Goal: Task Accomplishment & Management: Manage account settings

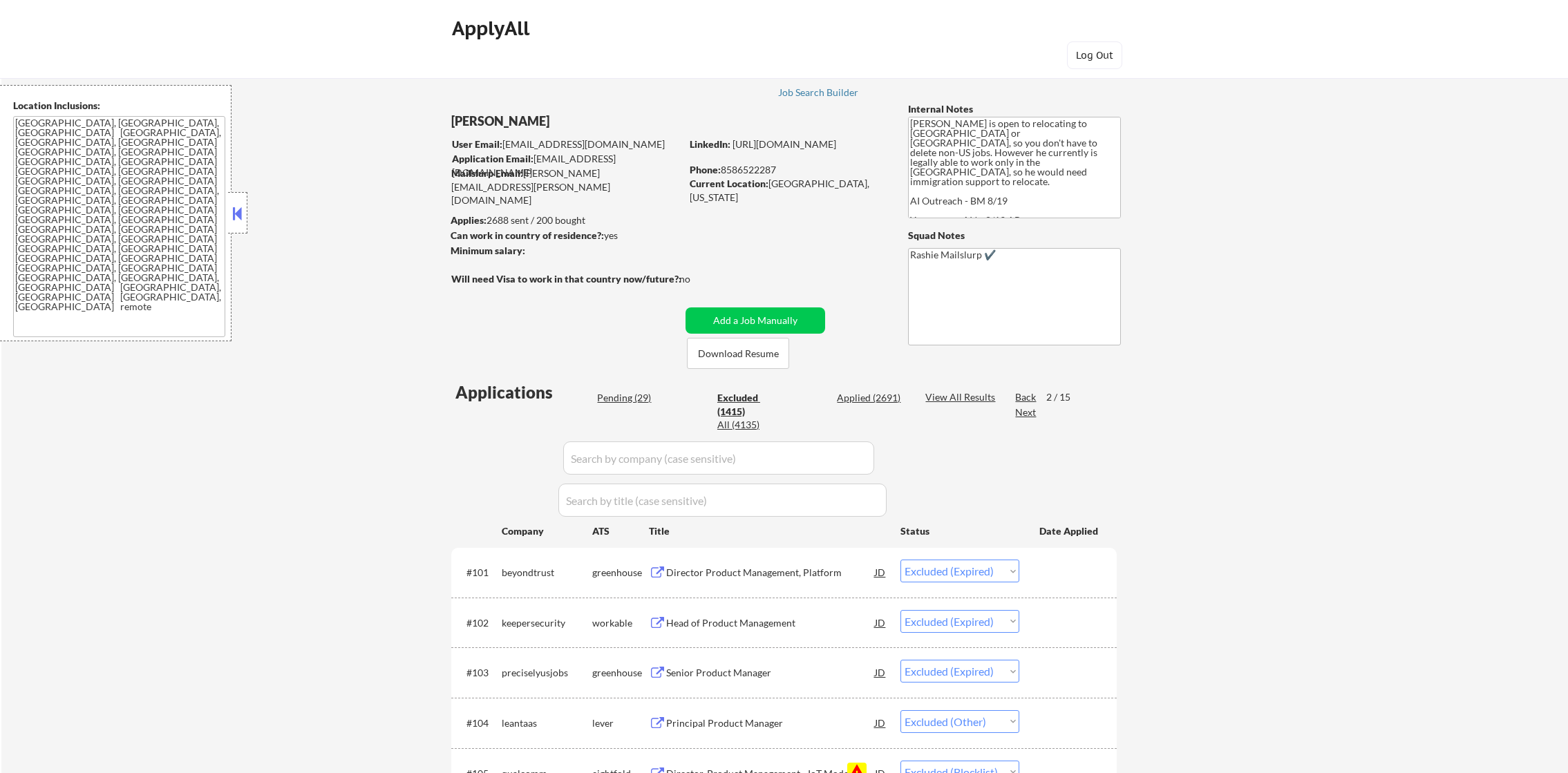
select select ""excluded__expired_""
select select ""excluded__other_""
select select ""excluded__blocklist_""
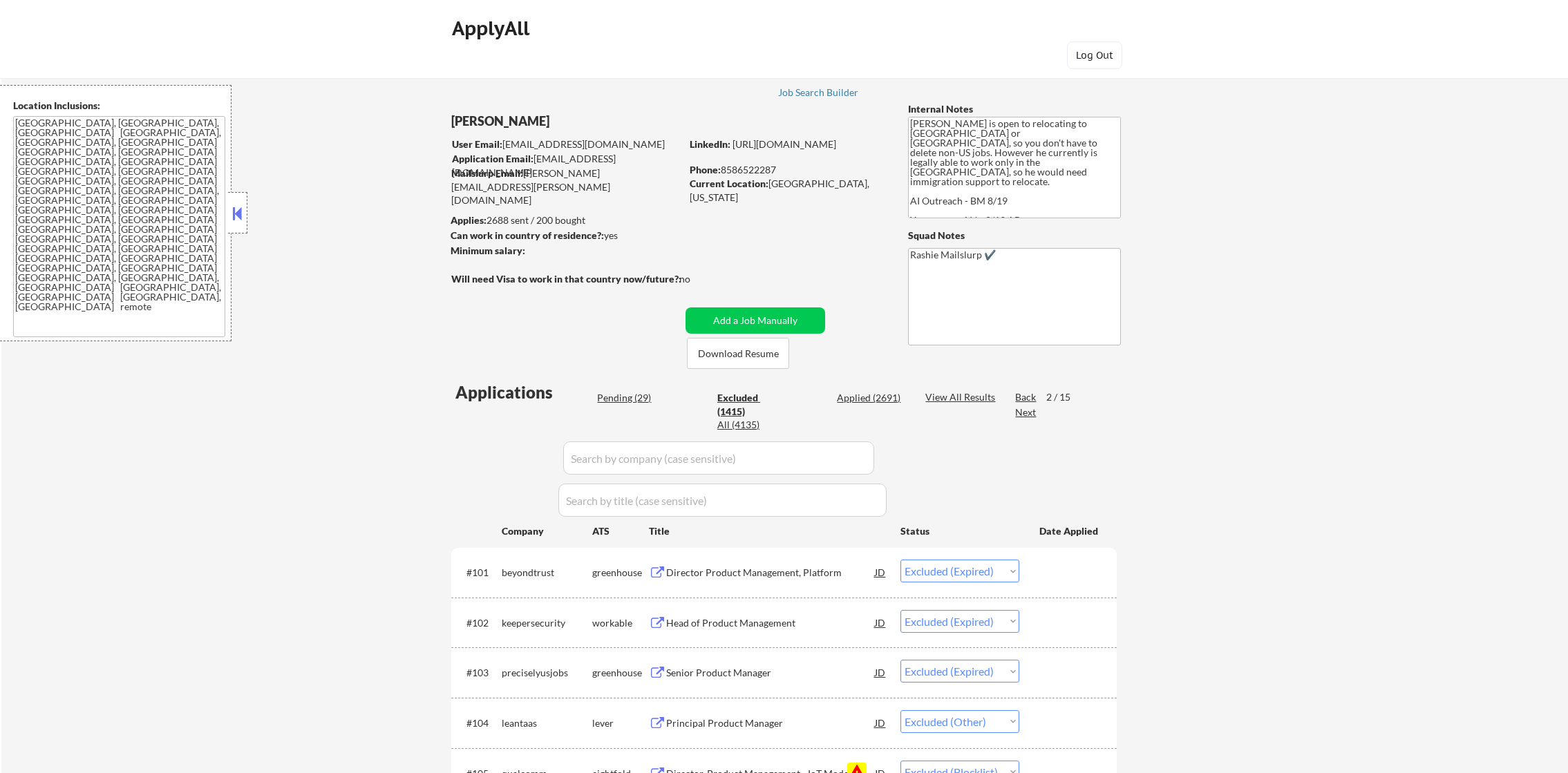
select select ""excluded""
select select ""excluded__expired_""
select select ""excluded""
select select ""excluded__other_""
select select ""excluded__blocklist_""
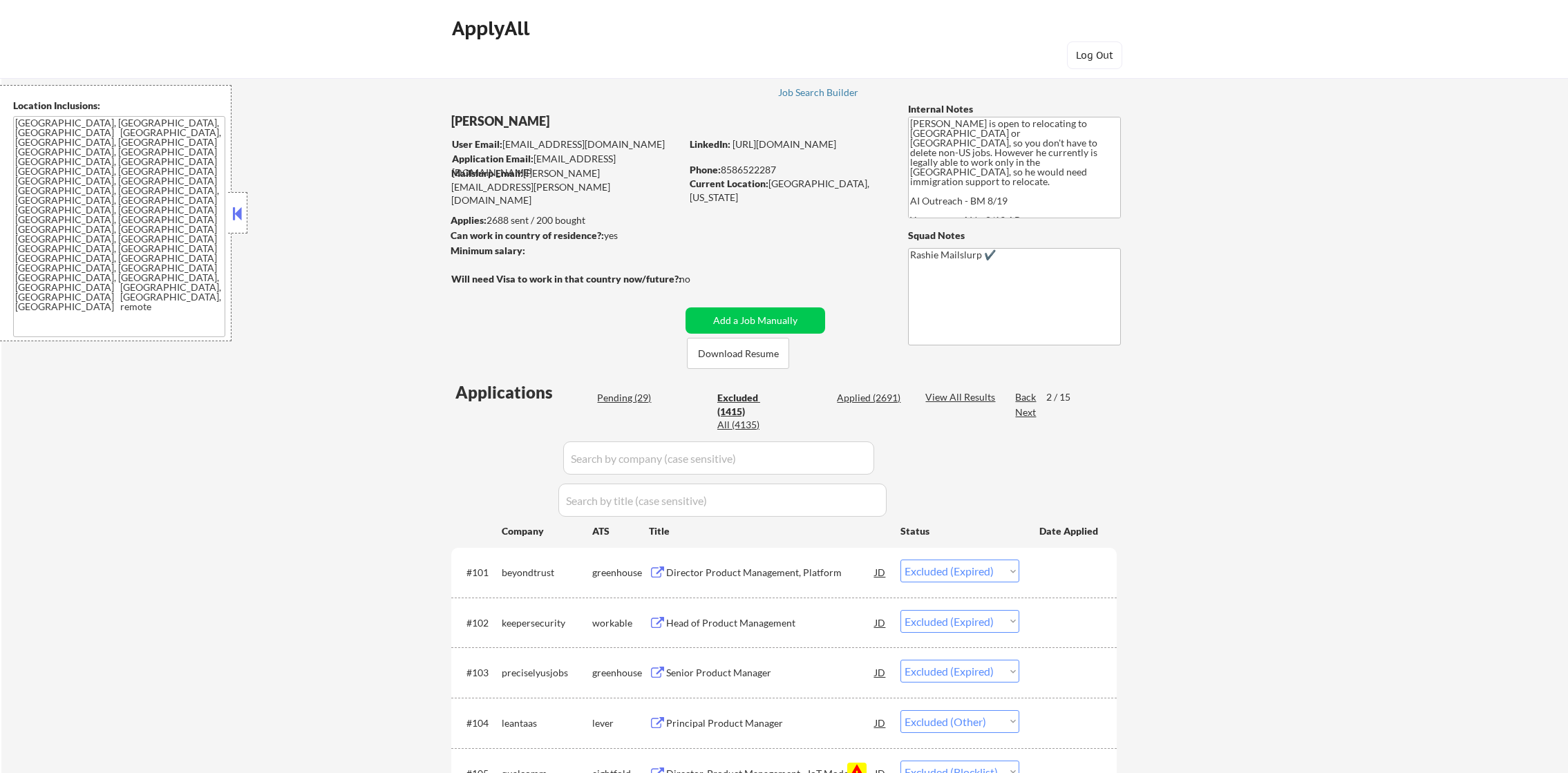
select select ""excluded__blocklist_""
select select ""excluded__other_""
select select ""excluded__expired_""
select select ""excluded__other_""
select select ""excluded""
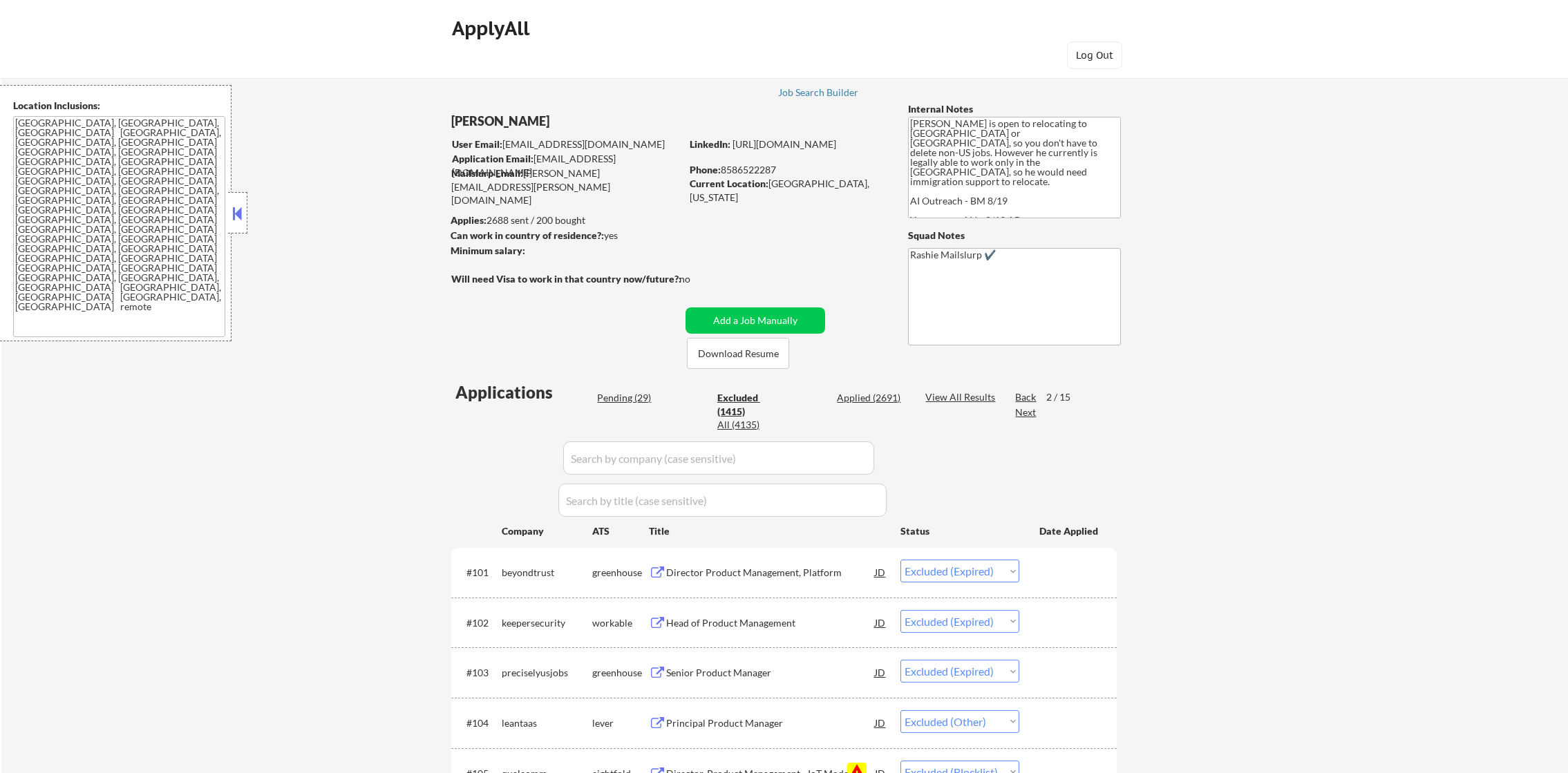
select select ""excluded""
select select ""excluded__salary_""
select select ""excluded__bad_match_""
select select ""excluded__expired_""
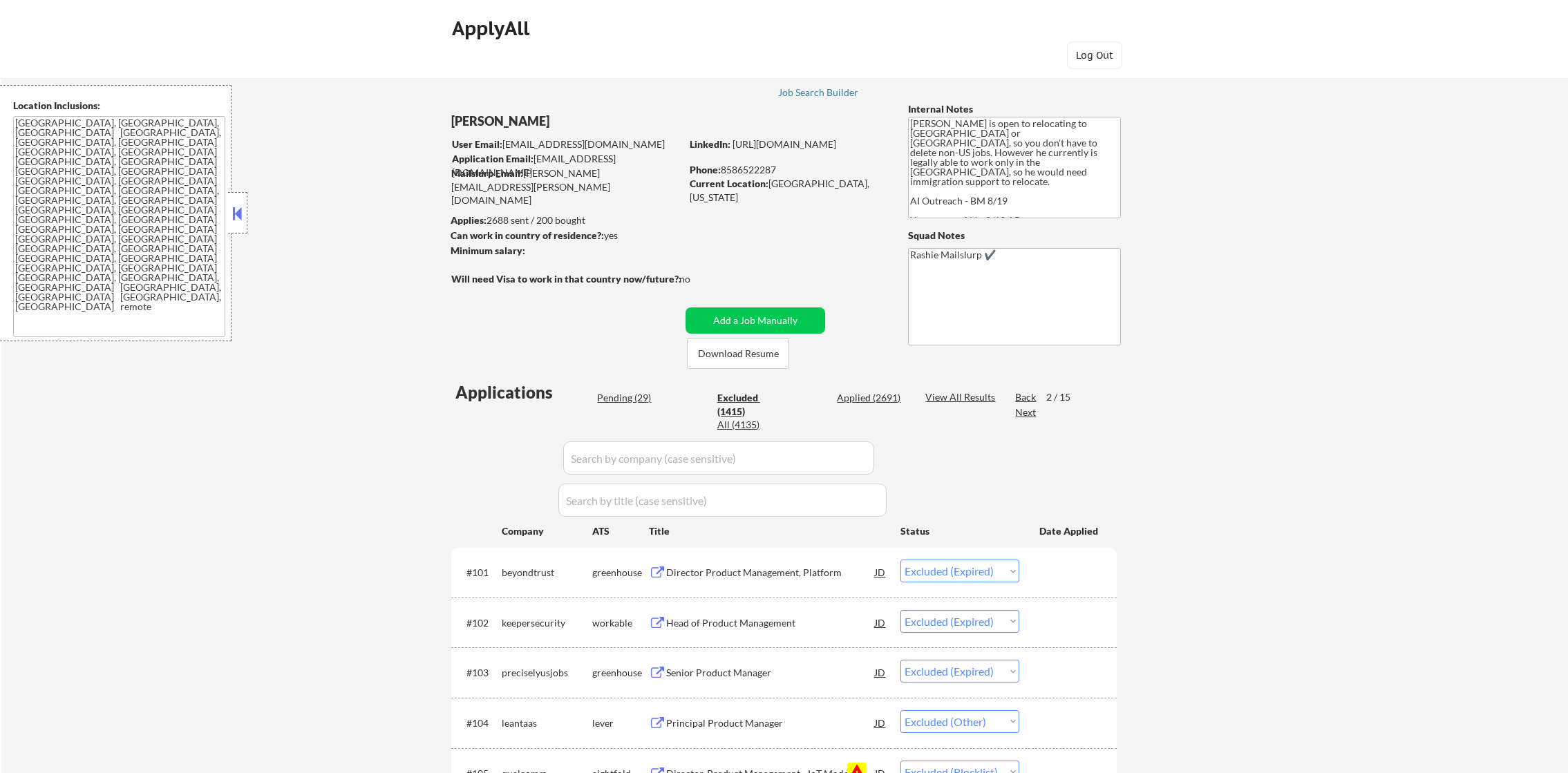
select select ""excluded""
select select ""excluded__other_""
select select ""excluded""
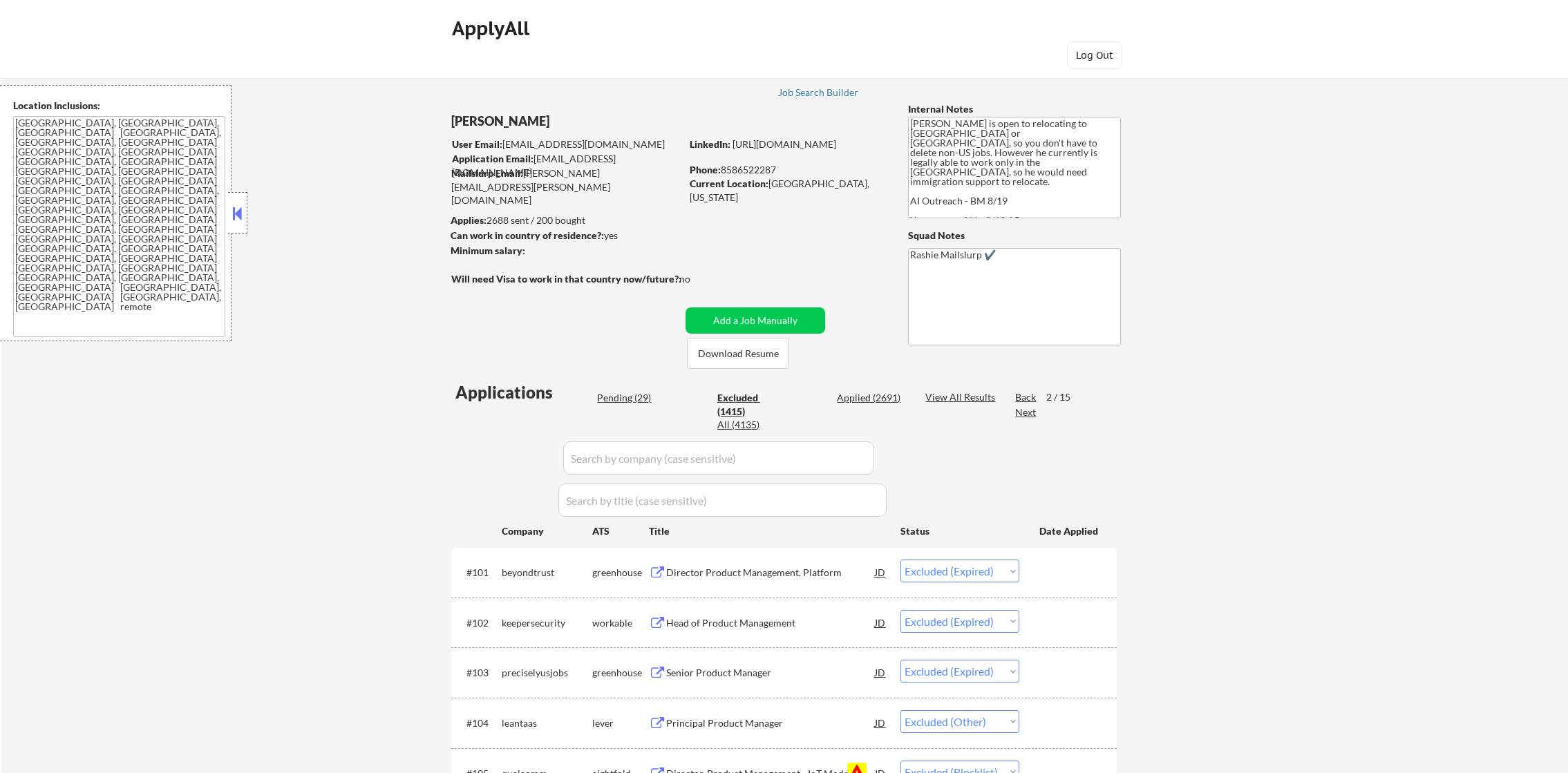
select select ""excluded__other_""
select select ""excluded""
select select ""excluded__blocklist_""
select select ""excluded""
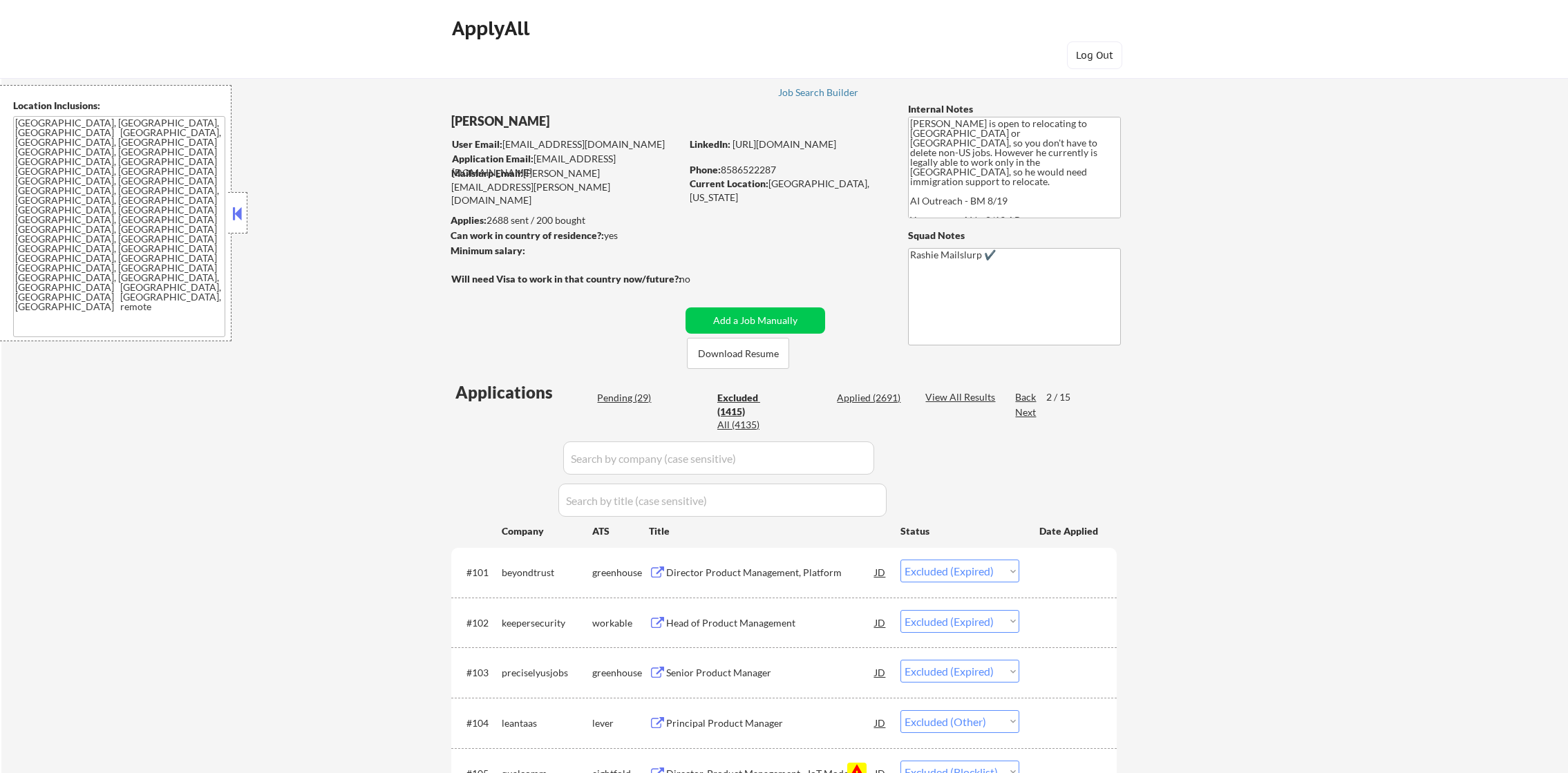
select select ""excluded__blocklist_""
select select ""excluded__expired_""
select select ""excluded""
select select ""excluded__other_""
select select ""excluded""
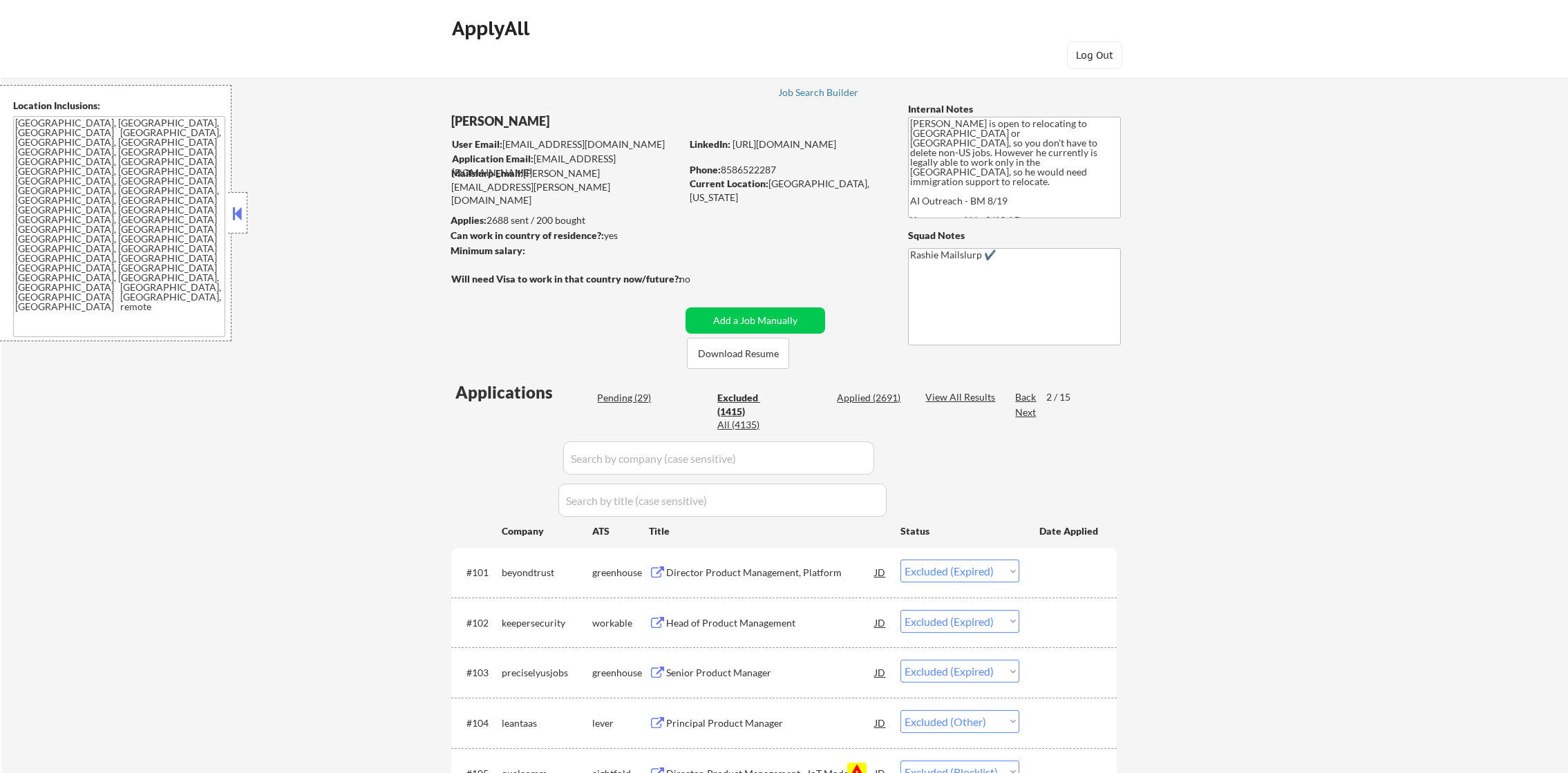
select select ""excluded""
select select ""excluded__expired_""
select select ""excluded""
select select ""excluded__blocklist_""
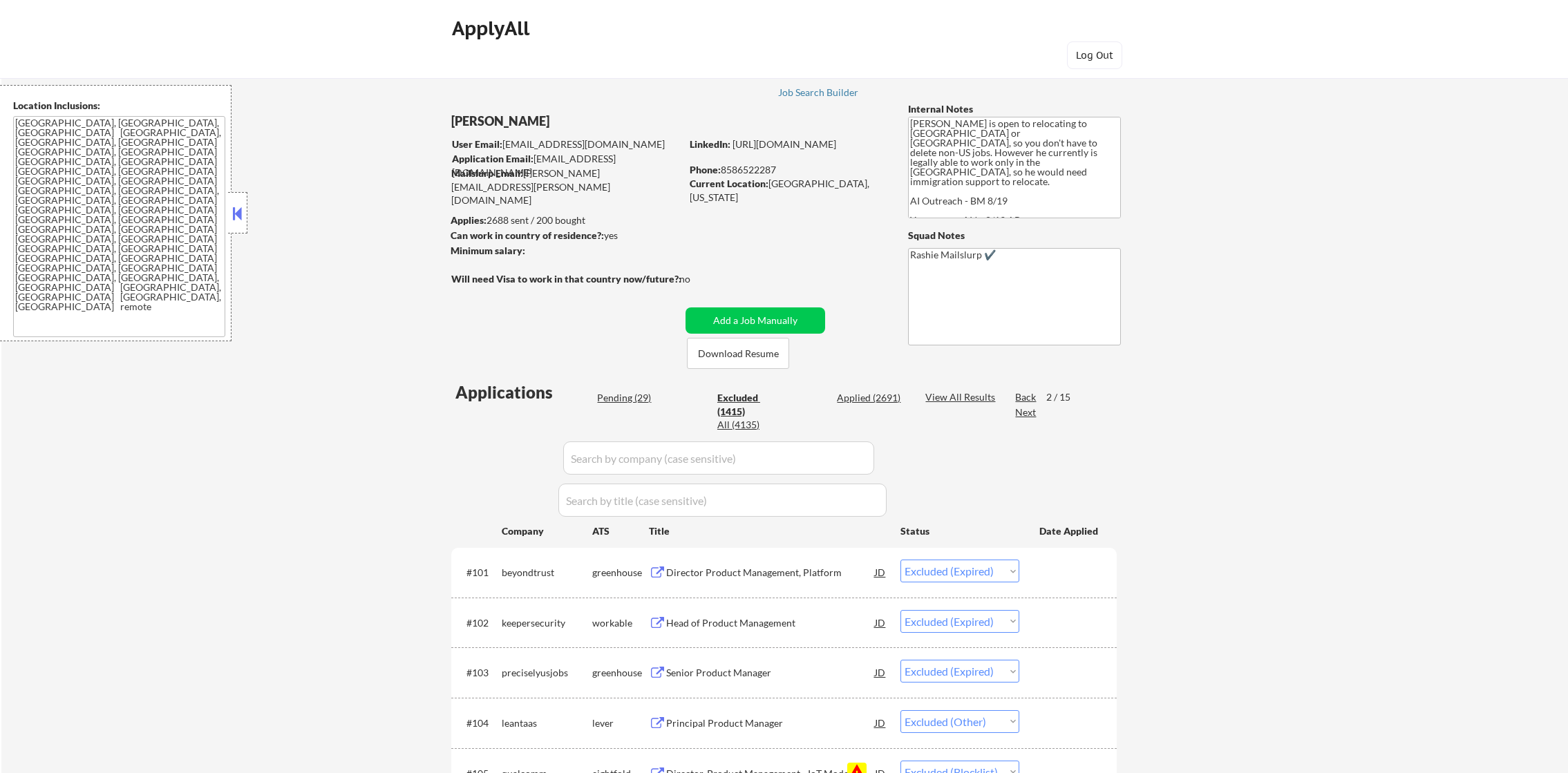
select select ""excluded__other_""
select select ""excluded""
select select ""excluded__salary_""
select select ""excluded__other_""
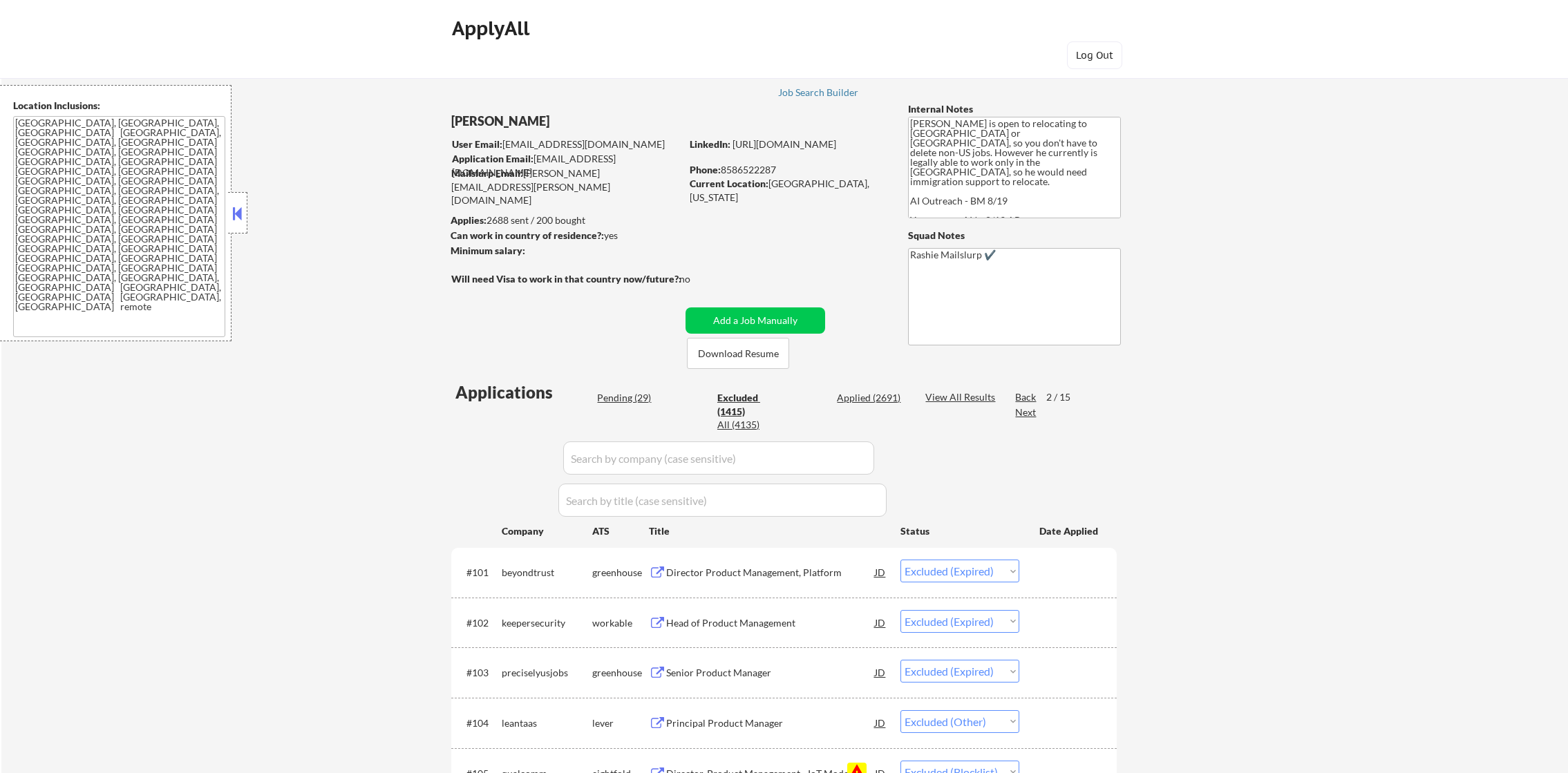
select select ""excluded__expired_""
select select ""excluded__other_""
select select ""excluded__blocklist_""
select select ""excluded""
select select ""excluded__location_""
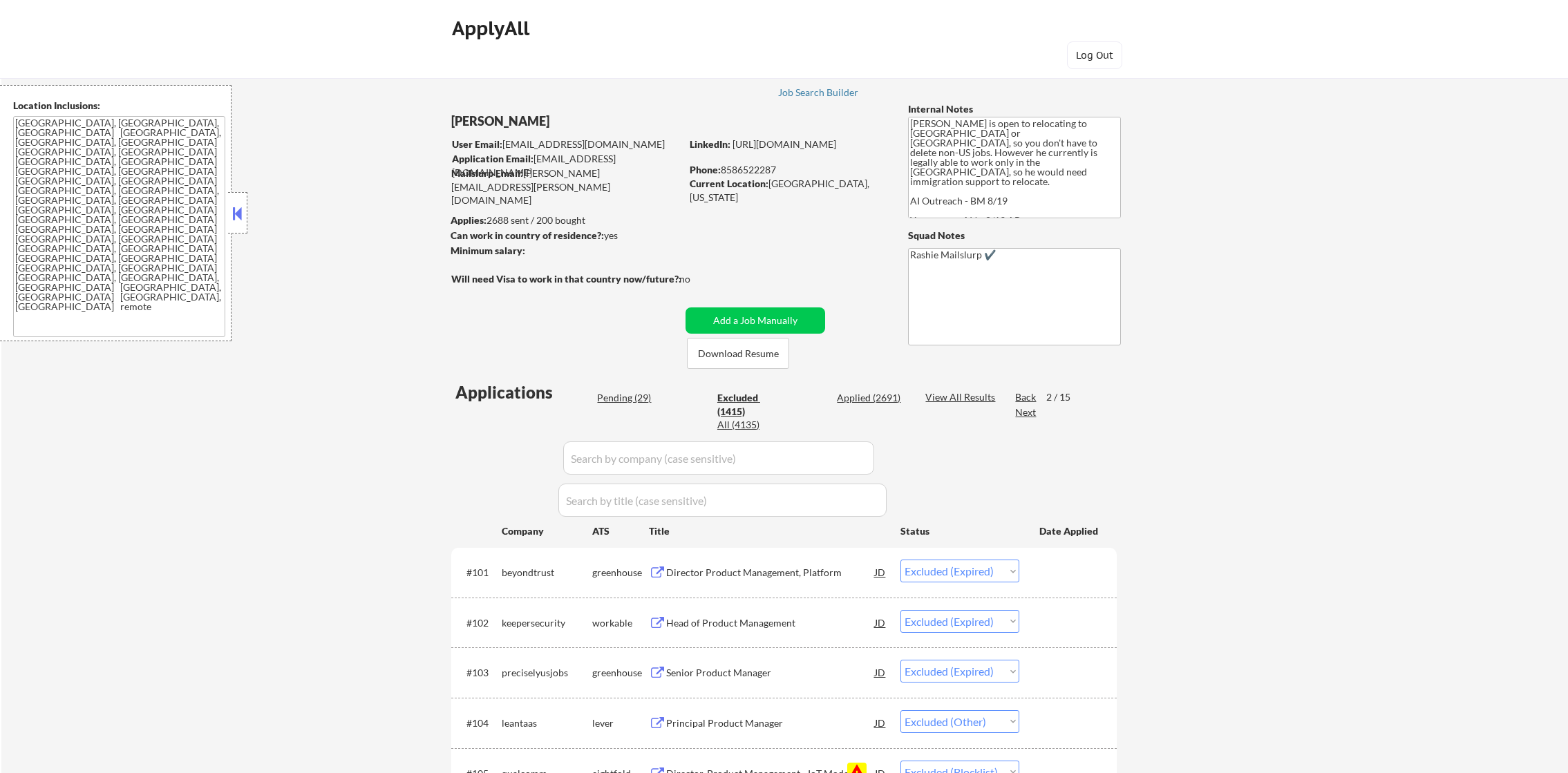
select select ""excluded__other_""
select select ""excluded""
select select ""excluded__blocklist_""
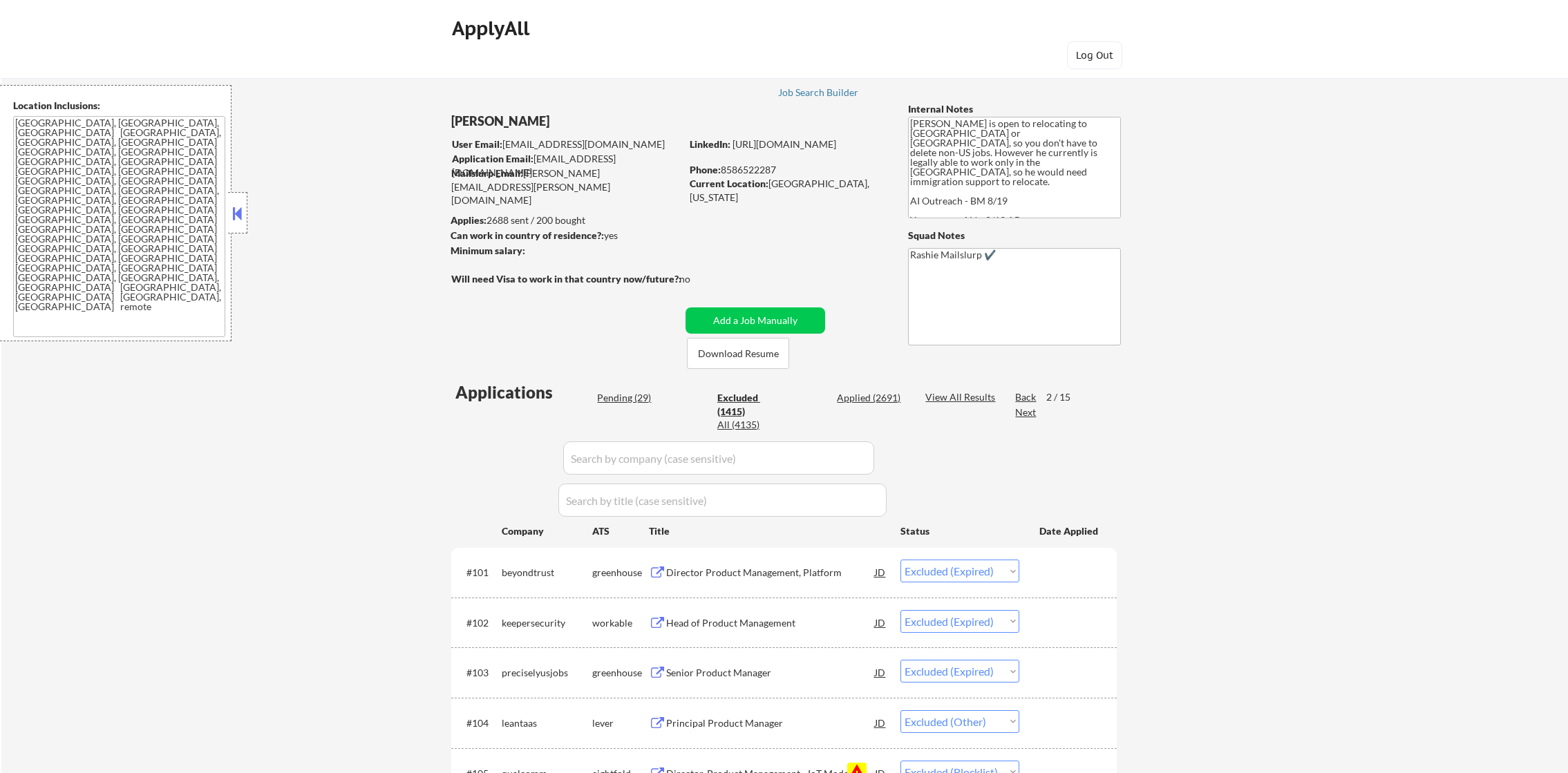
select select ""excluded__salary_""
select select ""excluded__expired_""
select select ""excluded__blocklist_""
select select ""excluded""
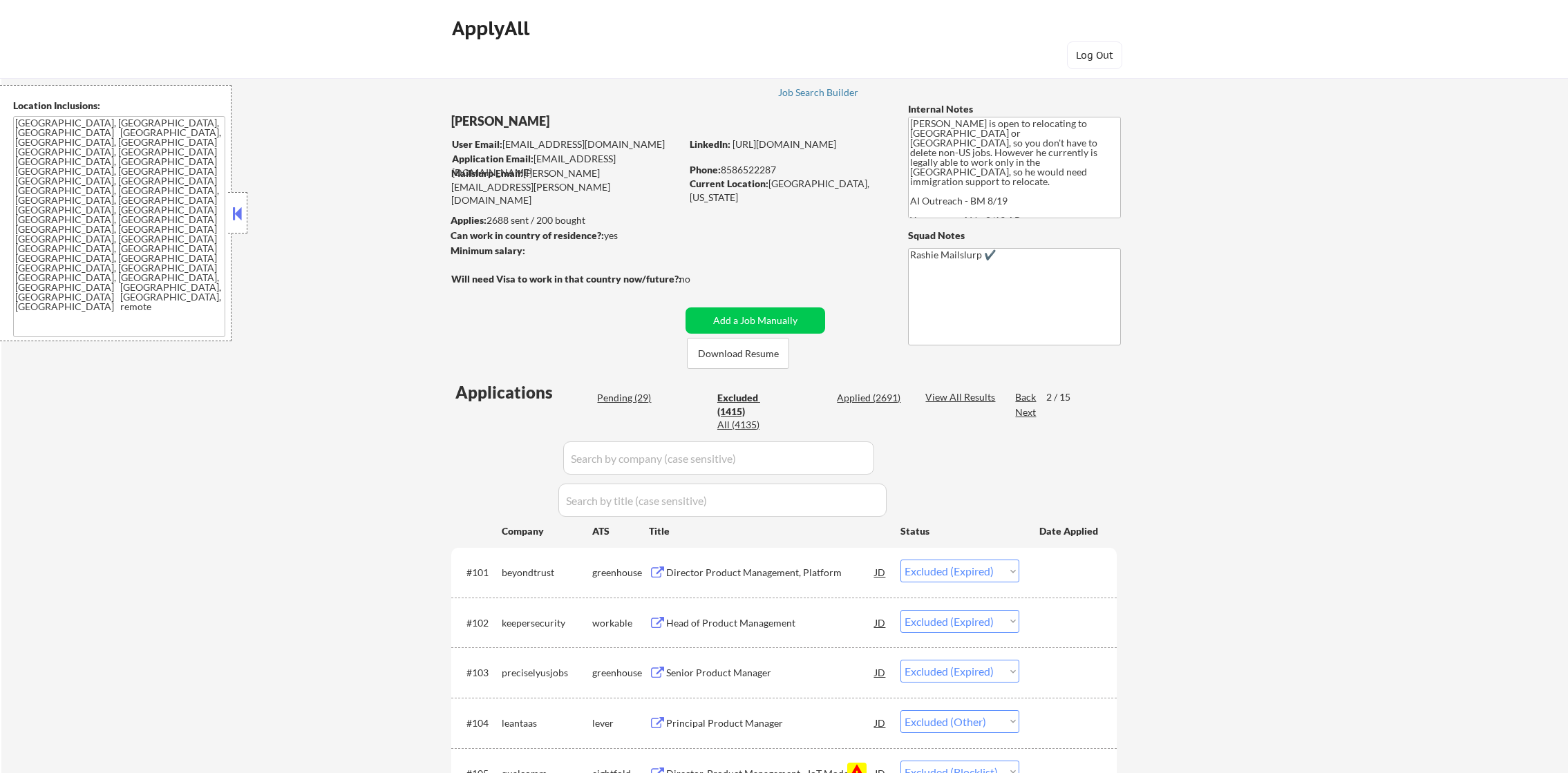
select select ""excluded__expired_""
select select ""excluded""
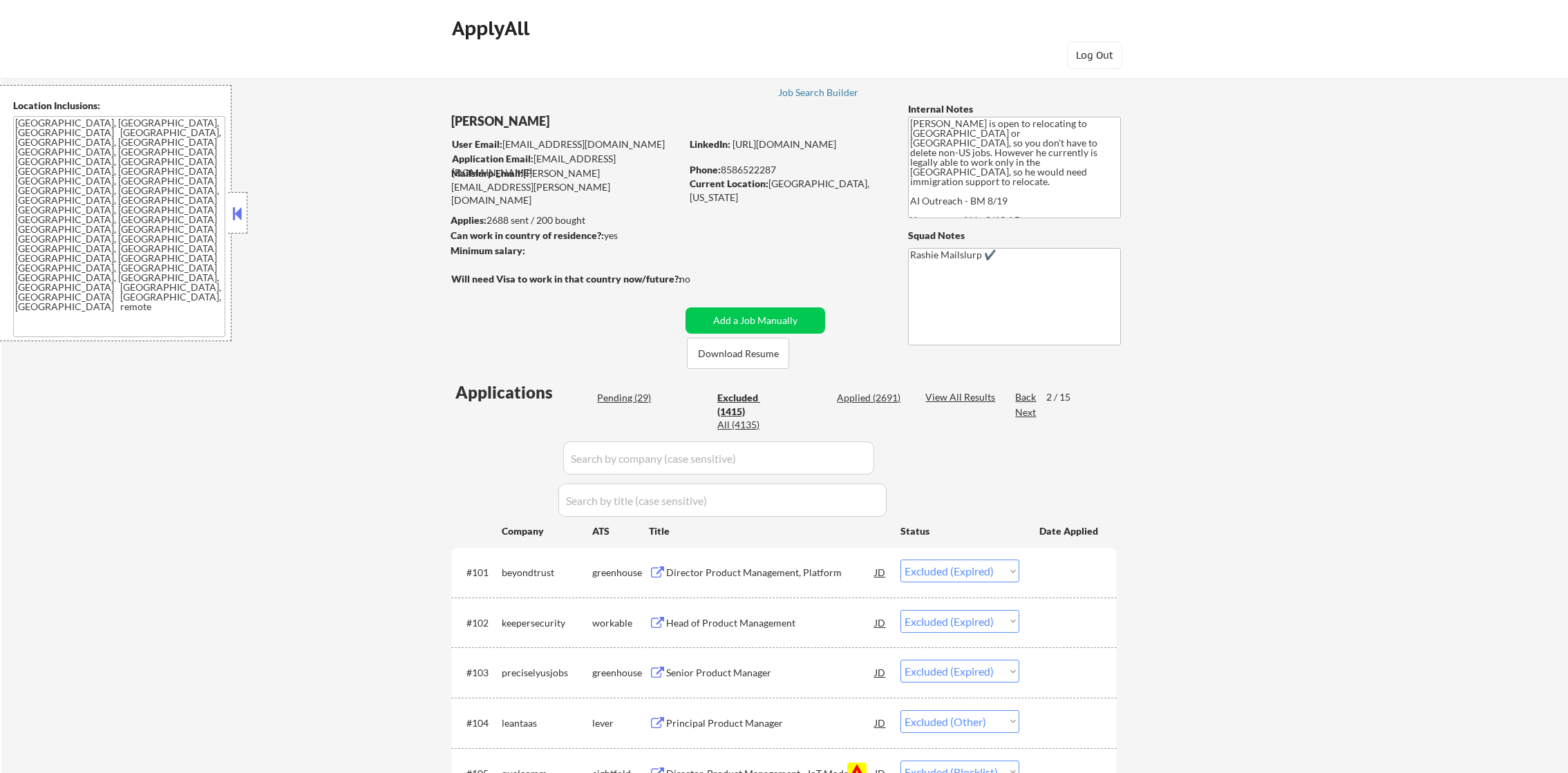
select select ""excluded__blocklist_""
select select ""excluded""
select select ""excluded__other_""
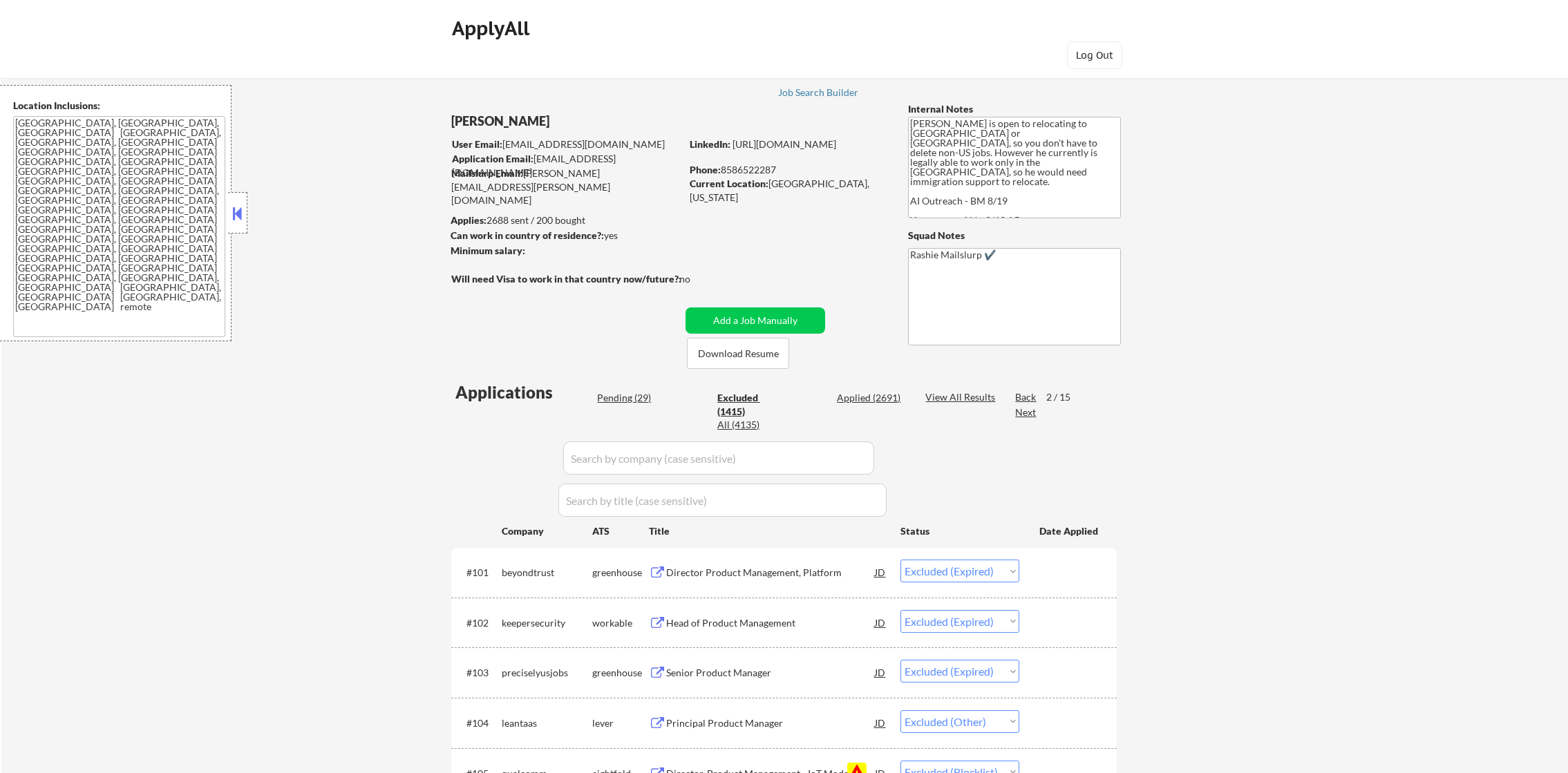
select select ""excluded""
select select ""excluded__expired_""
select select ""excluded""
select select ""excluded__other_""
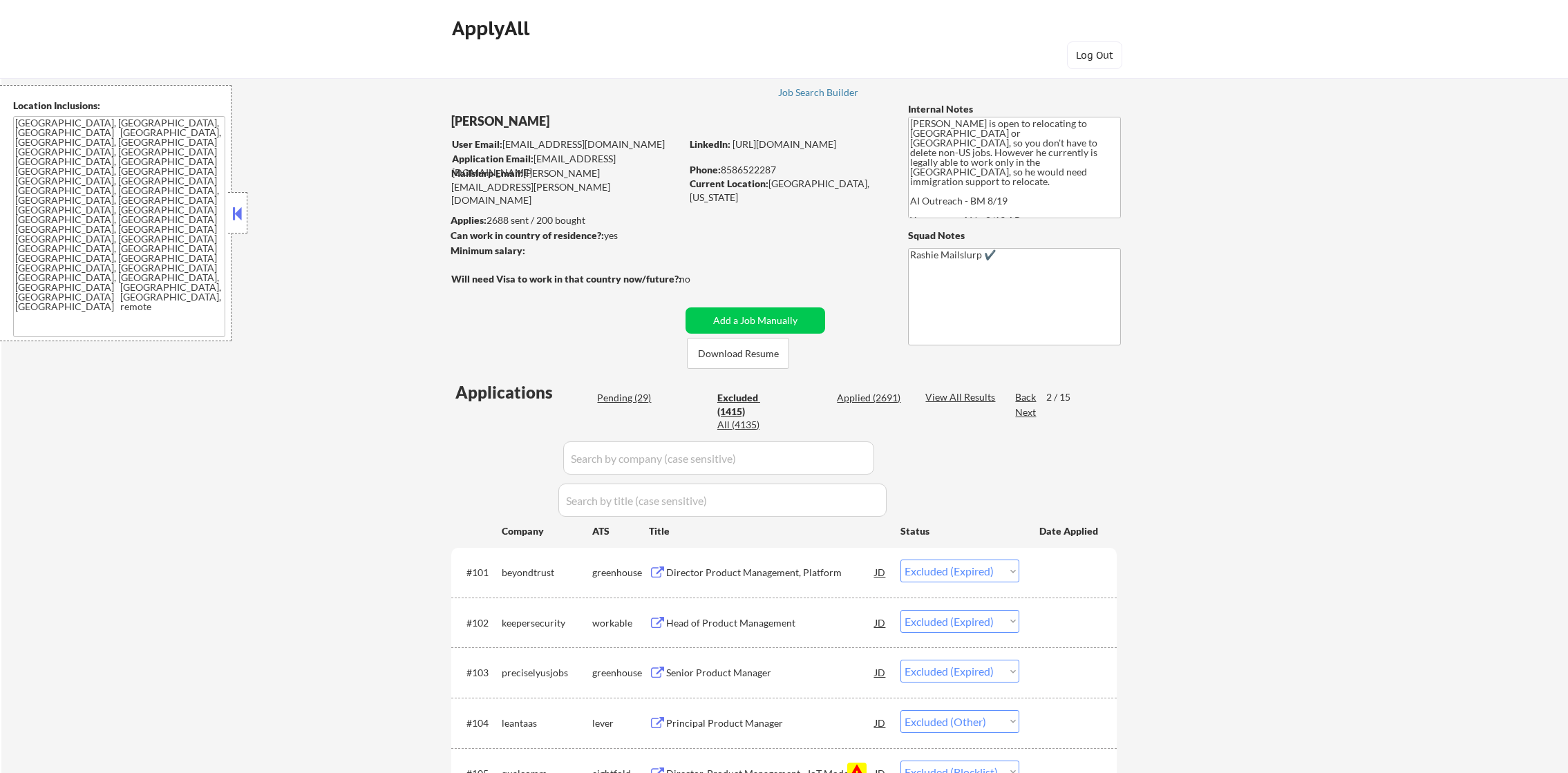
select select ""excluded""
select select ""excluded__other_""
select select ""excluded__expired_""
select select ""excluded__location_""
select select ""excluded__other_""
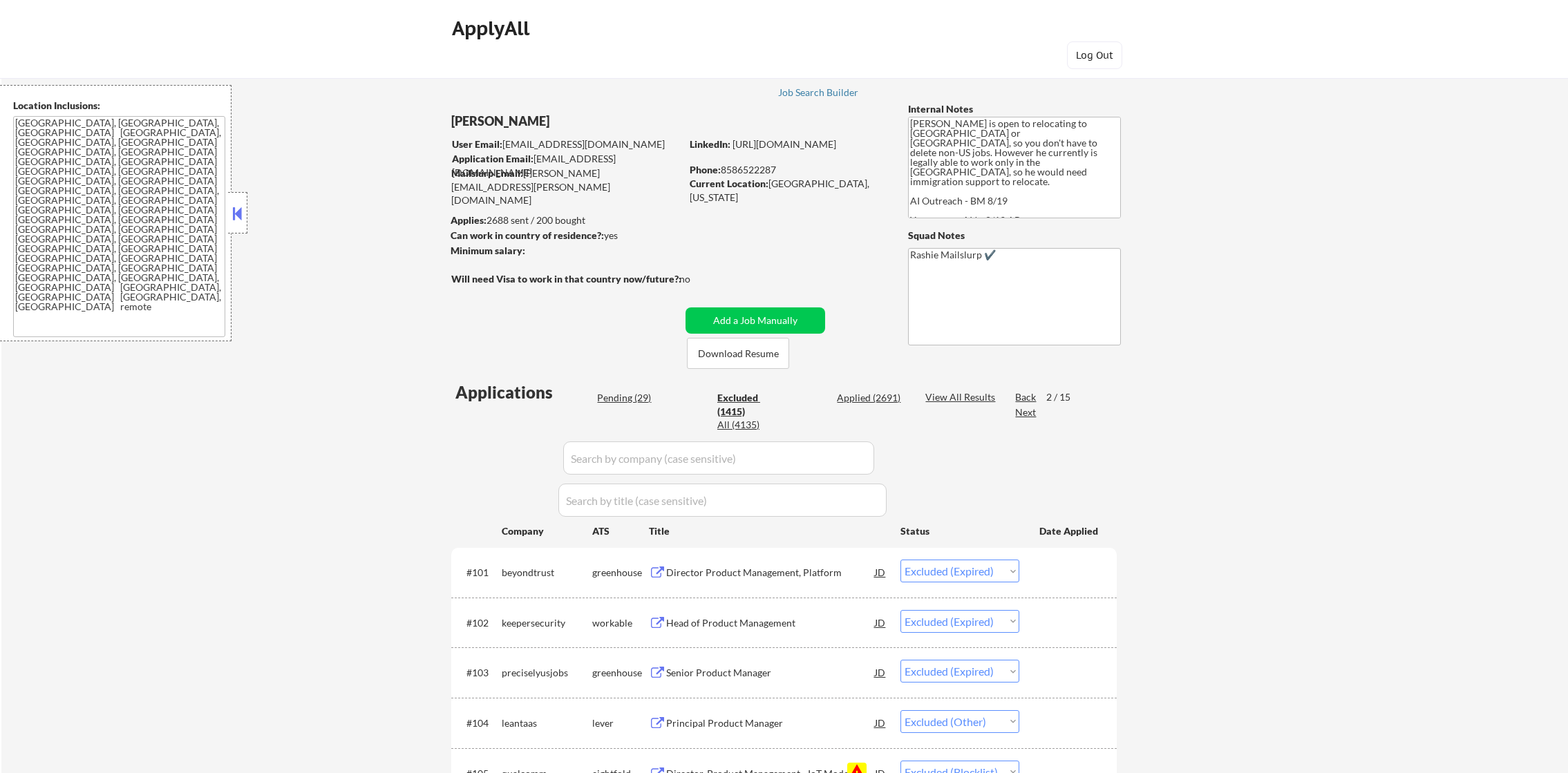
select select ""excluded__other_""
select select ""excluded__expired_""
select select ""excluded__other_""
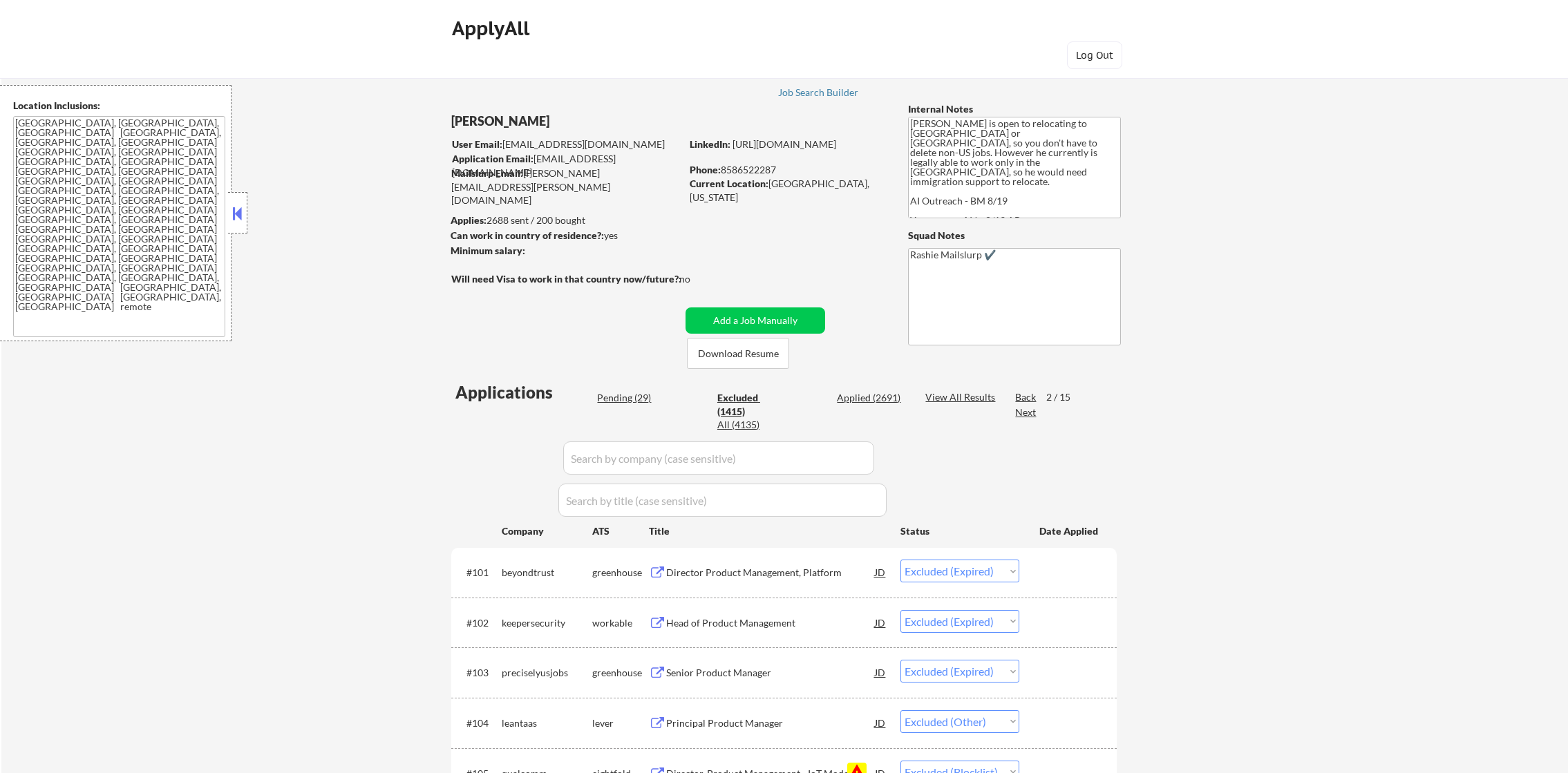
select select ""excluded""
select select ""excluded__blocklist_""
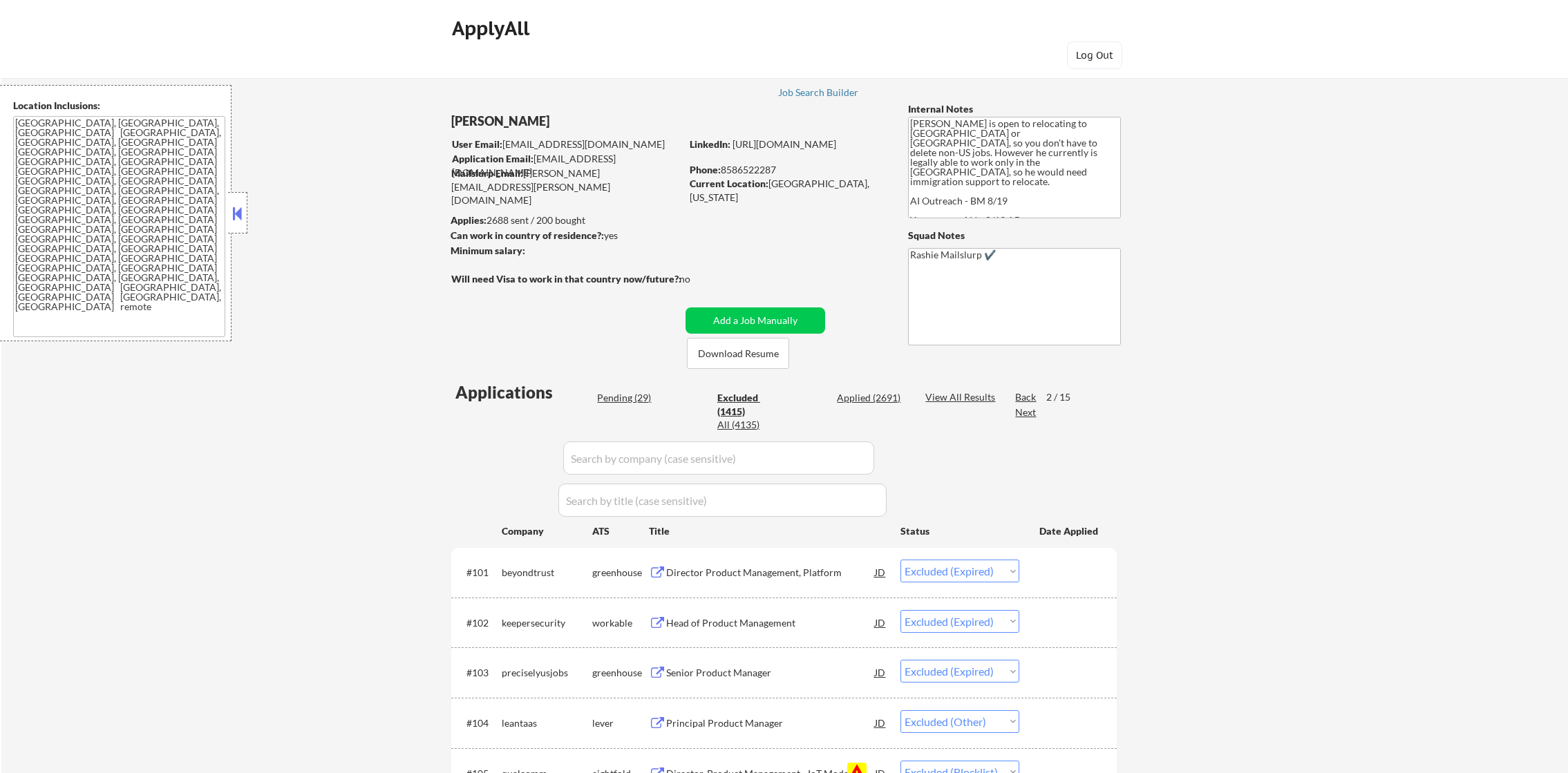
select select ""excluded__other_""
select select ""excluded""
select select ""excluded__expired_""
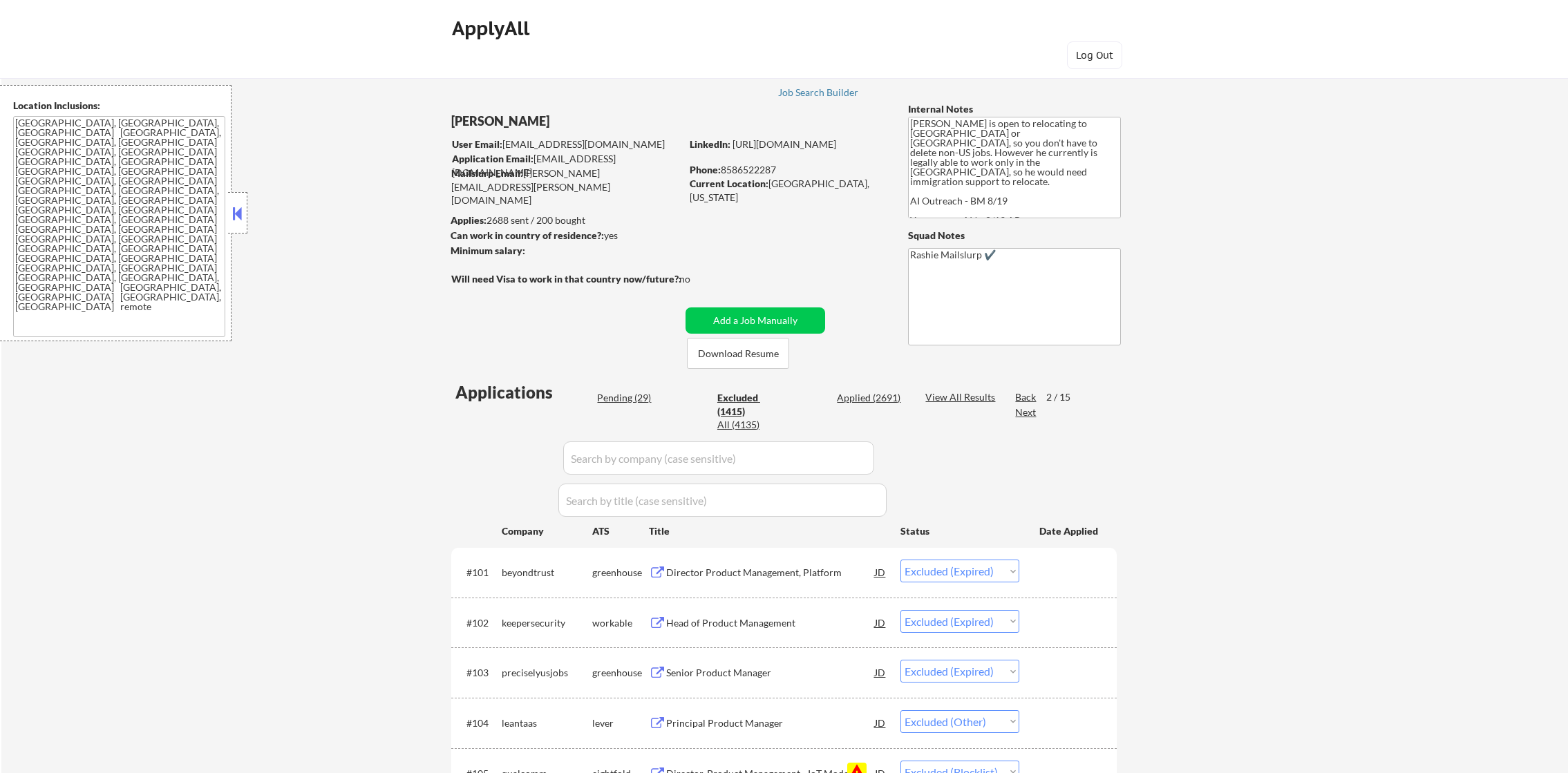
select select ""excluded""
select select ""excluded__other_""
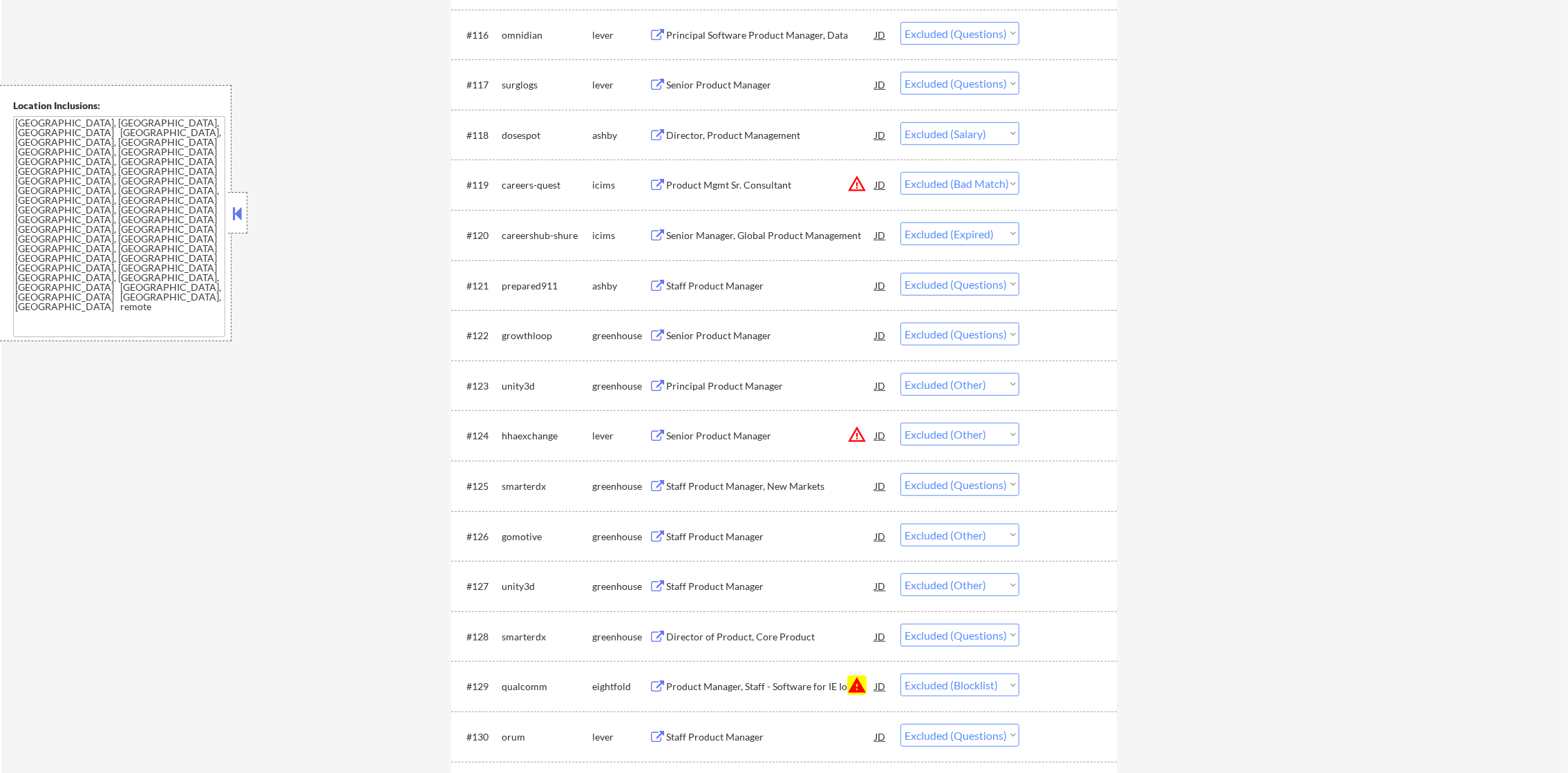
scroll to position [1358, 0]
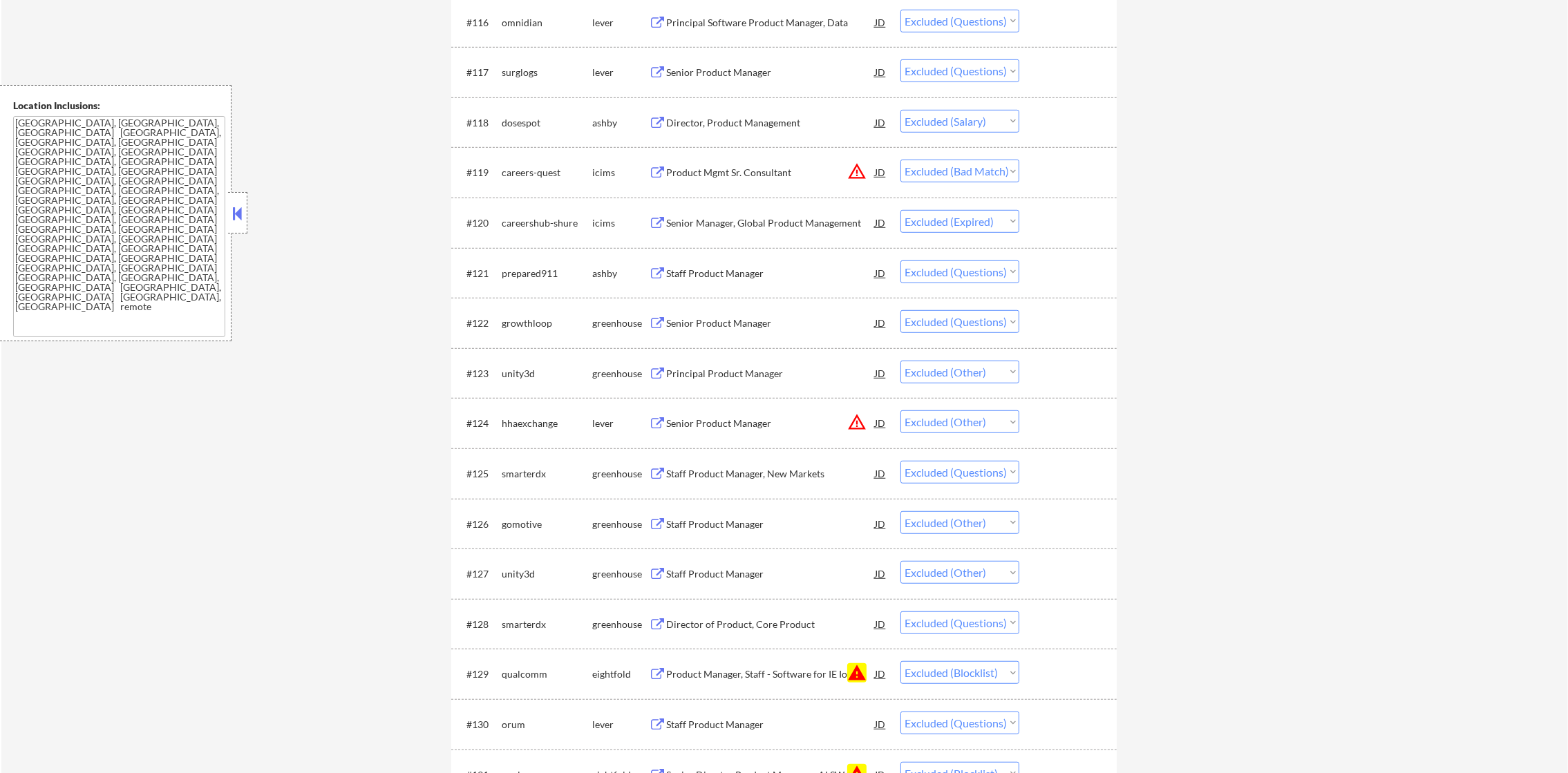
click at [529, 23] on div "omnidian" at bounding box center [547, 23] width 91 height 14
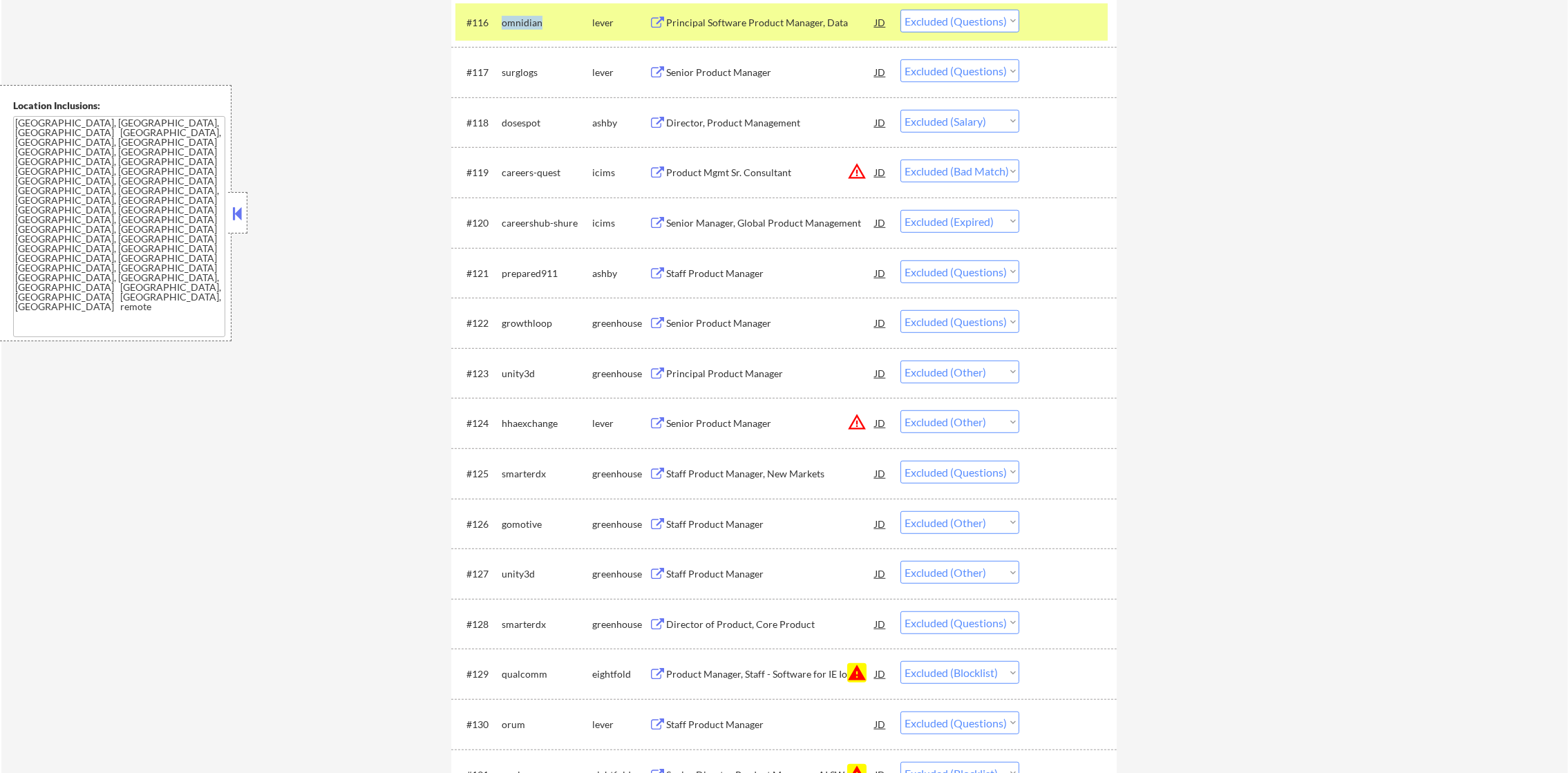
click at [529, 23] on div "omnidian" at bounding box center [547, 23] width 91 height 14
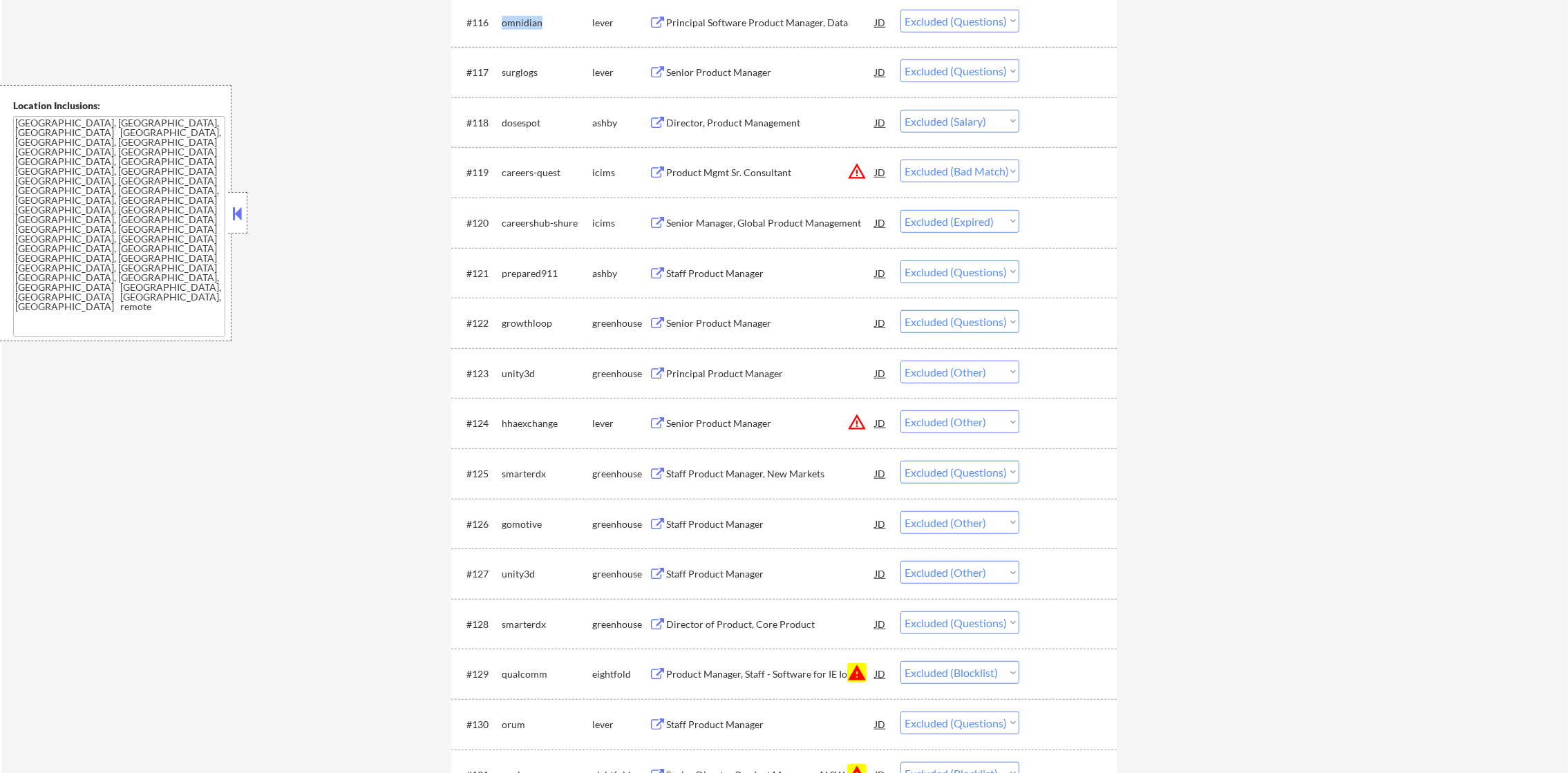
copy div "omnidian"
select select ""excluded__location_""
click at [519, 70] on div "surglogs" at bounding box center [547, 73] width 91 height 14
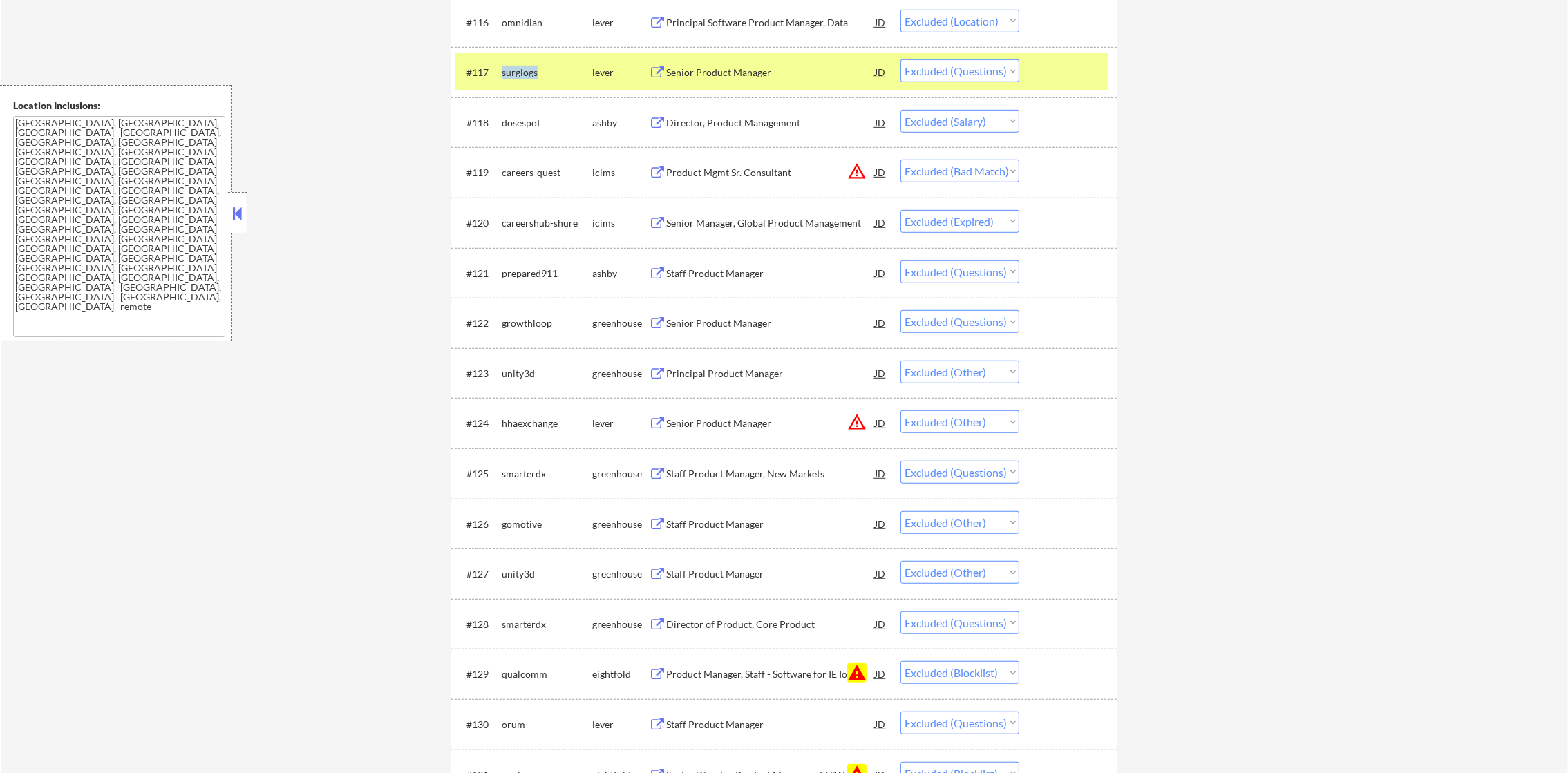
click at [519, 70] on div "surglogs" at bounding box center [547, 73] width 91 height 14
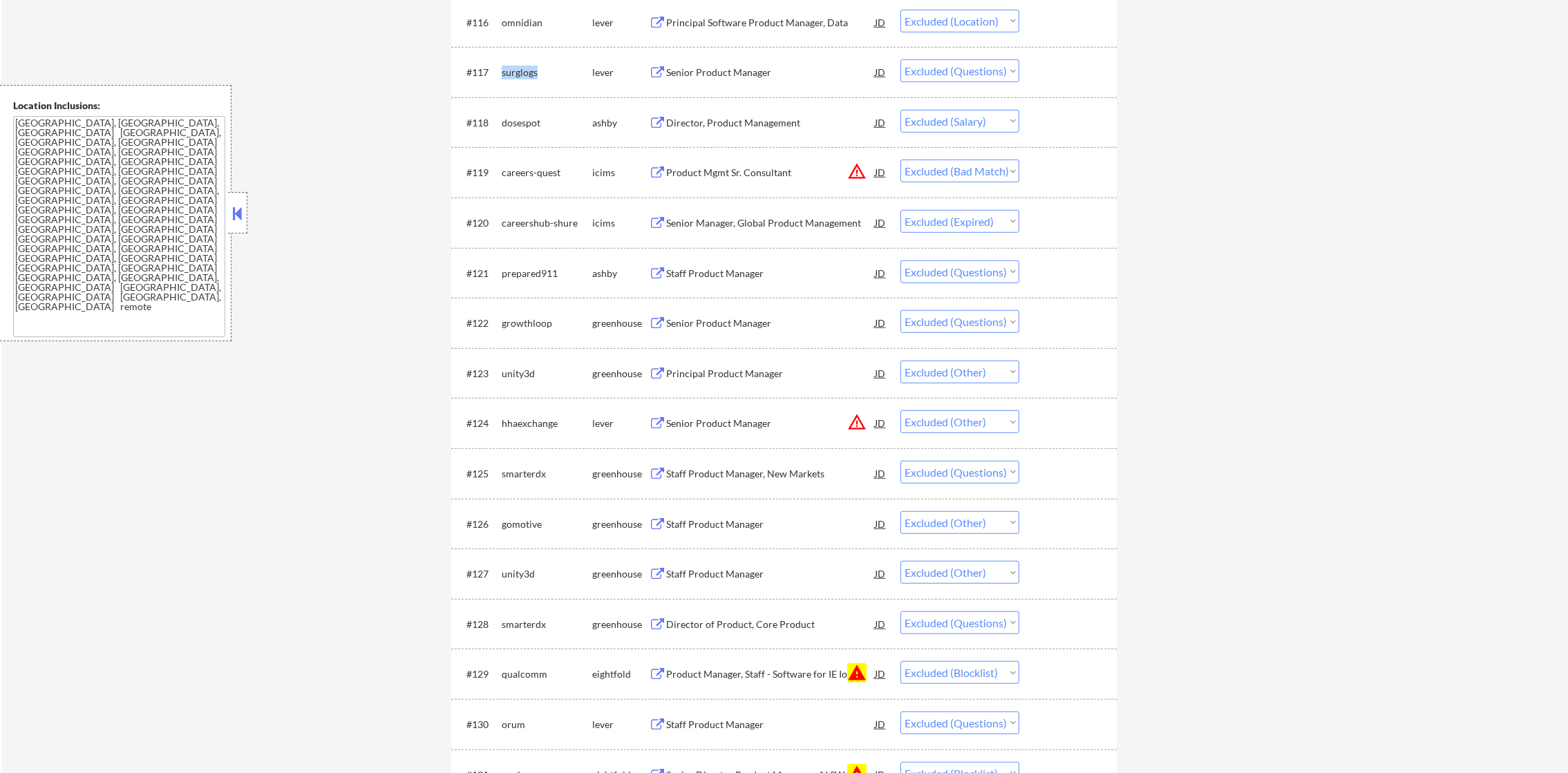
copy div "surglogs"
select select ""excluded__expired_""
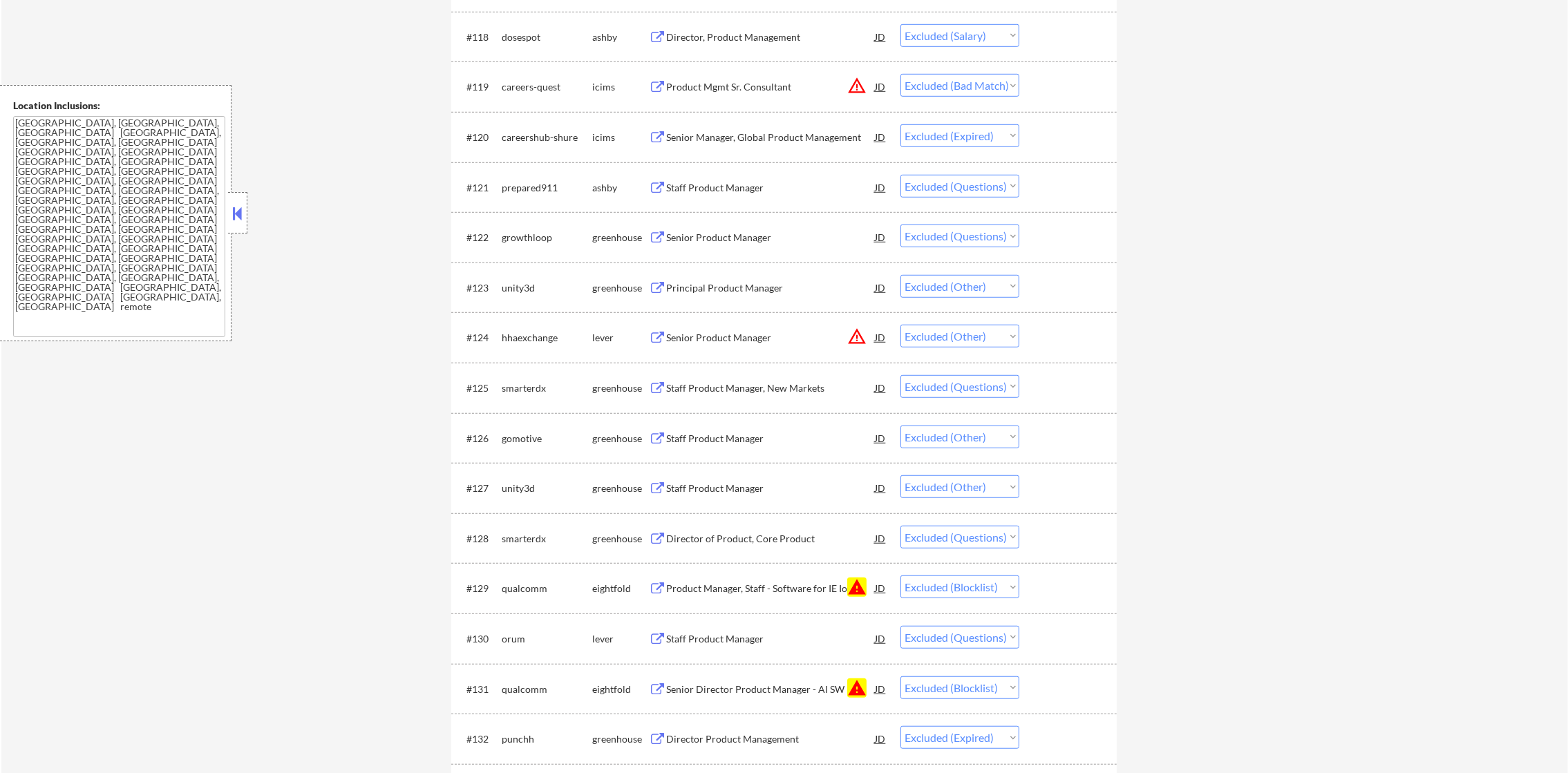
scroll to position [1600, 0]
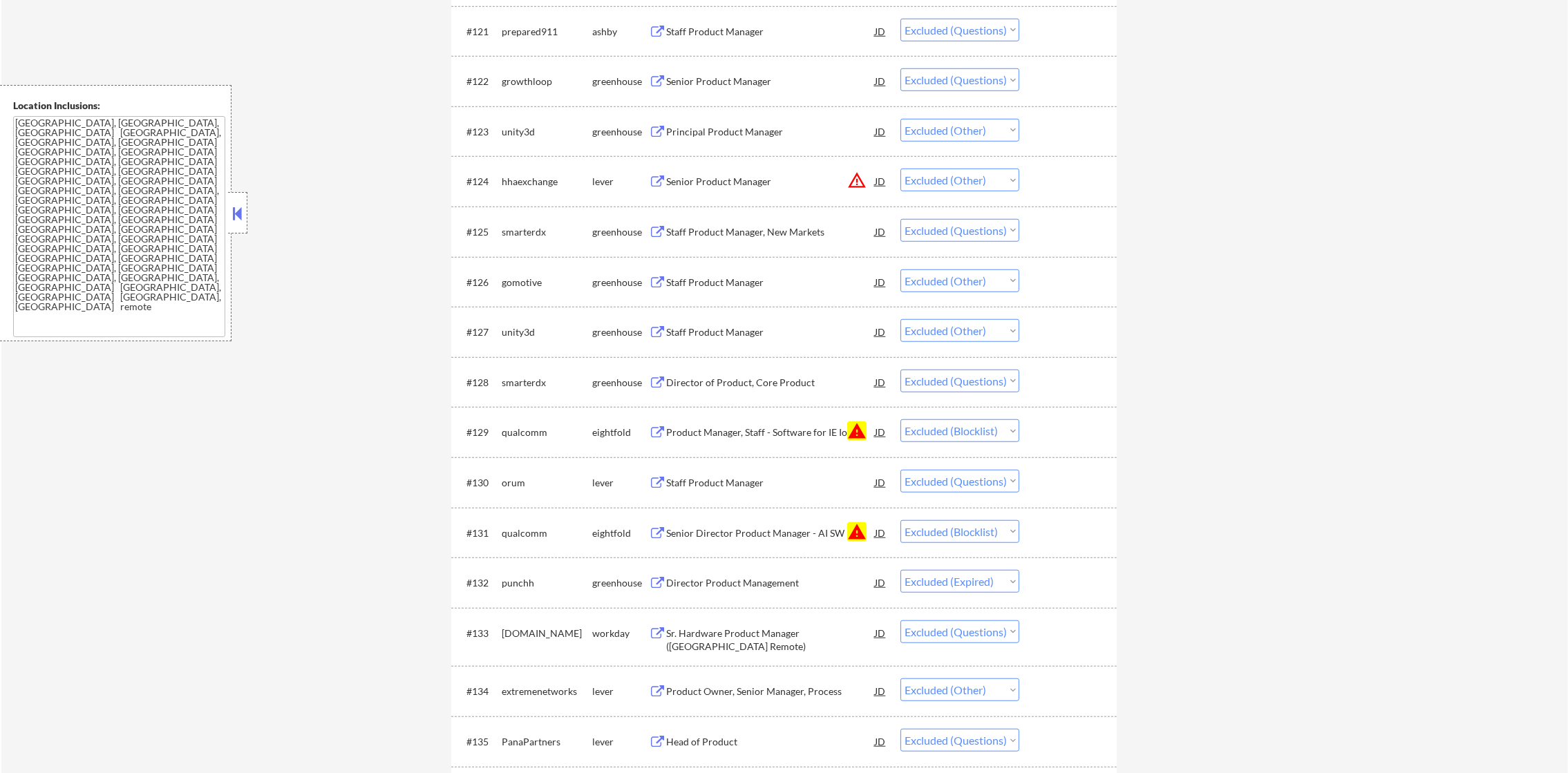
click at [540, 35] on div "prepared911" at bounding box center [547, 32] width 91 height 14
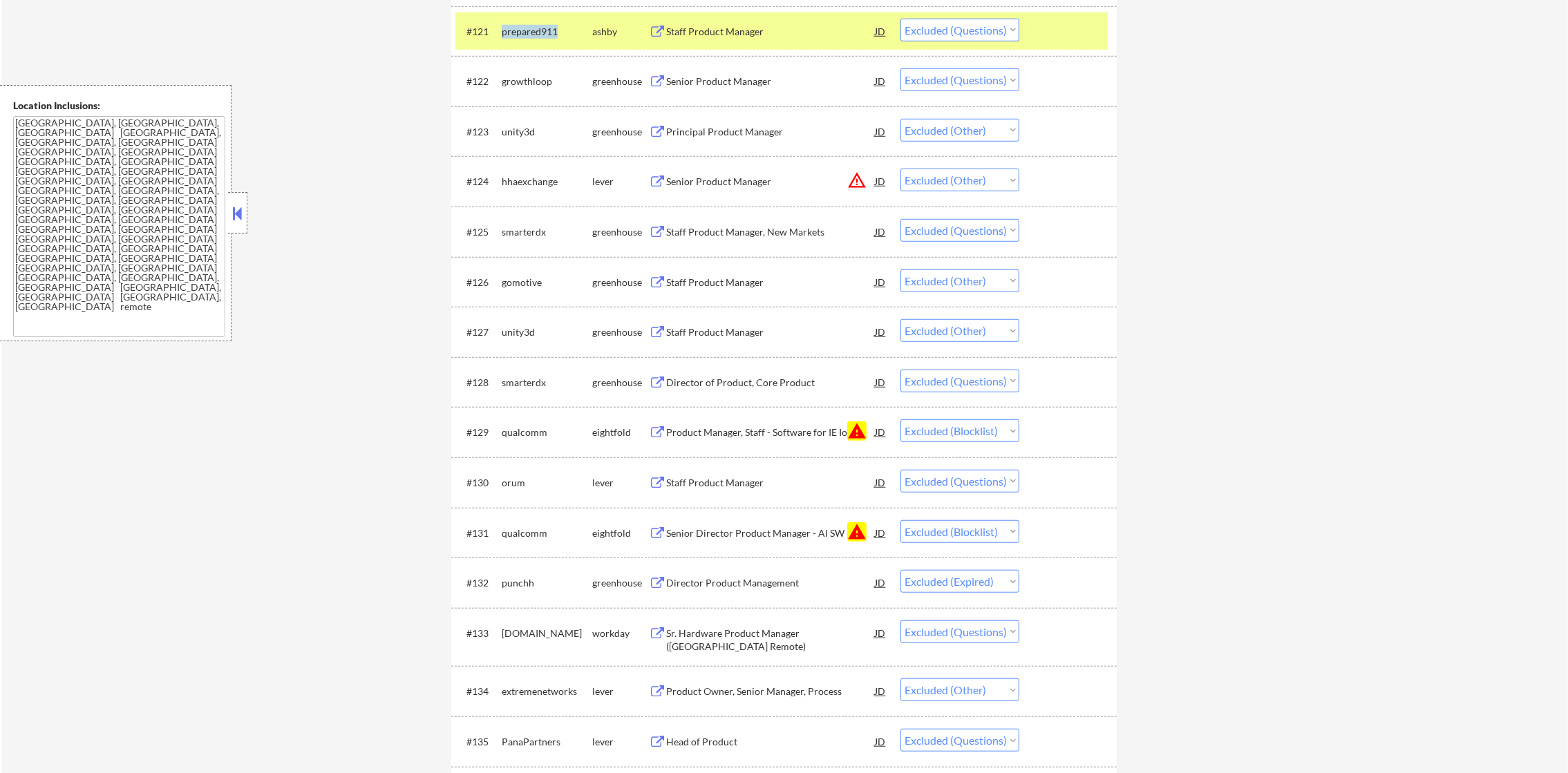
click at [540, 35] on div "prepared911" at bounding box center [547, 32] width 91 height 14
copy div "prepared911"
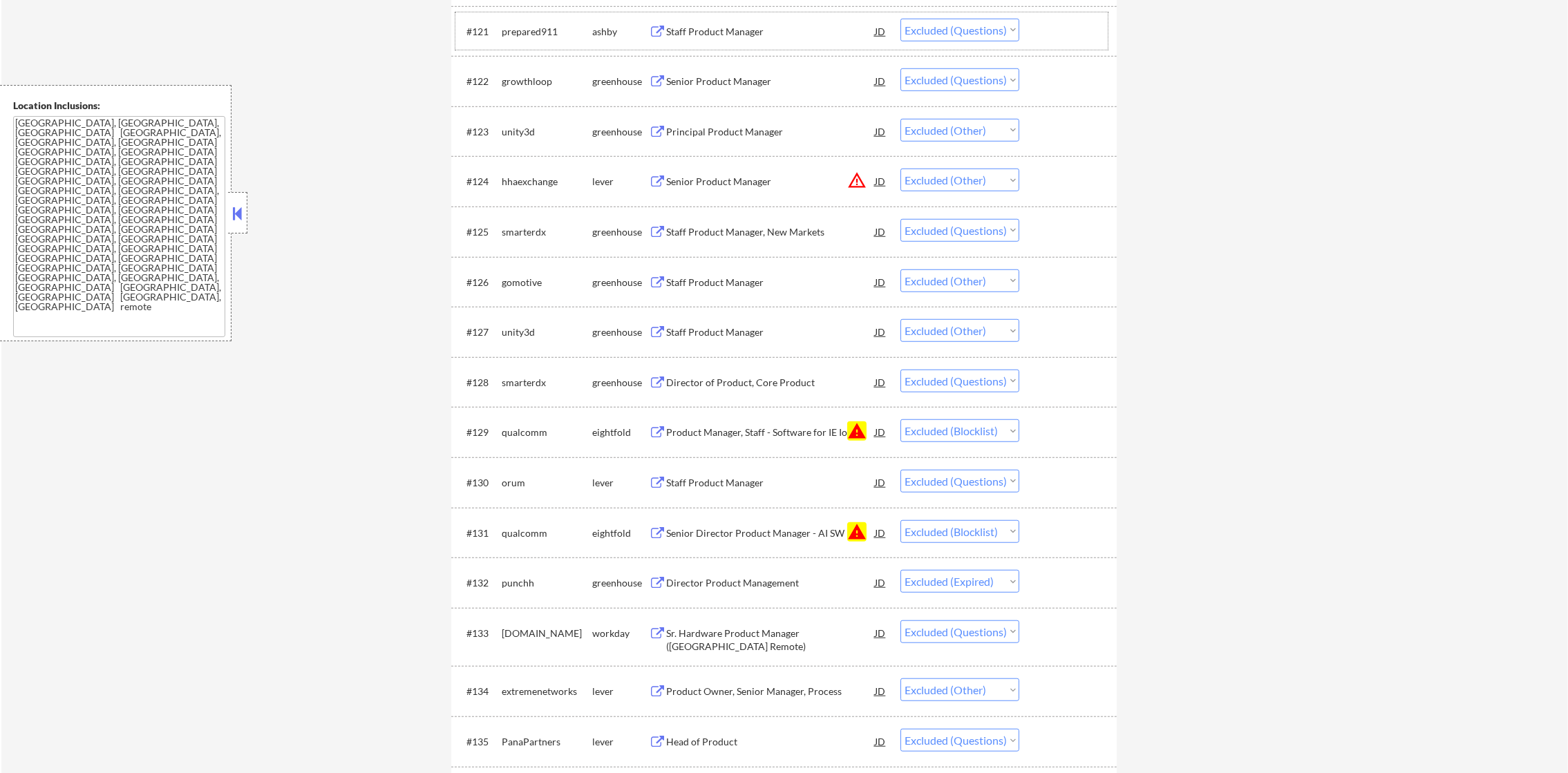
click at [495, 26] on div "#121 prepared911 [PERSON_NAME] Staff Product Manager JD Choose an option... Pen…" at bounding box center [782, 30] width 652 height 37
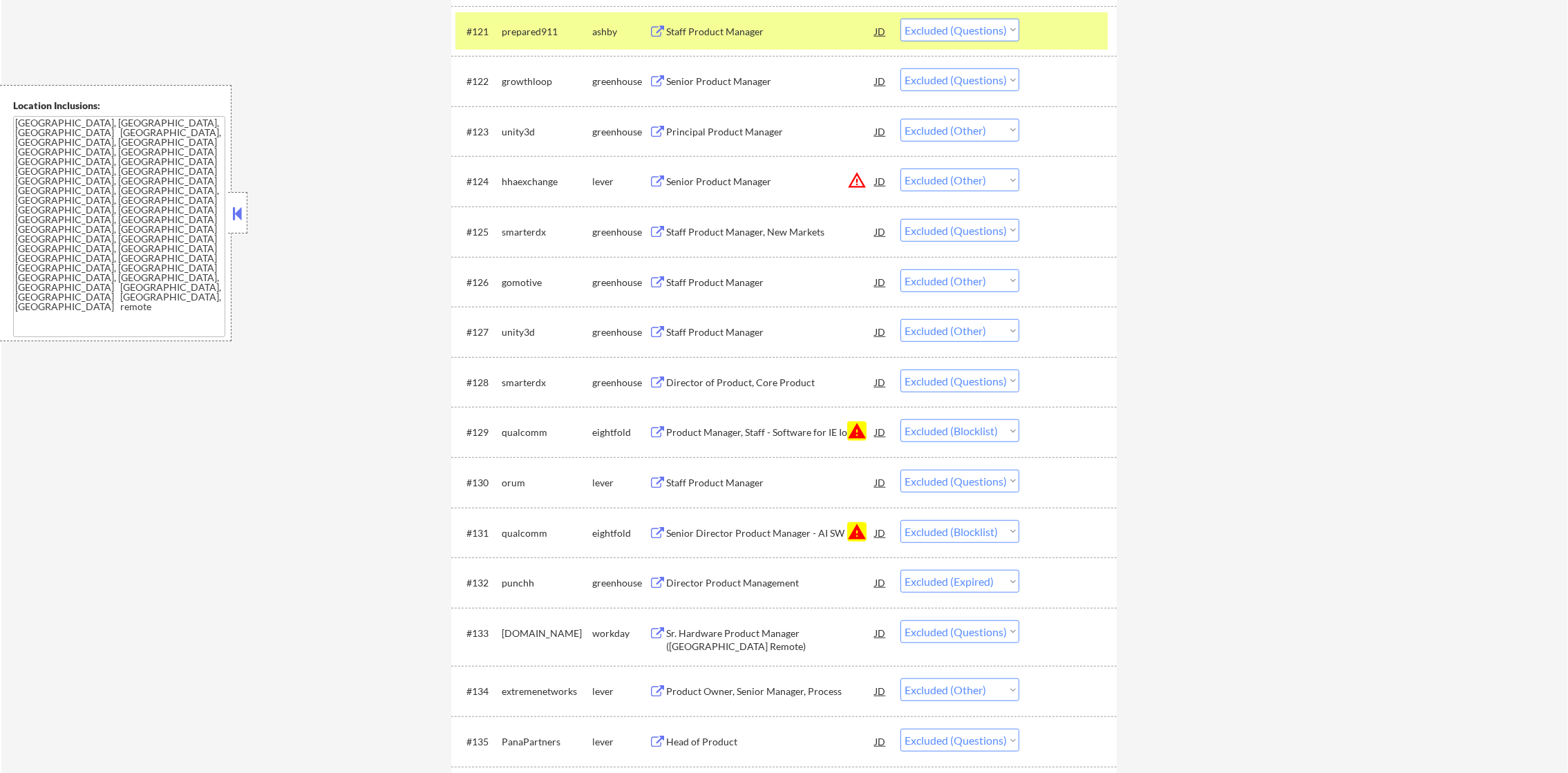
click at [556, 38] on div "prepared911" at bounding box center [547, 31] width 91 height 25
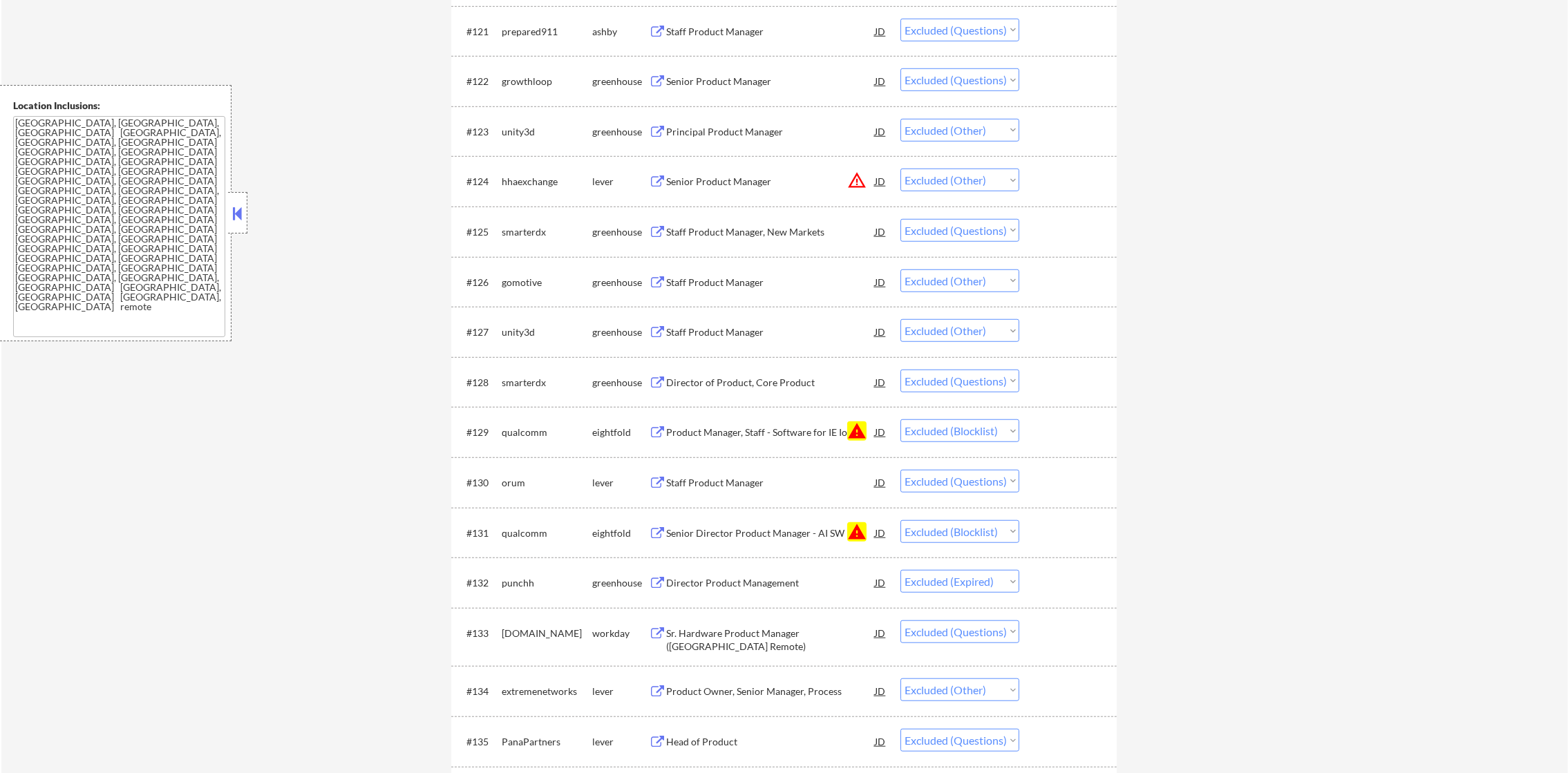
click at [999, 20] on select "Choose an option... Pending Applied Excluded (Questions) Excluded (Expired) Exc…" at bounding box center [959, 30] width 119 height 23
select select ""excluded__expired_""
click at [900, 19] on select "Choose an option... Pending Applied Excluded (Questions) Excluded (Expired) Exc…" at bounding box center [959, 30] width 119 height 23
click at [530, 79] on div "growthloop" at bounding box center [547, 82] width 91 height 14
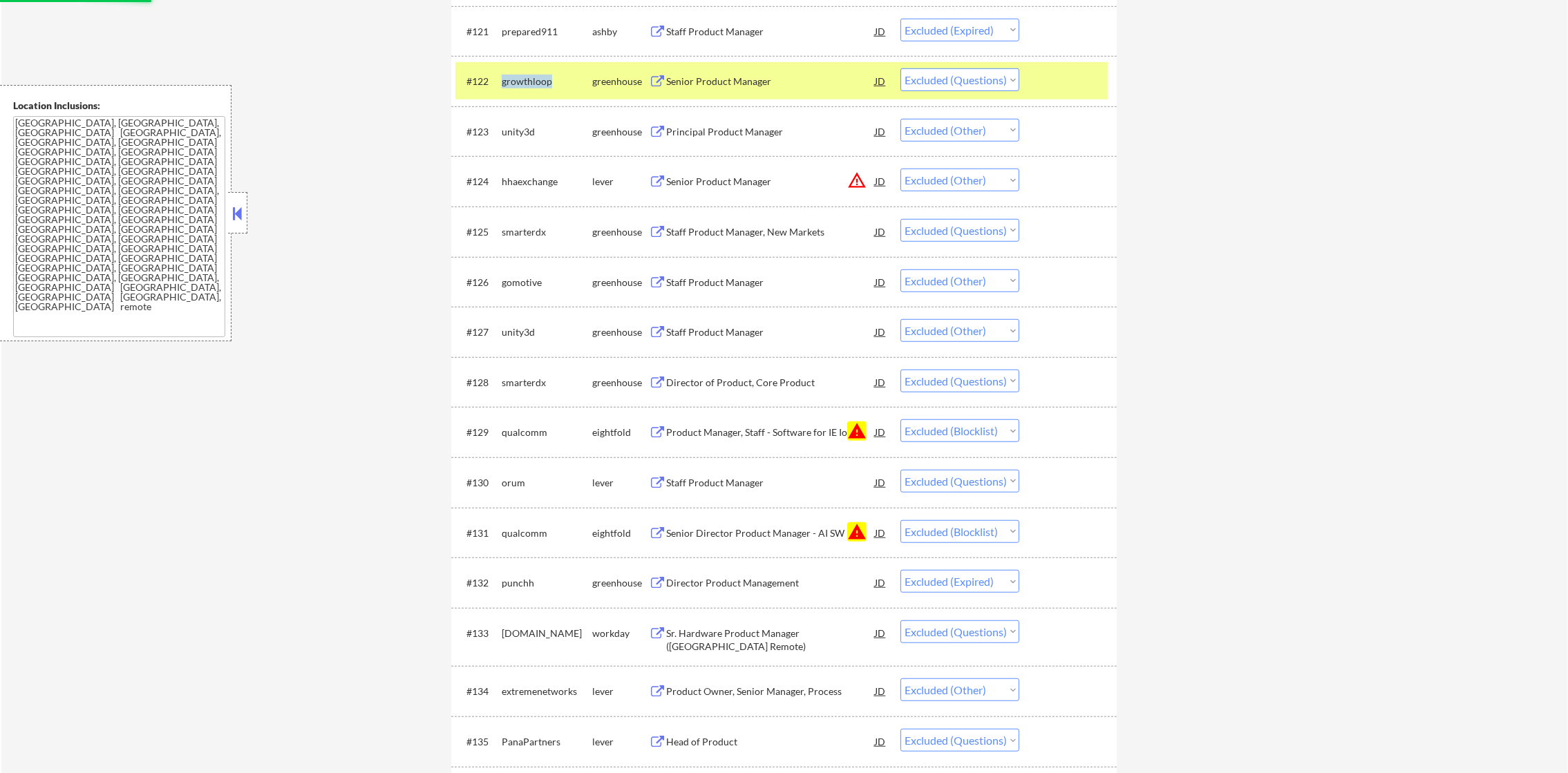
click at [530, 79] on div "growthloop" at bounding box center [547, 82] width 91 height 14
copy div "growthloop"
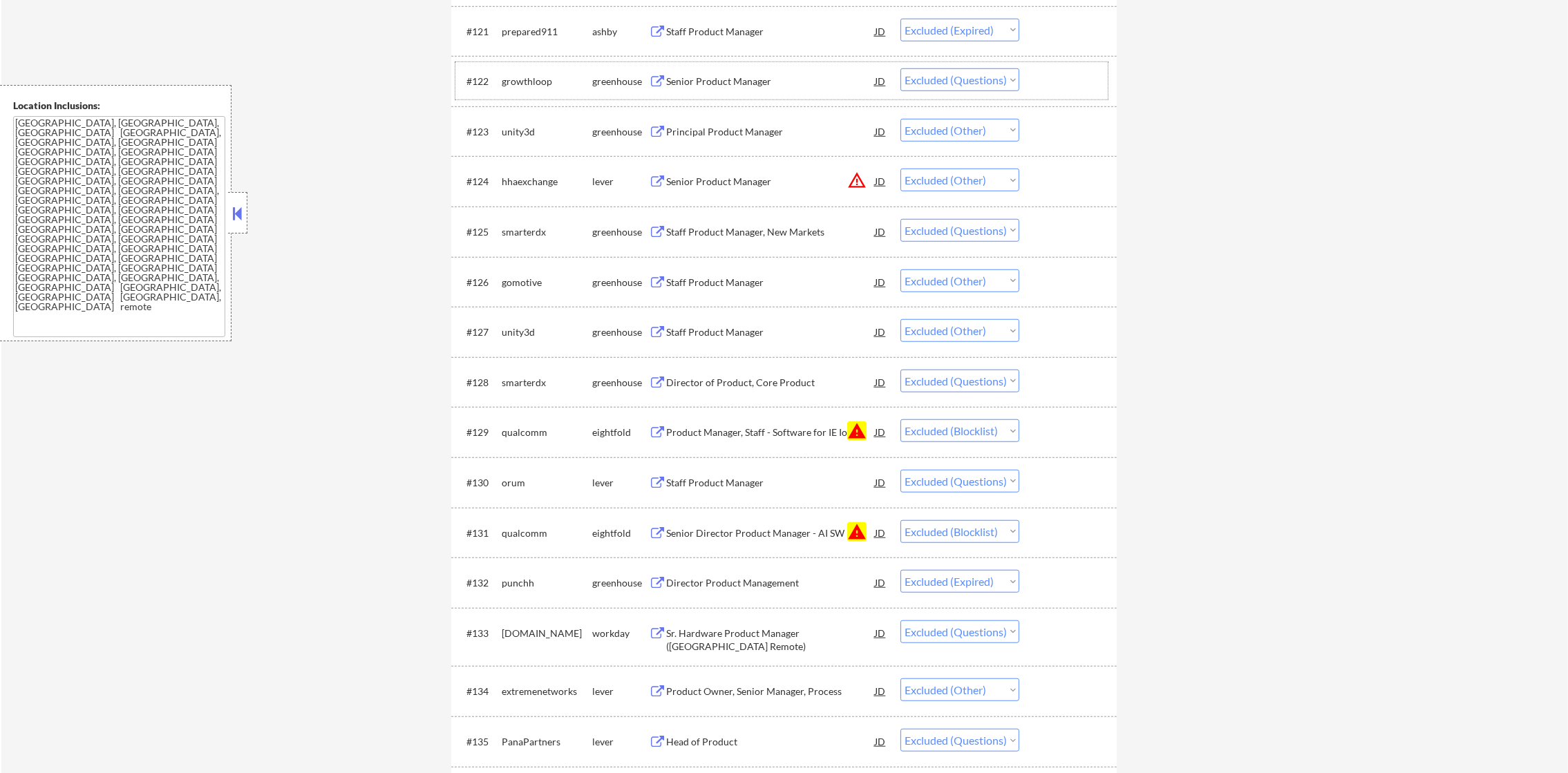
select select ""excluded__expired_""
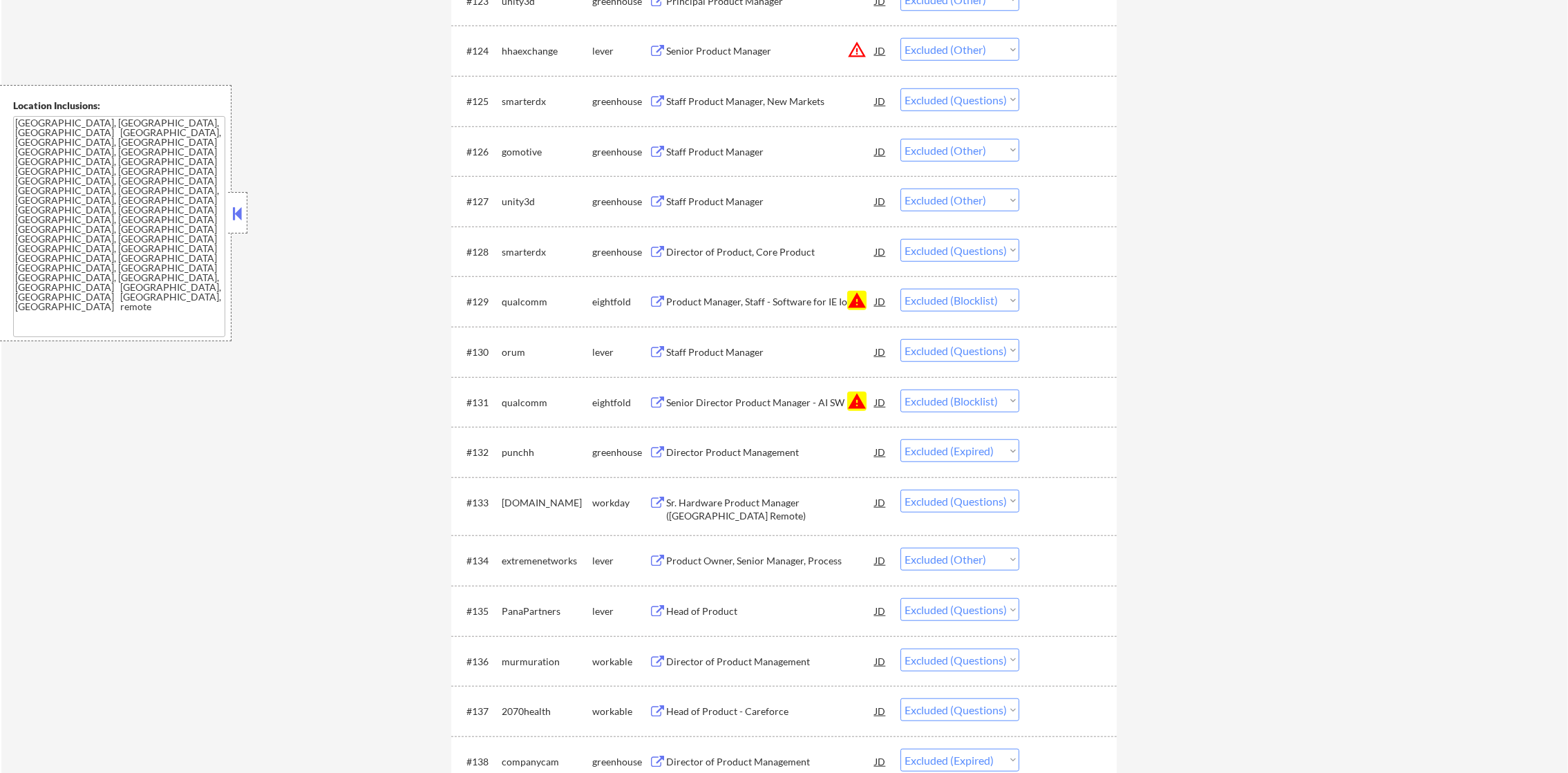
scroll to position [1738, 0]
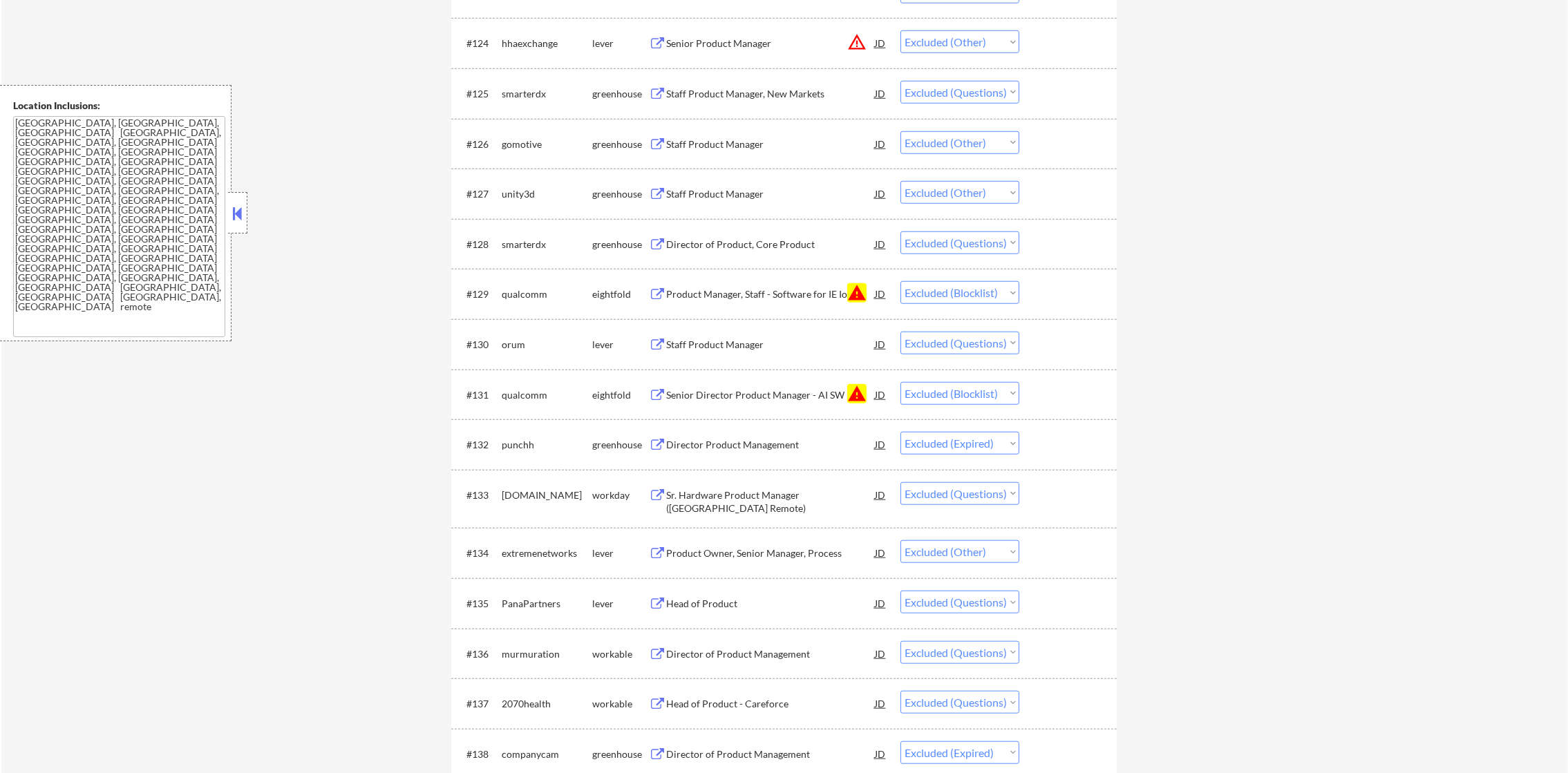
click at [528, 100] on div "smarterdx" at bounding box center [547, 93] width 91 height 25
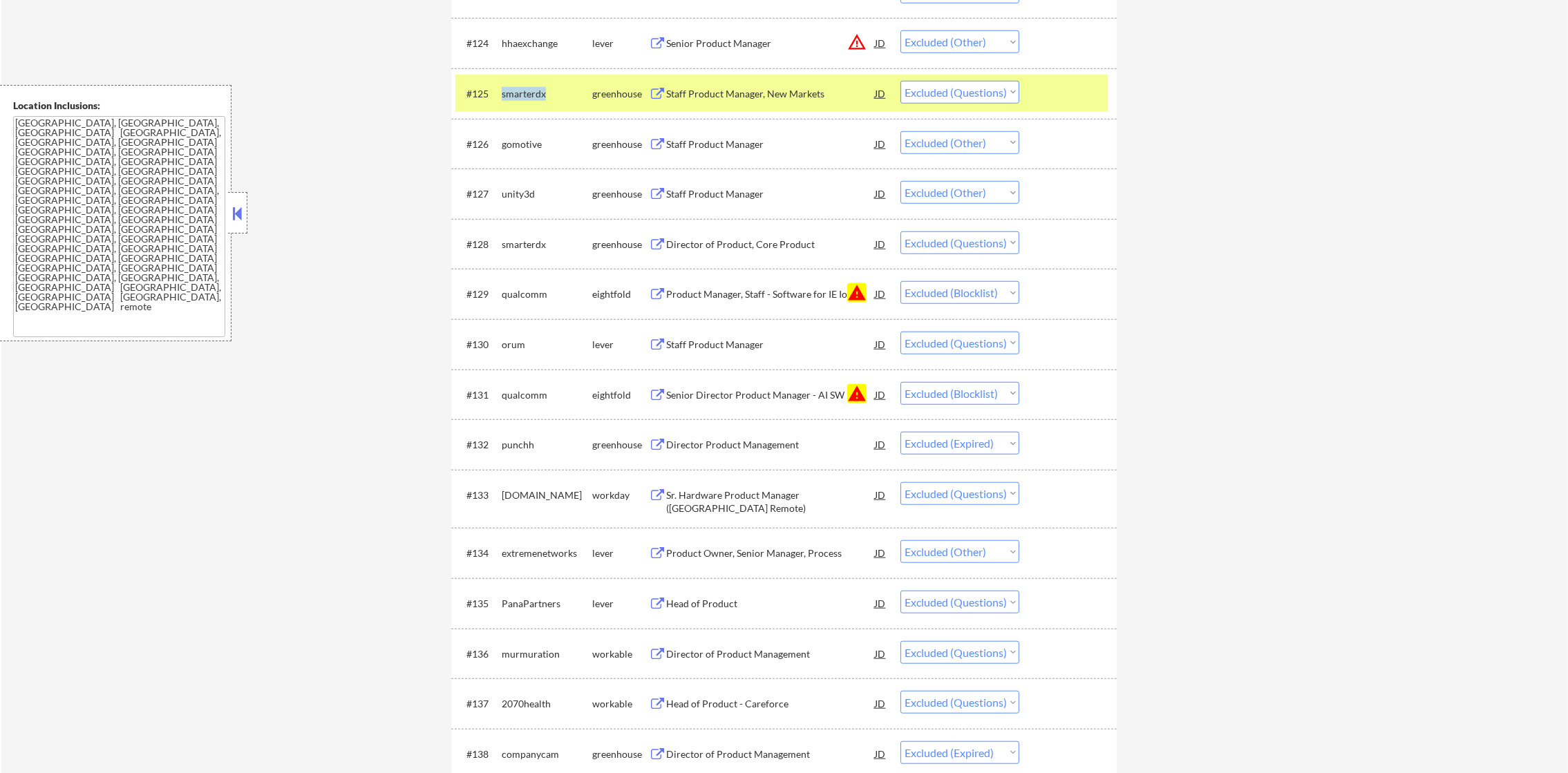
click at [528, 100] on div "smarterdx" at bounding box center [547, 93] width 91 height 25
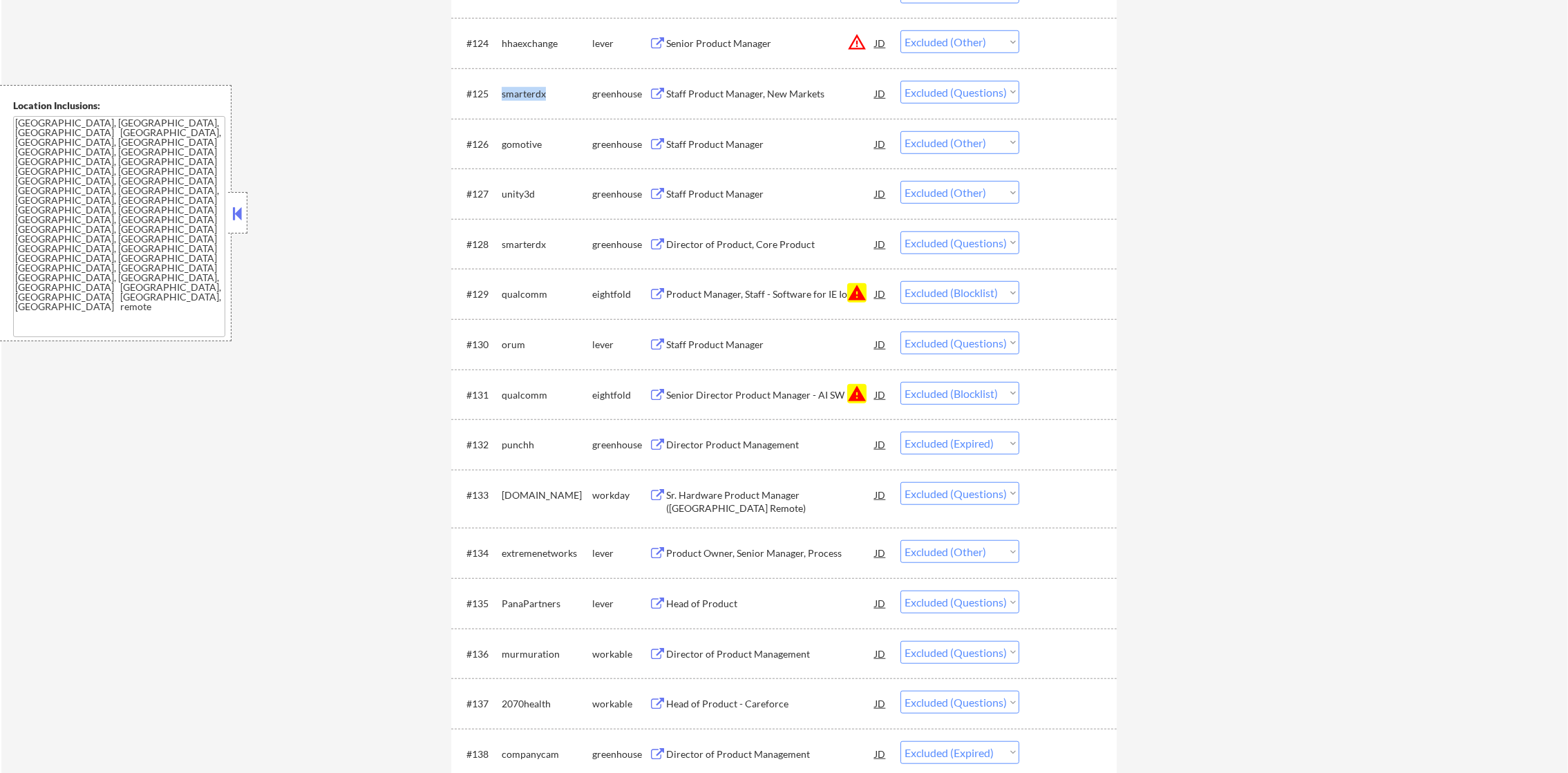
copy div "smarterdx"
select select ""excluded__other_""
select select ""excluded__expired_""
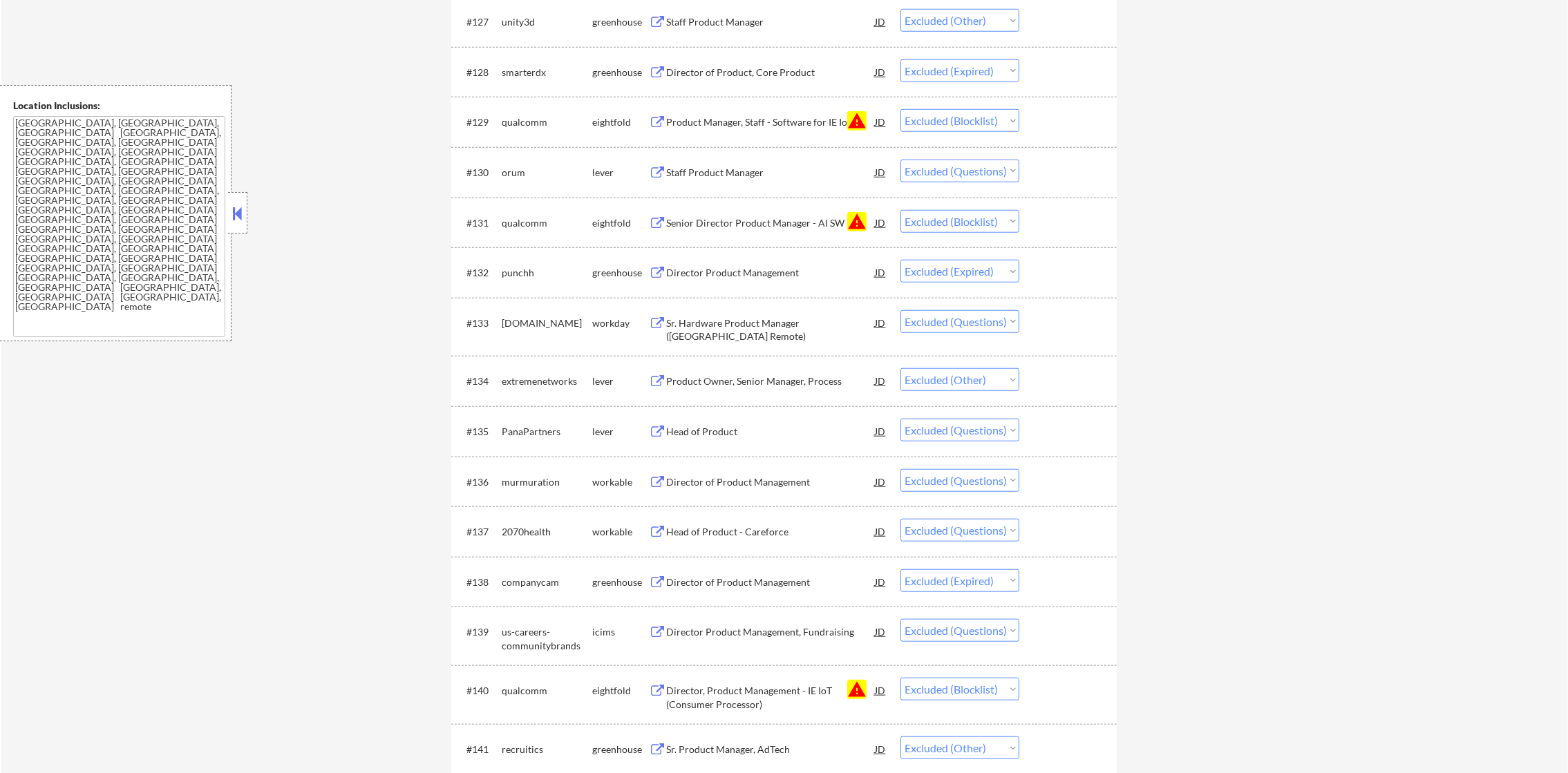
scroll to position [1946, 0]
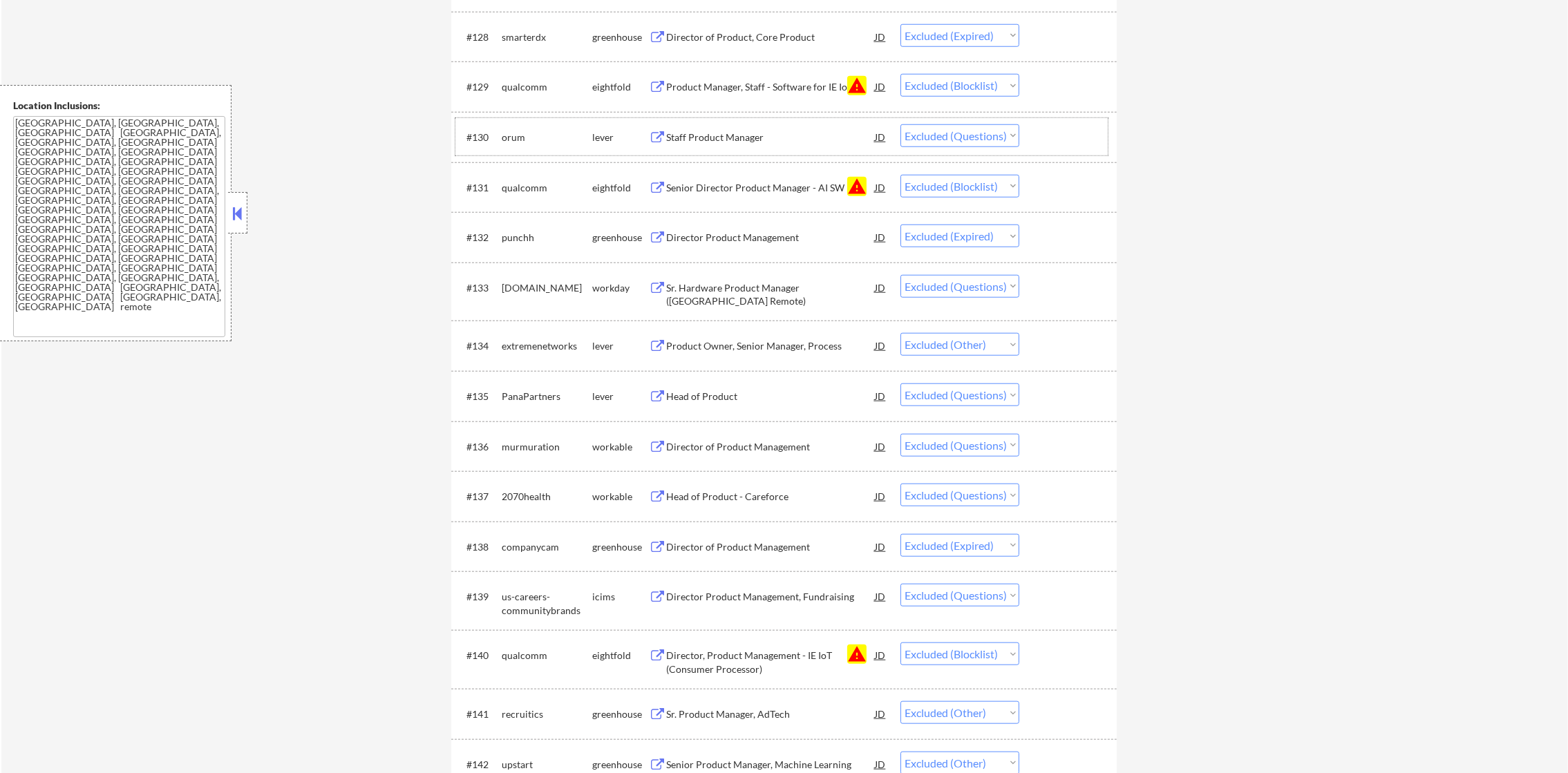
click at [526, 138] on div "orum" at bounding box center [547, 138] width 91 height 14
click at [513, 138] on div "orum" at bounding box center [547, 138] width 91 height 14
copy div "orum"
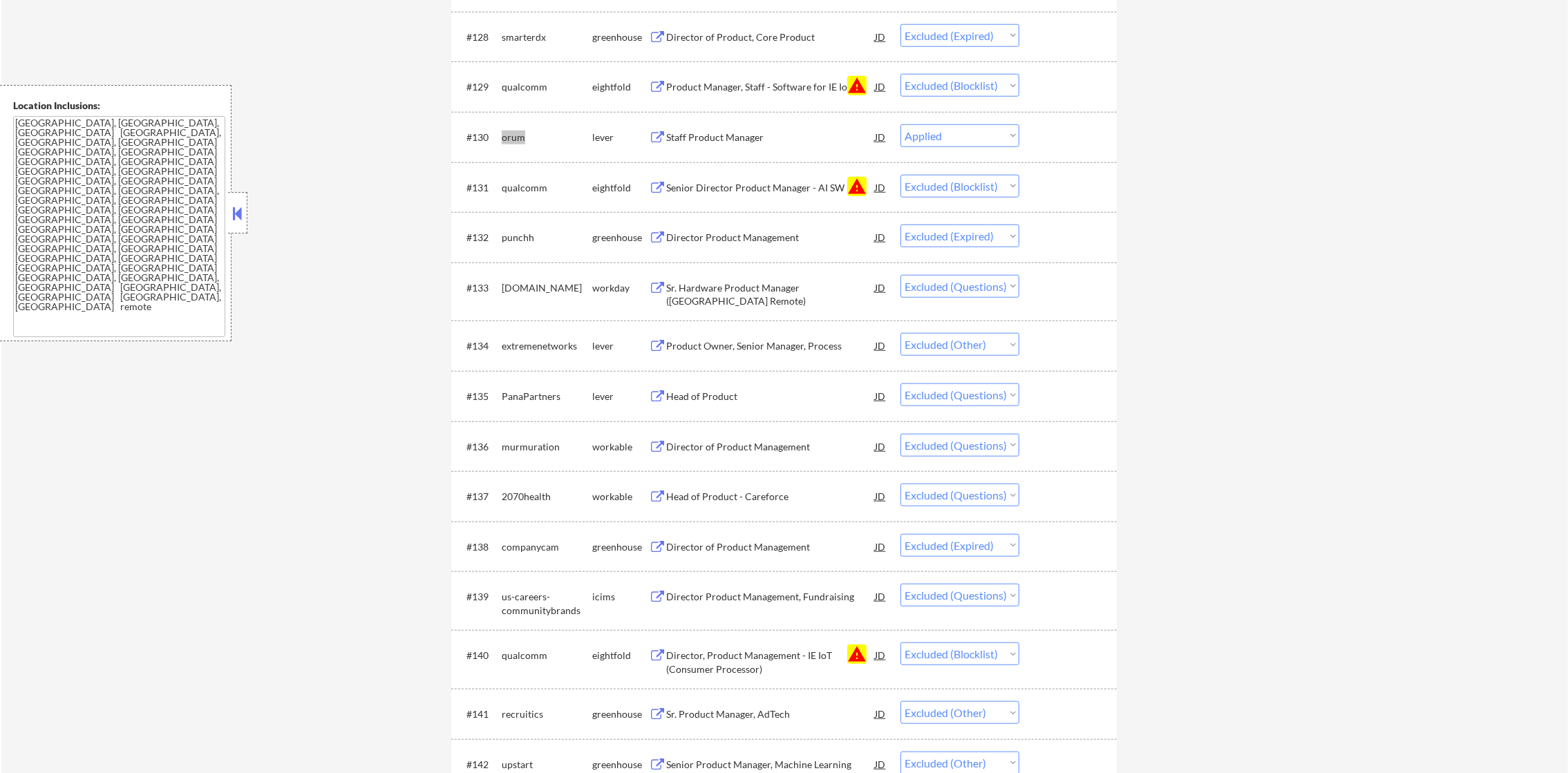
select select ""excluded__blocklist_""
select select ""excluded__expired_""
select select ""excluded""
select select ""excluded__other_""
select select ""excluded""
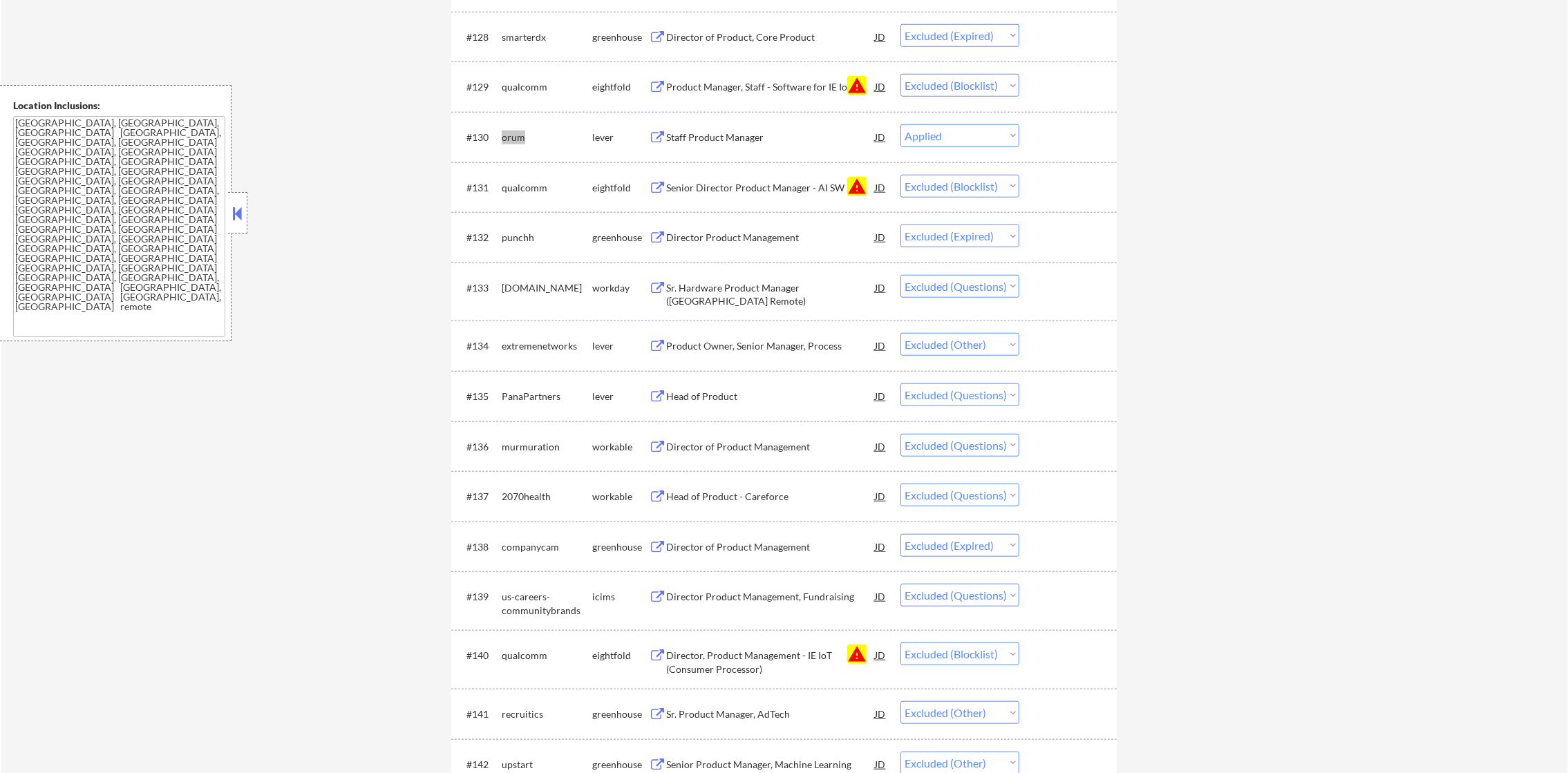
select select ""excluded__expired_""
select select ""excluded""
select select ""excluded__blocklist_""
select select ""excluded__other_""
select select ""excluded""
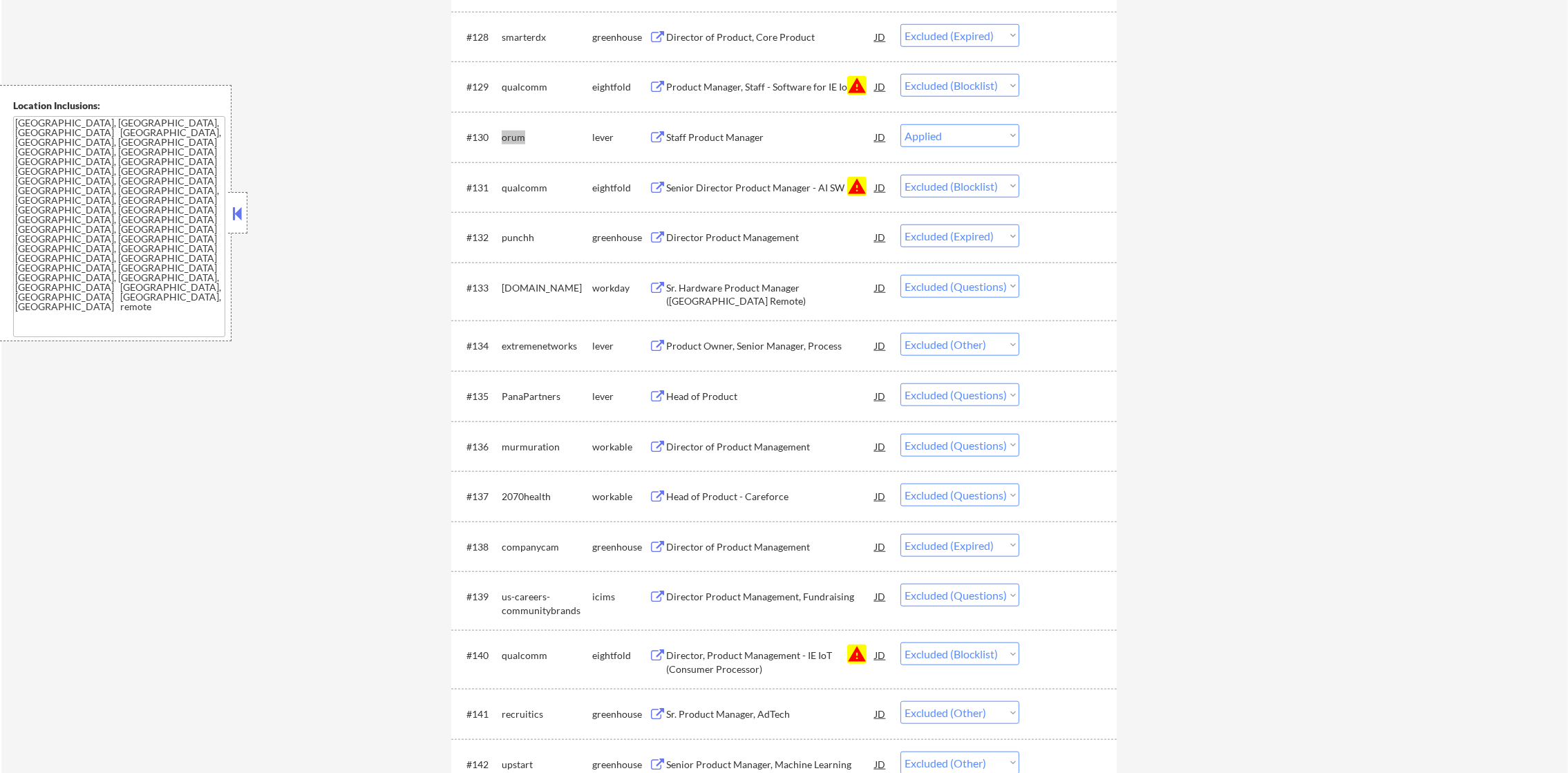
select select ""excluded__salary_""
select select ""excluded__other_""
select select ""excluded__expired_""
select select ""excluded__other_""
select select ""excluded__blocklist_""
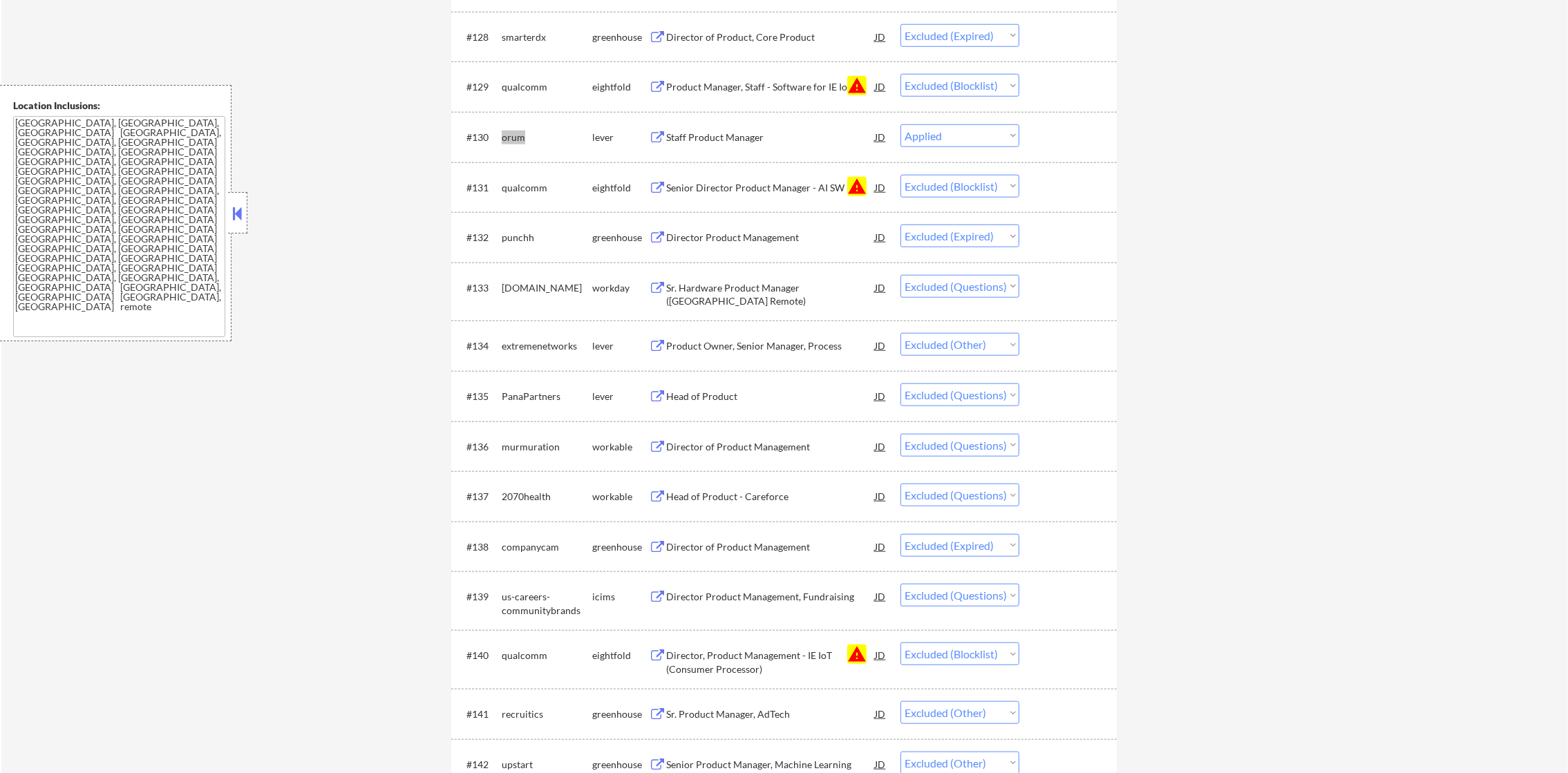
select select ""excluded""
select select ""excluded__location_""
select select ""excluded__other_""
select select ""excluded""
select select ""excluded__blocklist_""
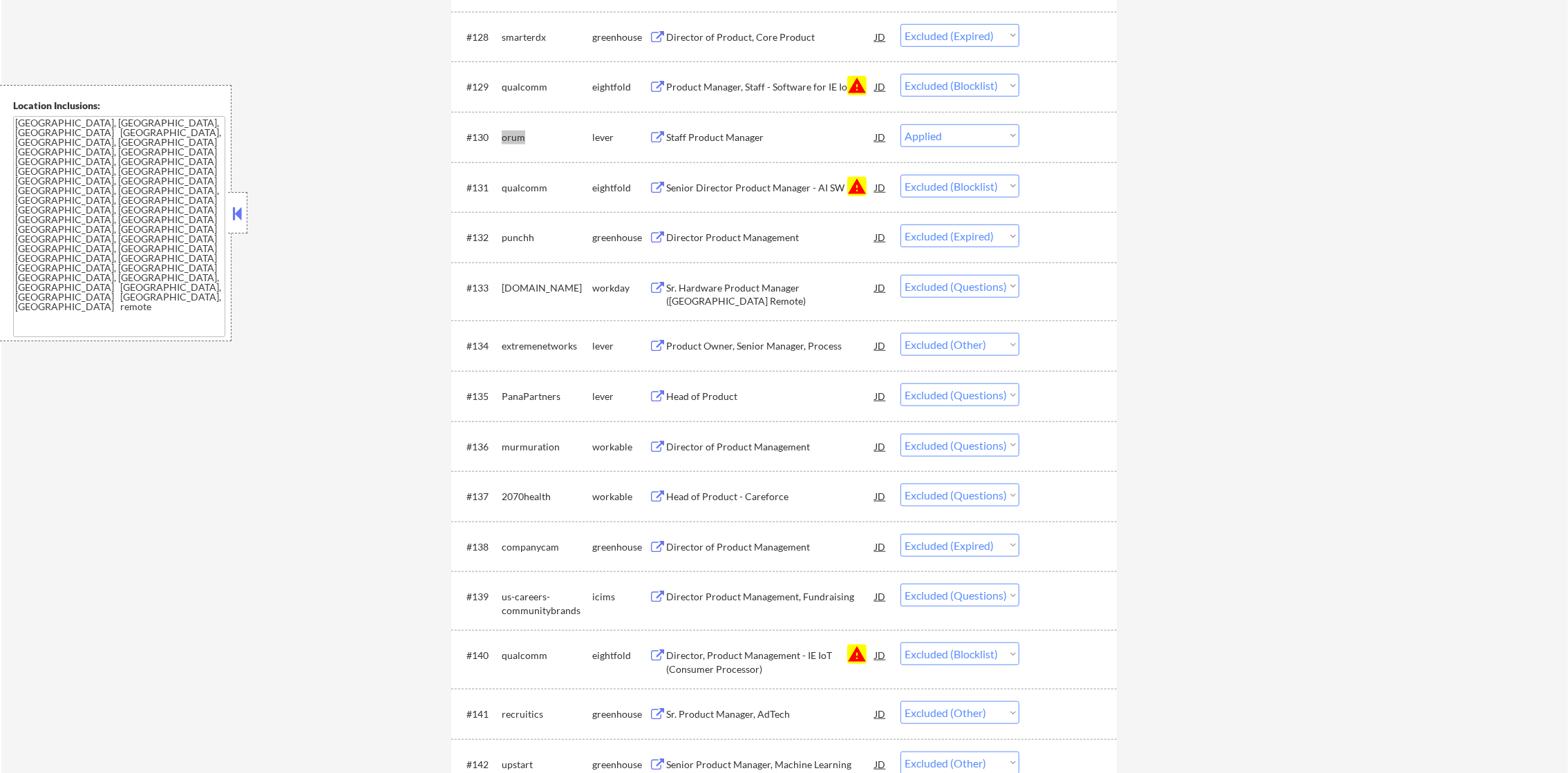
select select ""excluded__salary_""
select select ""excluded__expired_""
select select ""excluded__blocklist_""
select select ""excluded""
select select ""excluded__expired_""
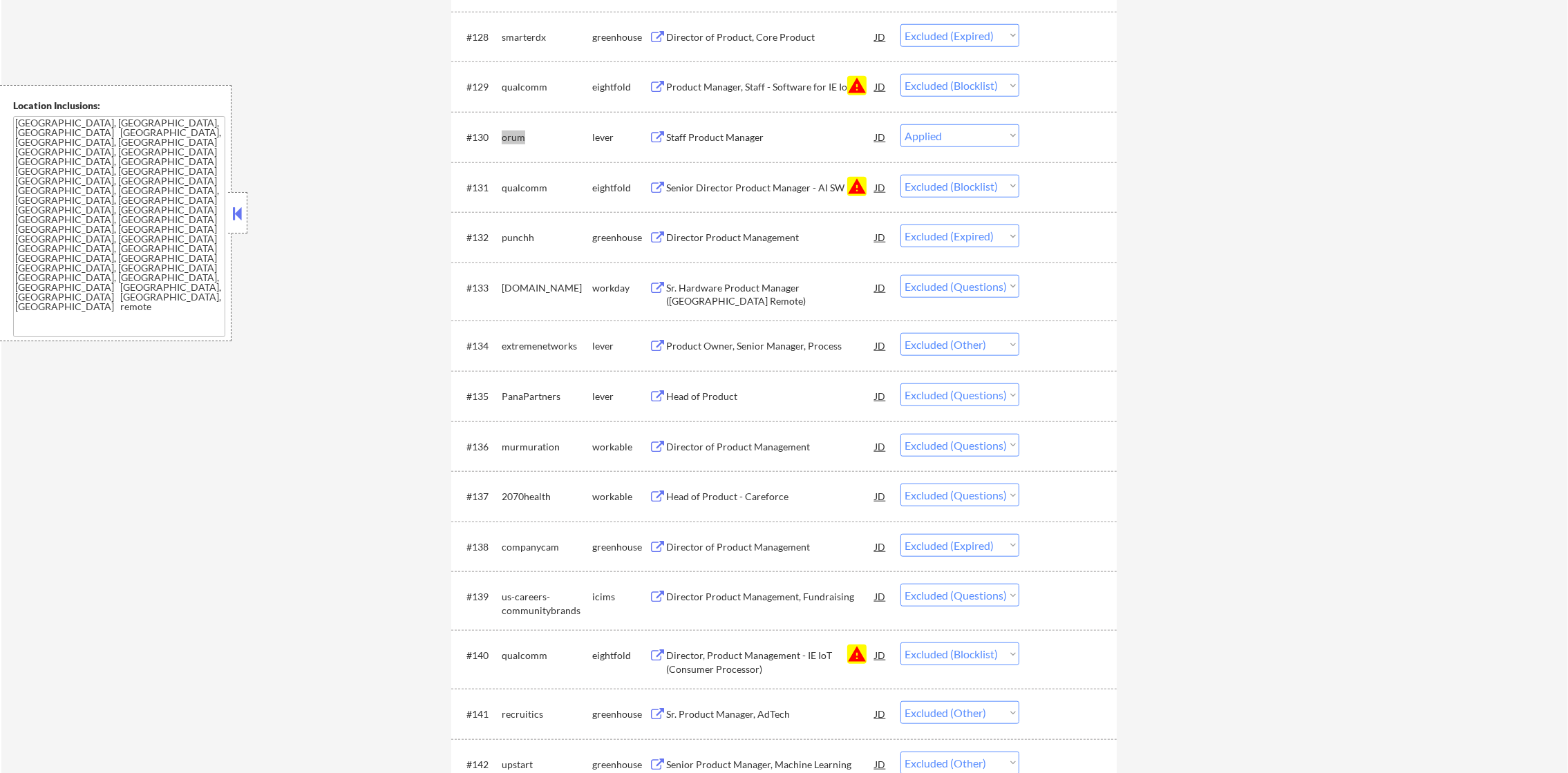
select select ""excluded""
select select ""excluded__blocklist_""
select select ""excluded""
select select ""excluded__other_""
select select ""excluded""
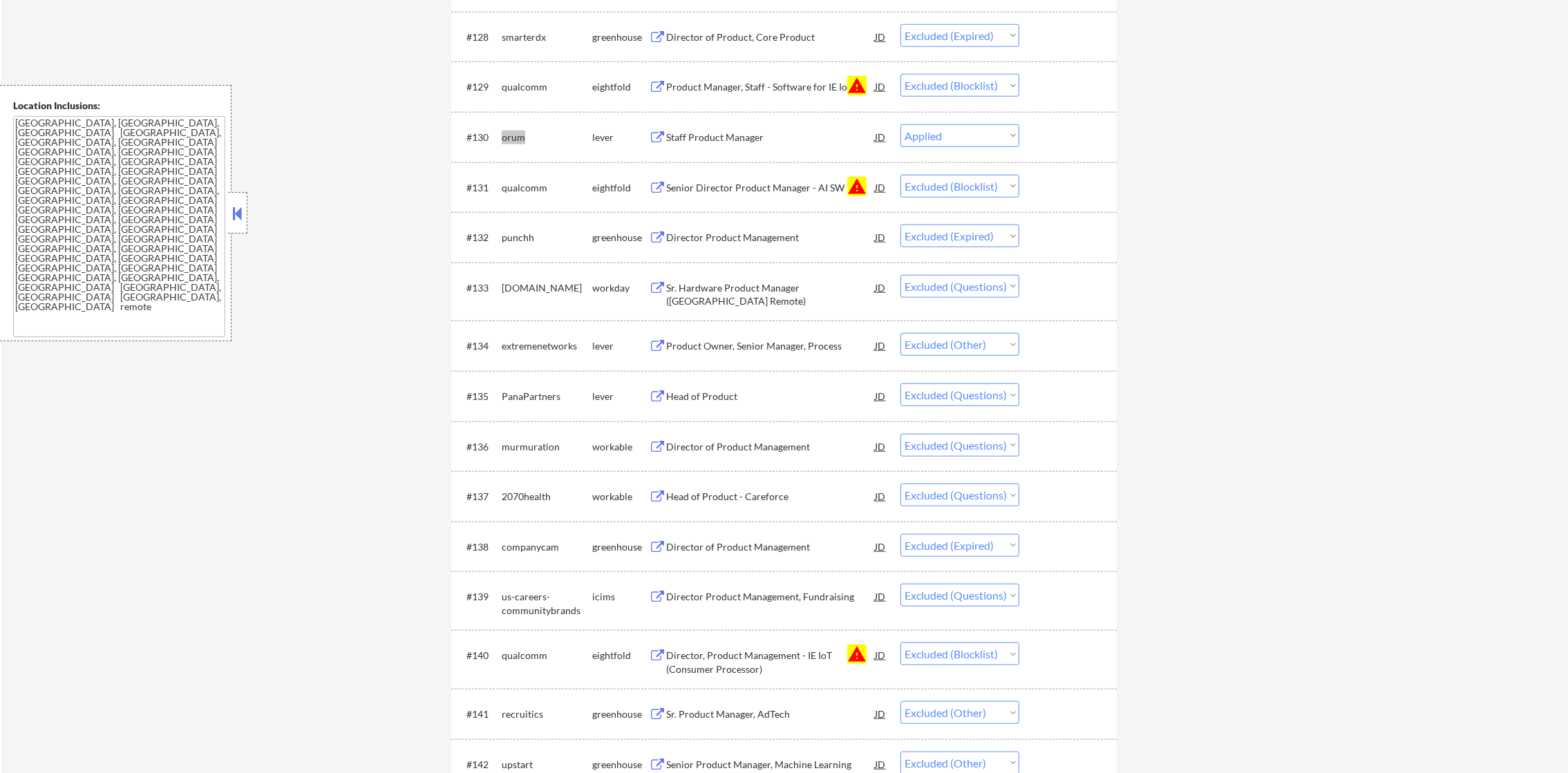
select select ""excluded__expired_""
select select ""excluded""
select select ""excluded__other_""
select select ""excluded""
select select ""excluded__other_""
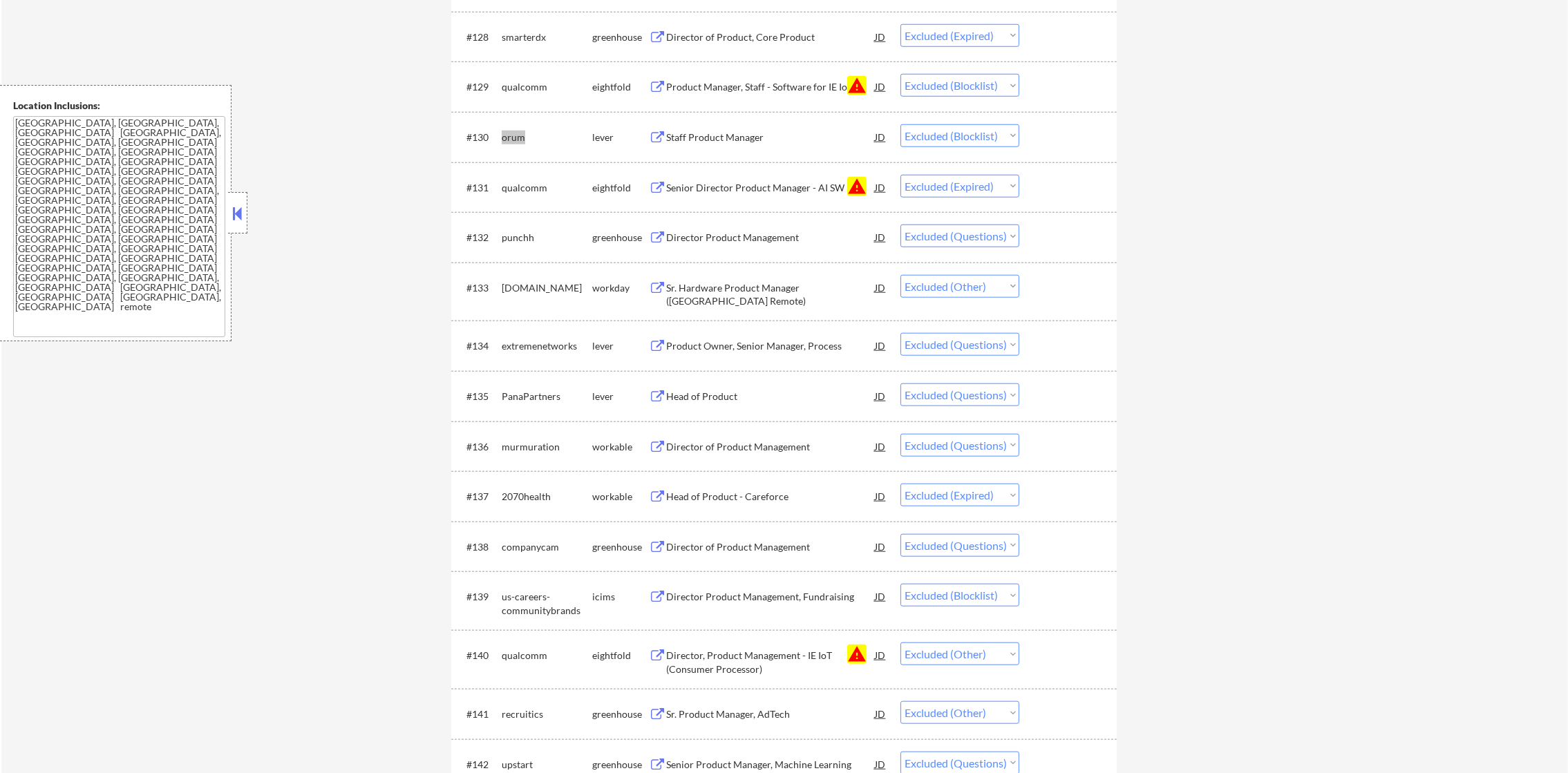
select select ""excluded__expired_""
select select ""excluded__location_""
select select ""excluded__other_""
select select ""excluded__expired_""
select select ""excluded__other_""
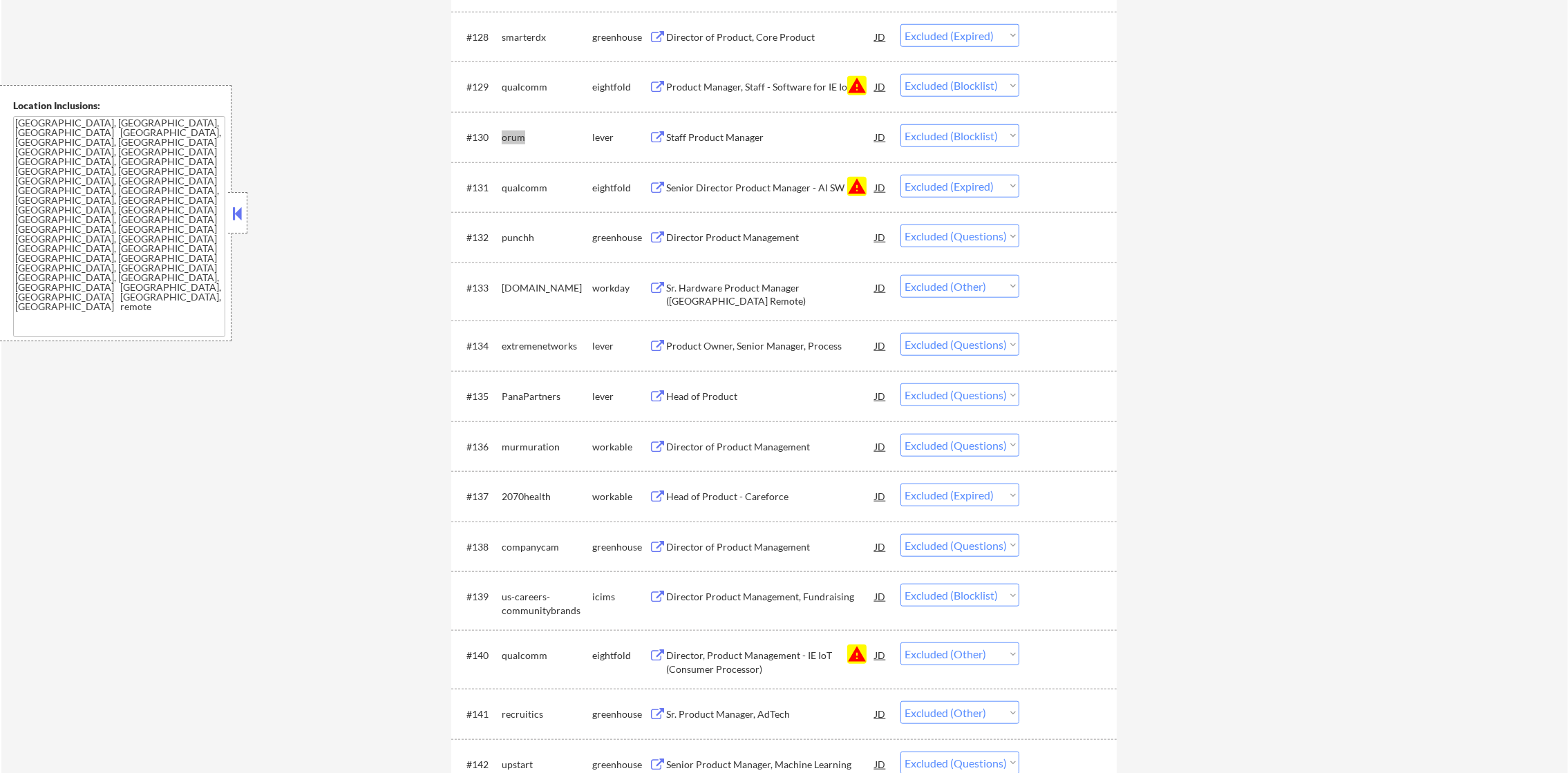
select select ""excluded""
select select ""excluded__blocklist_""
select select ""excluded__other_""
select select ""excluded""
select select ""excluded__expired_""
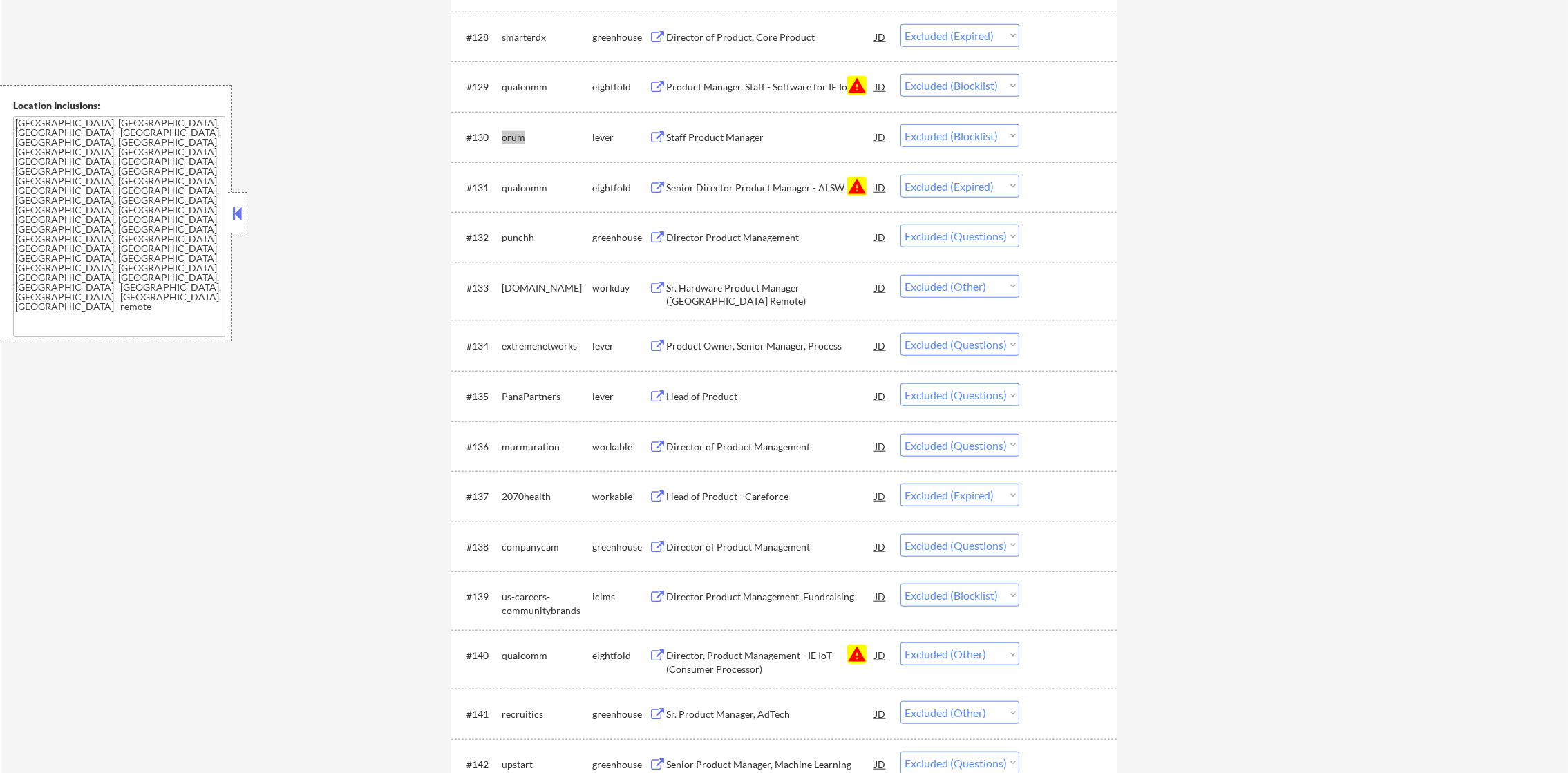
select select ""excluded""
select select ""excluded__other_""
select select ""excluded""
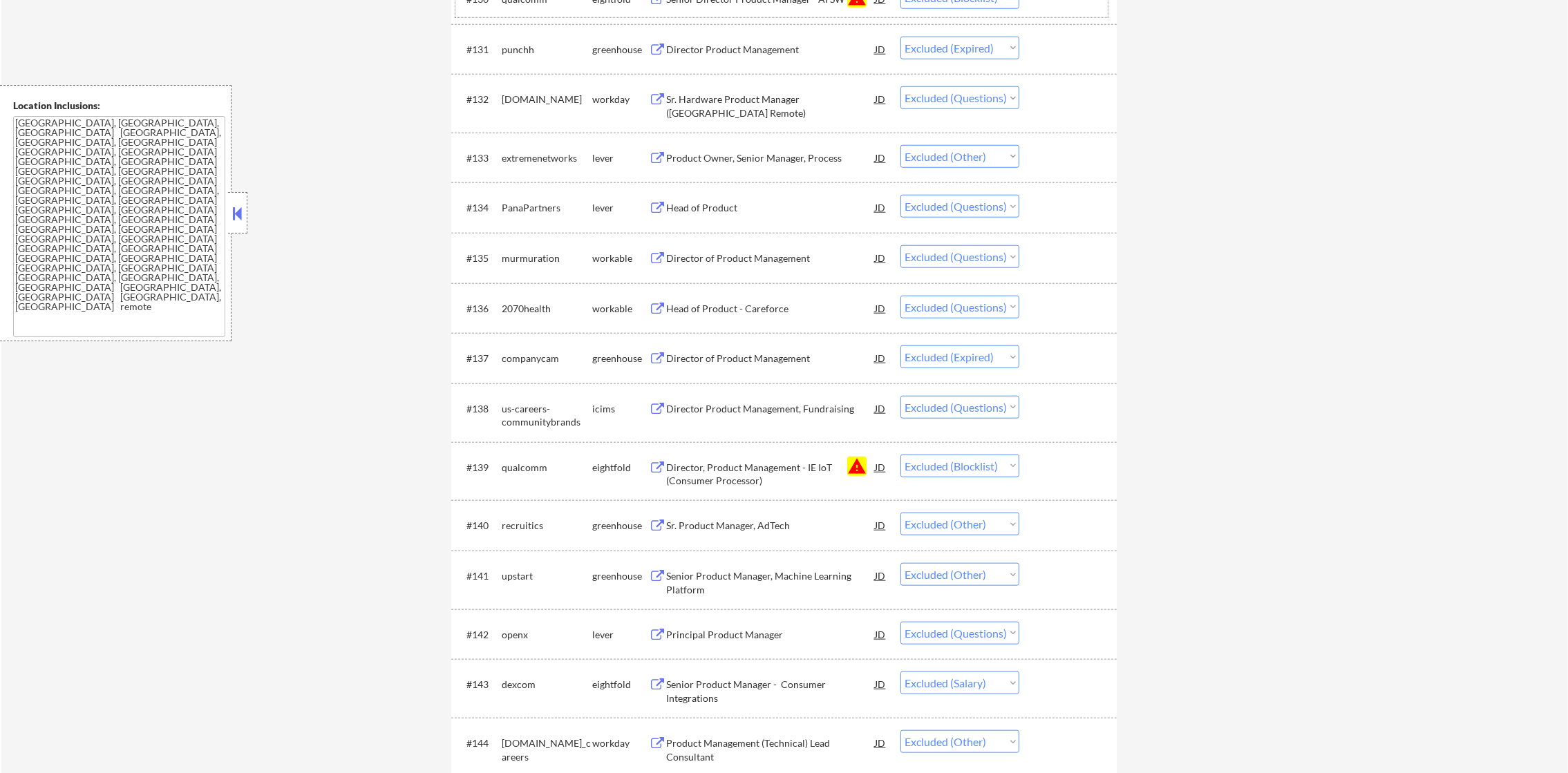
select select ""excluded__expired_""
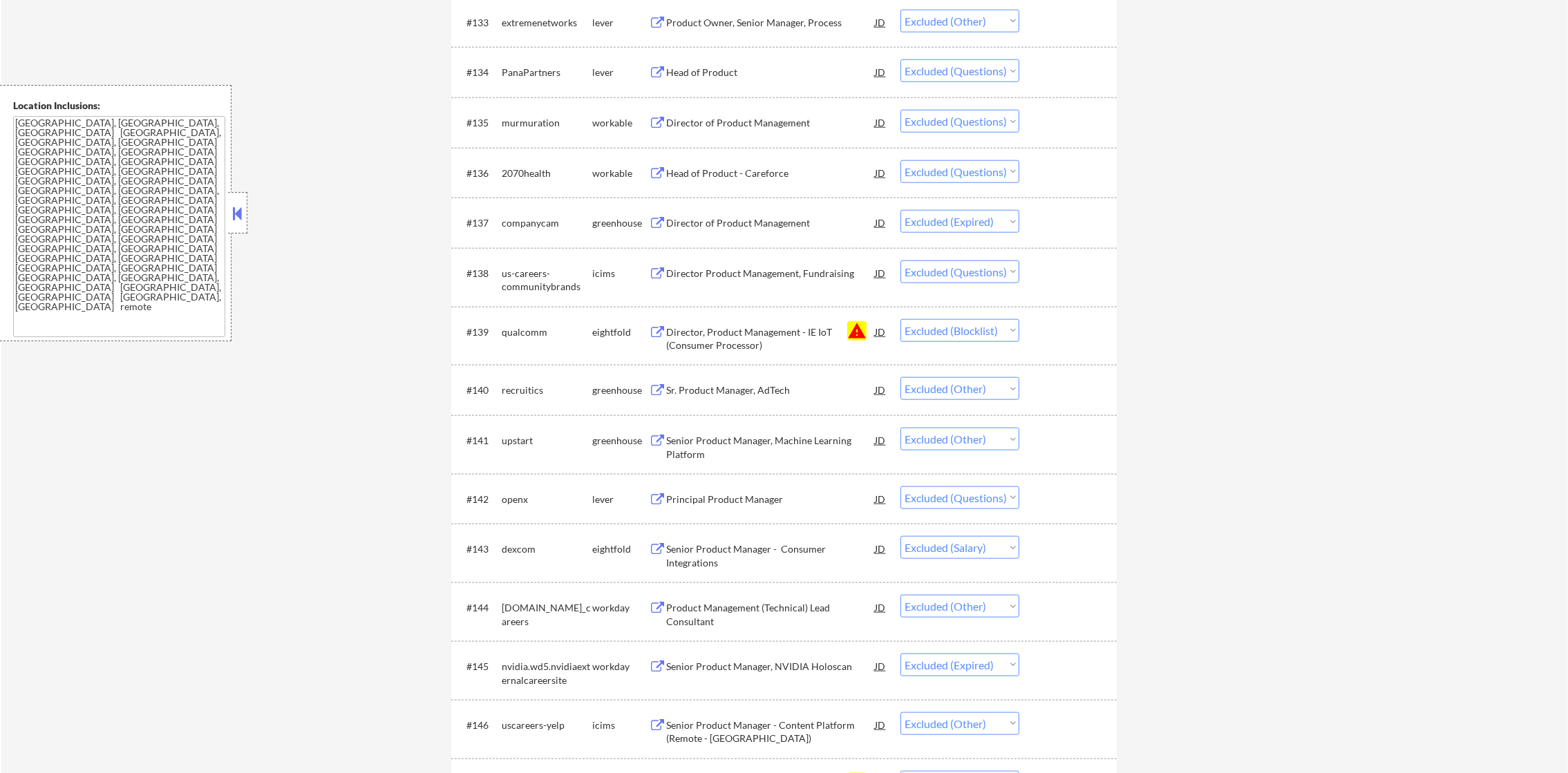
scroll to position [2221, 0]
click at [541, 60] on div "PanaPartners" at bounding box center [547, 70] width 91 height 25
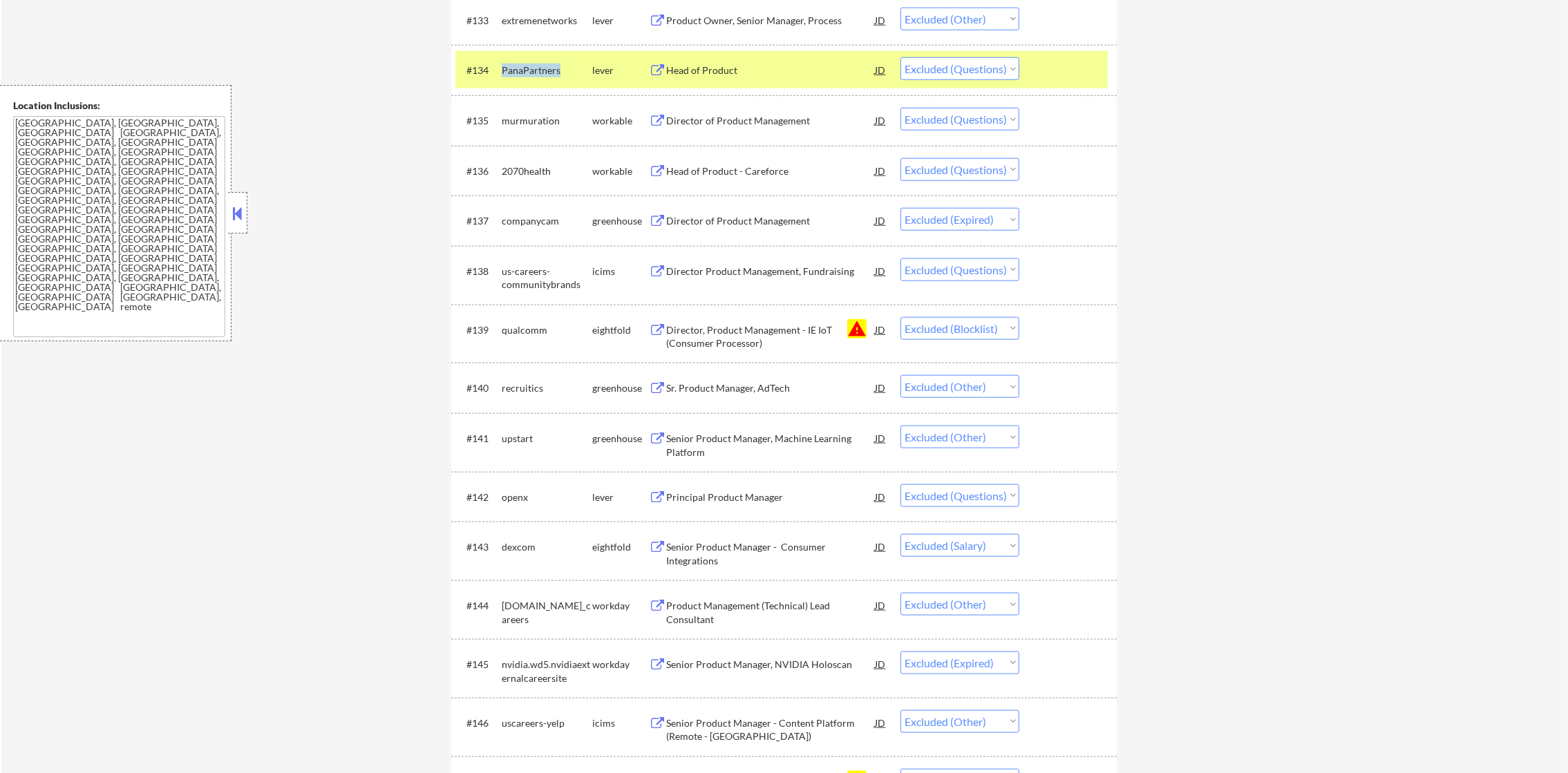
click at [541, 60] on div "PanaPartners" at bounding box center [547, 70] width 91 height 25
copy div "PanaPartners"
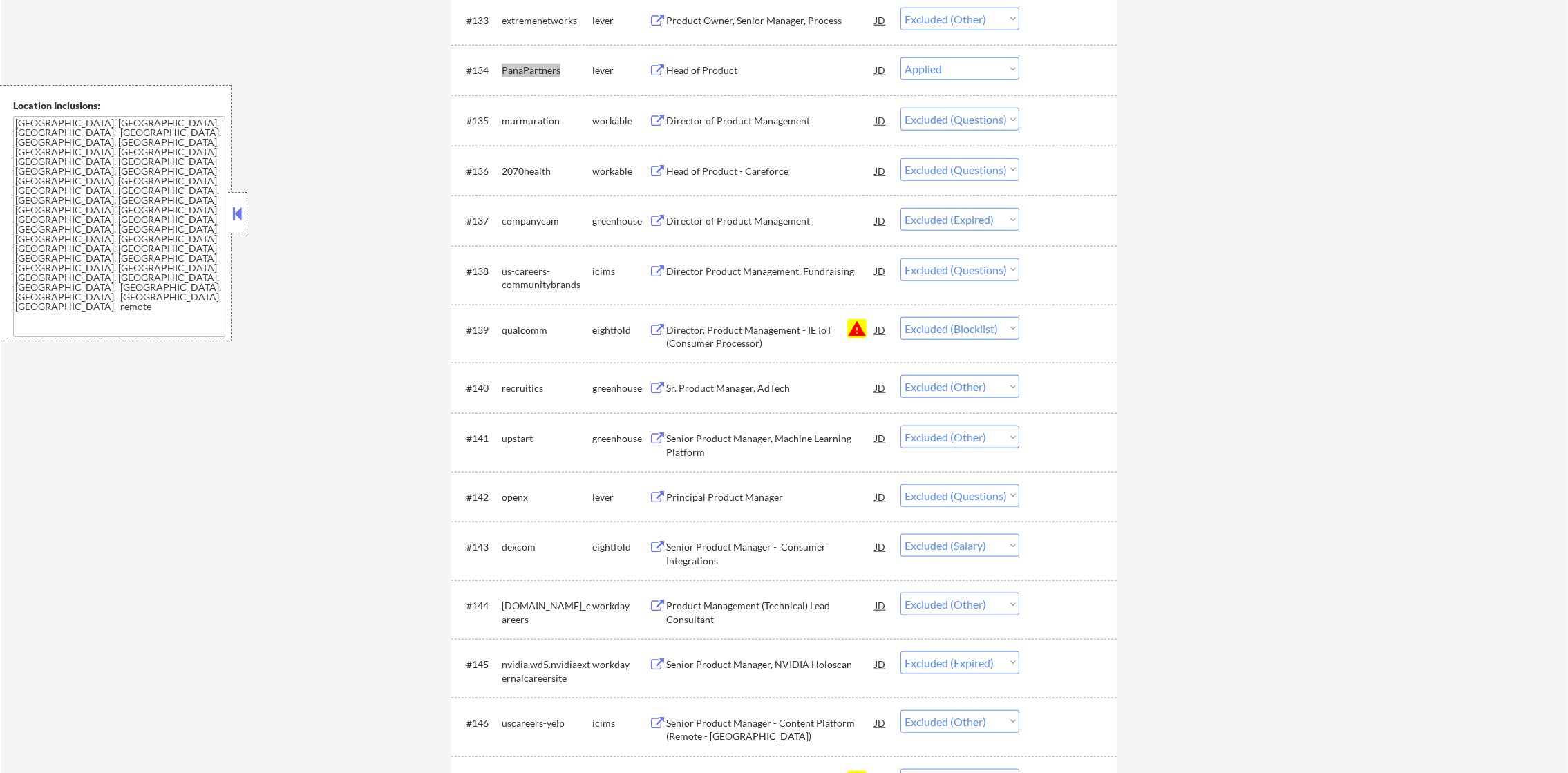
select select ""excluded""
select select ""excluded__expired_""
select select ""excluded""
select select ""excluded__blocklist_""
select select ""excluded__other_""
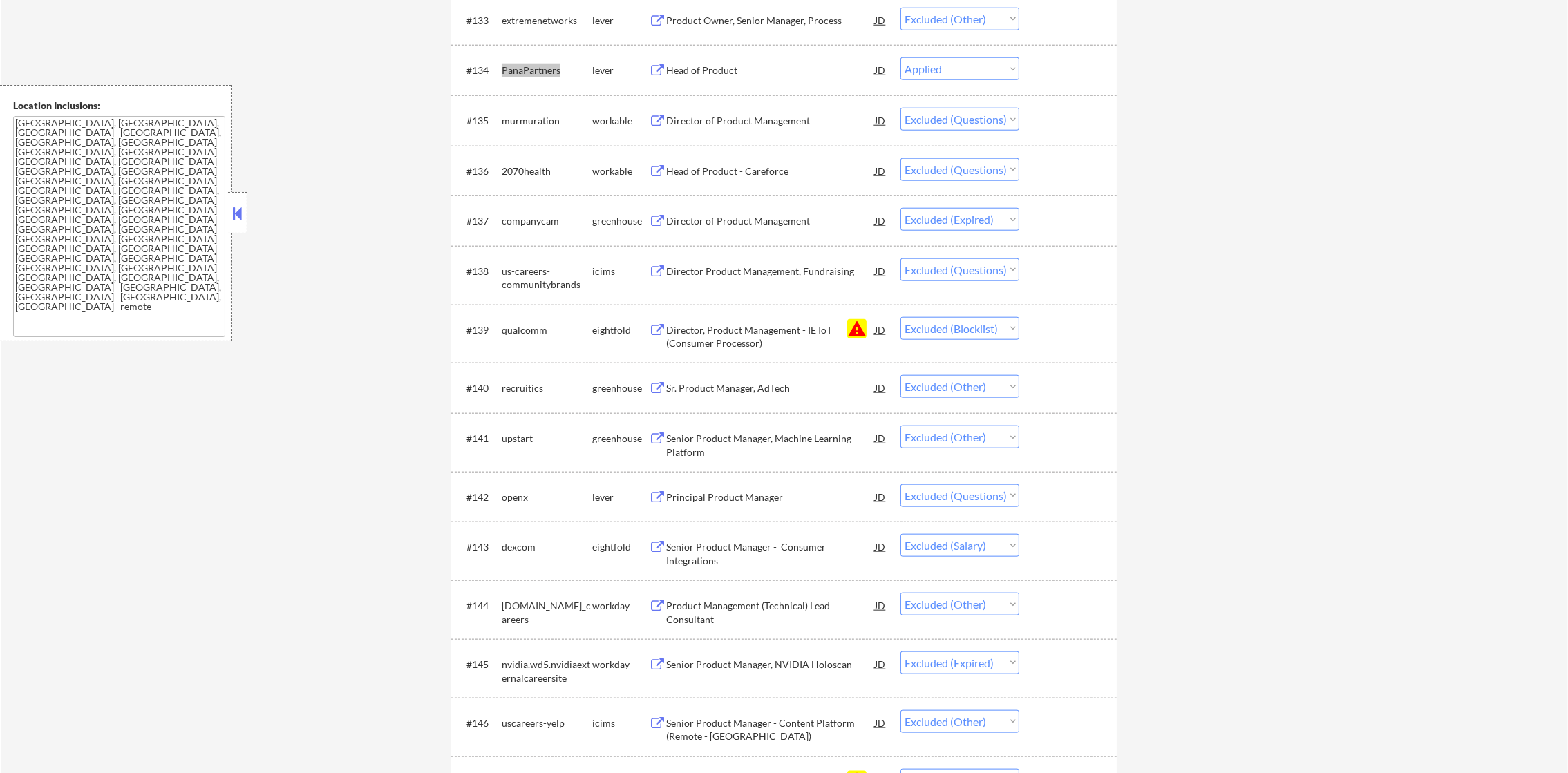
select select ""excluded""
select select ""excluded__salary_""
select select ""excluded__other_""
select select ""excluded__expired_""
select select ""excluded__other_""
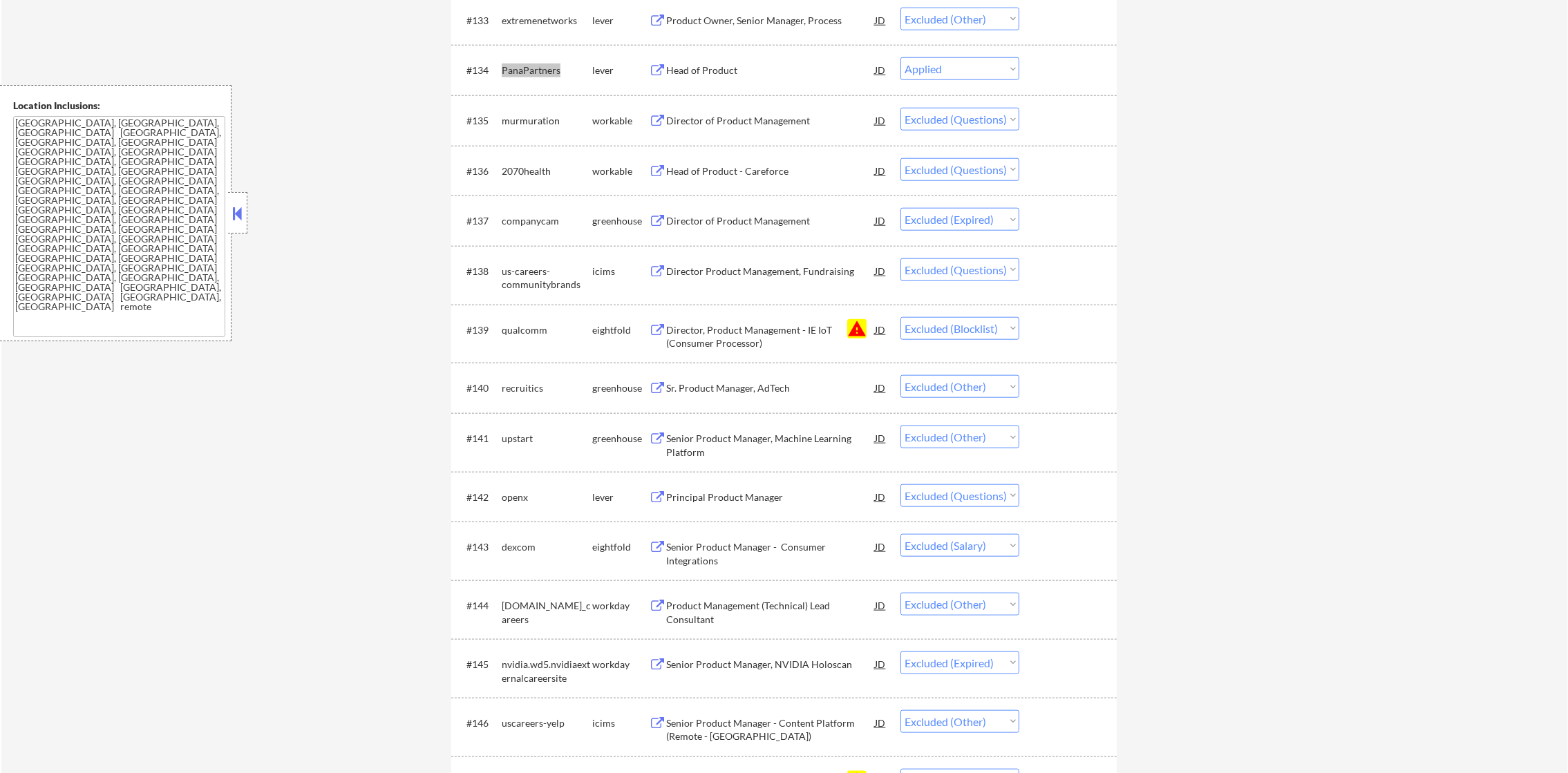
select select ""excluded__blocklist_""
select select ""excluded__expired_""
select select ""excluded__location_""
select select ""excluded__other_""
select select ""excluded""
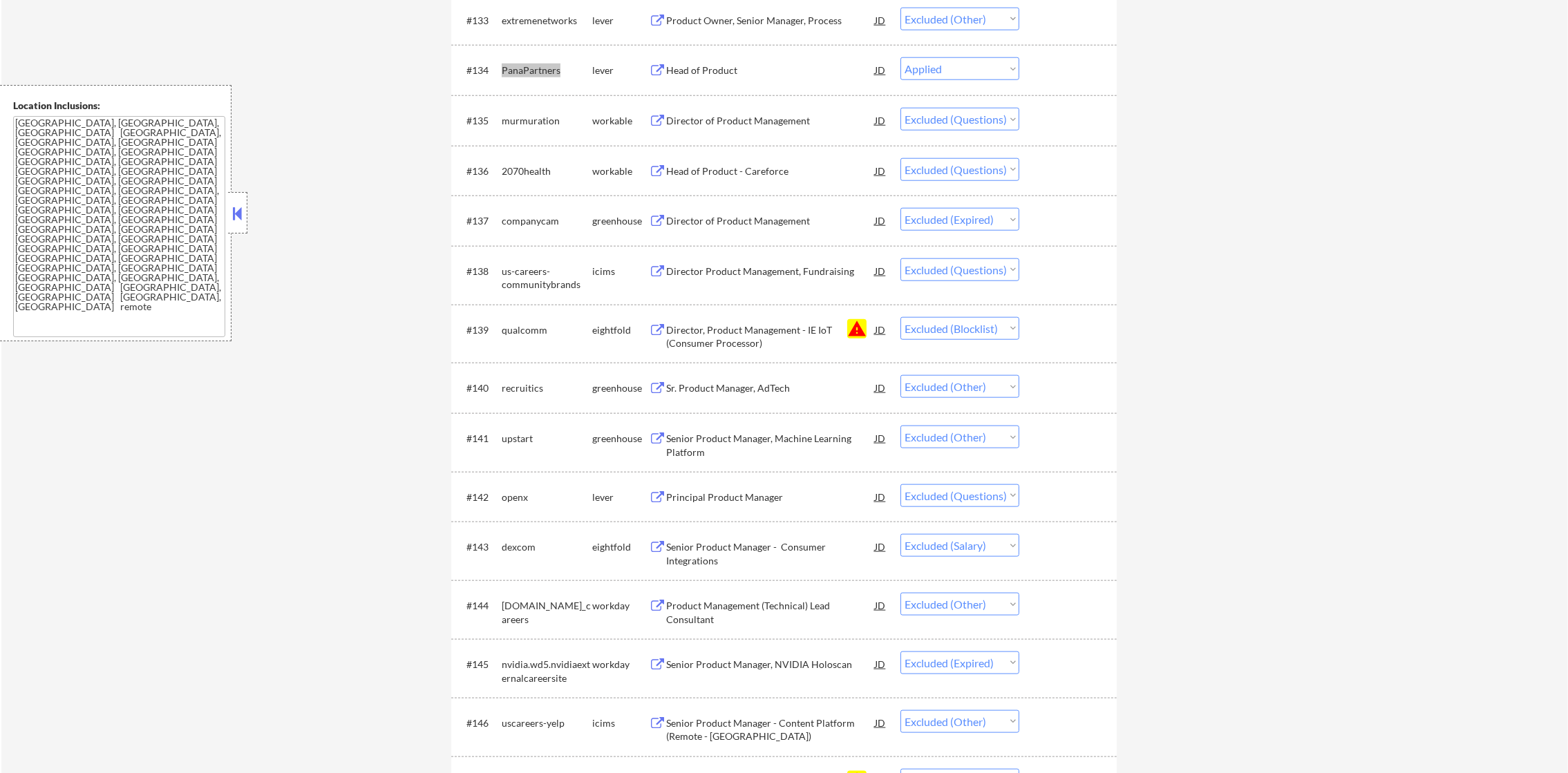
select select ""excluded__blocklist_""
select select ""excluded__salary_""
select select ""excluded__expired_""
select select ""excluded__blocklist_""
select select ""excluded""
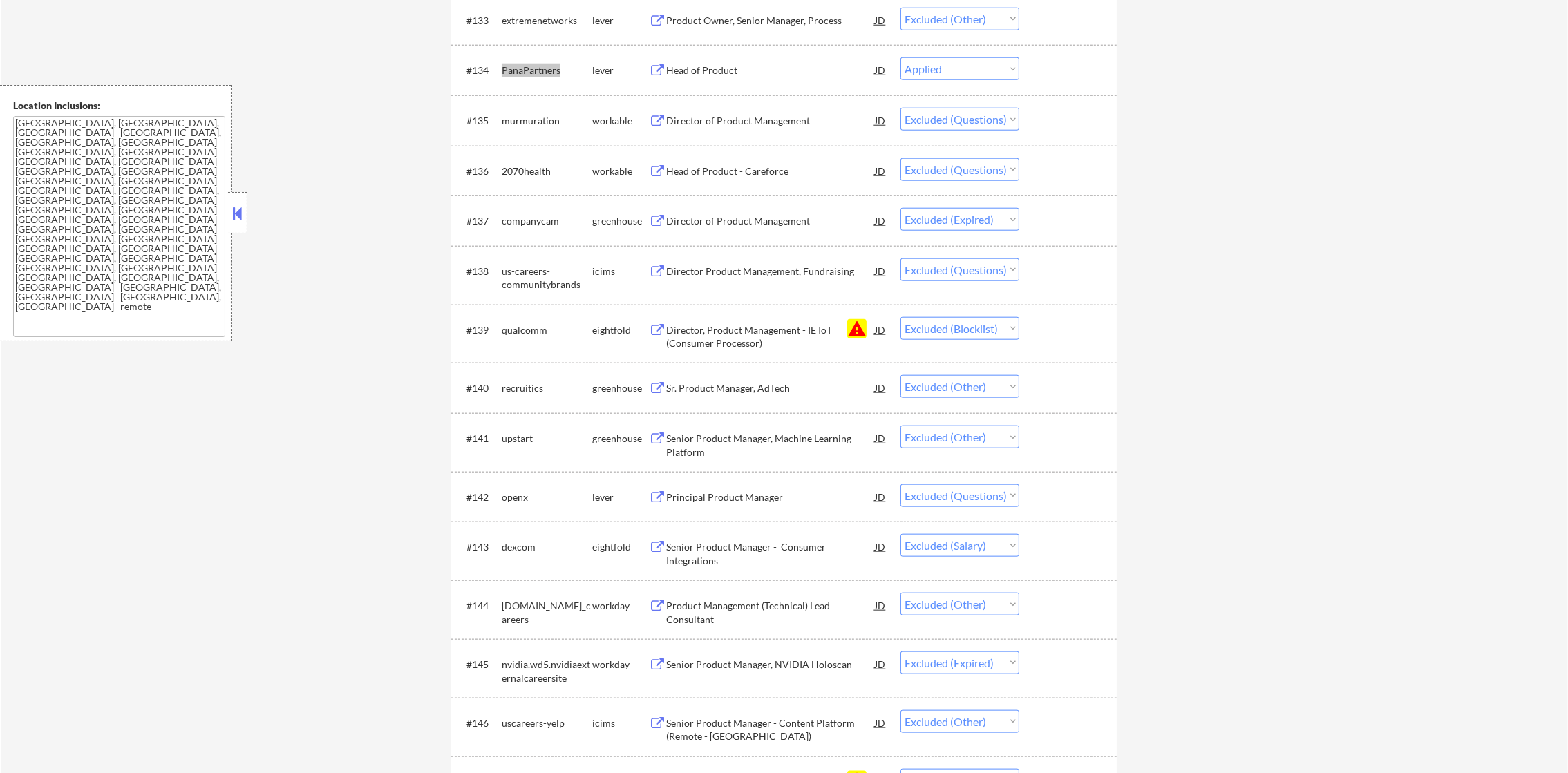
select select ""excluded__expired_""
select select ""excluded""
select select ""excluded__blocklist_""
select select ""excluded""
select select ""excluded__other_""
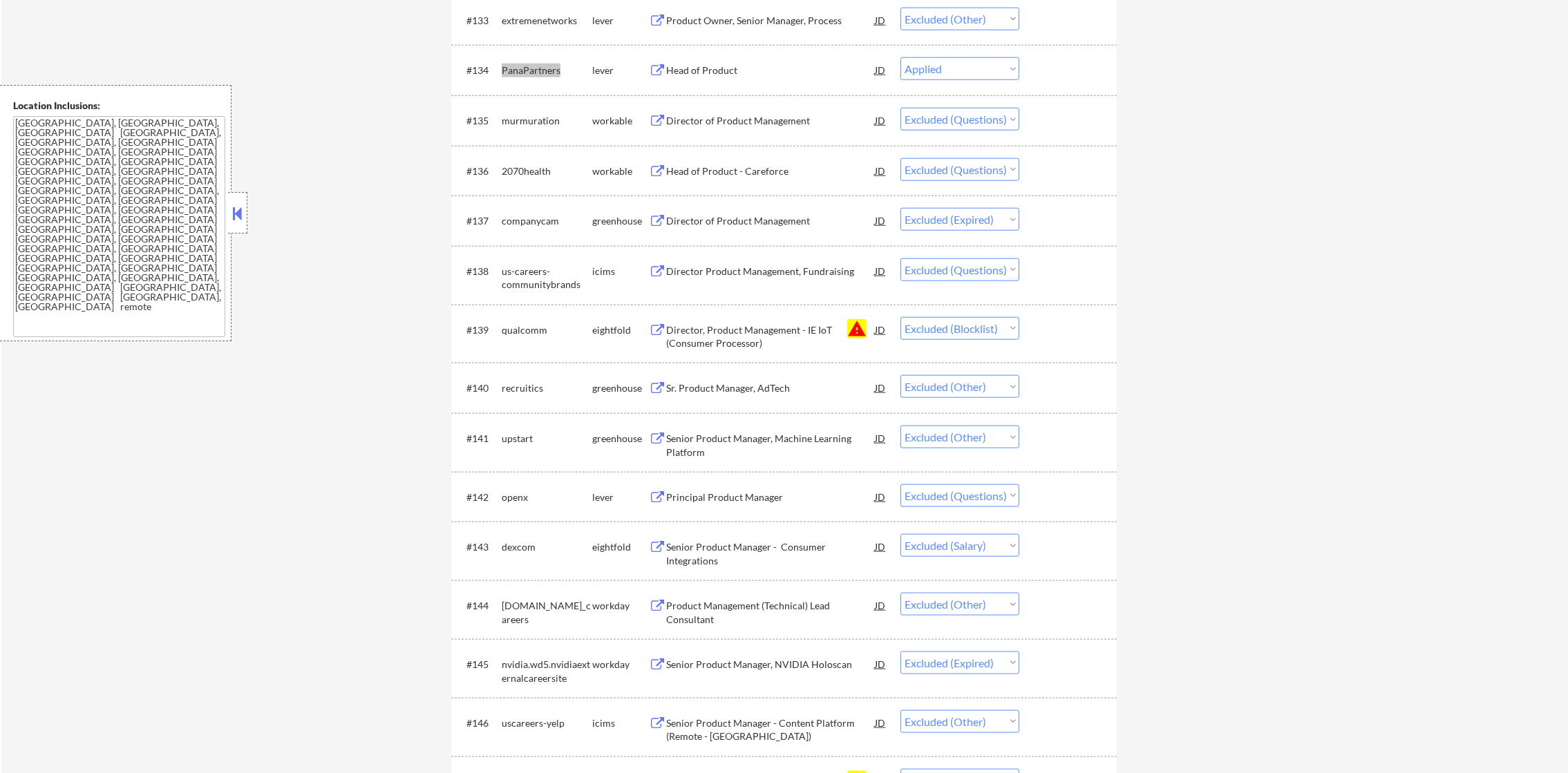
select select ""excluded""
select select ""excluded__expired_""
select select ""excluded""
select select ""excluded__other_""
select select ""excluded""
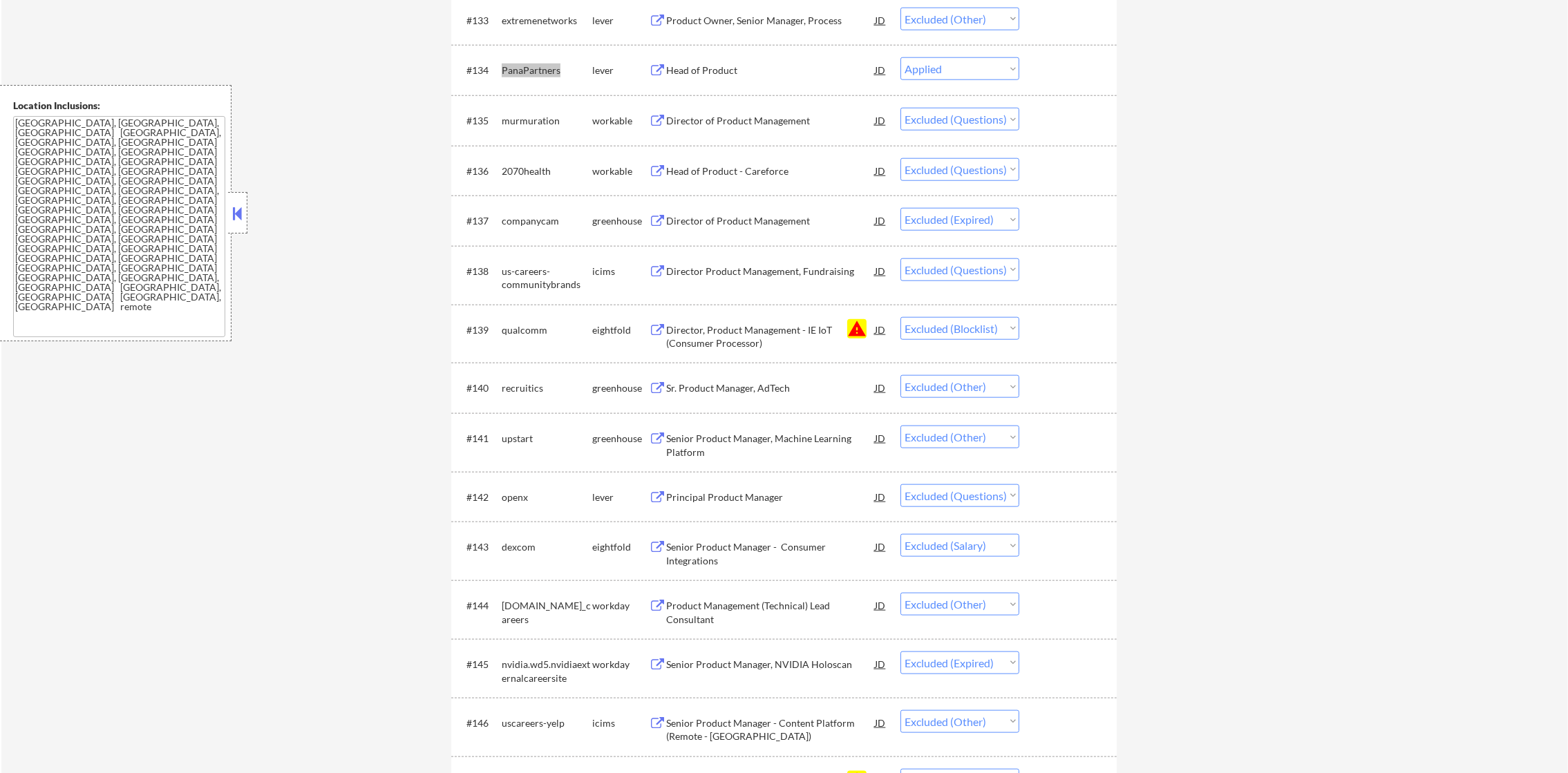
select select ""excluded__other_""
select select ""excluded__expired_""
select select ""excluded__location_""
select select ""excluded__other_""
select select ""excluded__expired_""
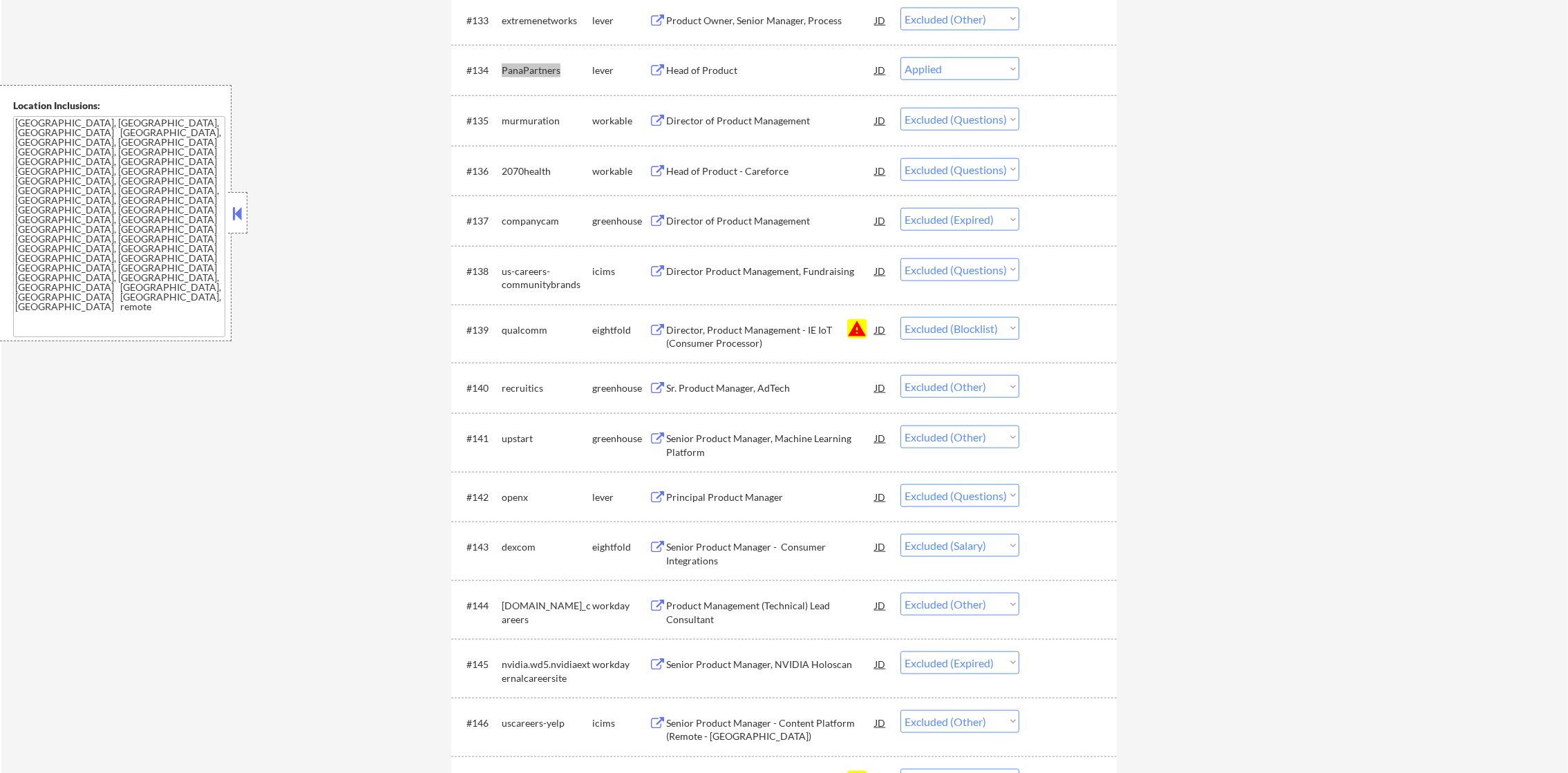
select select ""excluded__other_""
select select ""excluded""
select select ""excluded__blocklist_""
select select ""excluded__other_""
select select ""excluded""
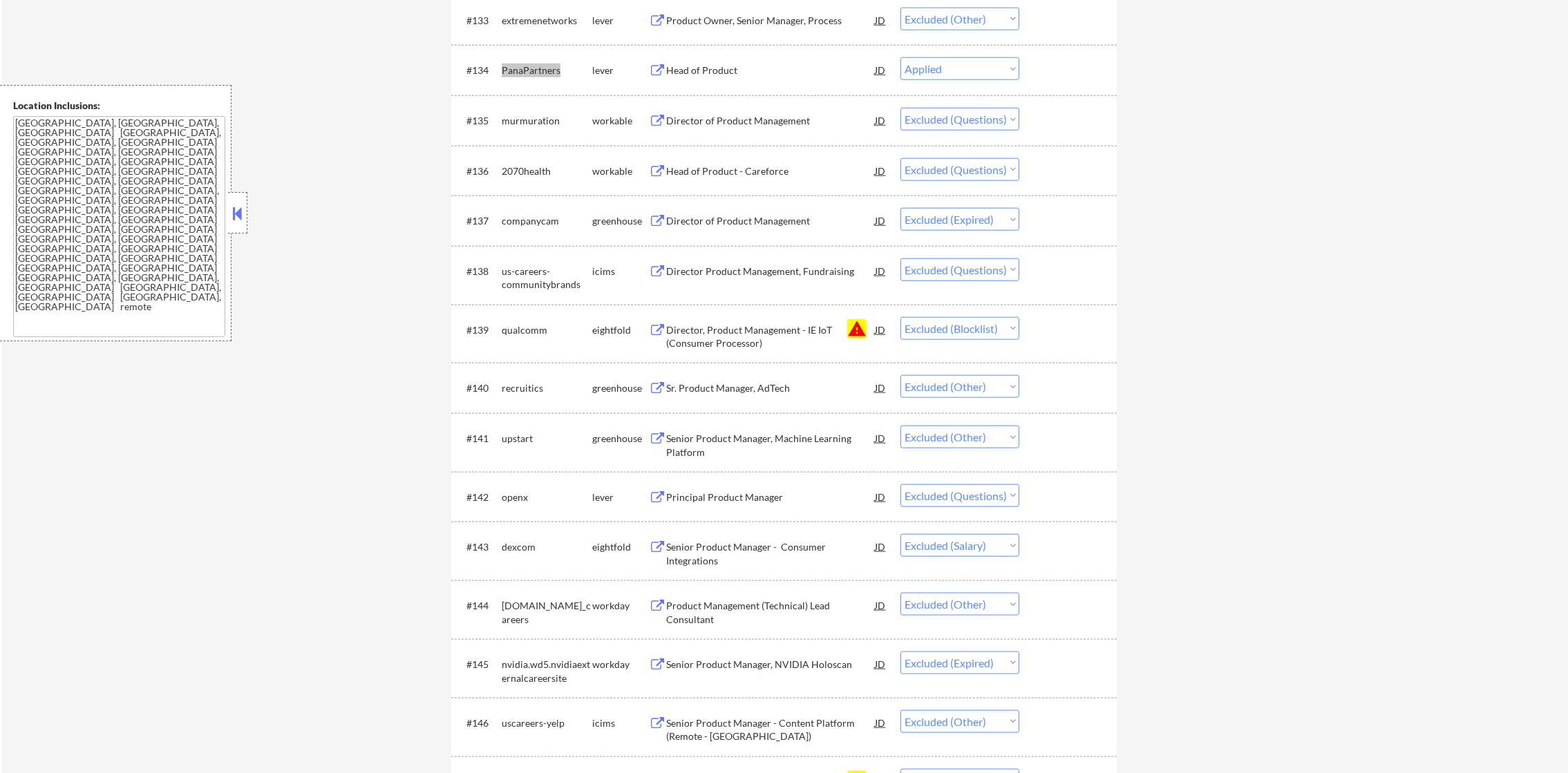
select select ""excluded__expired_""
select select ""excluded""
select select ""excluded__other_""
select select ""excluded""
select select ""excluded__blocklist_""
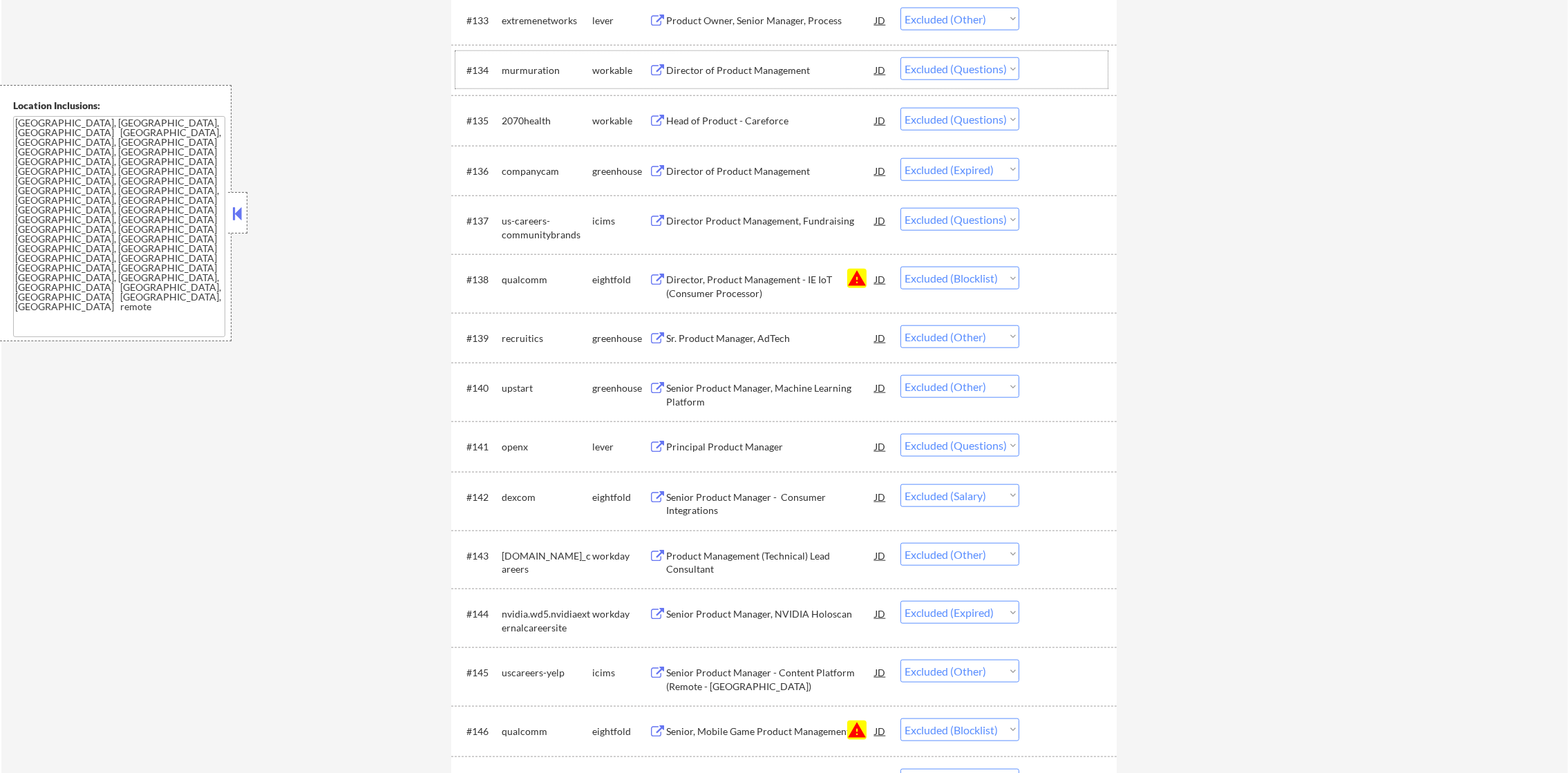
click at [523, 73] on div "murmuration" at bounding box center [547, 70] width 91 height 14
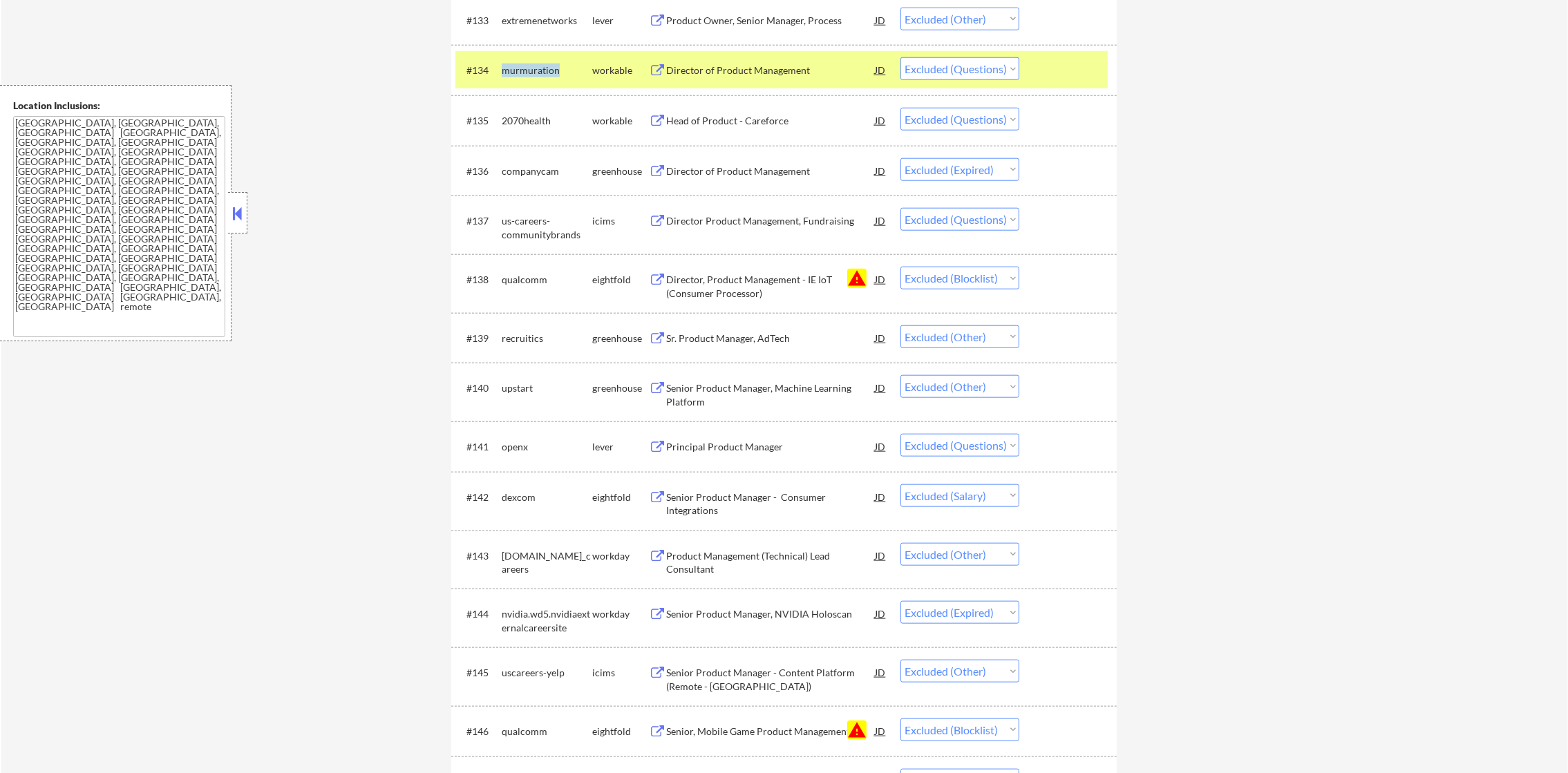
click at [523, 73] on div "murmuration" at bounding box center [547, 70] width 91 height 14
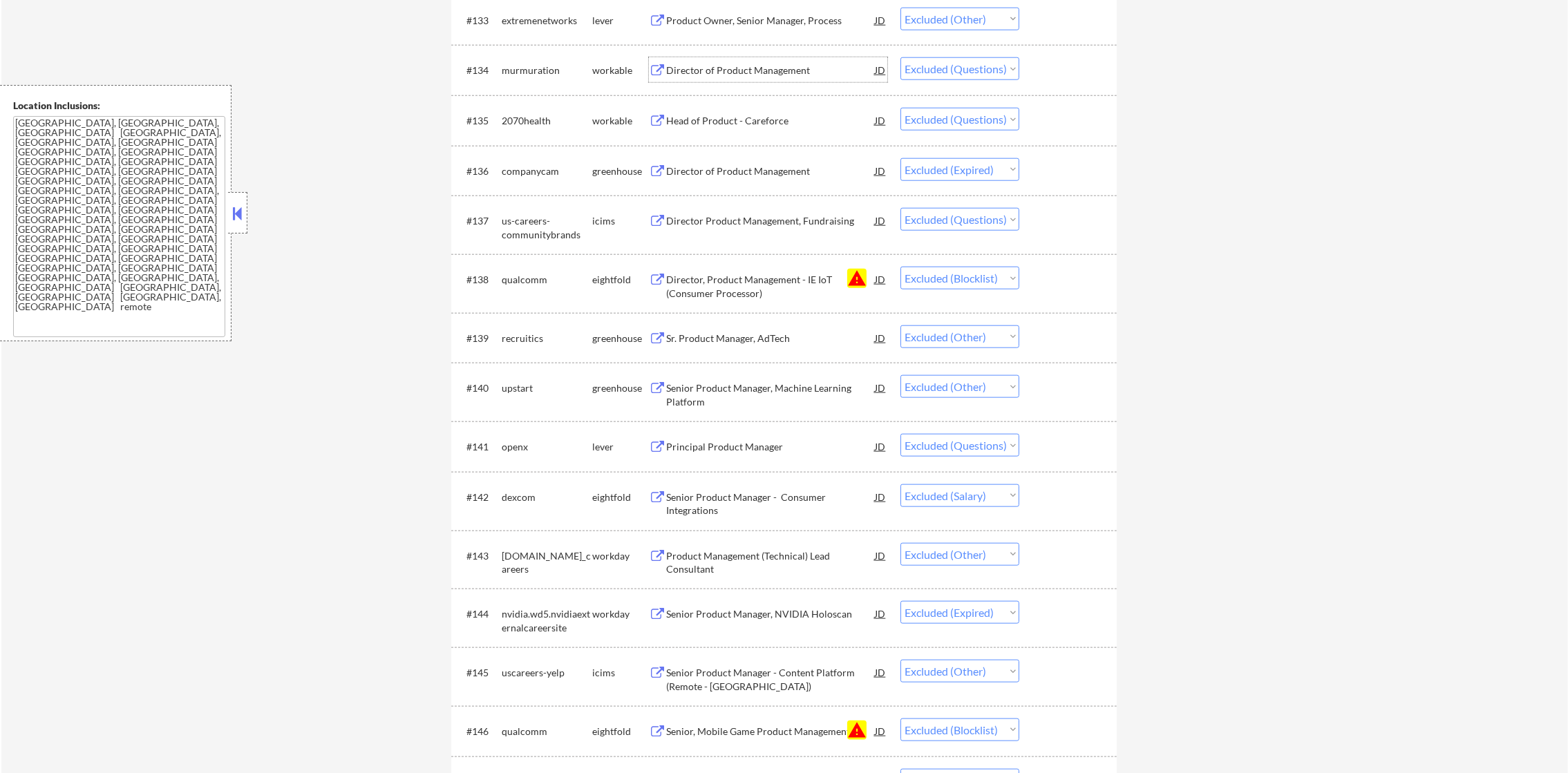
click at [764, 70] on div "Director of Product Management" at bounding box center [770, 70] width 209 height 14
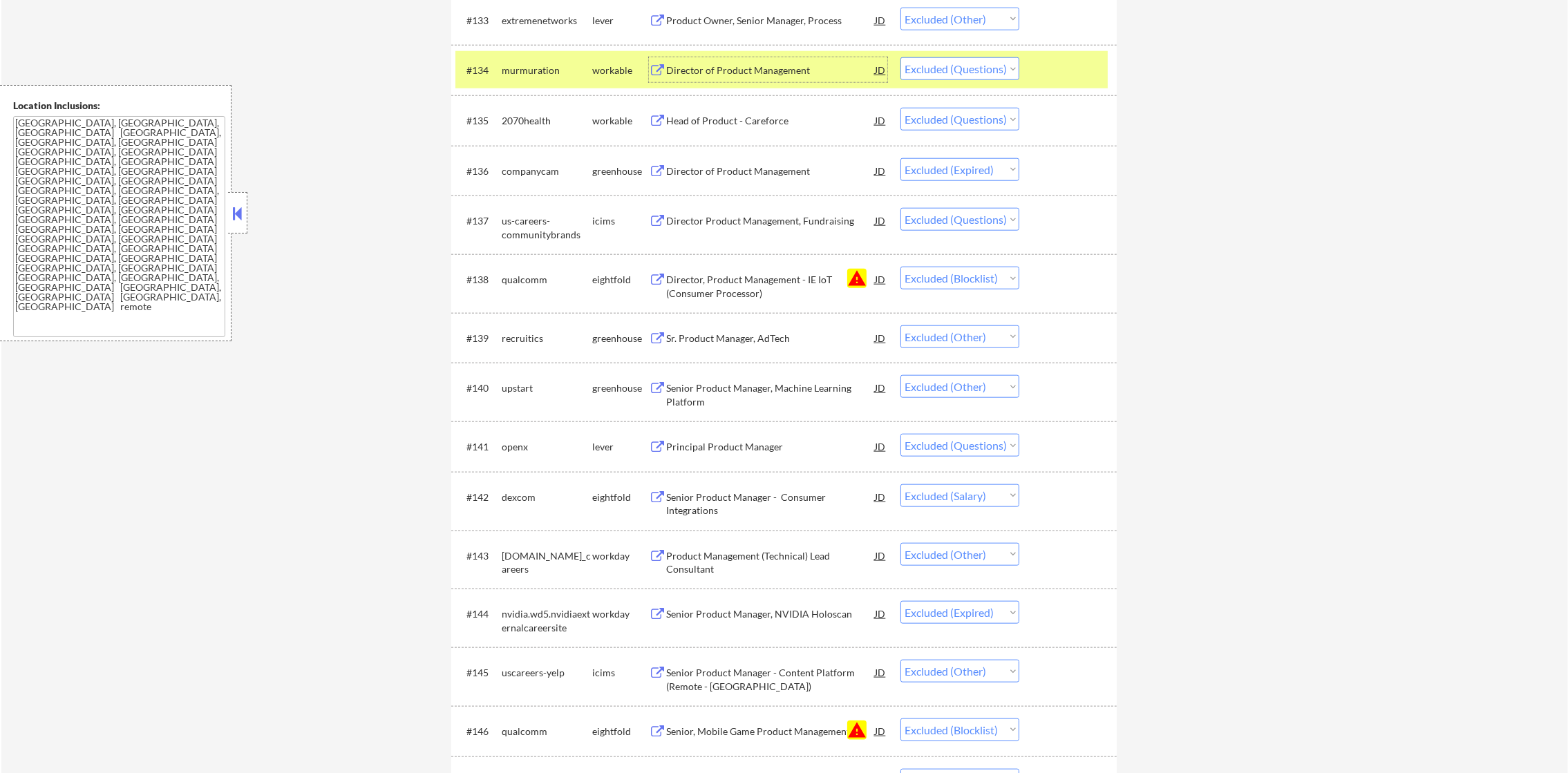
click at [965, 69] on select "Choose an option... Pending Applied Excluded (Questions) Excluded (Expired) Exc…" at bounding box center [959, 69] width 119 height 23
click at [900, 57] on select "Choose an option... Pending Applied Excluded (Questions) Excluded (Expired) Exc…" at bounding box center [959, 69] width 119 height 23
click at [540, 63] on div "murmuration" at bounding box center [547, 70] width 91 height 14
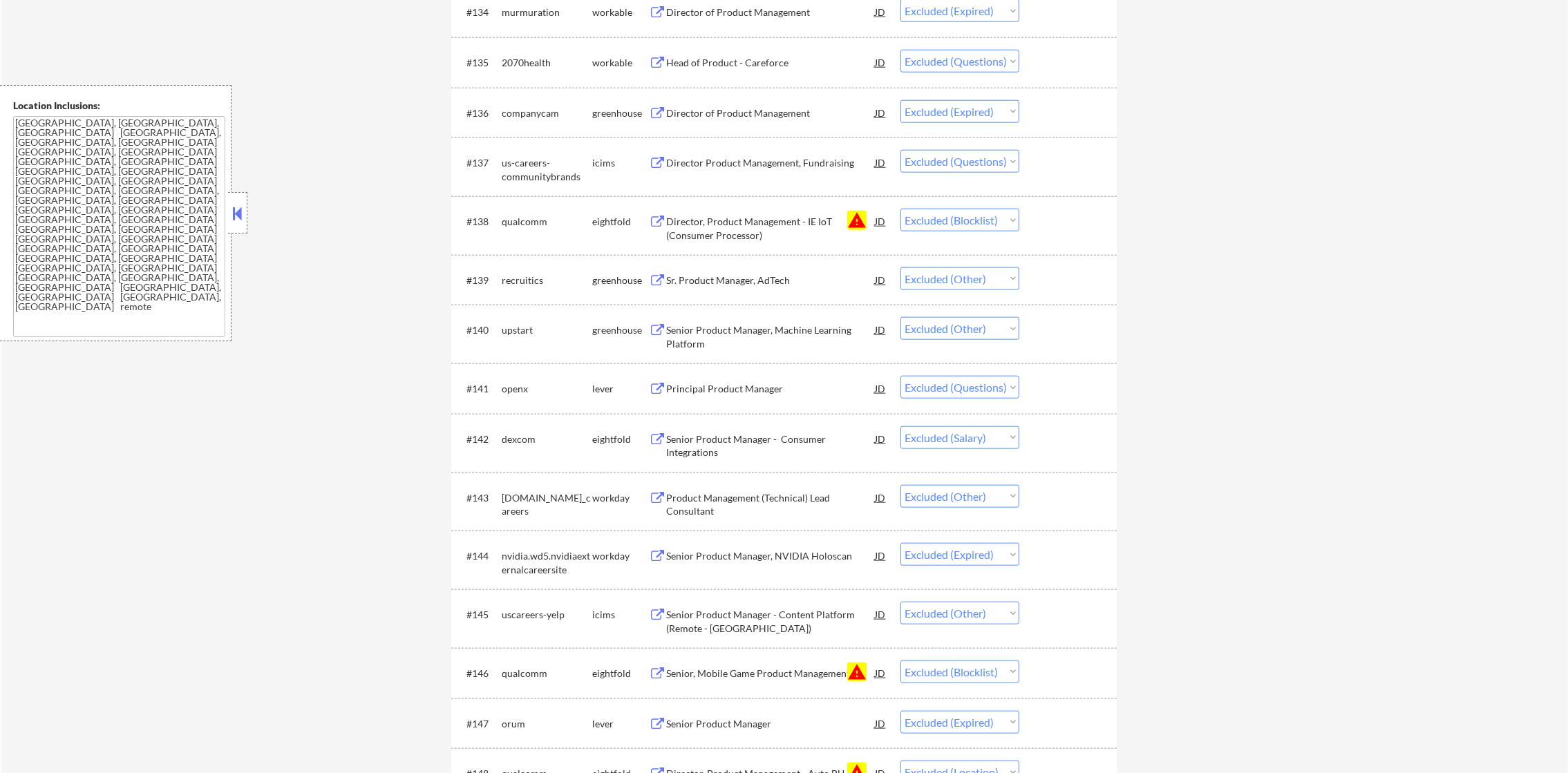
scroll to position [2291, 0]
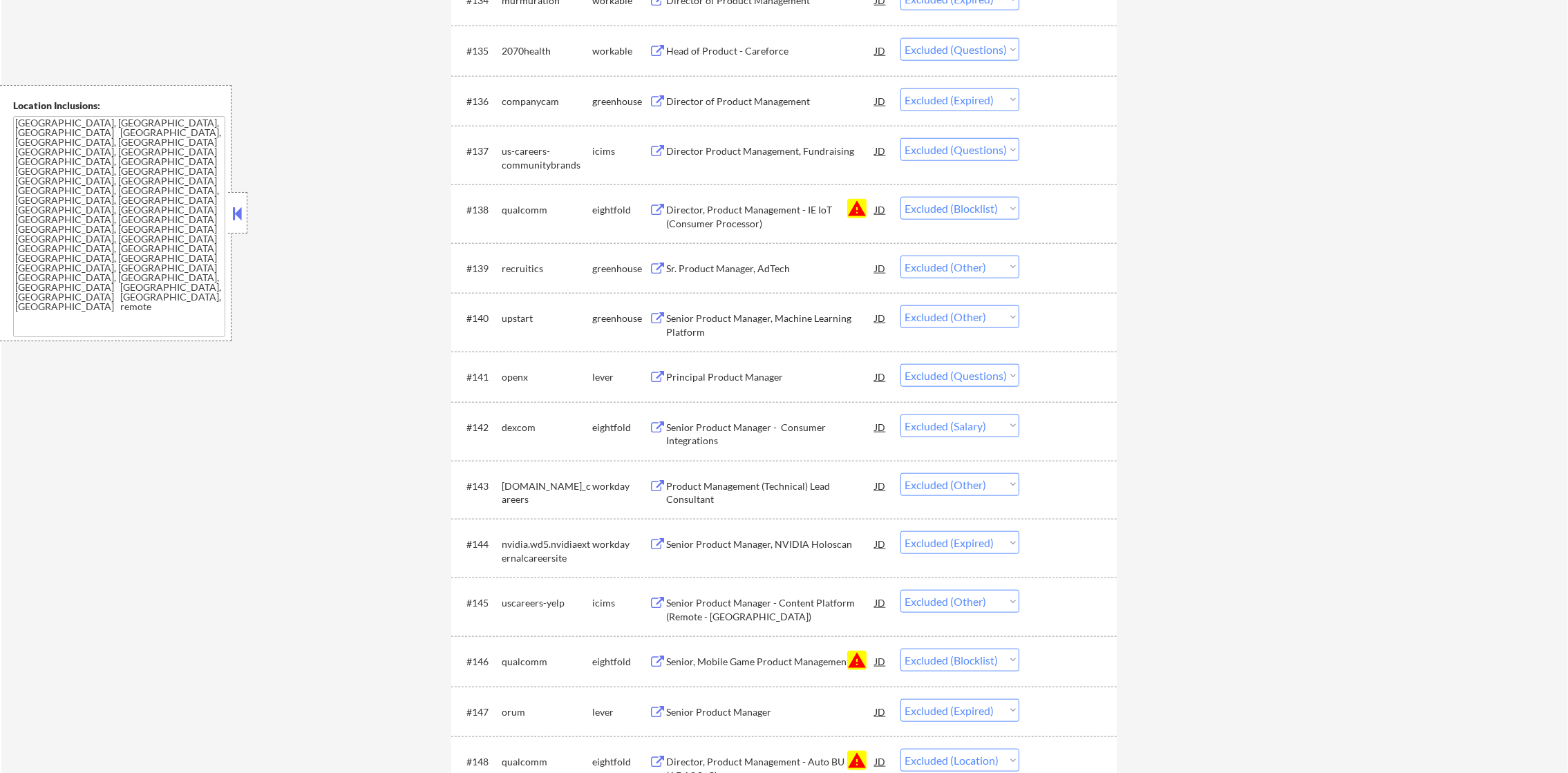
click at [507, 51] on div "2070health" at bounding box center [547, 51] width 91 height 14
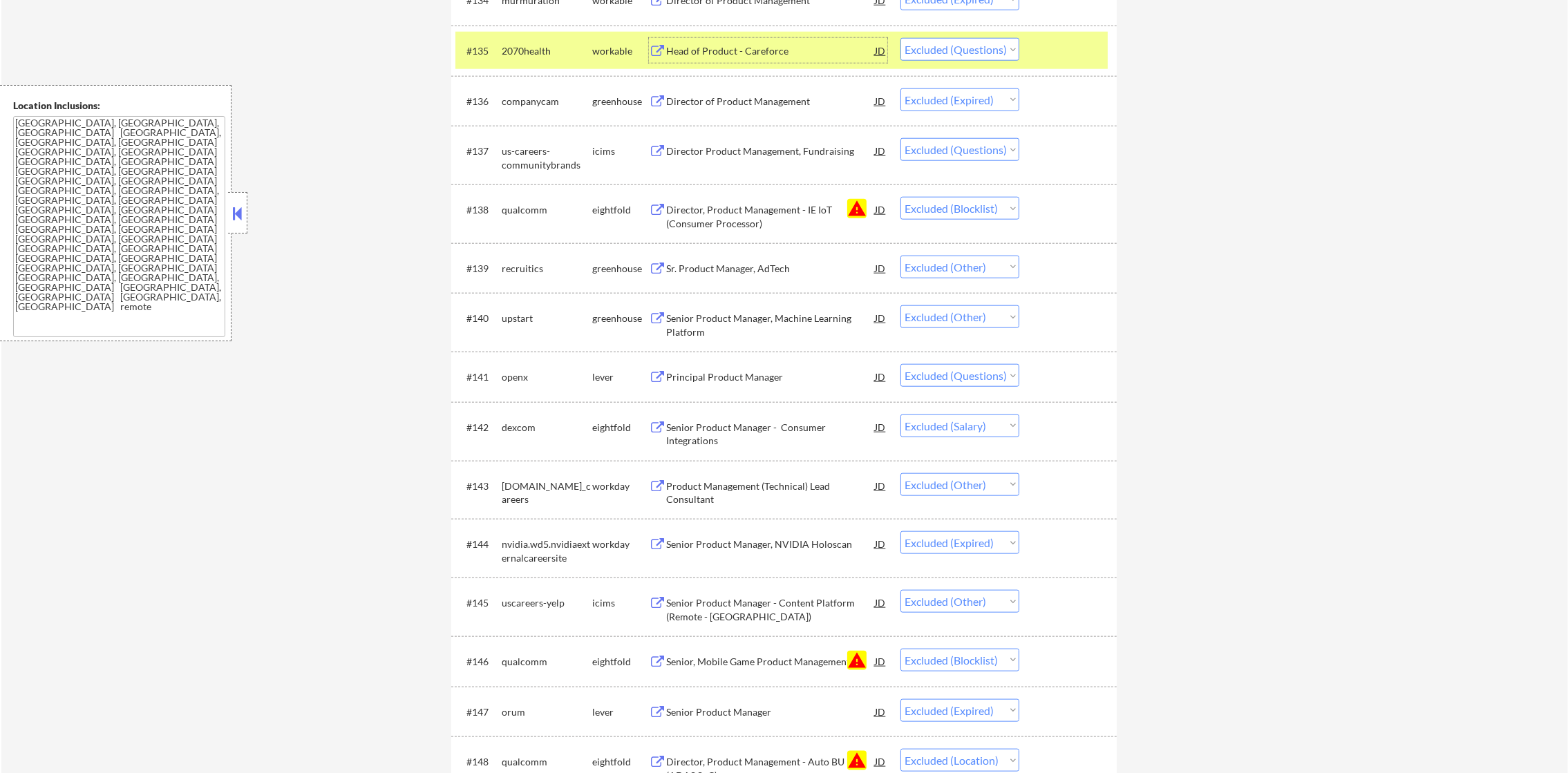
click at [720, 42] on div "Head of Product - Careforce" at bounding box center [770, 50] width 209 height 25
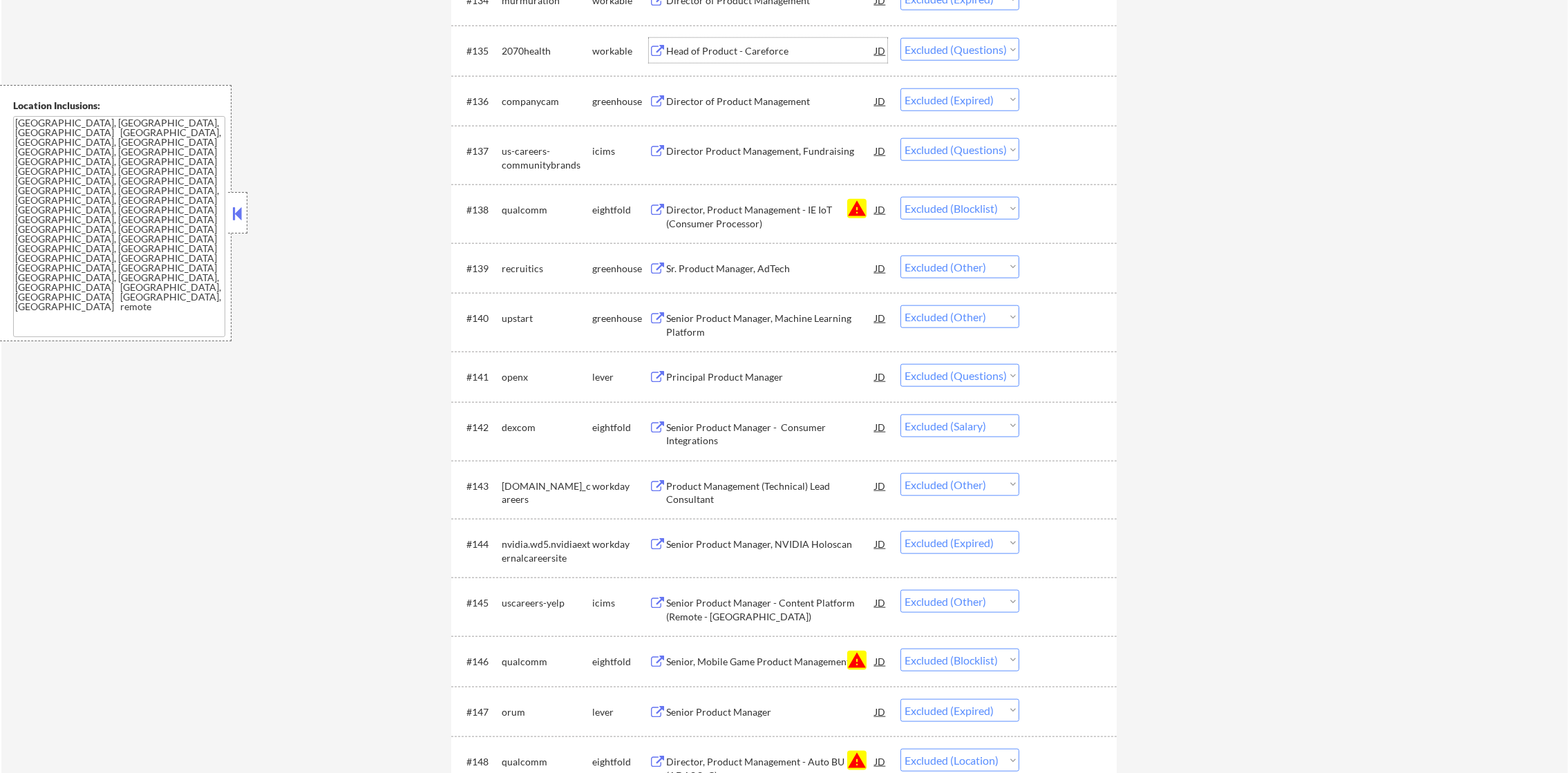
click at [537, 52] on div "2070health" at bounding box center [547, 51] width 91 height 14
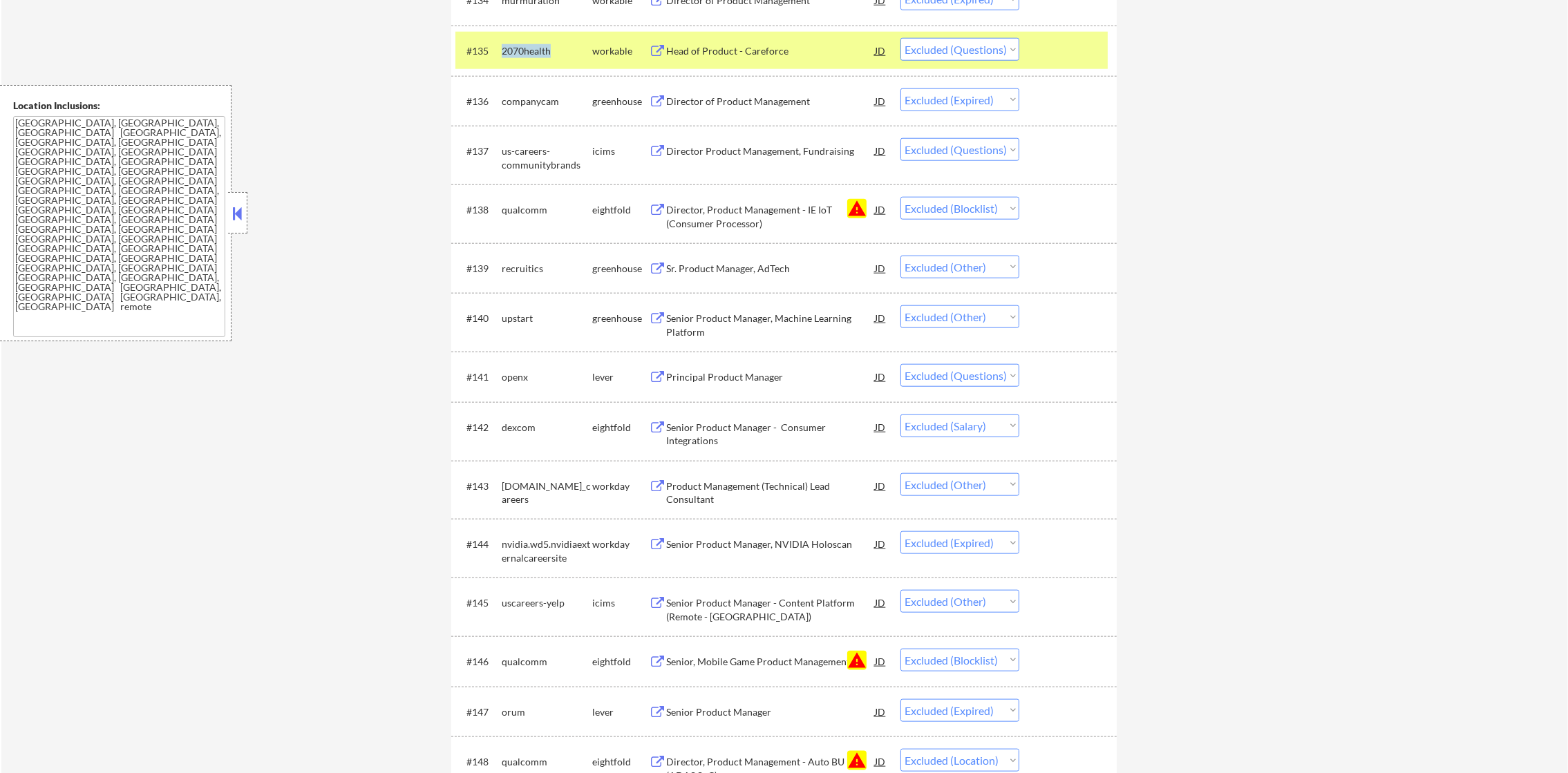
click at [537, 52] on div "2070health" at bounding box center [547, 51] width 91 height 14
copy div "2070health"
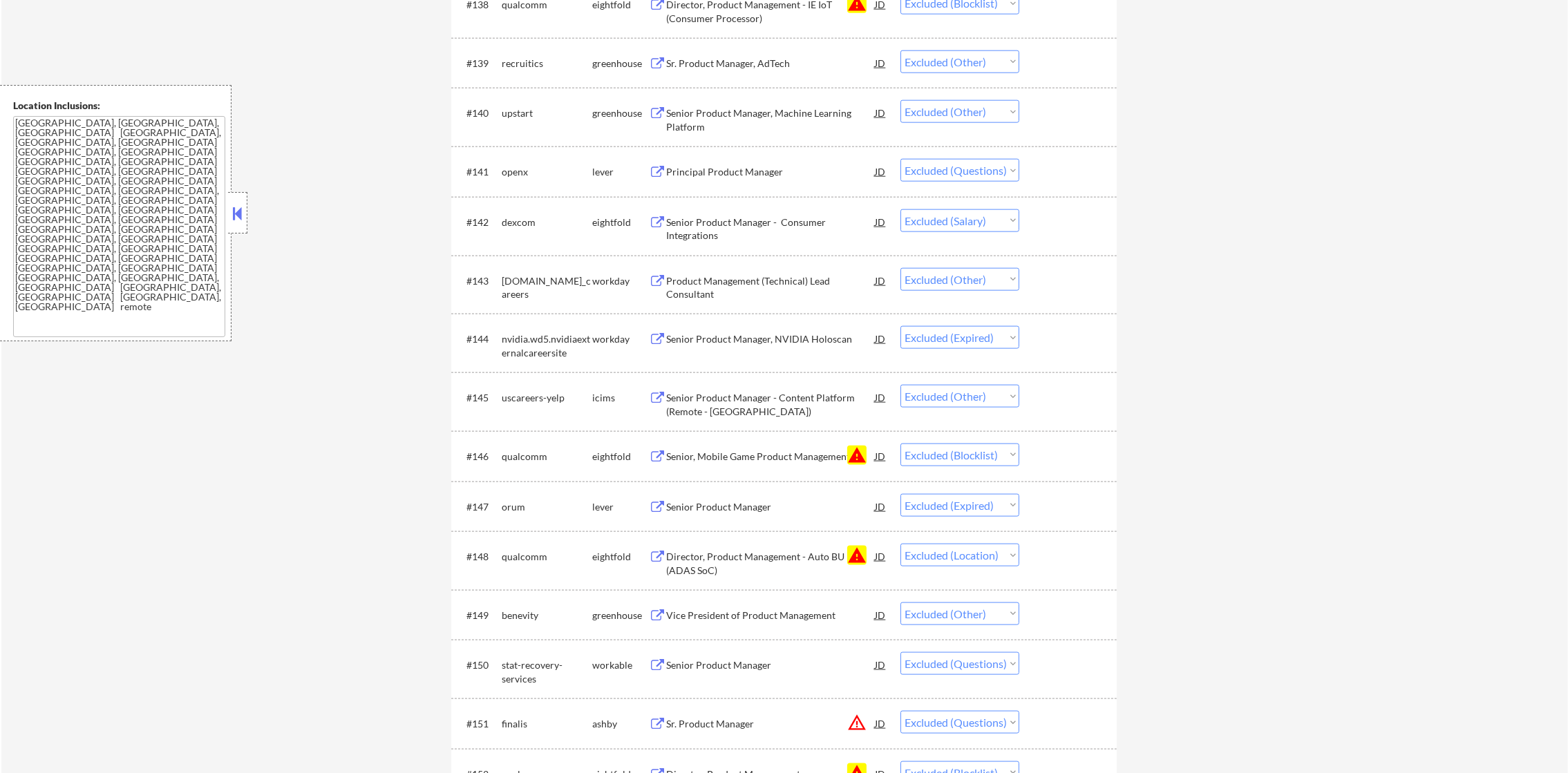
scroll to position [2498, 0]
click at [525, 174] on div "openx" at bounding box center [547, 170] width 91 height 14
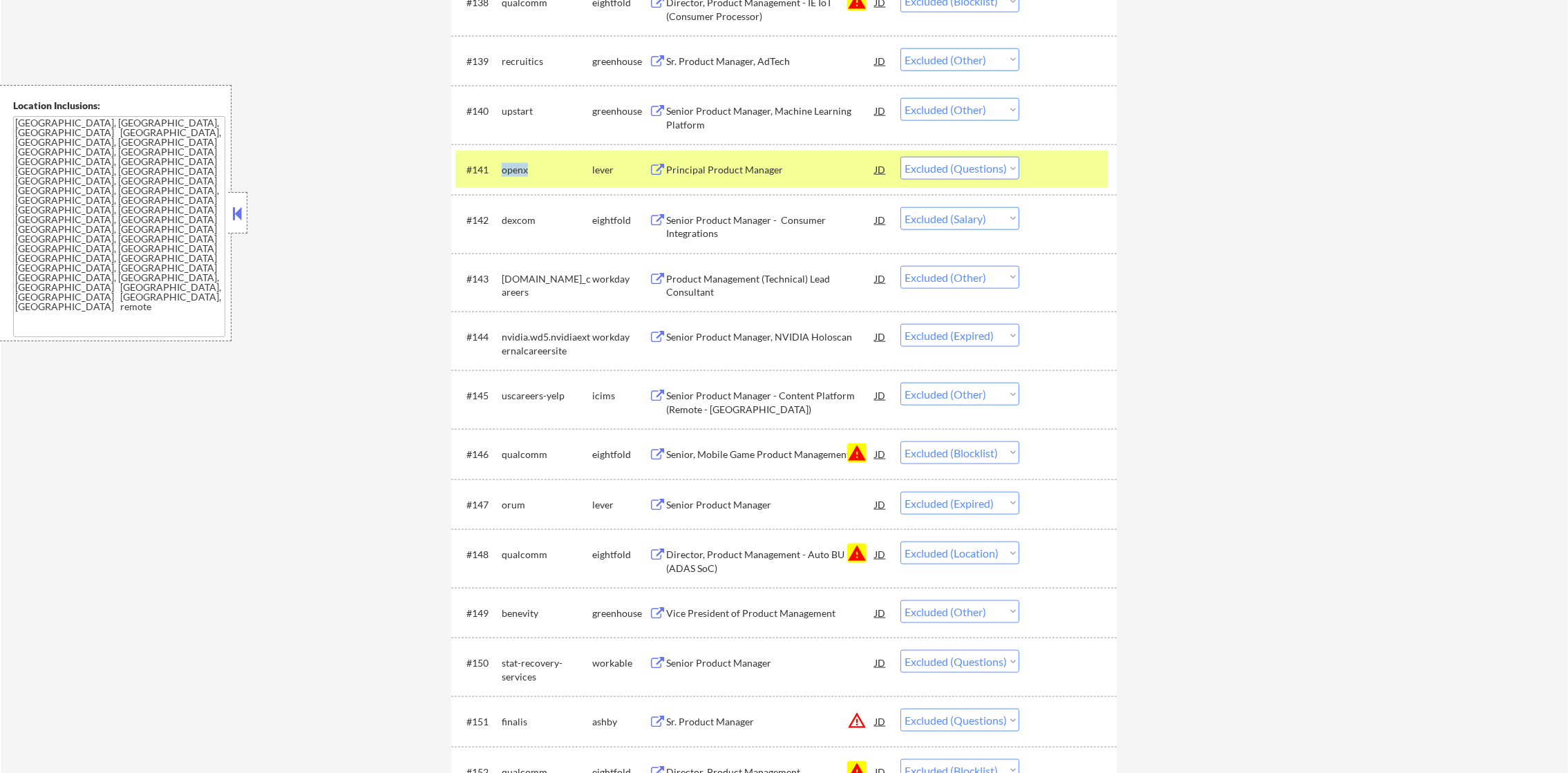
click at [525, 174] on div "openx" at bounding box center [547, 170] width 91 height 14
copy div "openx"
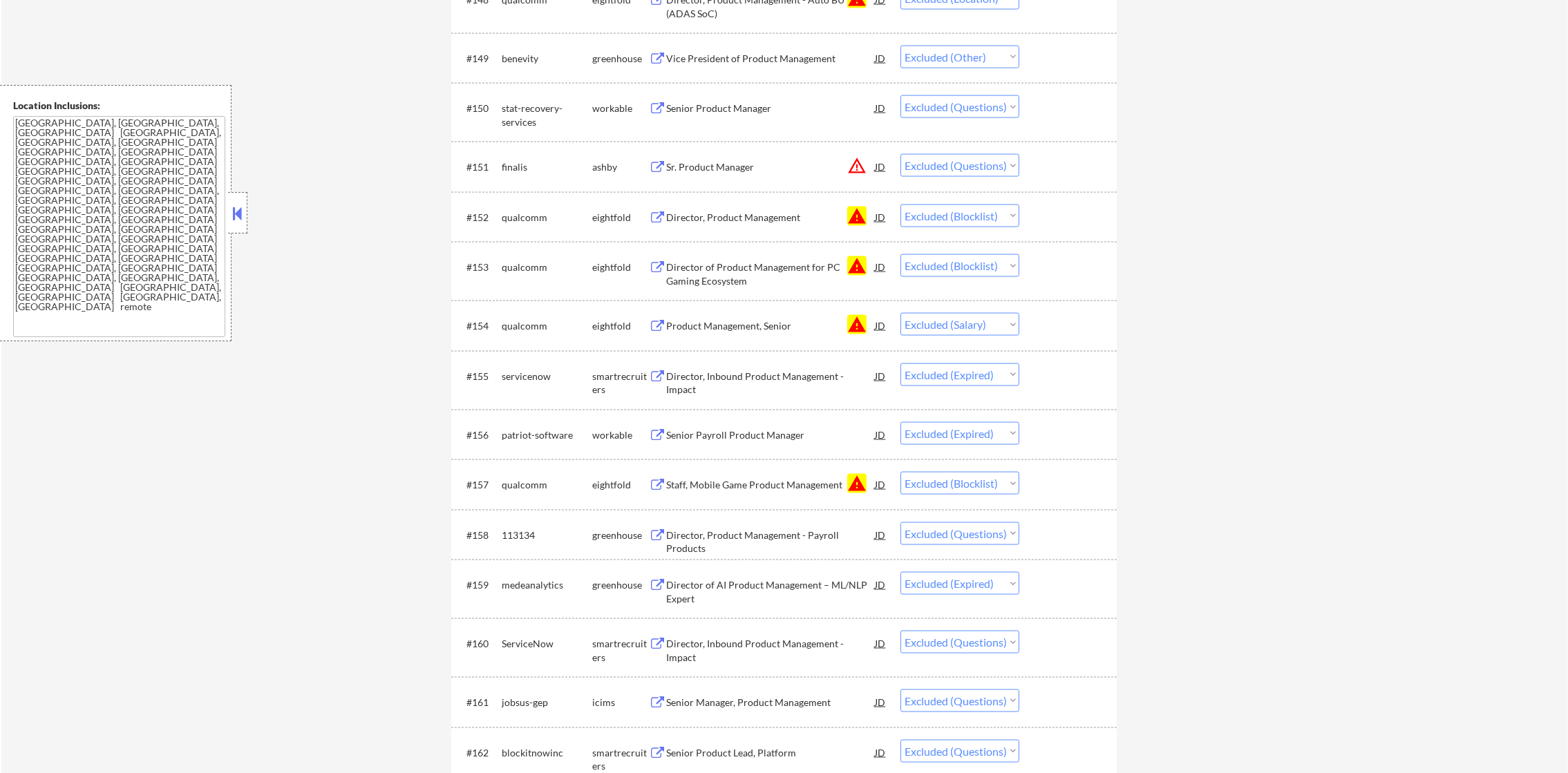
scroll to position [3085, 0]
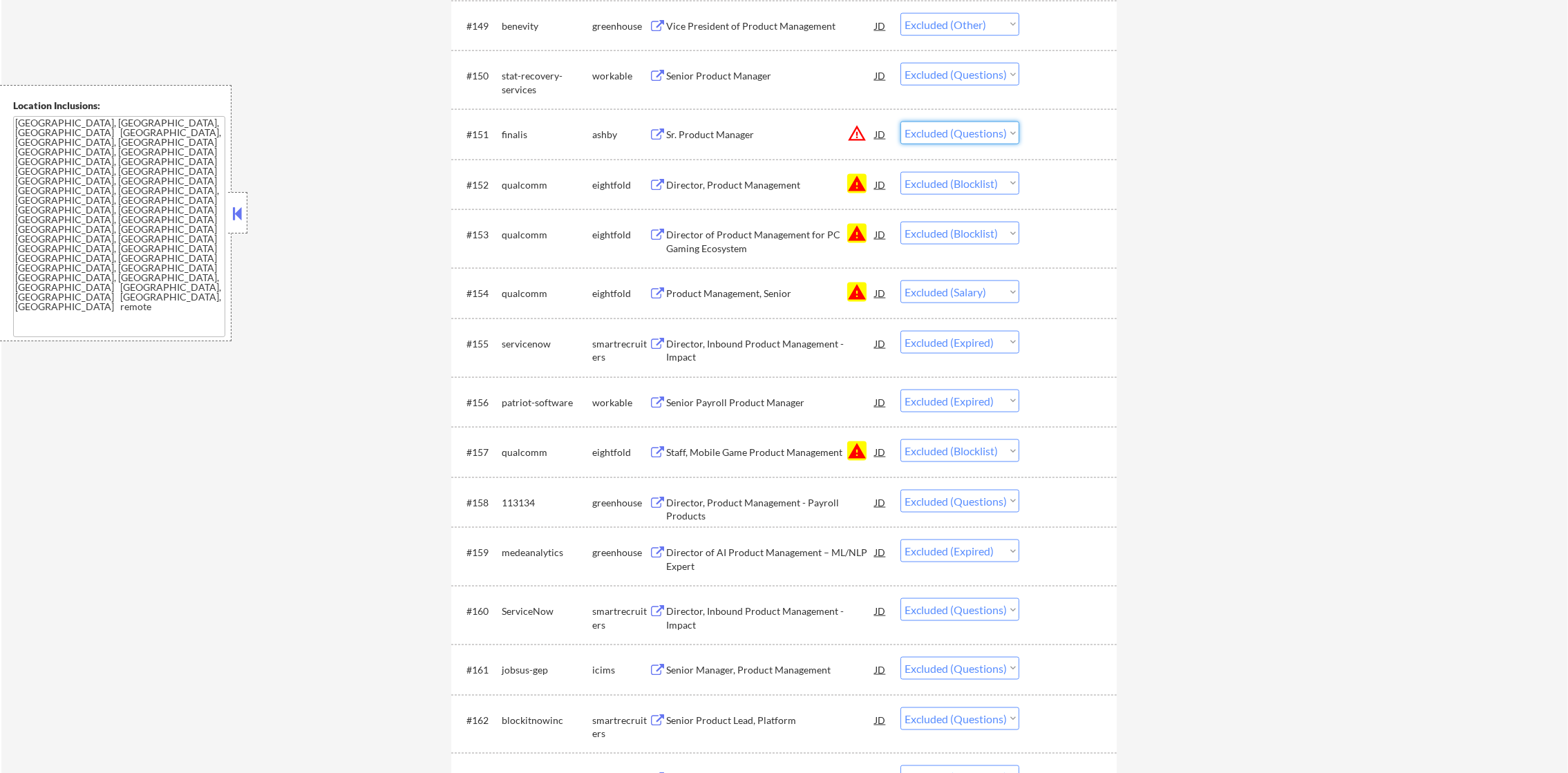
click at [947, 142] on select "Choose an option... Pending Applied Excluded (Questions) Excluded (Expired) Exc…" at bounding box center [959, 133] width 119 height 23
click at [515, 136] on div "finalis" at bounding box center [547, 135] width 91 height 14
copy div "finalis"
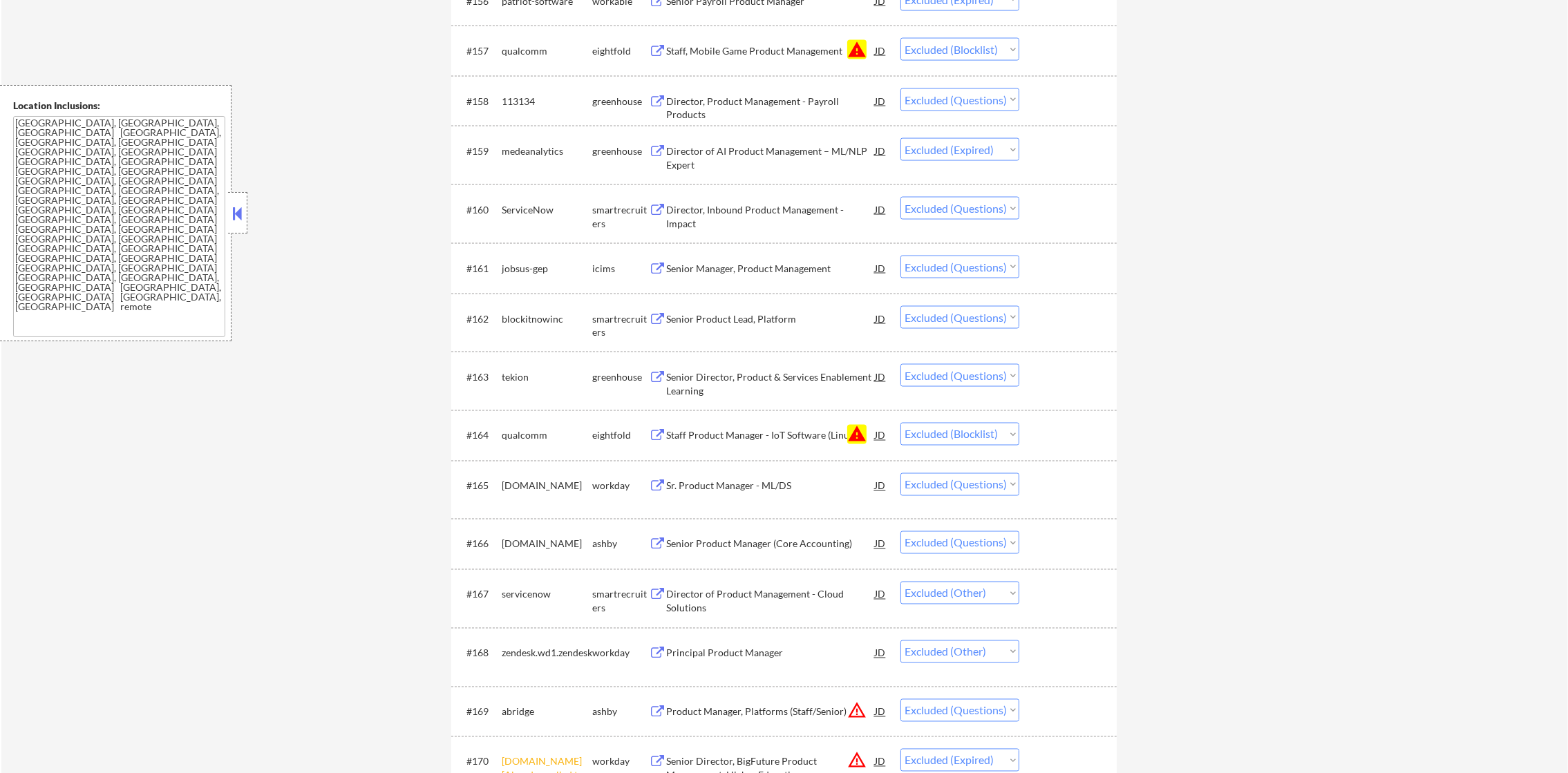
scroll to position [3500, 0]
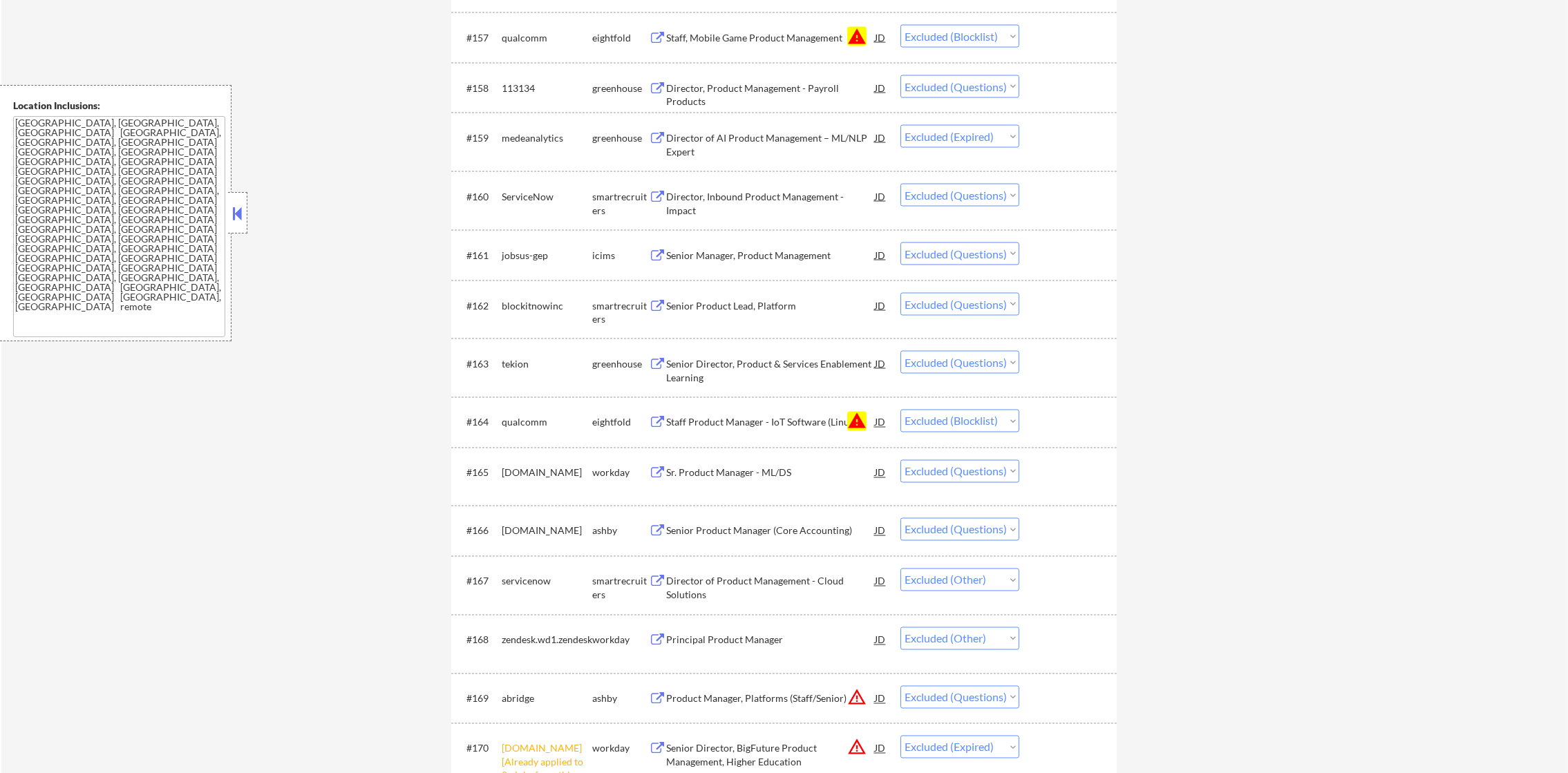
click at [507, 85] on div "113134" at bounding box center [547, 88] width 91 height 14
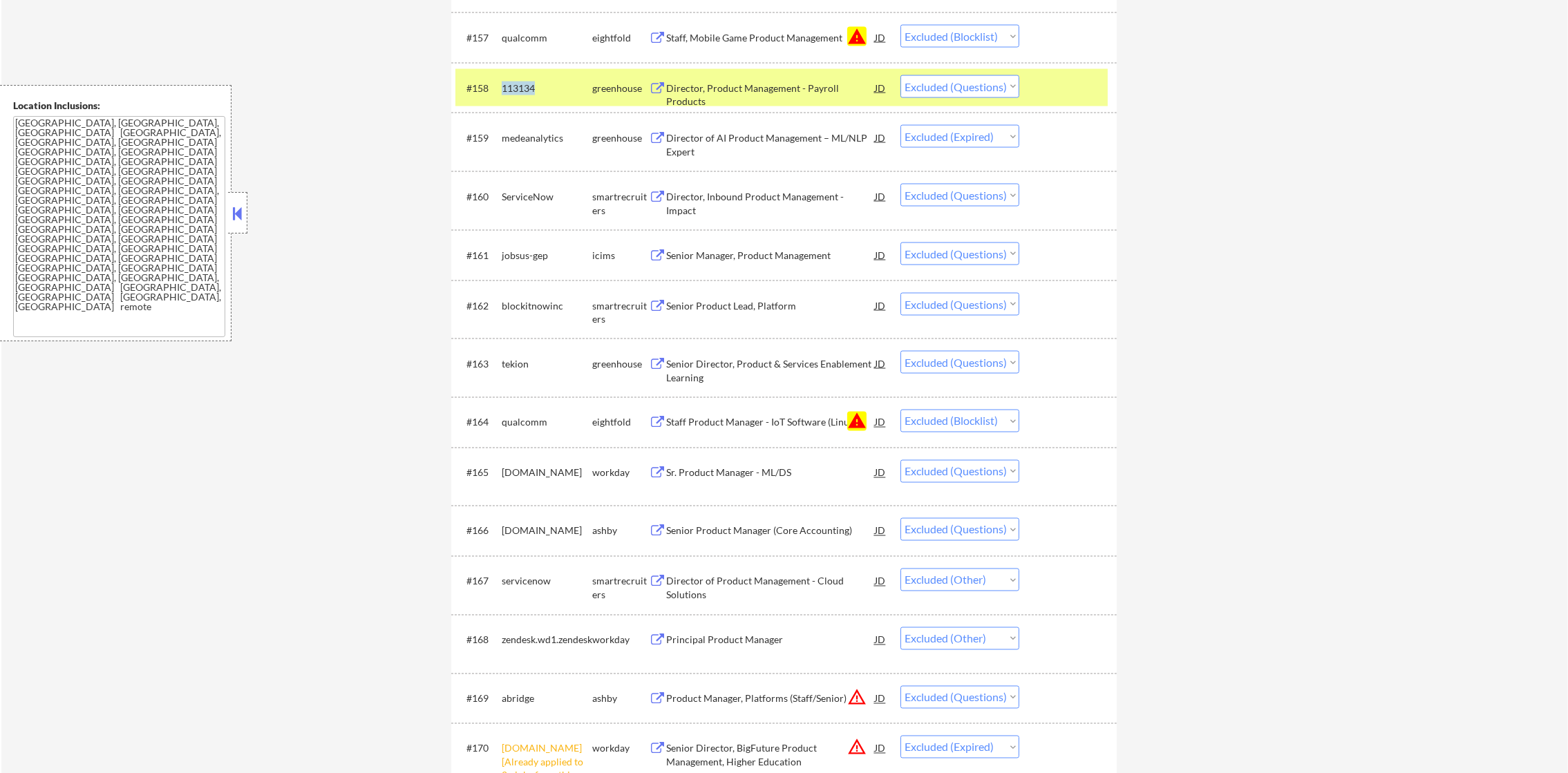
click at [507, 85] on div "113134" at bounding box center [547, 88] width 91 height 14
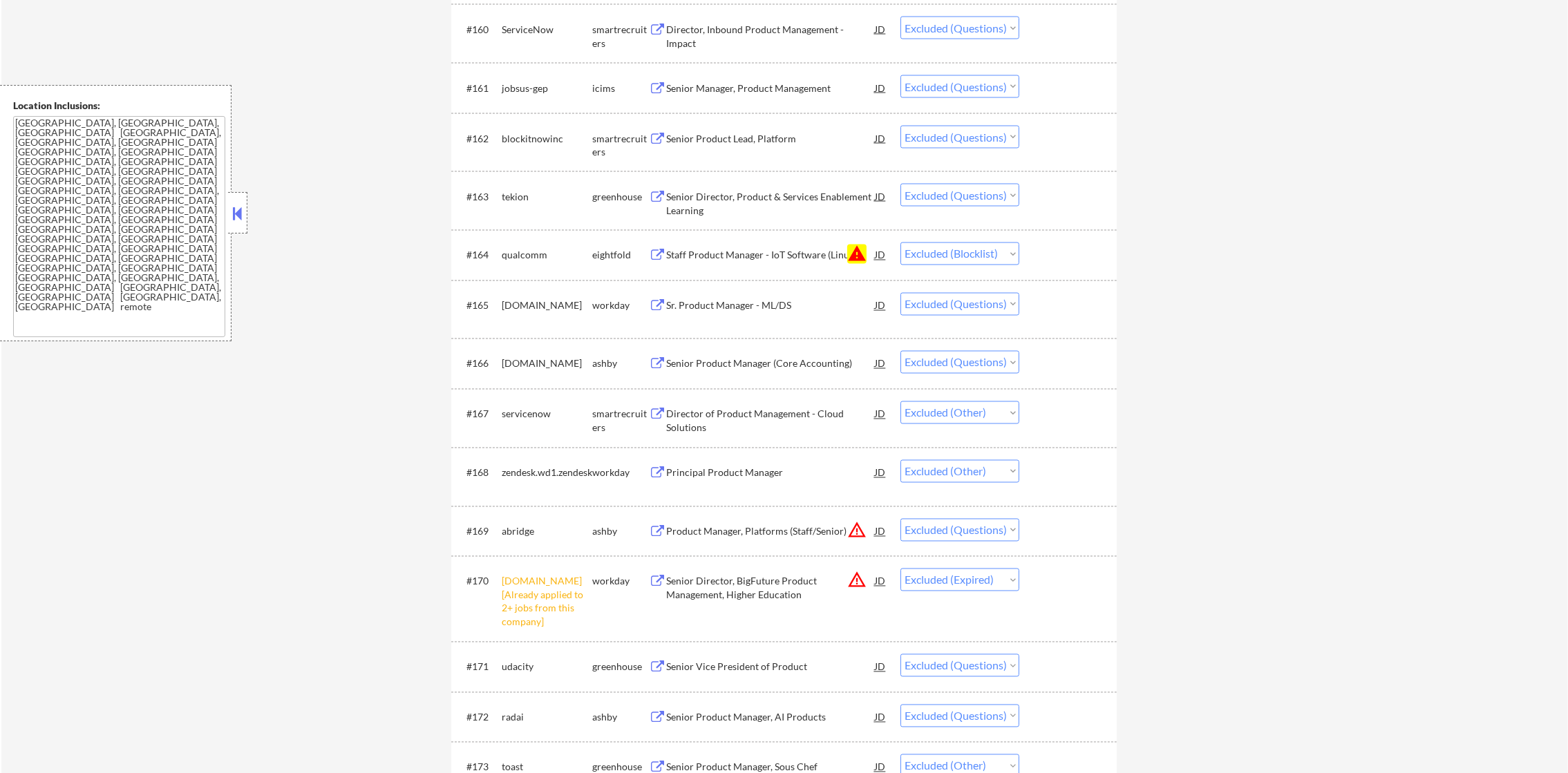
scroll to position [3707, 0]
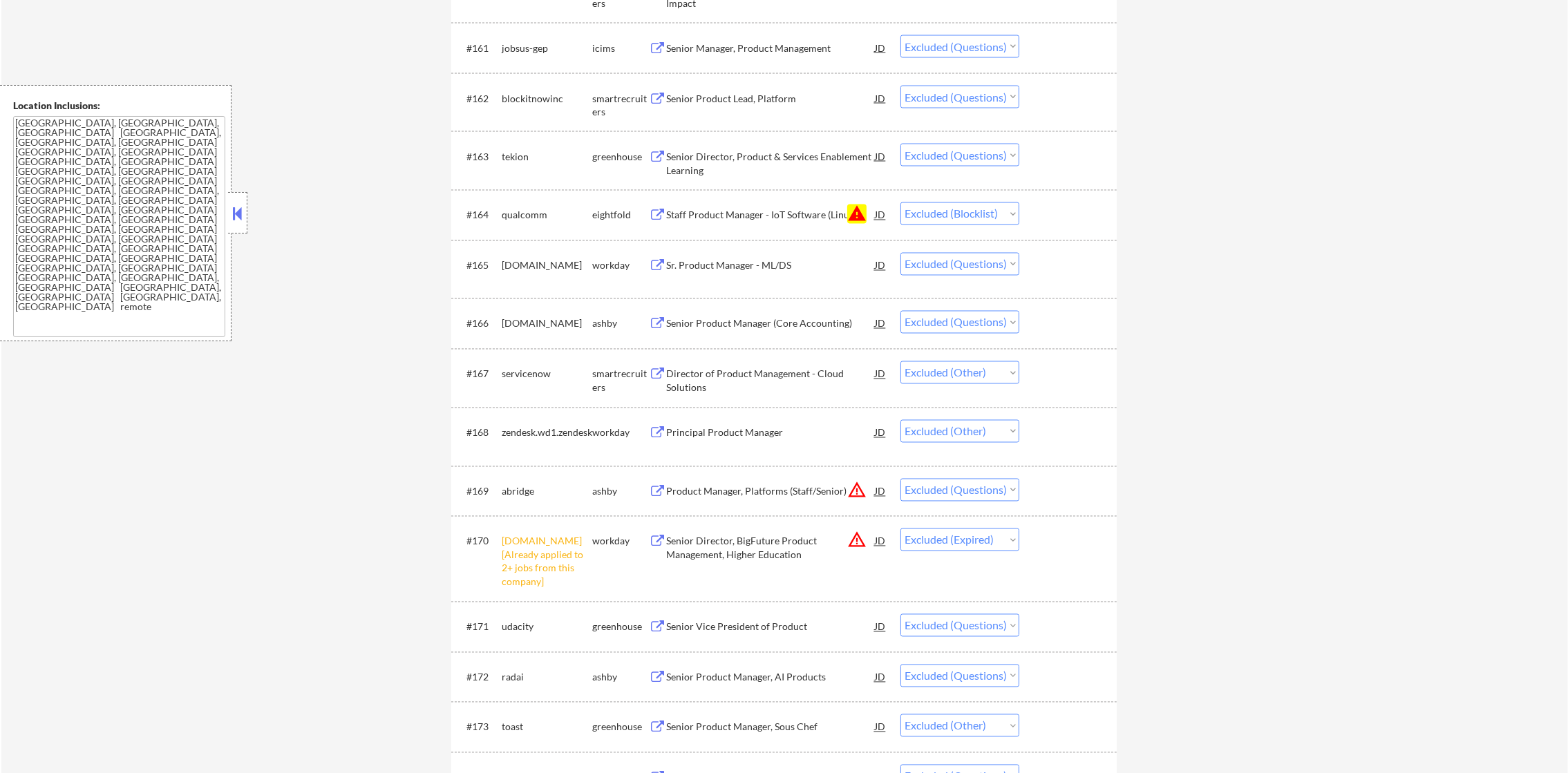
click at [520, 49] on div "jobsus-gep" at bounding box center [547, 48] width 91 height 14
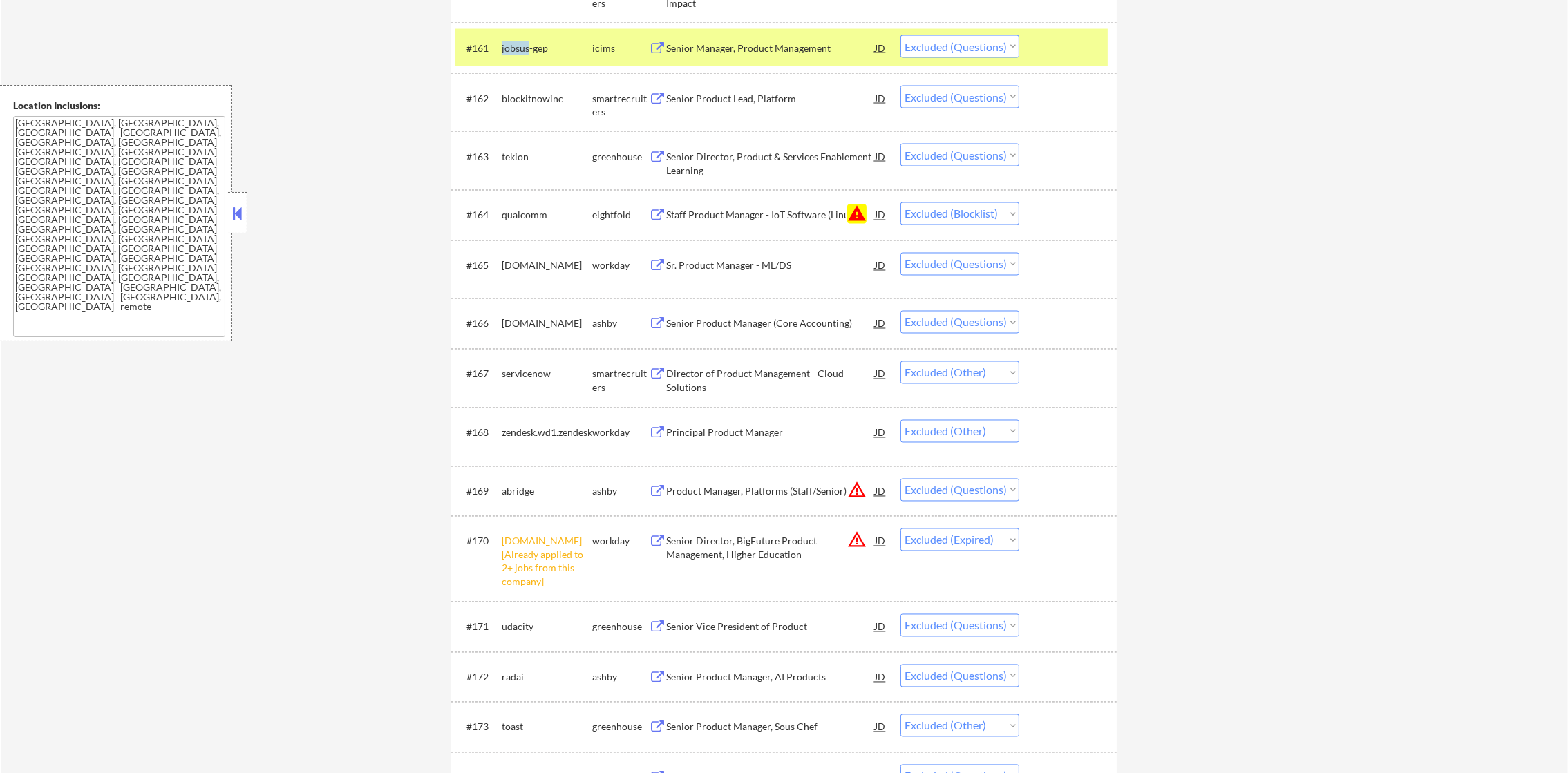
click at [520, 49] on div "jobsus-gep" at bounding box center [547, 48] width 91 height 14
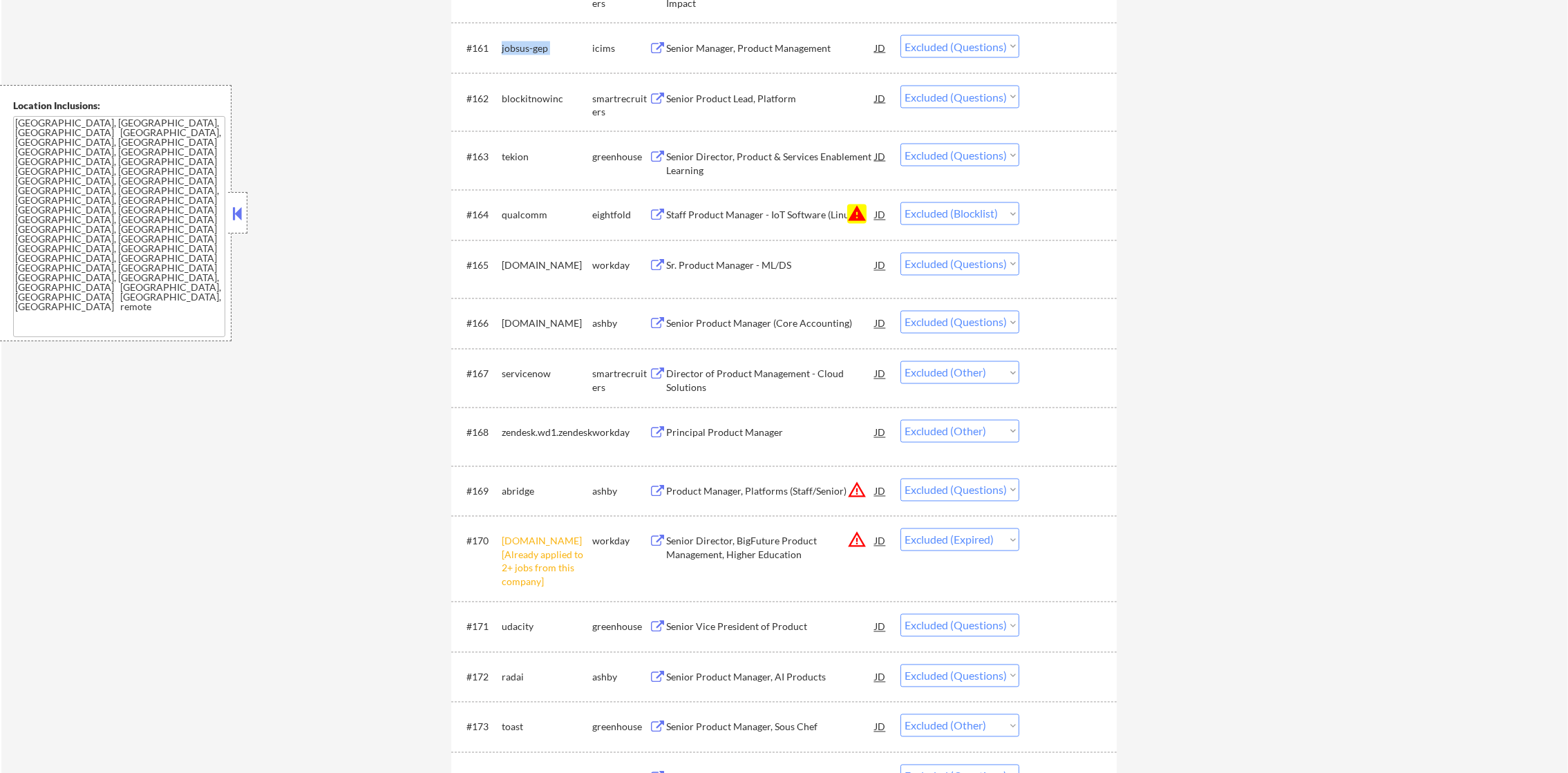
click at [520, 49] on div "jobsus-gep" at bounding box center [547, 48] width 91 height 14
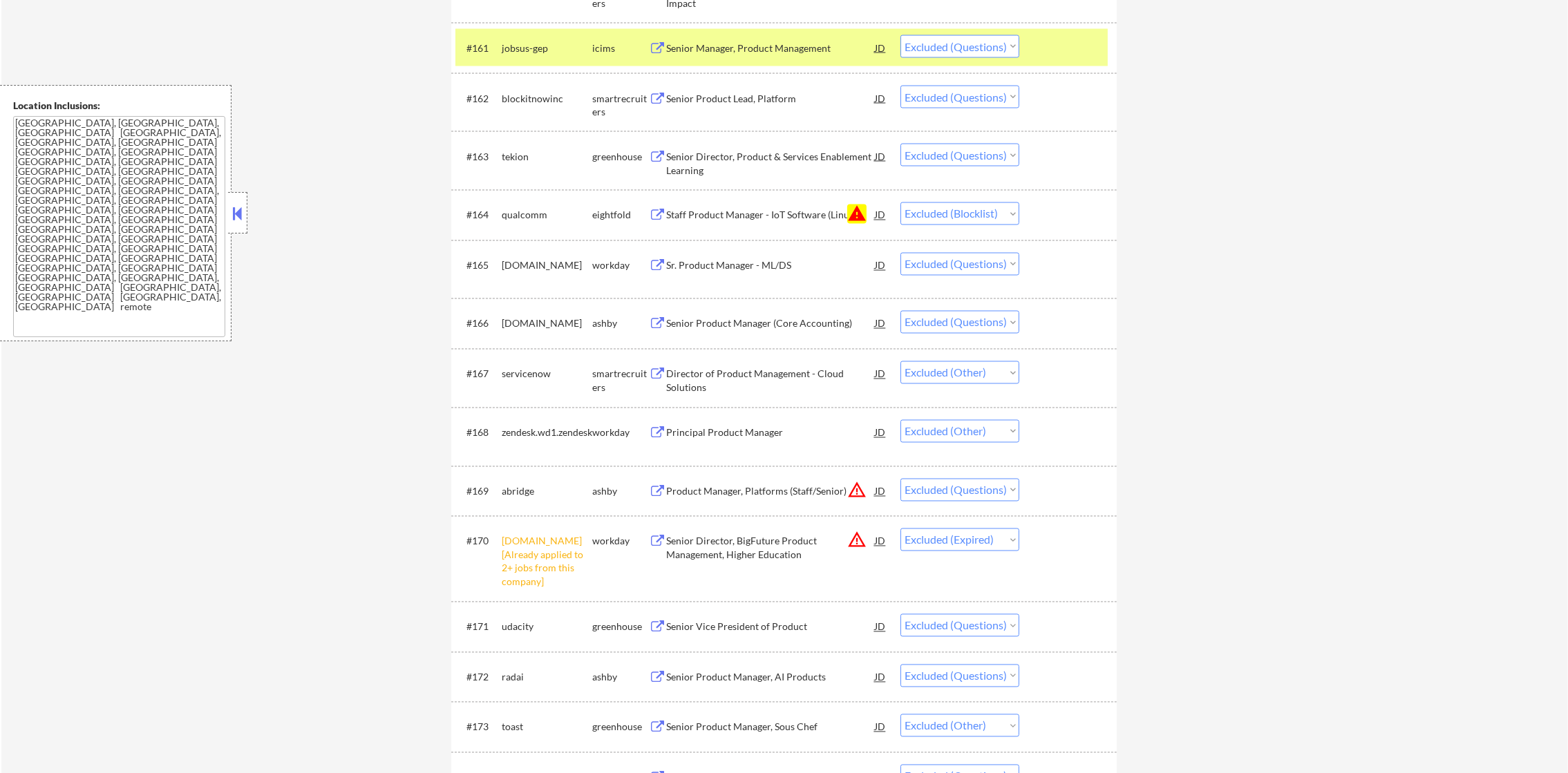
click at [535, 97] on div "blockitnowinc" at bounding box center [547, 99] width 91 height 14
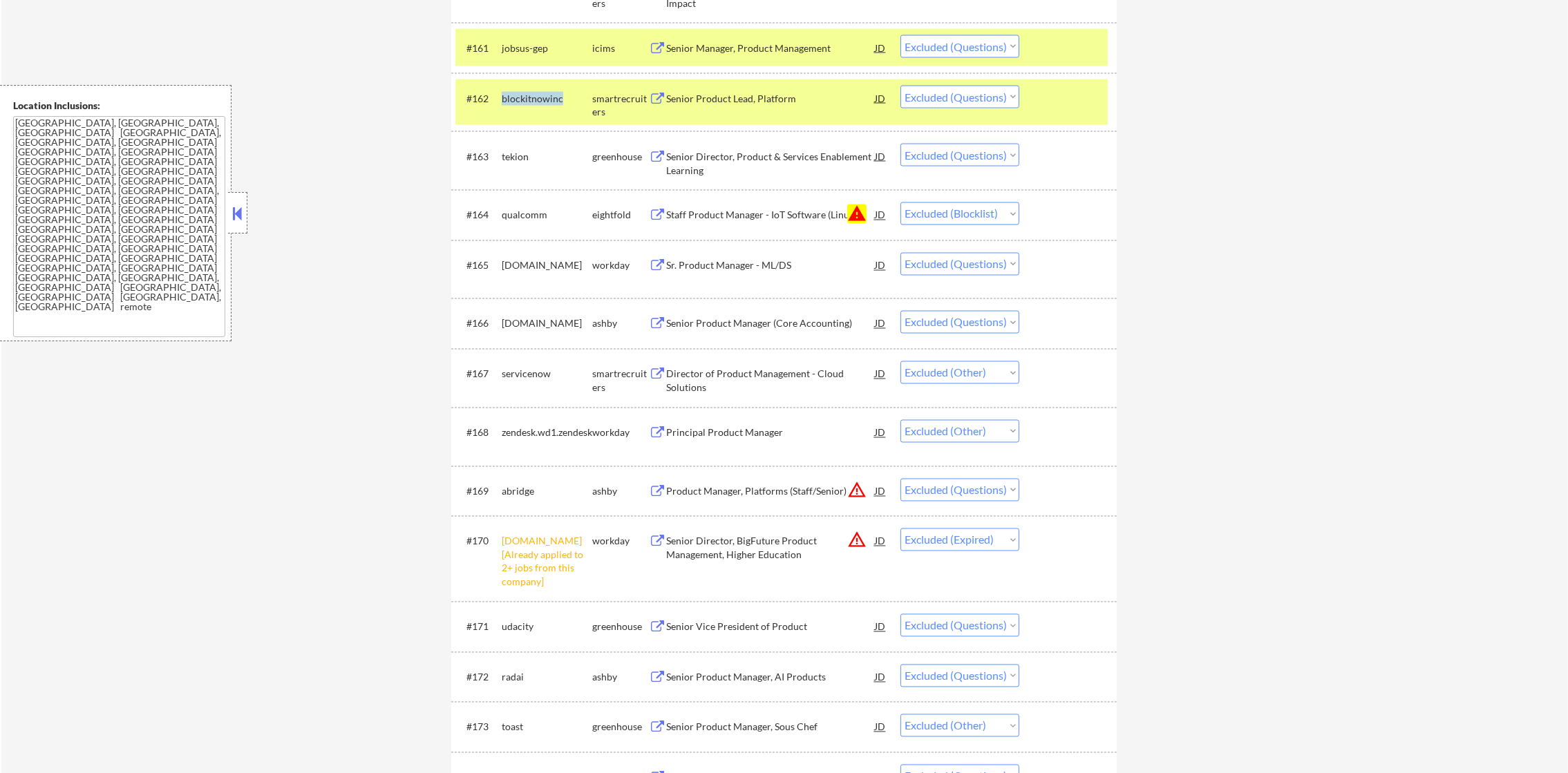
click at [535, 97] on div "blockitnowinc" at bounding box center [547, 99] width 91 height 14
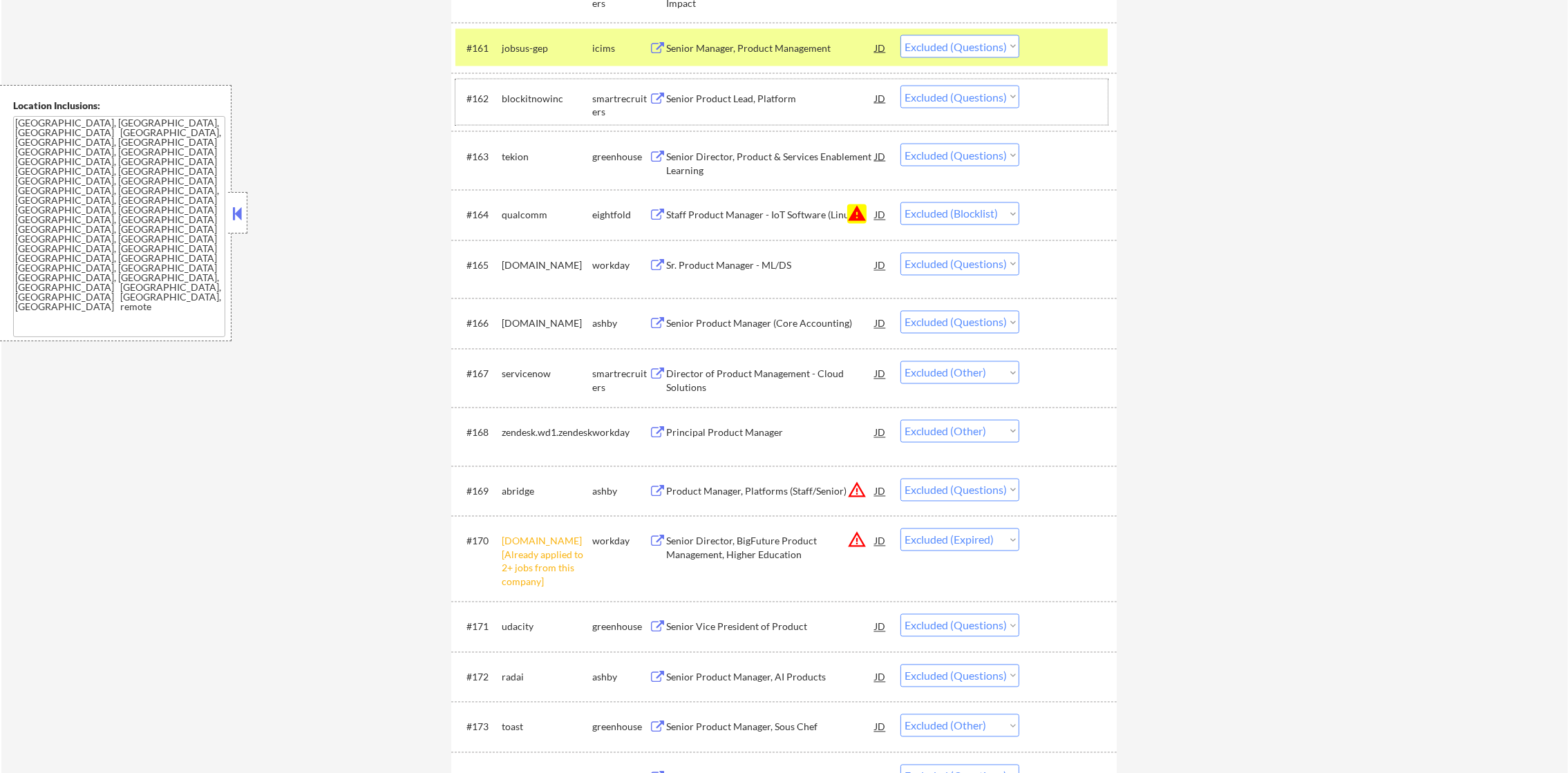
click at [515, 51] on div "jobsus-gep" at bounding box center [547, 48] width 91 height 14
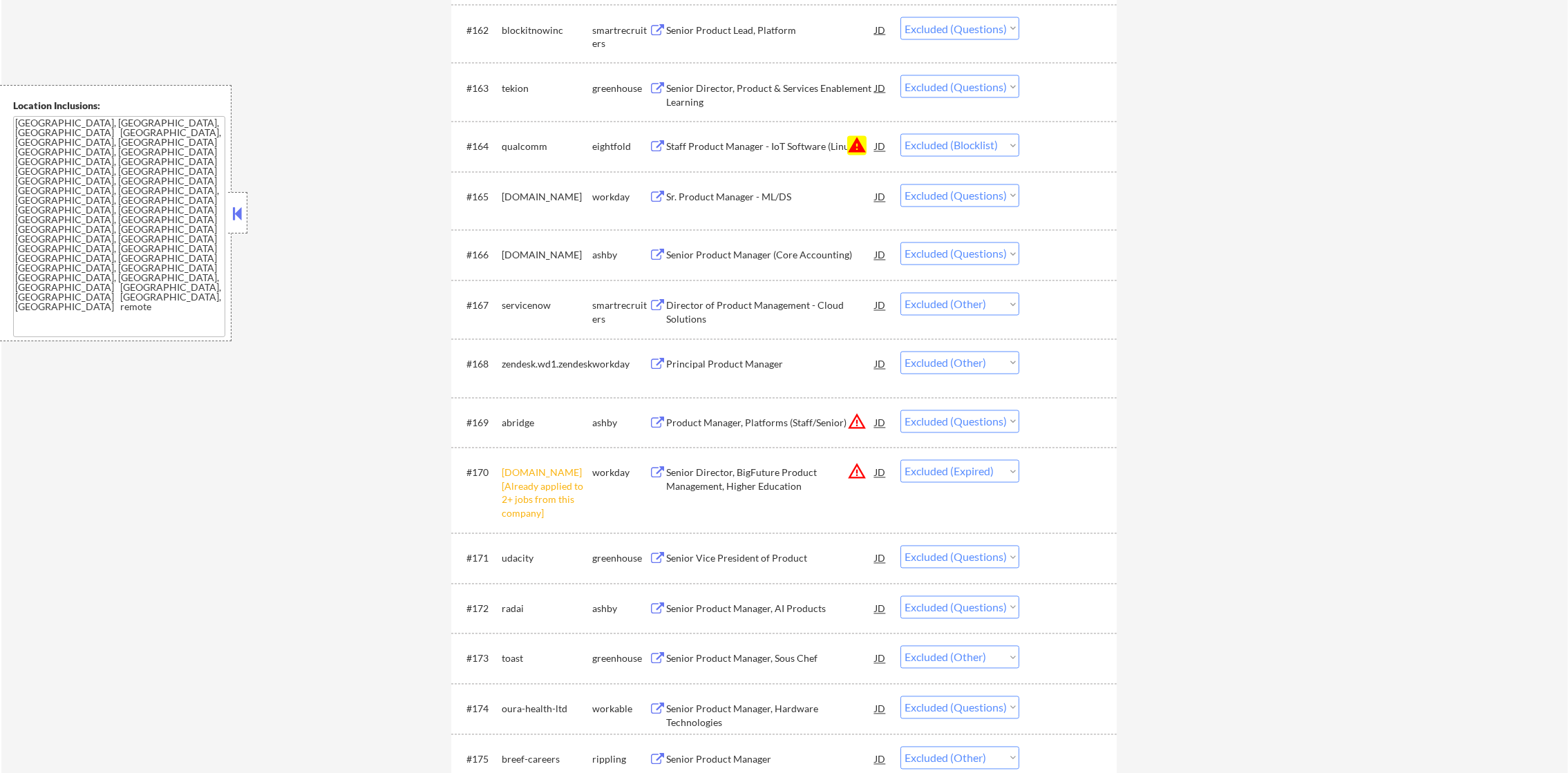
scroll to position [3811, 0]
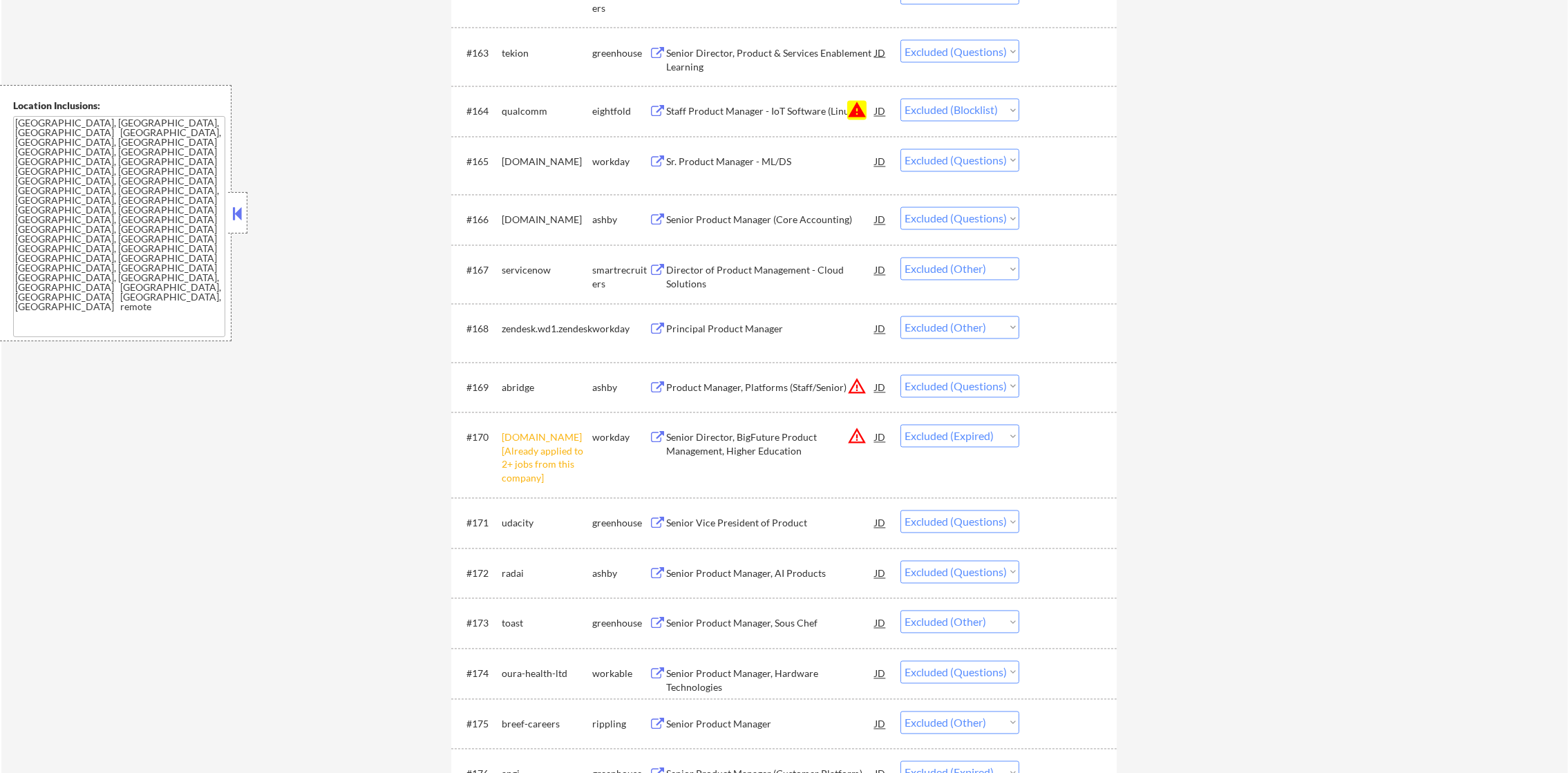
click at [513, 48] on div "tekion" at bounding box center [547, 53] width 91 height 14
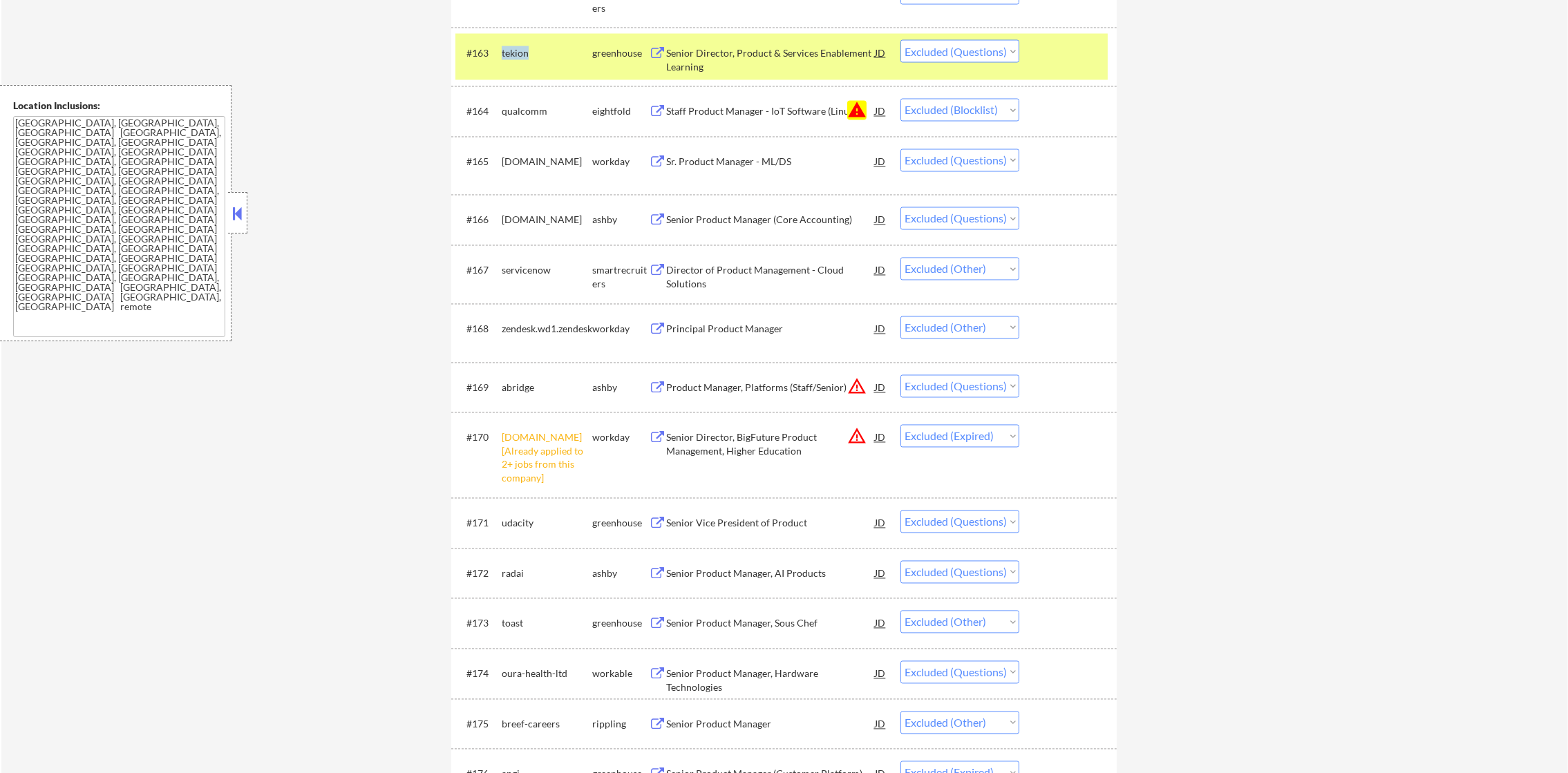
click at [513, 48] on div "tekion" at bounding box center [547, 53] width 91 height 14
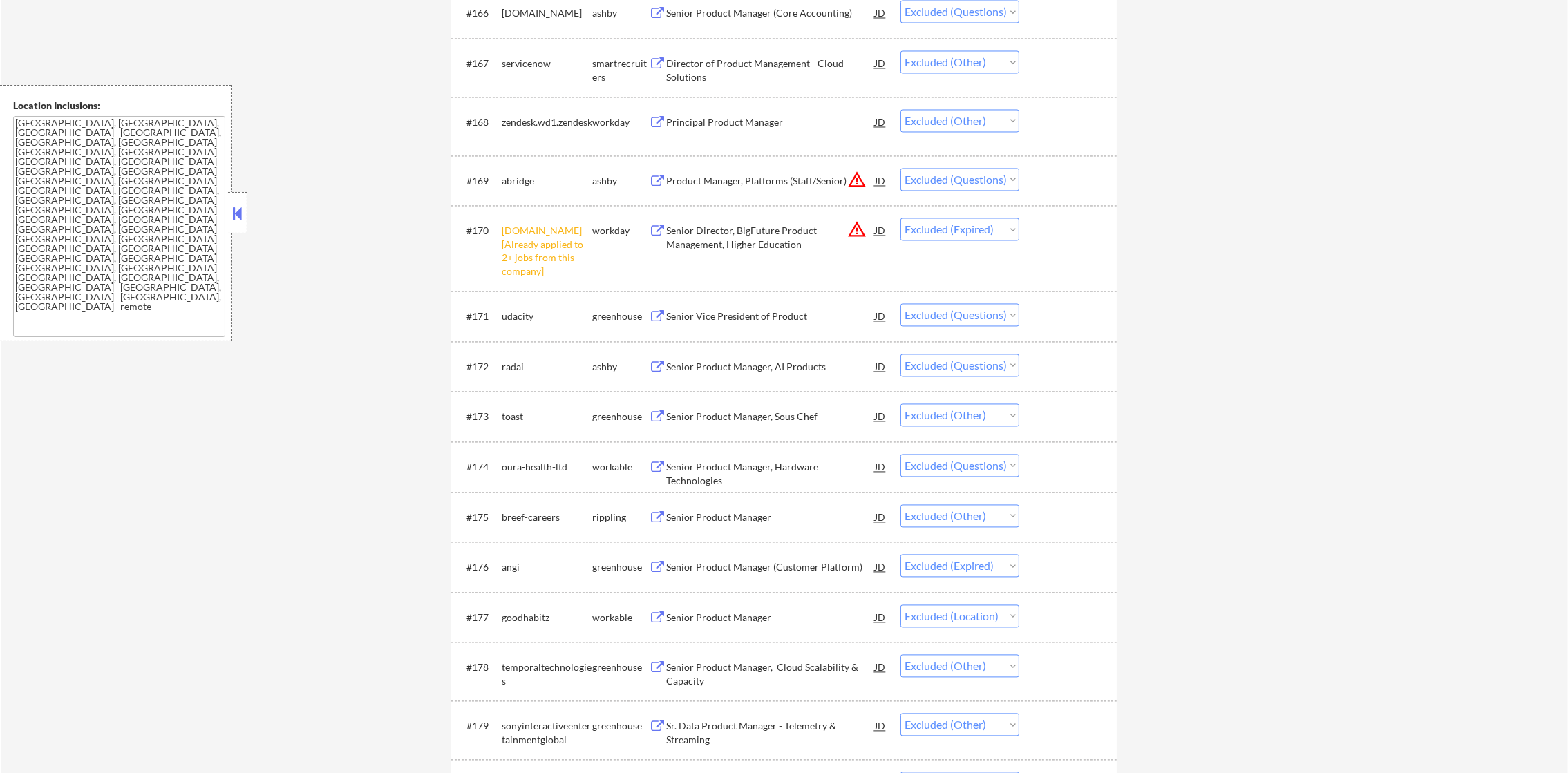
scroll to position [3983, 0]
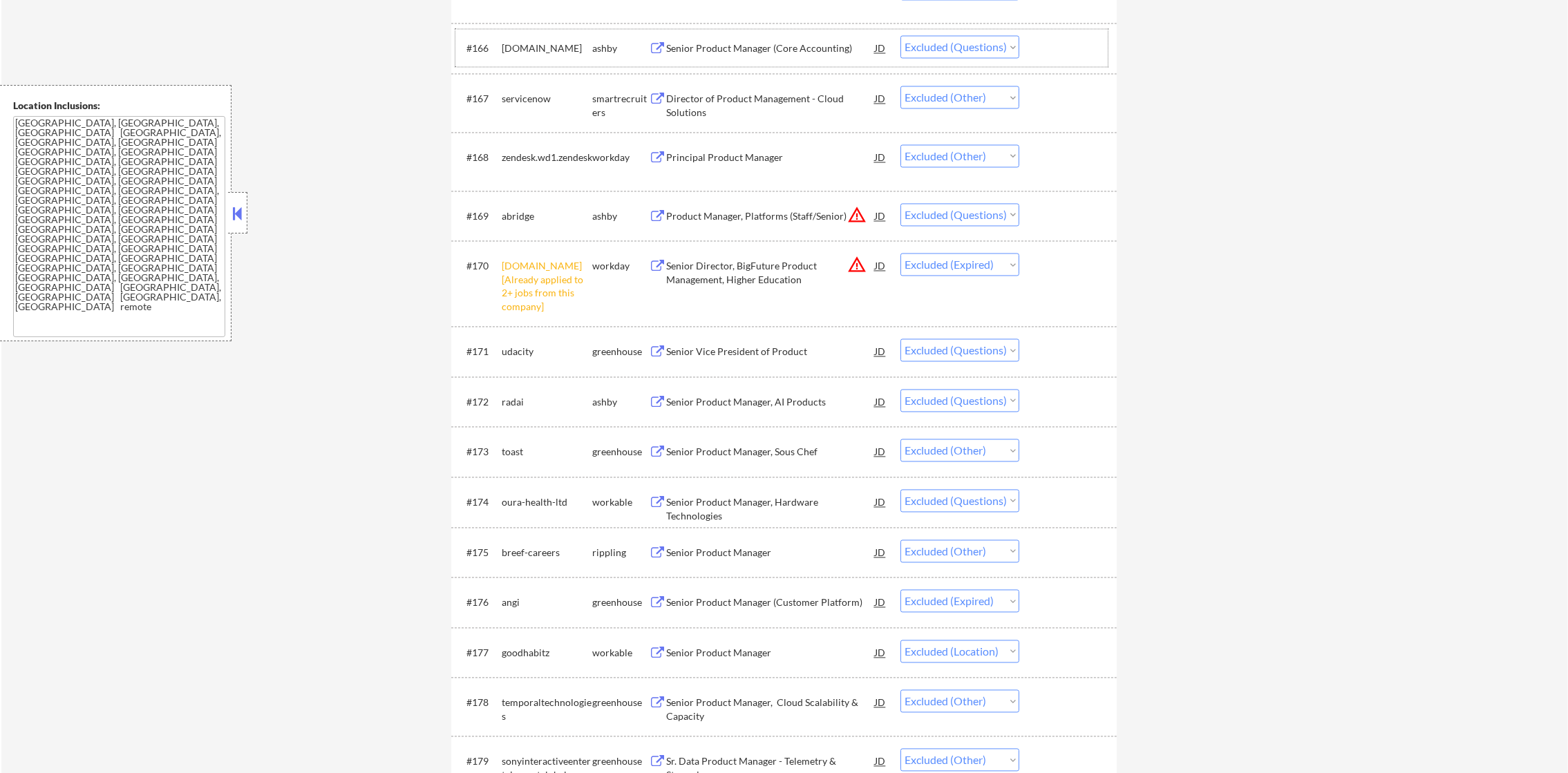
click at [526, 45] on div "[DOMAIN_NAME]" at bounding box center [547, 48] width 91 height 14
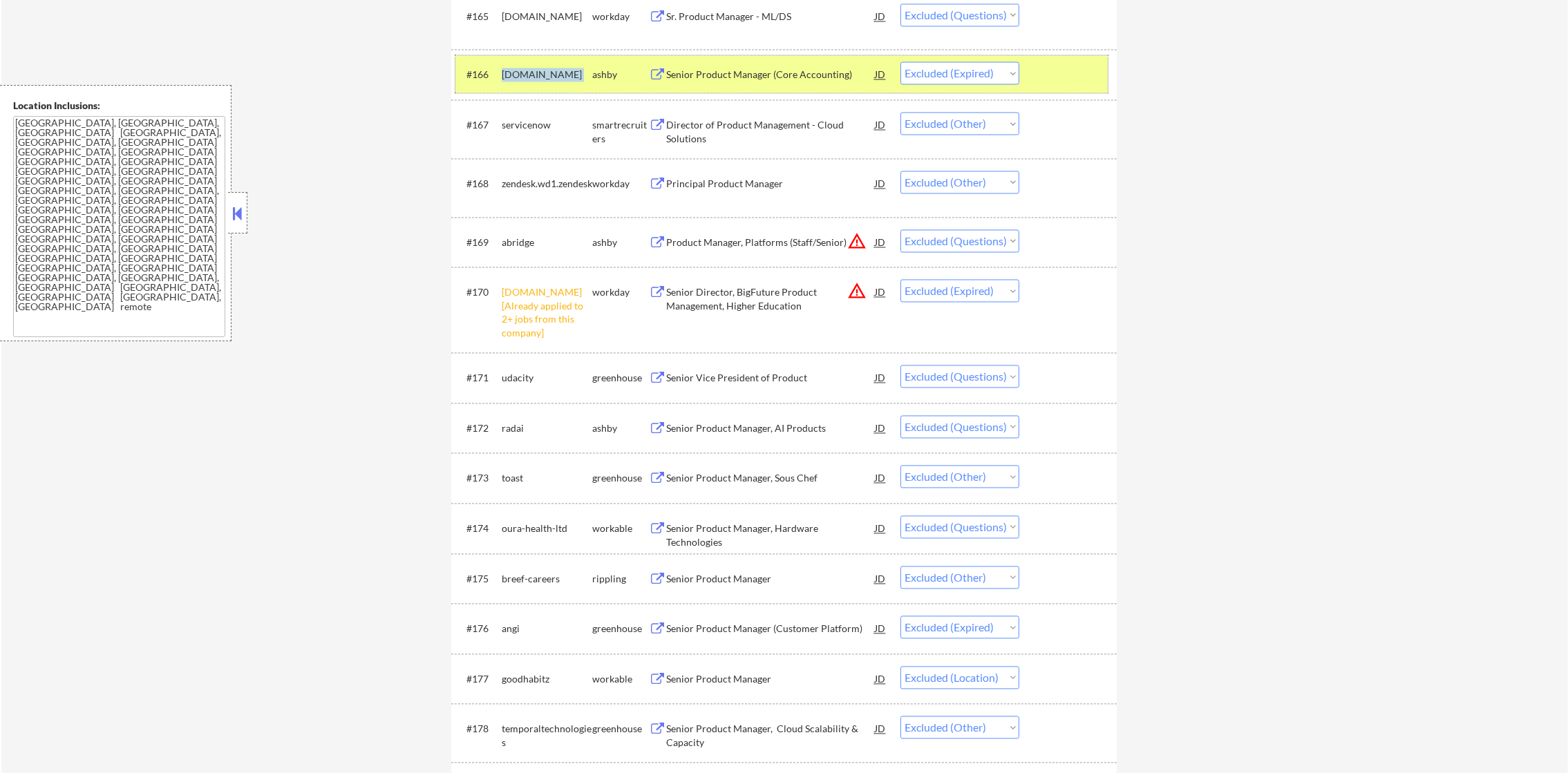
scroll to position [3949, 0]
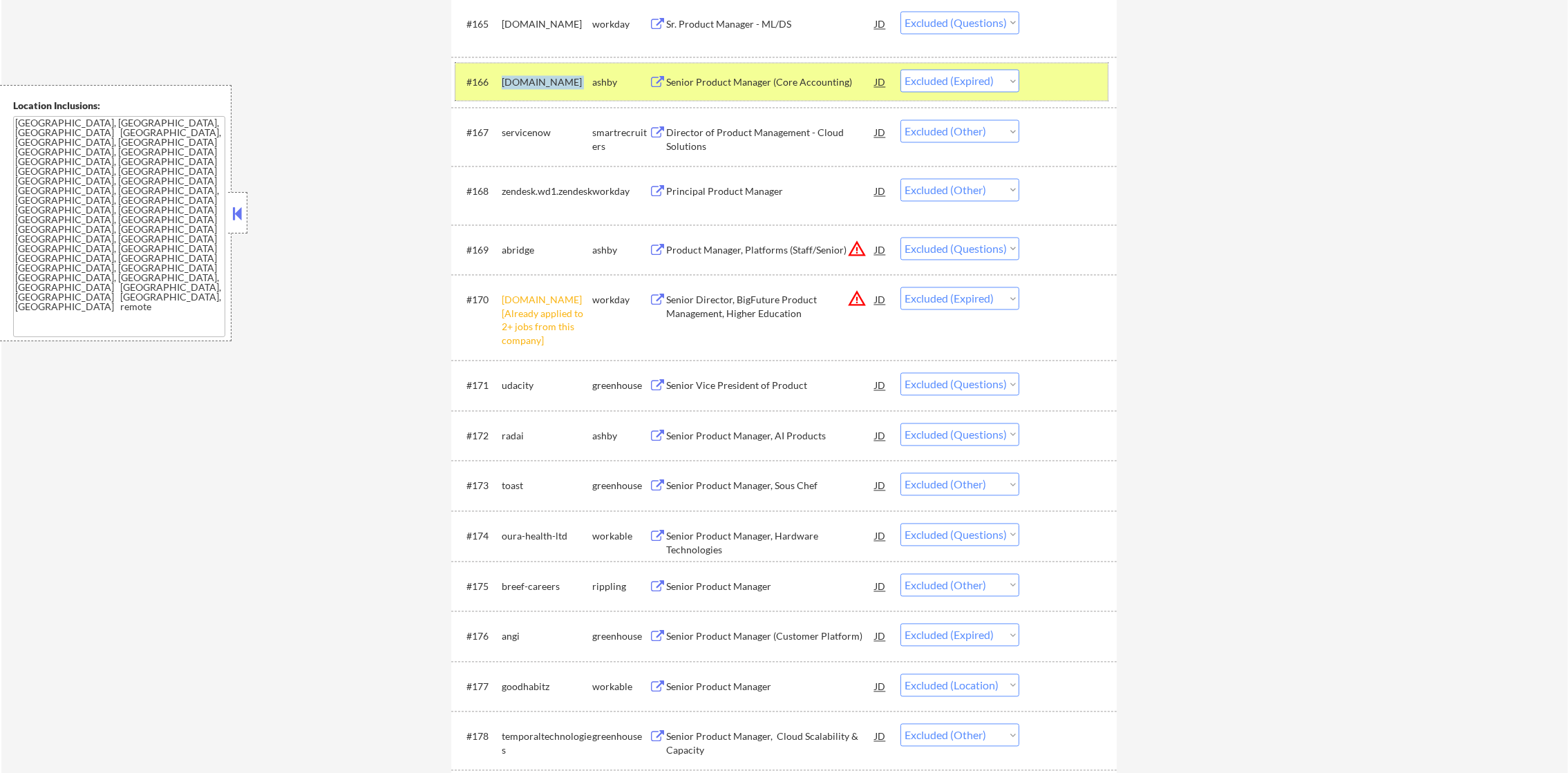
click at [517, 92] on div "[DOMAIN_NAME]" at bounding box center [547, 81] width 91 height 25
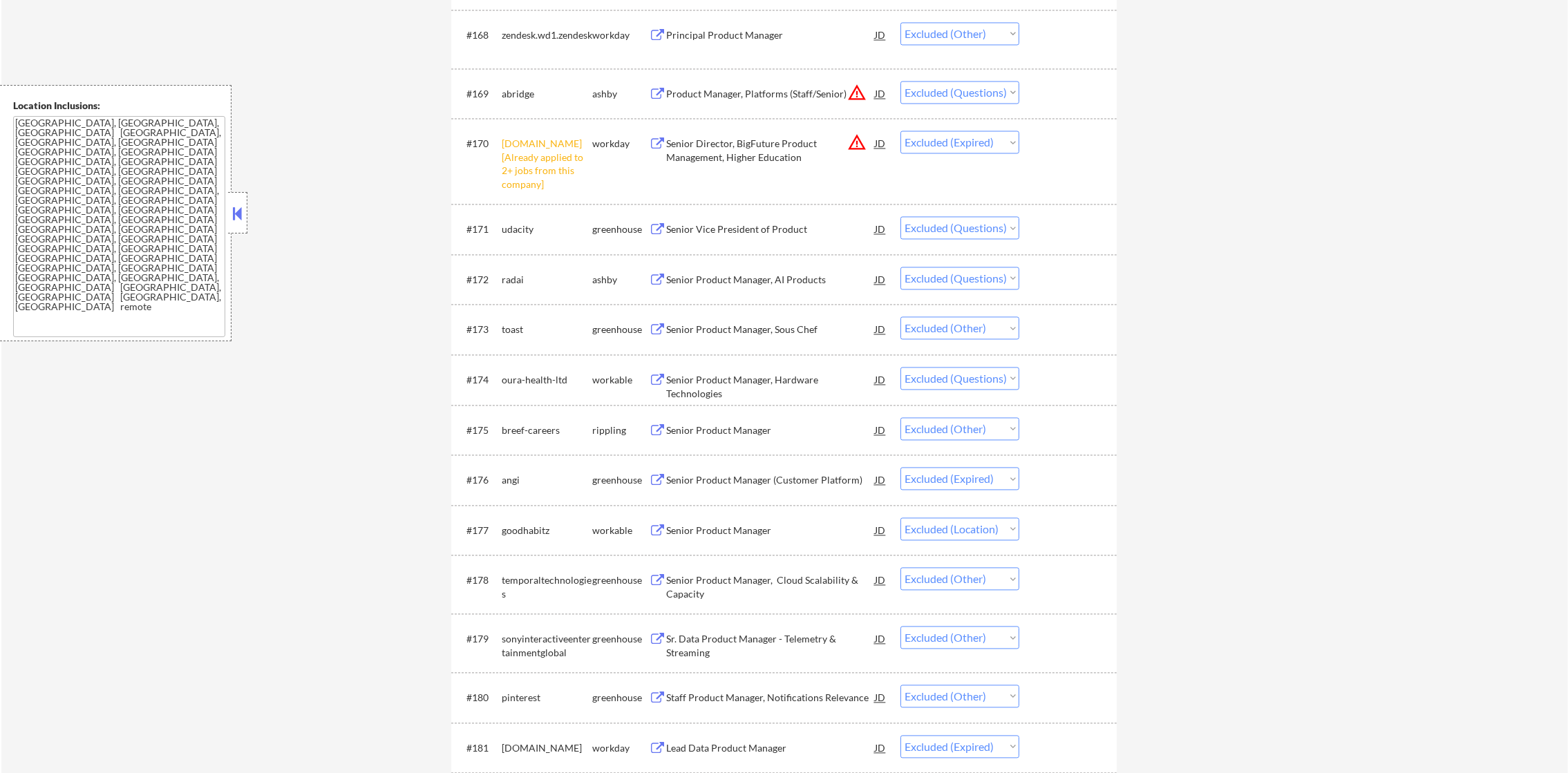
scroll to position [4122, 0]
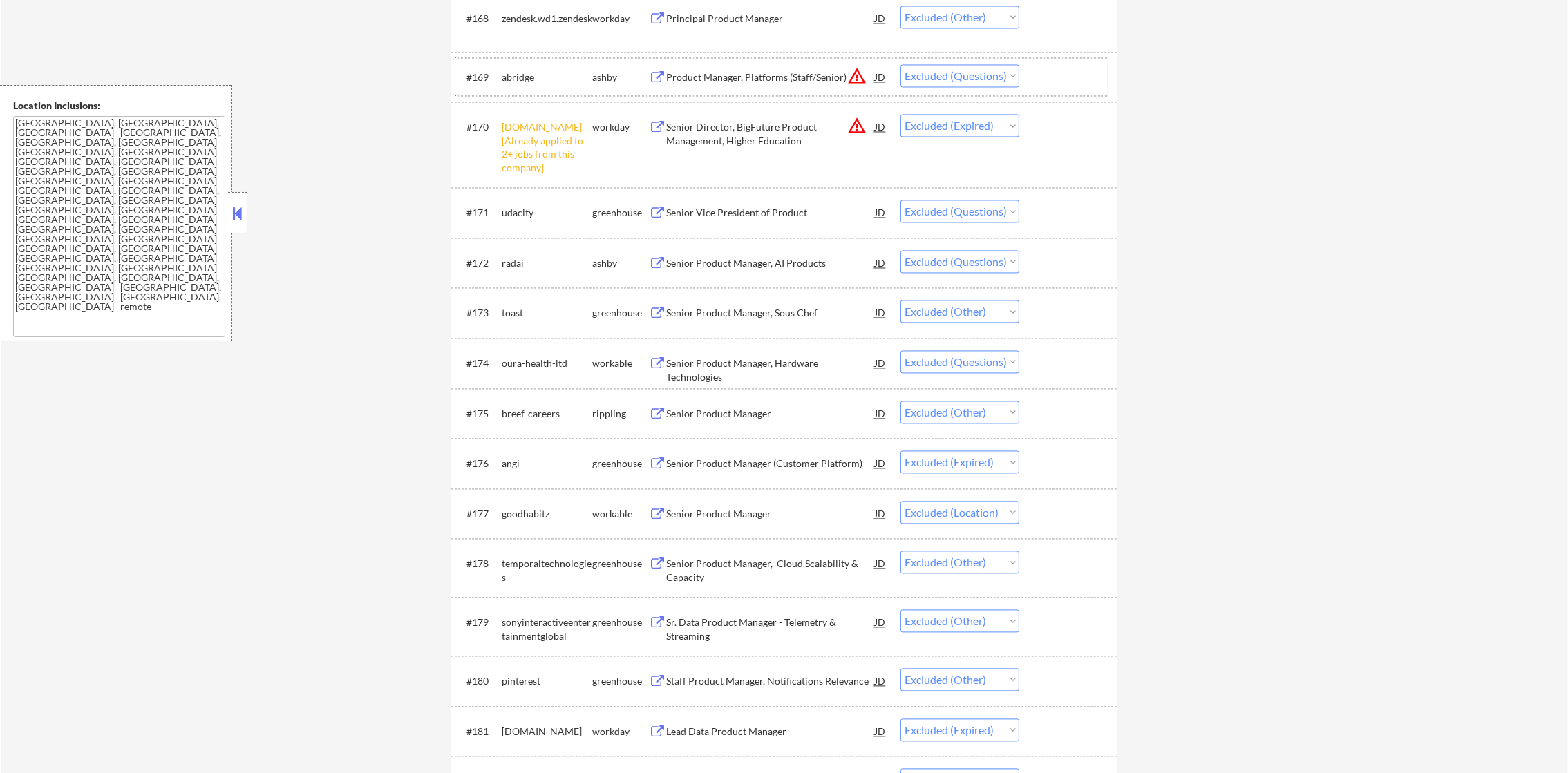
click at [519, 79] on div "abridge" at bounding box center [547, 77] width 91 height 14
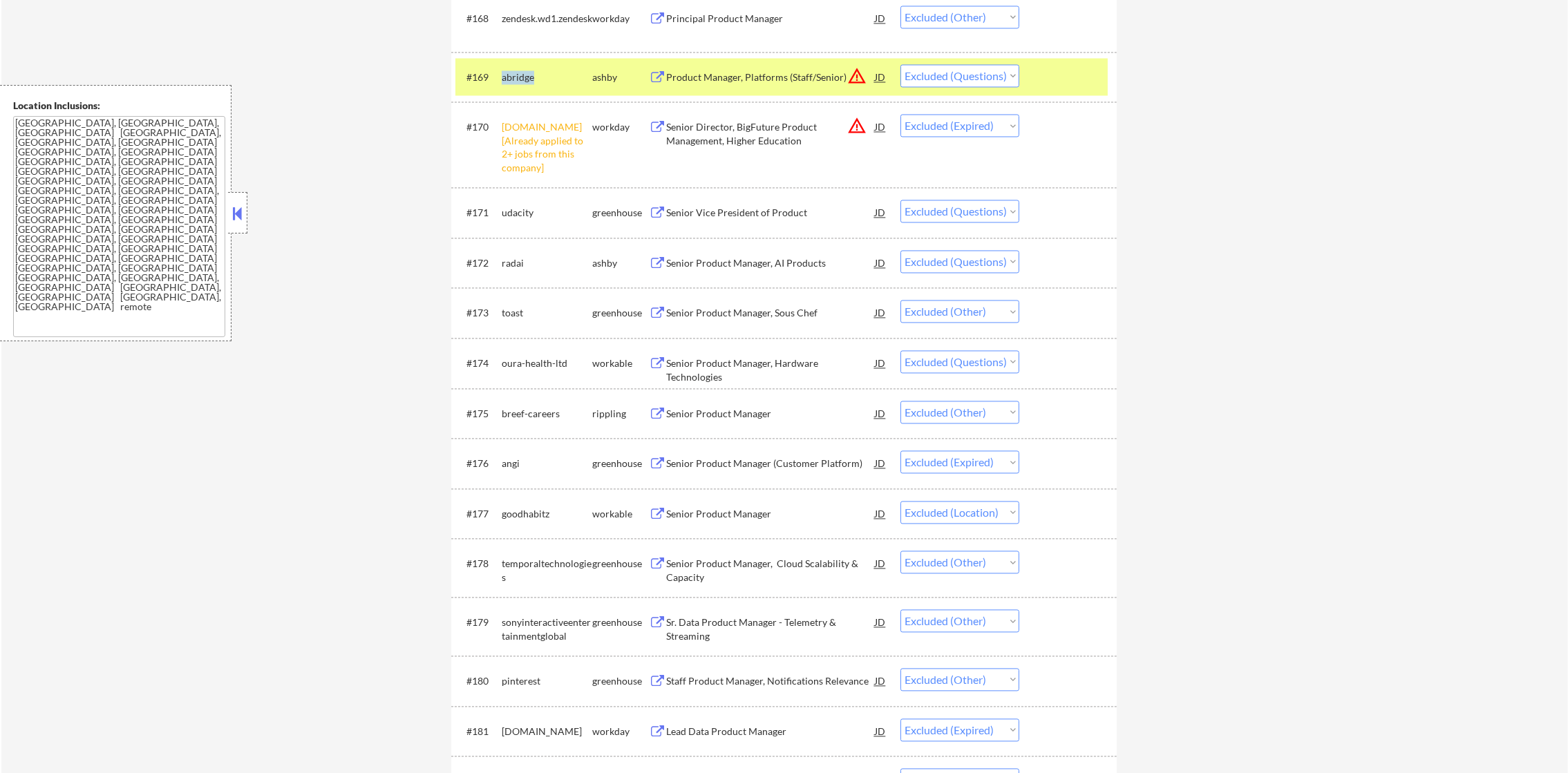
click at [519, 79] on div "abridge" at bounding box center [547, 77] width 91 height 14
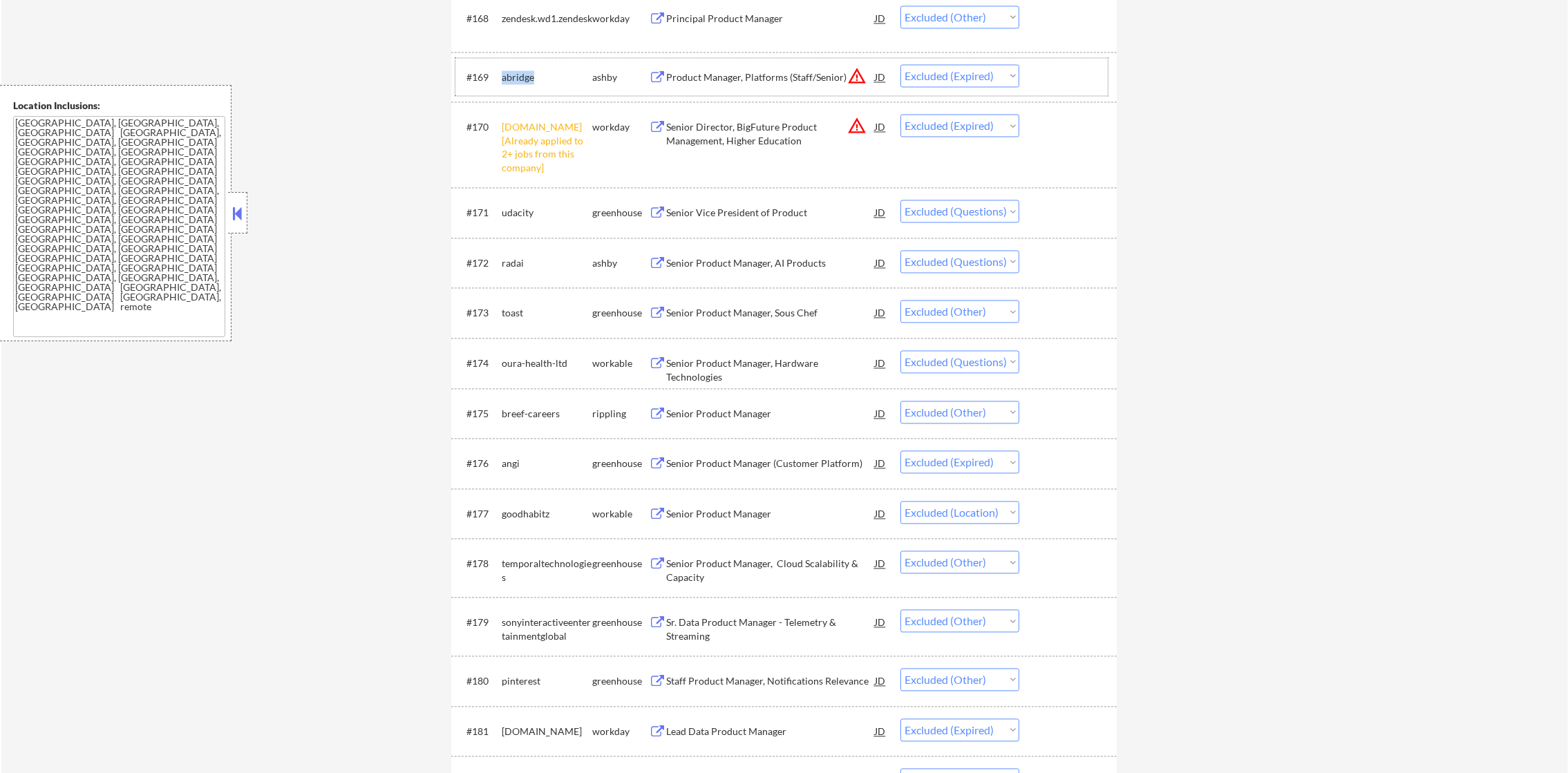
drag, startPoint x: 930, startPoint y: 127, endPoint x: 930, endPoint y: 135, distance: 8.0
click at [930, 127] on select "Choose an option... Pending Applied Excluded (Questions) Excluded (Expired) Exc…" at bounding box center [959, 125] width 119 height 23
click at [900, 114] on select "Choose an option... Pending Applied Excluded (Questions) Excluded (Expired) Exc…" at bounding box center [959, 125] width 119 height 23
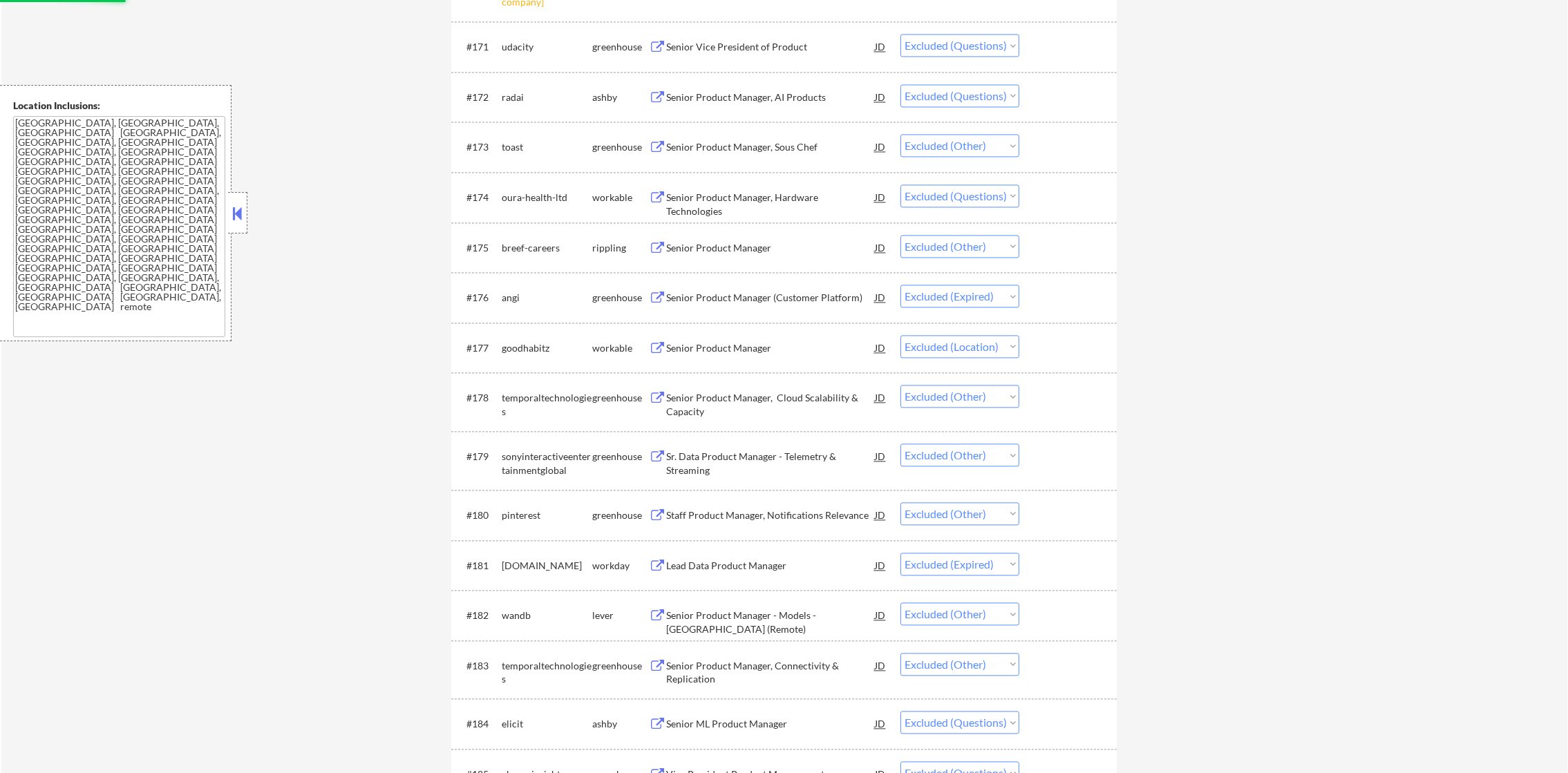
scroll to position [4293, 0]
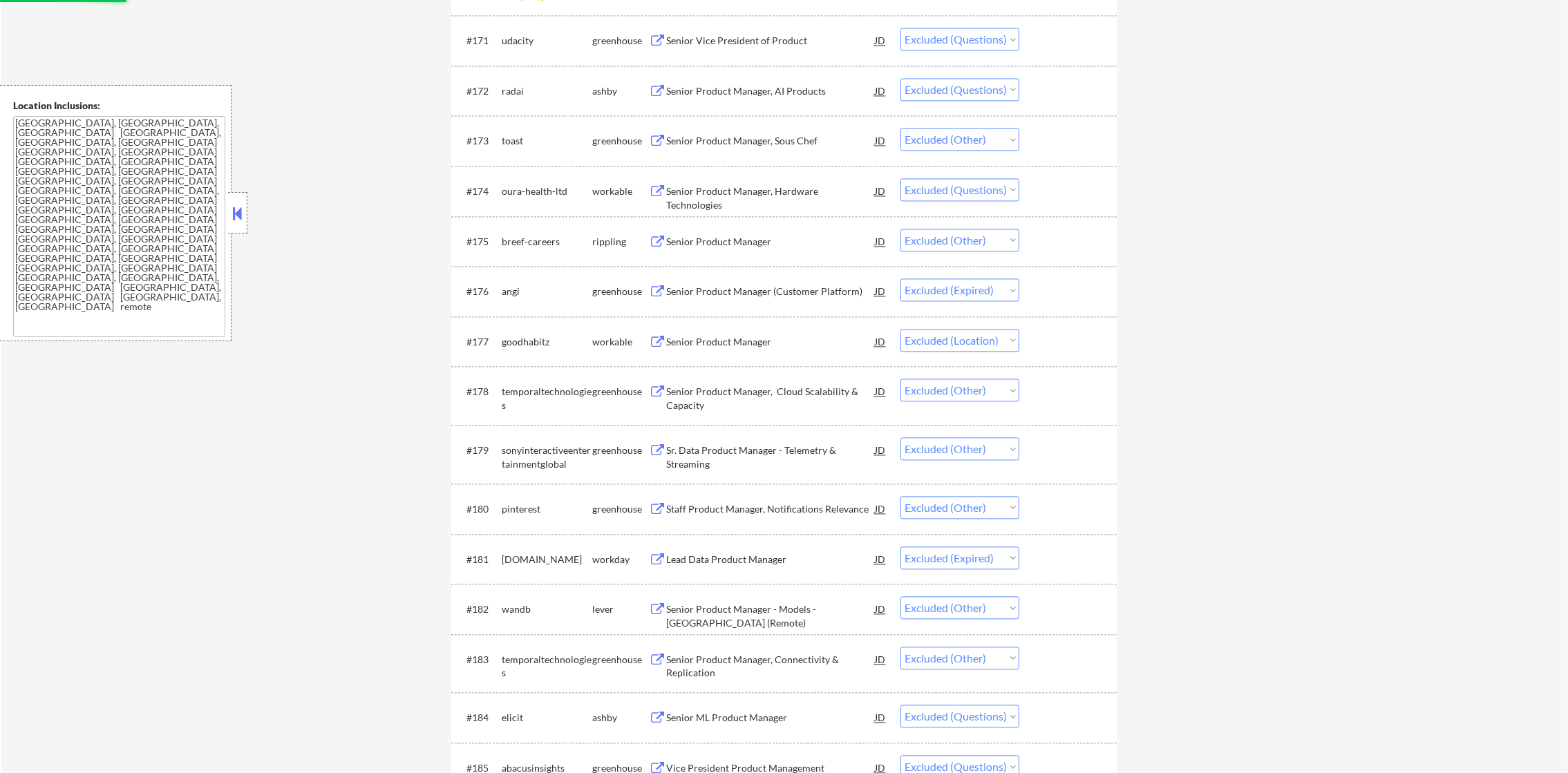
click at [531, 42] on div "udacity" at bounding box center [547, 41] width 91 height 14
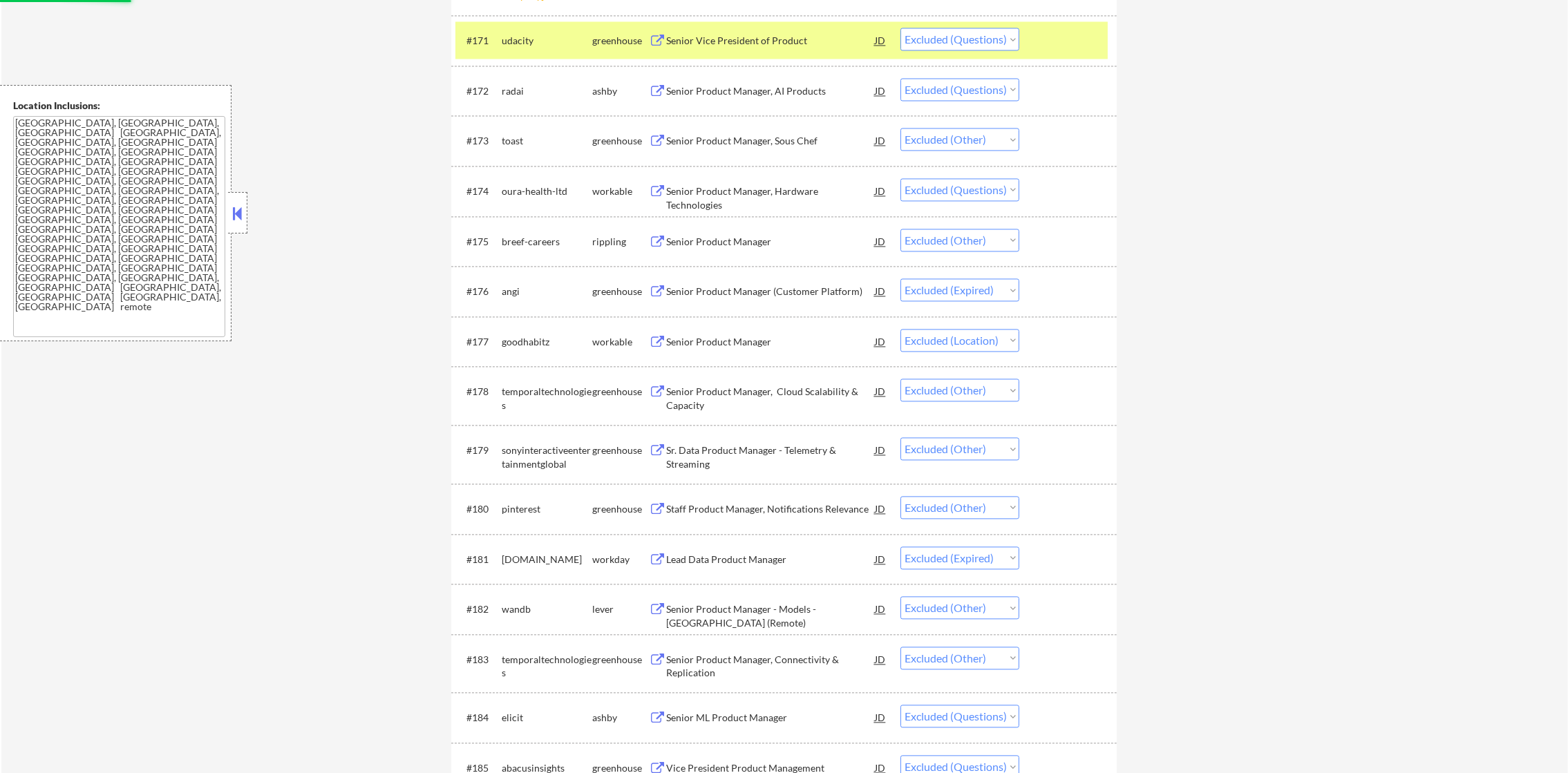
click at [531, 42] on div "udacity" at bounding box center [547, 41] width 91 height 14
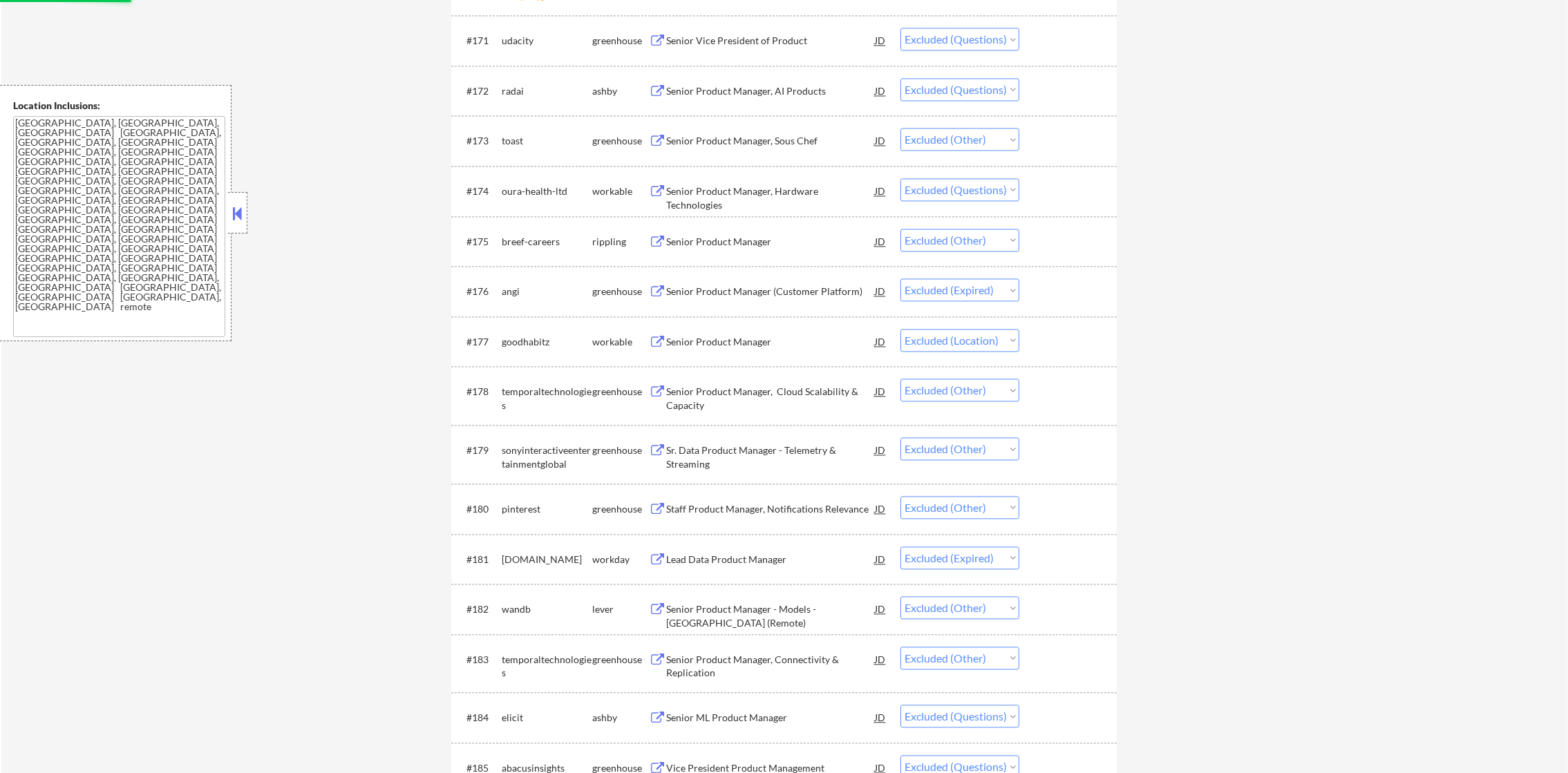
click at [519, 42] on div "udacity" at bounding box center [547, 41] width 91 height 14
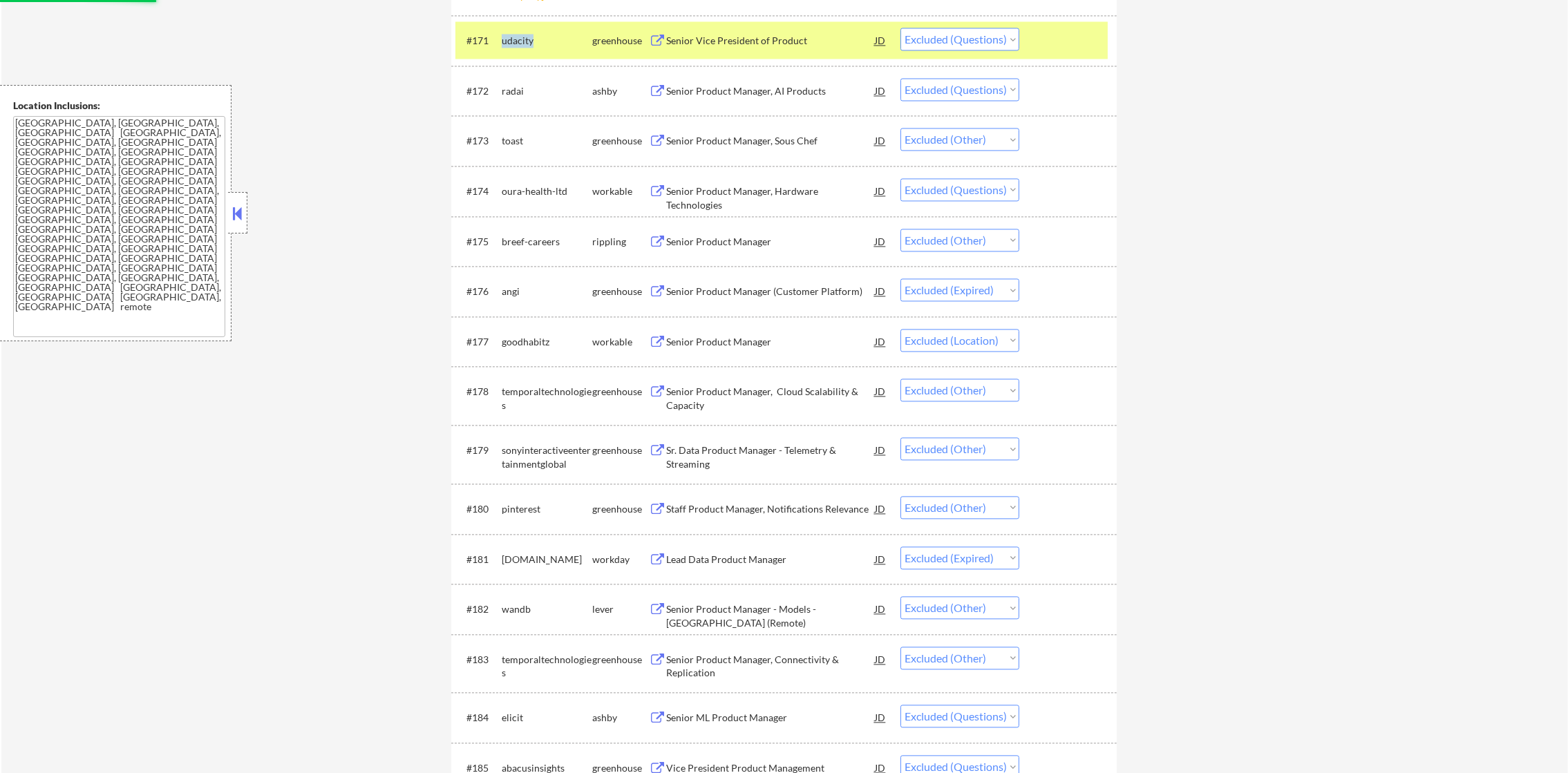
click at [519, 42] on div "udacity" at bounding box center [547, 41] width 91 height 14
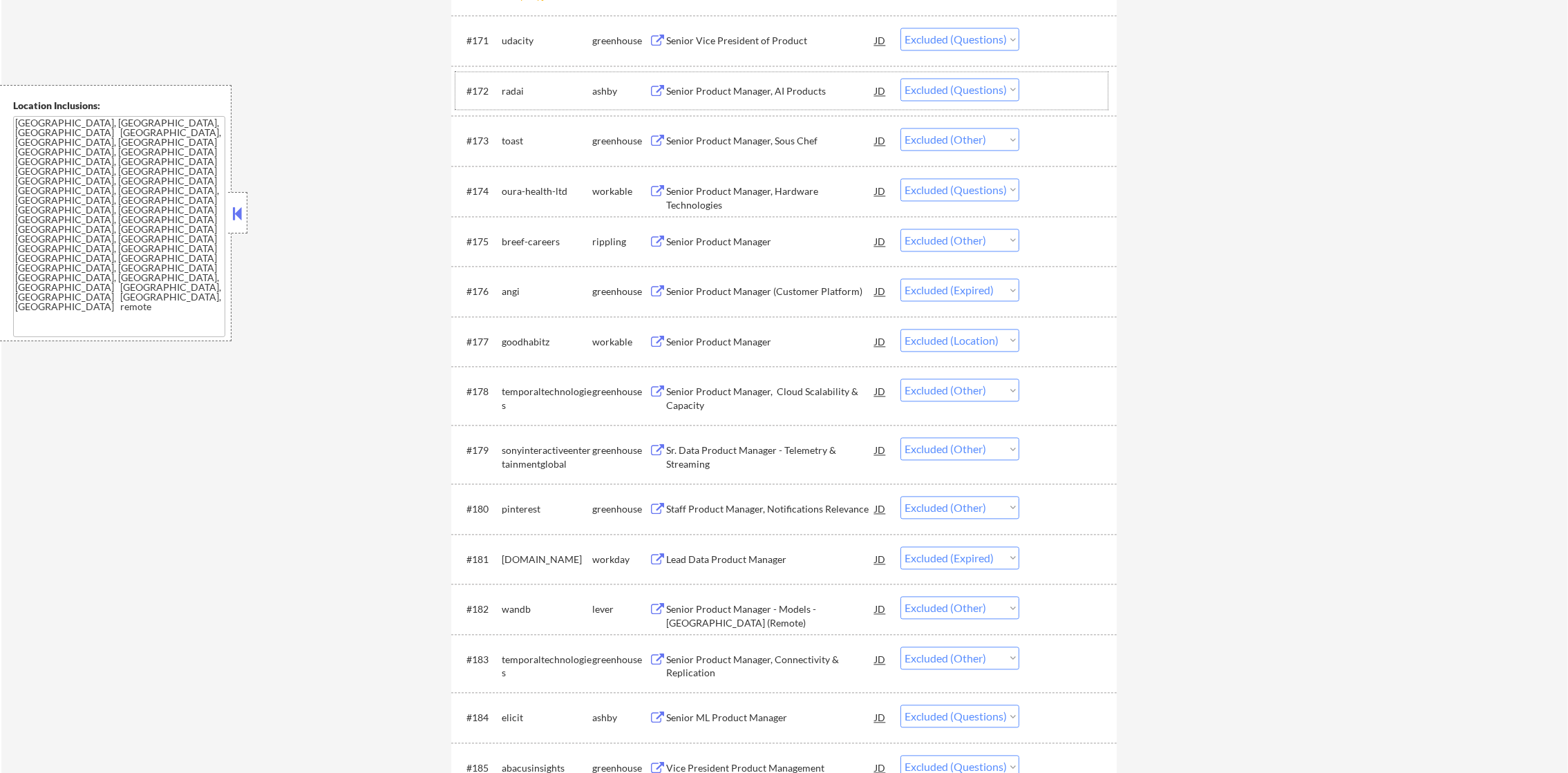
click at [516, 90] on div "radai" at bounding box center [547, 91] width 91 height 14
click at [549, 135] on div "toast" at bounding box center [547, 141] width 91 height 14
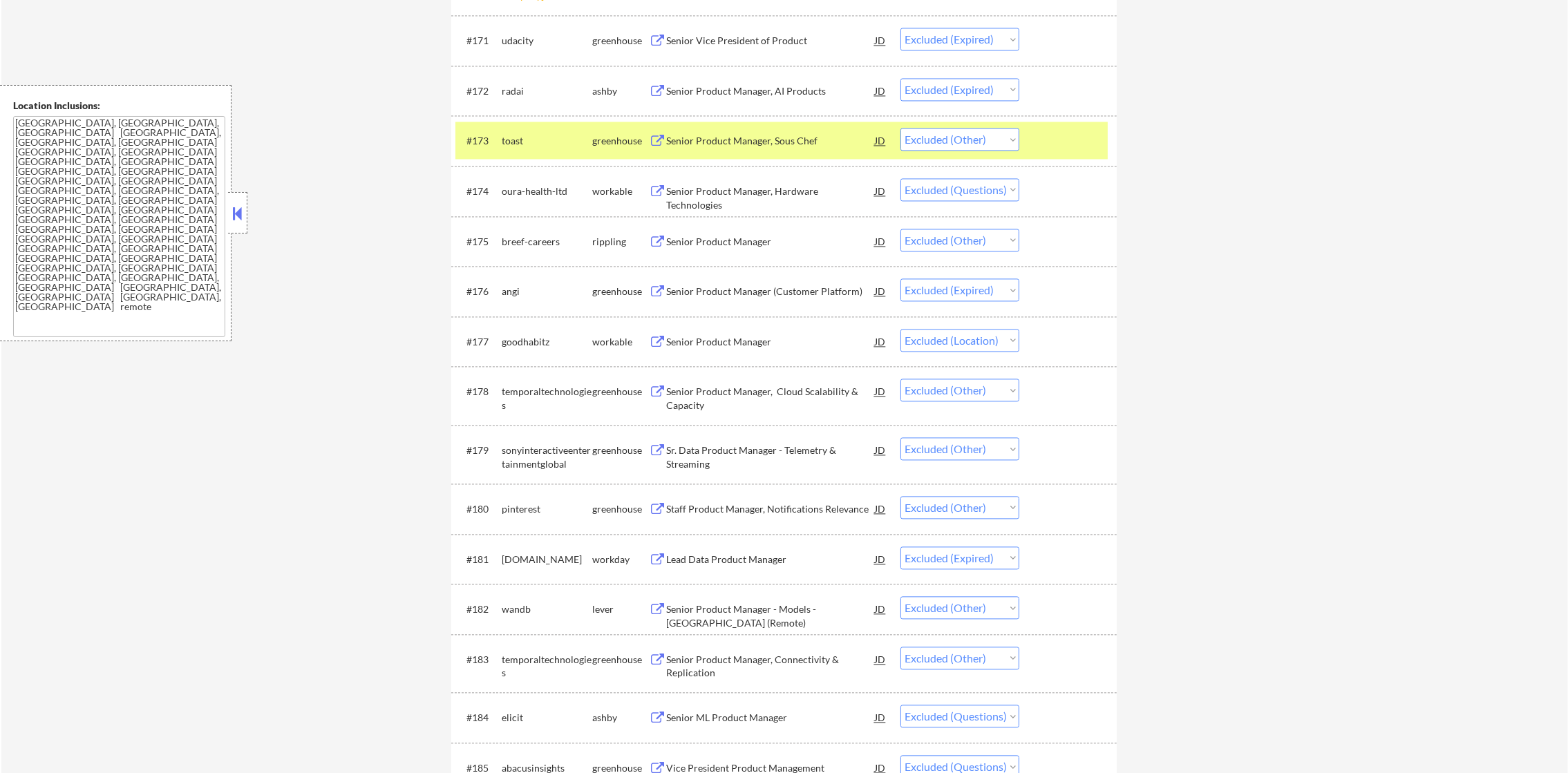
click at [504, 144] on div "toast" at bounding box center [547, 141] width 91 height 14
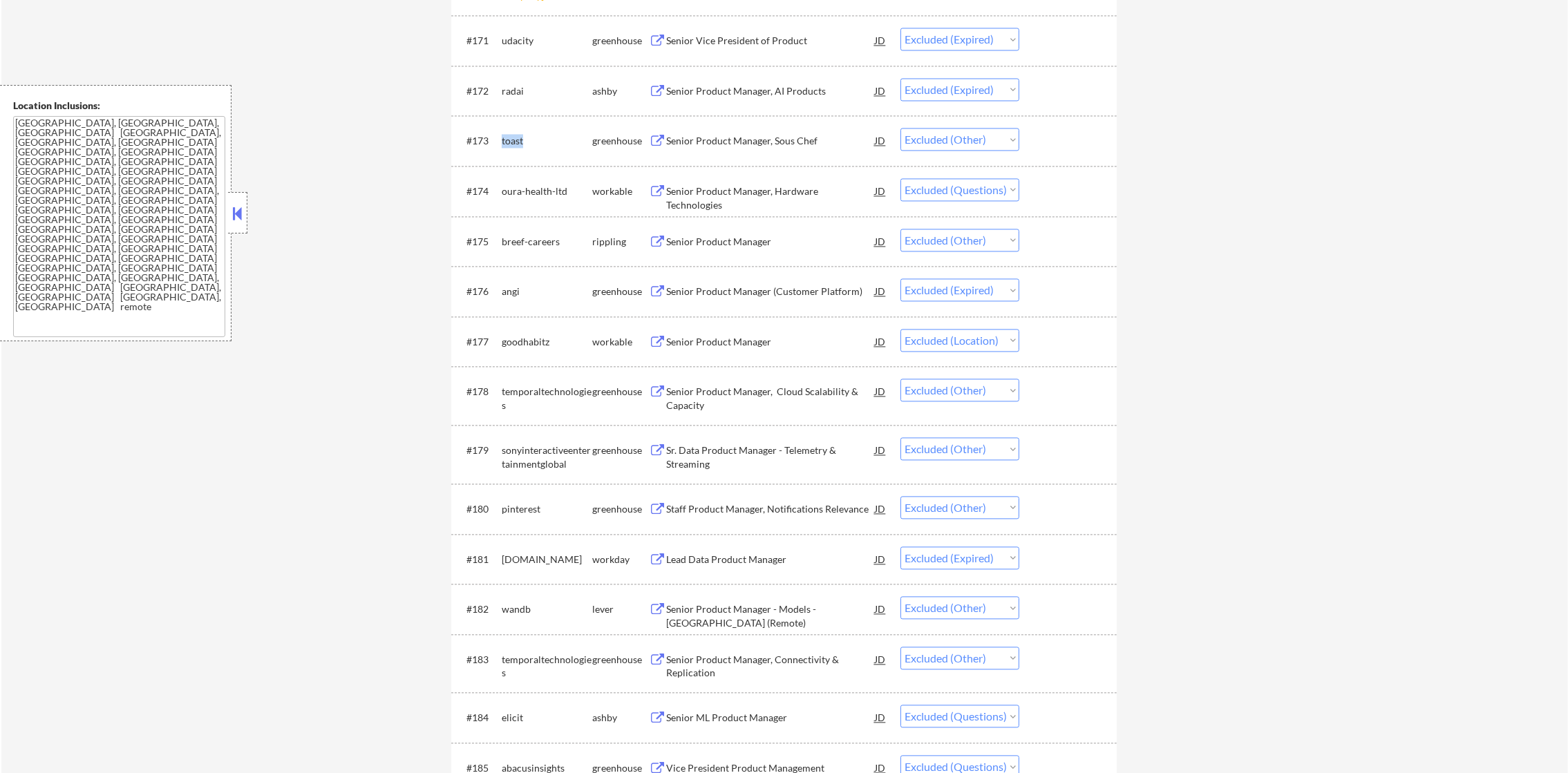
click at [504, 144] on div "toast" at bounding box center [547, 141] width 91 height 14
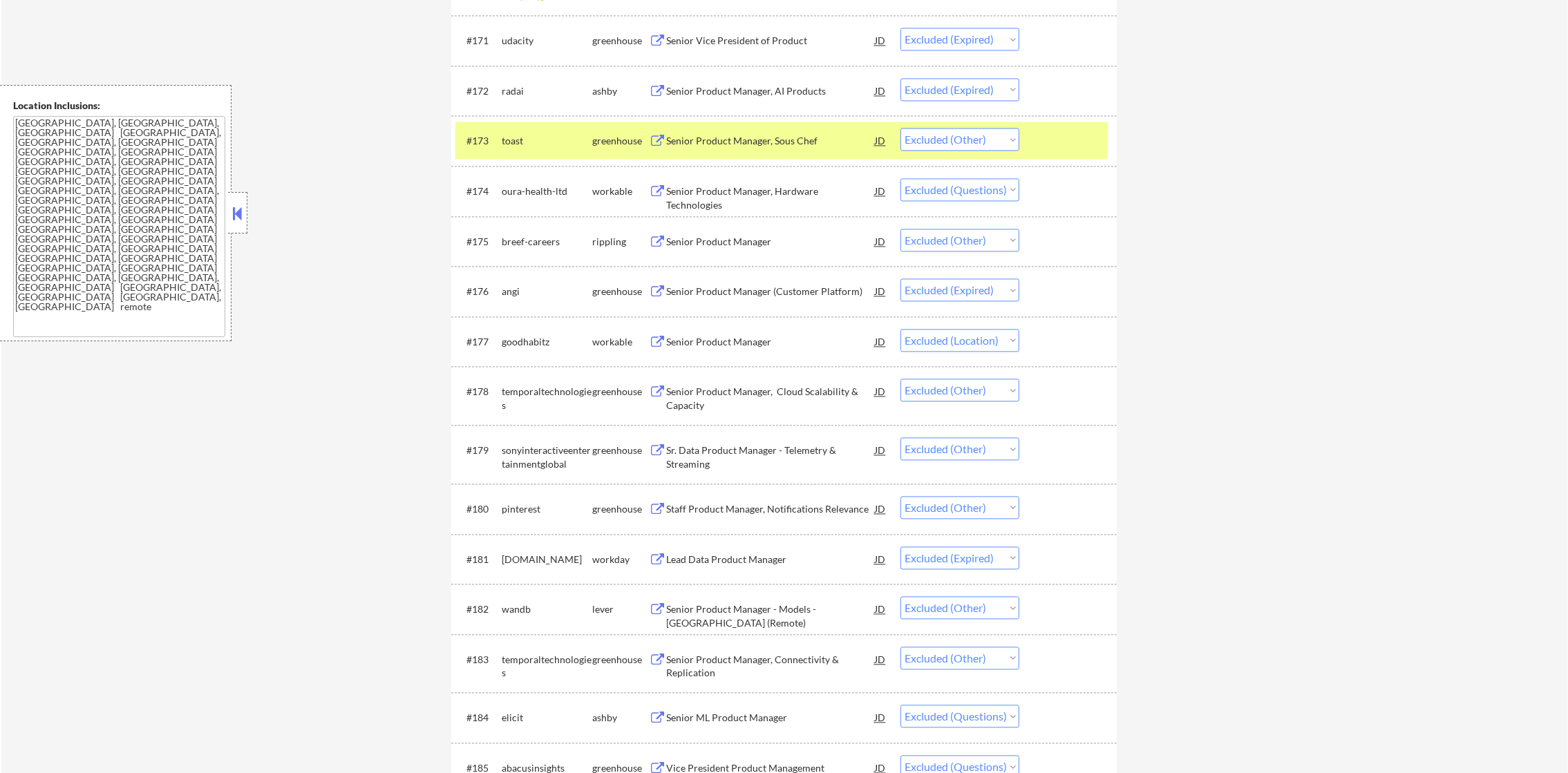
click at [484, 144] on div "#173" at bounding box center [479, 141] width 24 height 14
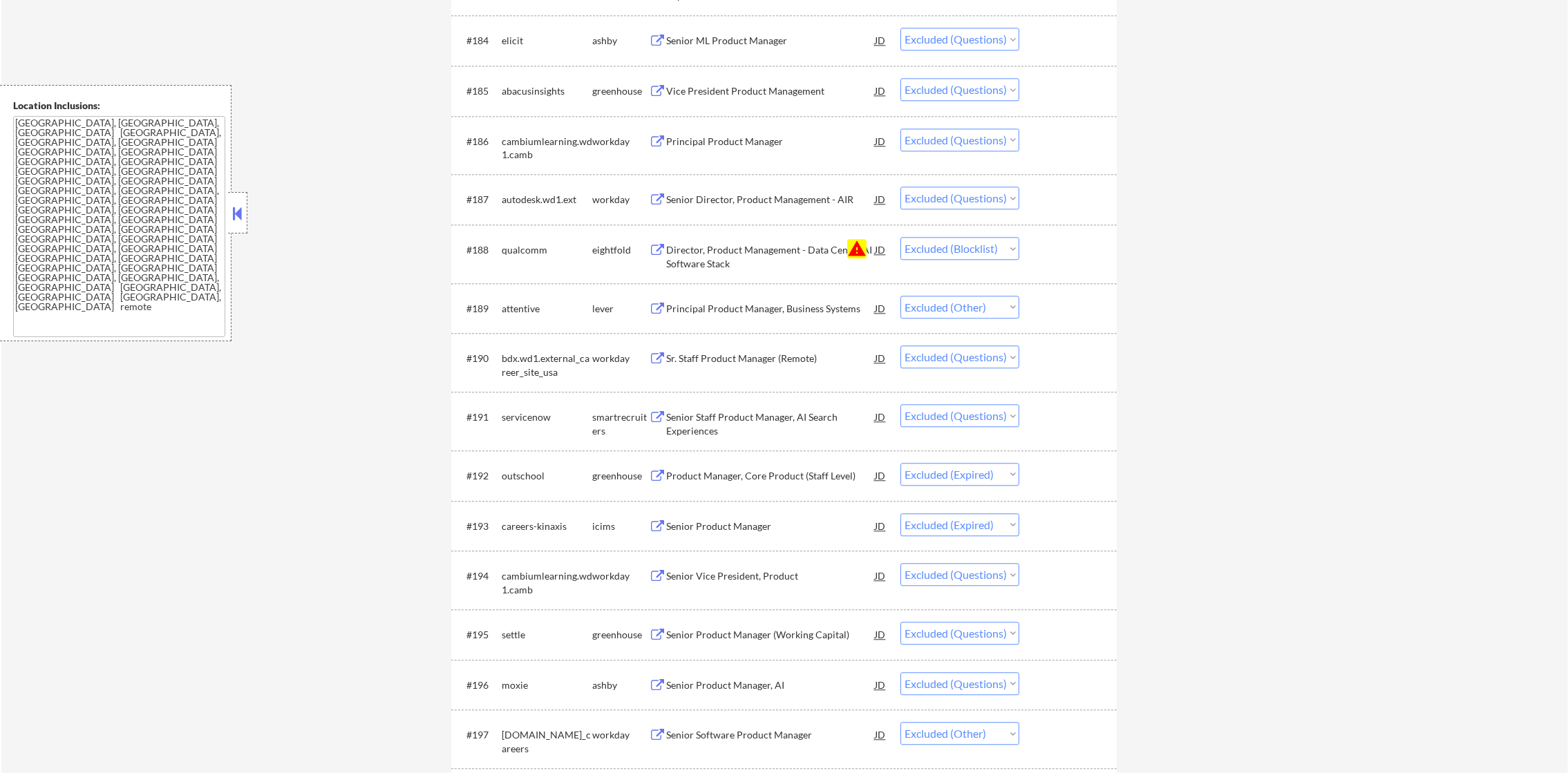
scroll to position [4985, 0]
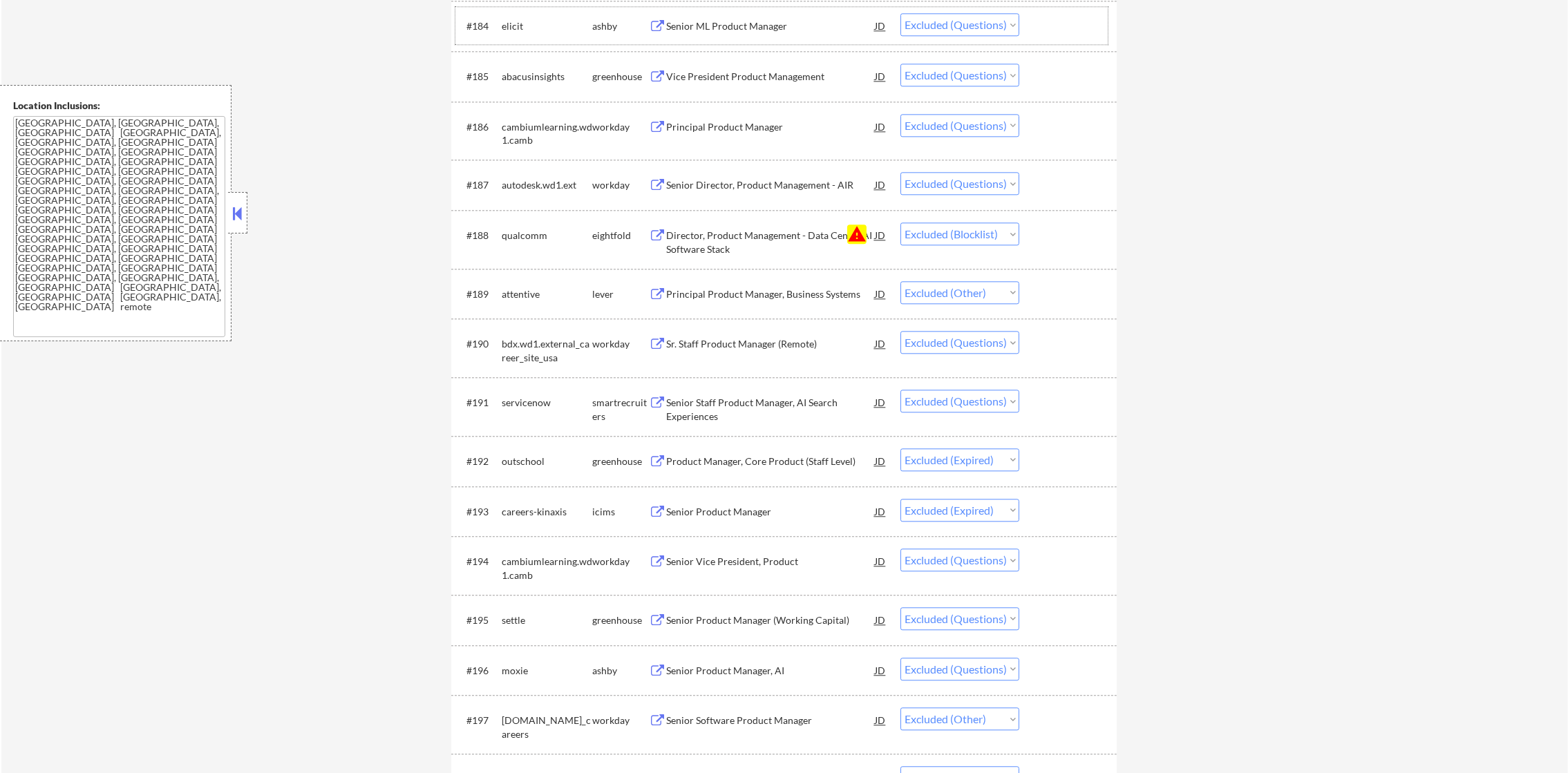
click at [510, 25] on div "elicit" at bounding box center [547, 26] width 91 height 14
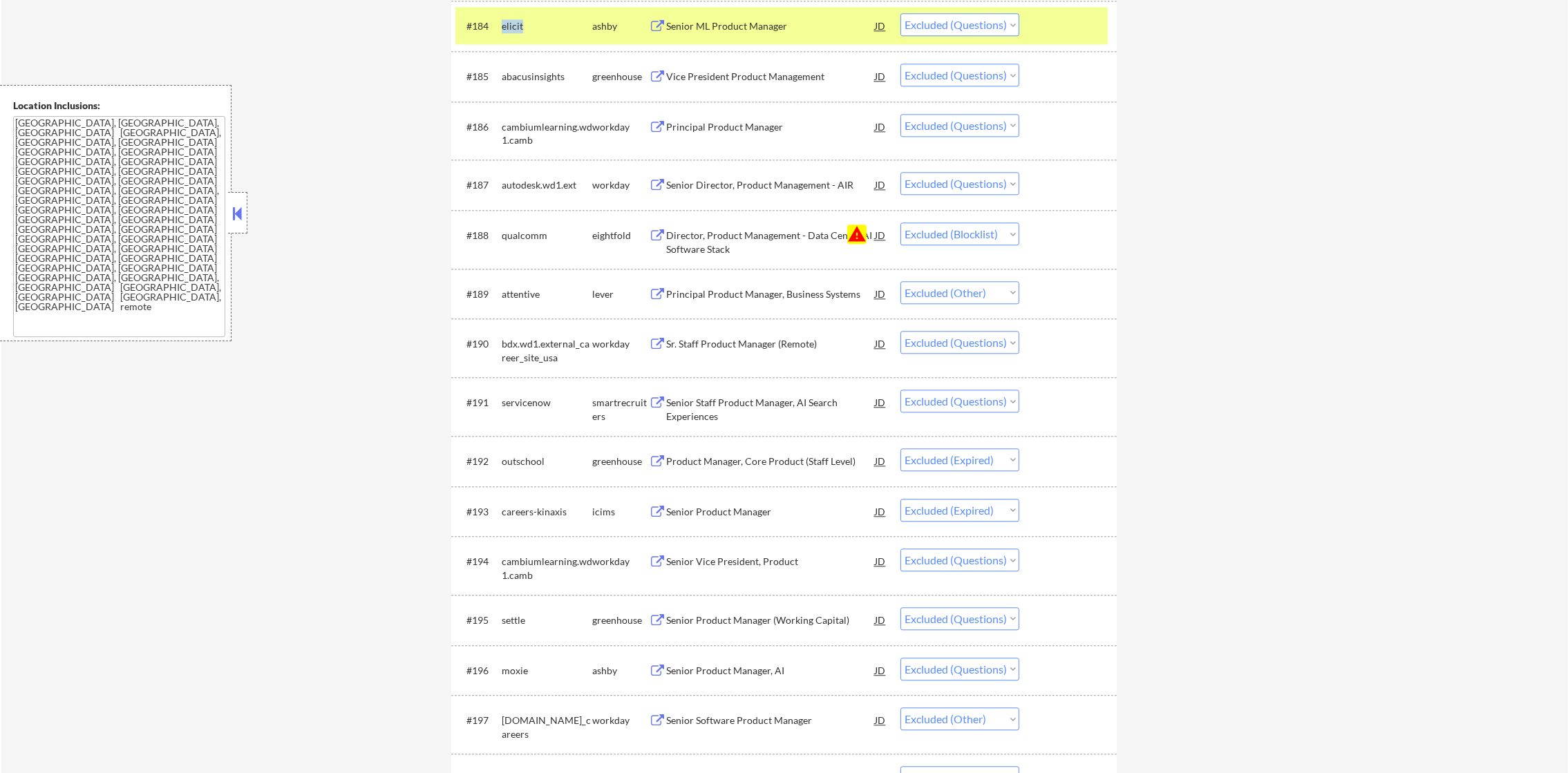
click at [510, 25] on div "elicit" at bounding box center [547, 26] width 91 height 14
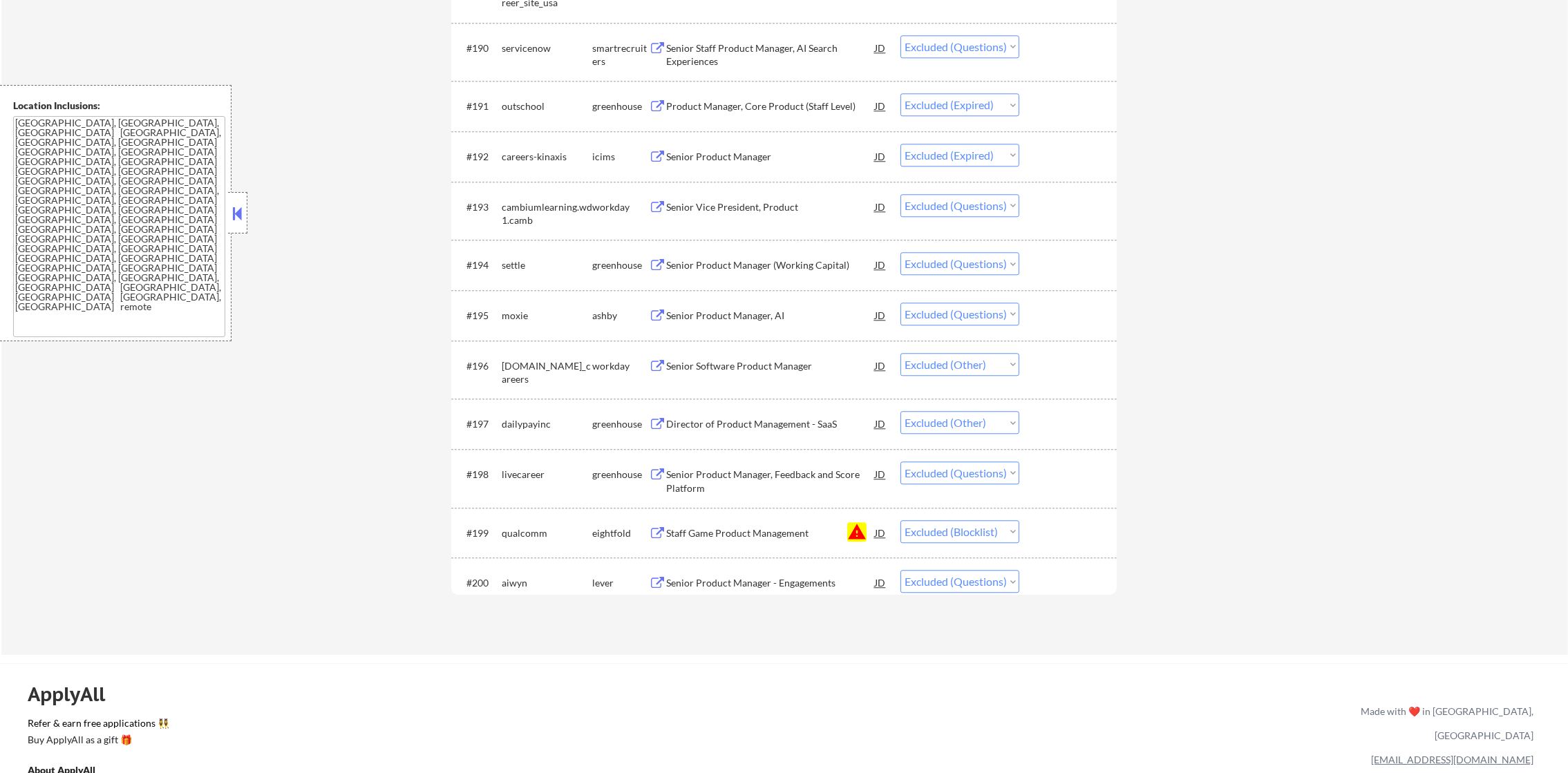
scroll to position [5296, 0]
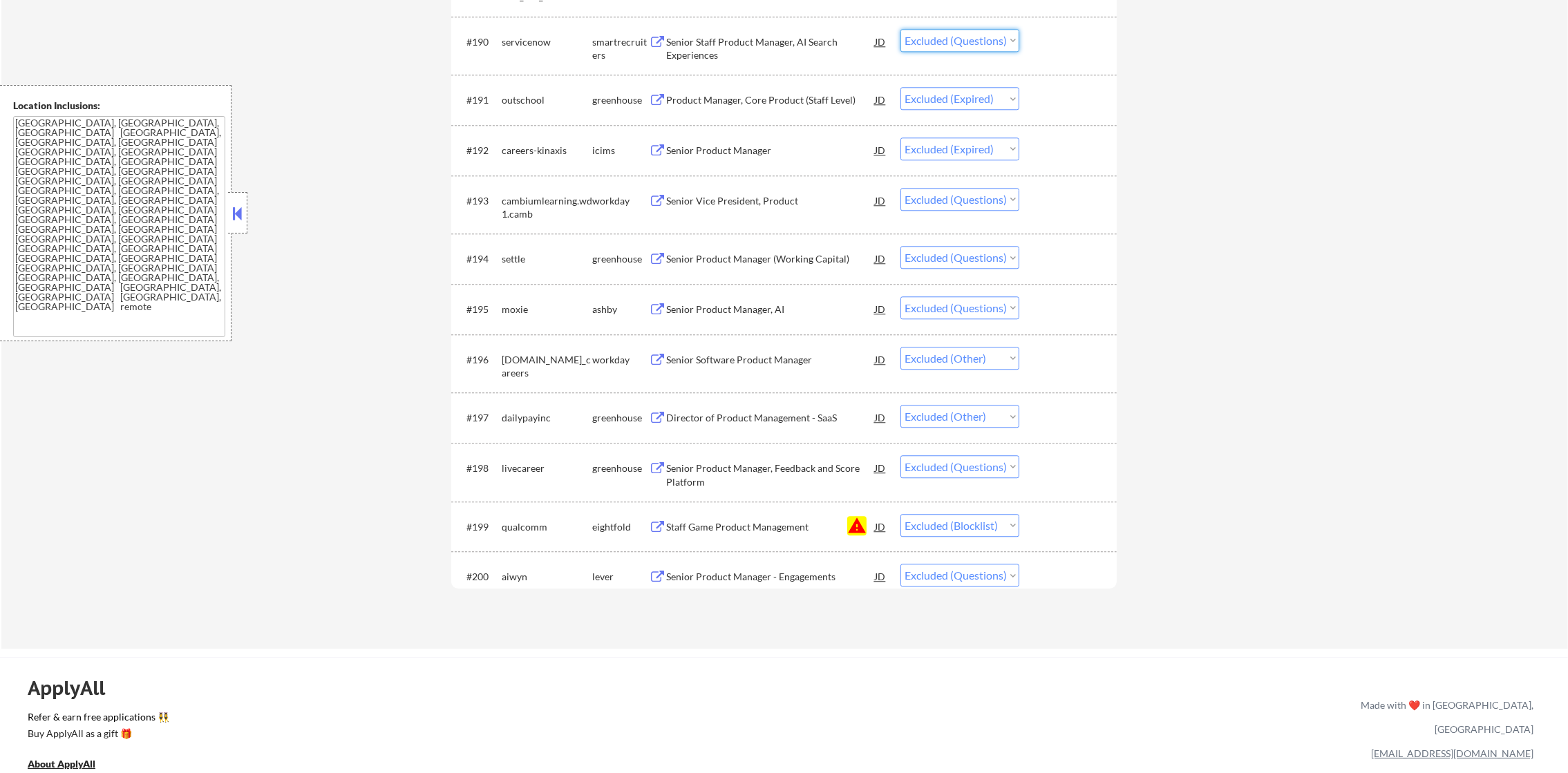
click at [953, 39] on select "Choose an option... Pending Applied Excluded (Questions) Excluded (Expired) Exc…" at bounding box center [959, 40] width 119 height 23
click at [900, 29] on select "Choose an option... Pending Applied Excluded (Questions) Excluded (Expired) Exc…" at bounding box center [959, 40] width 119 height 23
click at [517, 254] on div "settle" at bounding box center [547, 259] width 91 height 14
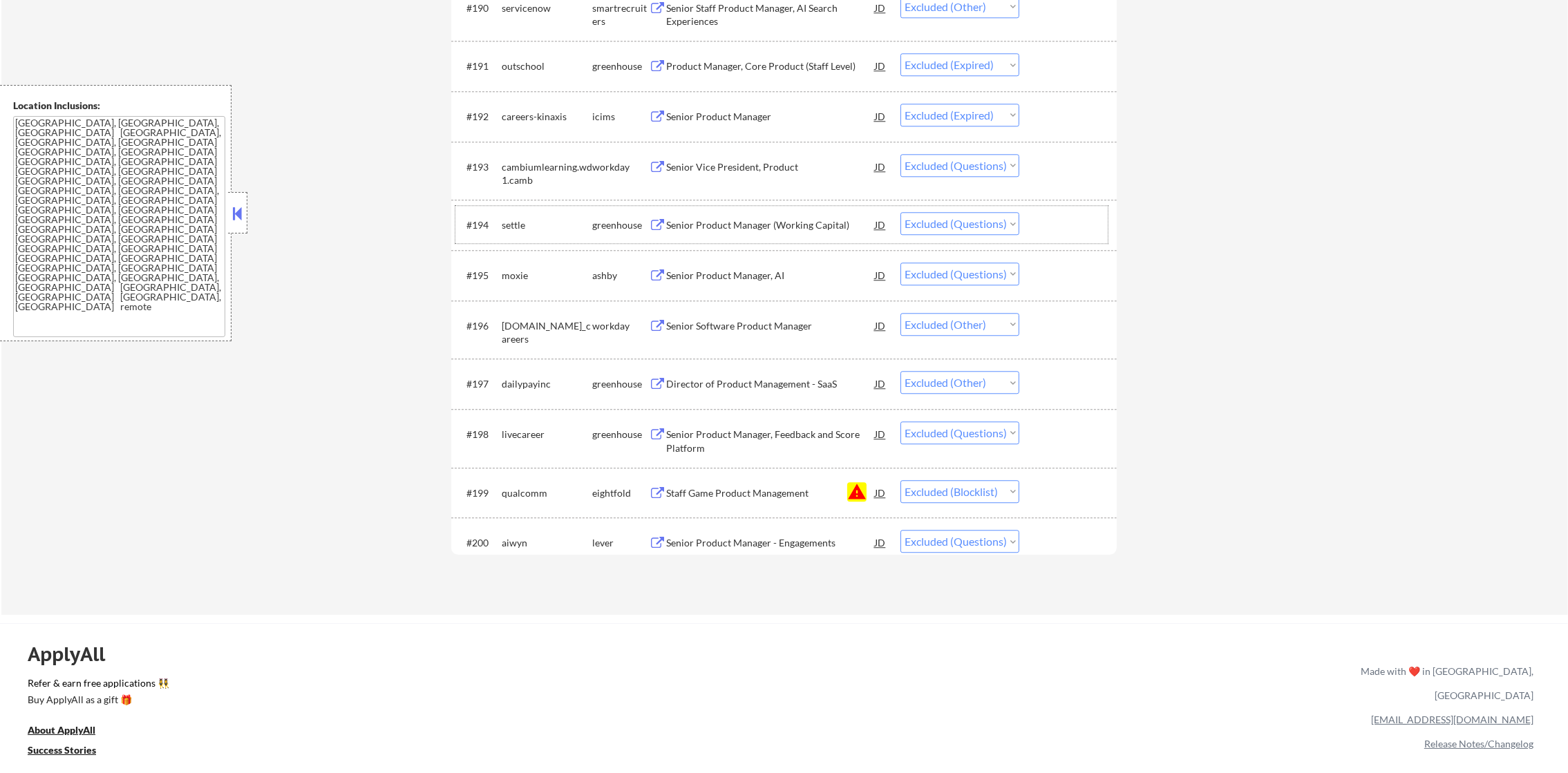
click at [522, 280] on div "moxie" at bounding box center [547, 276] width 91 height 14
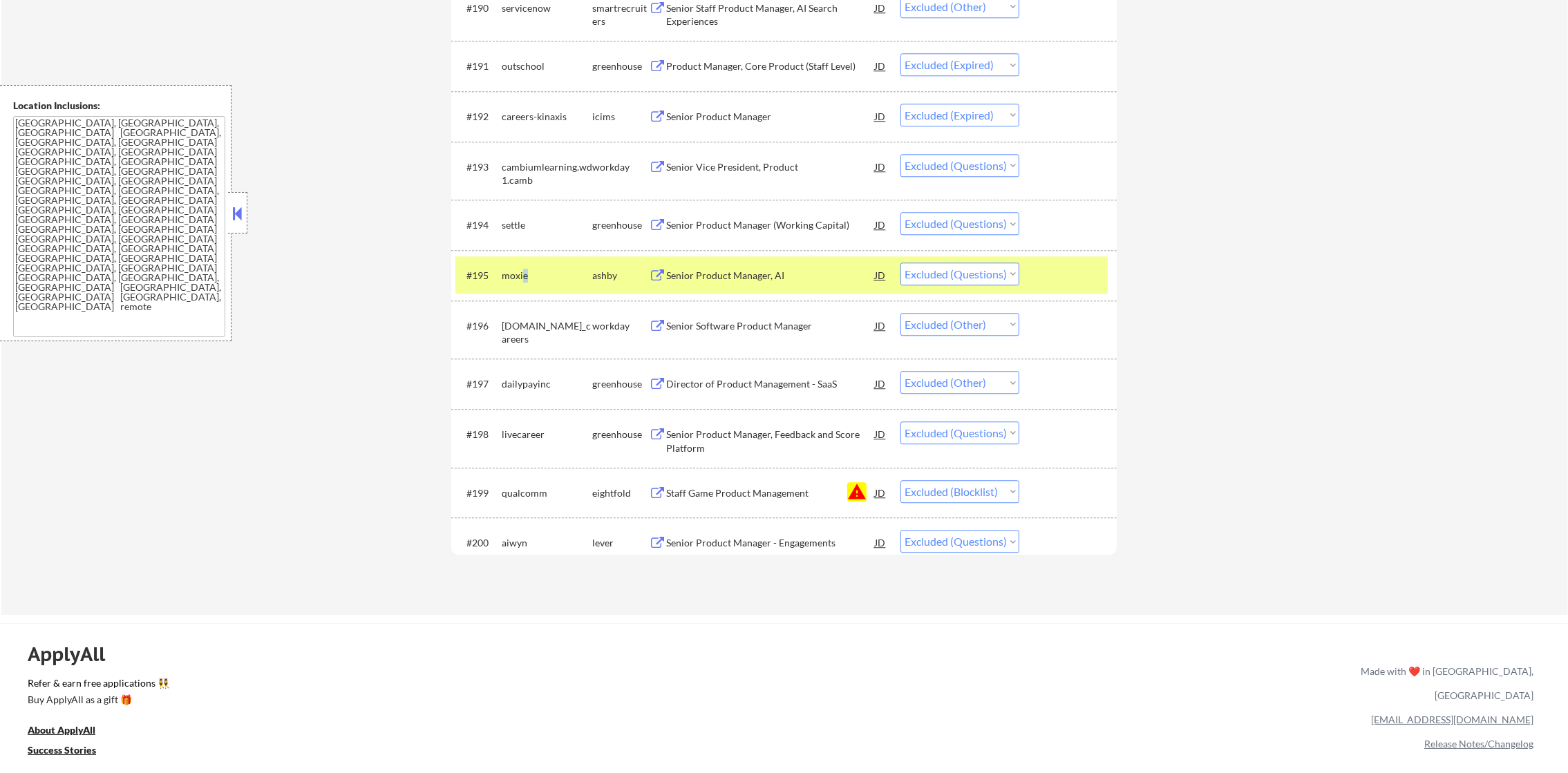
click at [522, 280] on div "moxie" at bounding box center [547, 276] width 91 height 14
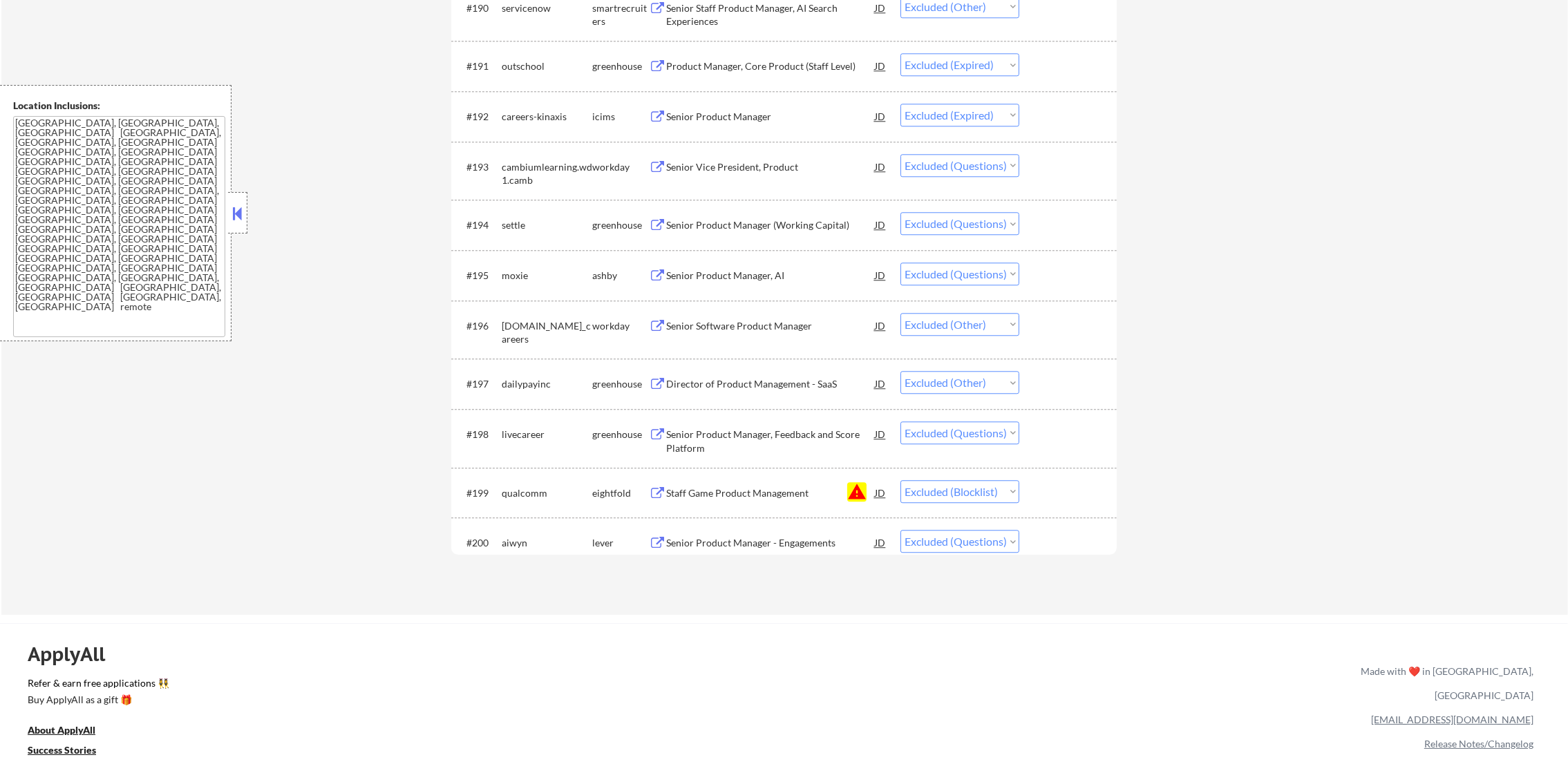
click at [519, 278] on div "moxie" at bounding box center [547, 276] width 91 height 14
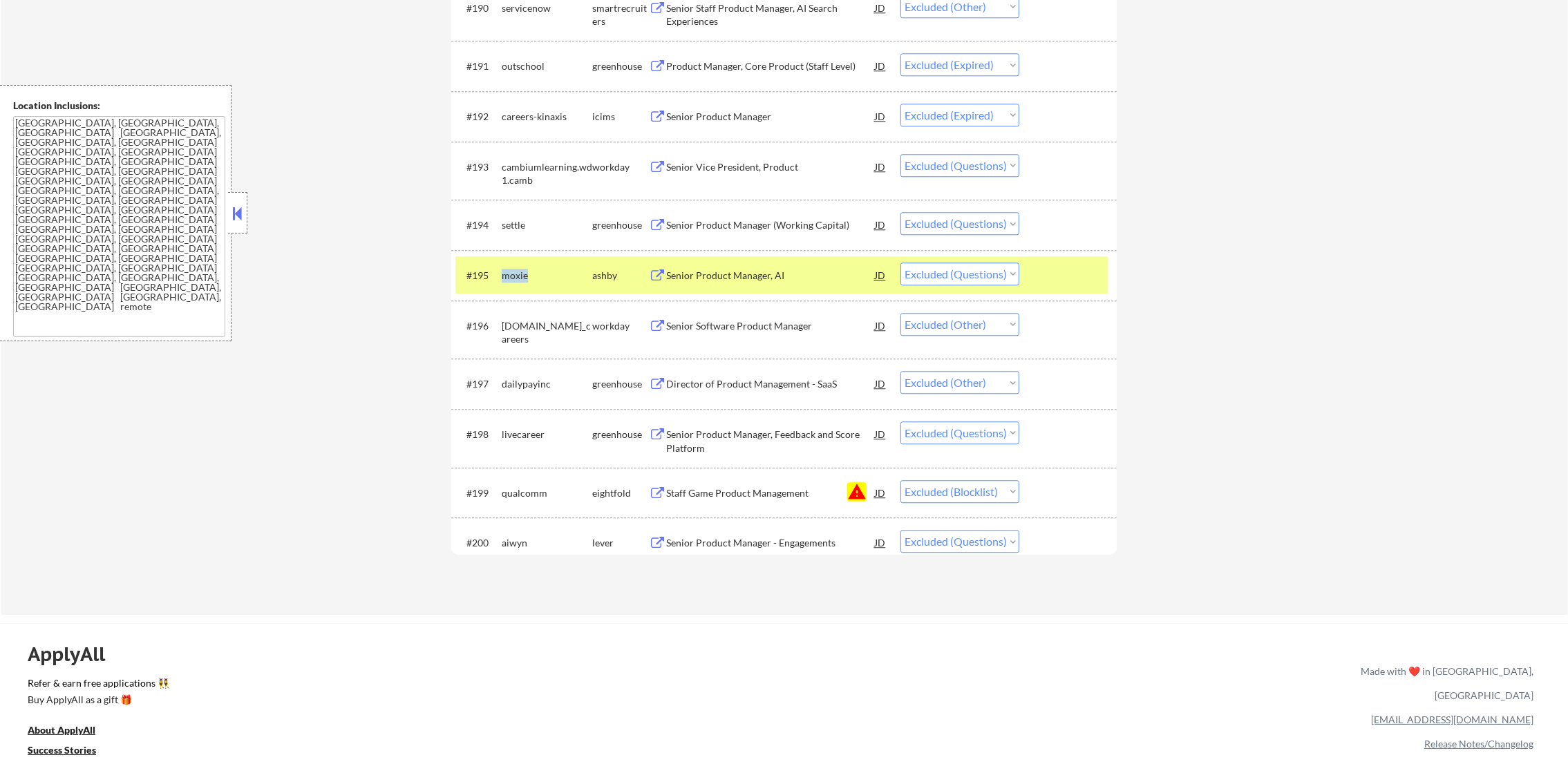
click at [519, 278] on div "moxie" at bounding box center [547, 276] width 91 height 14
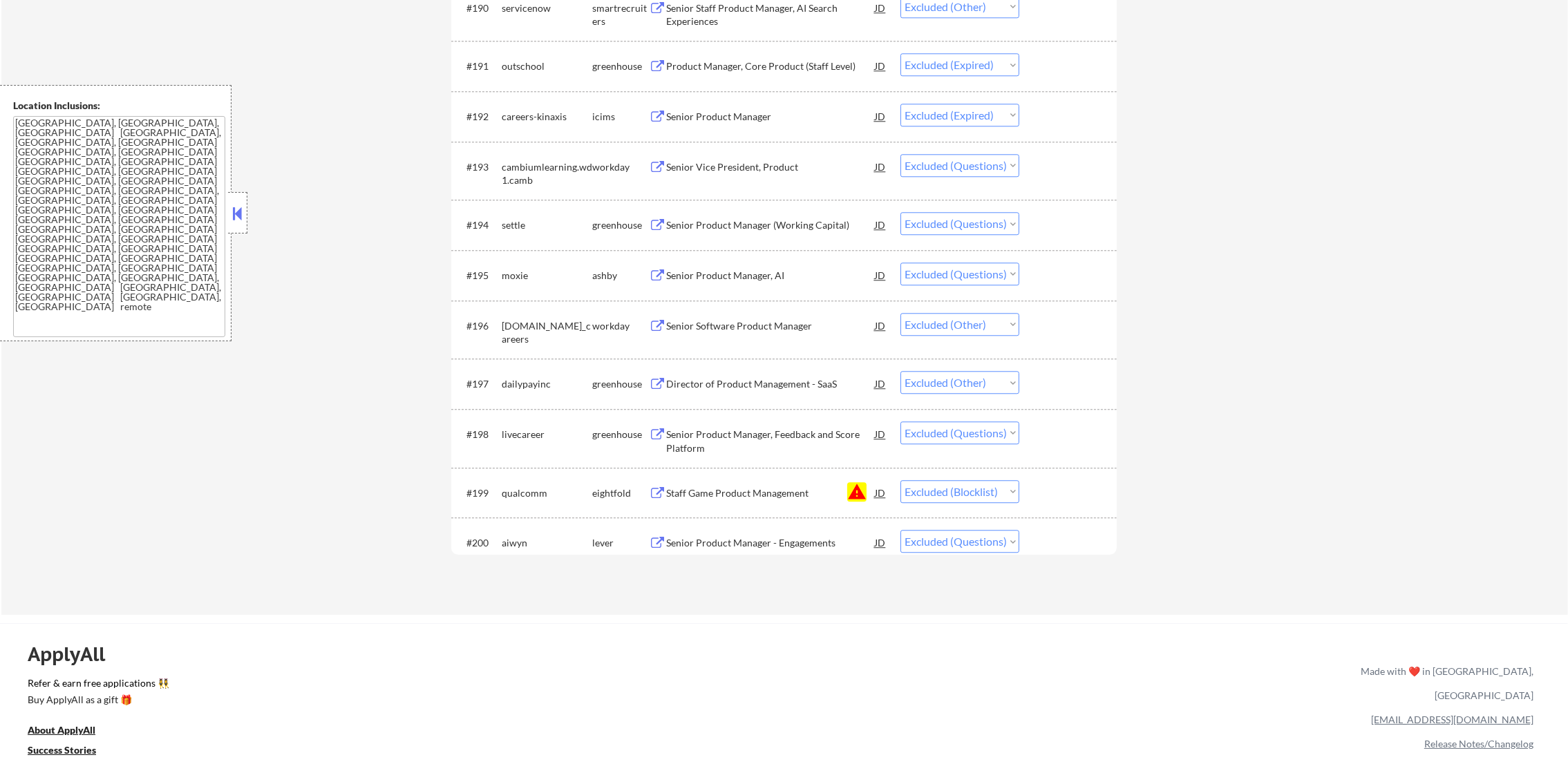
click at [520, 383] on div "dailypayinc" at bounding box center [547, 384] width 91 height 14
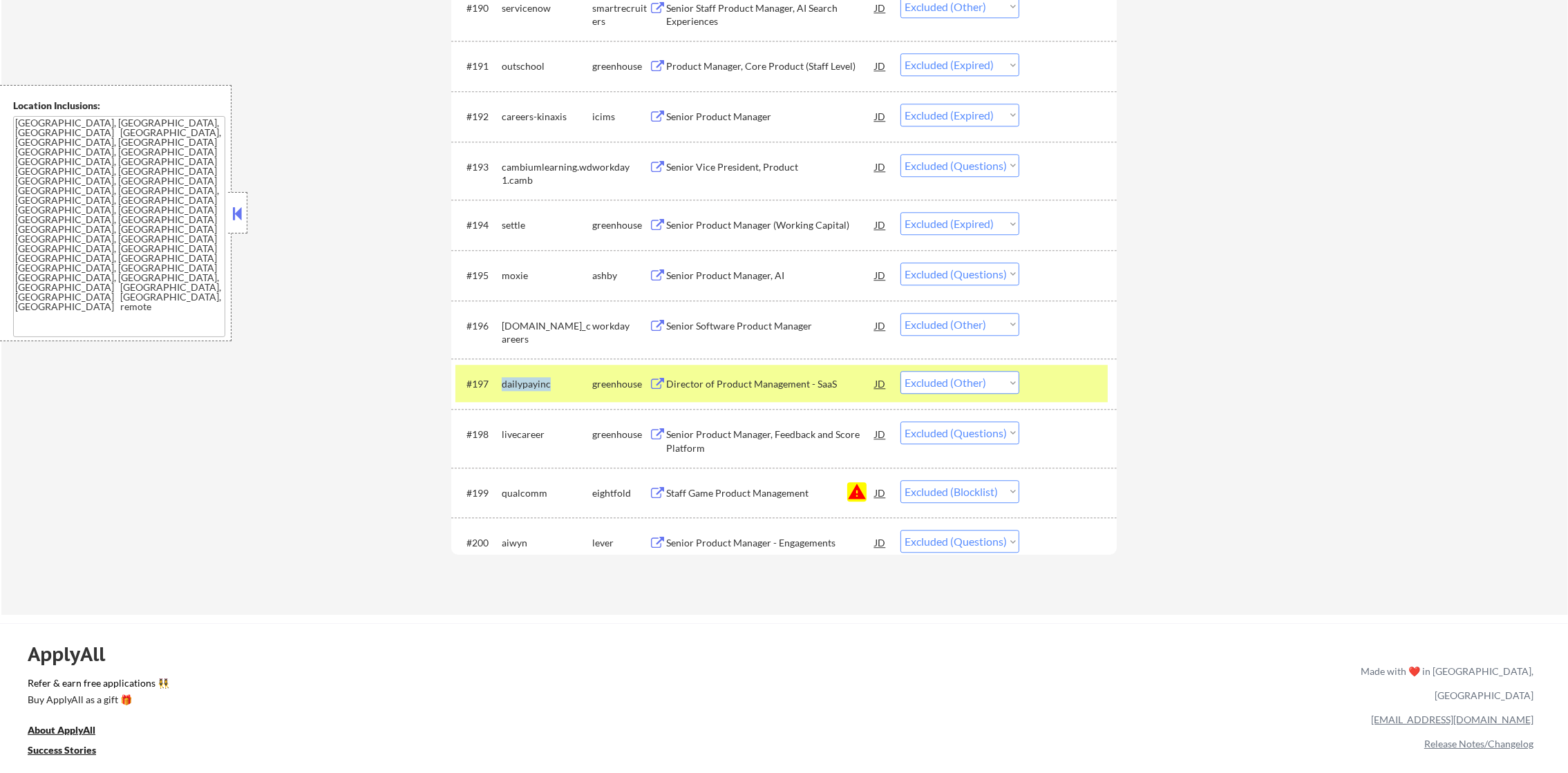
click at [520, 383] on div "dailypayinc" at bounding box center [547, 384] width 91 height 14
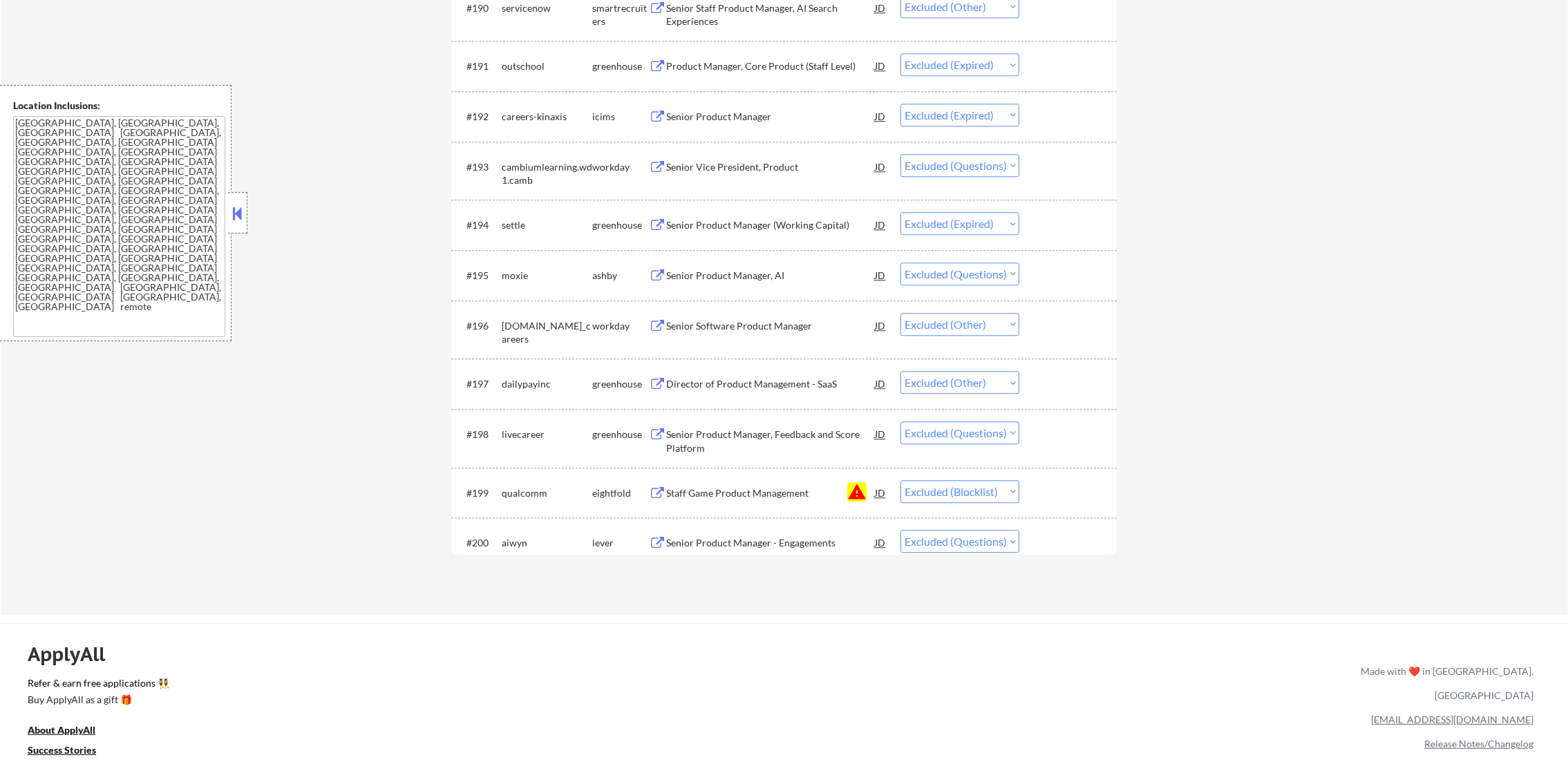
click at [523, 434] on div "livecareer" at bounding box center [547, 434] width 91 height 14
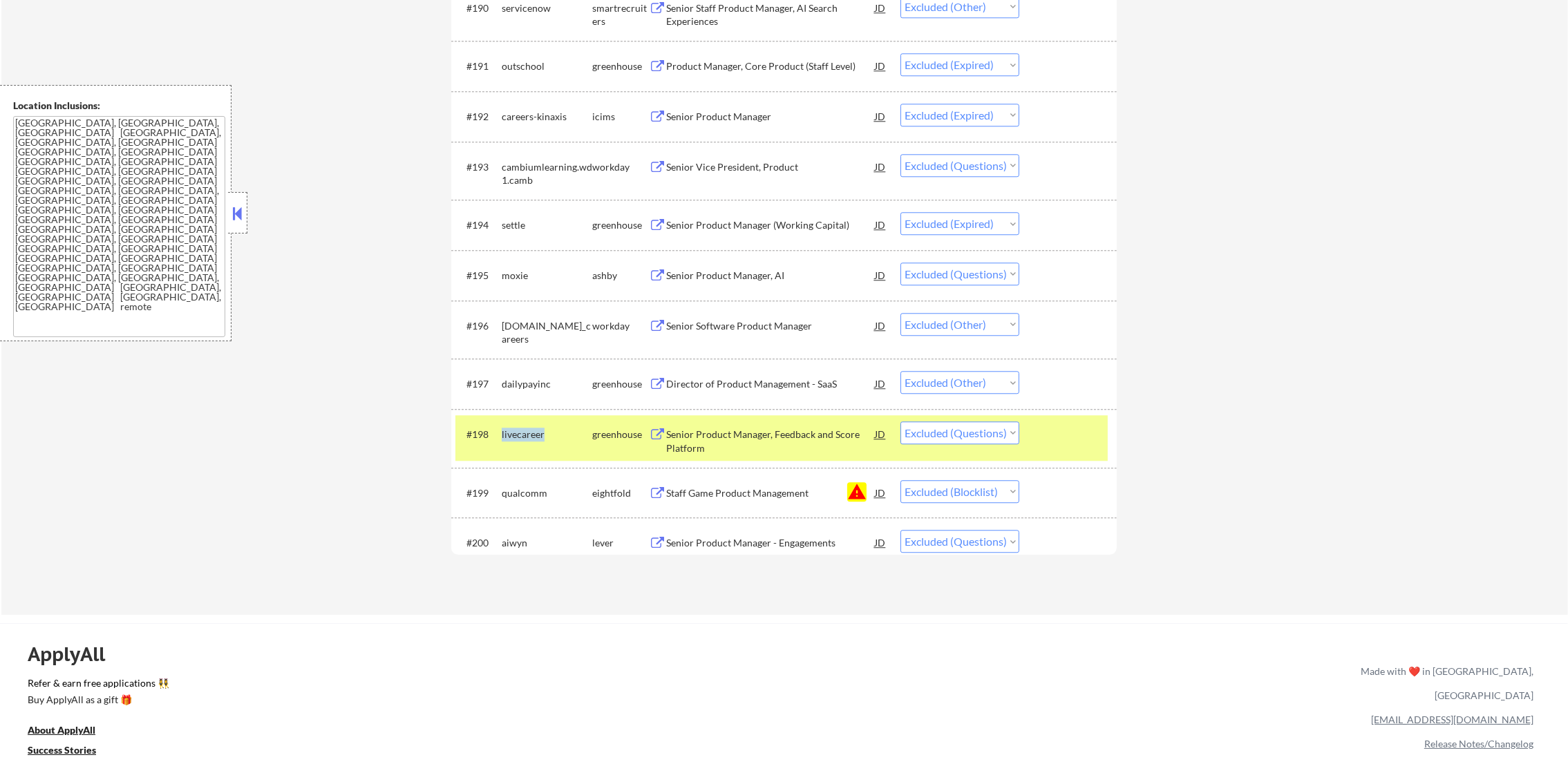
click at [523, 434] on div "livecareer" at bounding box center [547, 434] width 91 height 14
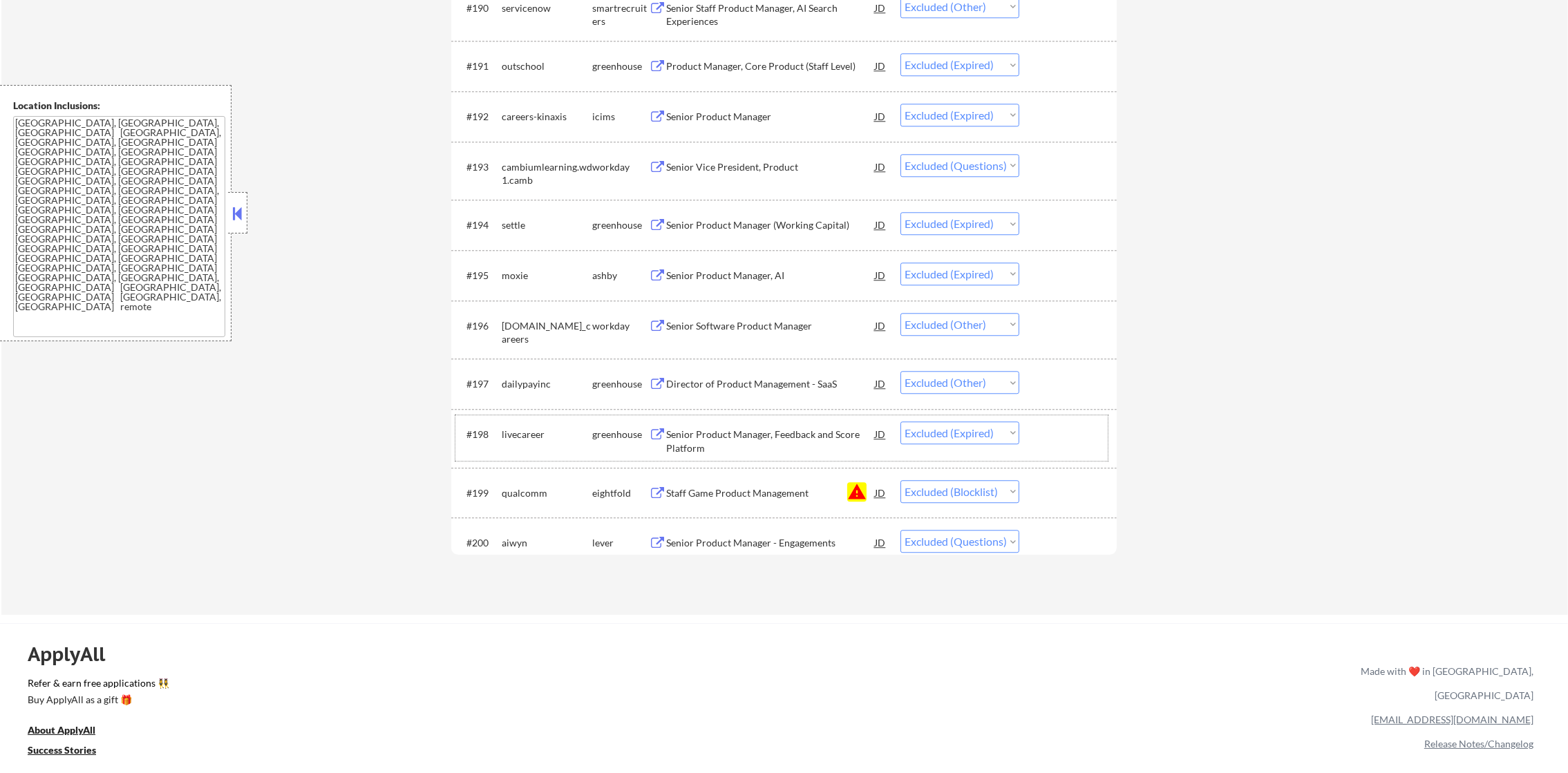
click at [511, 549] on div "aiwyn" at bounding box center [547, 543] width 91 height 14
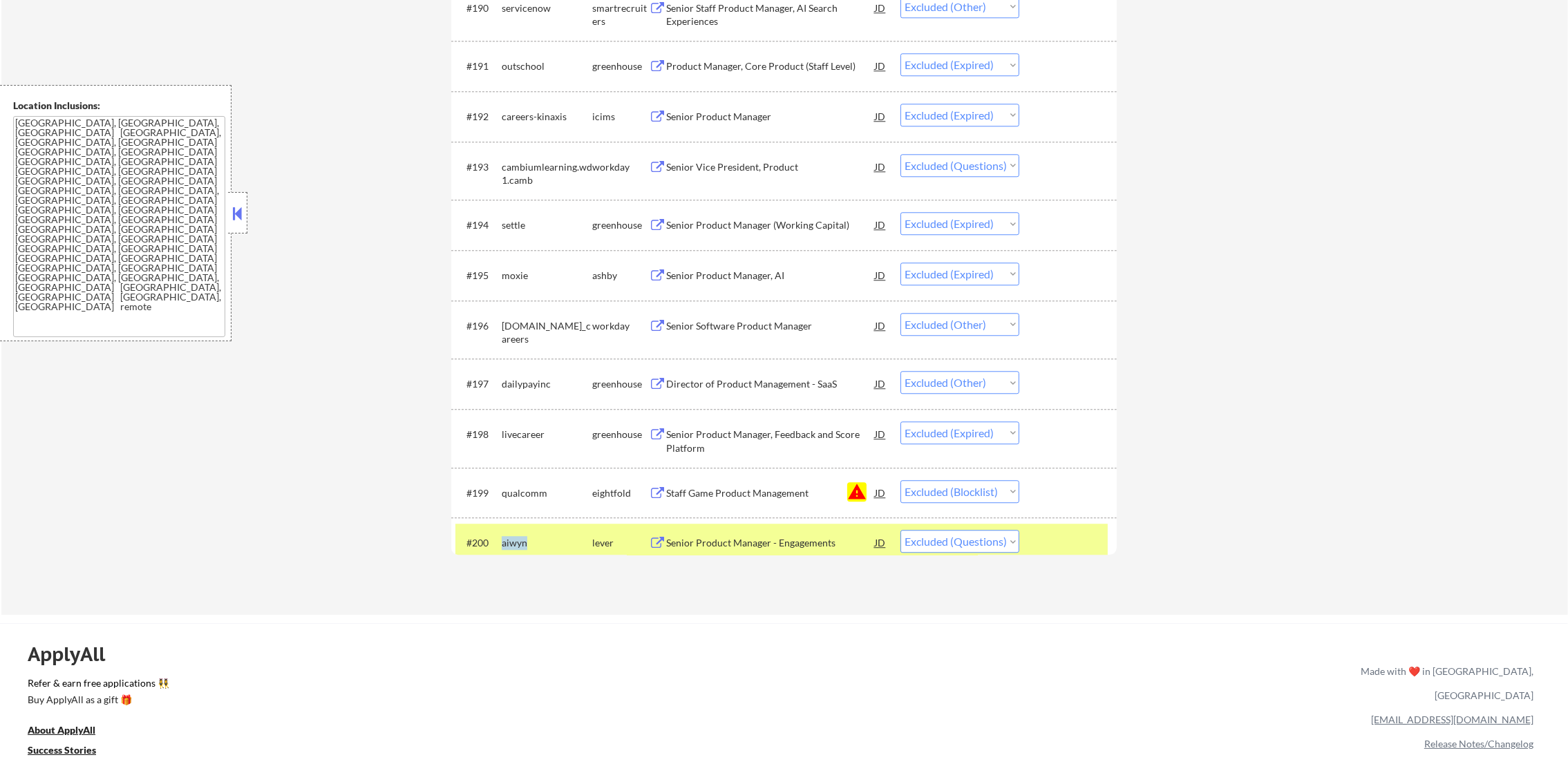
click at [511, 549] on div "aiwyn" at bounding box center [547, 543] width 91 height 14
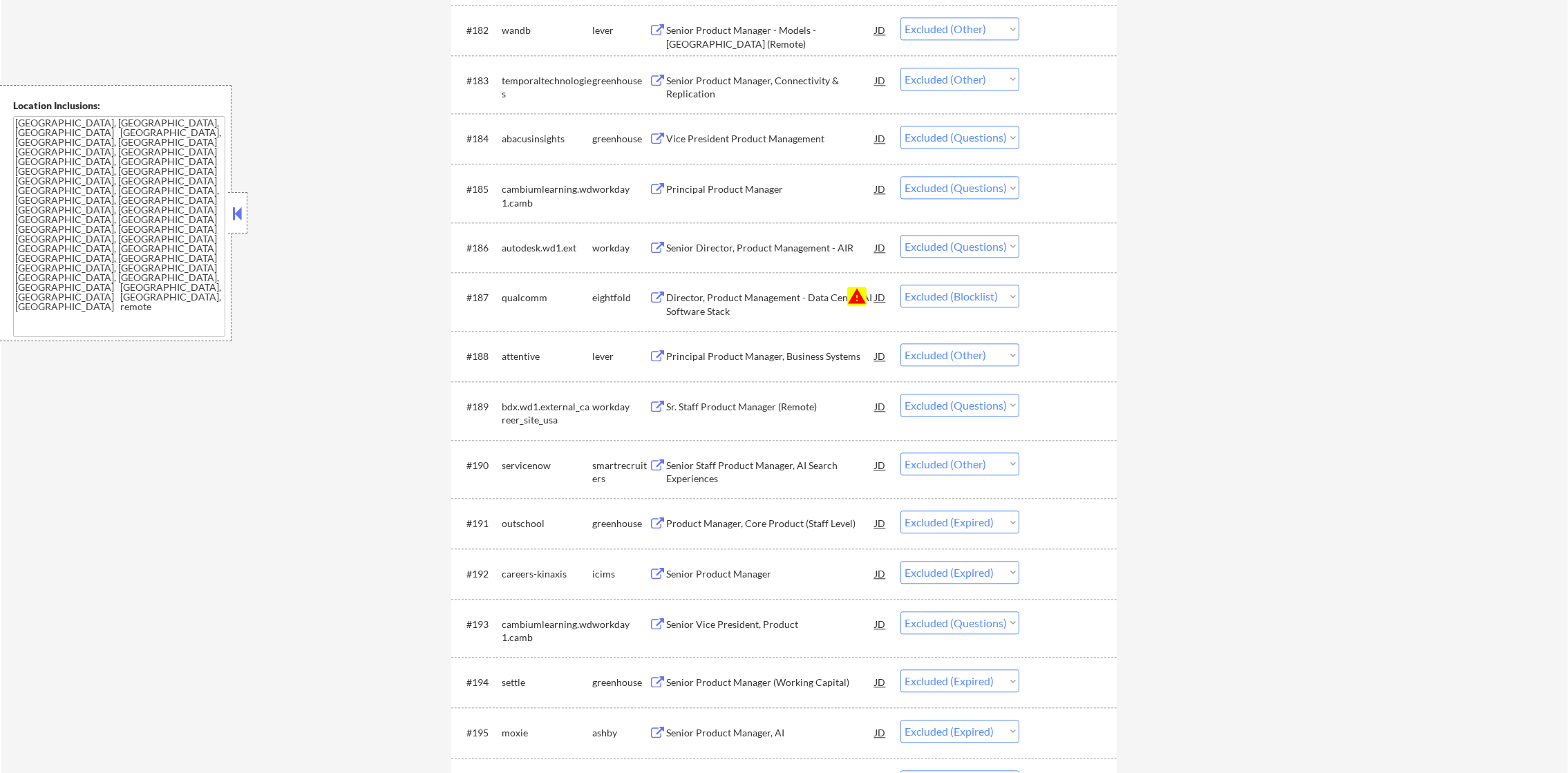
scroll to position [0, 0]
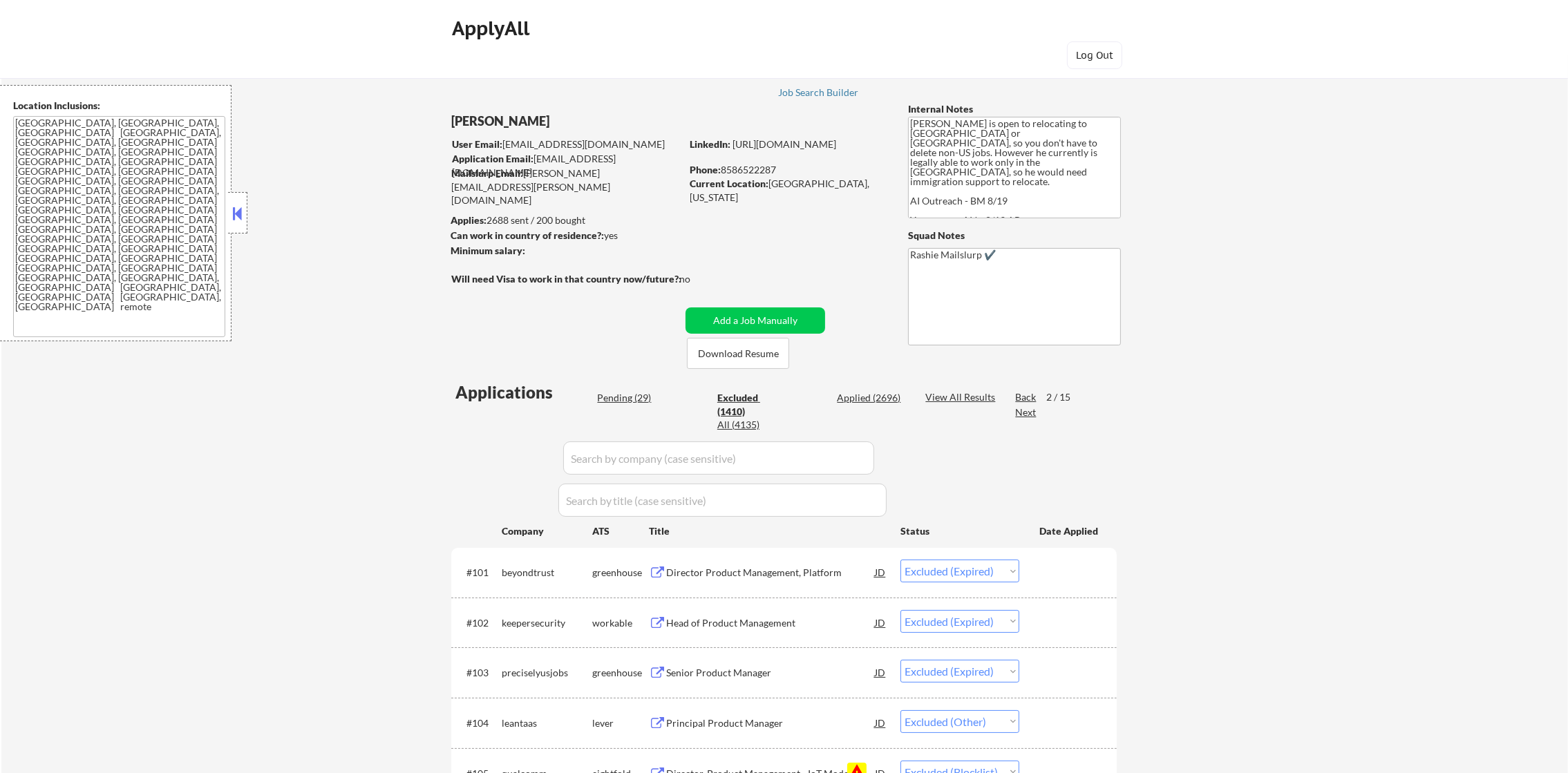
click at [1027, 413] on div "Next" at bounding box center [1026, 413] width 22 height 14
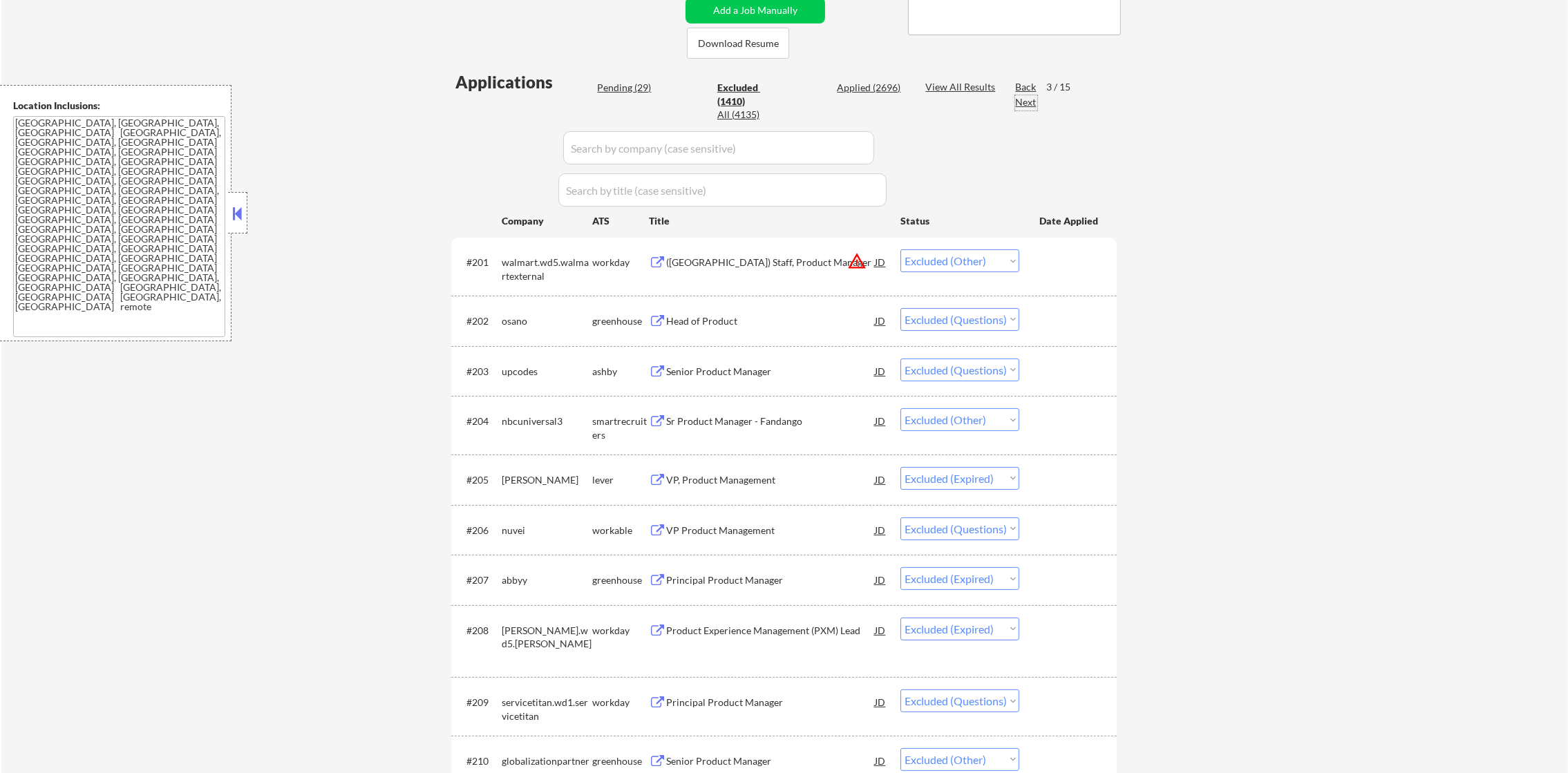
scroll to position [449, 0]
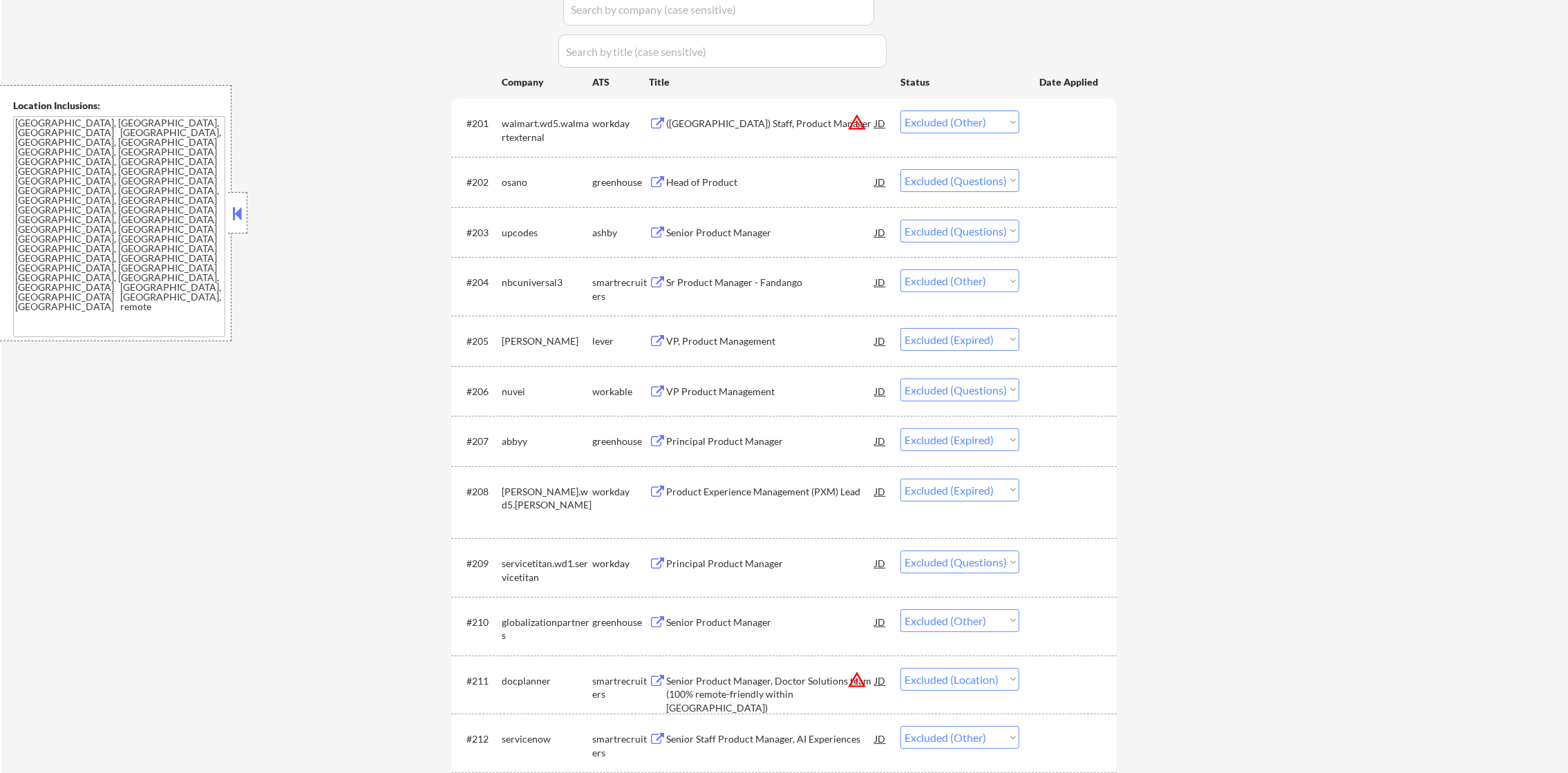
click at [516, 185] on div "osano" at bounding box center [547, 182] width 91 height 14
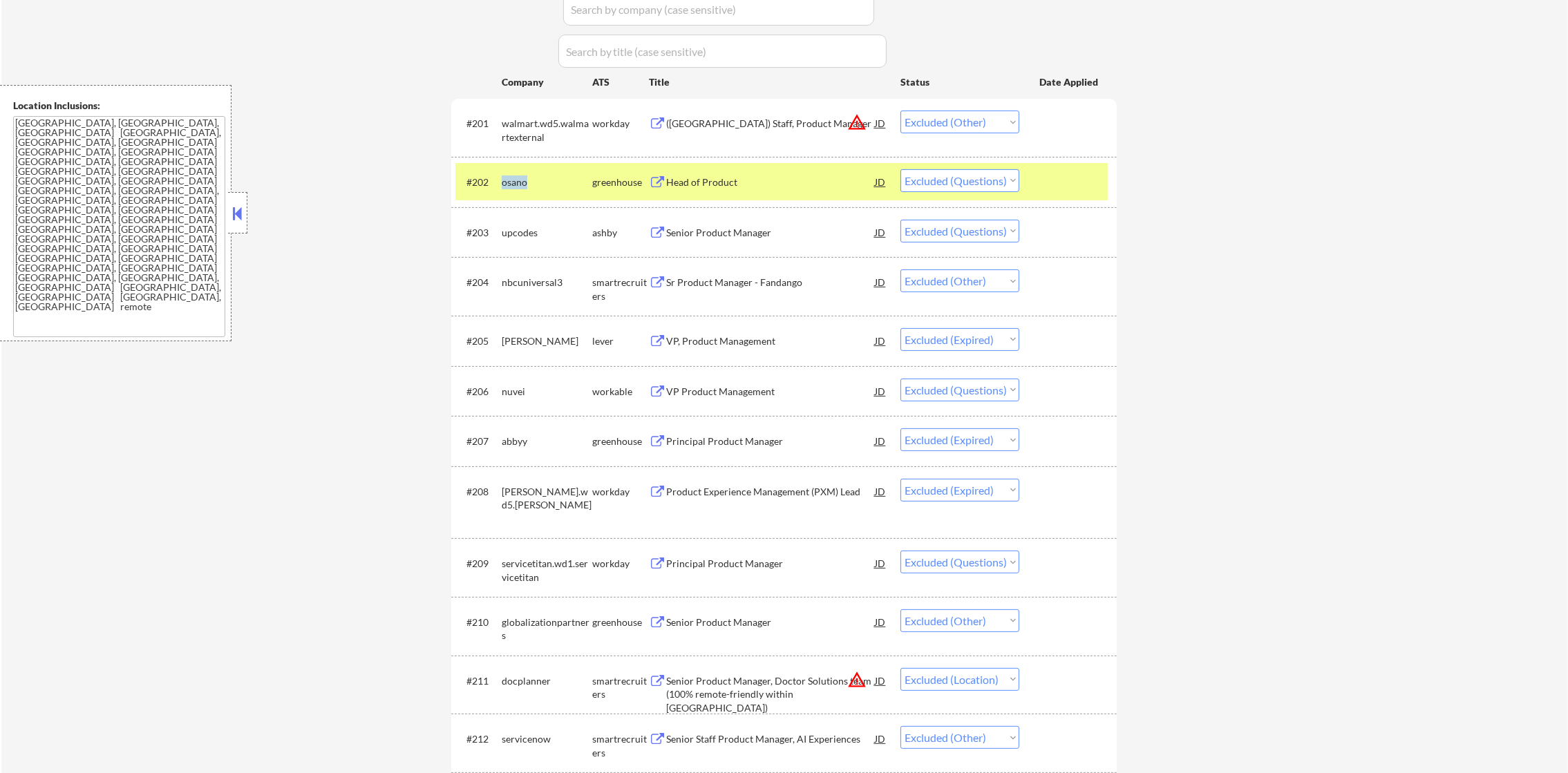
click at [516, 185] on div "osano" at bounding box center [547, 182] width 91 height 14
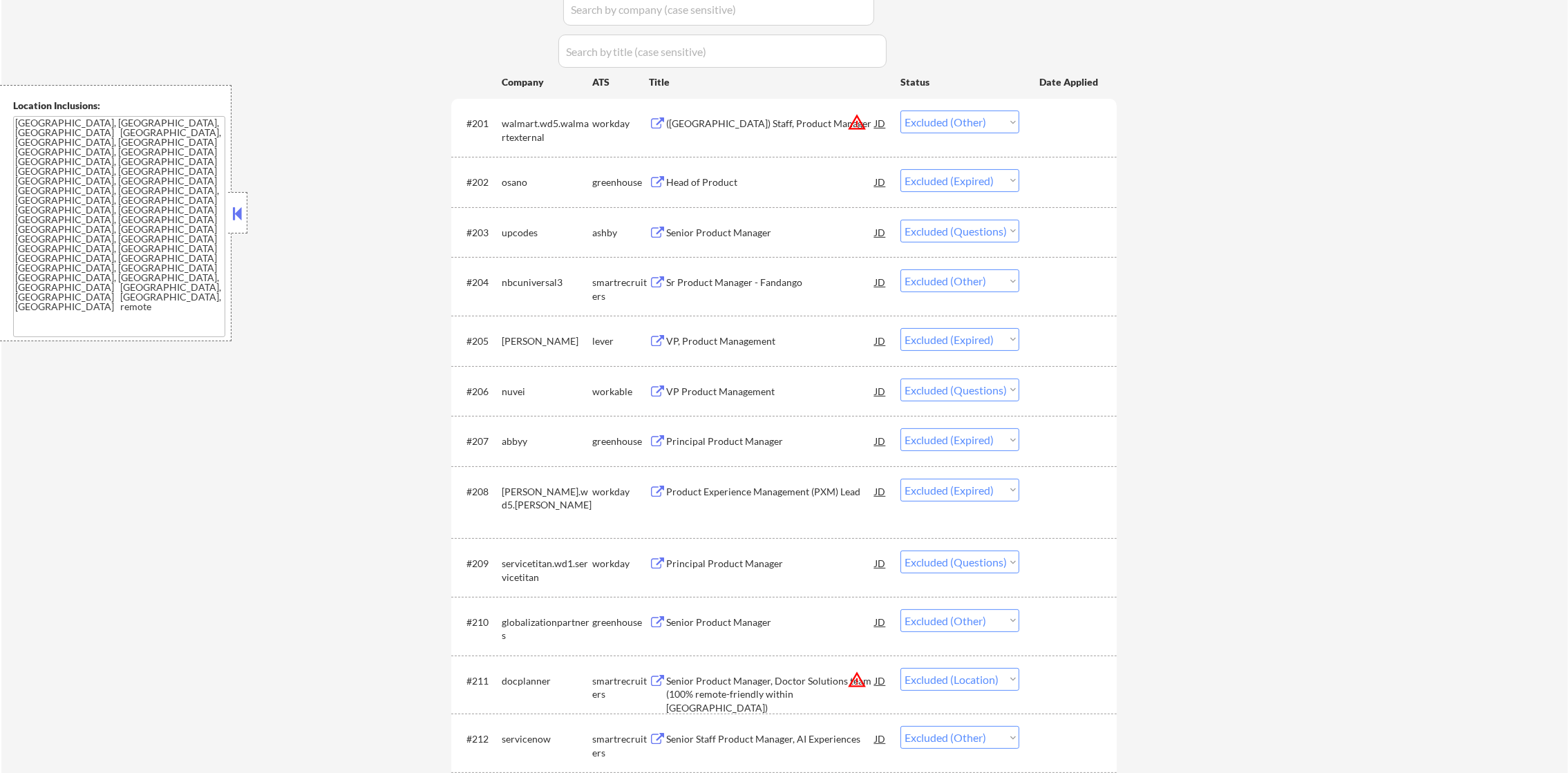
click at [522, 229] on div "upcodes" at bounding box center [547, 233] width 91 height 14
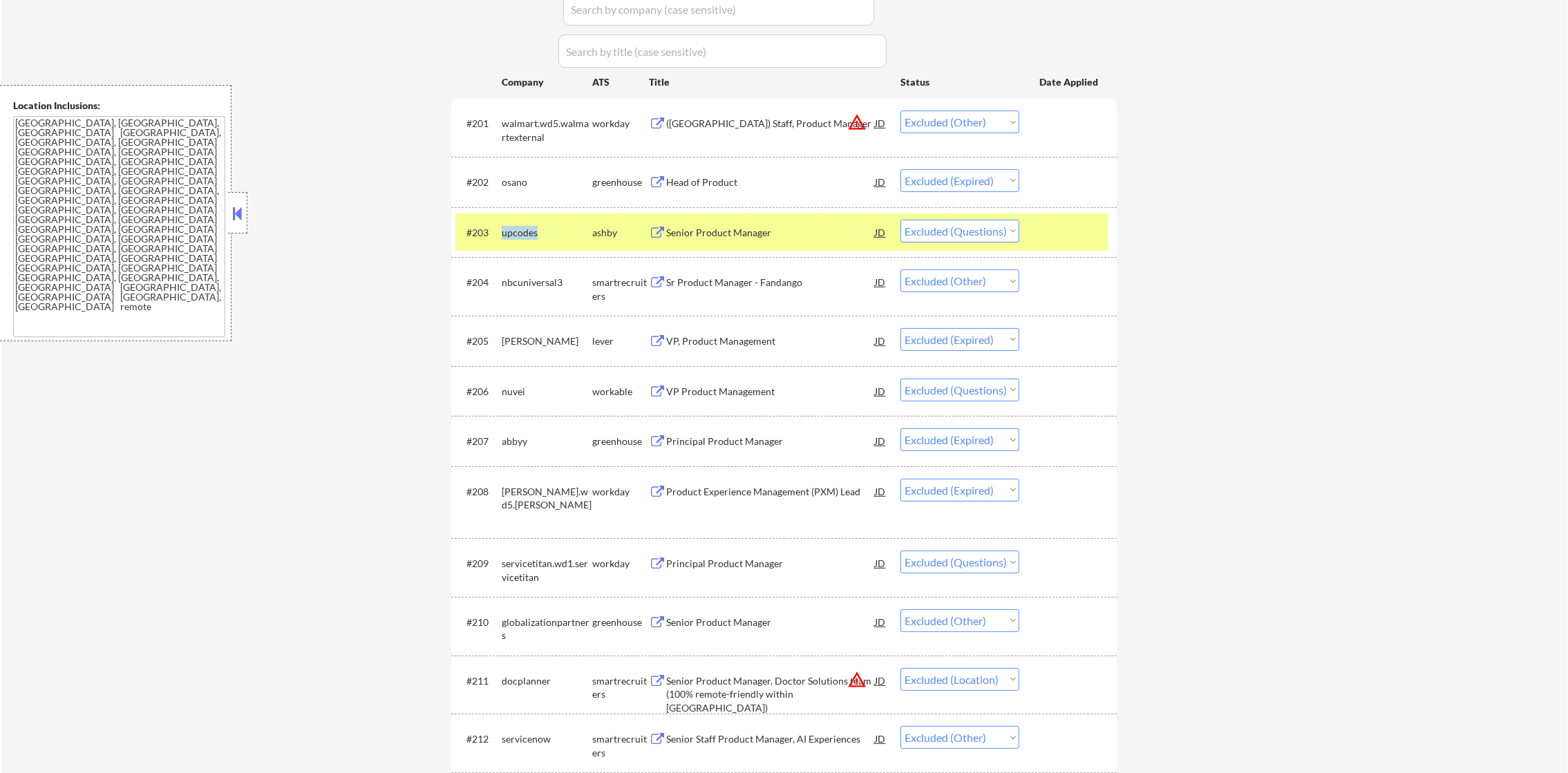
click at [522, 229] on div "upcodes" at bounding box center [547, 233] width 91 height 14
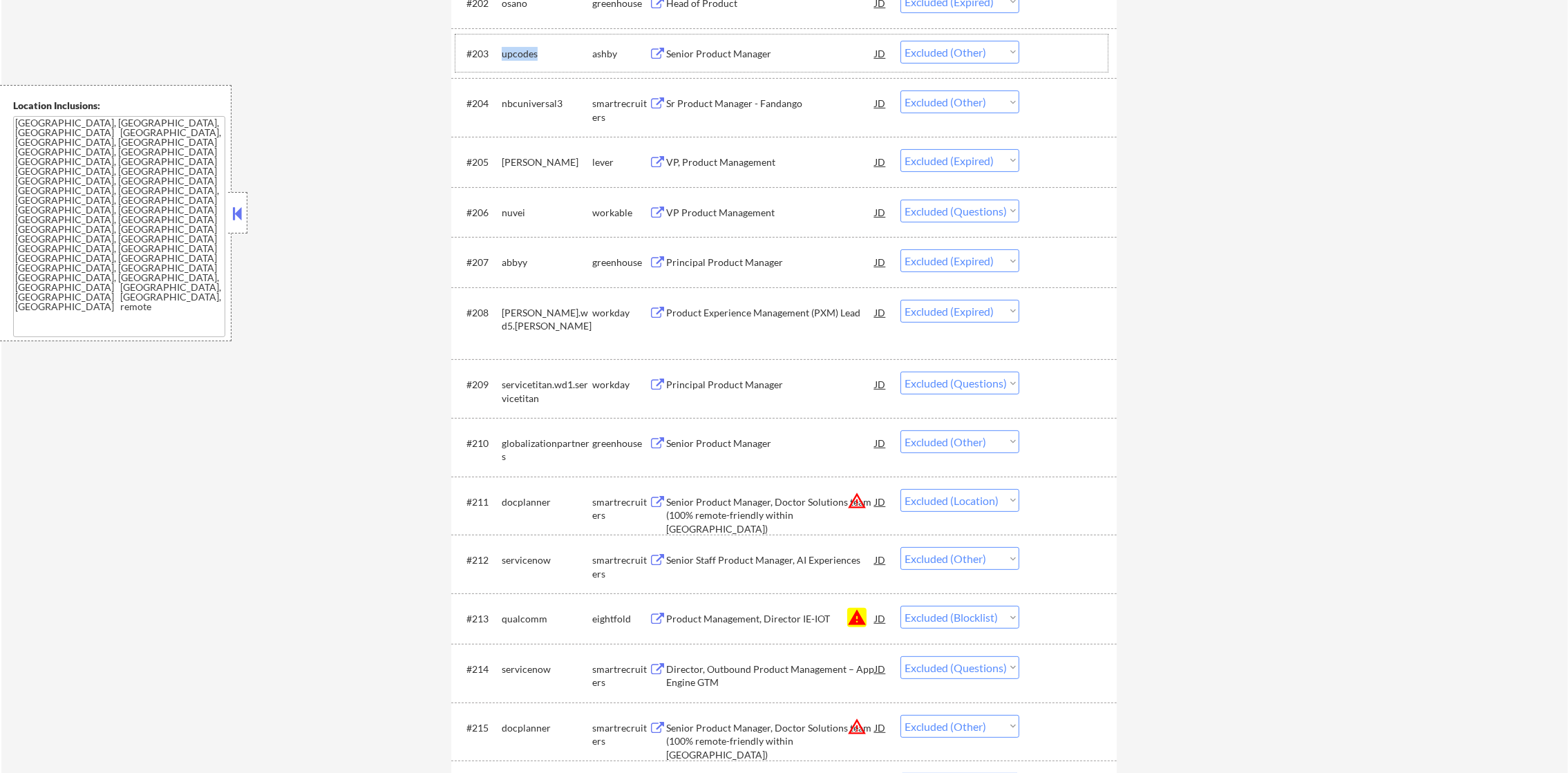
scroll to position [657, 0]
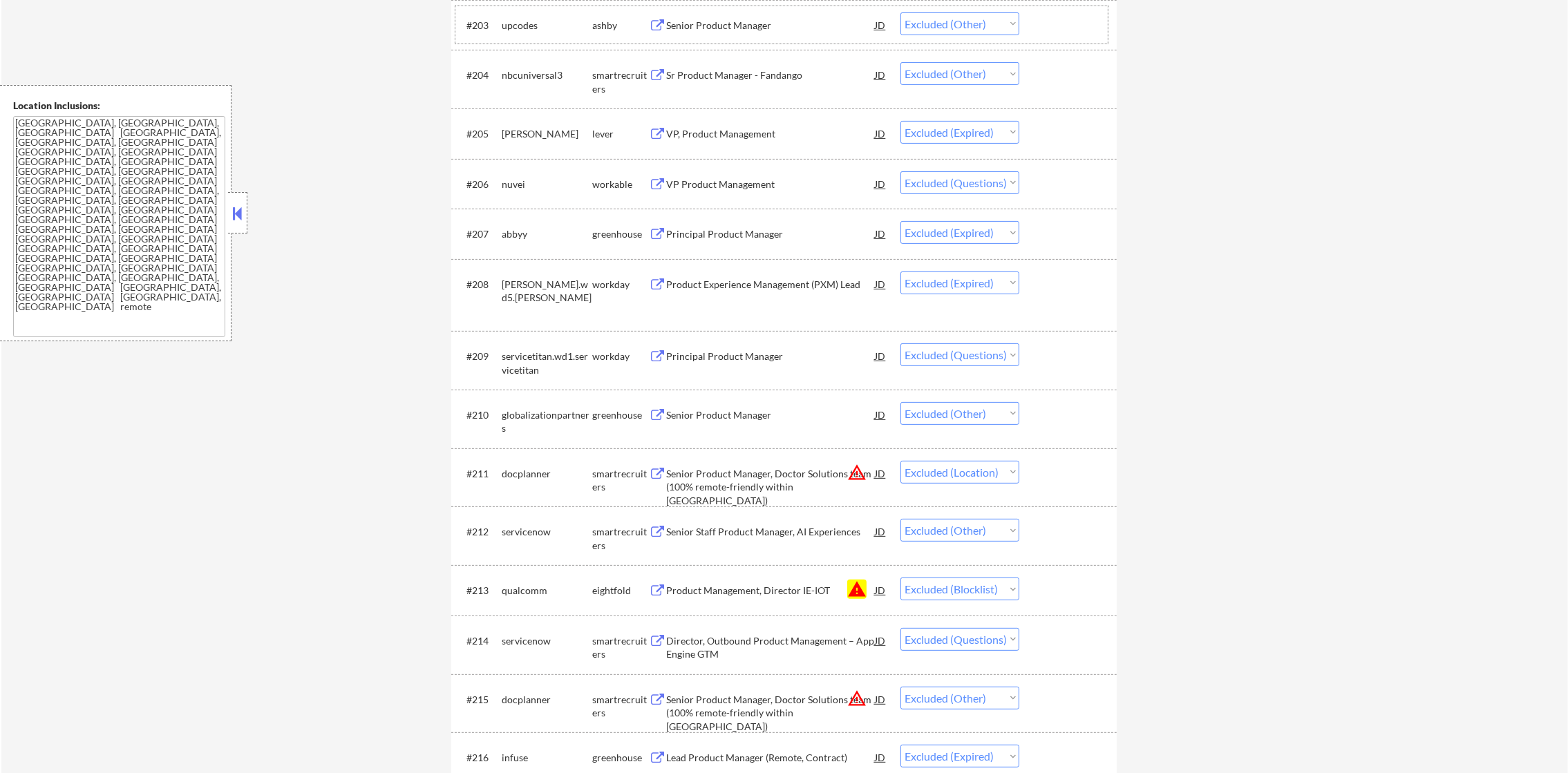
click at [515, 190] on div "nuvei" at bounding box center [547, 184] width 91 height 14
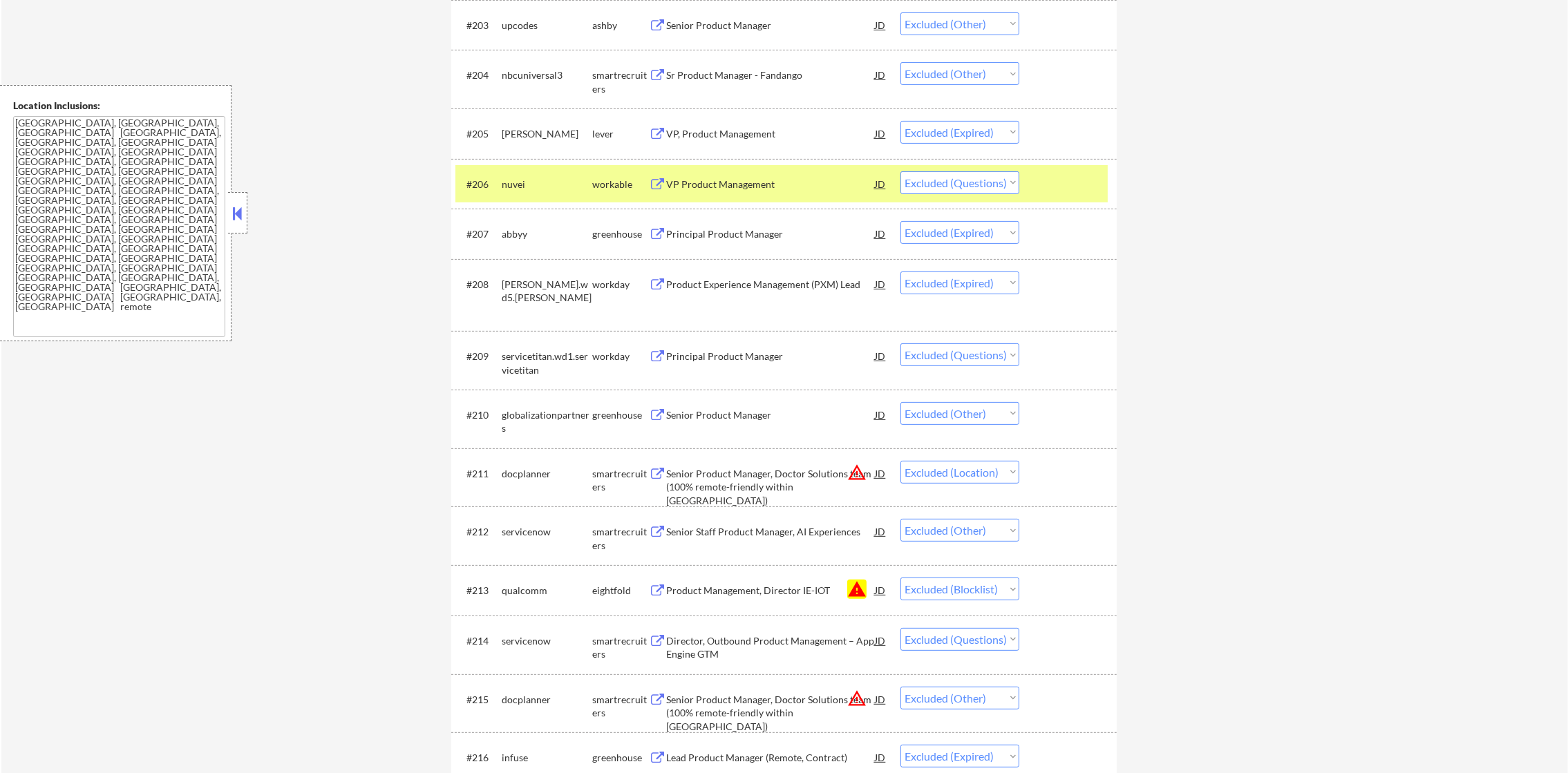
click at [519, 188] on div "nuvei" at bounding box center [547, 184] width 91 height 14
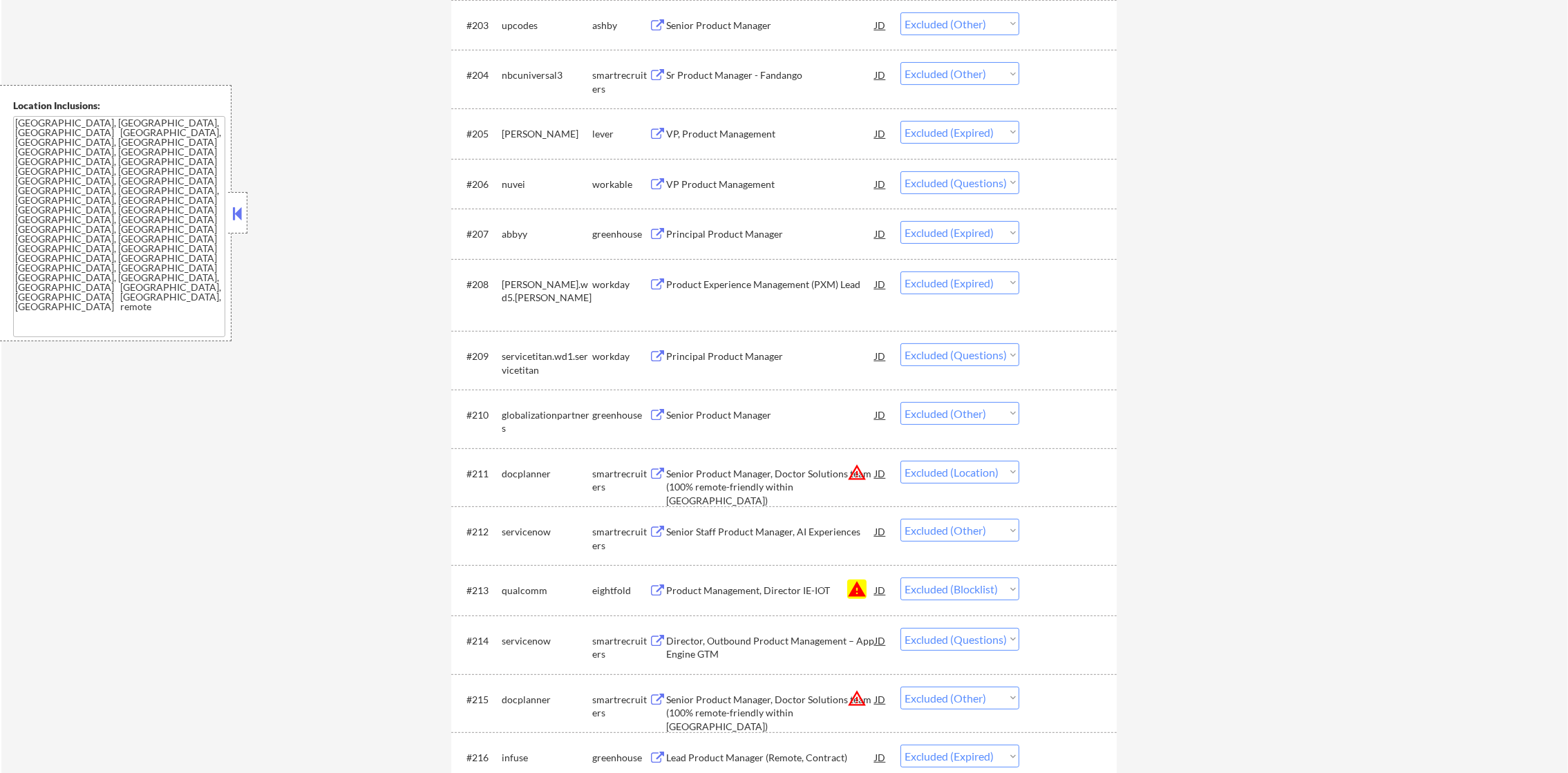
click at [1013, 178] on select "Choose an option... Pending Applied Excluded (Questions) Excluded (Expired) Exc…" at bounding box center [959, 183] width 119 height 23
click at [900, 172] on select "Choose an option... Pending Applied Excluded (Questions) Excluded (Expired) Exc…" at bounding box center [959, 183] width 119 height 23
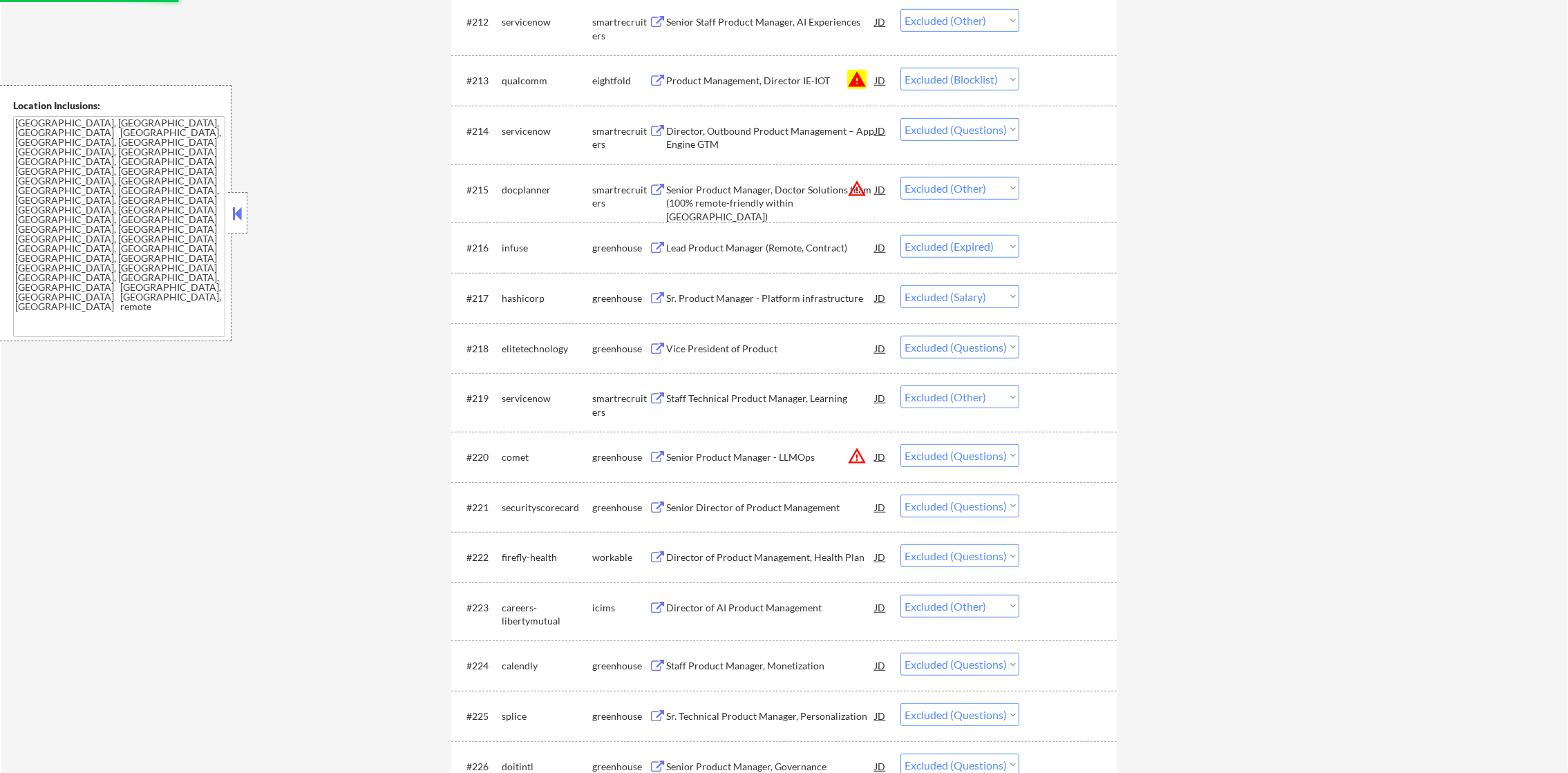
scroll to position [1174, 0]
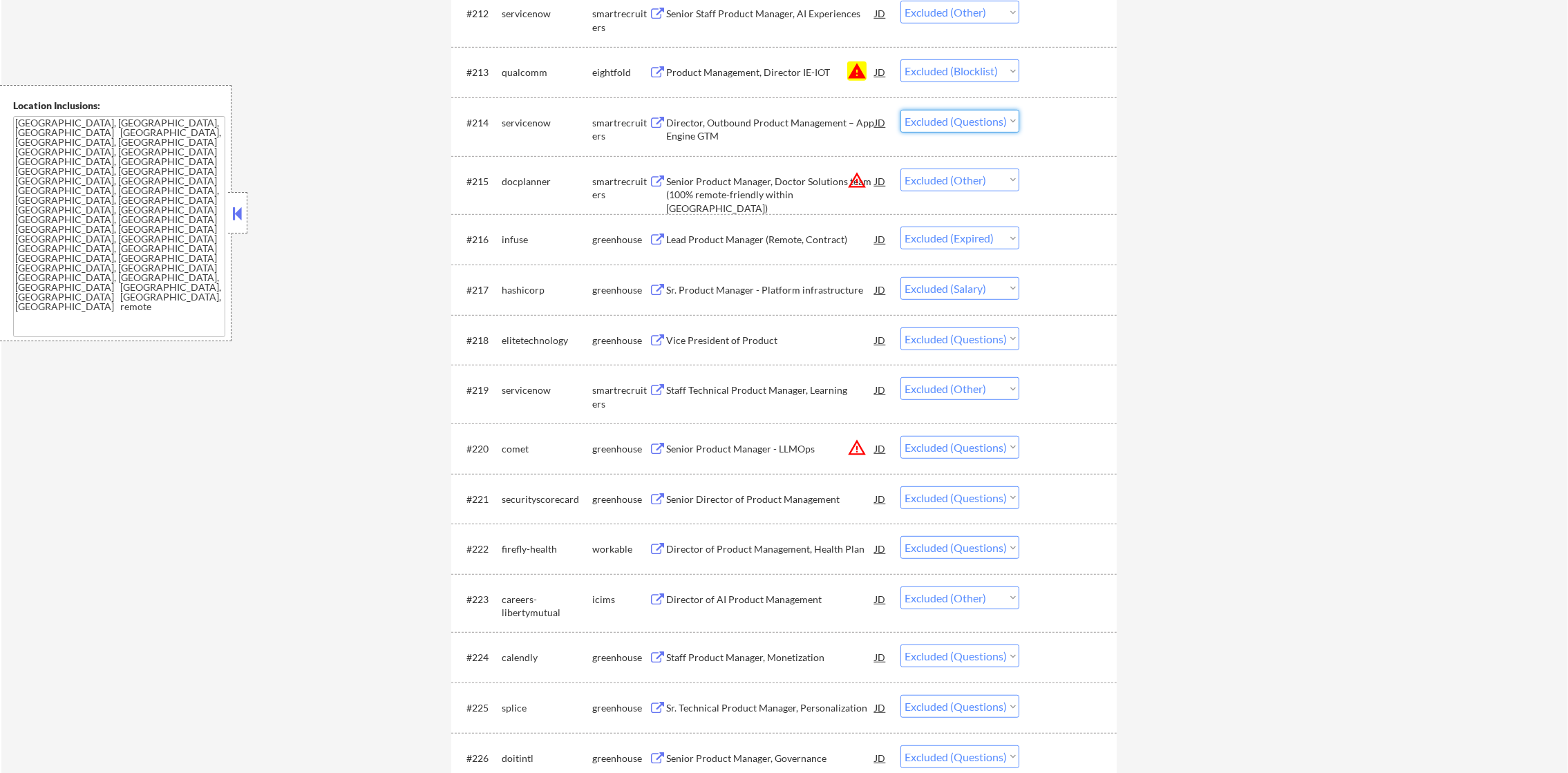
click at [968, 116] on select "Choose an option... Pending Applied Excluded (Questions) Excluded (Expired) Exc…" at bounding box center [959, 121] width 119 height 23
click at [900, 110] on select "Choose an option... Pending Applied Excluded (Questions) Excluded (Expired) Exc…" at bounding box center [959, 121] width 119 height 23
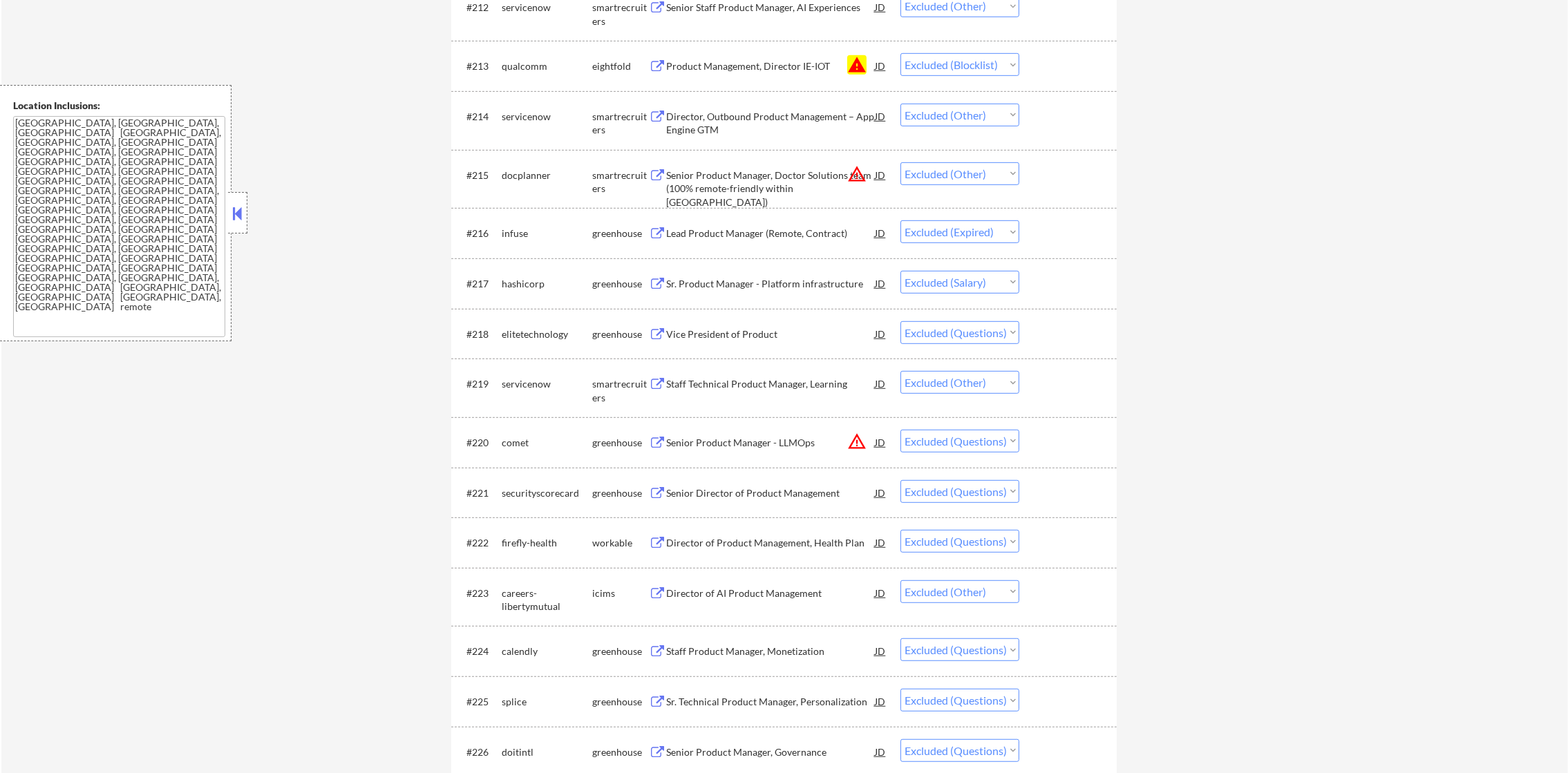
scroll to position [1382, 0]
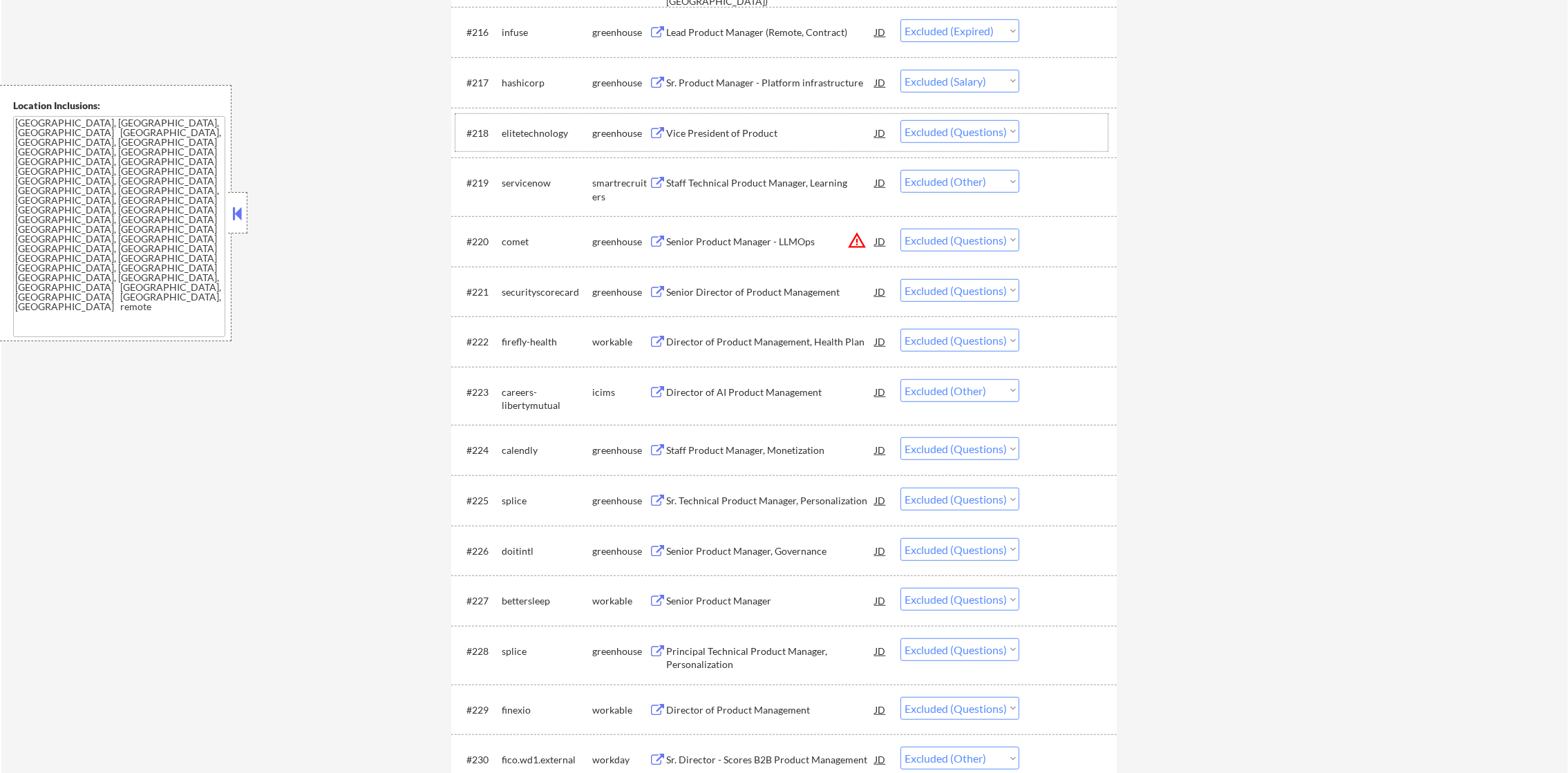
click at [511, 128] on div "elitetechnology" at bounding box center [547, 133] width 91 height 14
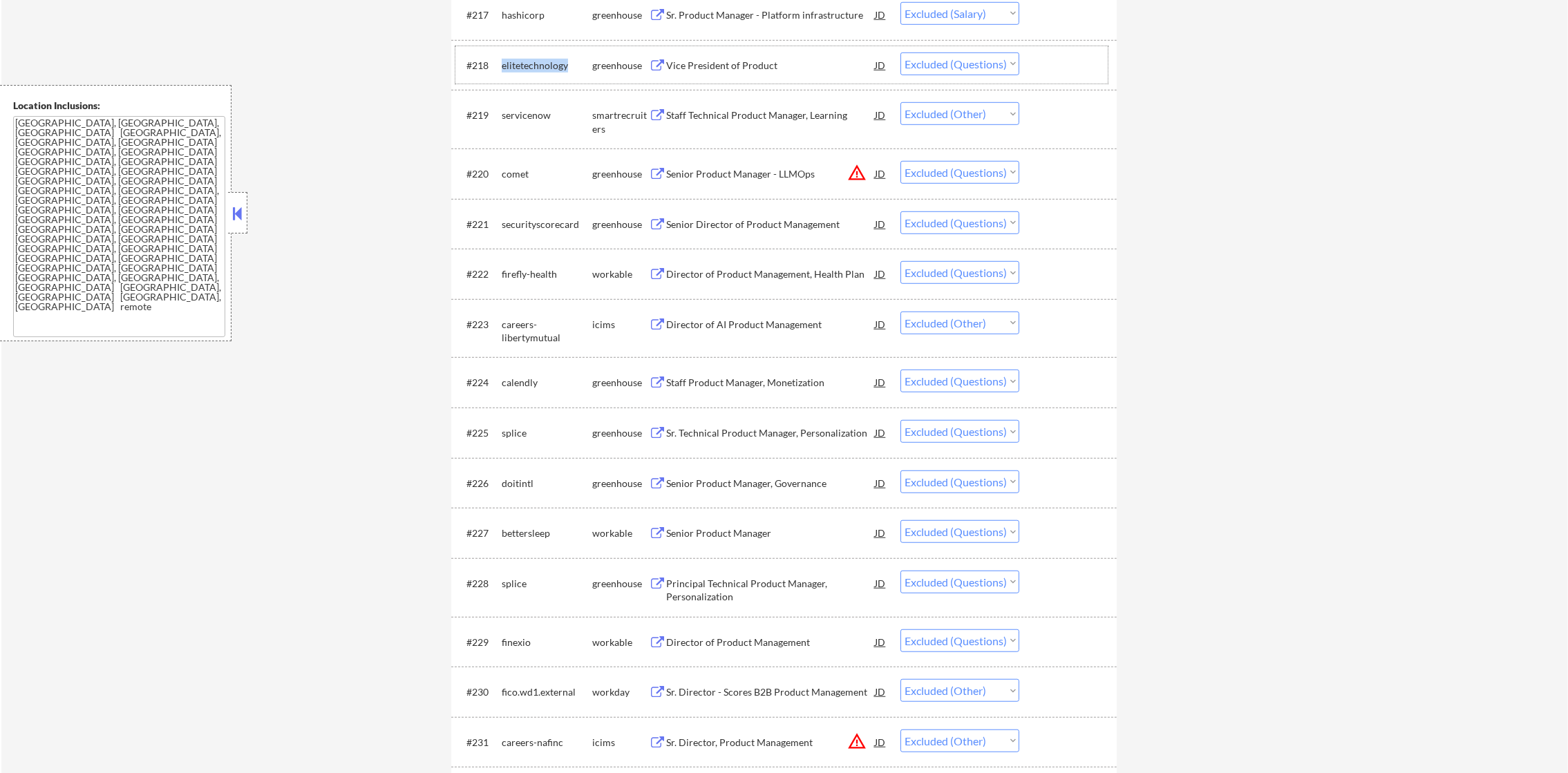
scroll to position [1451, 0]
click at [512, 172] on div "comet" at bounding box center [547, 172] width 91 height 14
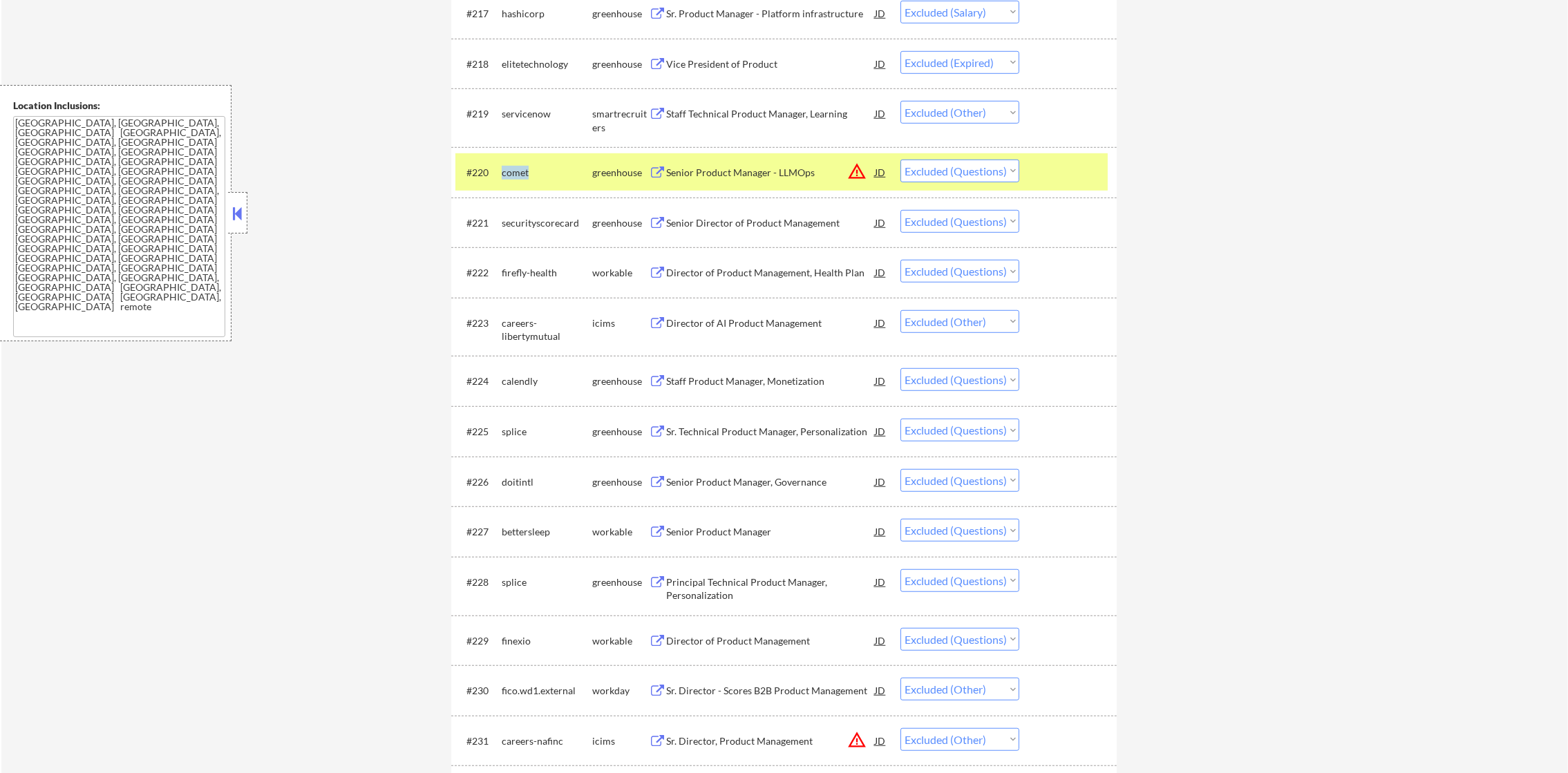
click at [512, 172] on div "comet" at bounding box center [547, 172] width 91 height 14
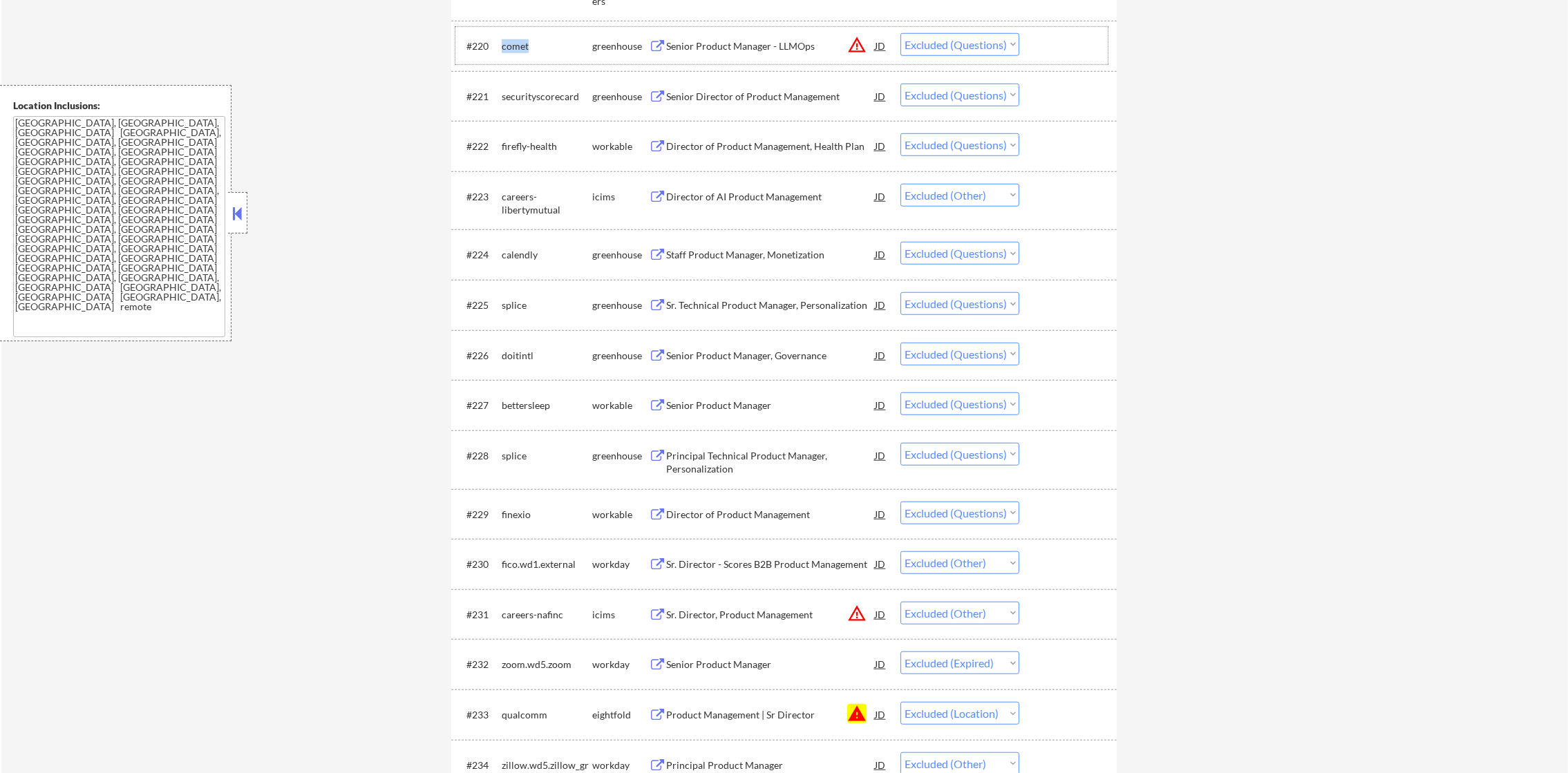
scroll to position [1589, 0]
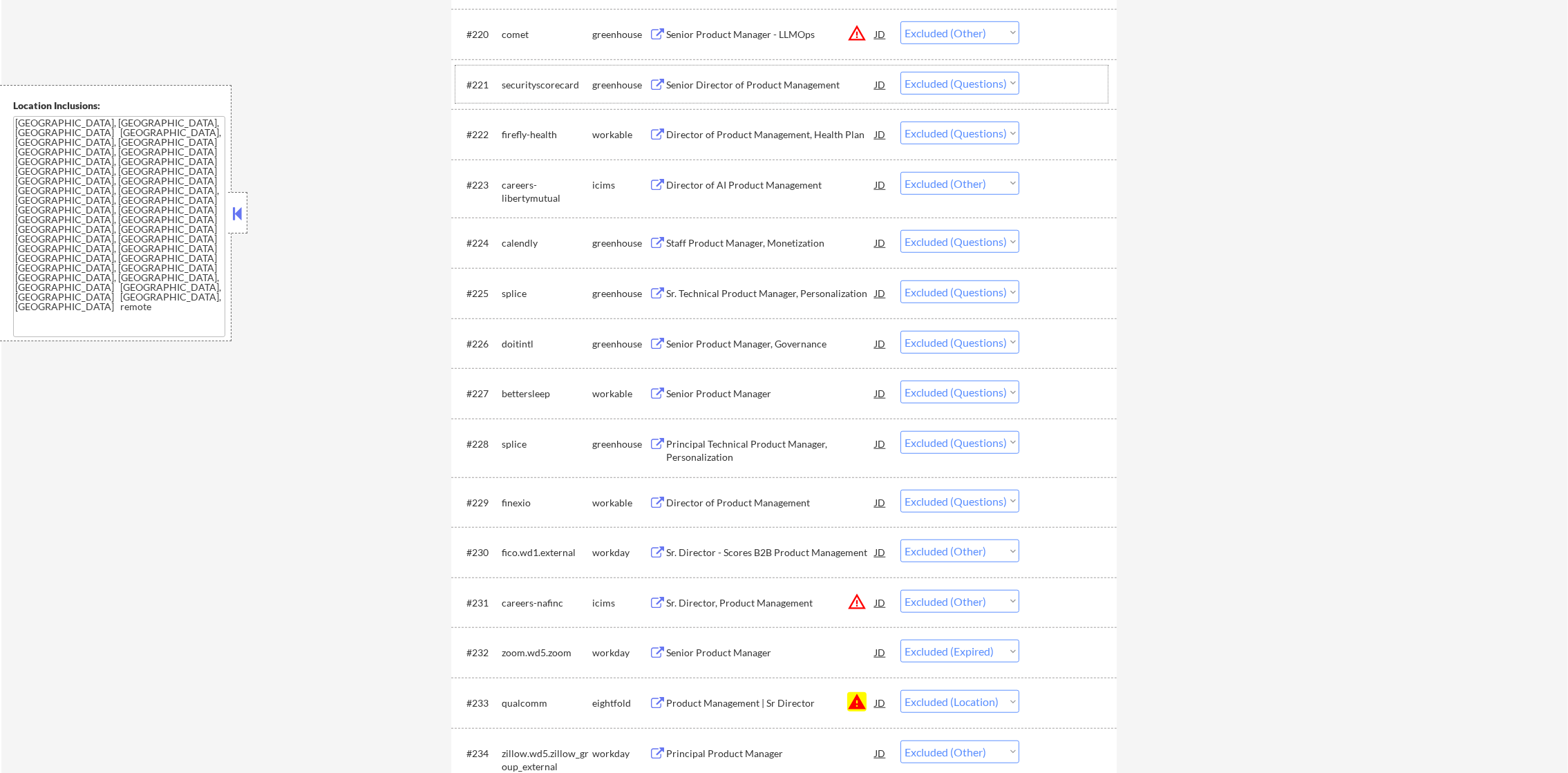
click at [545, 83] on div "securityscorecard" at bounding box center [547, 85] width 91 height 14
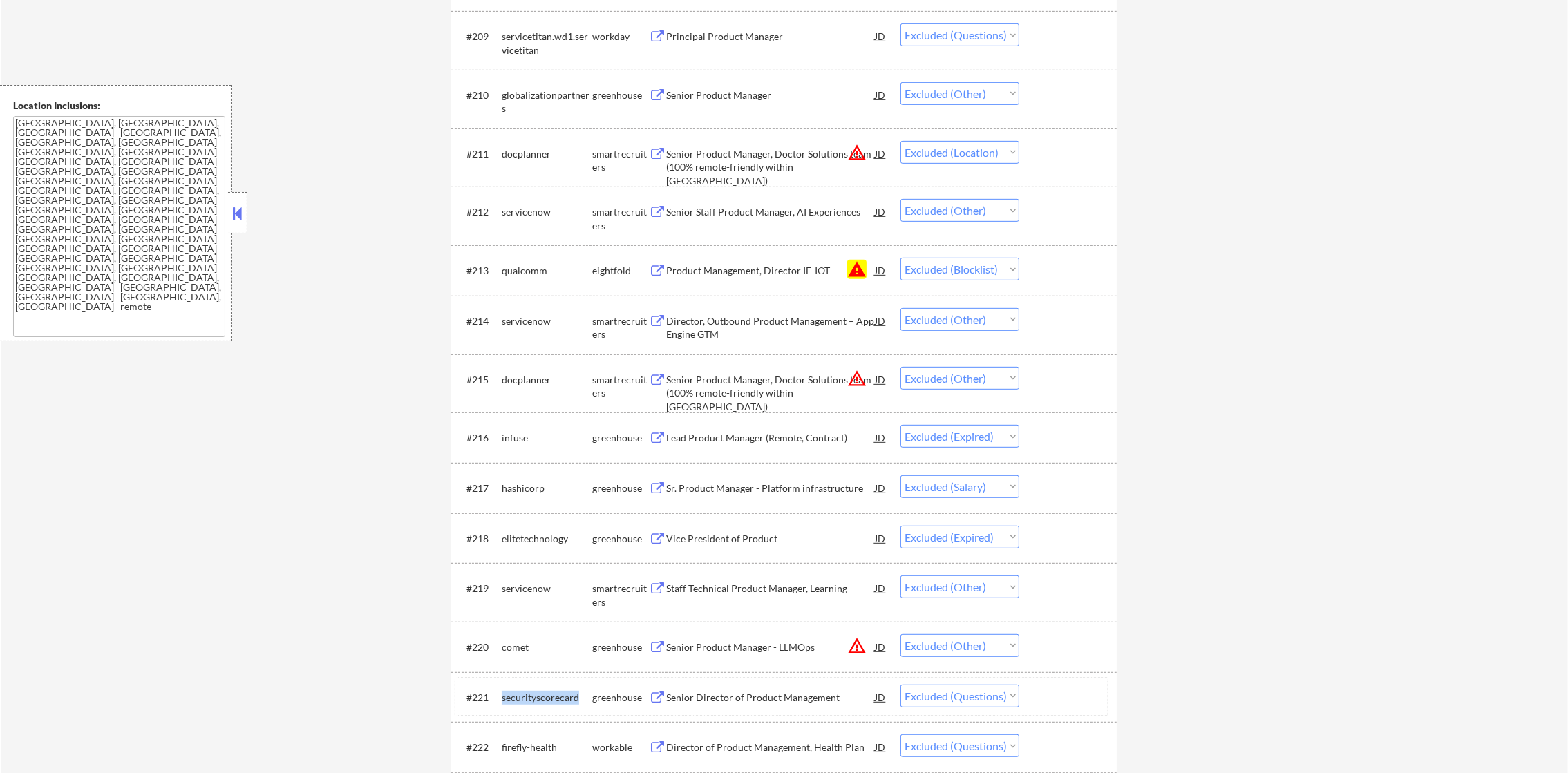
scroll to position [308, 0]
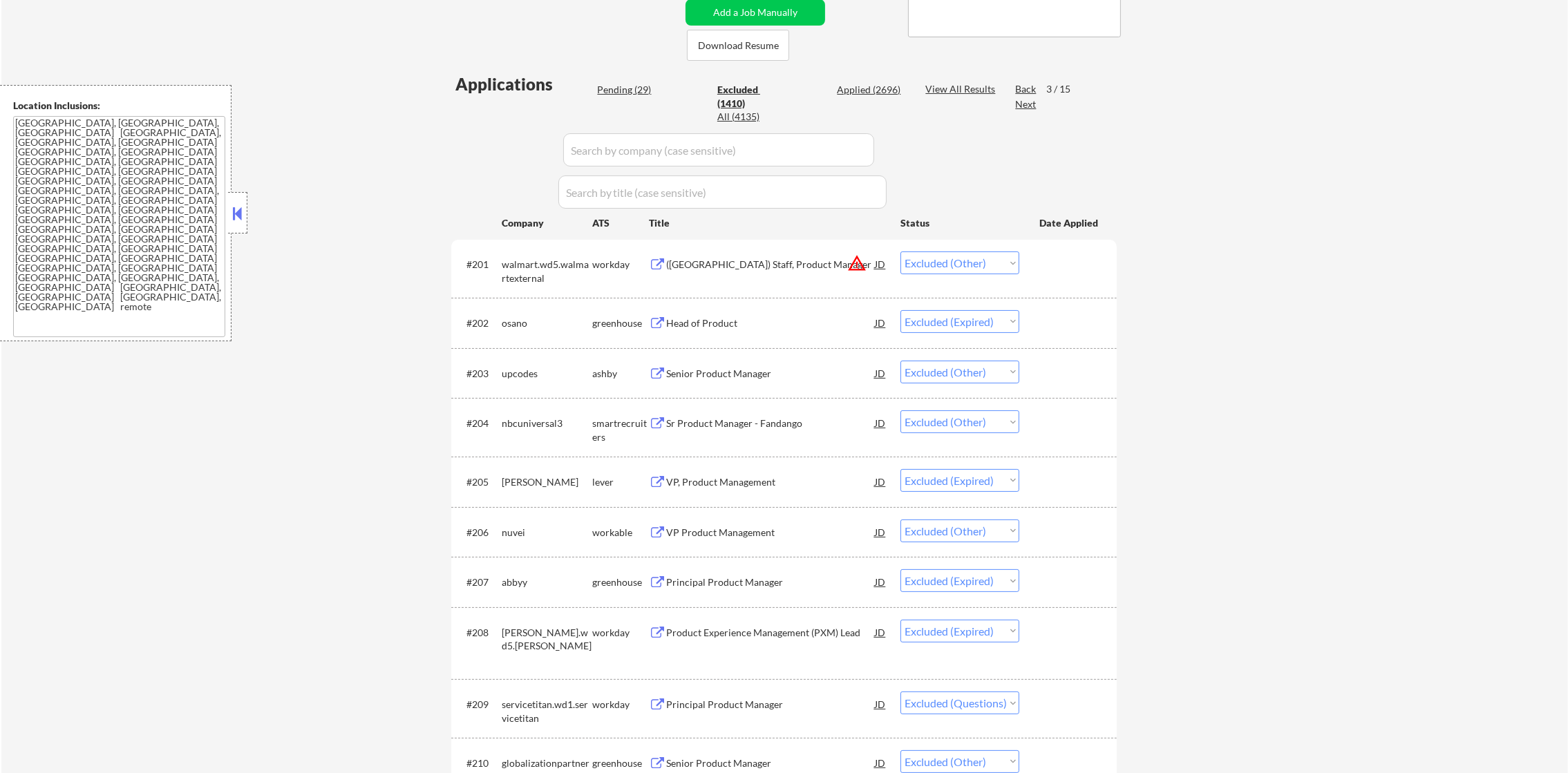
click at [879, 87] on div "Applied (2696)" at bounding box center [871, 90] width 69 height 14
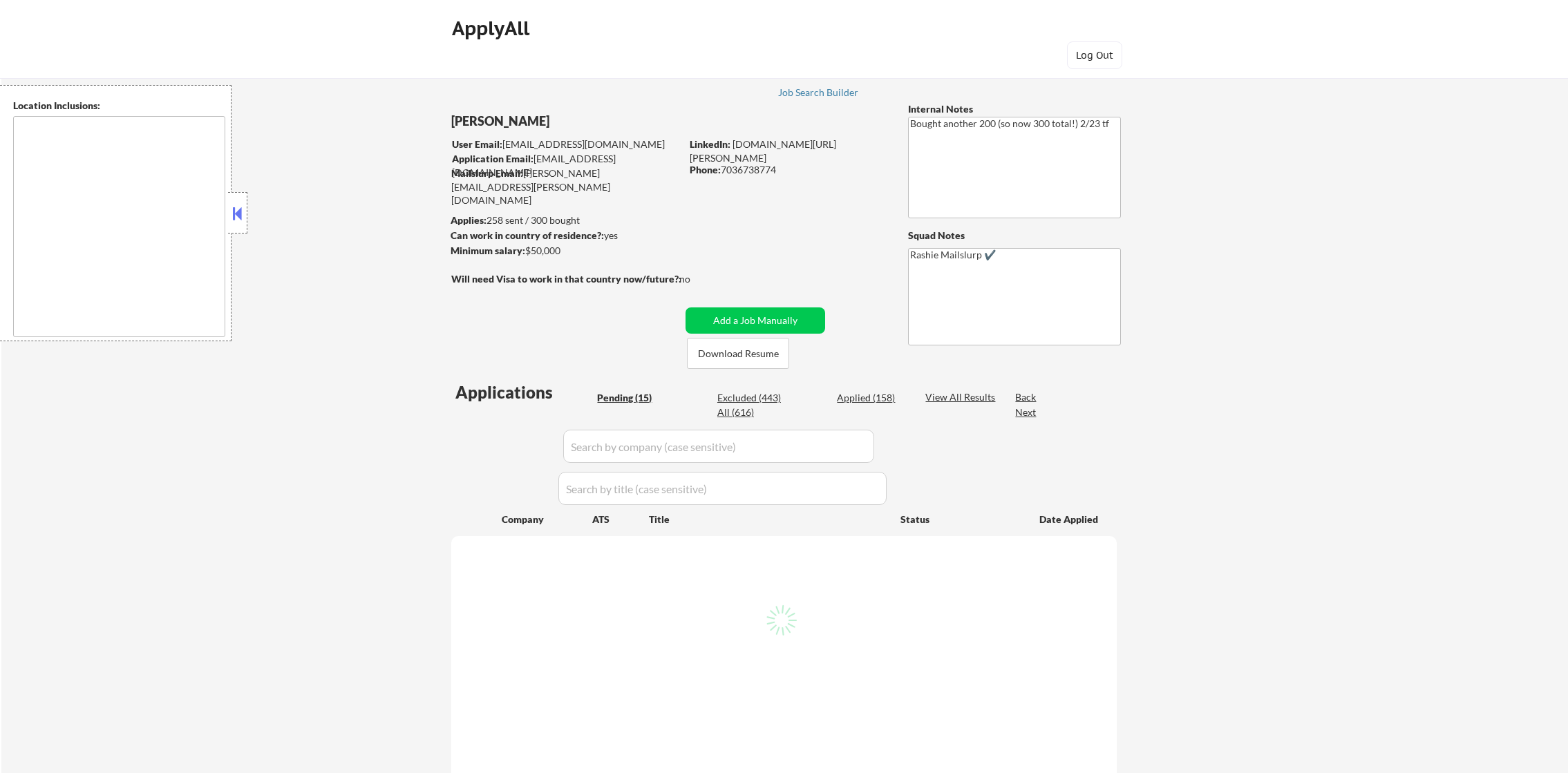
type textarea "remote"
select select ""pending""
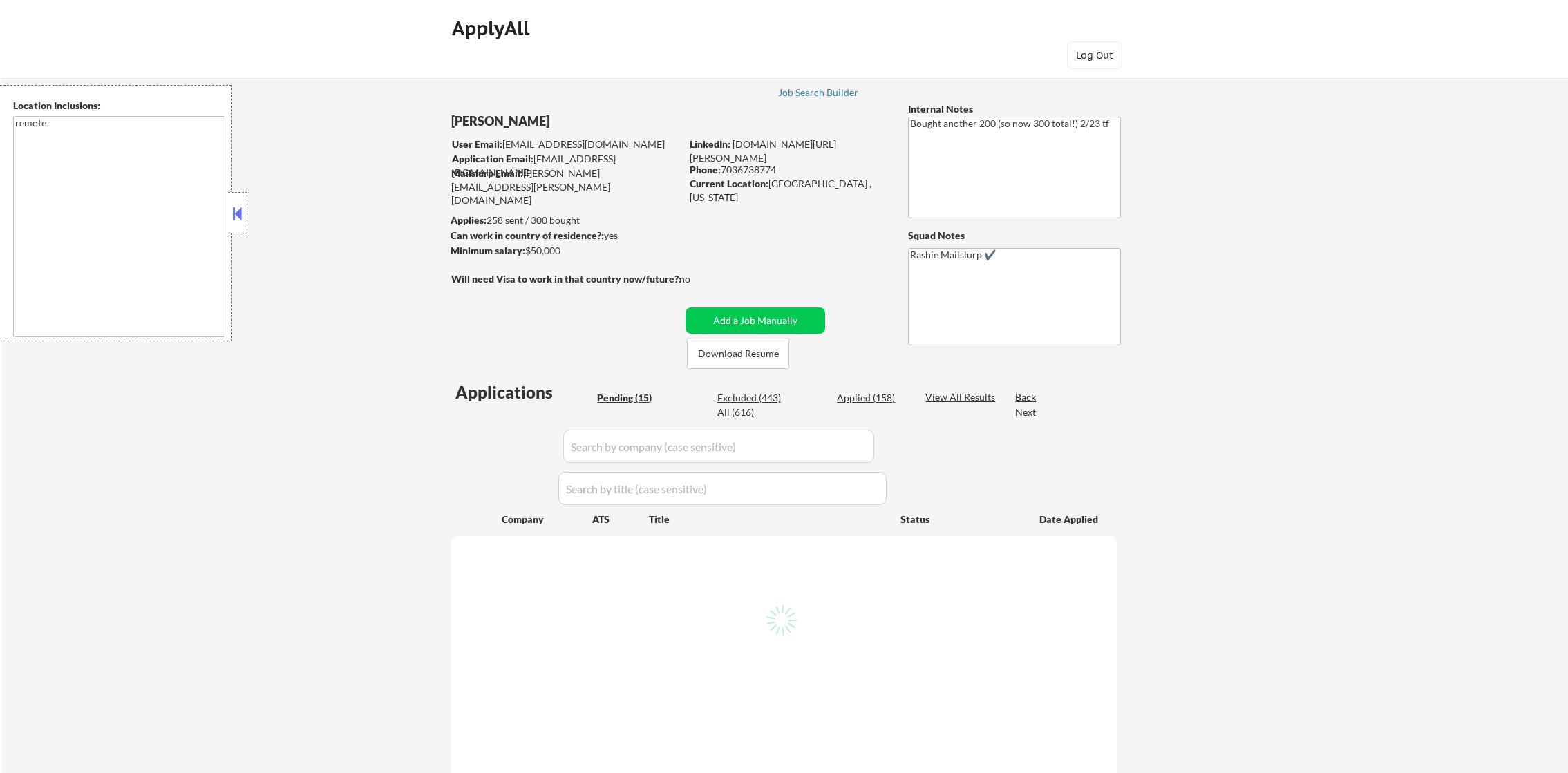
select select ""pending""
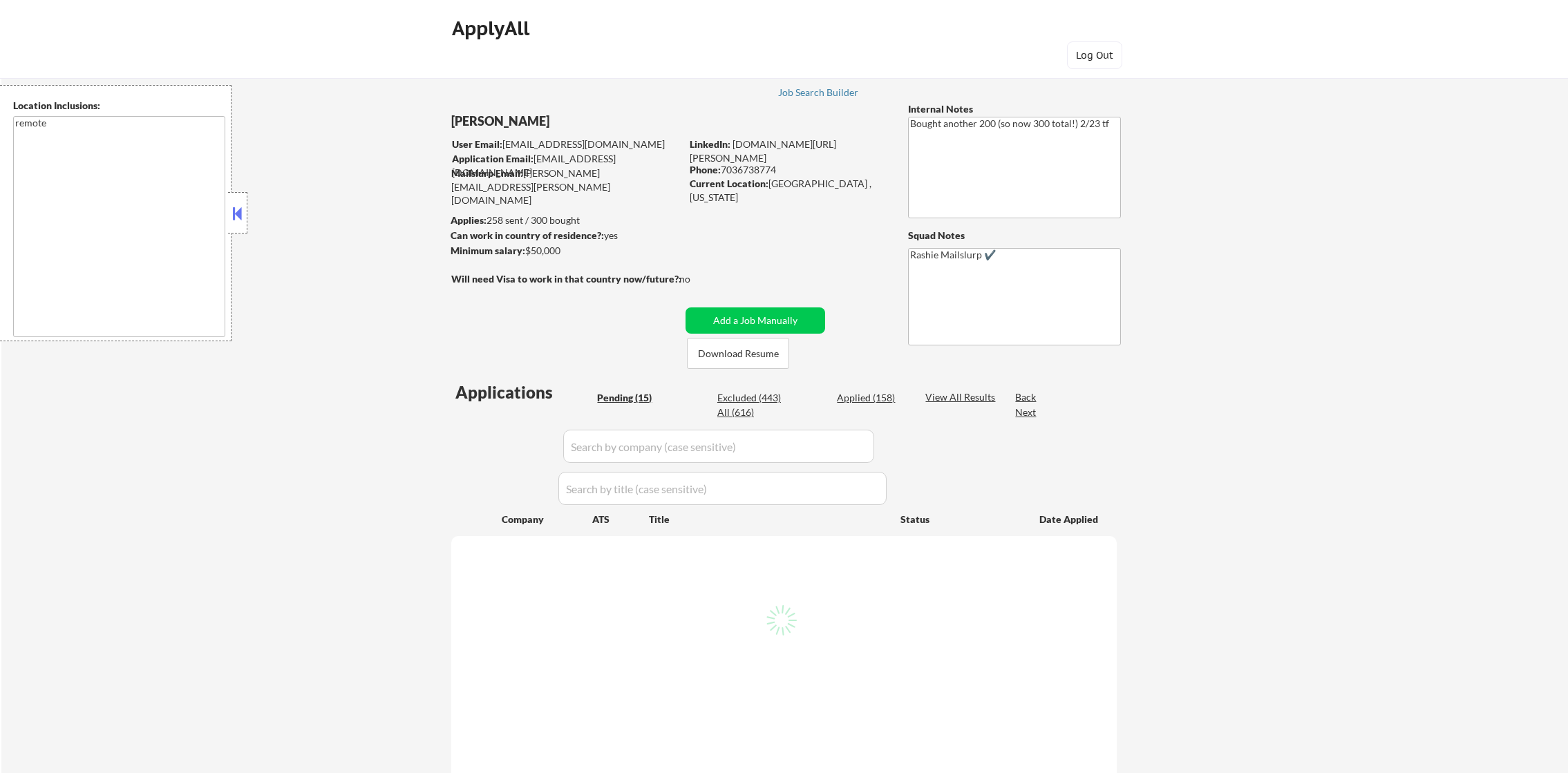
select select ""pending""
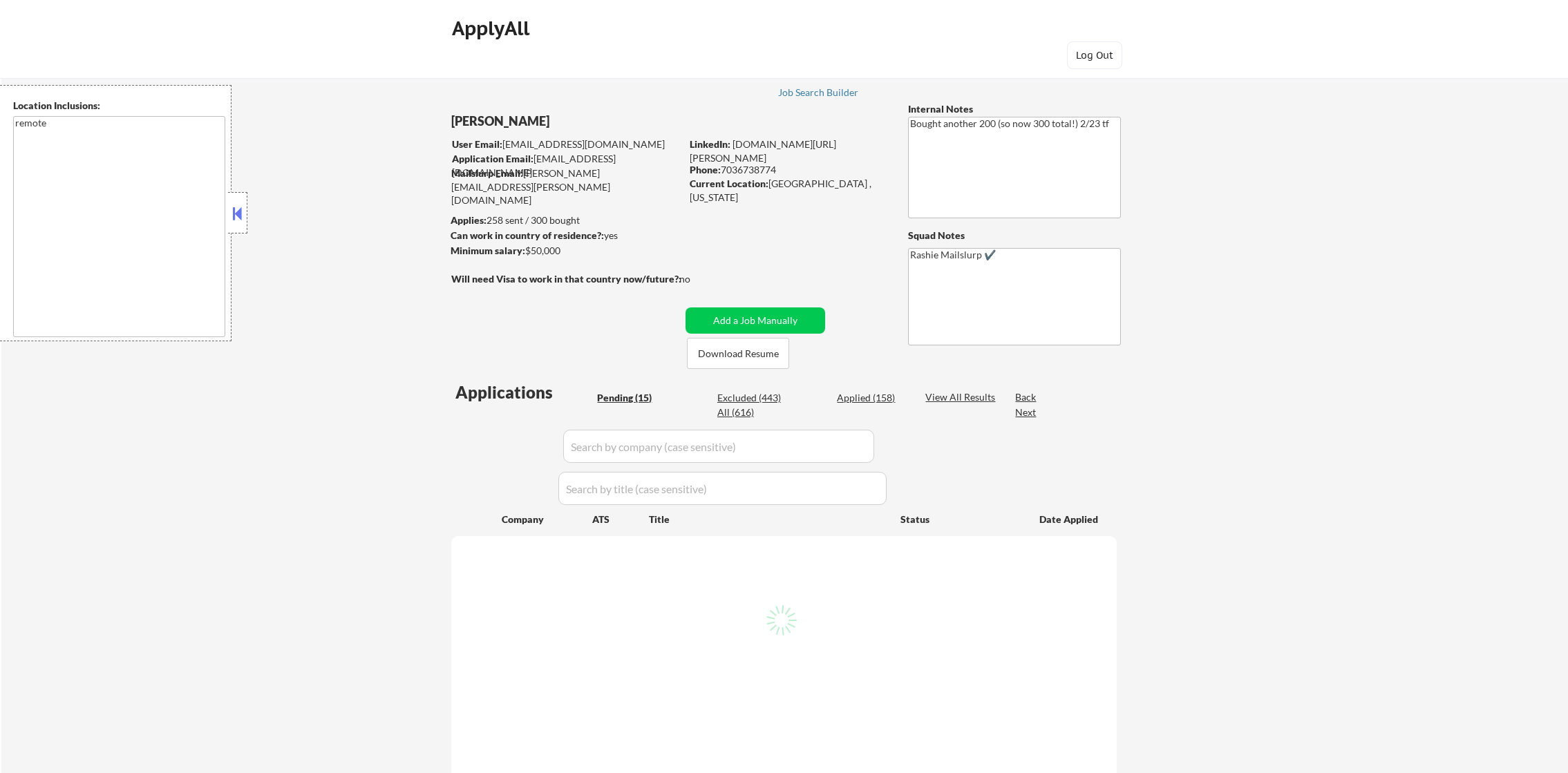
select select ""pending""
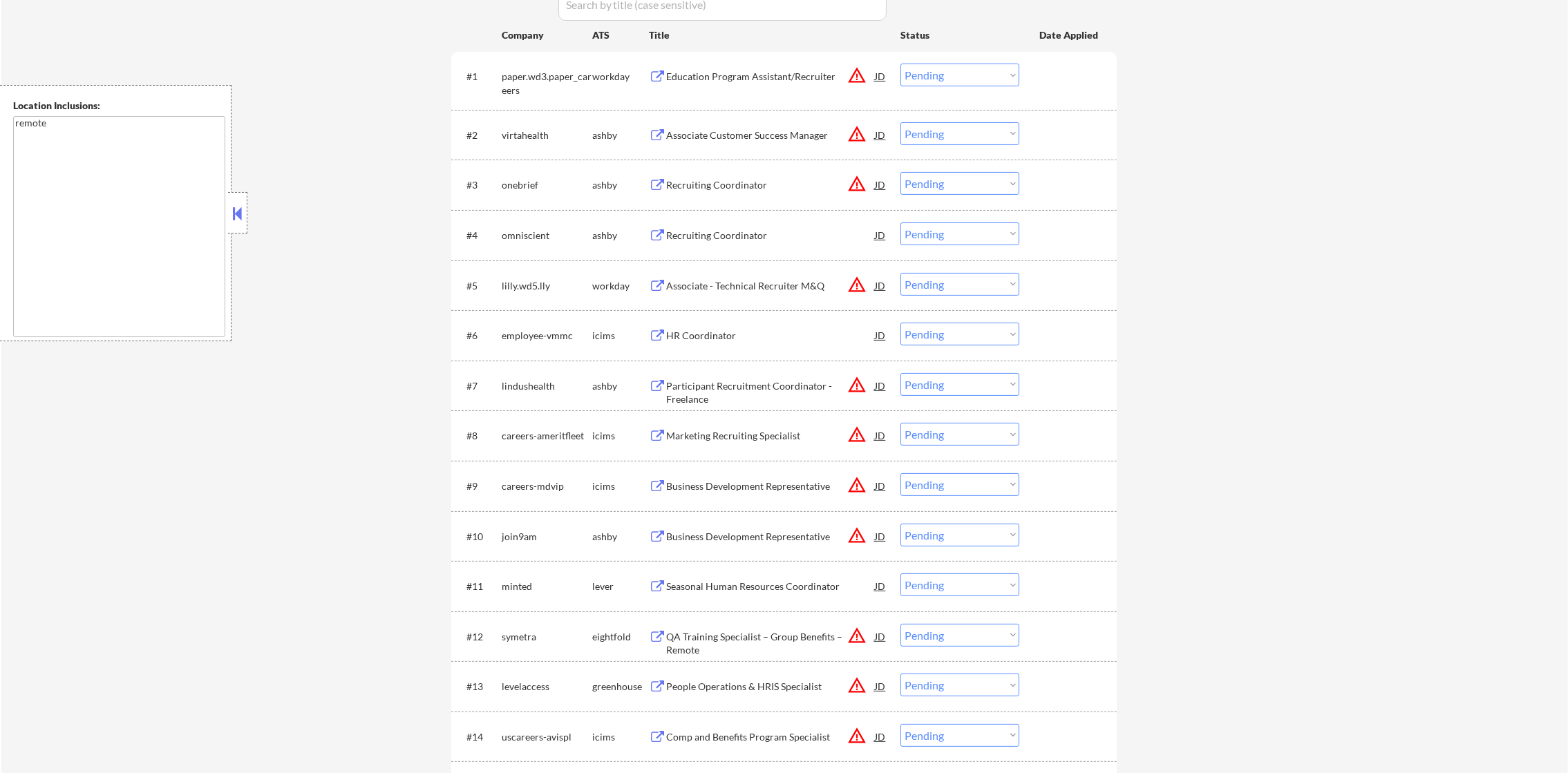
scroll to position [518, 0]
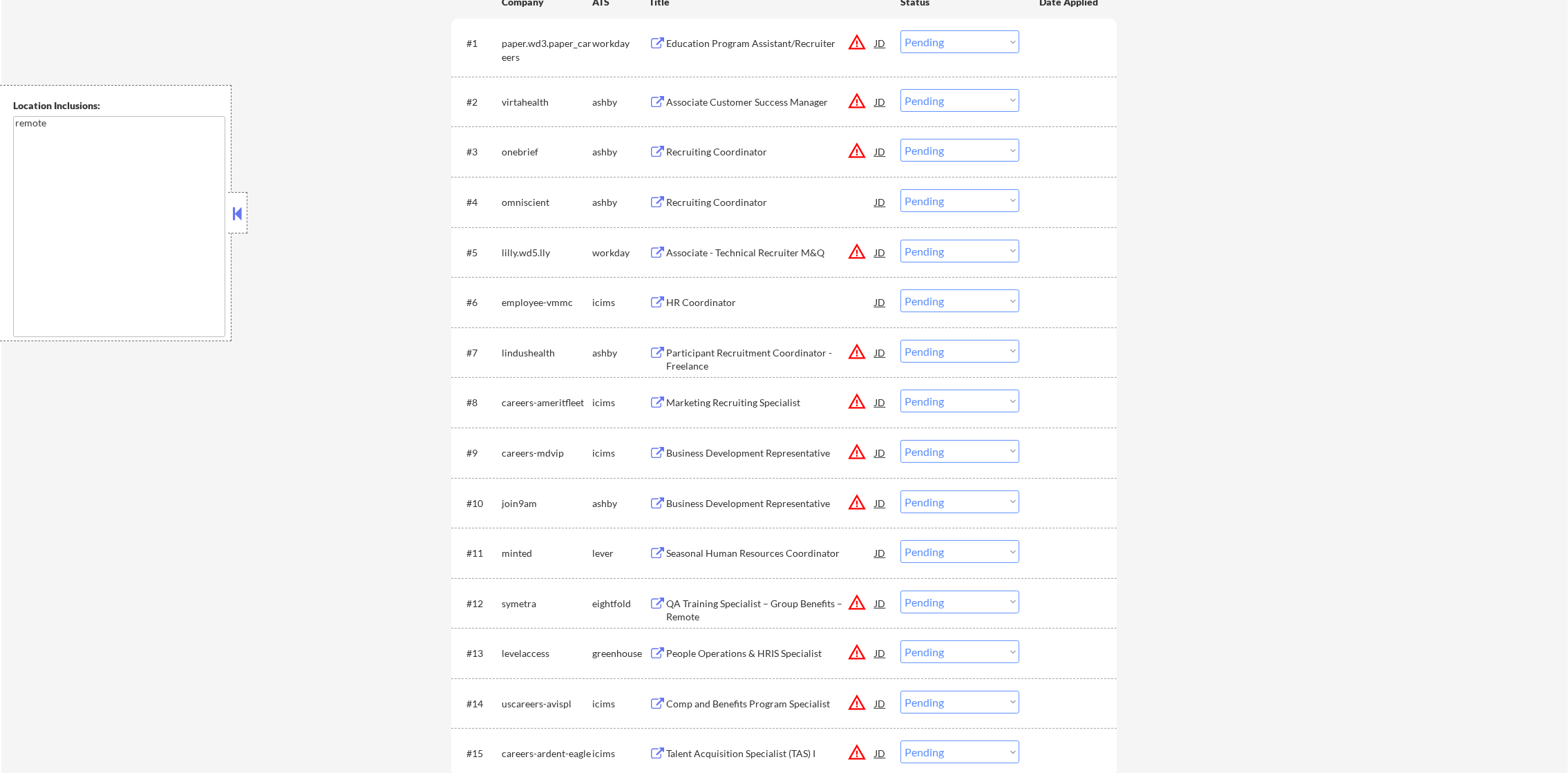
click at [754, 96] on div "Associate Customer Success Manager" at bounding box center [770, 102] width 209 height 14
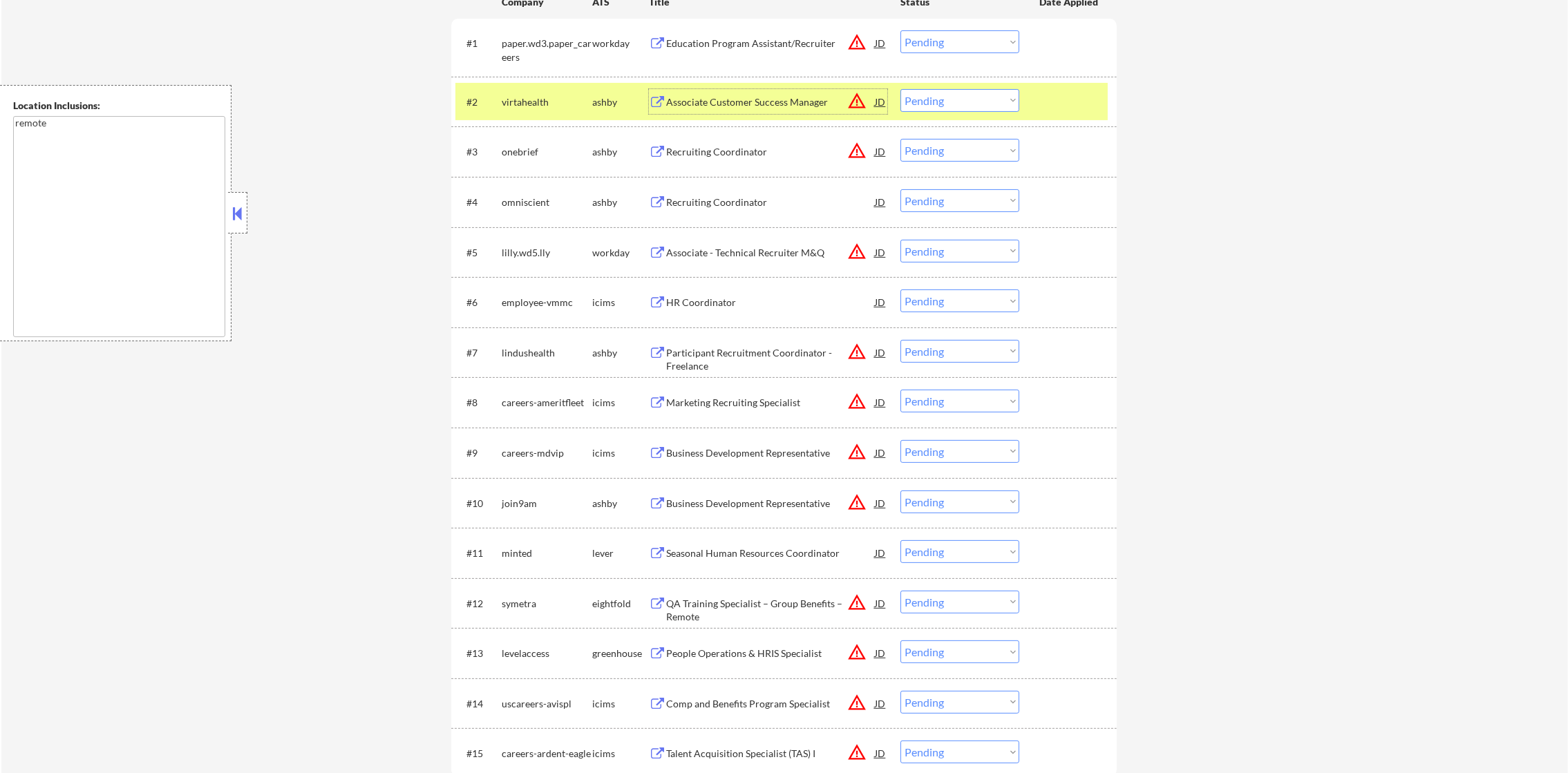
click at [849, 100] on button "warning_amber" at bounding box center [857, 101] width 20 height 20
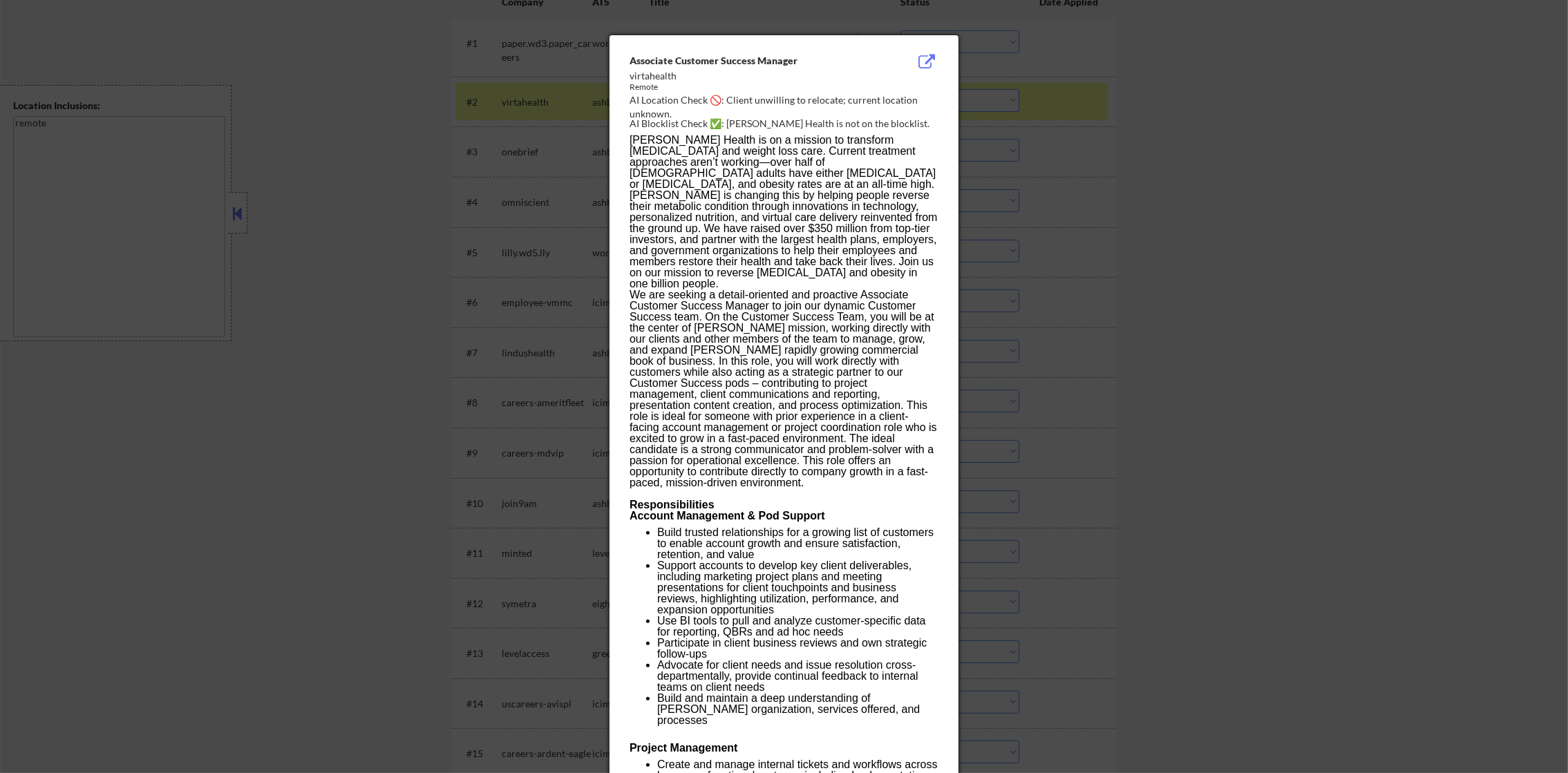
click at [1117, 105] on div at bounding box center [784, 386] width 1568 height 773
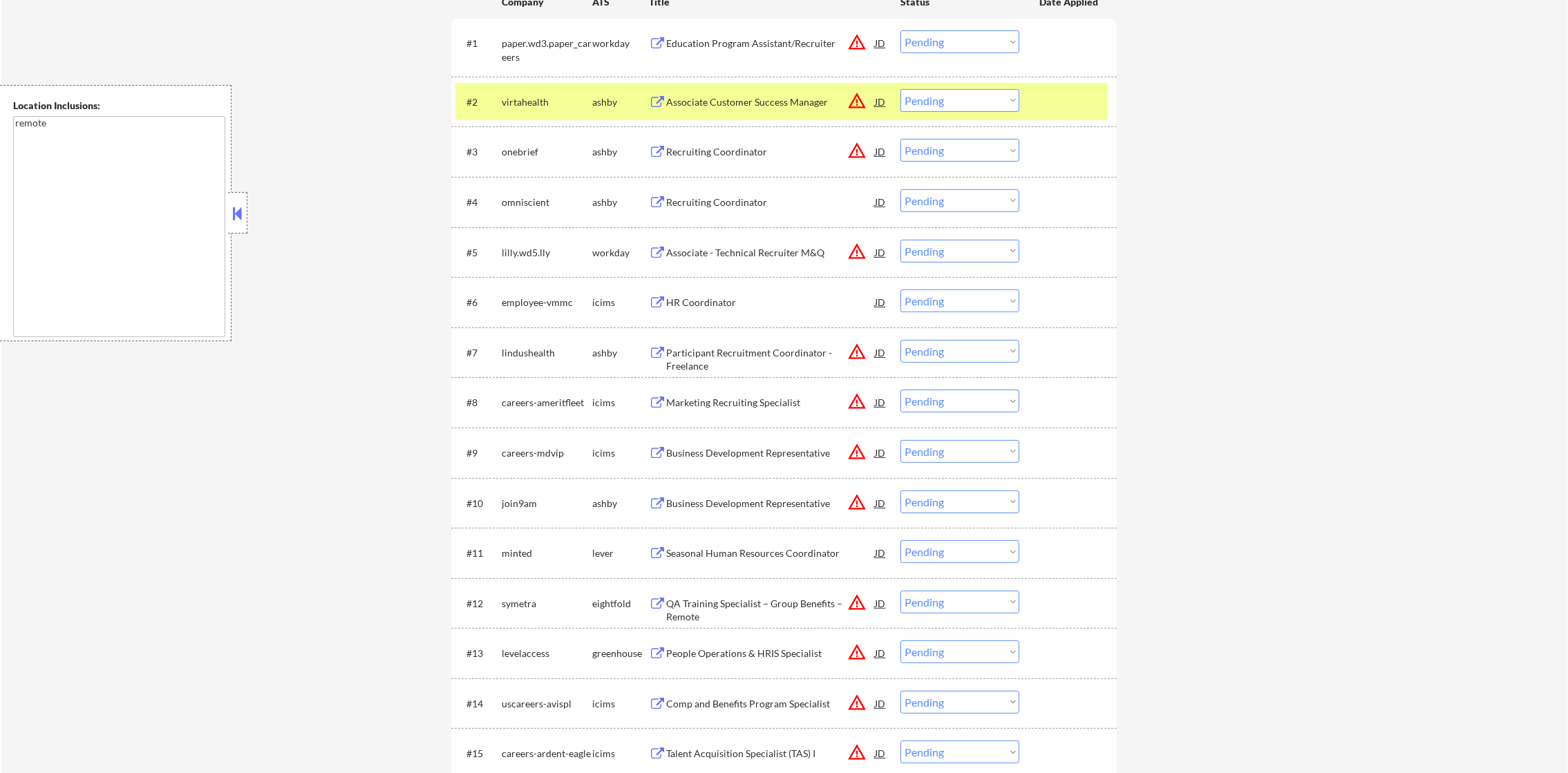
click at [910, 91] on select "Choose an option... Pending Applied Excluded (Questions) Excluded (Expired) Exc…" at bounding box center [959, 100] width 119 height 23
click at [900, 89] on select "Choose an option... Pending Applied Excluded (Questions) Excluded (Expired) Exc…" at bounding box center [959, 100] width 119 height 23
click at [534, 109] on div "virtahealth" at bounding box center [547, 101] width 91 height 25
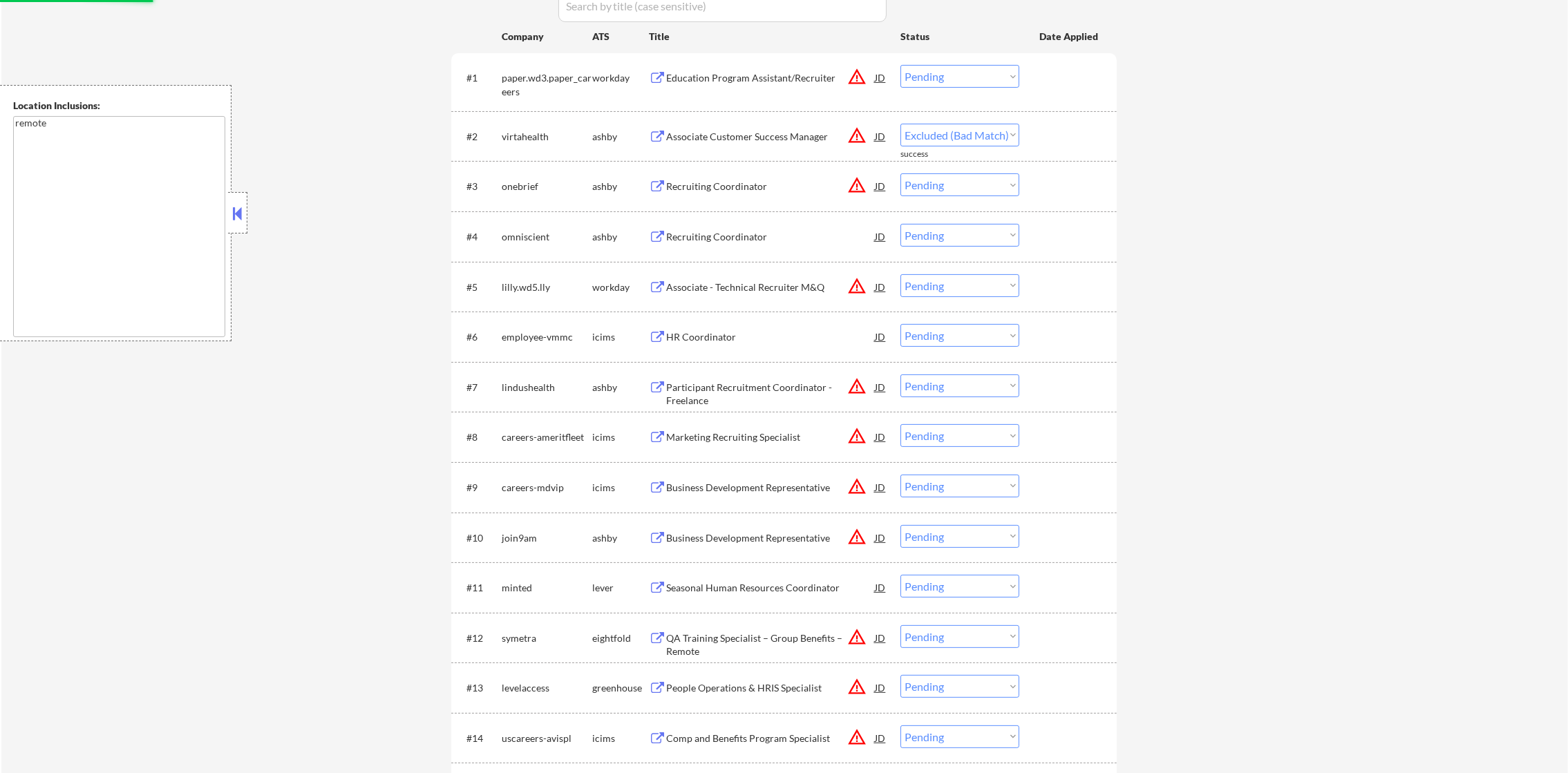
scroll to position [449, 0]
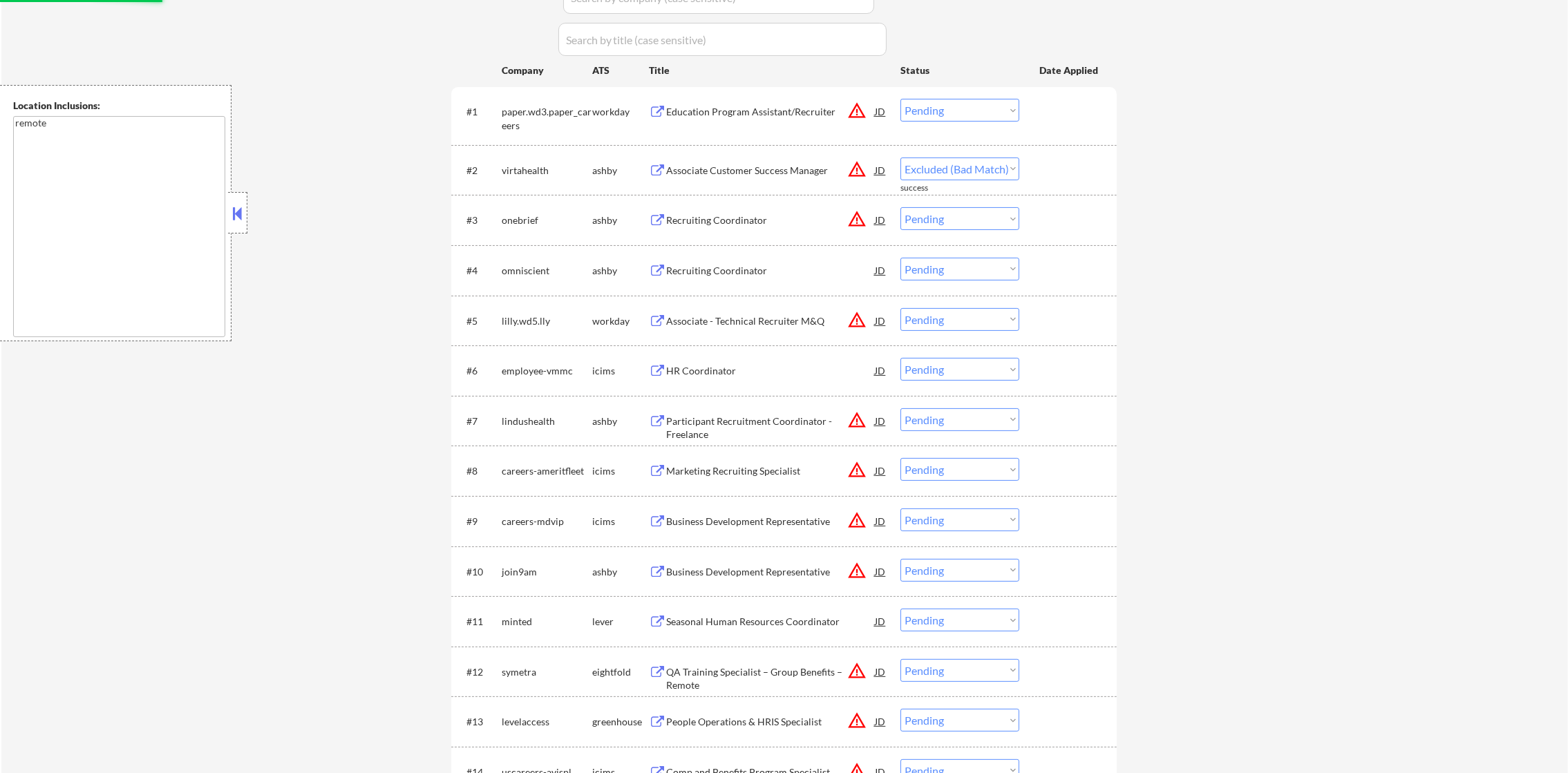
select select ""pending""
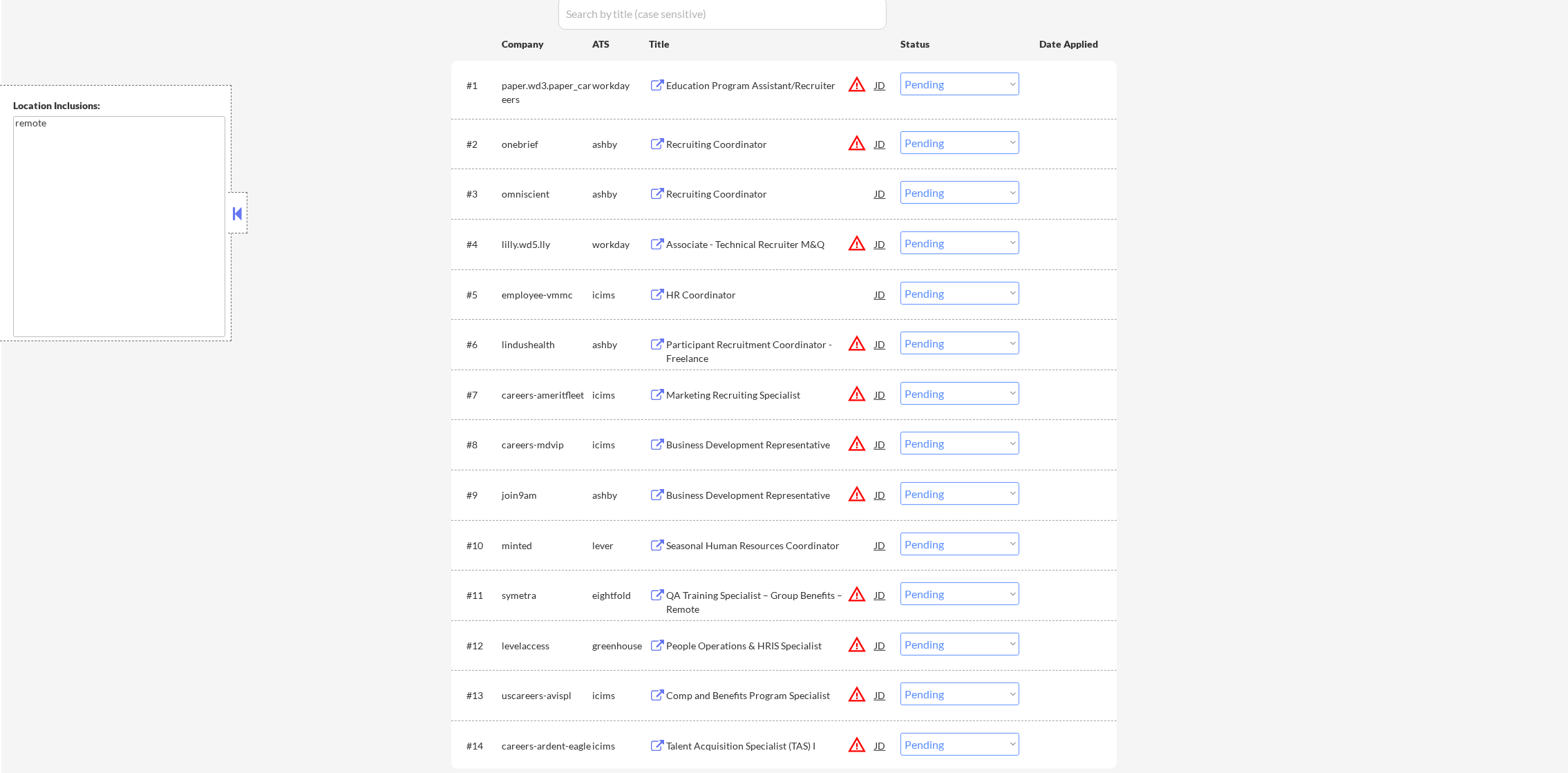
scroll to position [483, 0]
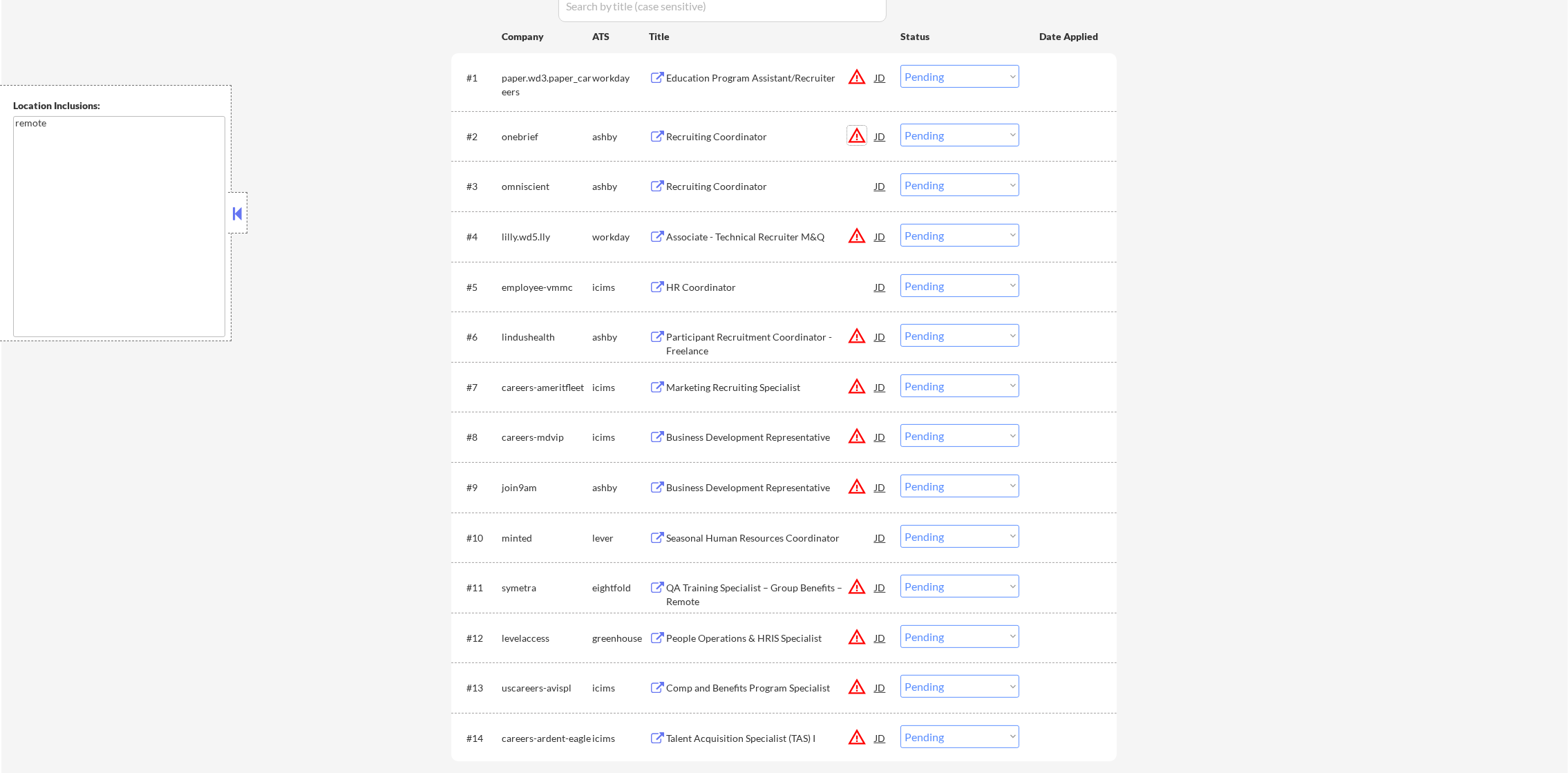
click at [860, 125] on button "warning_amber" at bounding box center [857, 135] width 20 height 20
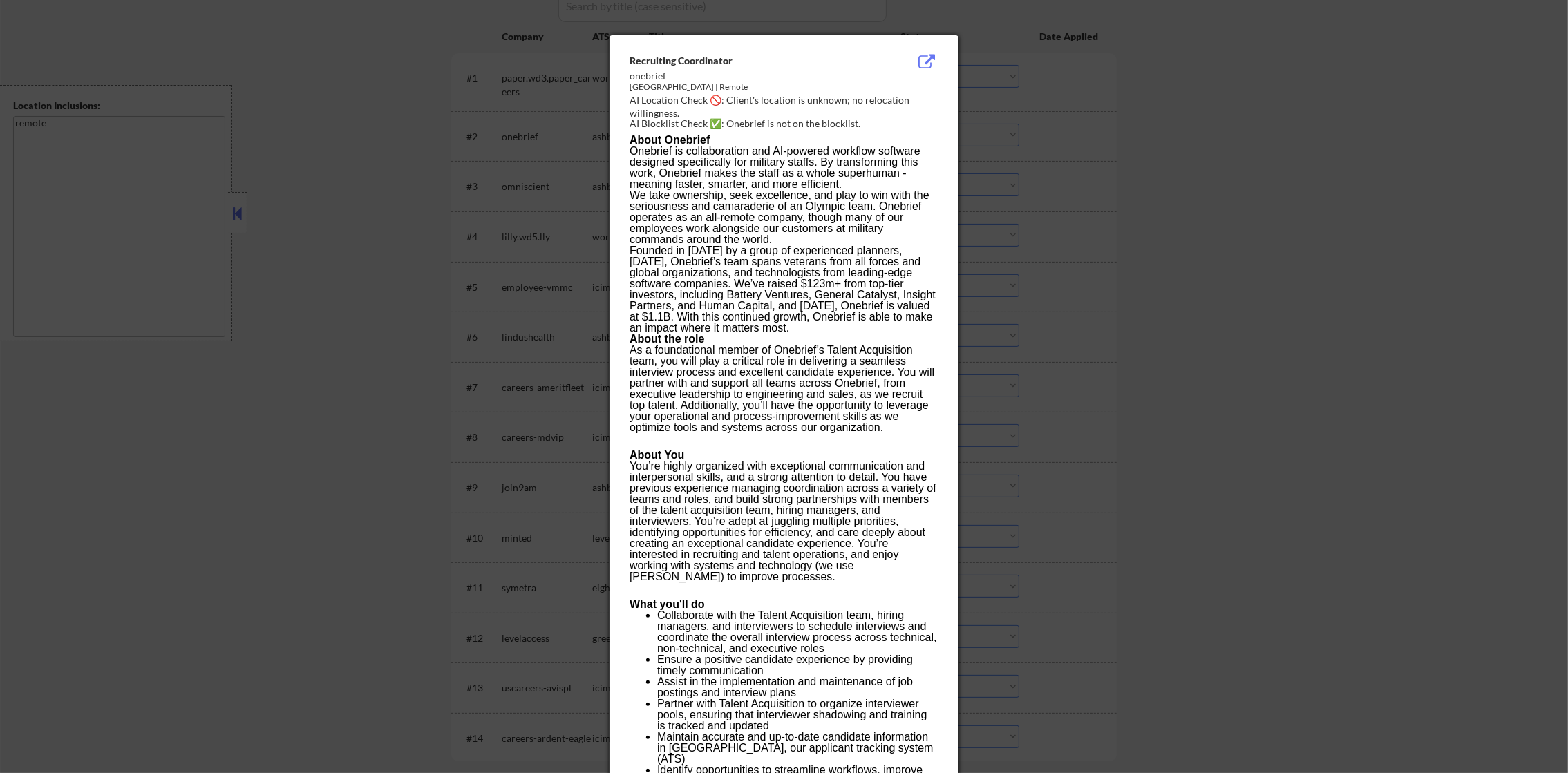
click at [1135, 125] on div at bounding box center [784, 386] width 1568 height 773
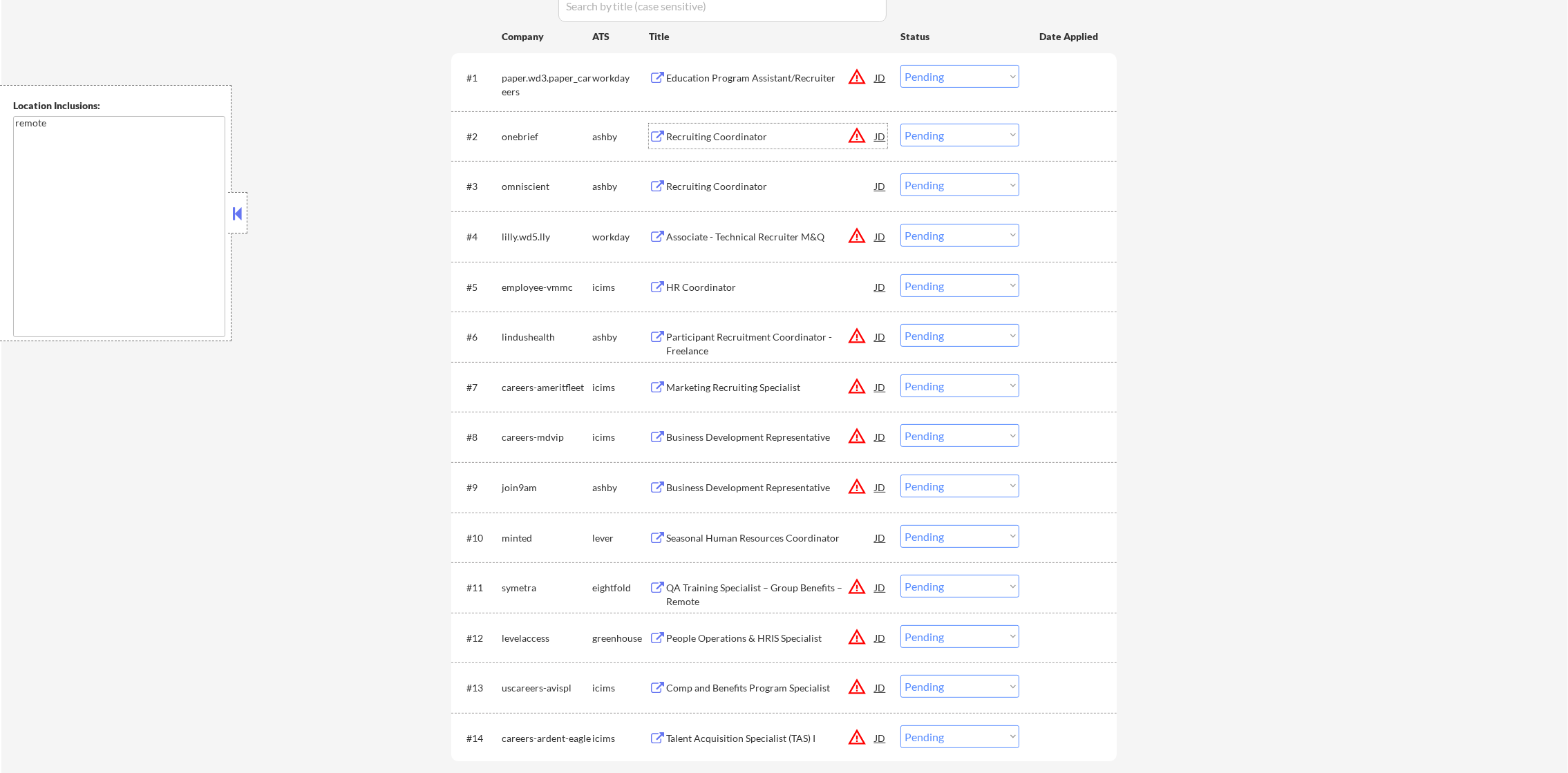
click at [802, 124] on div "Recruiting Coordinator" at bounding box center [770, 136] width 209 height 25
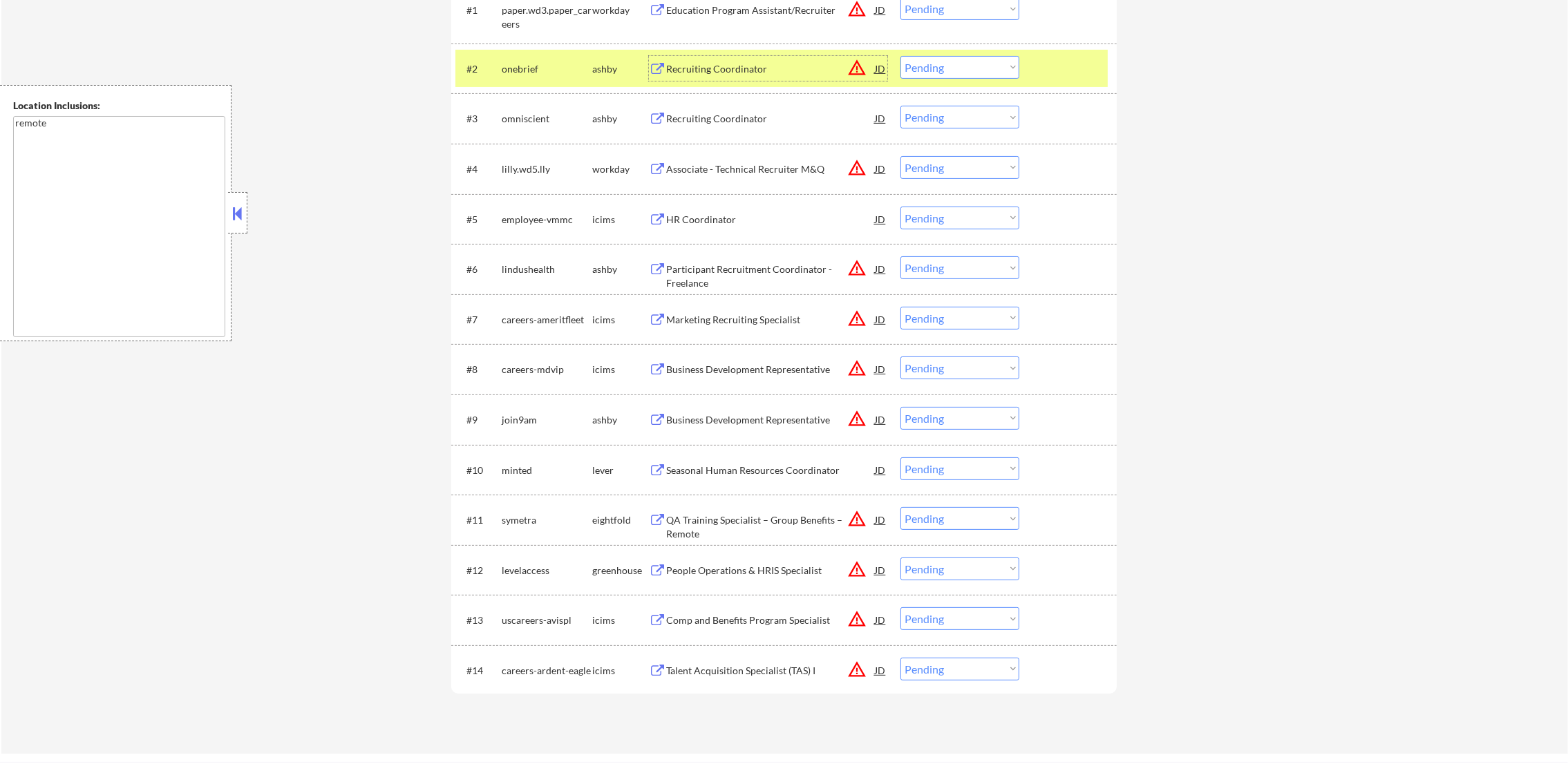
scroll to position [552, 0]
click at [855, 12] on button "warning_amber" at bounding box center [857, 7] width 20 height 20
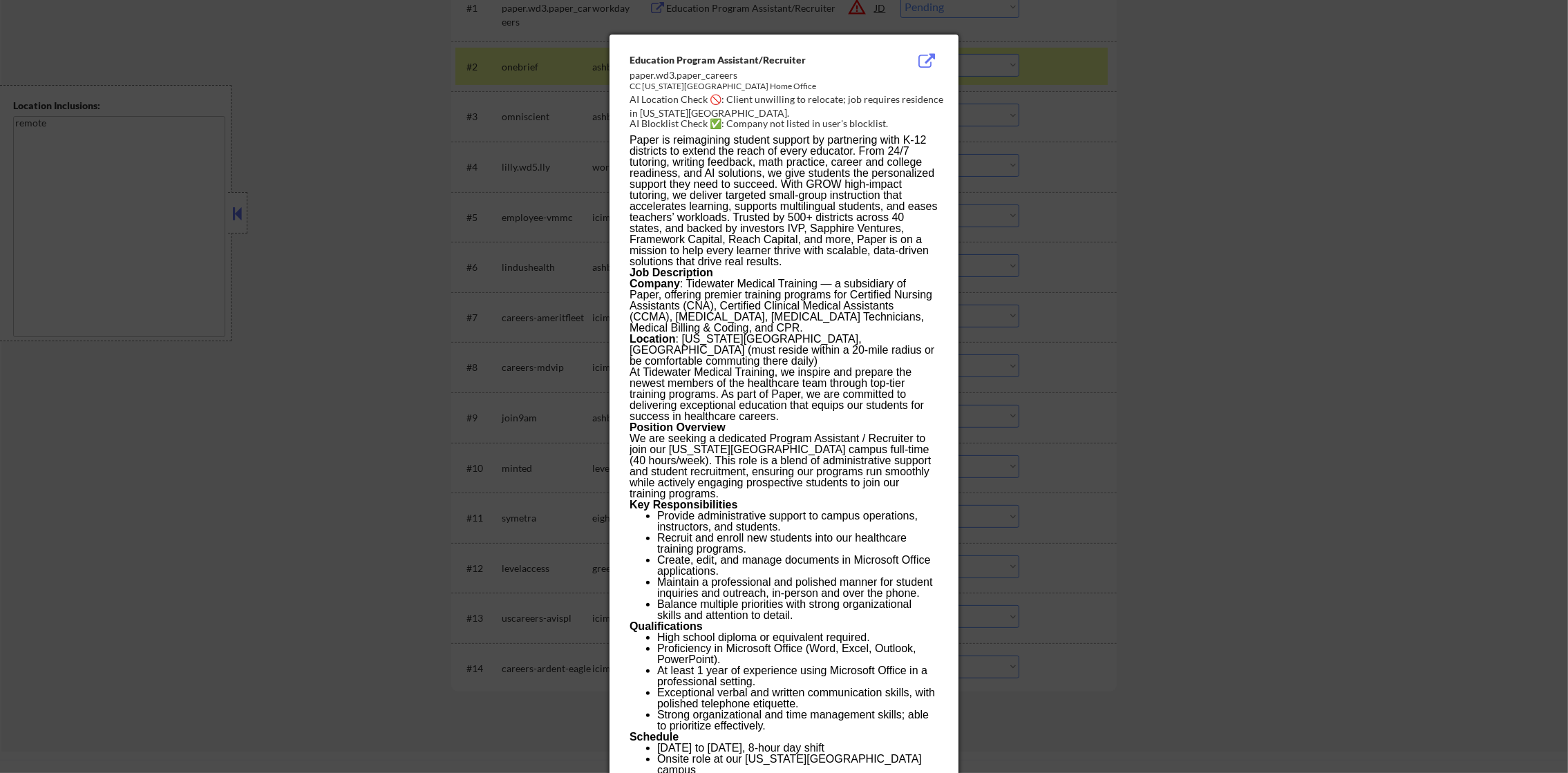
click at [1109, 87] on div at bounding box center [784, 386] width 1568 height 773
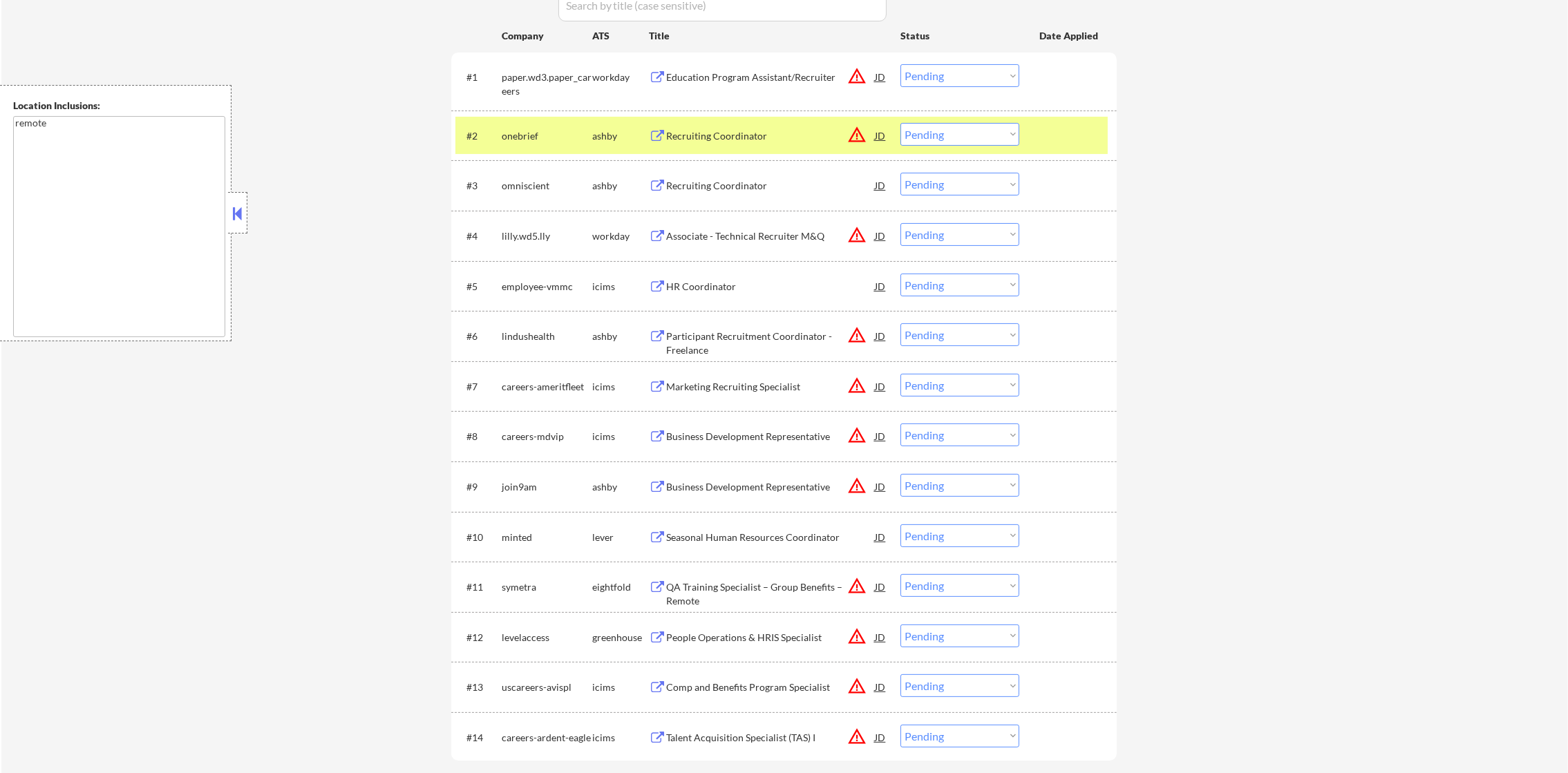
scroll to position [483, 0]
click at [949, 72] on select "Choose an option... Pending Applied Excluded (Questions) Excluded (Expired) Exc…" at bounding box center [959, 76] width 119 height 23
click at [978, 74] on select "Choose an option... Pending Applied Excluded (Questions) Excluded (Expired) Exc…" at bounding box center [959, 76] width 119 height 23
click at [900, 65] on select "Choose an option... Pending Applied Excluded (Questions) Excluded (Expired) Exc…" at bounding box center [959, 76] width 119 height 23
select select ""pending""
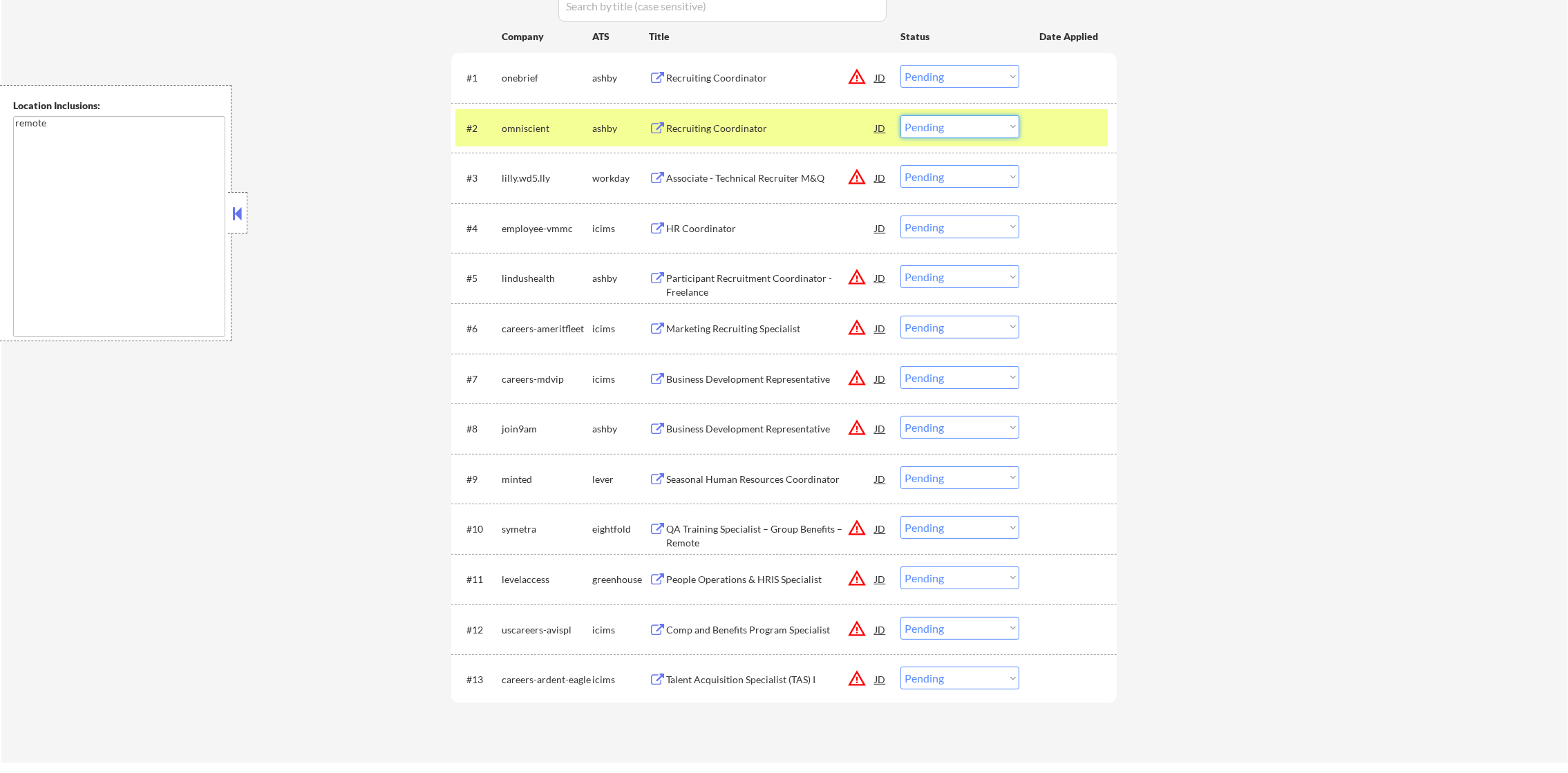
click at [943, 125] on select "Choose an option... Pending Applied Excluded (Questions) Excluded (Expired) Exc…" at bounding box center [959, 127] width 119 height 23
drag, startPoint x: 931, startPoint y: 125, endPoint x: 931, endPoint y: 133, distance: 8.0
click at [931, 125] on select "Choose an option... Pending Applied Excluded (Questions) Excluded (Expired) Exc…" at bounding box center [959, 127] width 119 height 23
click at [900, 116] on select "Choose an option... Pending Applied Excluded (Questions) Excluded (Expired) Exc…" at bounding box center [959, 127] width 119 height 23
click at [528, 117] on div "omniscient" at bounding box center [547, 128] width 91 height 25
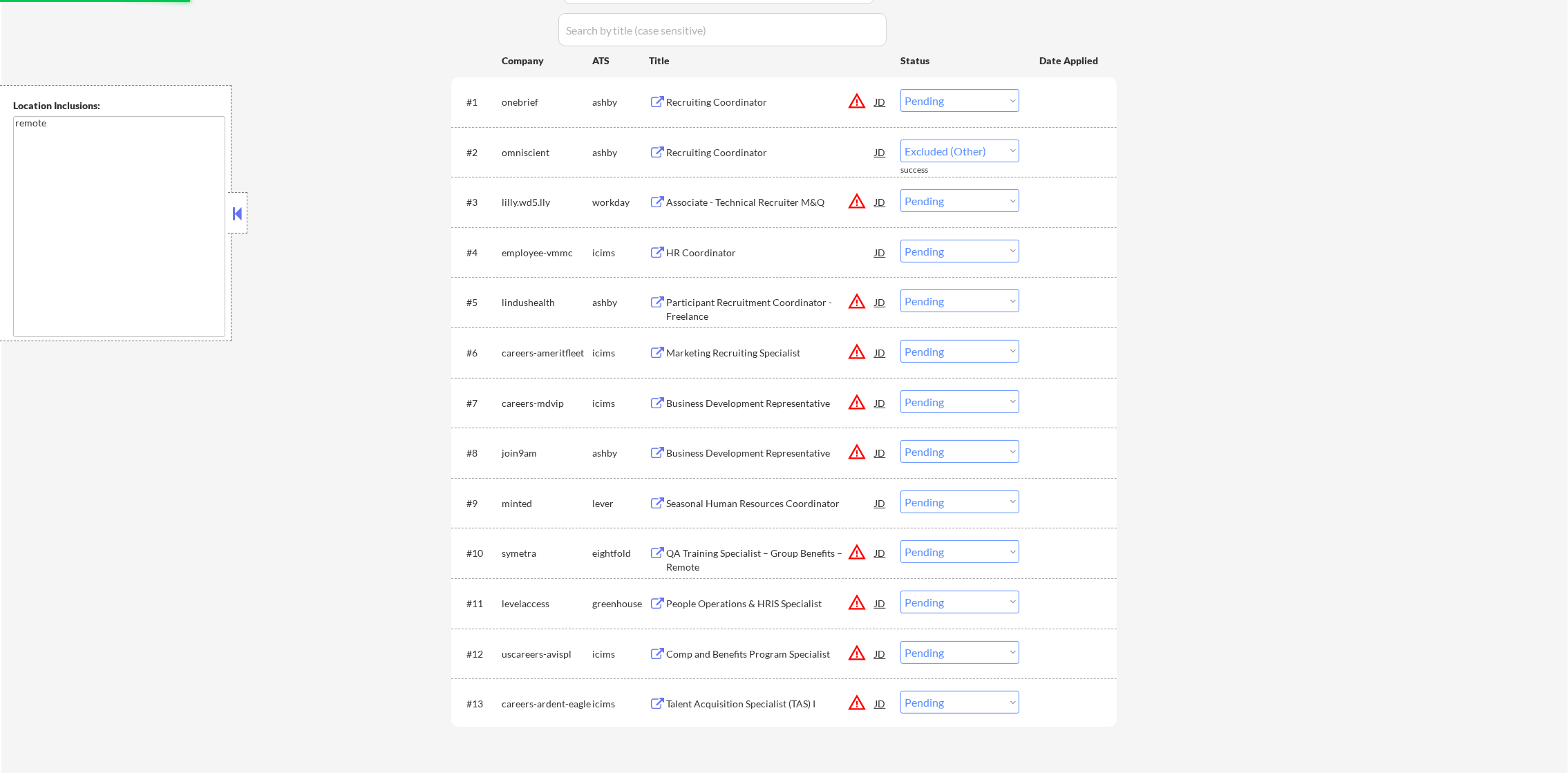
scroll to position [449, 0]
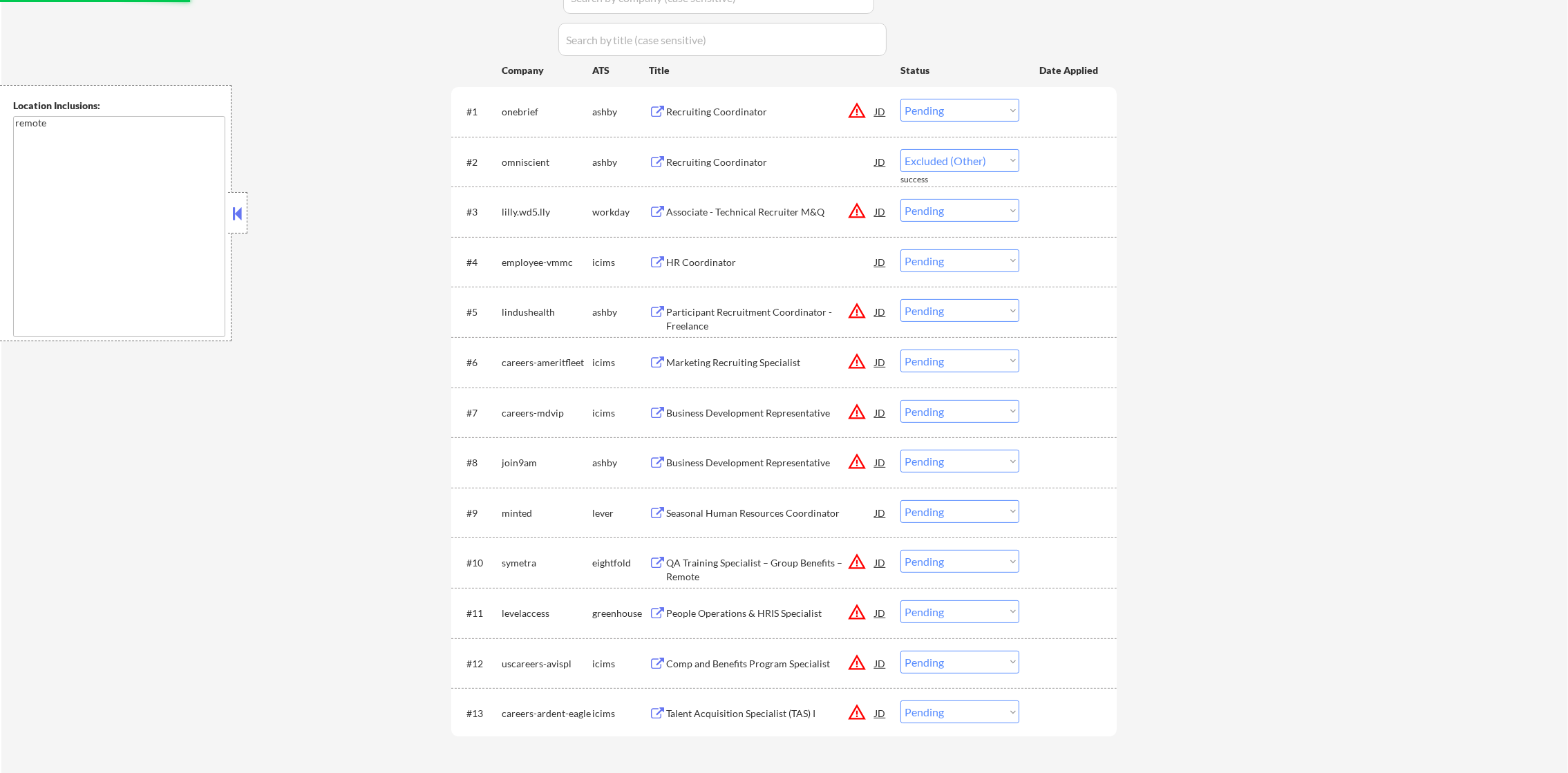
select select ""pending""
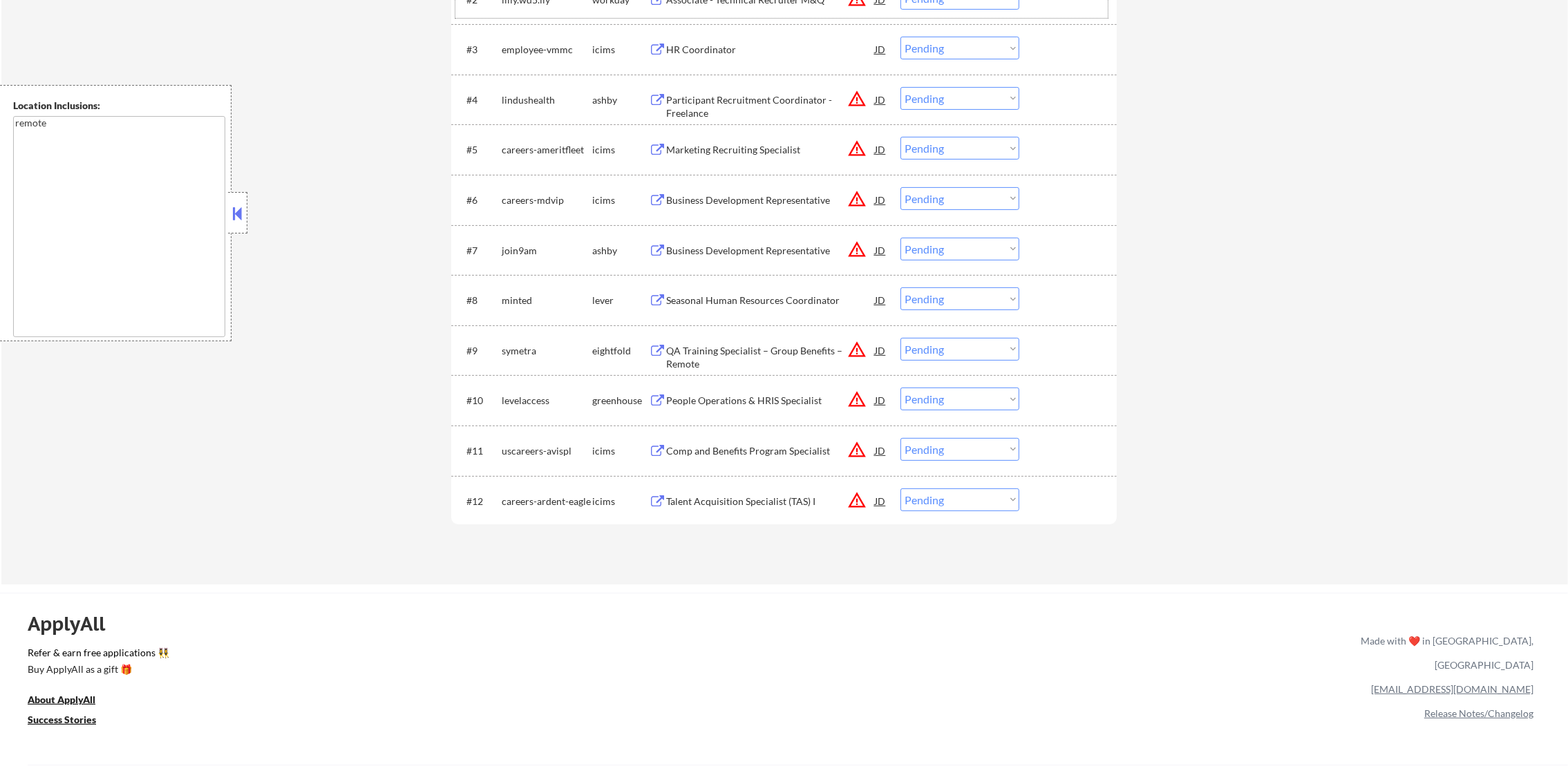
scroll to position [621, 0]
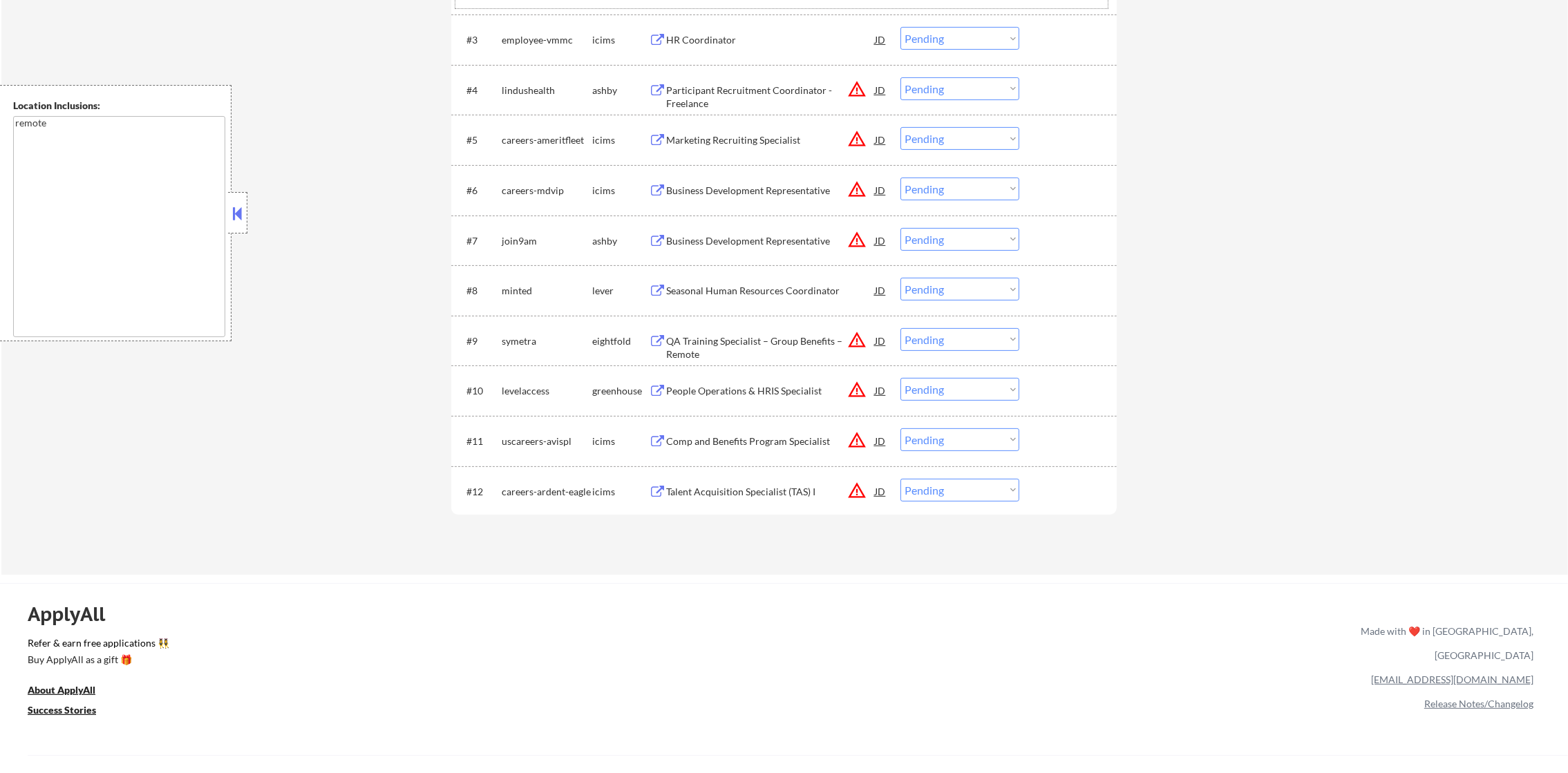
click at [738, 384] on div "People Operations & HRIS Specialist" at bounding box center [770, 391] width 209 height 14
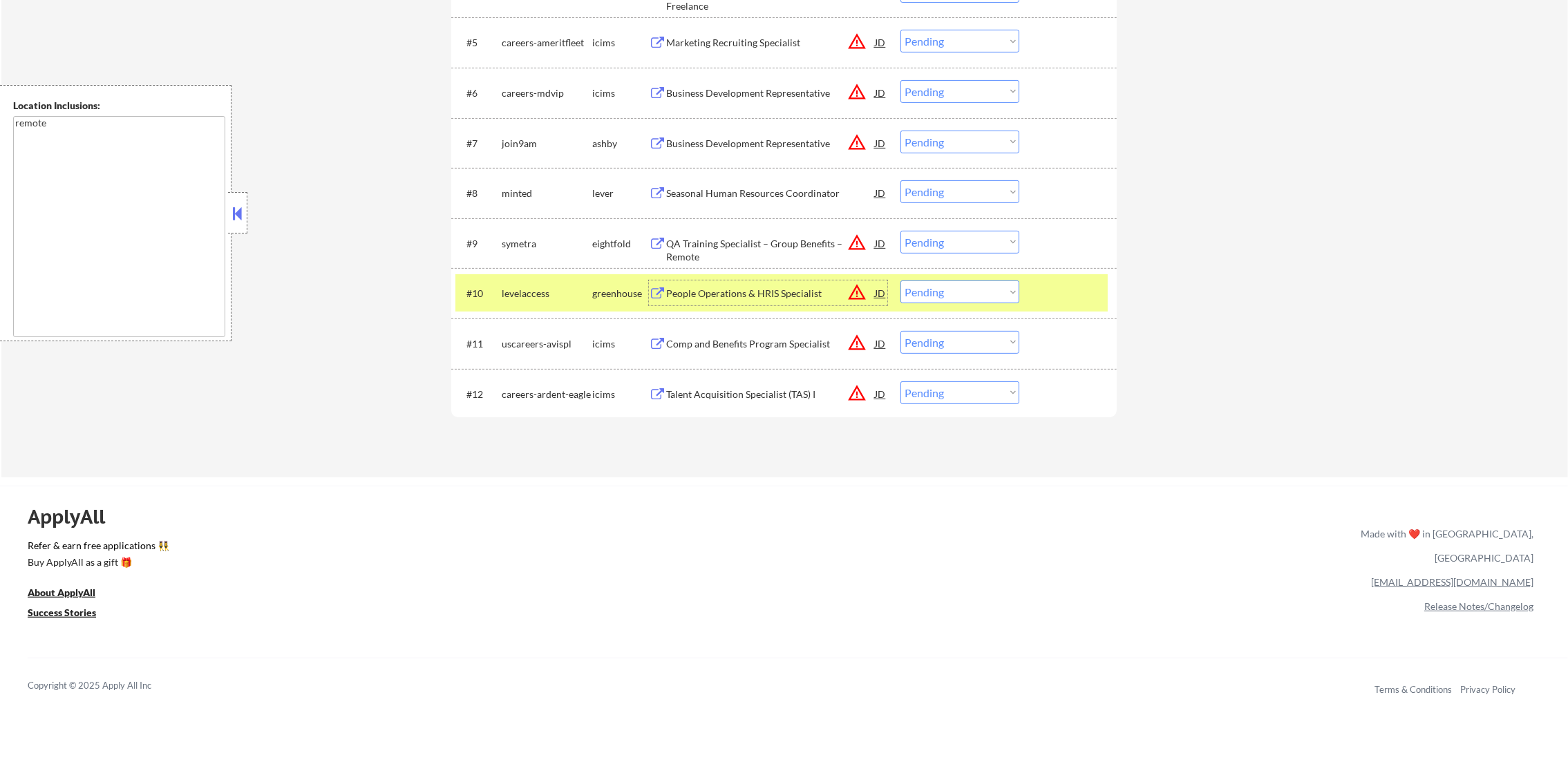
scroll to position [725, 0]
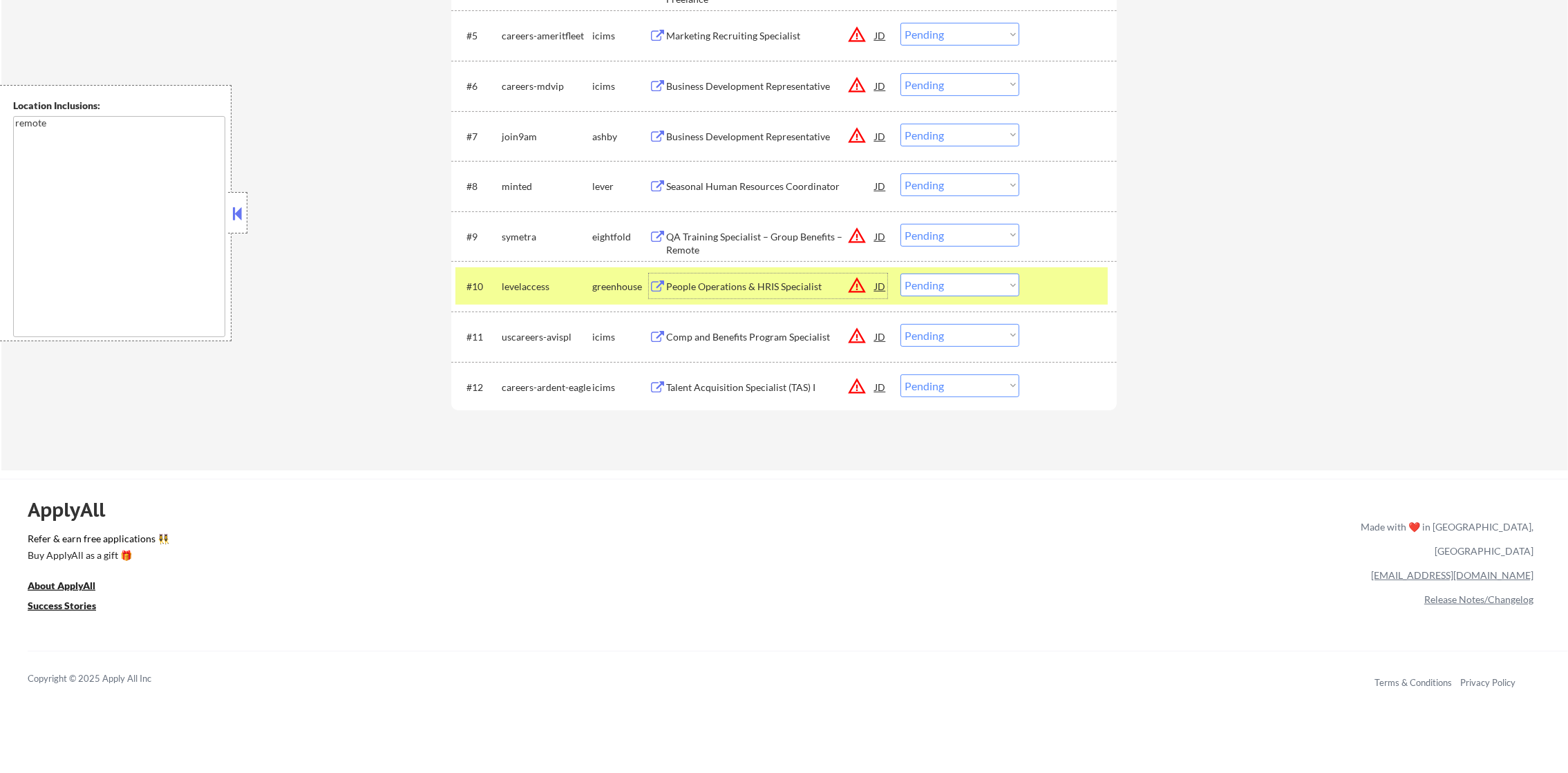
click at [913, 274] on select "Choose an option... Pending Applied Excluded (Questions) Excluded (Expired) Exc…" at bounding box center [959, 285] width 119 height 23
click at [900, 274] on select "Choose an option... Pending Applied Excluded (Questions) Excluded (Expired) Exc…" at bounding box center [959, 285] width 119 height 23
click at [531, 291] on div "levelaccess" at bounding box center [547, 286] width 91 height 14
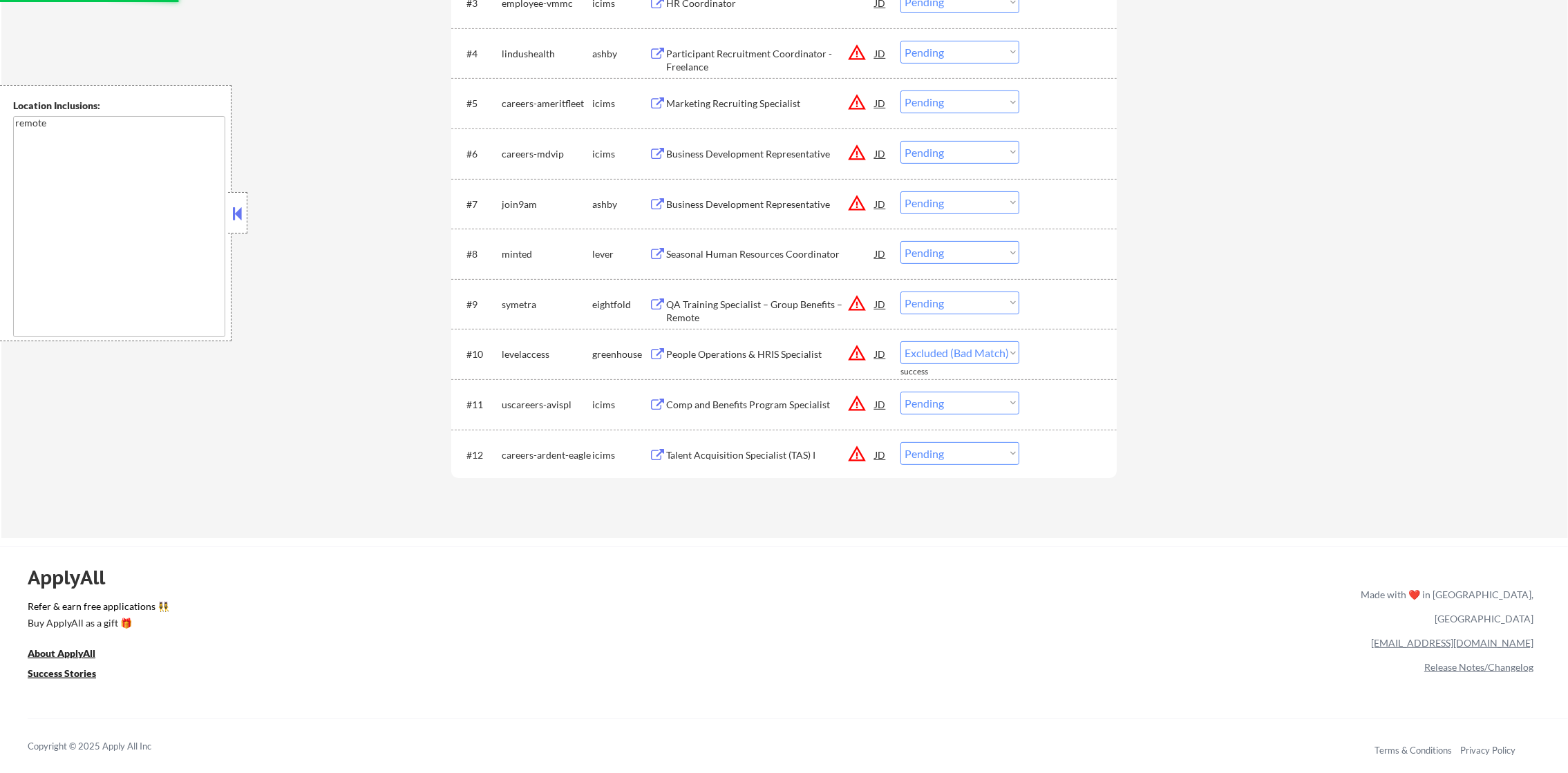
scroll to position [657, 0]
select select ""pending""
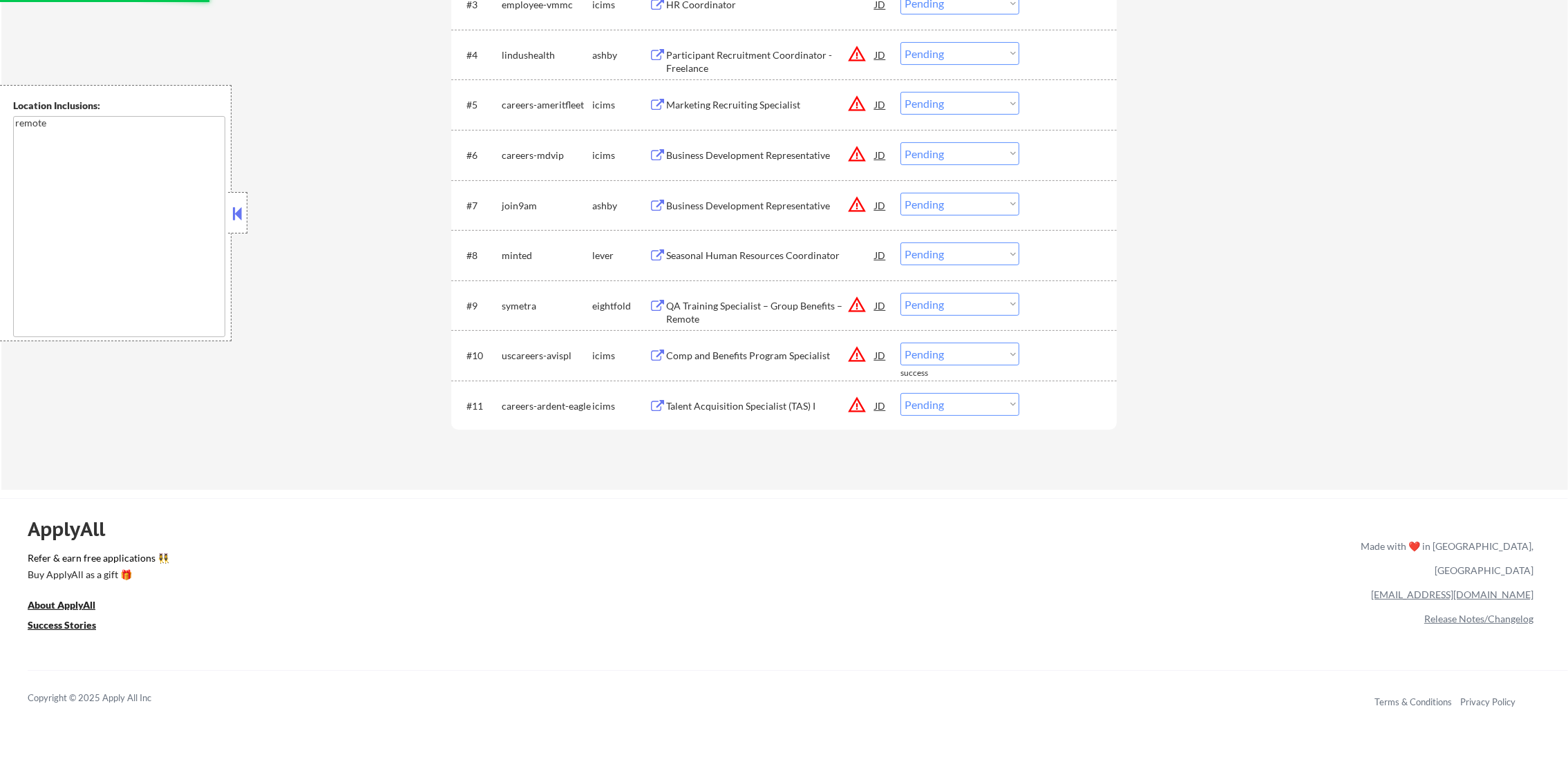
click at [756, 264] on div "Seasonal Human Resources Coordinator" at bounding box center [770, 255] width 209 height 25
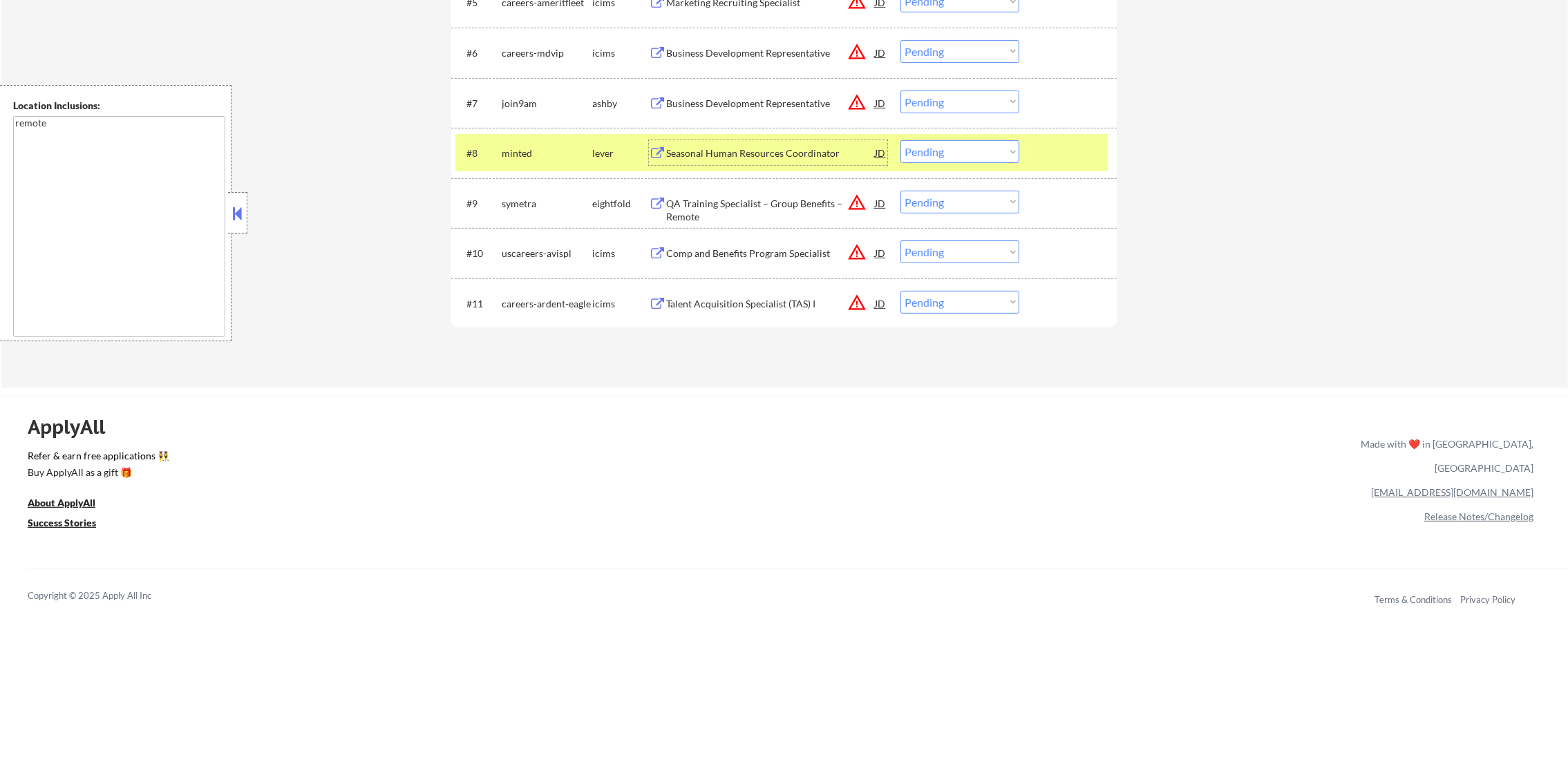
scroll to position [760, 0]
click at [944, 149] on select "Choose an option... Pending Applied Excluded (Questions) Excluded (Expired) Exc…" at bounding box center [959, 150] width 119 height 23
click at [900, 139] on select "Choose an option... Pending Applied Excluded (Questions) Excluded (Expired) Exc…" at bounding box center [959, 150] width 119 height 23
select select ""pending""
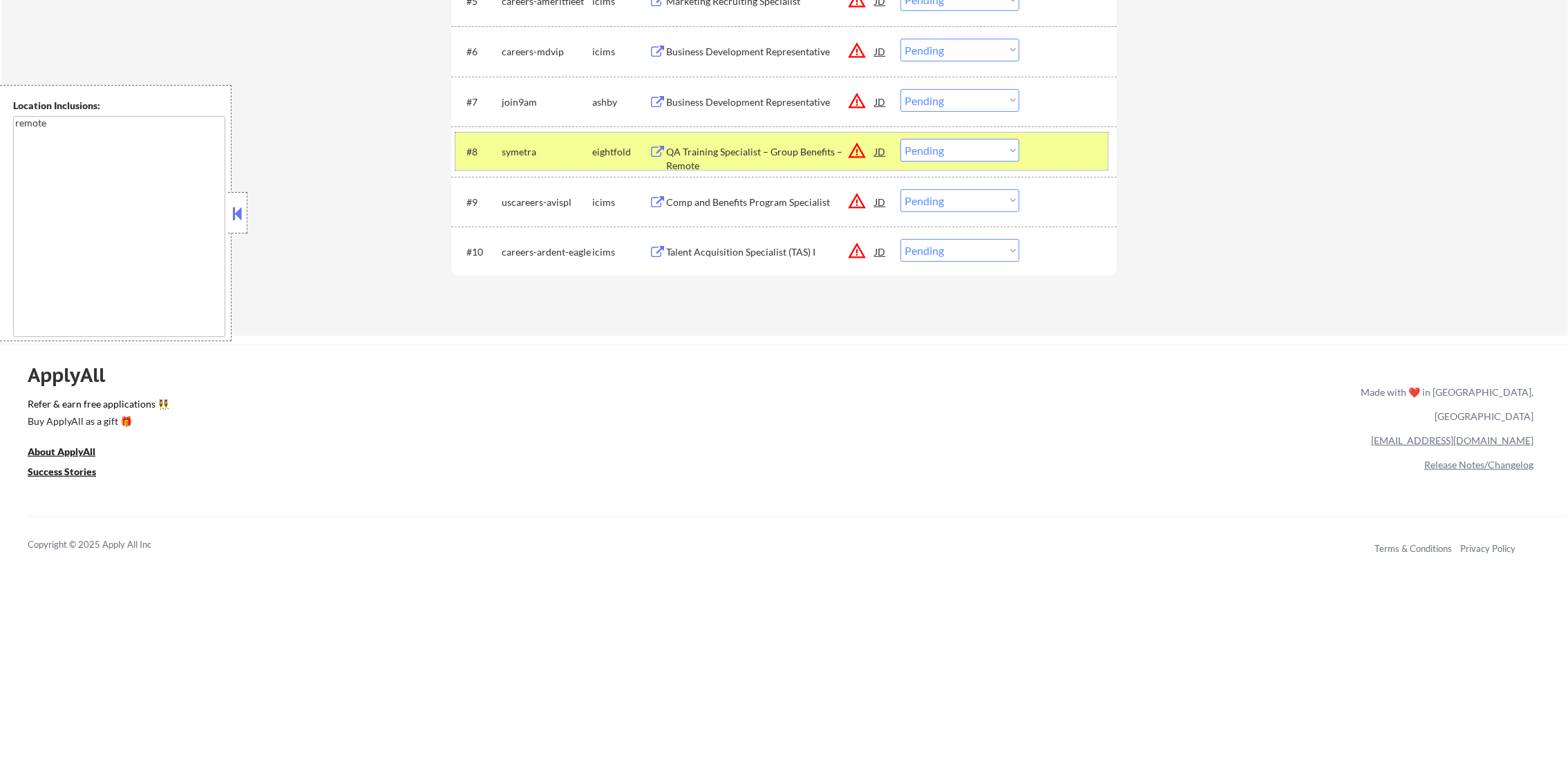
click at [529, 141] on div "symetra" at bounding box center [547, 151] width 91 height 25
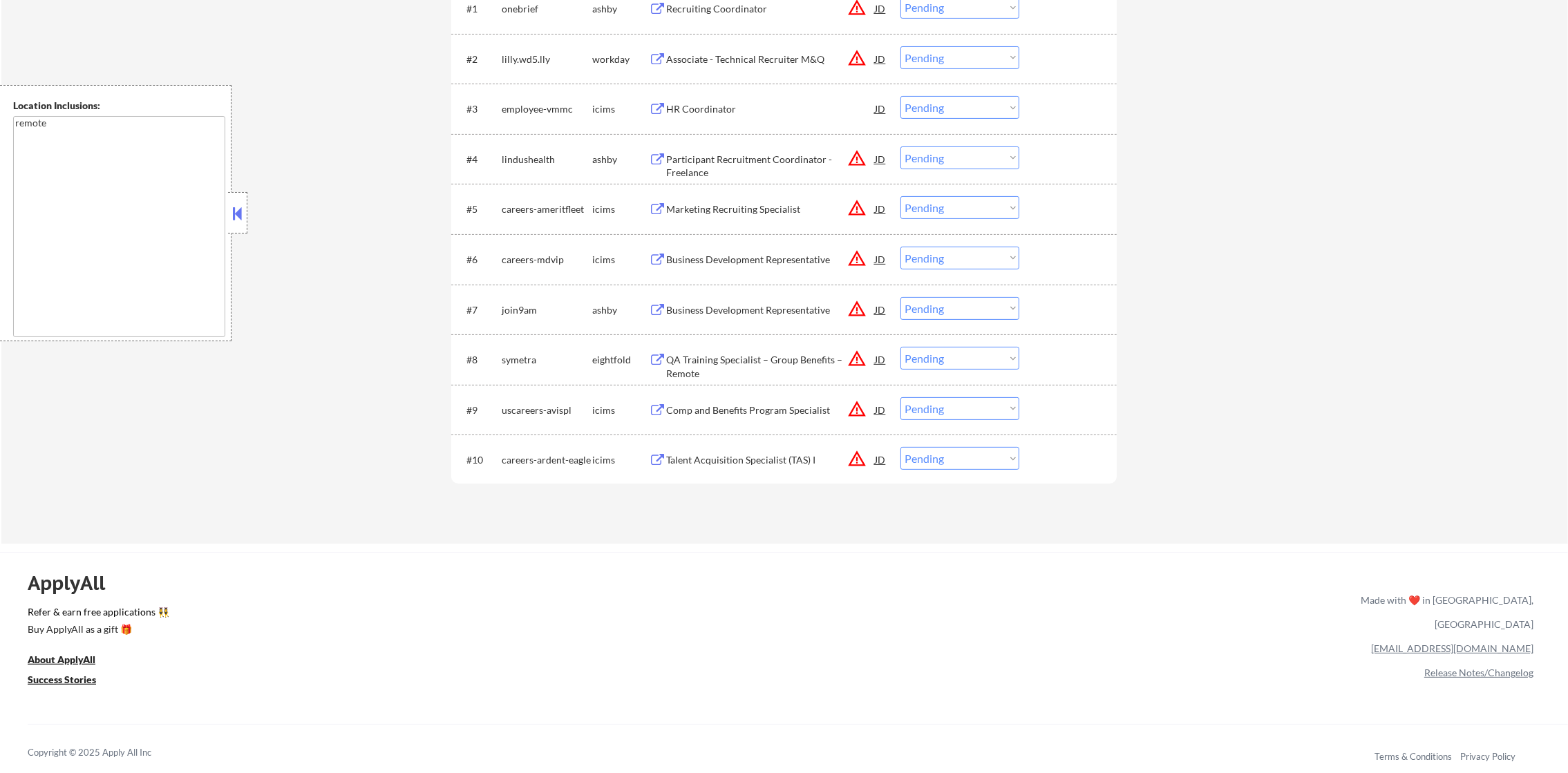
scroll to position [518, 0]
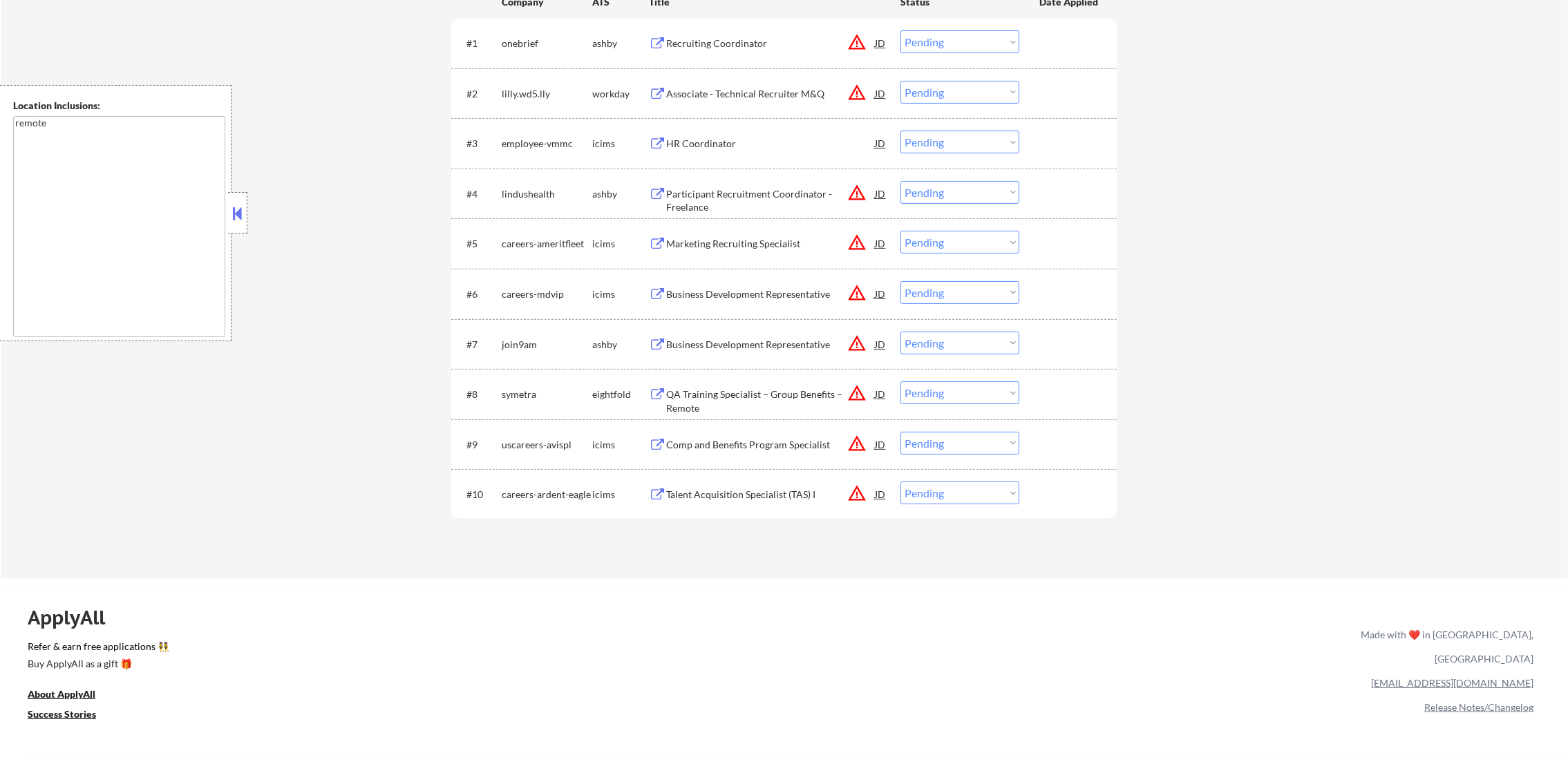
click at [754, 345] on div "Business Development Representative" at bounding box center [770, 345] width 209 height 14
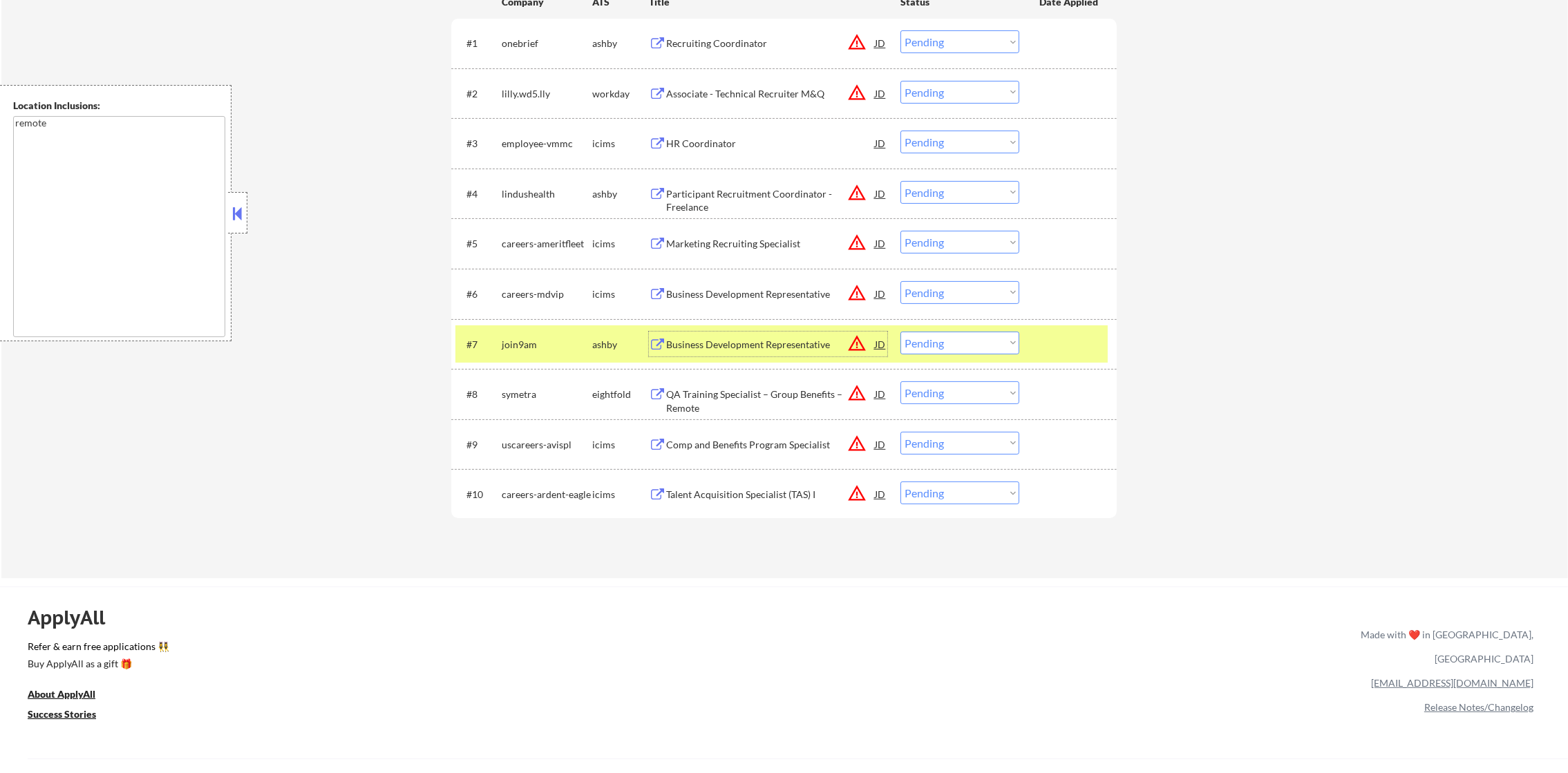
click at [922, 348] on select "Choose an option... Pending Applied Excluded (Questions) Excluded (Expired) Exc…" at bounding box center [959, 343] width 119 height 23
click at [900, 332] on select "Choose an option... Pending Applied Excluded (Questions) Excluded (Expired) Exc…" at bounding box center [959, 343] width 119 height 23
click at [512, 338] on div "join9am" at bounding box center [547, 345] width 91 height 14
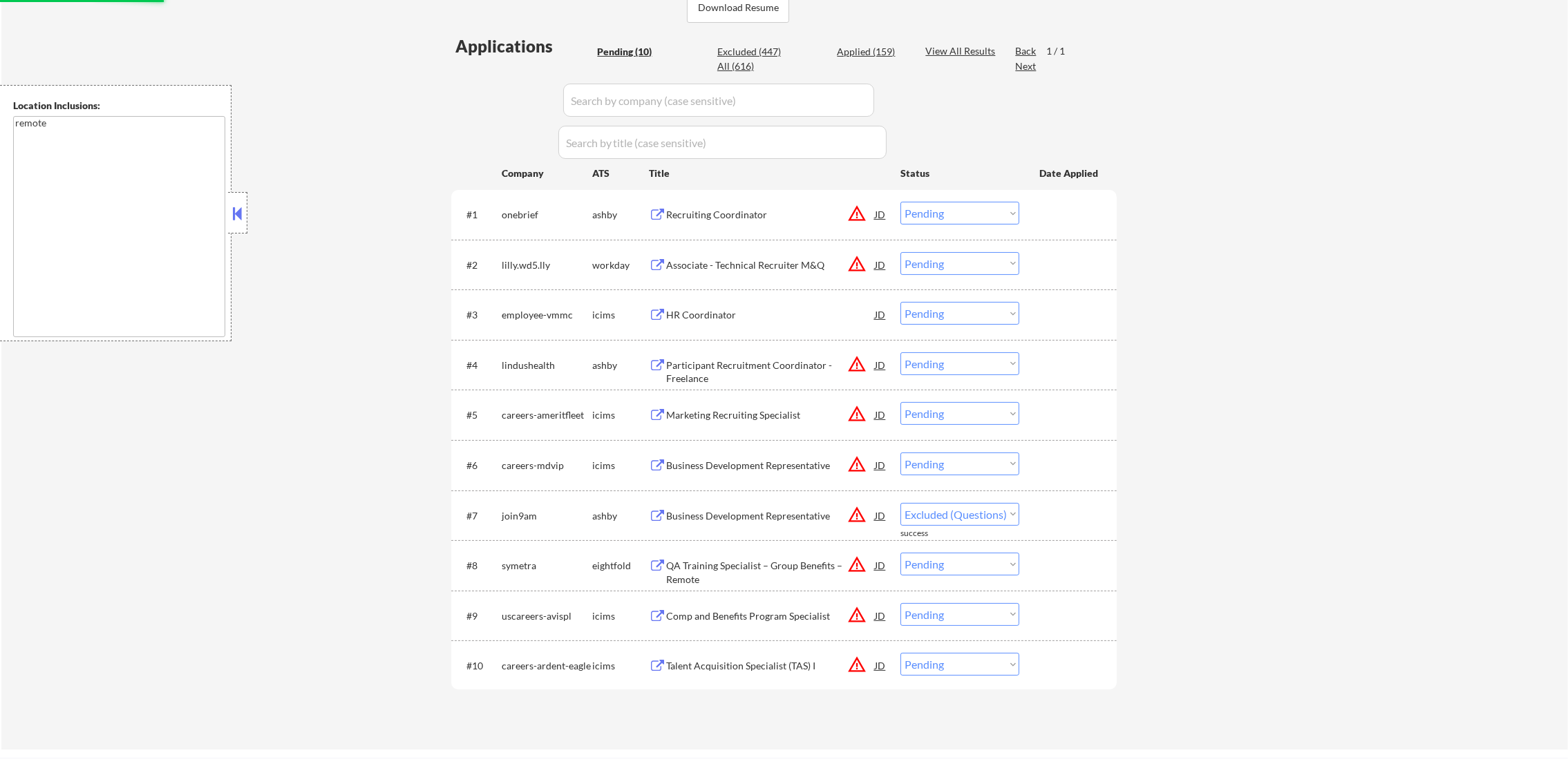
scroll to position [345, 0]
select select ""pending""
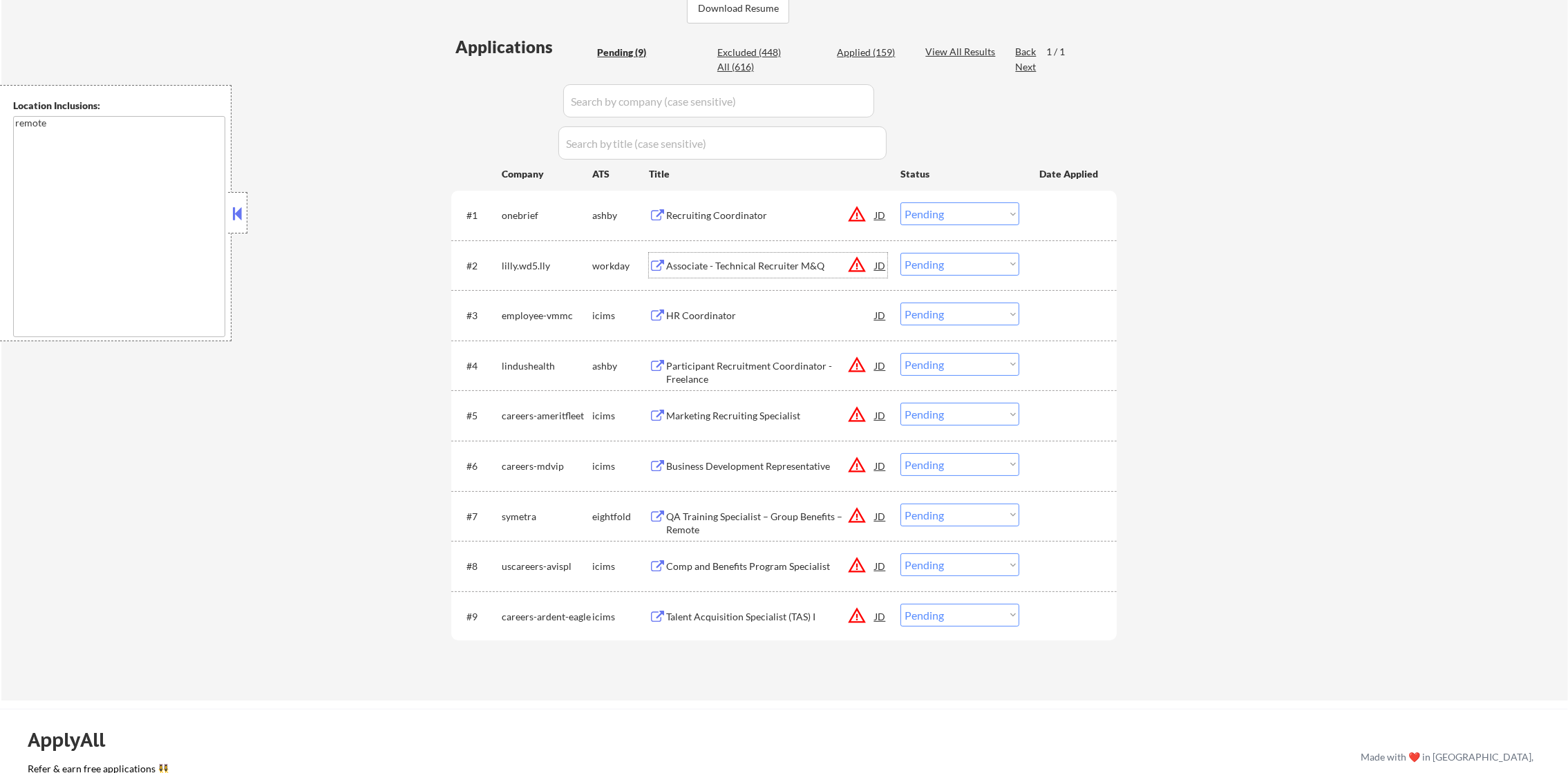
click at [725, 261] on div "Associate - Technical Recruiter M&Q" at bounding box center [770, 266] width 209 height 14
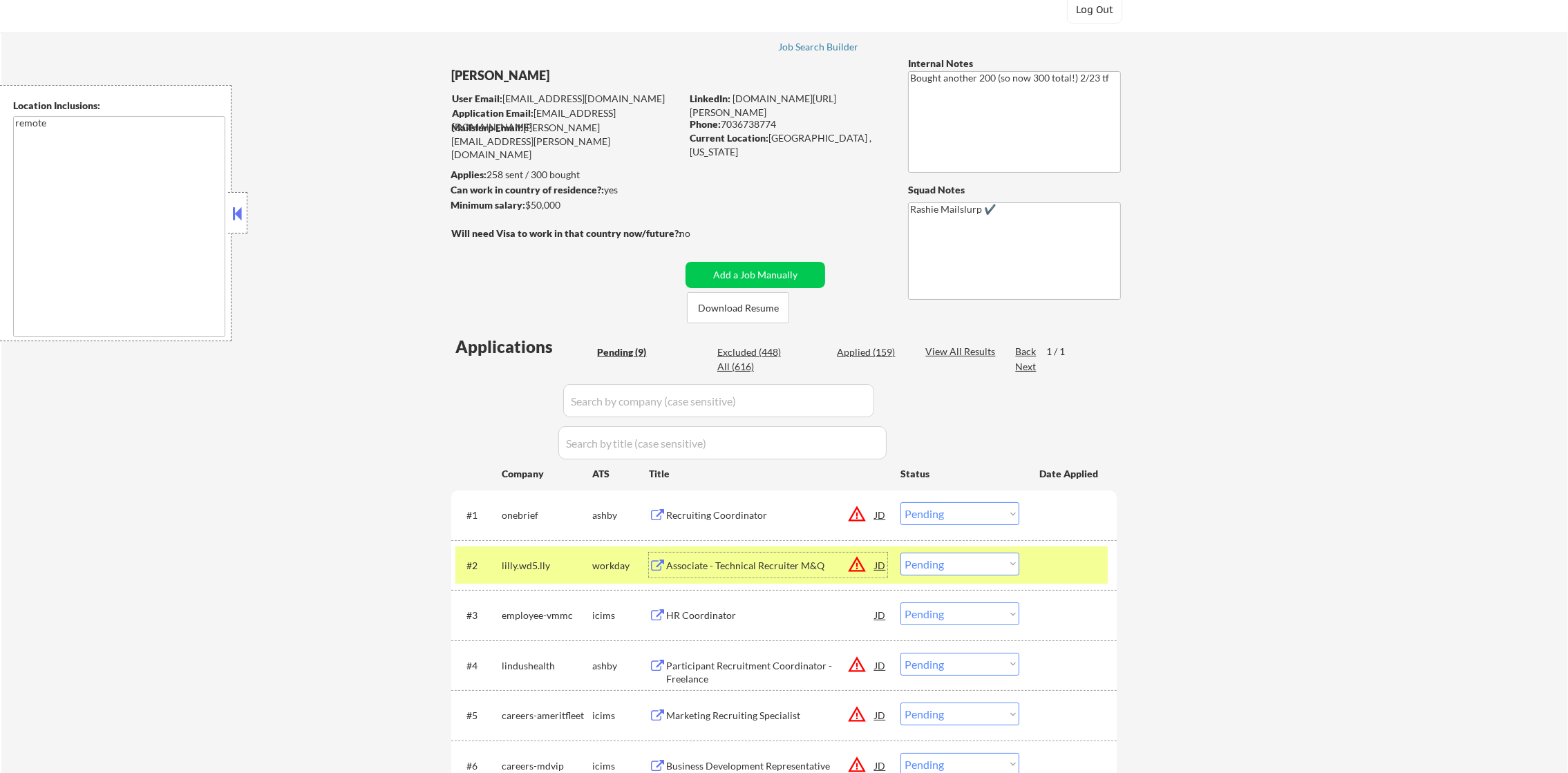
scroll to position [35, 0]
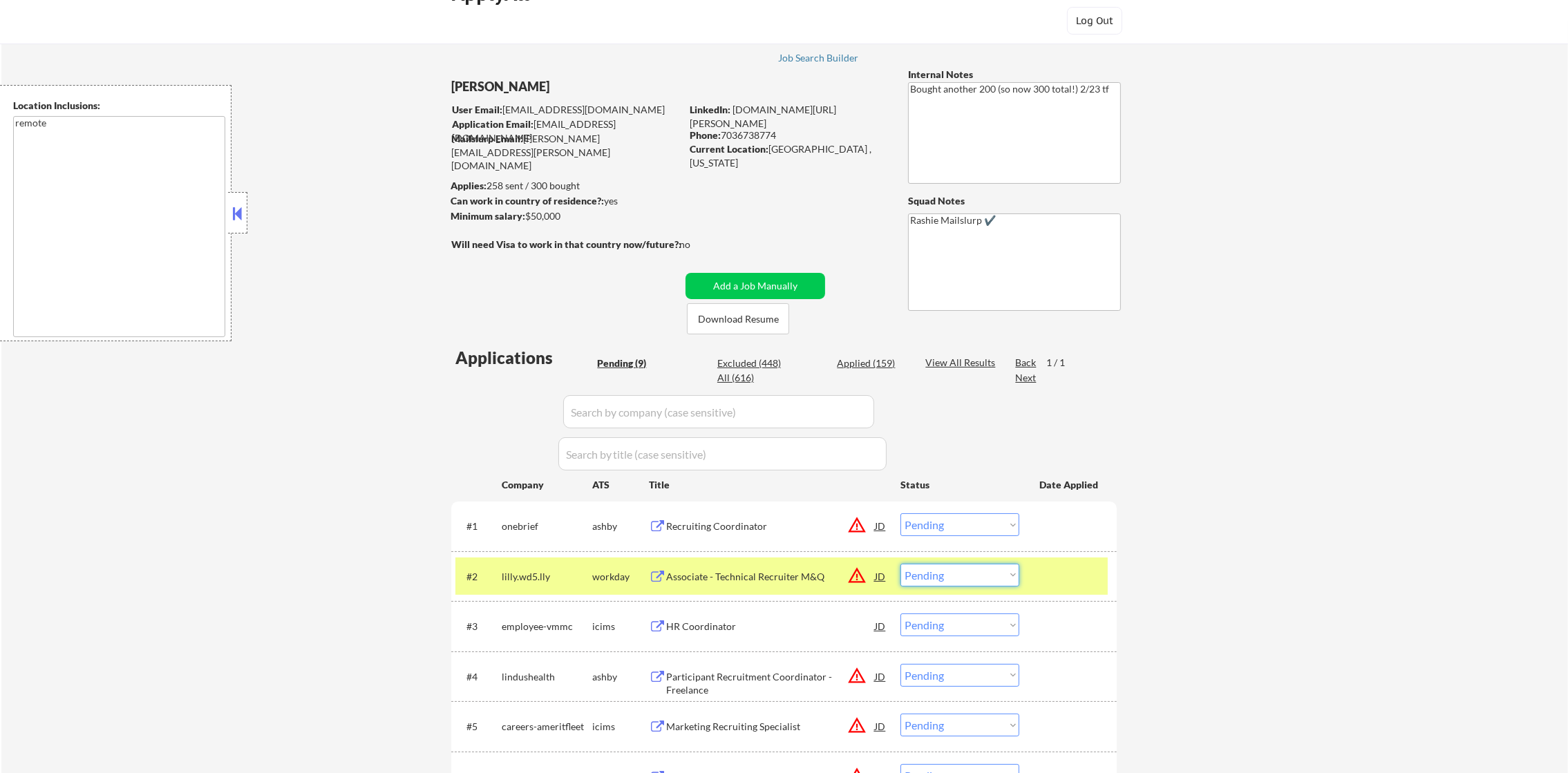
click at [927, 571] on select "Choose an option... Pending Applied Excluded (Questions) Excluded (Expired) Exc…" at bounding box center [959, 575] width 119 height 23
click at [900, 564] on select "Choose an option... Pending Applied Excluded (Questions) Excluded (Expired) Exc…" at bounding box center [959, 575] width 119 height 23
click at [528, 582] on div "lilly.wd5.lly" at bounding box center [547, 577] width 91 height 14
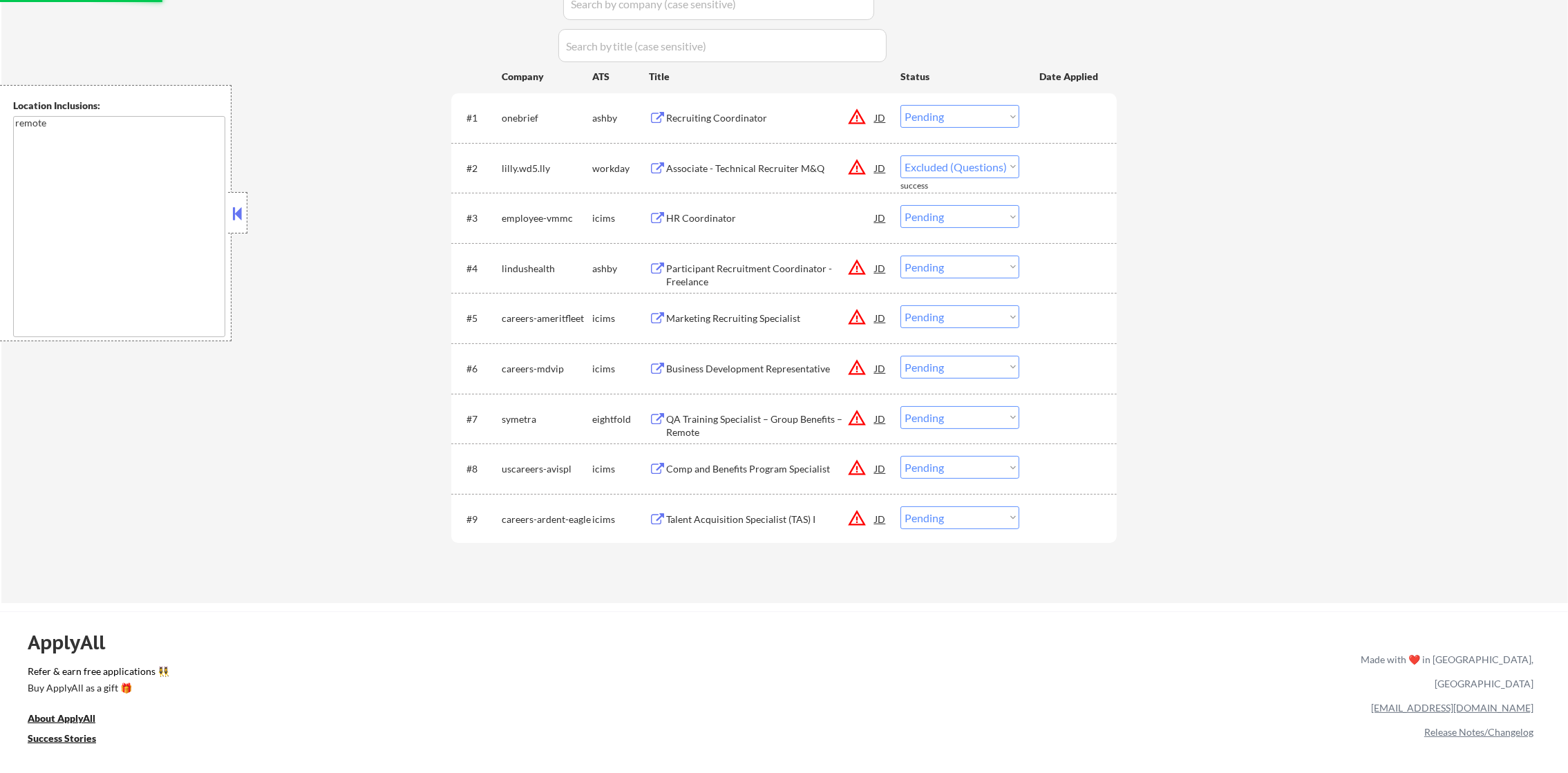
scroll to position [449, 0]
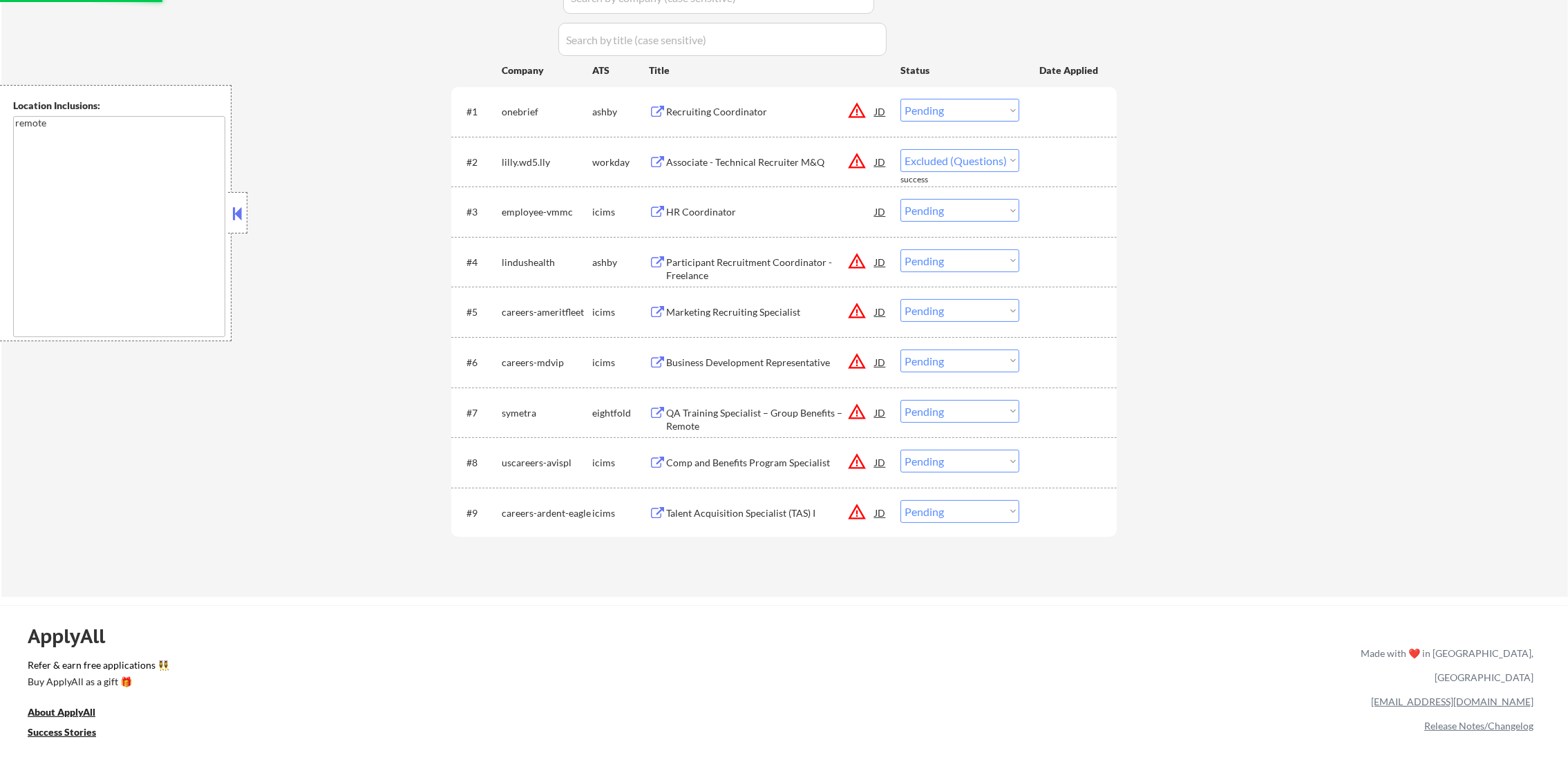
select select ""pending""
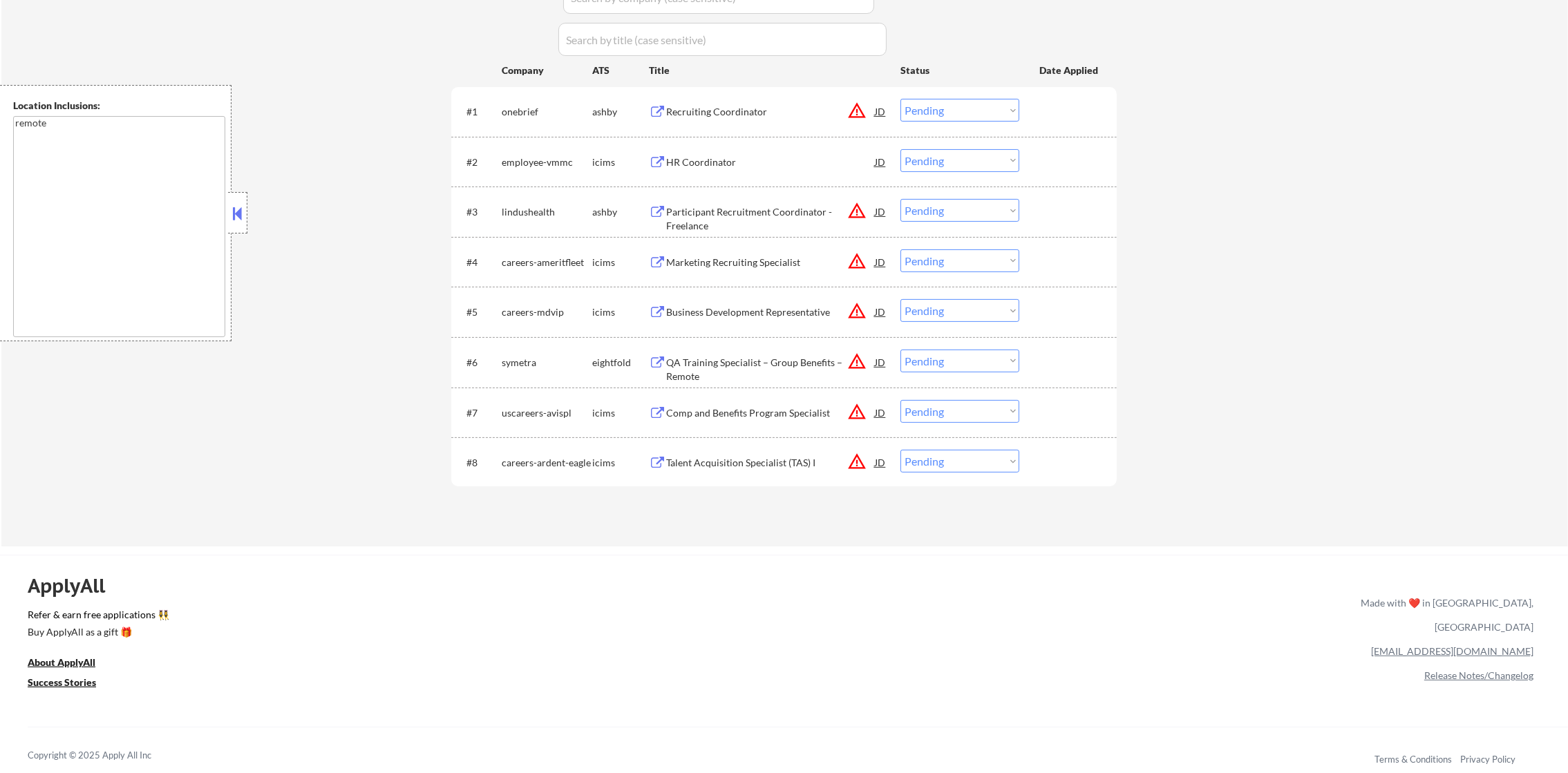
click at [780, 119] on div "Recruiting Coordinator" at bounding box center [770, 111] width 209 height 25
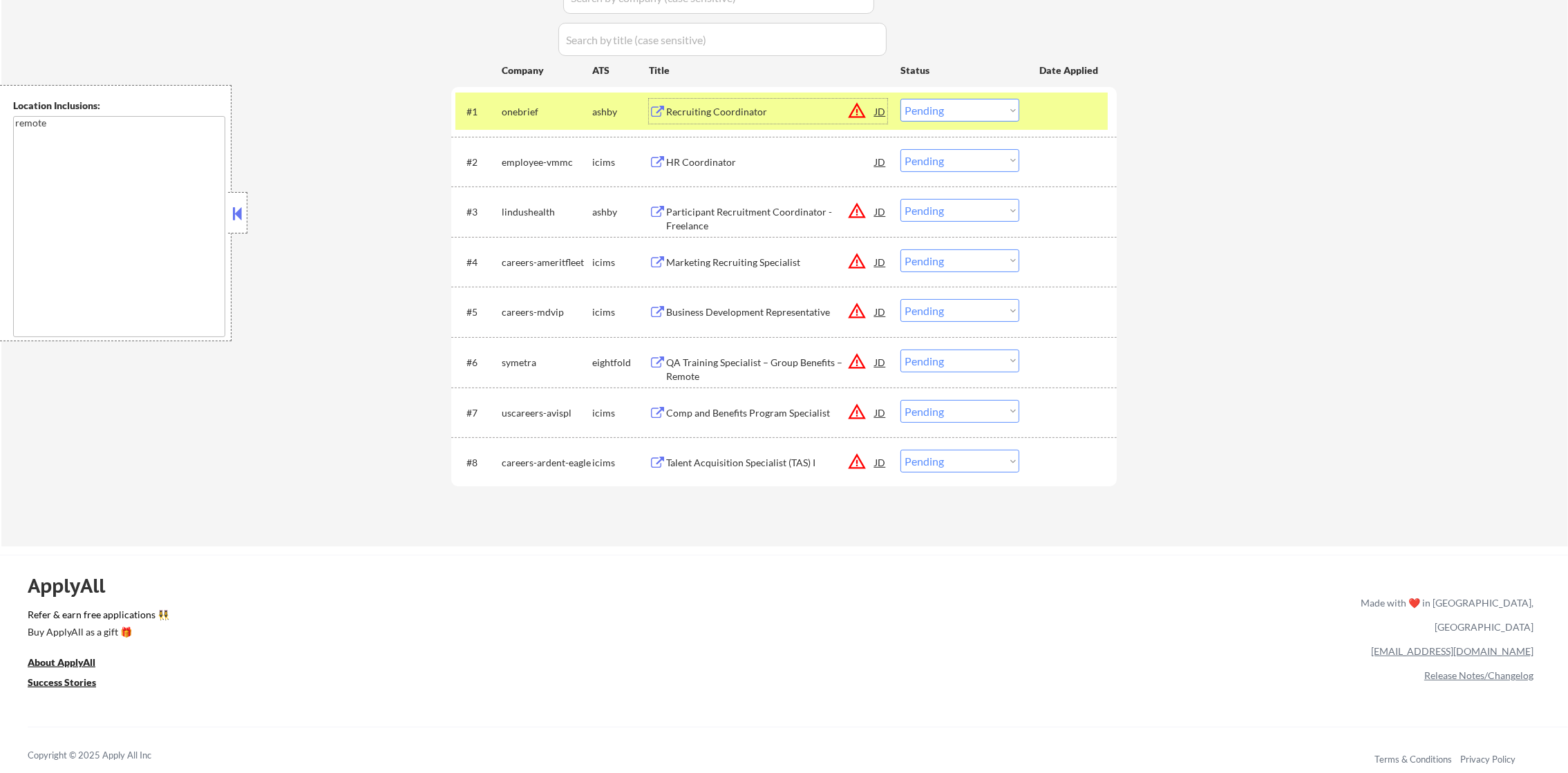
click at [940, 109] on select "Choose an option... Pending Applied Excluded (Questions) Excluded (Expired) Exc…" at bounding box center [959, 110] width 119 height 23
click at [900, 99] on select "Choose an option... Pending Applied Excluded (Questions) Excluded (Expired) Exc…" at bounding box center [959, 110] width 119 height 23
click at [546, 127] on div "#1 onebrief ashby Recruiting Coordinator JD warning_amber Choose an option... P…" at bounding box center [782, 111] width 652 height 37
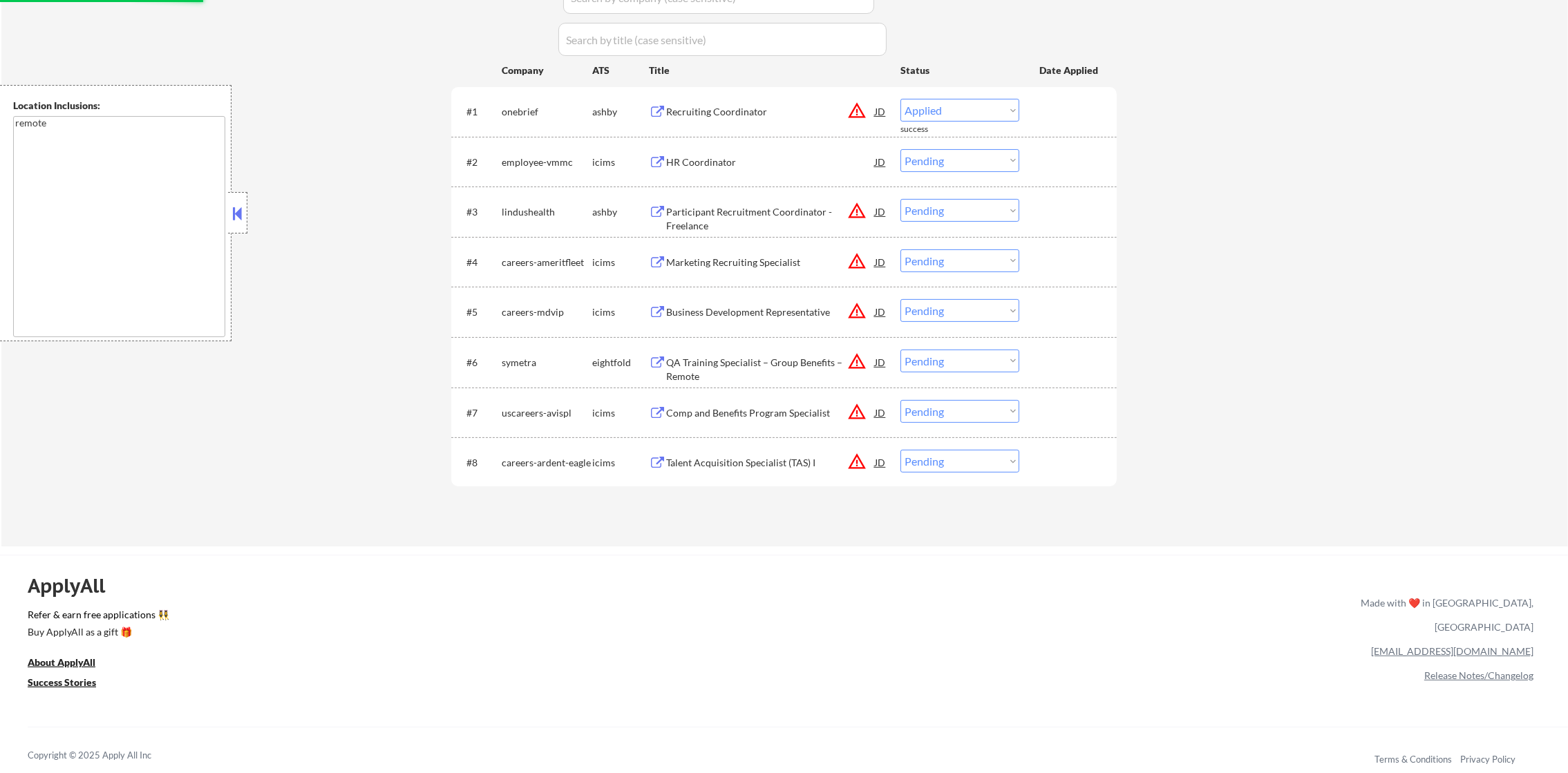
select select ""pending""
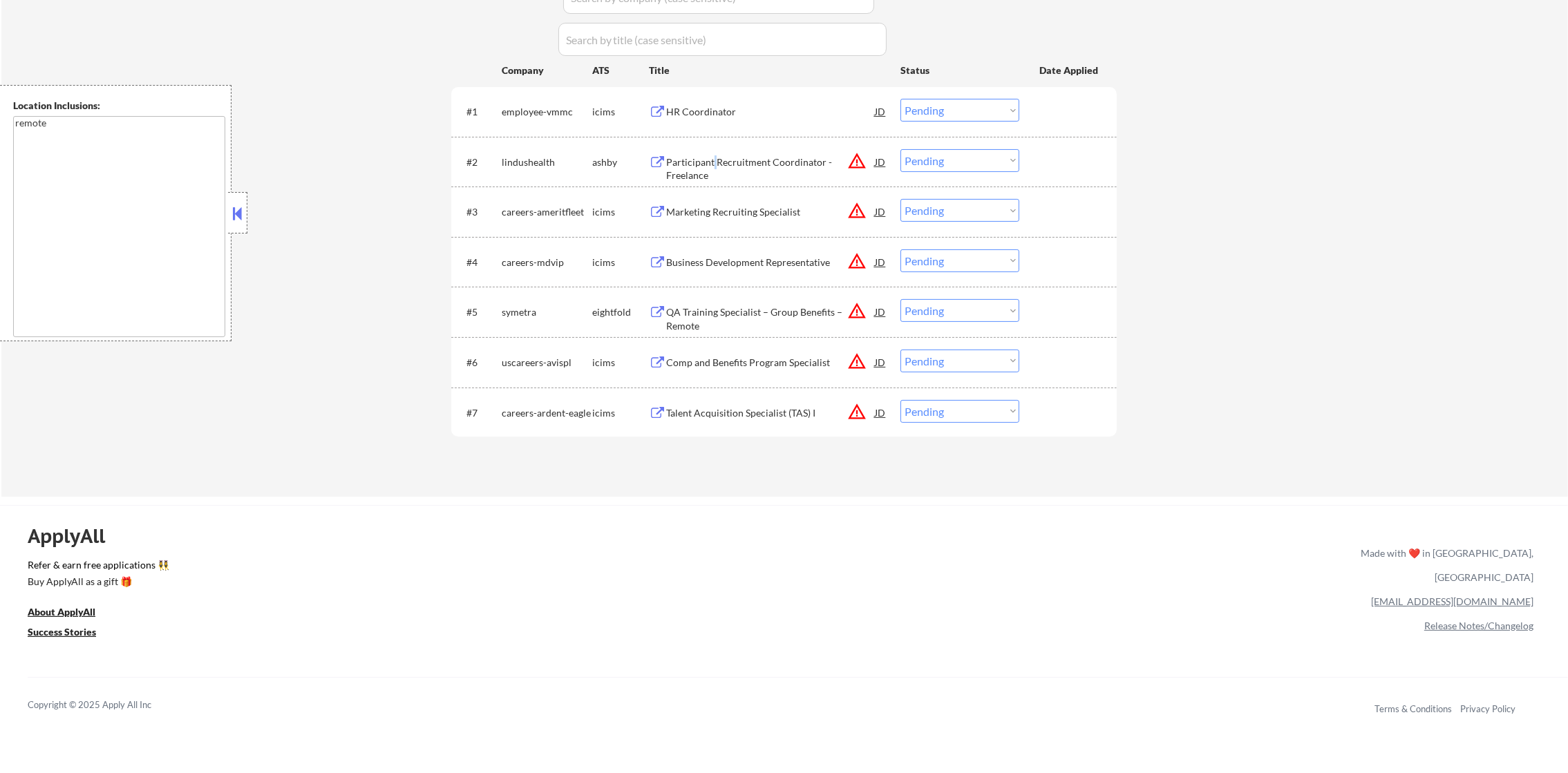
click at [714, 165] on div "Participant Recruitment Coordinator - Freelance" at bounding box center [770, 169] width 209 height 27
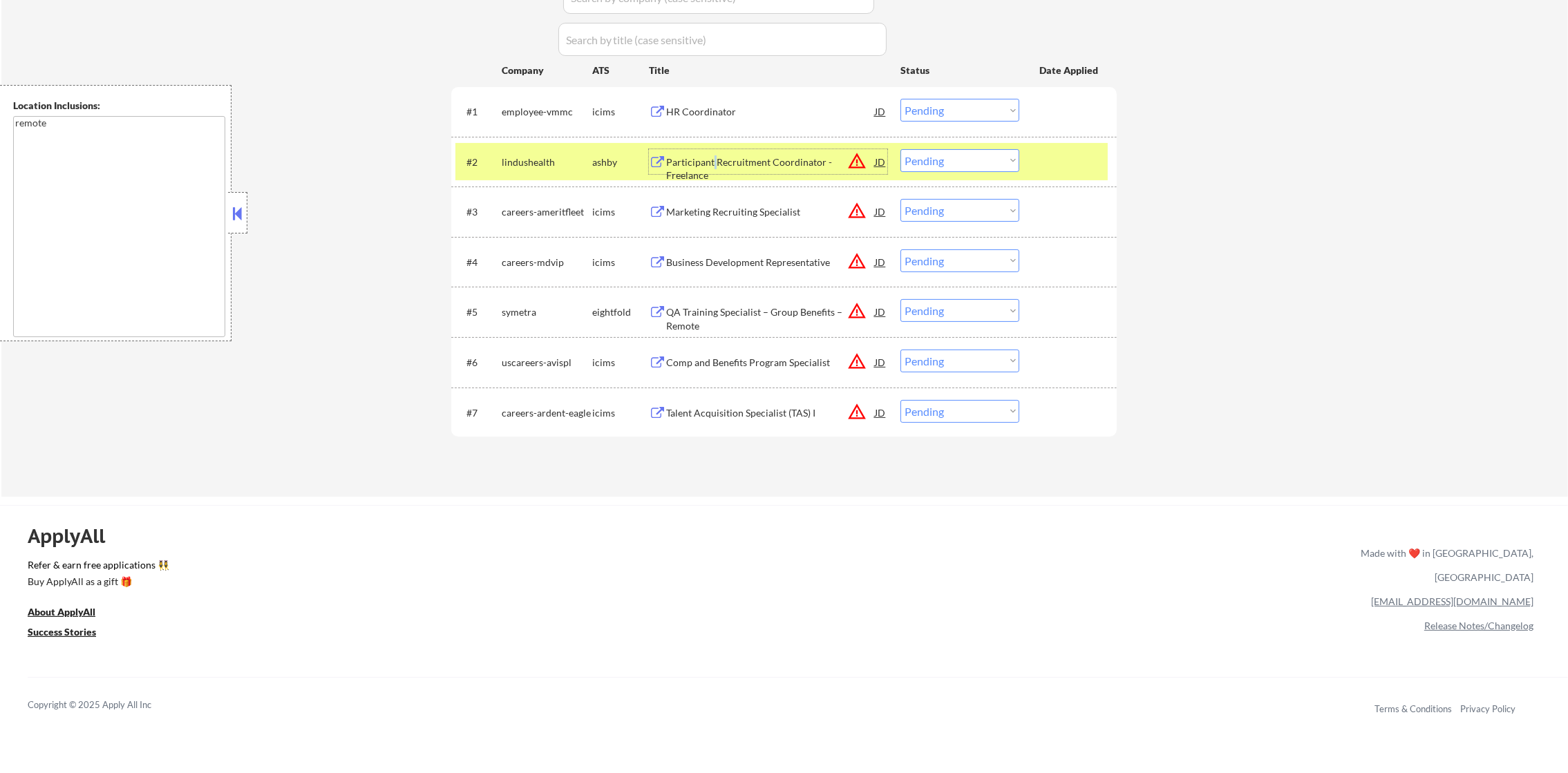
click at [960, 155] on select "Choose an option... Pending Applied Excluded (Questions) Excluded (Expired) Exc…" at bounding box center [959, 160] width 119 height 23
click at [900, 149] on select "Choose an option... Pending Applied Excluded (Questions) Excluded (Expired) Exc…" at bounding box center [959, 160] width 119 height 23
click at [535, 167] on div "lindushealth" at bounding box center [547, 162] width 91 height 14
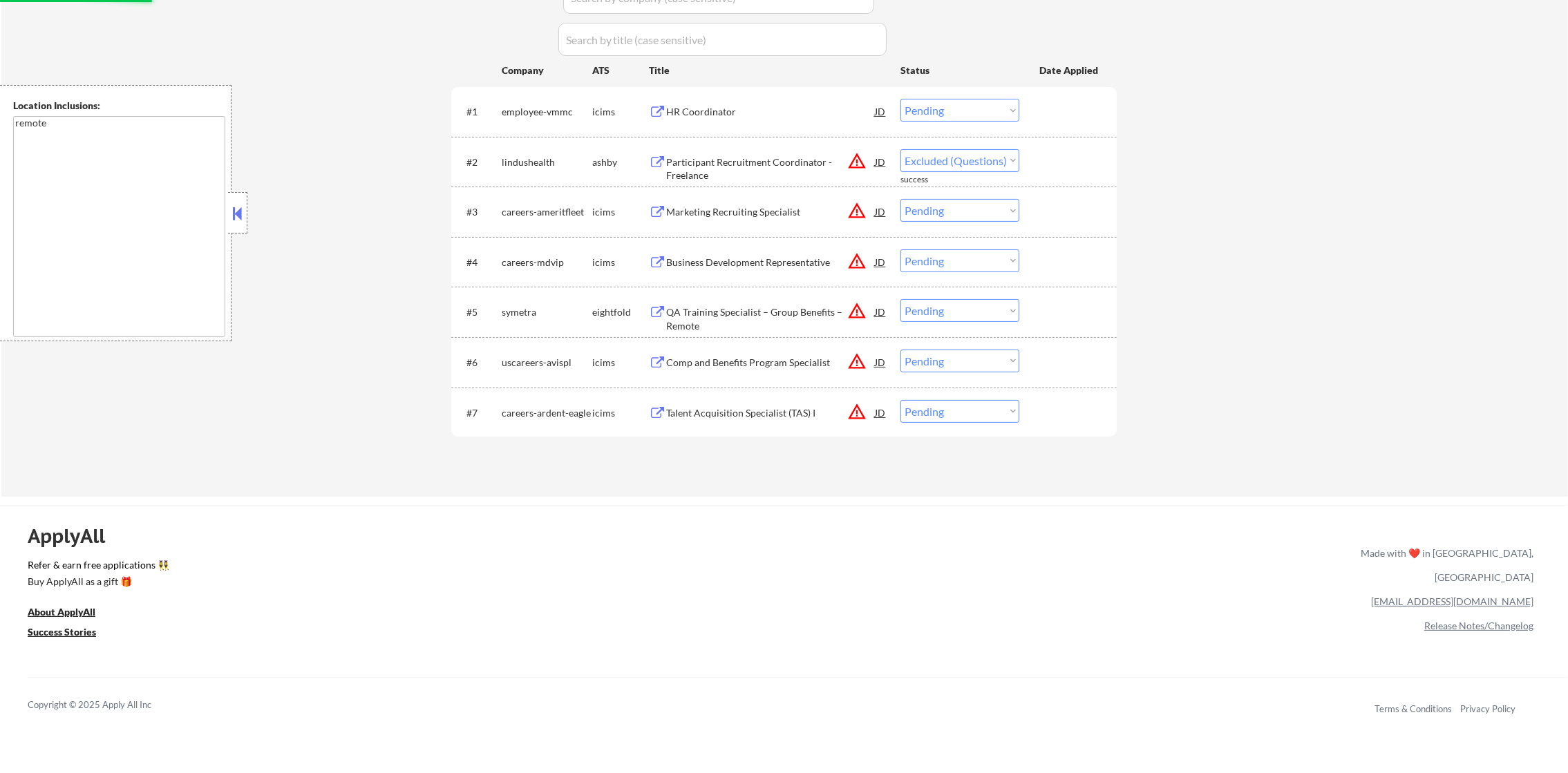
select select ""pending""
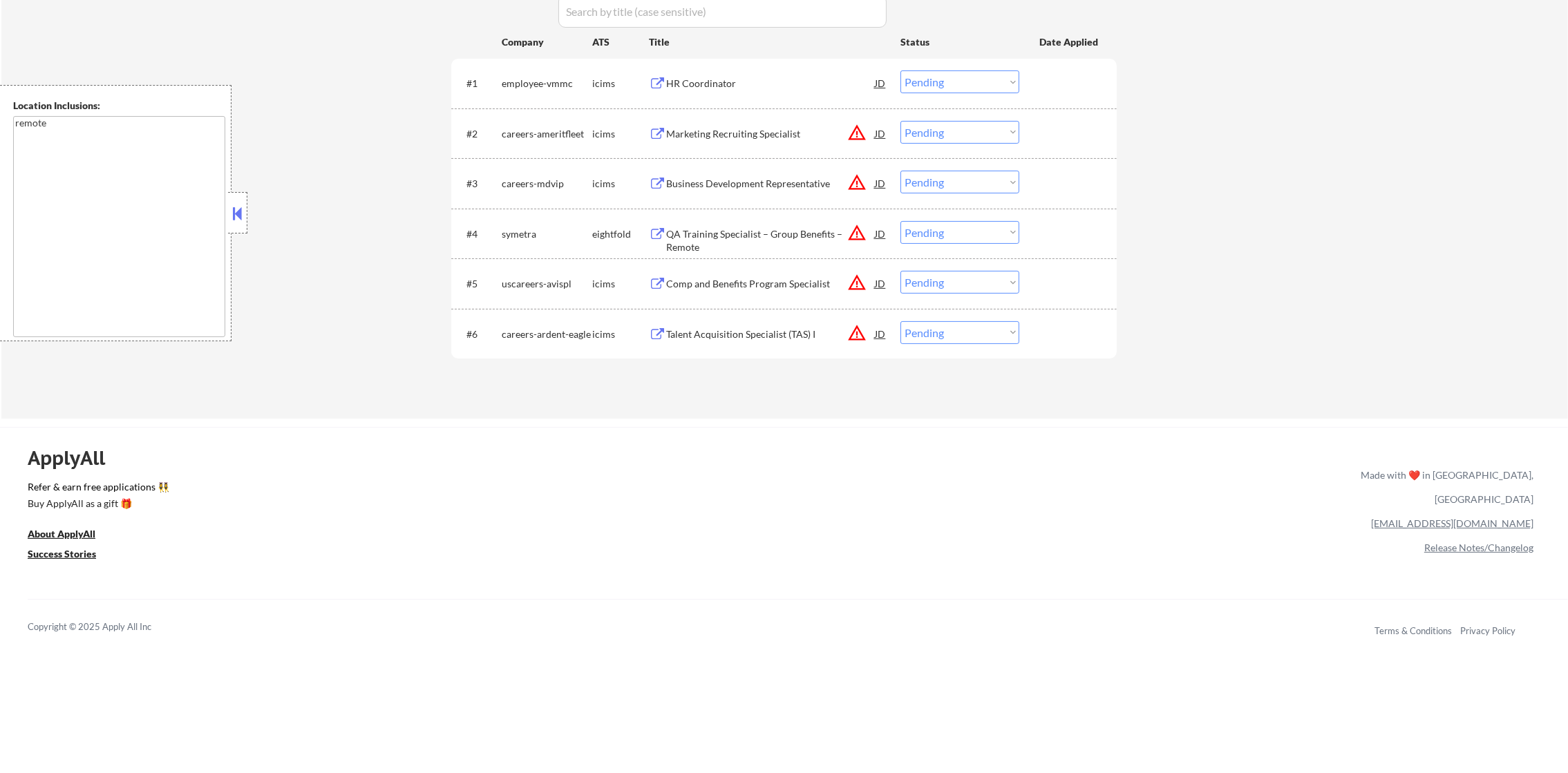
scroll to position [483, 0]
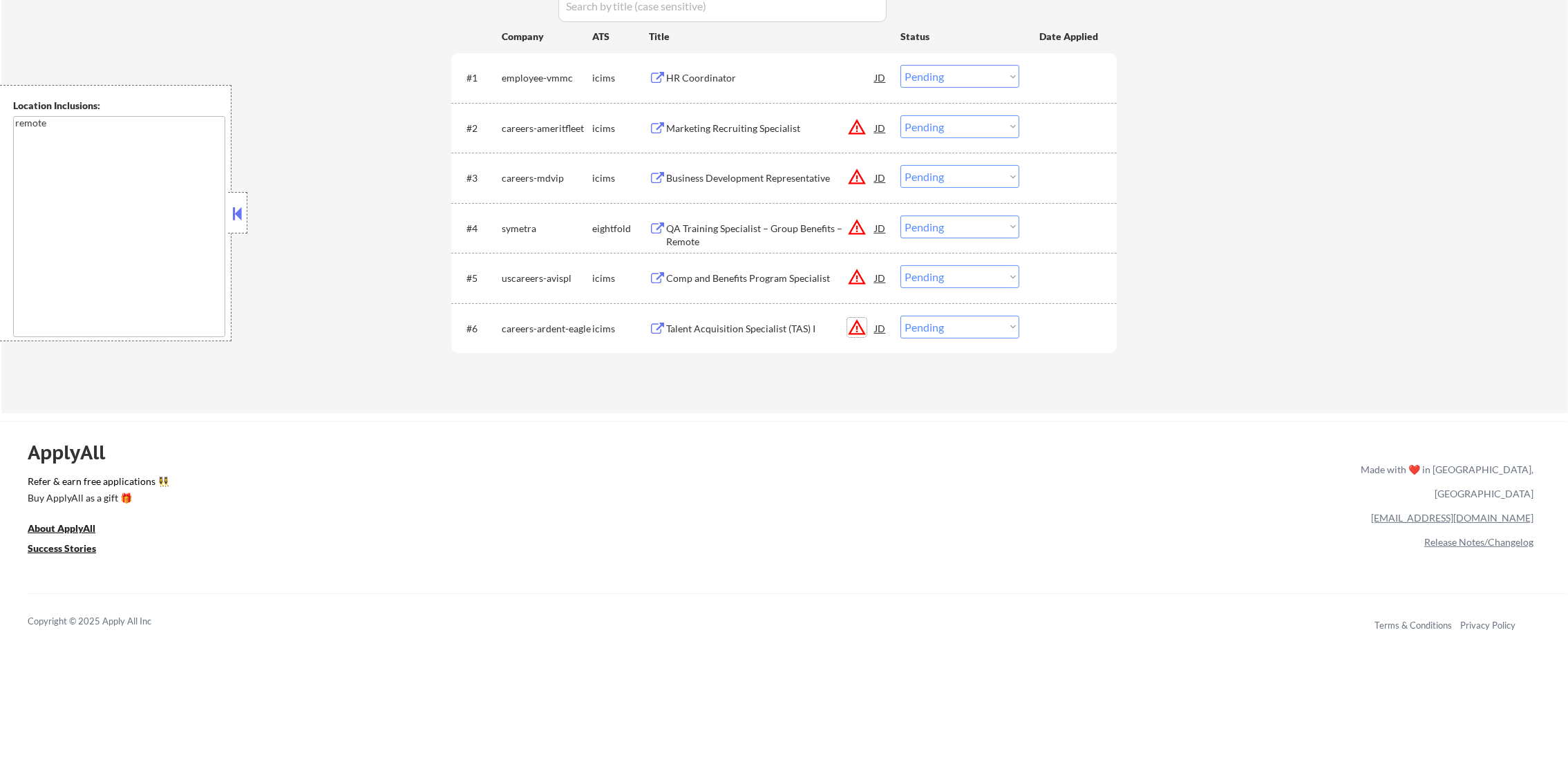
click at [855, 327] on button "warning_amber" at bounding box center [857, 328] width 20 height 20
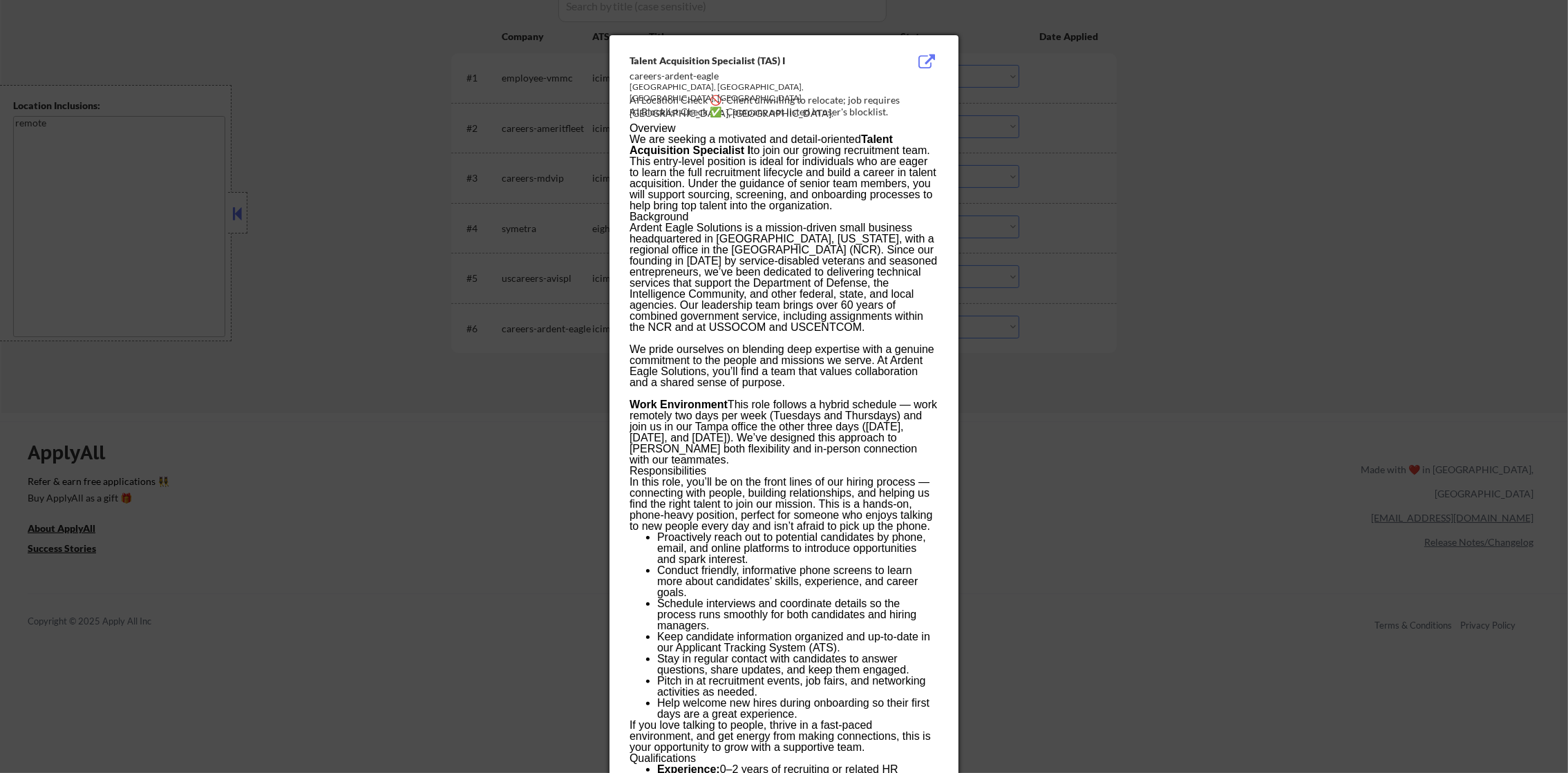
click at [1127, 277] on div at bounding box center [784, 386] width 1568 height 773
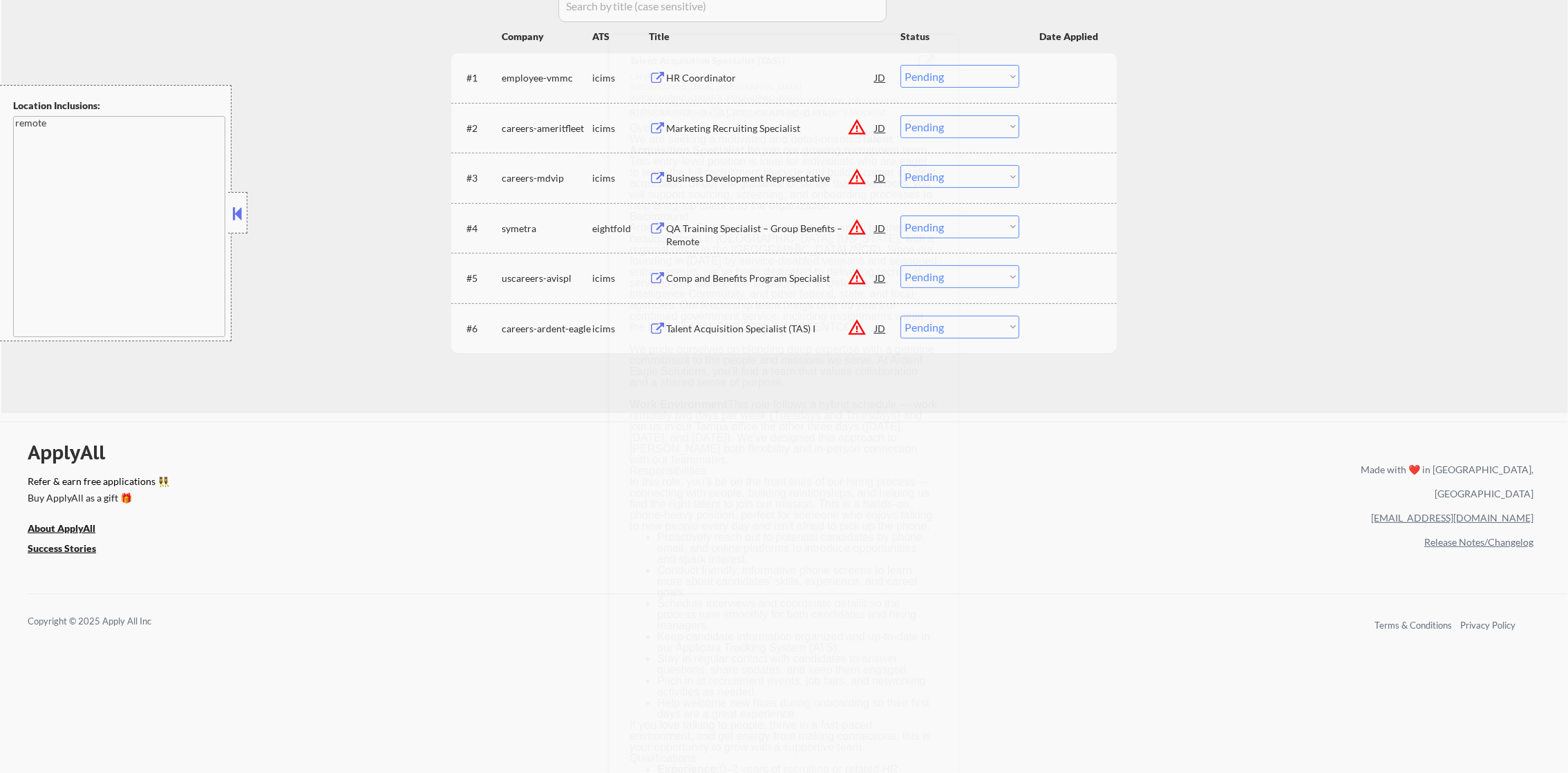
click at [990, 332] on select "Choose an option... Pending Applied Excluded (Questions) Excluded (Expired) Exc…" at bounding box center [959, 327] width 119 height 23
select select ""excluded__location_""
click at [900, 316] on select "Choose an option... Pending Applied Excluded (Questions) Excluded (Expired) Exc…" at bounding box center [959, 327] width 119 height 23
click at [858, 277] on button "warning_amber" at bounding box center [857, 277] width 20 height 20
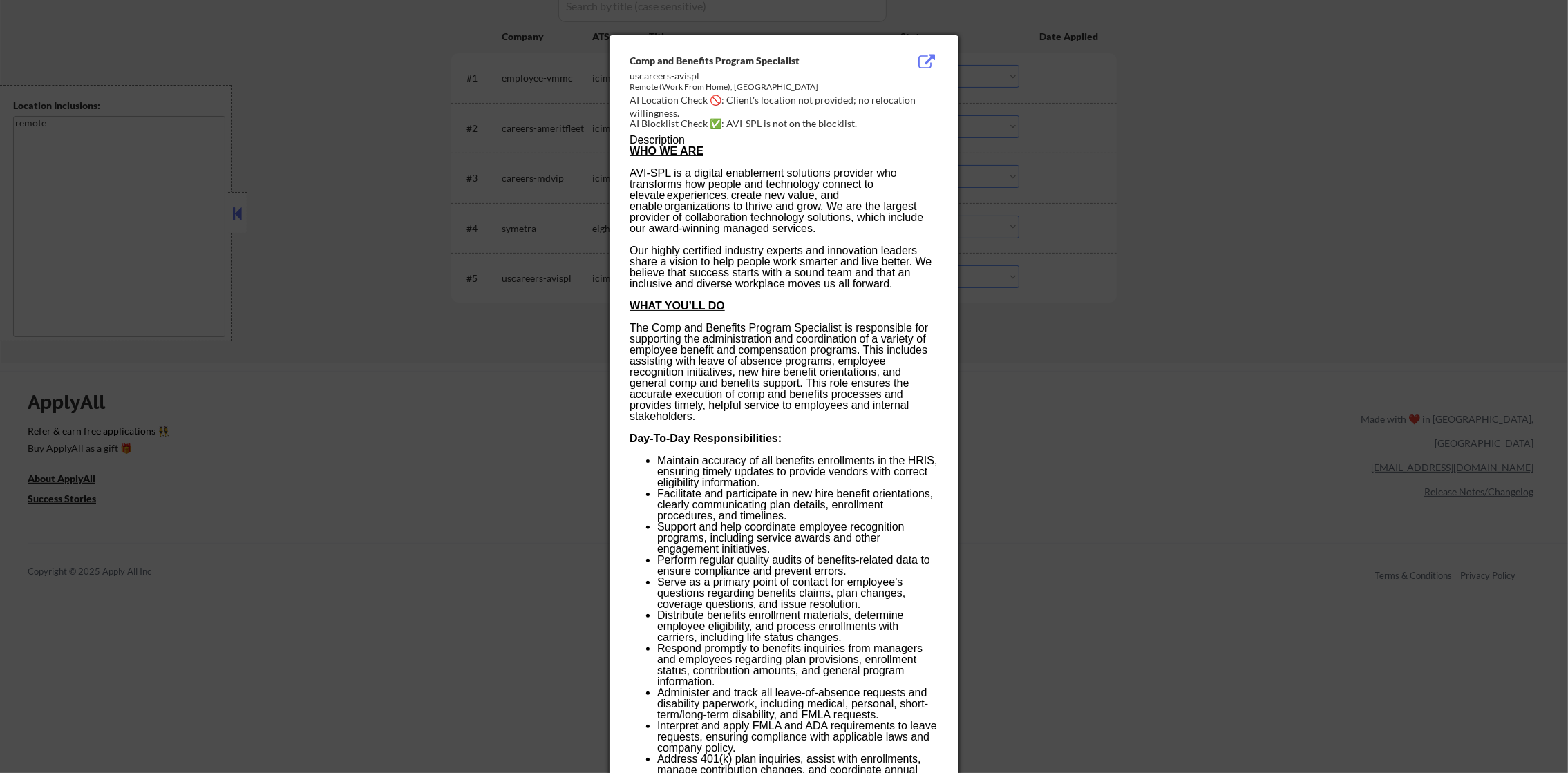
click at [1102, 216] on div at bounding box center [784, 386] width 1568 height 773
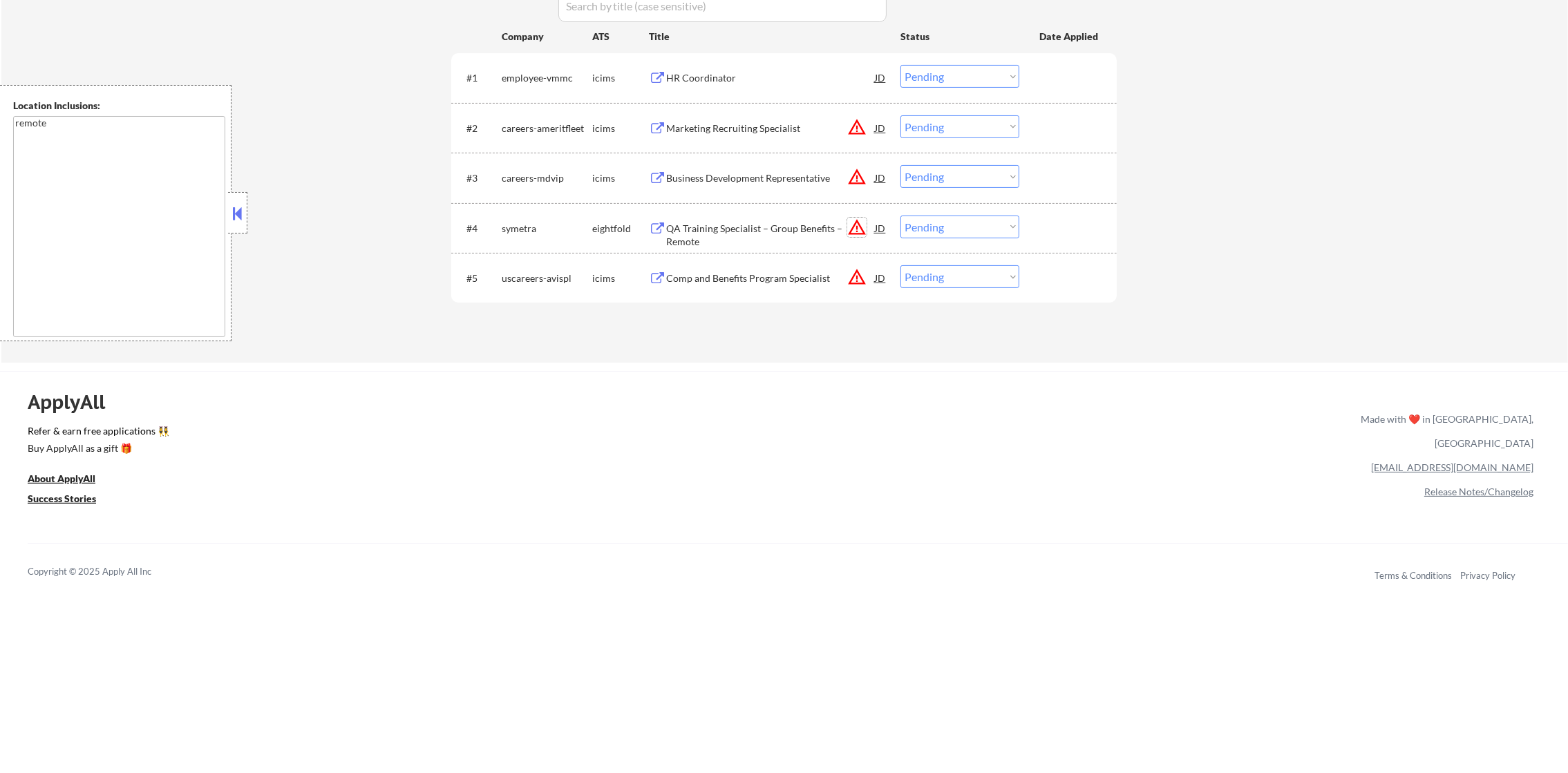
click at [852, 224] on button "warning_amber" at bounding box center [857, 227] width 20 height 20
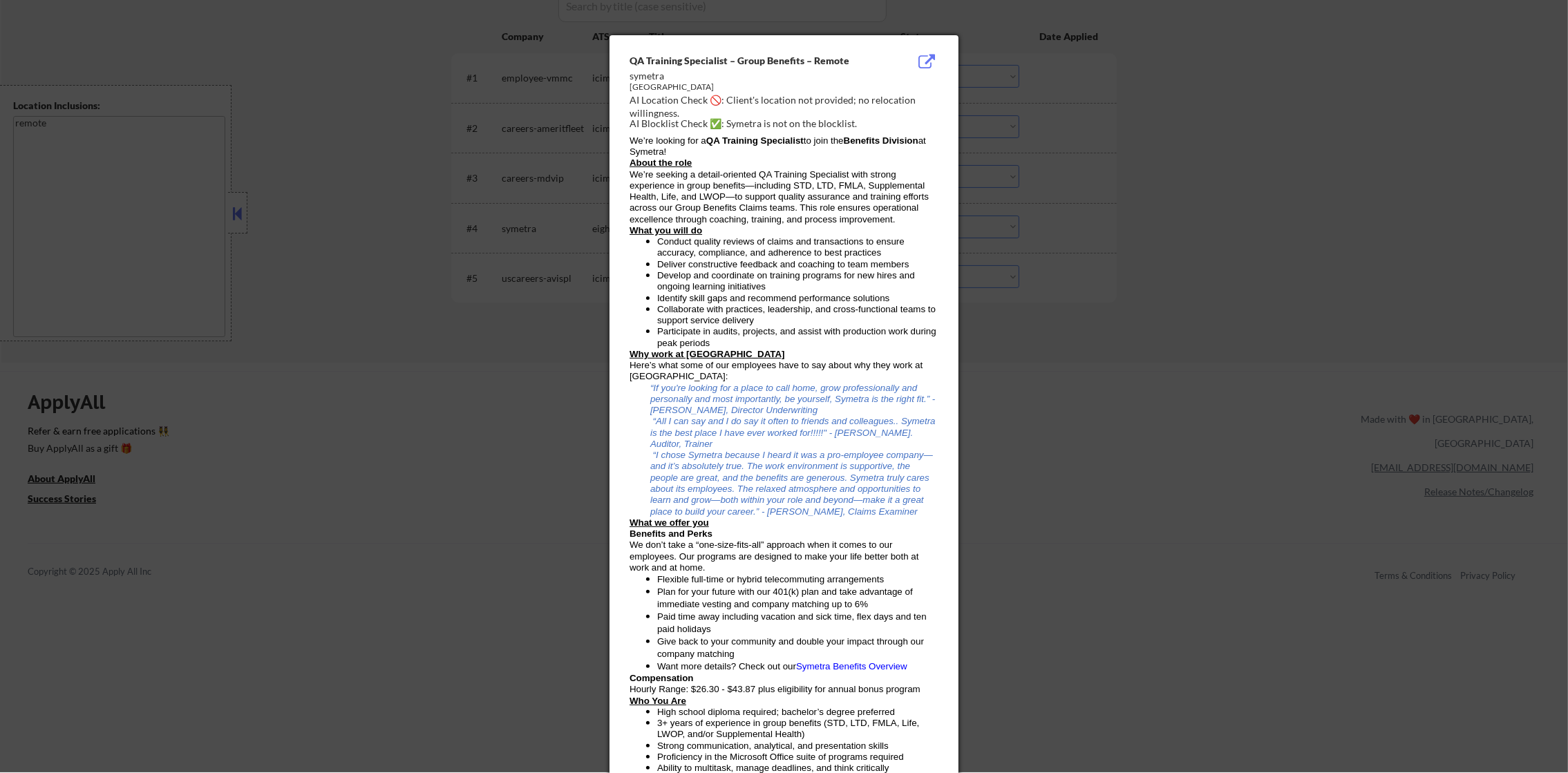
click at [1142, 190] on div at bounding box center [784, 385] width 1568 height 773
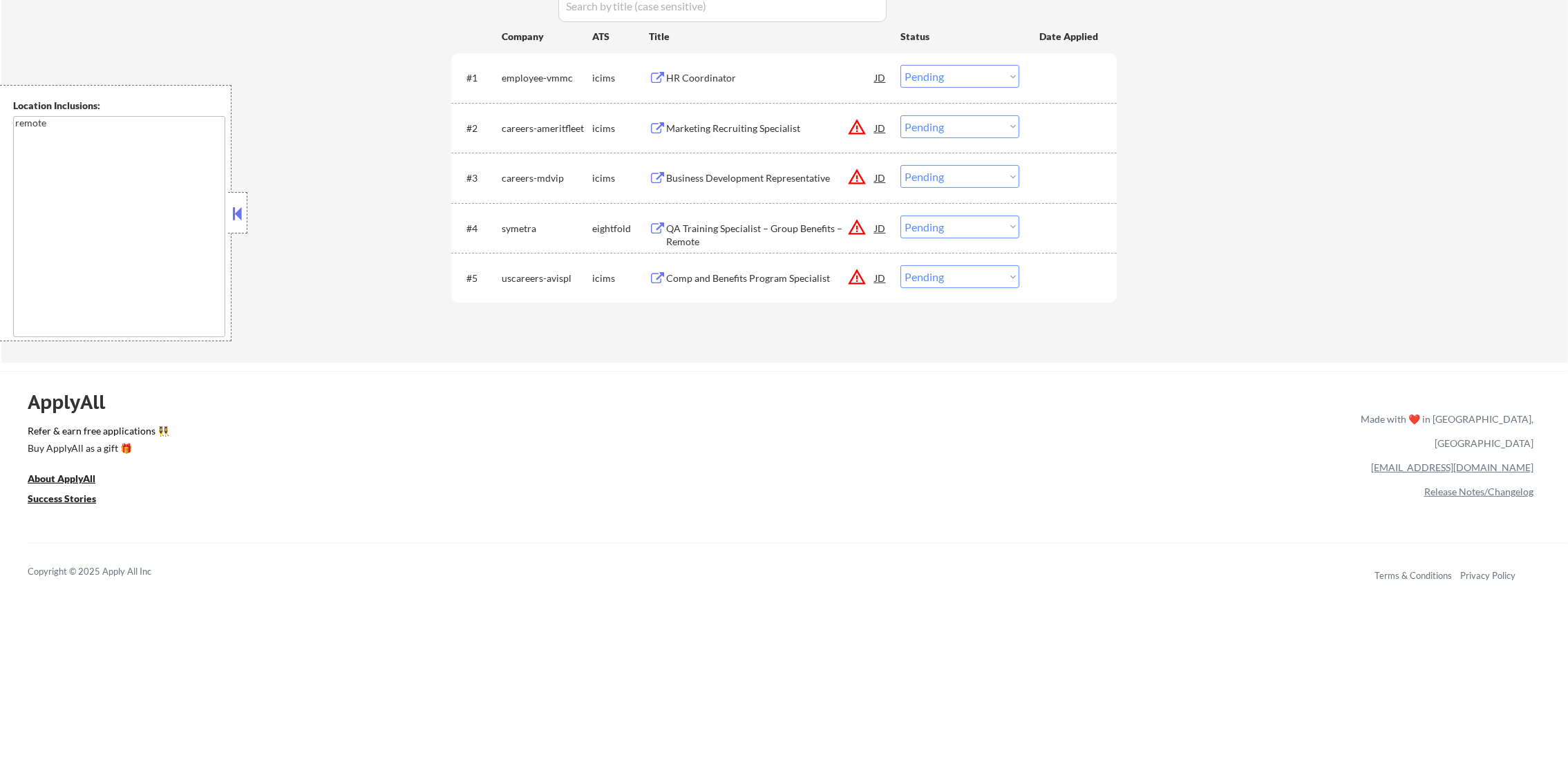
click at [857, 179] on button "warning_amber" at bounding box center [857, 177] width 20 height 20
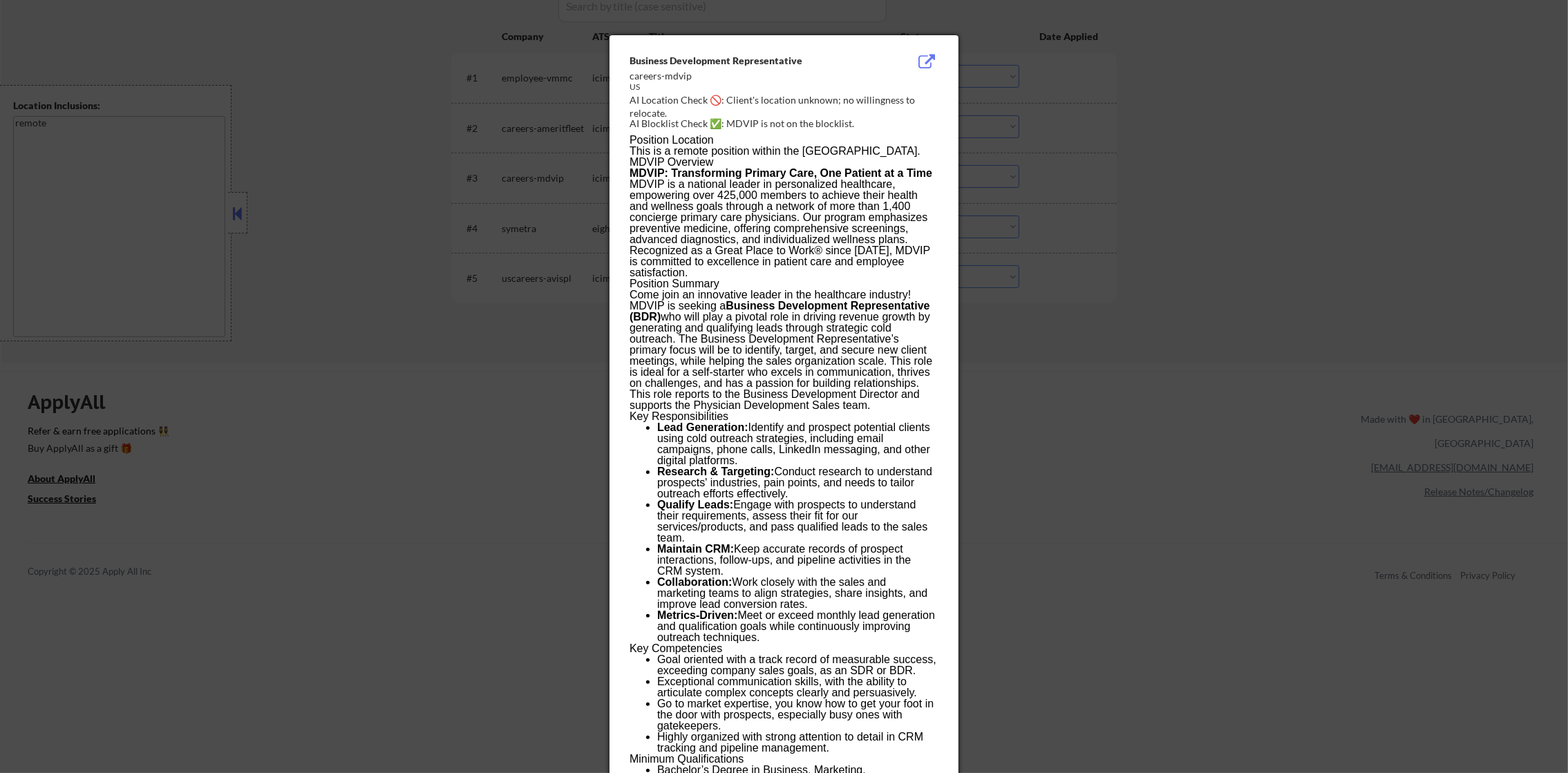
click at [1069, 171] on div at bounding box center [784, 386] width 1568 height 773
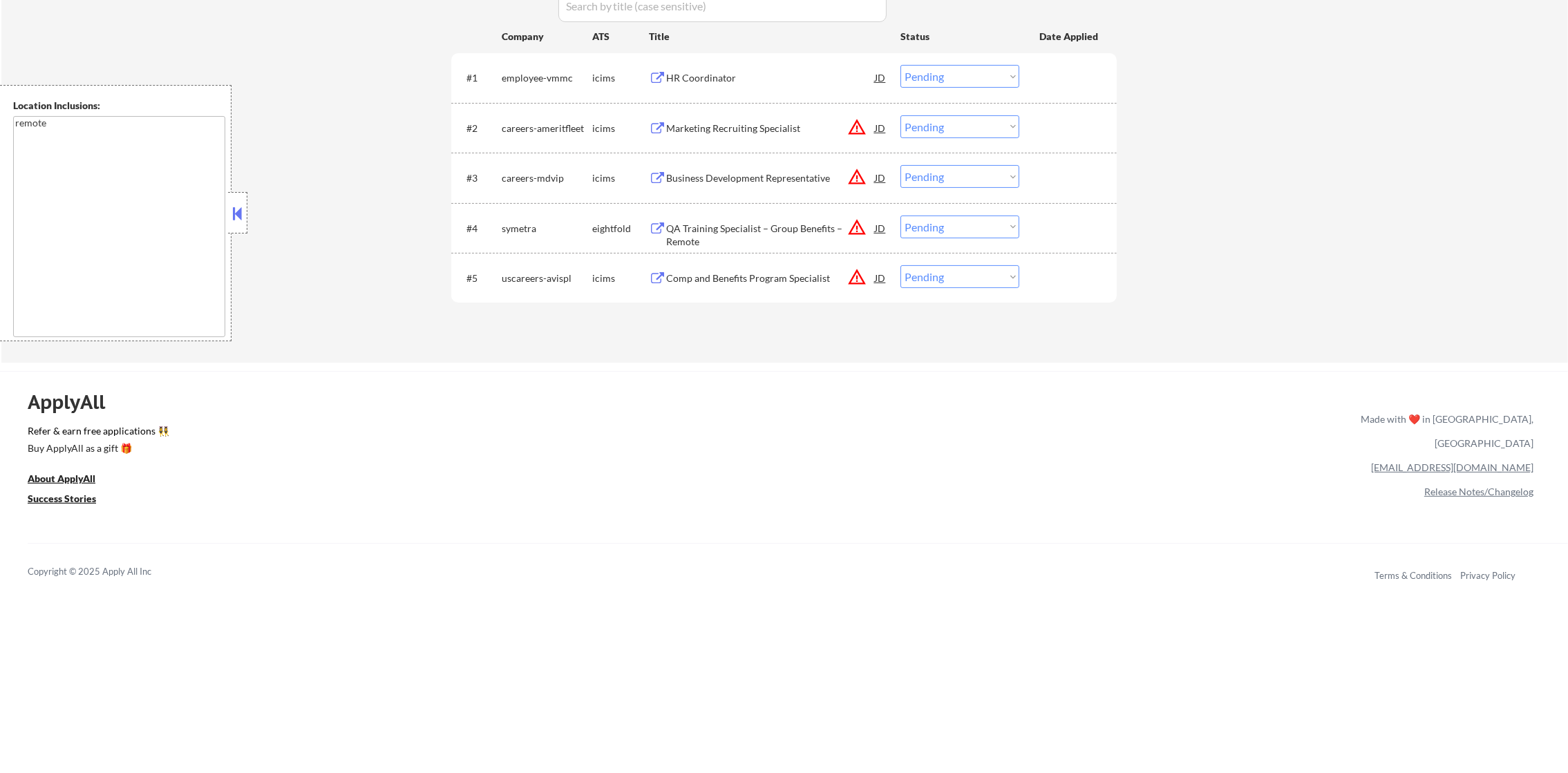
click at [857, 133] on button "warning_amber" at bounding box center [857, 127] width 20 height 20
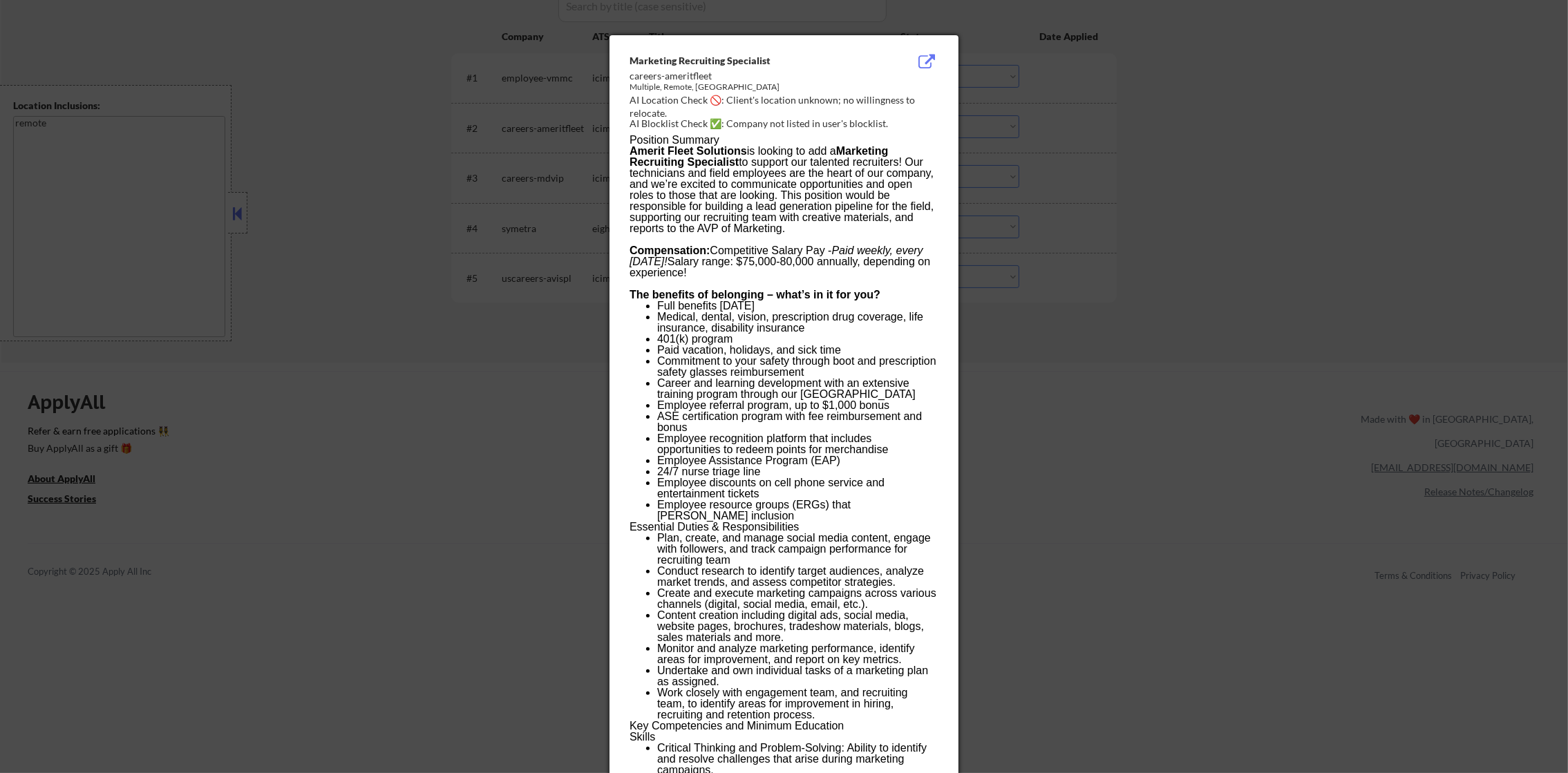
click at [1064, 132] on div at bounding box center [784, 386] width 1568 height 773
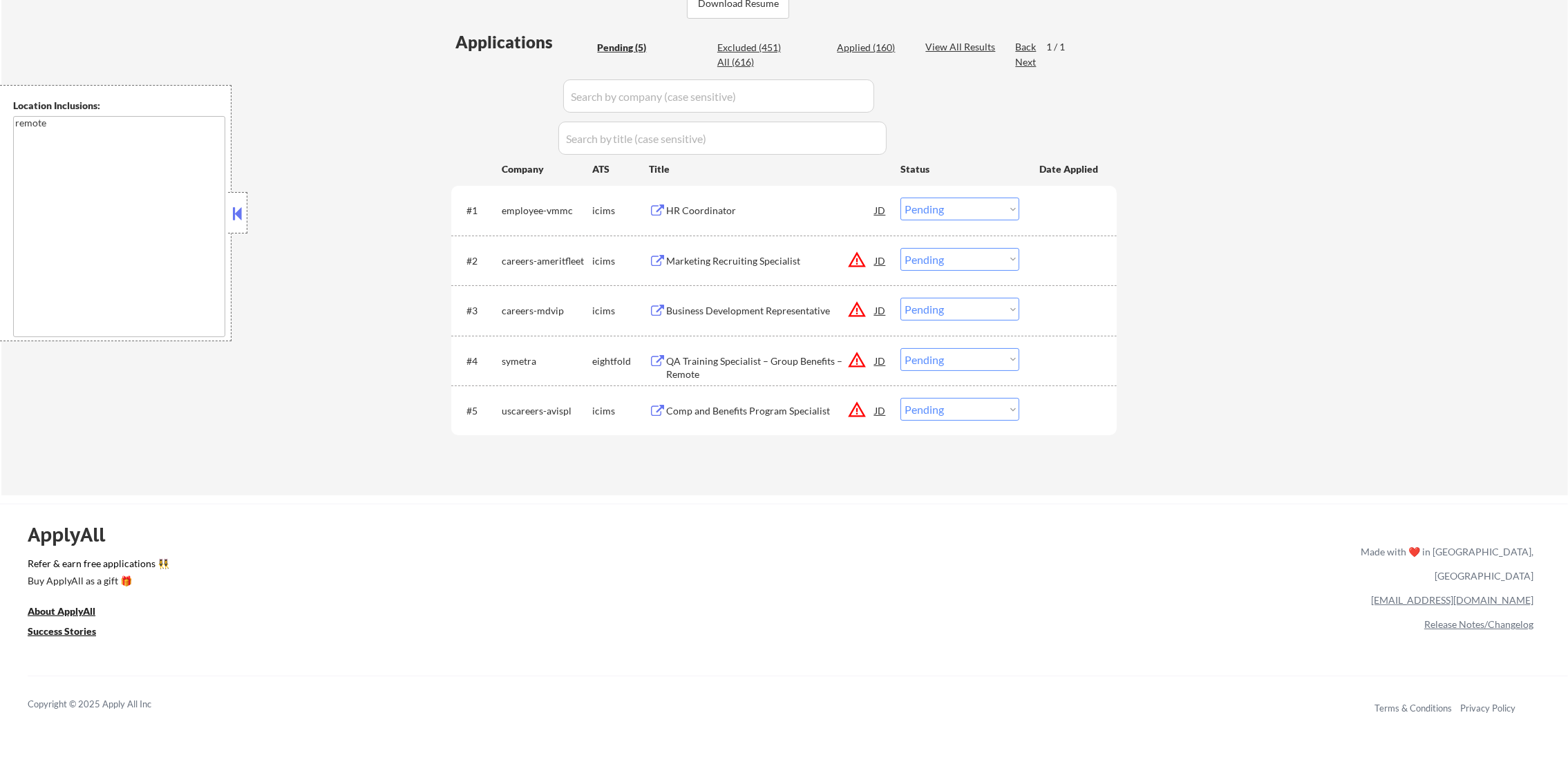
scroll to position [311, 0]
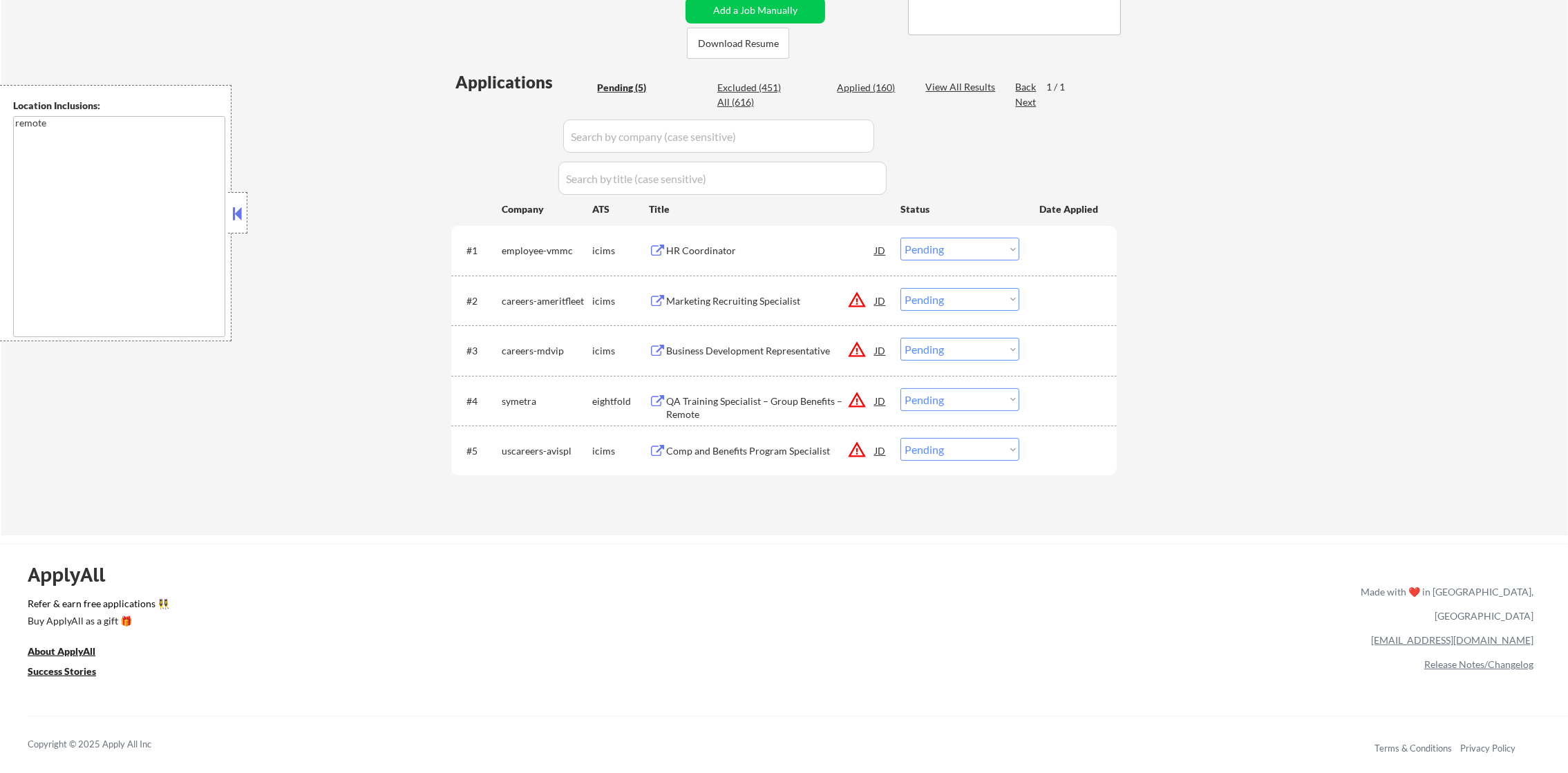
click at [810, 432] on div "#5 uscareers-avispl icims Comp and Benefits Program Specialist JD warning_amber…" at bounding box center [782, 450] width 652 height 37
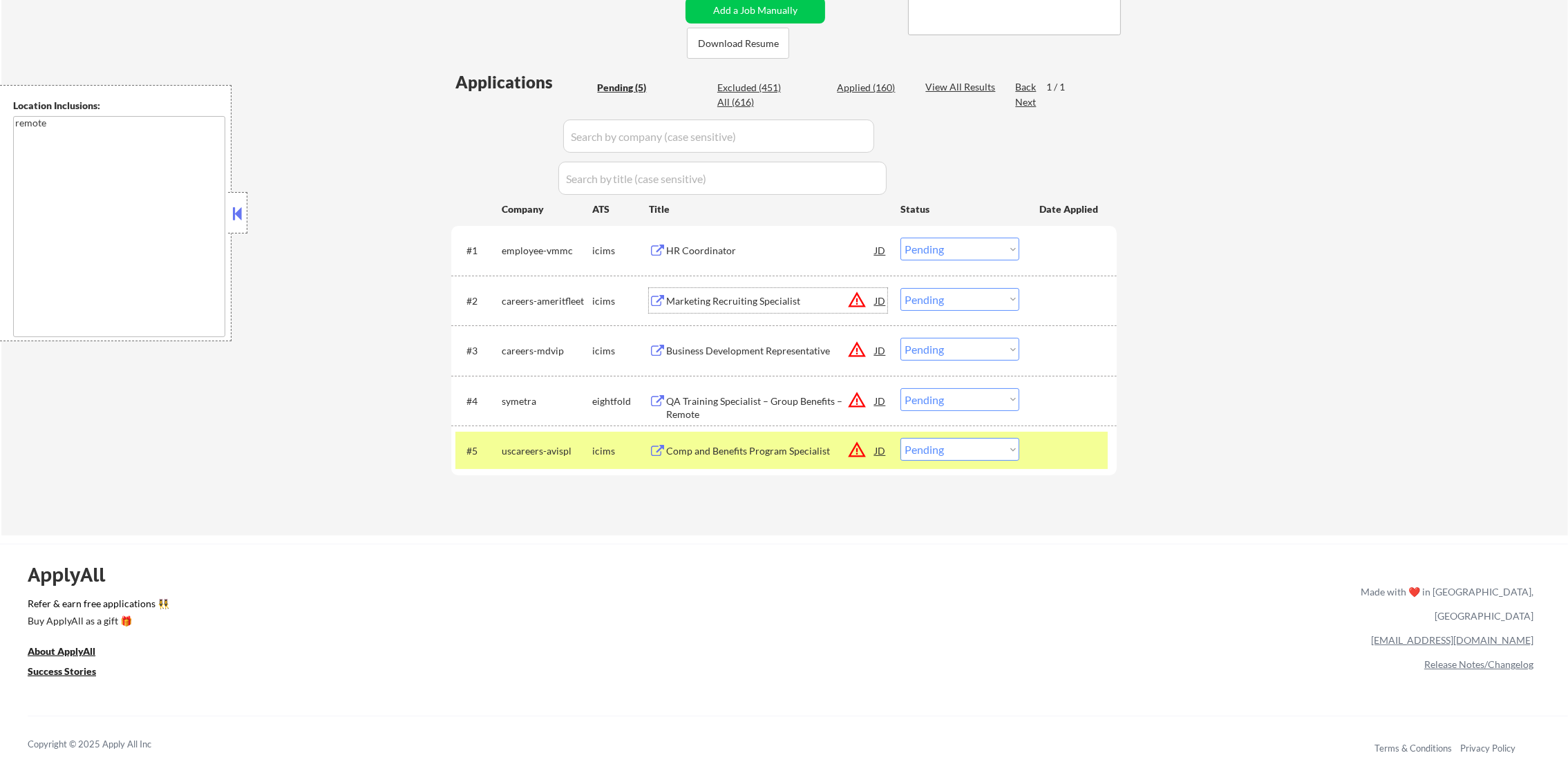
click at [743, 298] on div "Marketing Recruiting Specialist" at bounding box center [770, 301] width 209 height 14
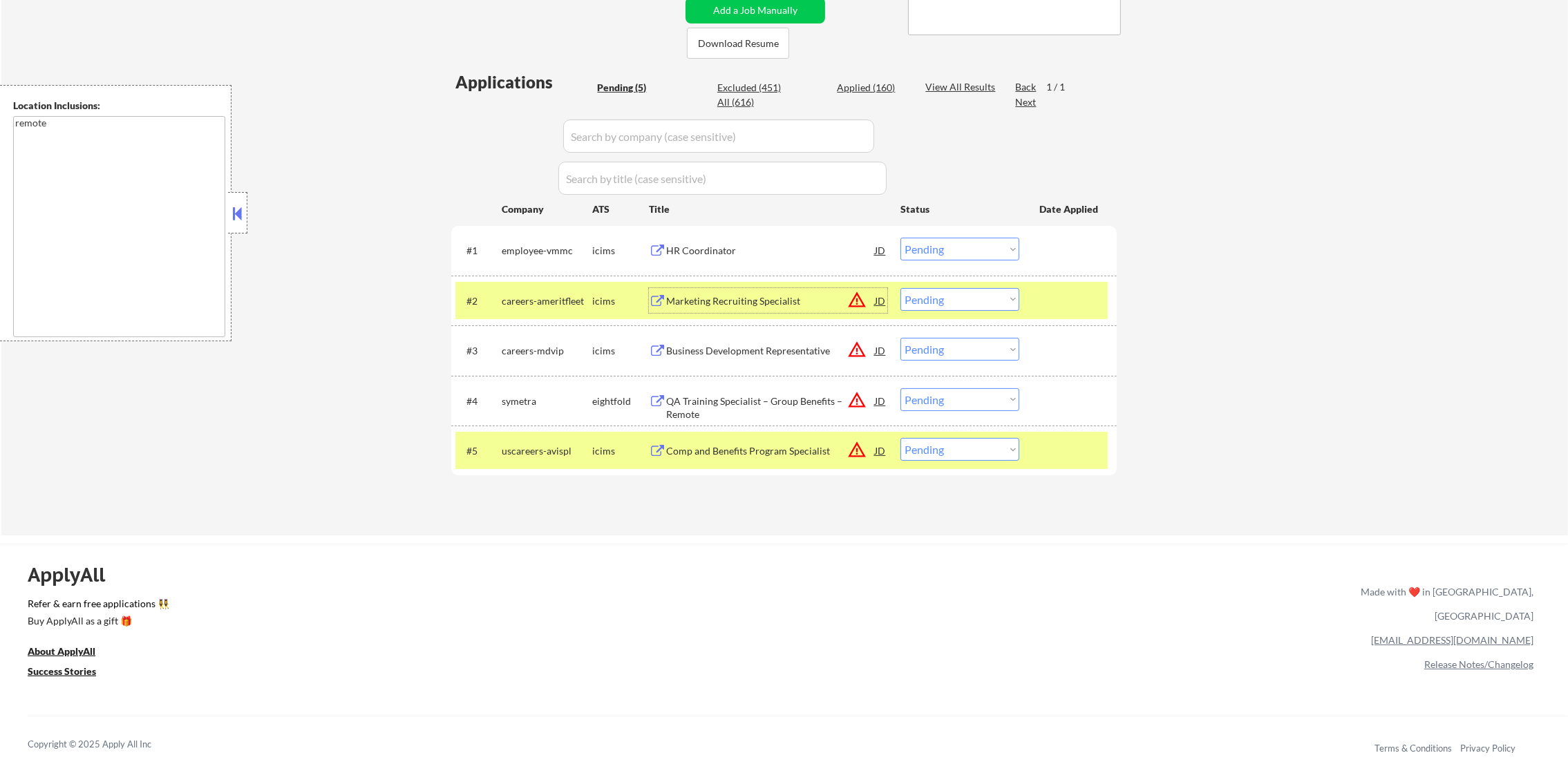
click at [538, 462] on div "uscareers-avispl" at bounding box center [547, 450] width 91 height 25
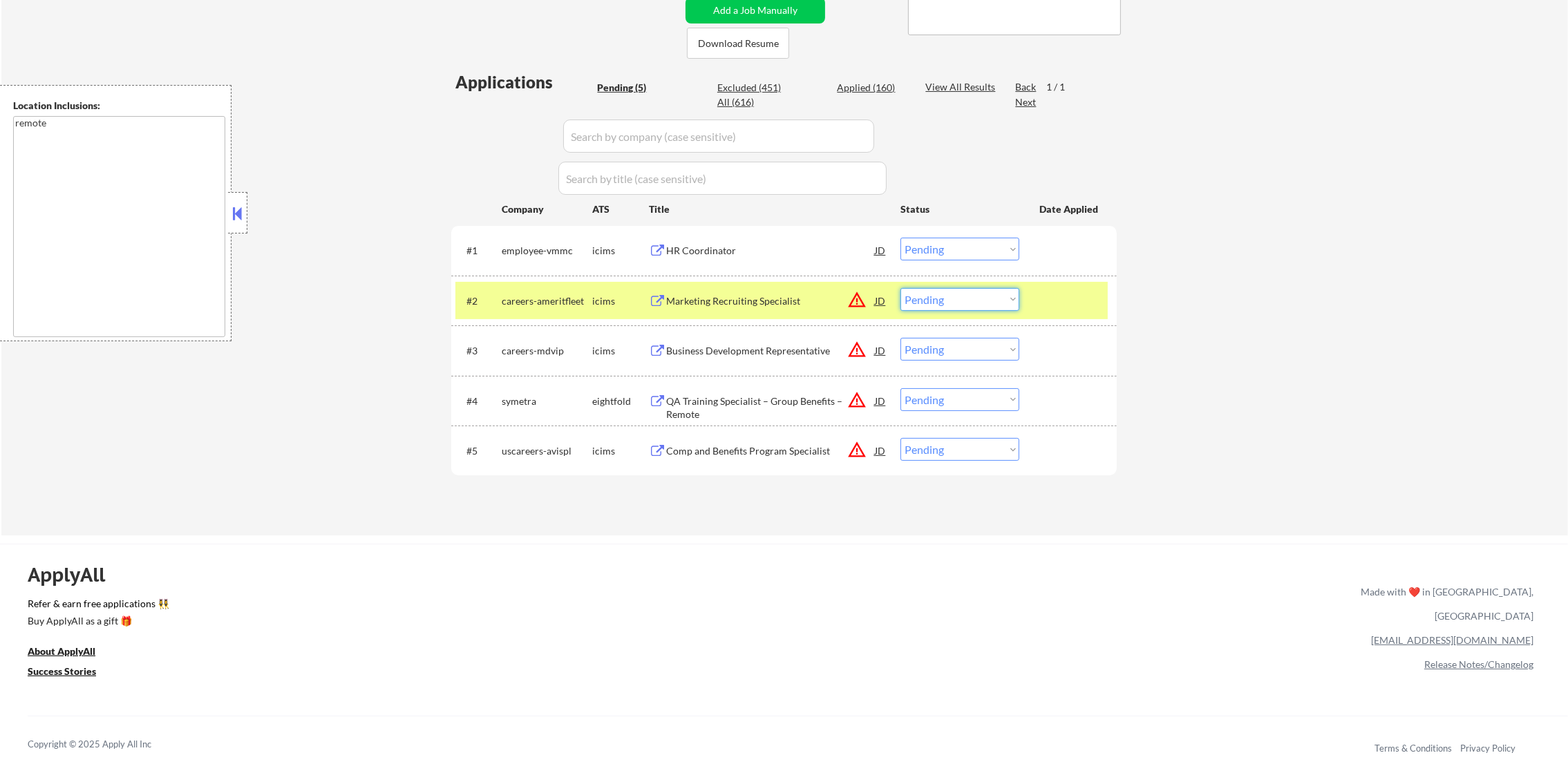
click at [922, 295] on select "Choose an option... Pending Applied Excluded (Questions) Excluded (Expired) Exc…" at bounding box center [959, 299] width 119 height 23
click at [900, 288] on select "Choose an option... Pending Applied Excluded (Questions) Excluded (Expired) Exc…" at bounding box center [959, 299] width 119 height 23
click at [530, 299] on div "careers-ameritfleet" at bounding box center [547, 301] width 91 height 14
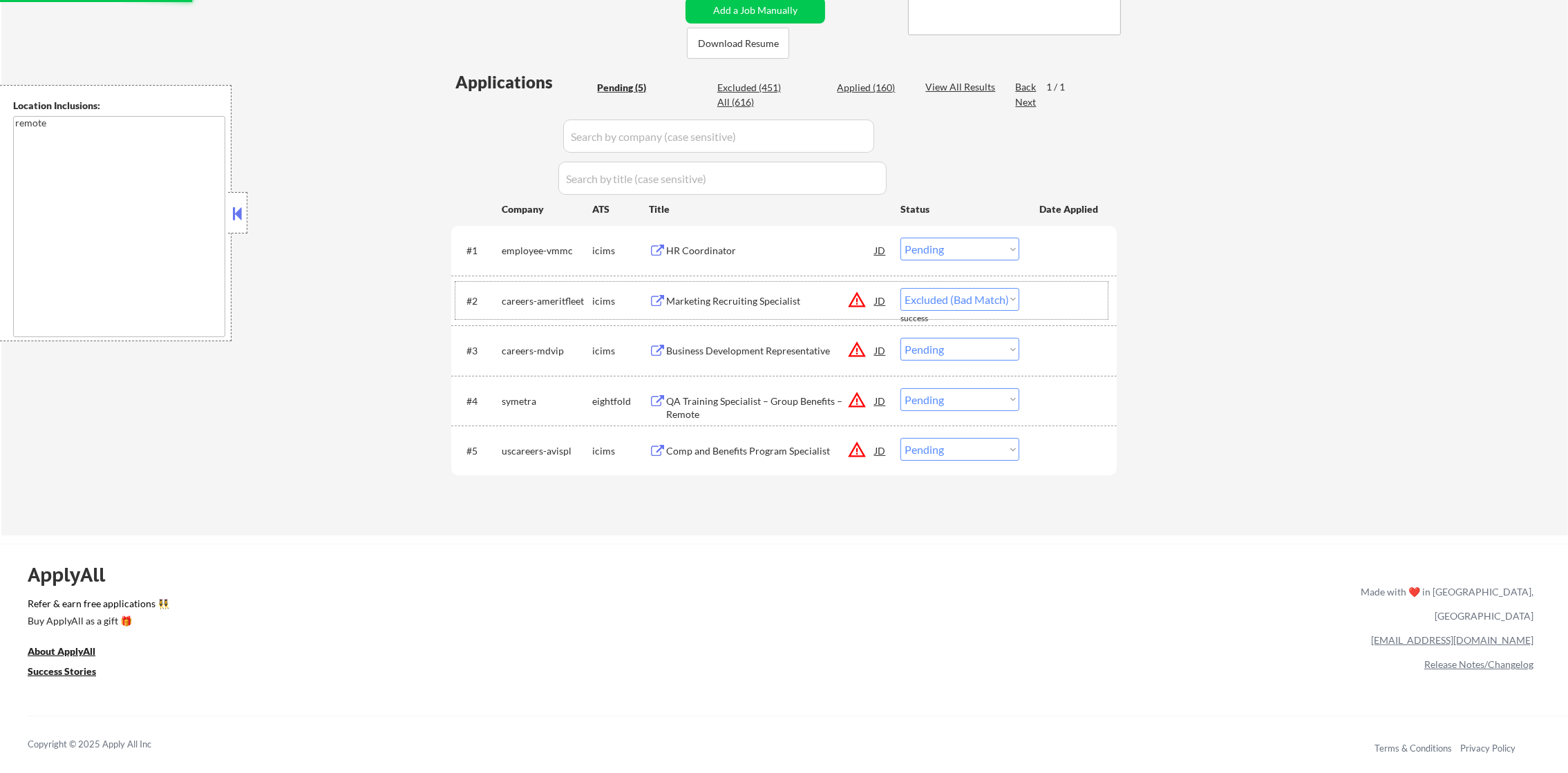
select select ""pending""
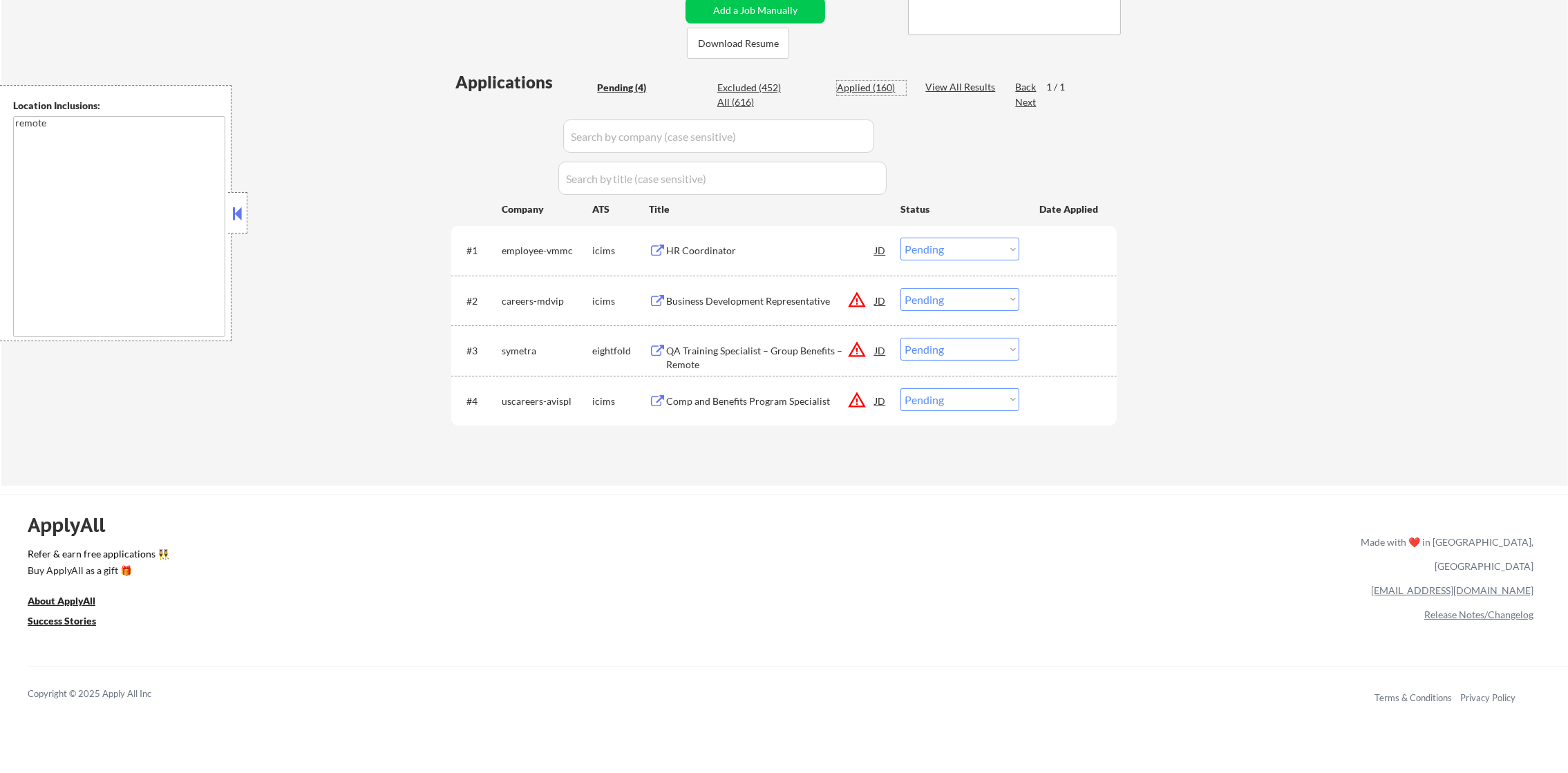
click at [881, 87] on div "Applied (160)" at bounding box center [871, 88] width 69 height 14
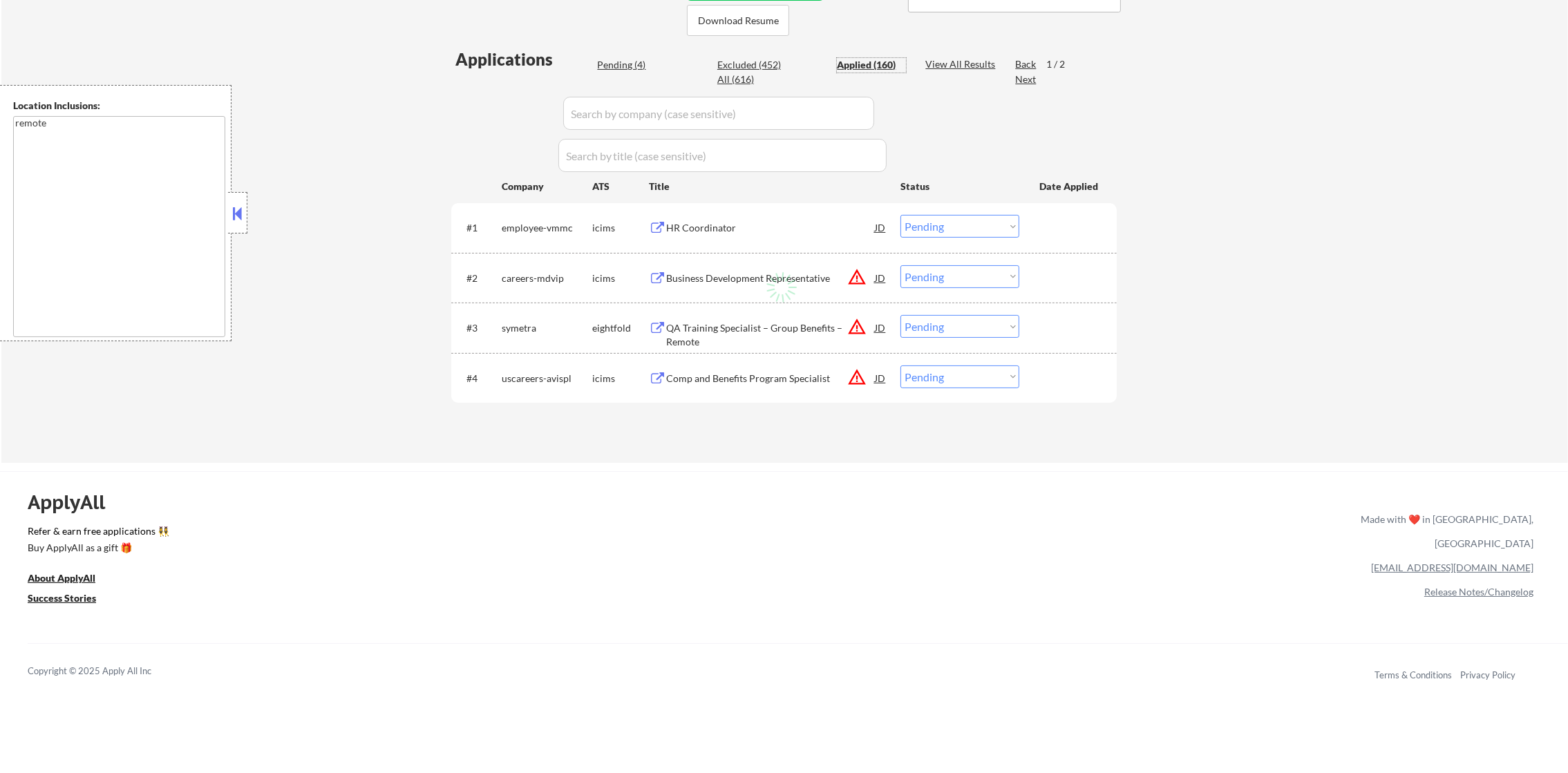
select select ""applied""
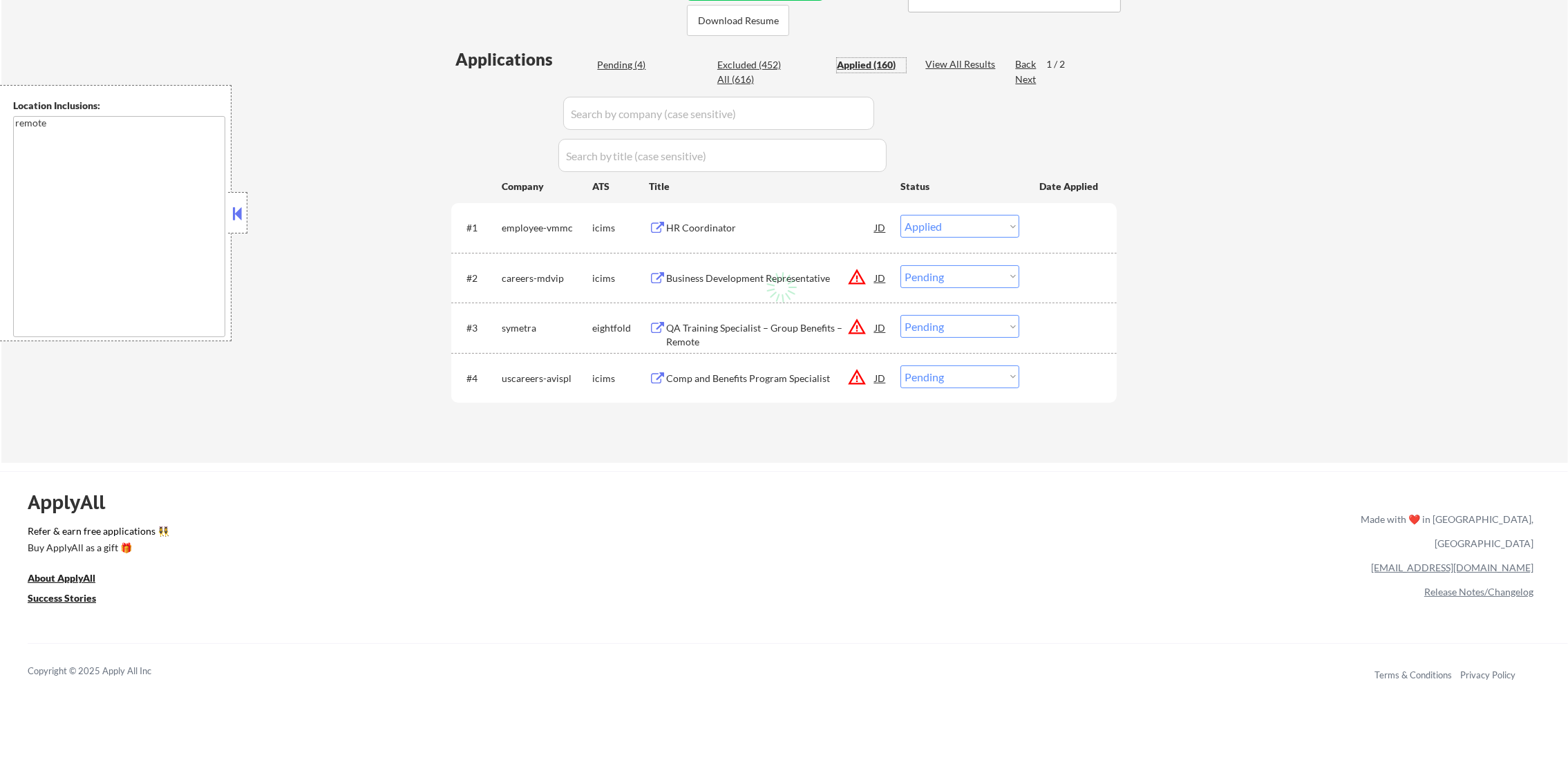
select select ""applied""
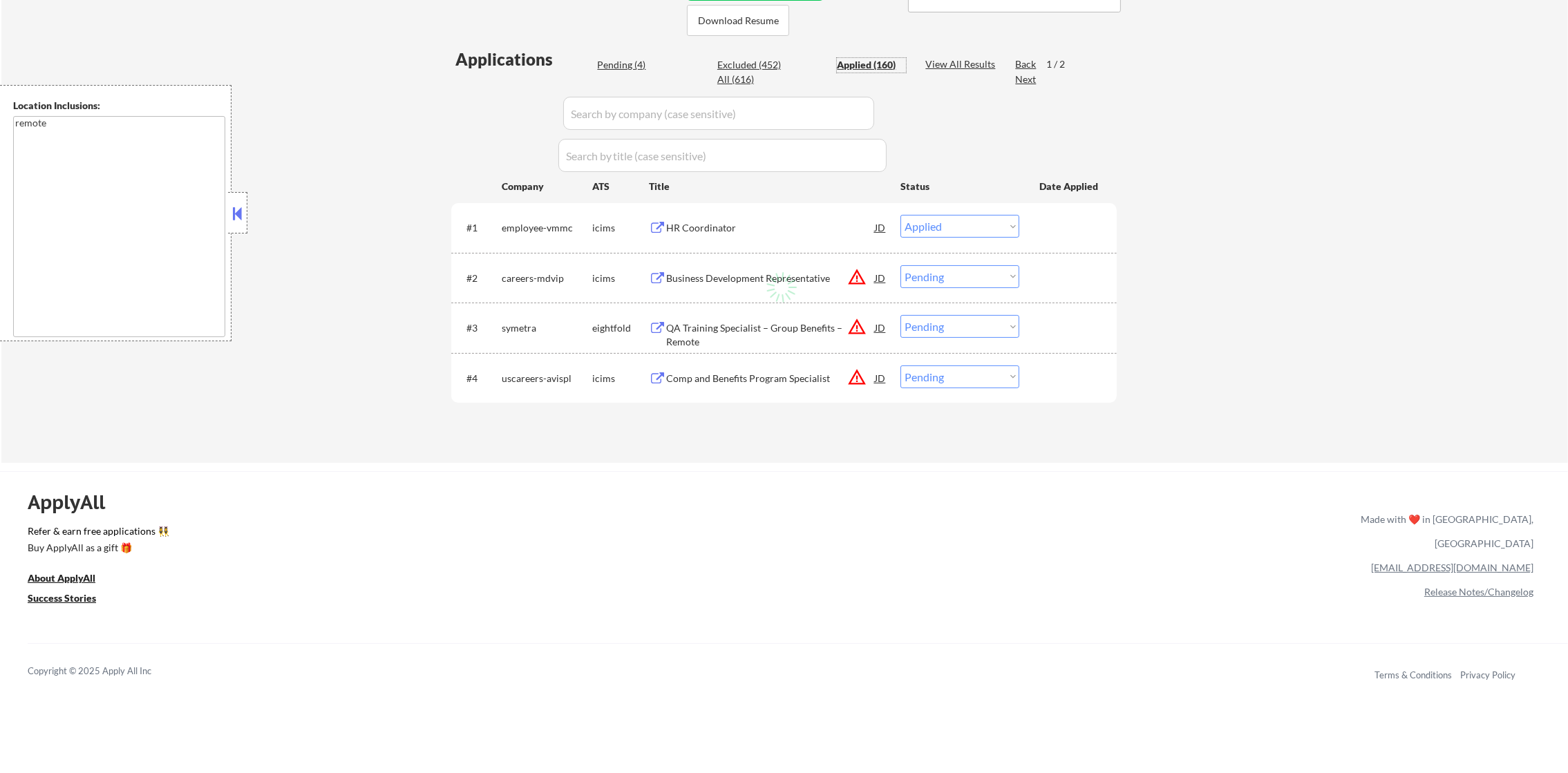
select select ""applied""
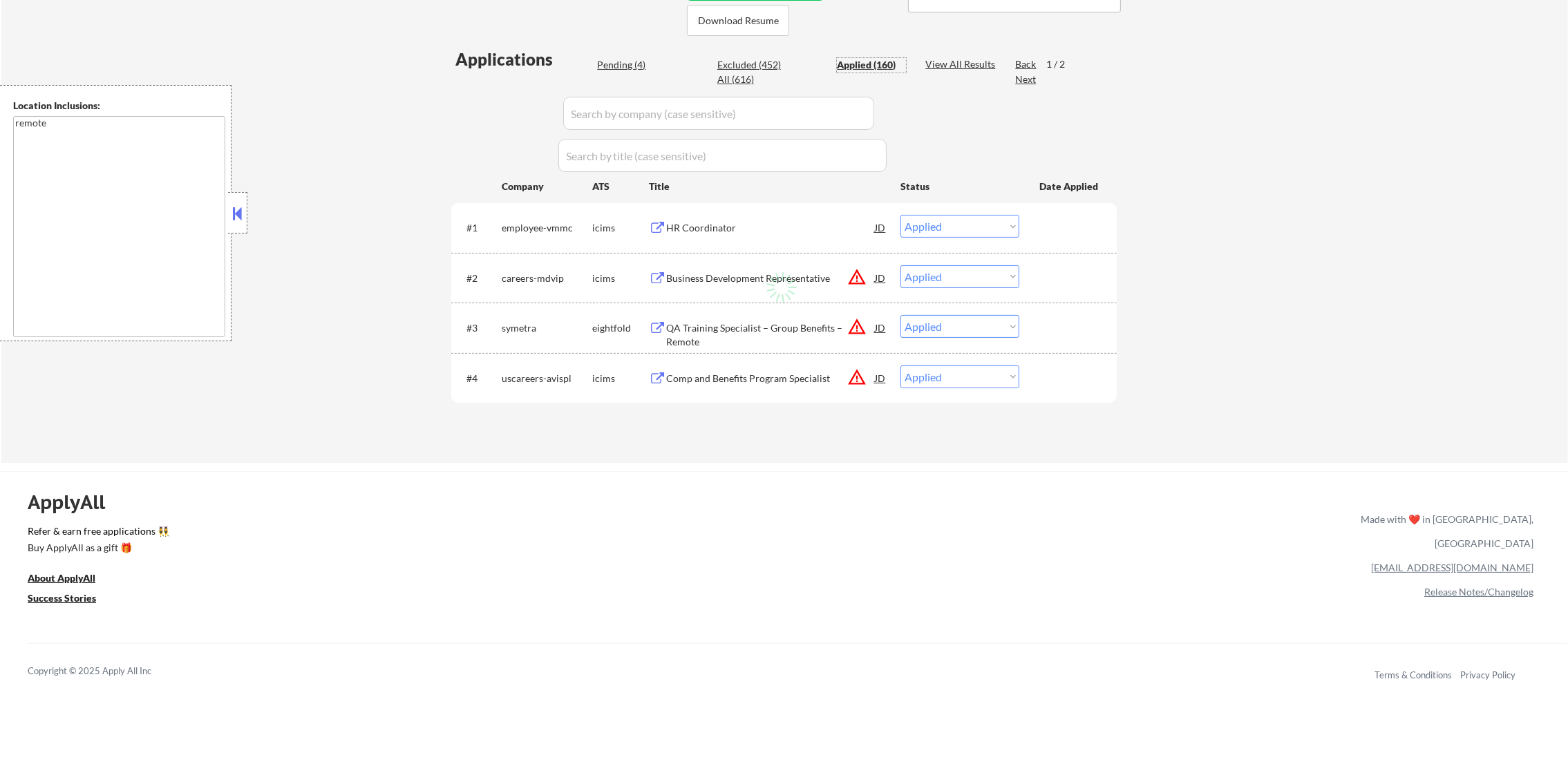
select select ""applied""
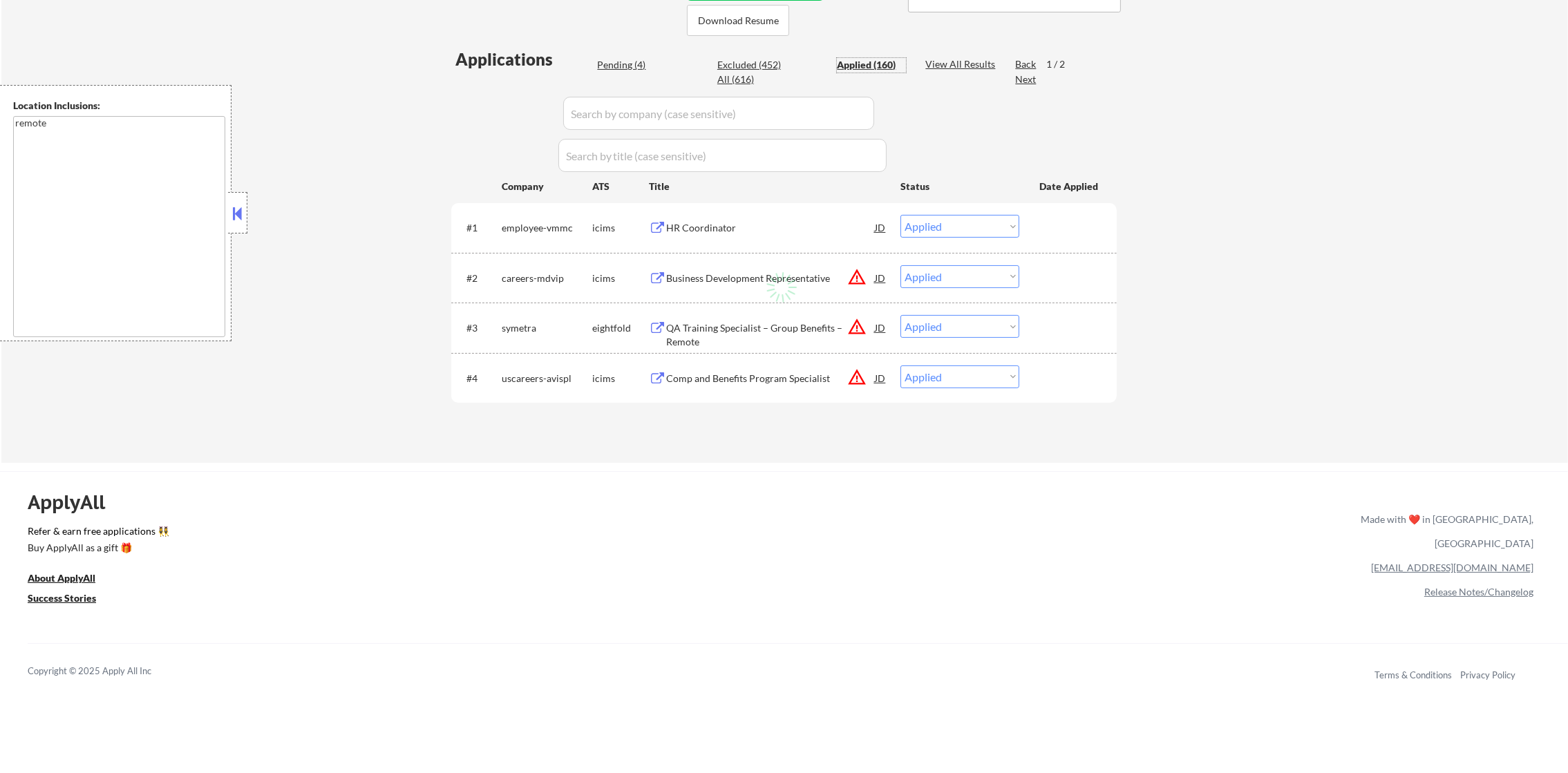
select select ""applied""
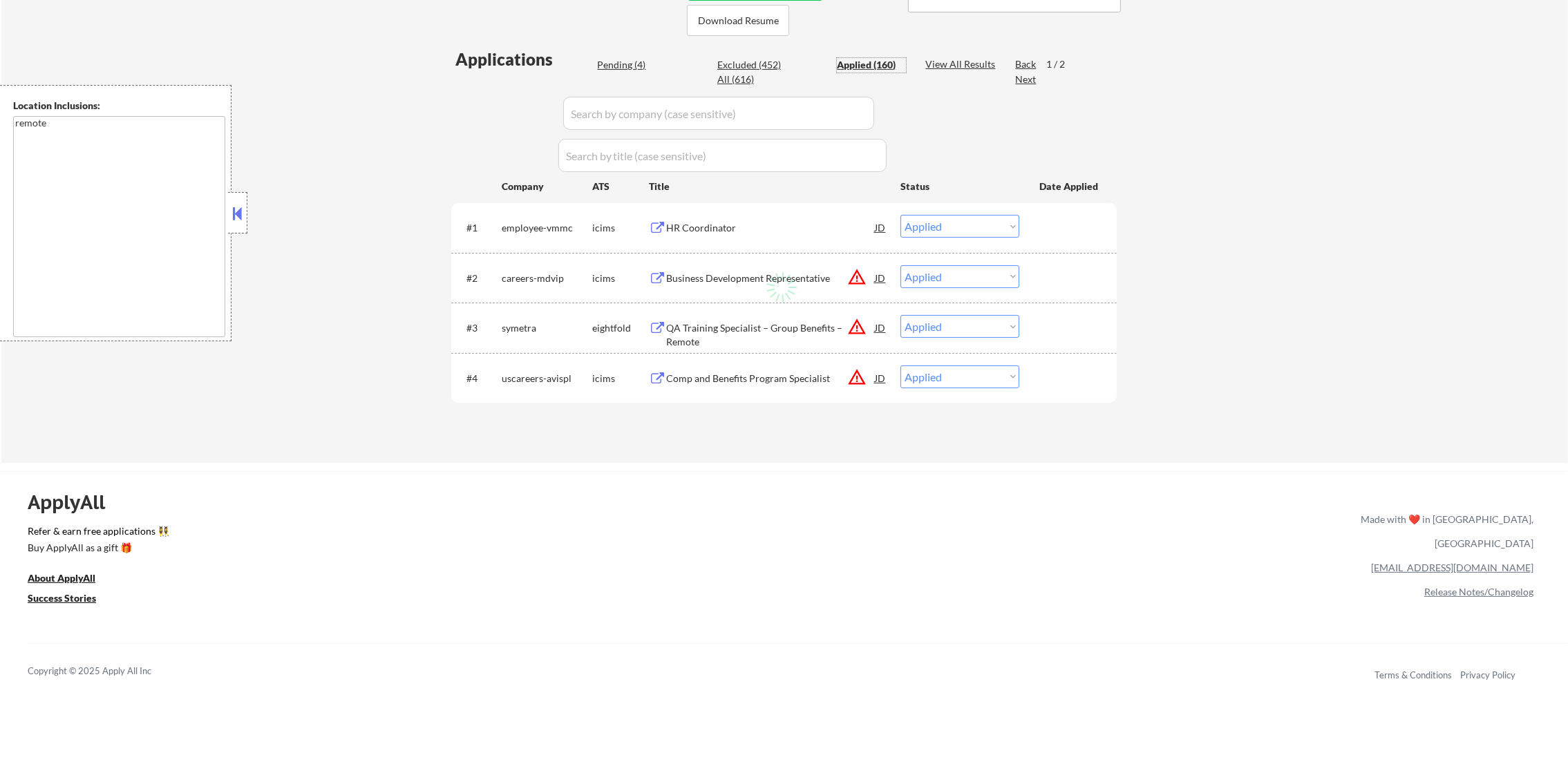
select select ""applied""
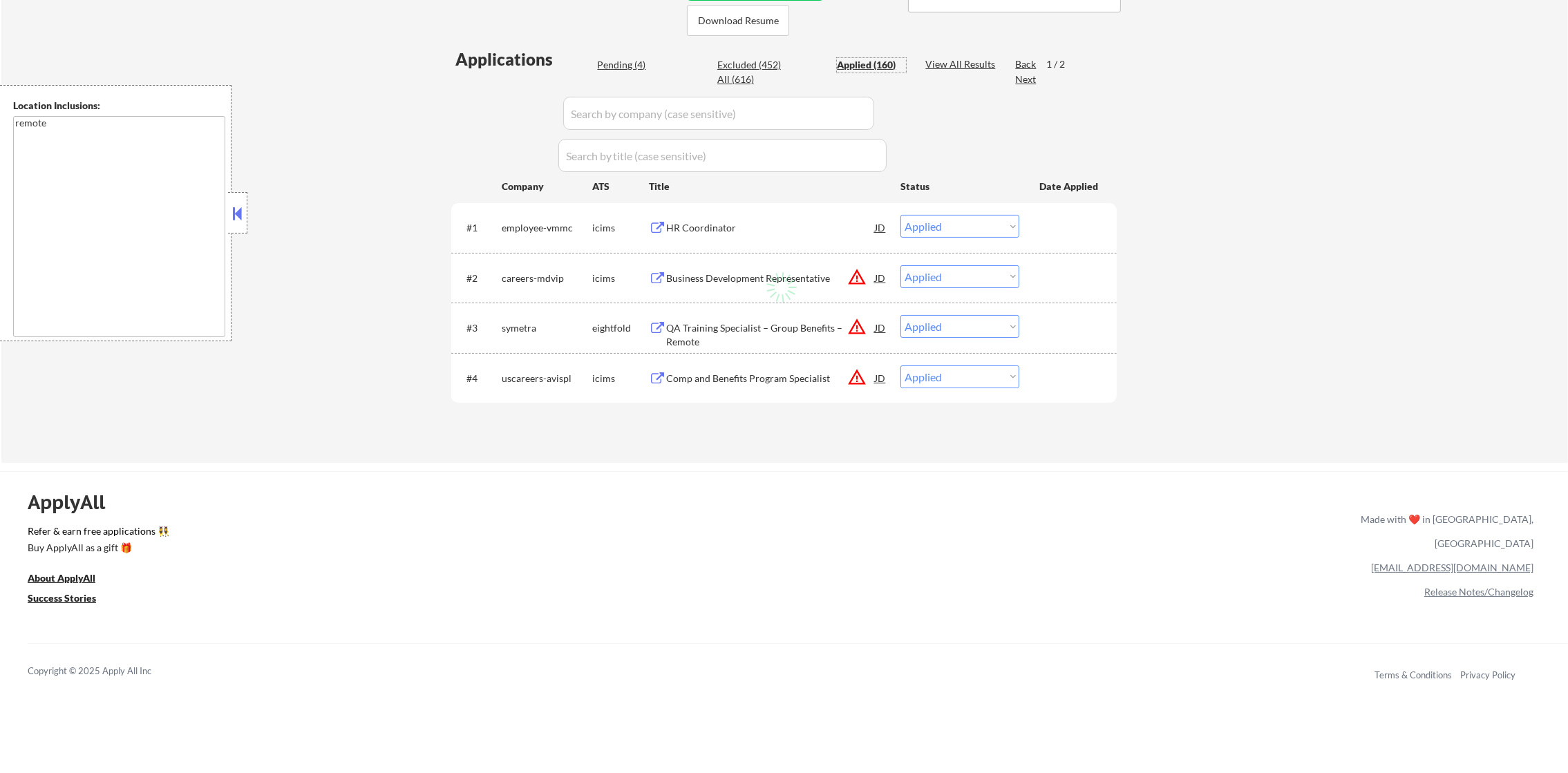
select select ""applied""
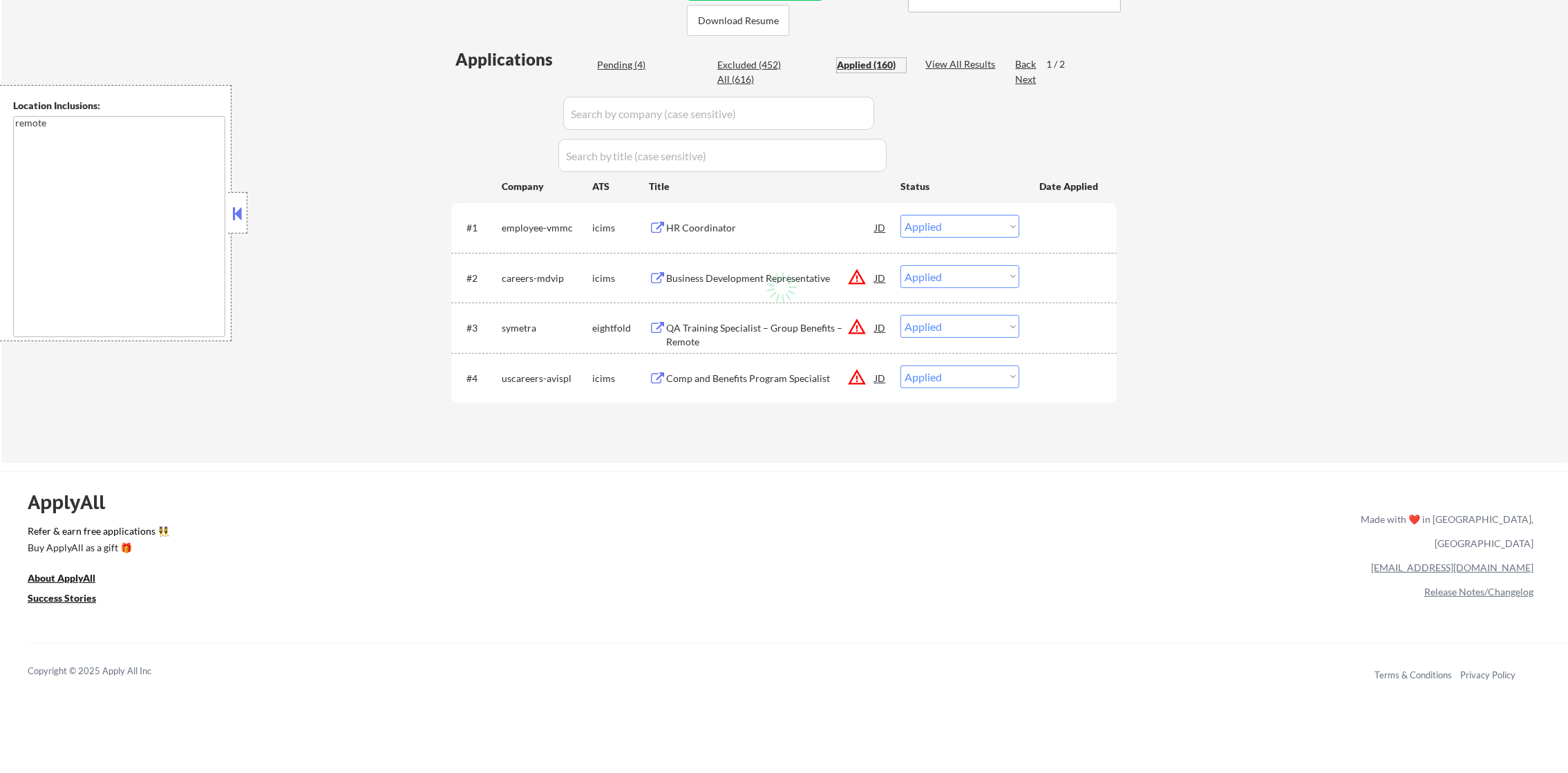
select select ""applied""
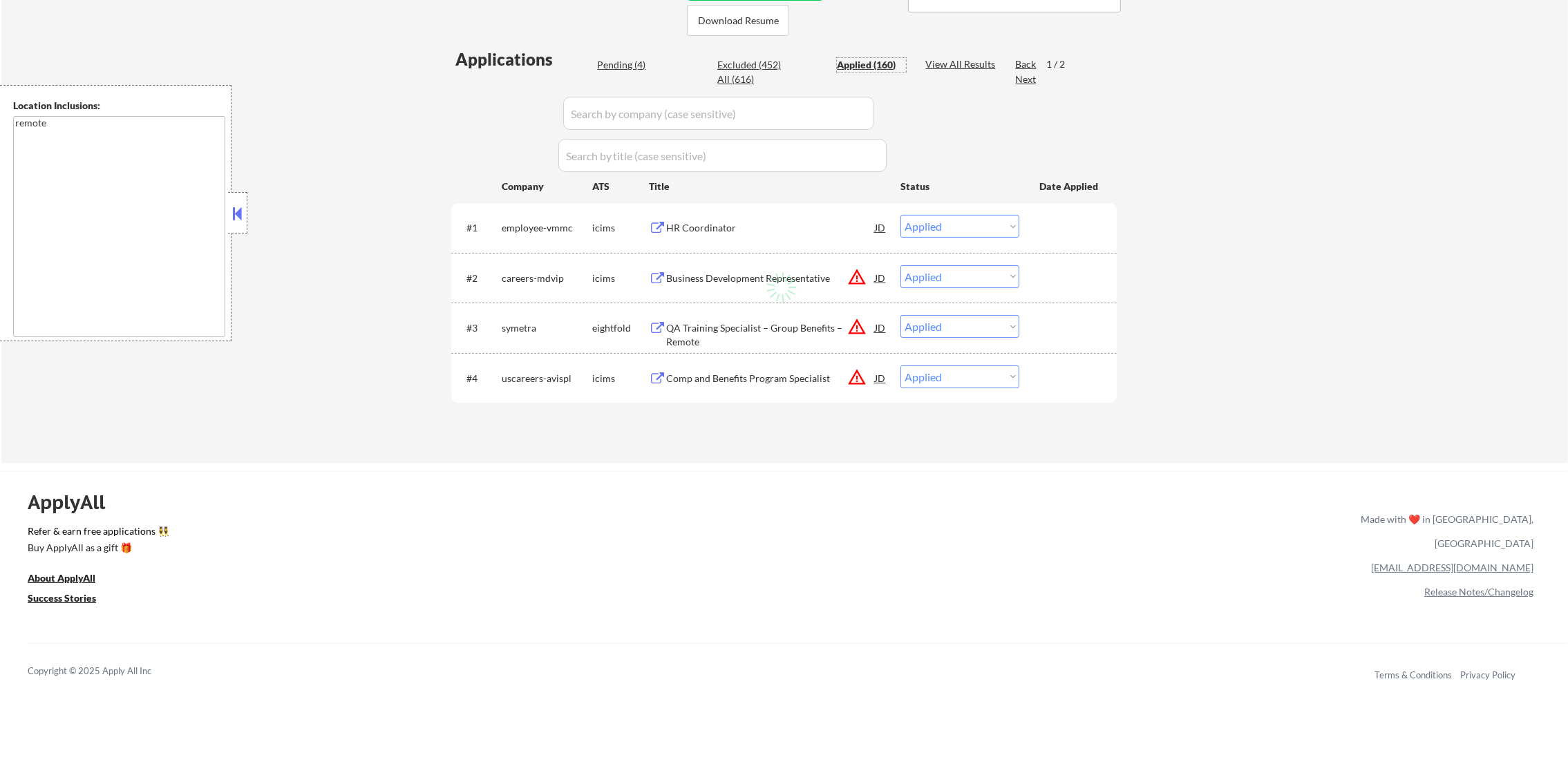
select select ""applied""
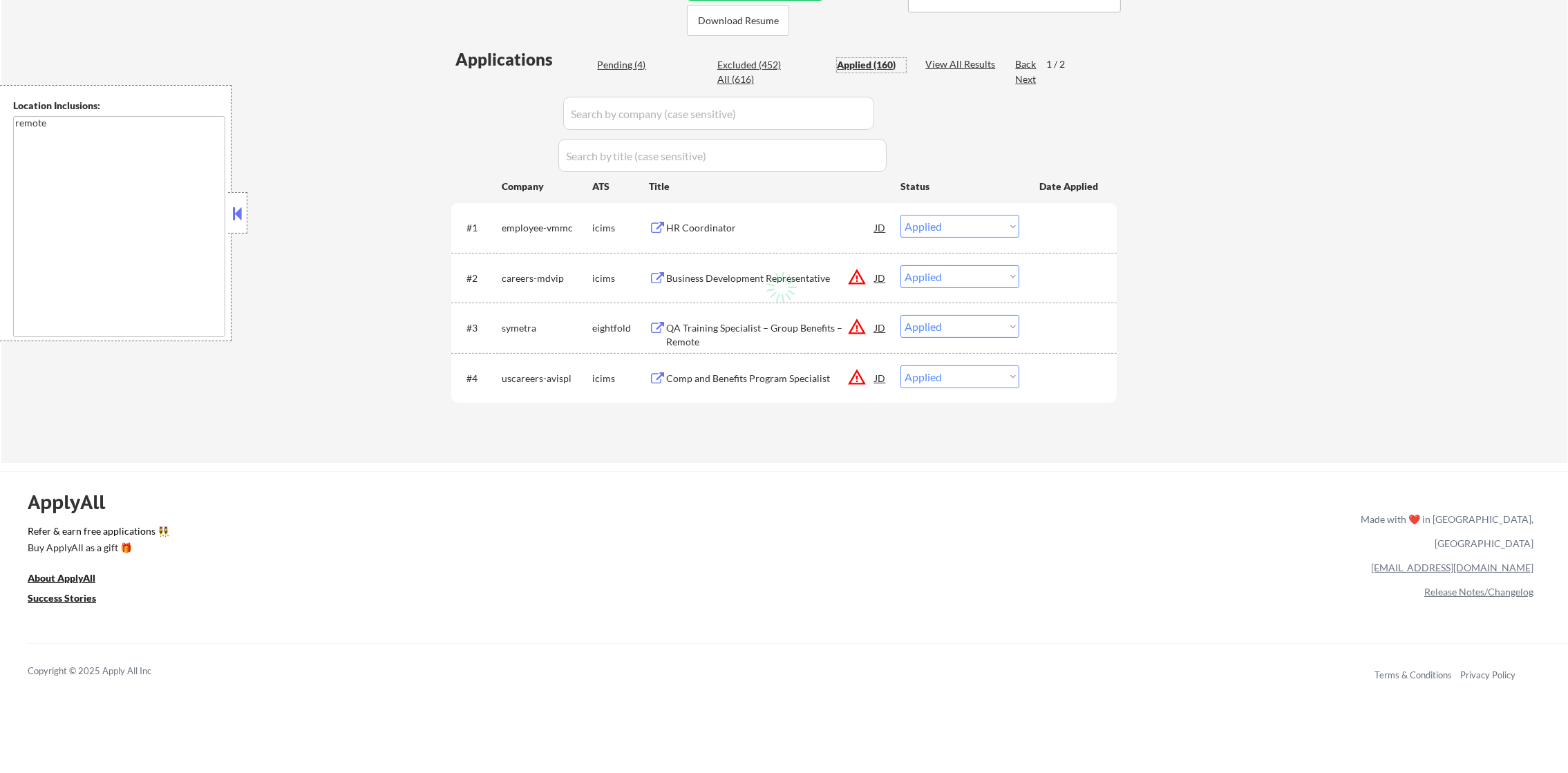
select select ""applied""
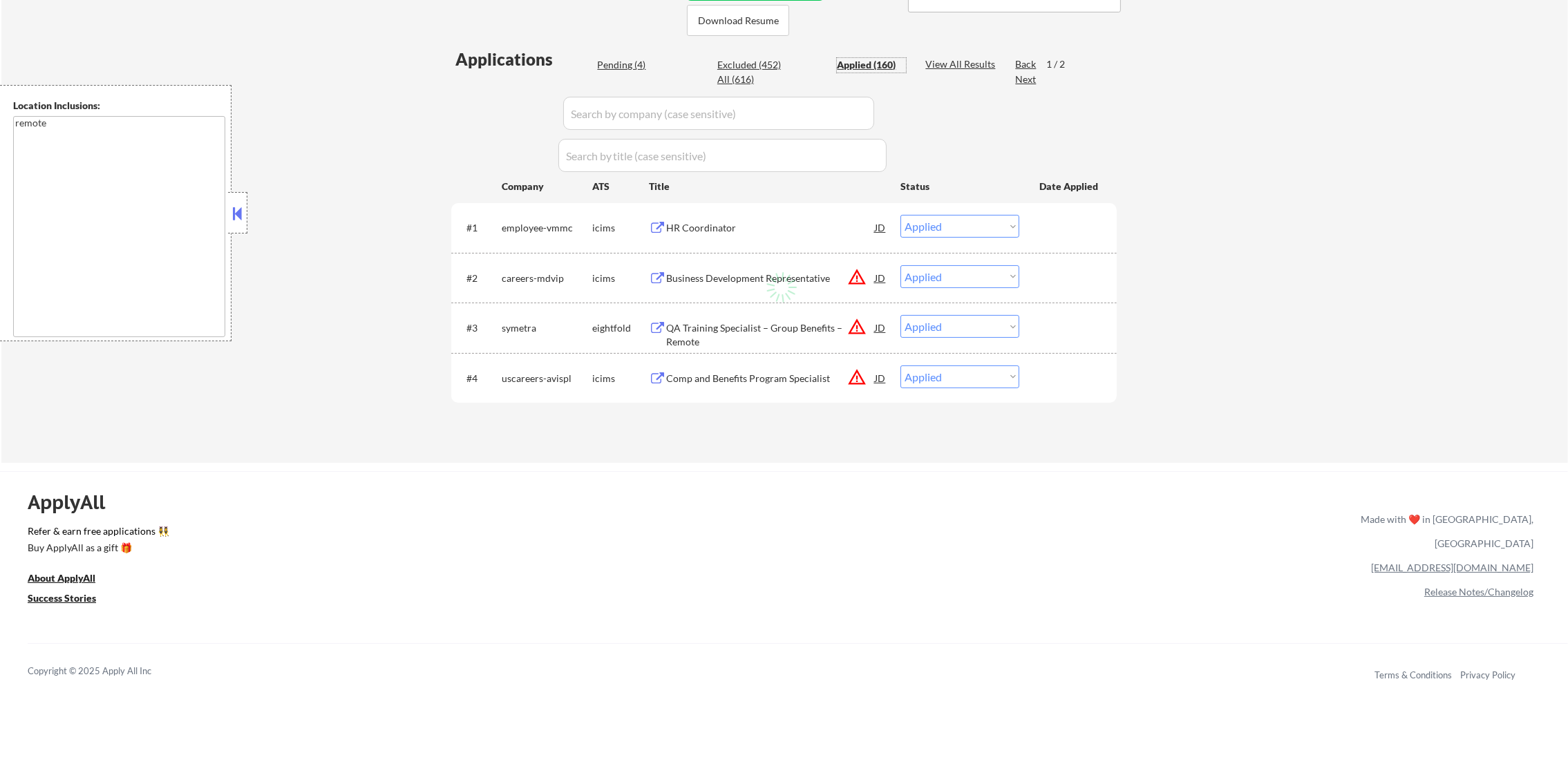
select select ""applied""
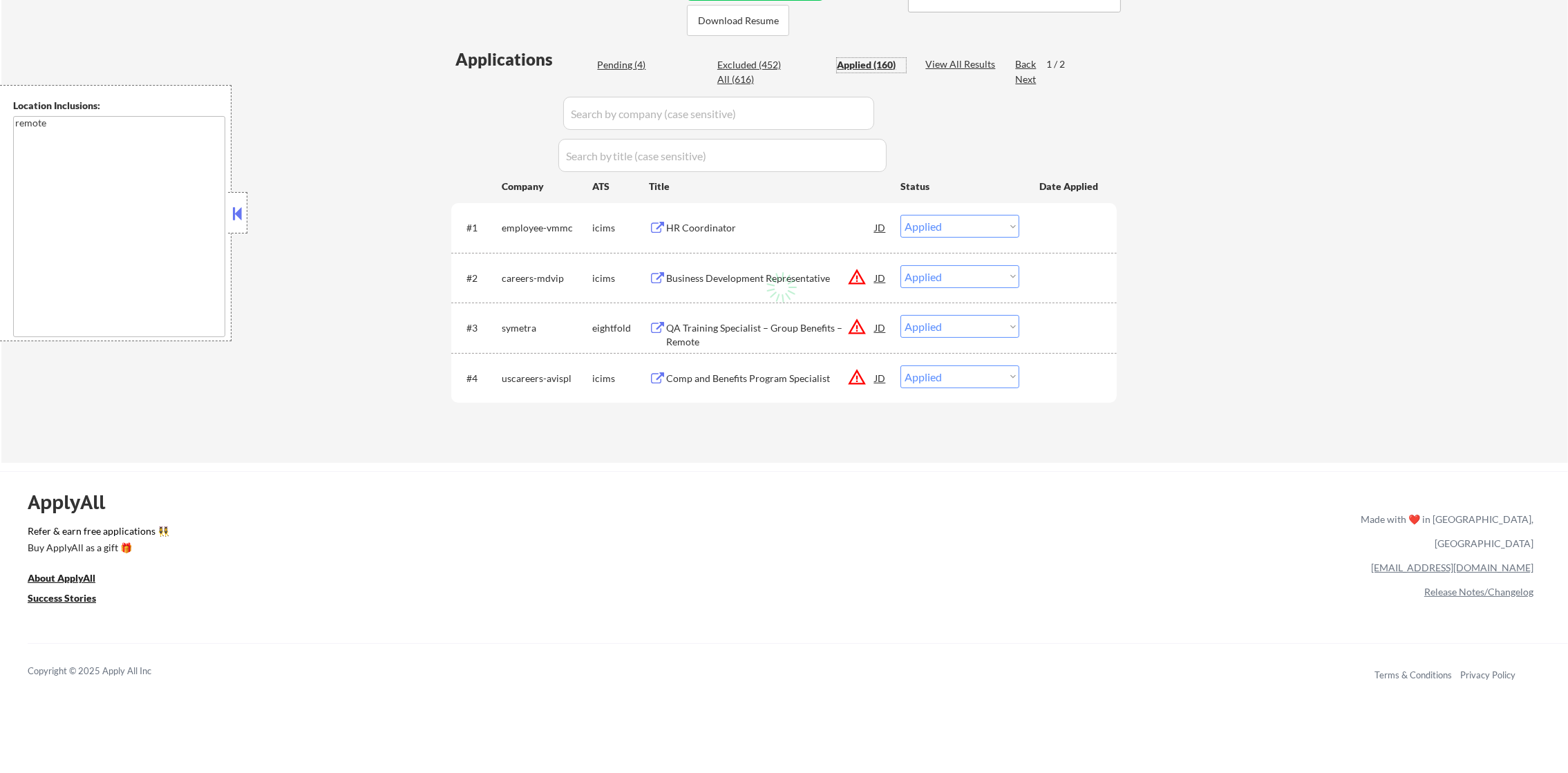
select select ""applied""
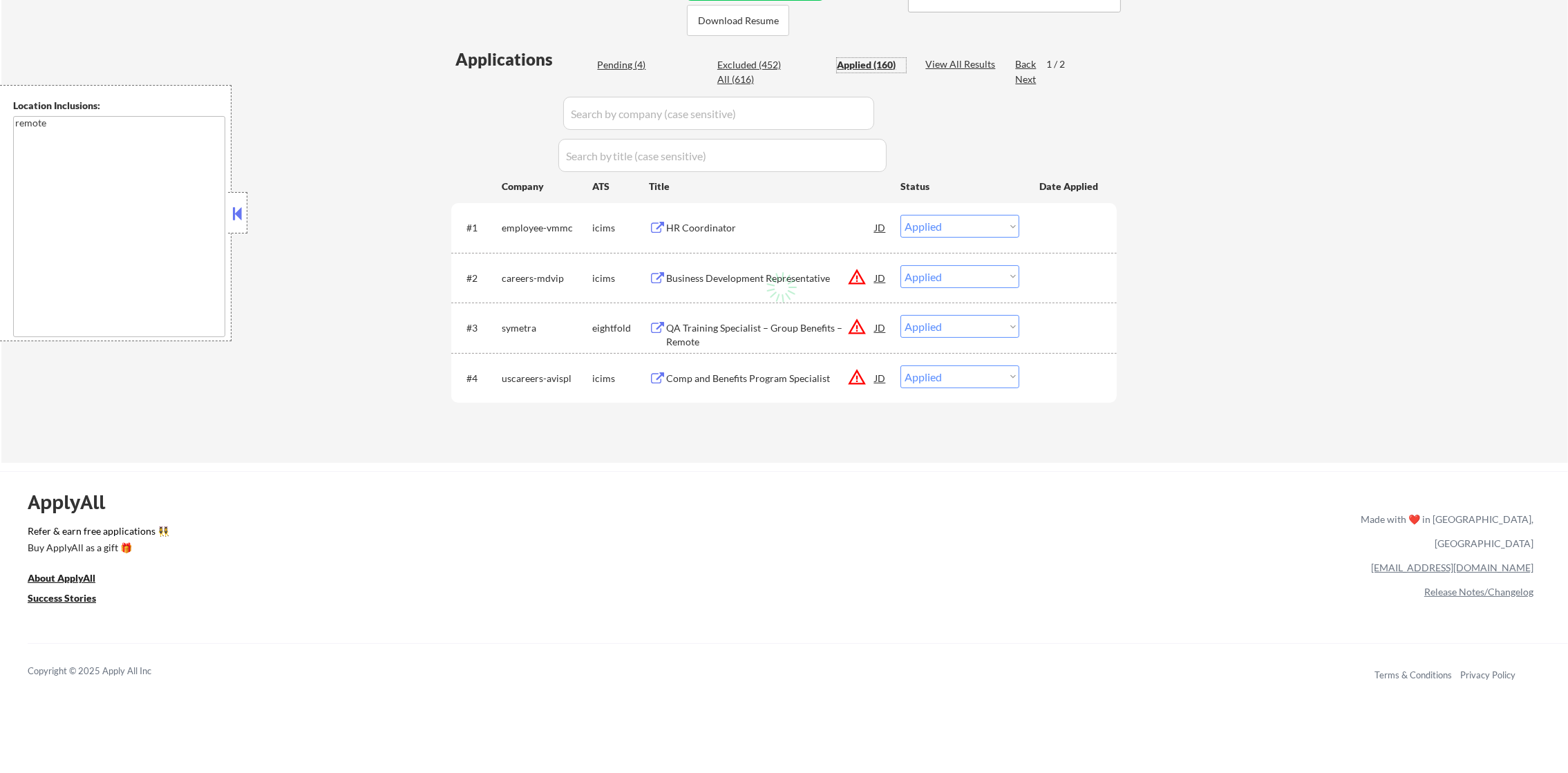
select select ""applied""
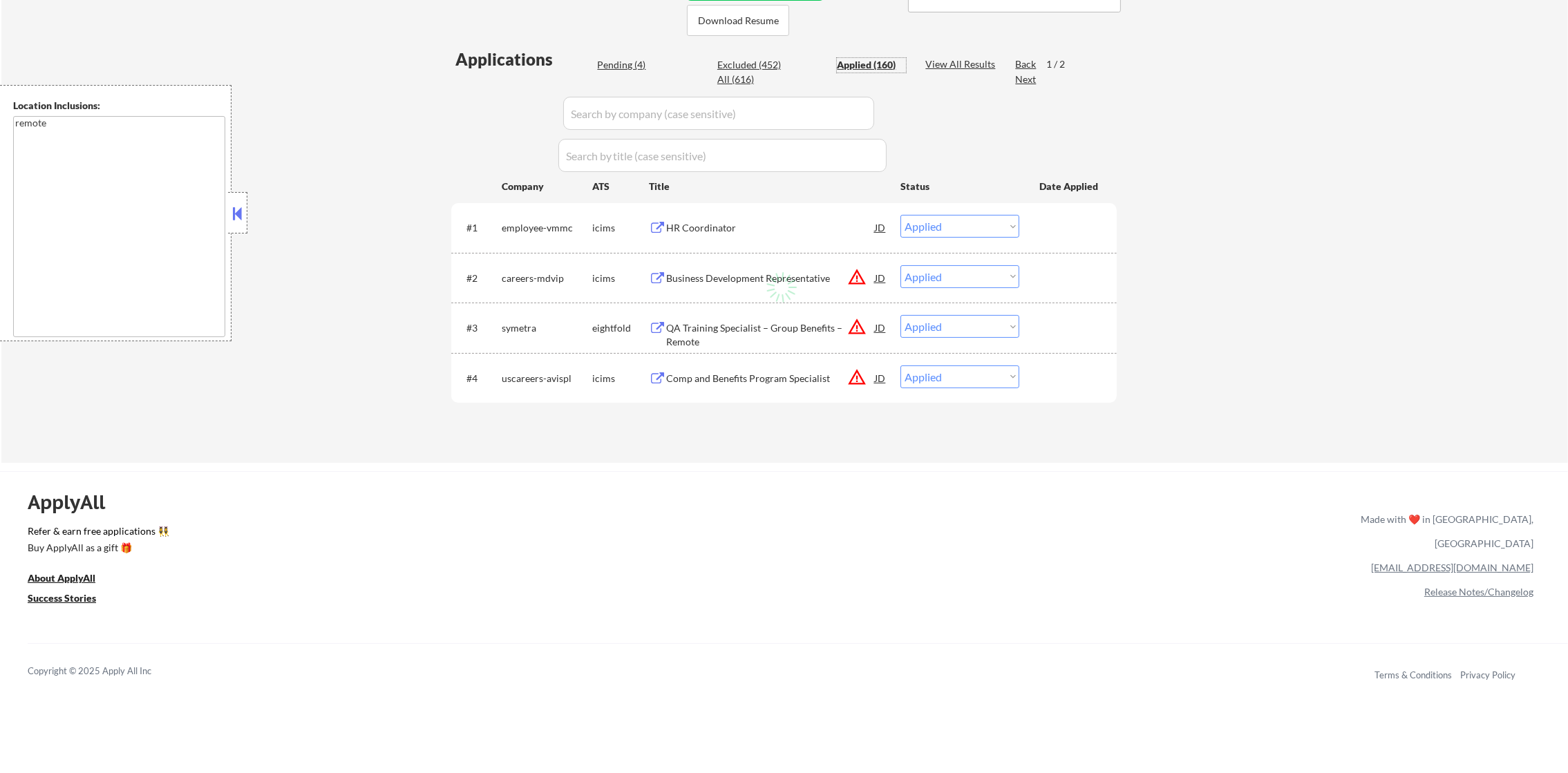
select select ""applied""
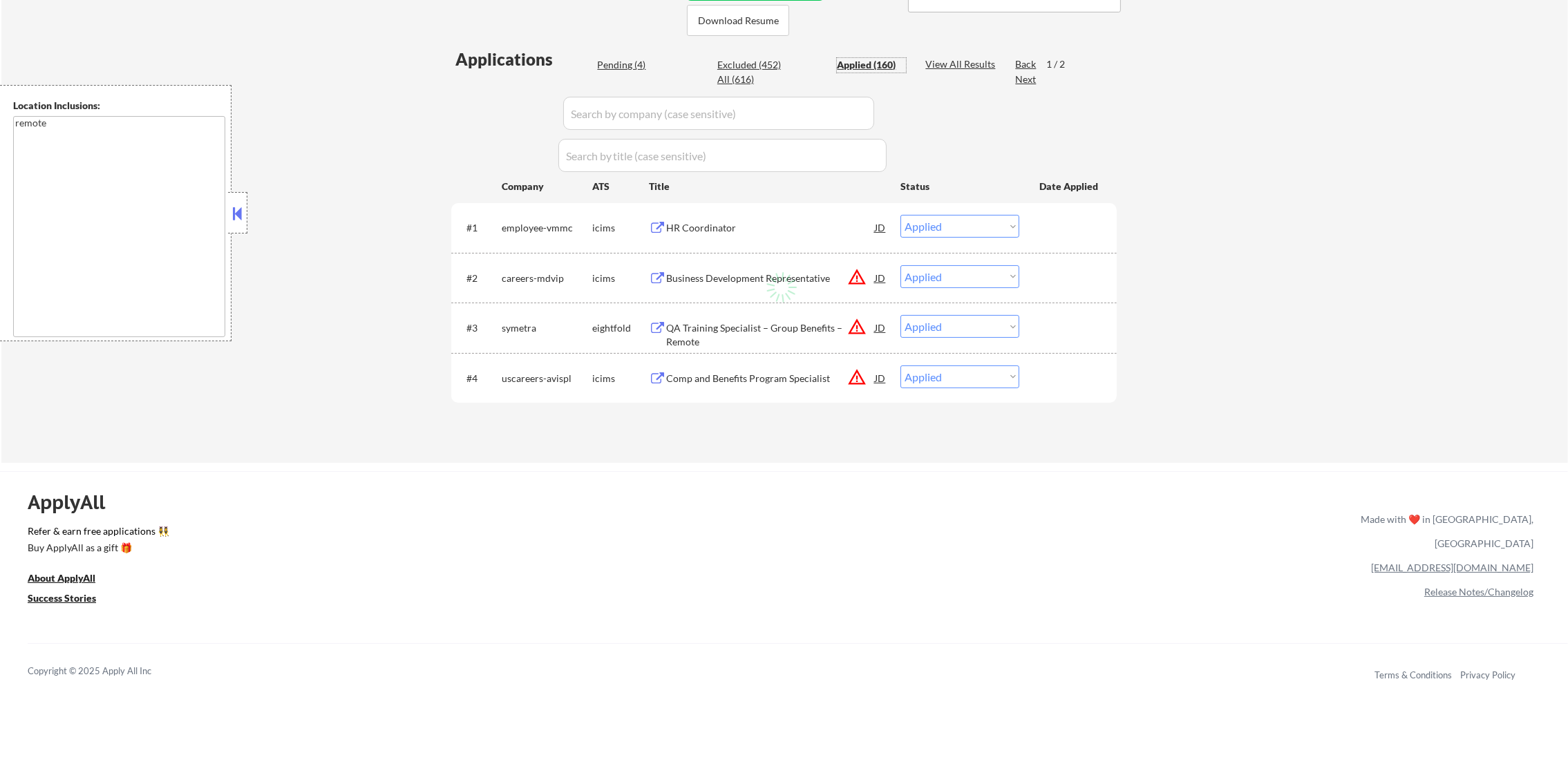
select select ""applied""
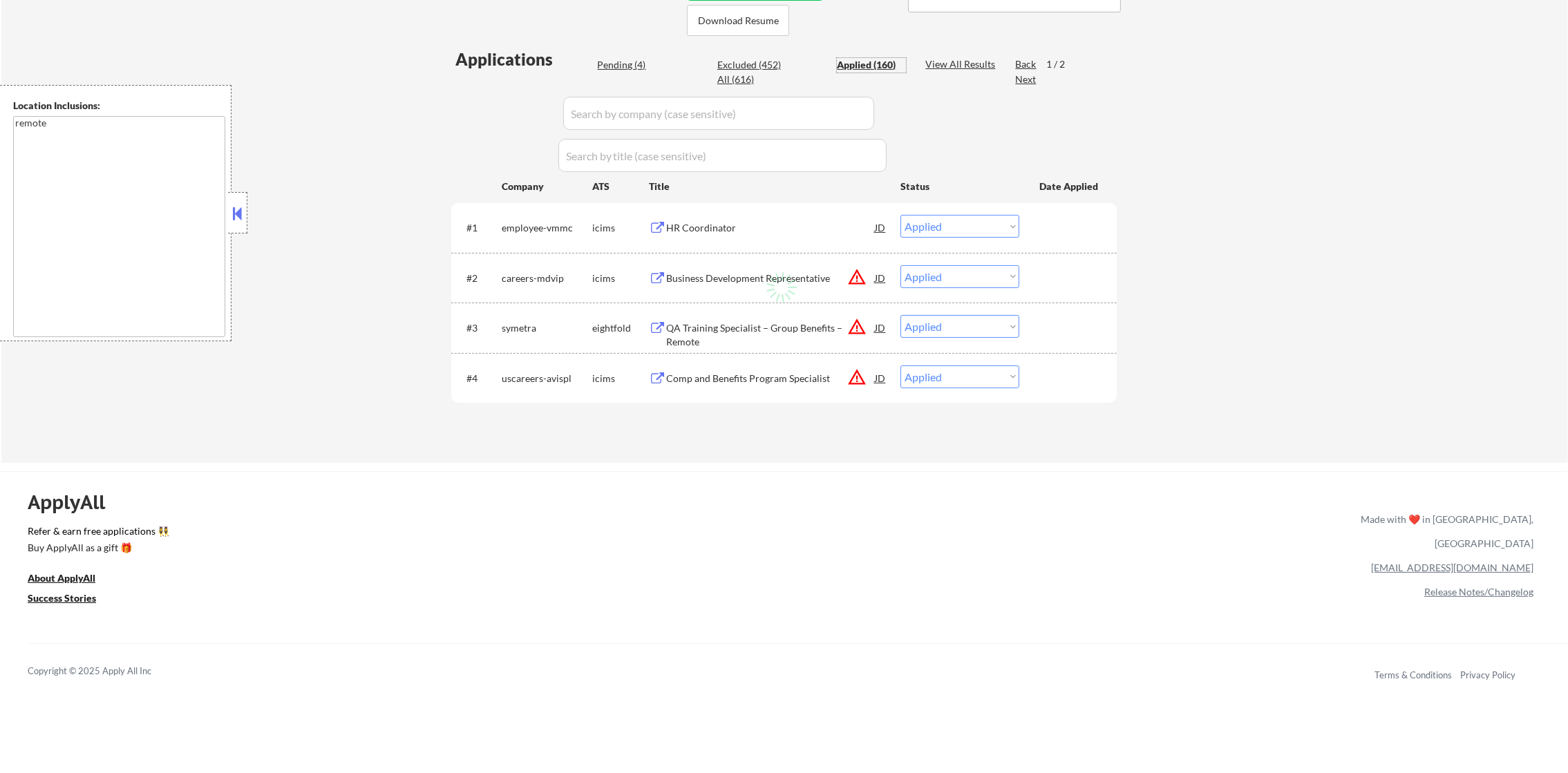
select select ""applied""
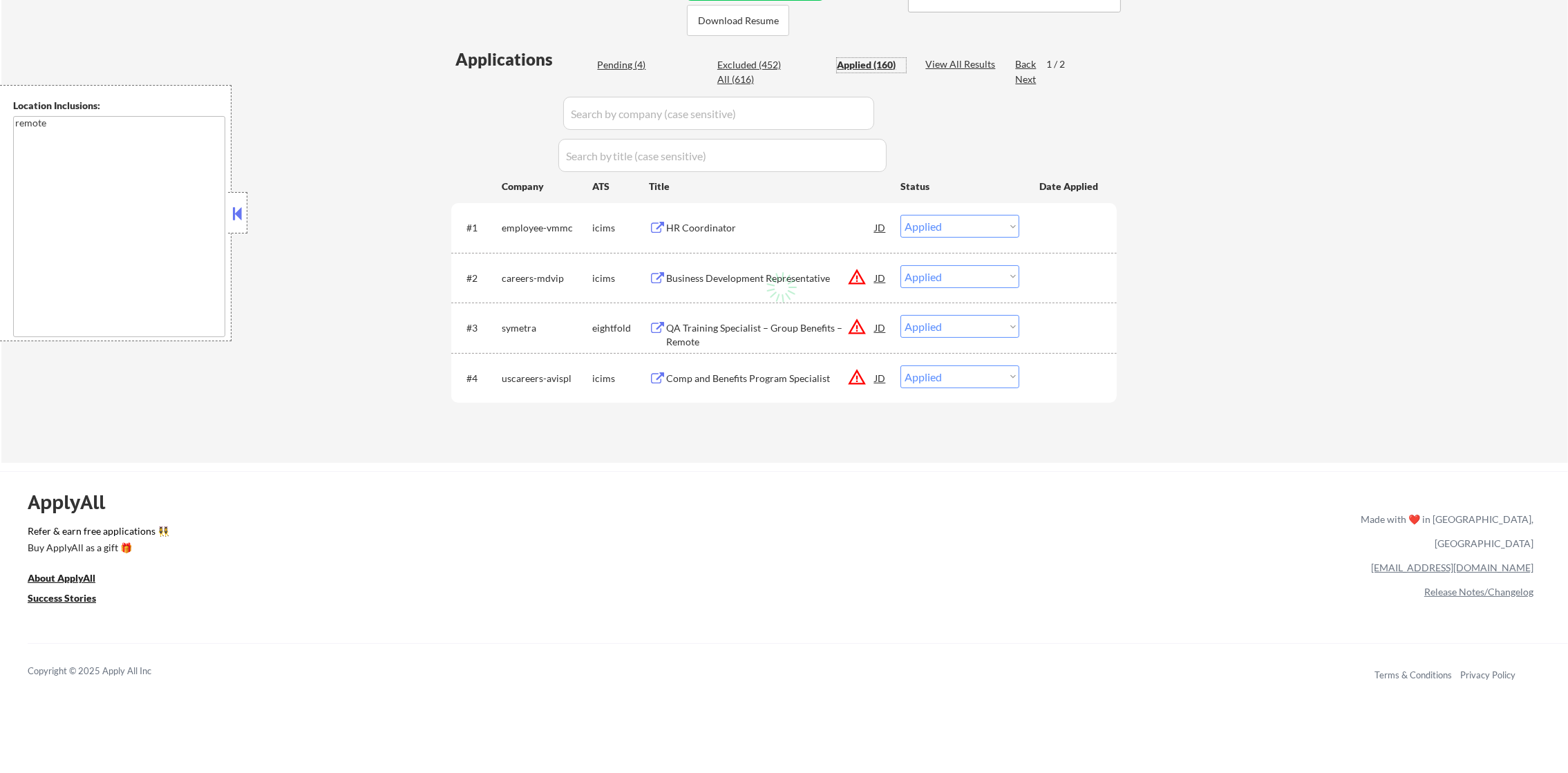
select select ""applied""
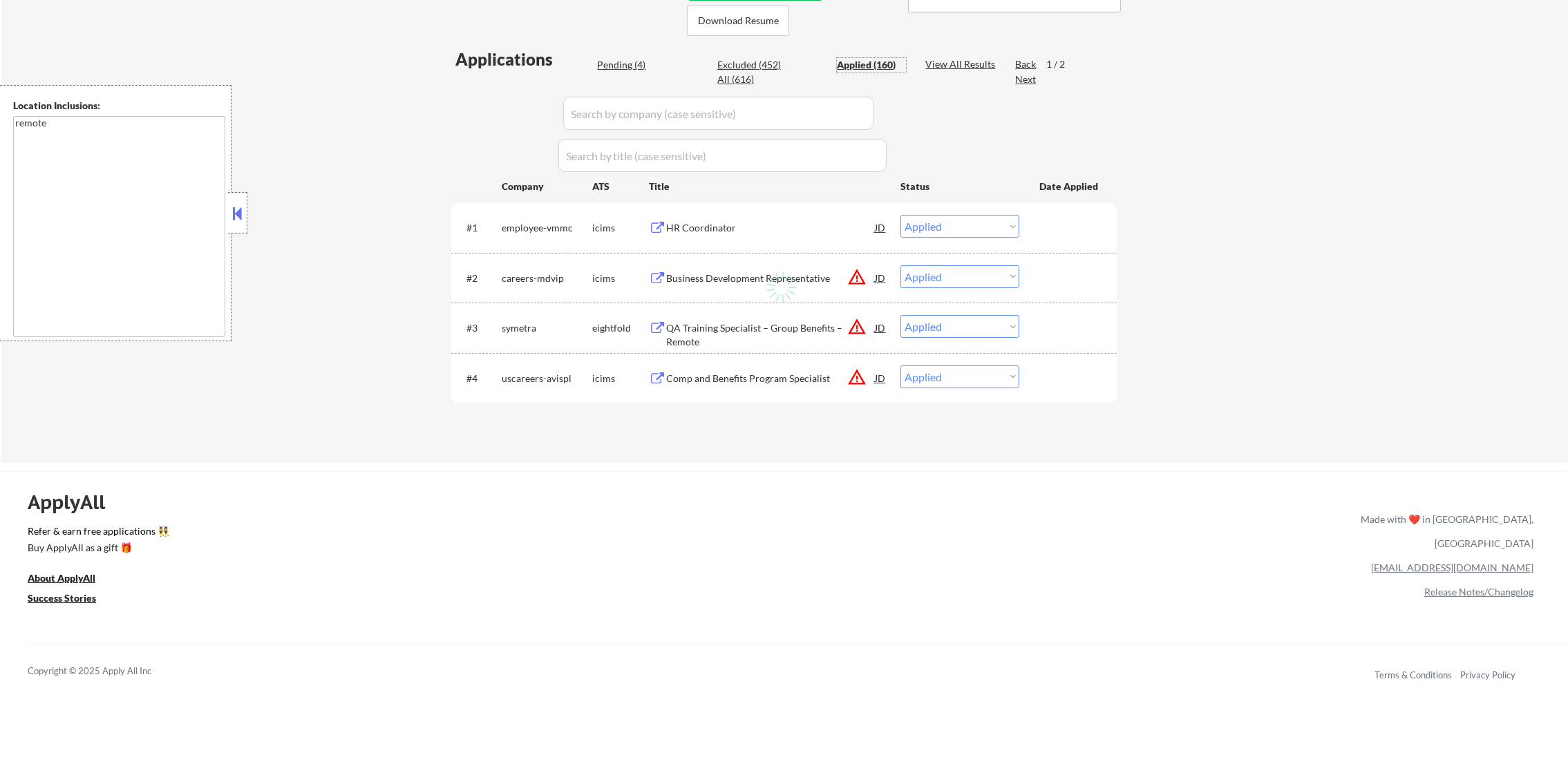
select select ""applied""
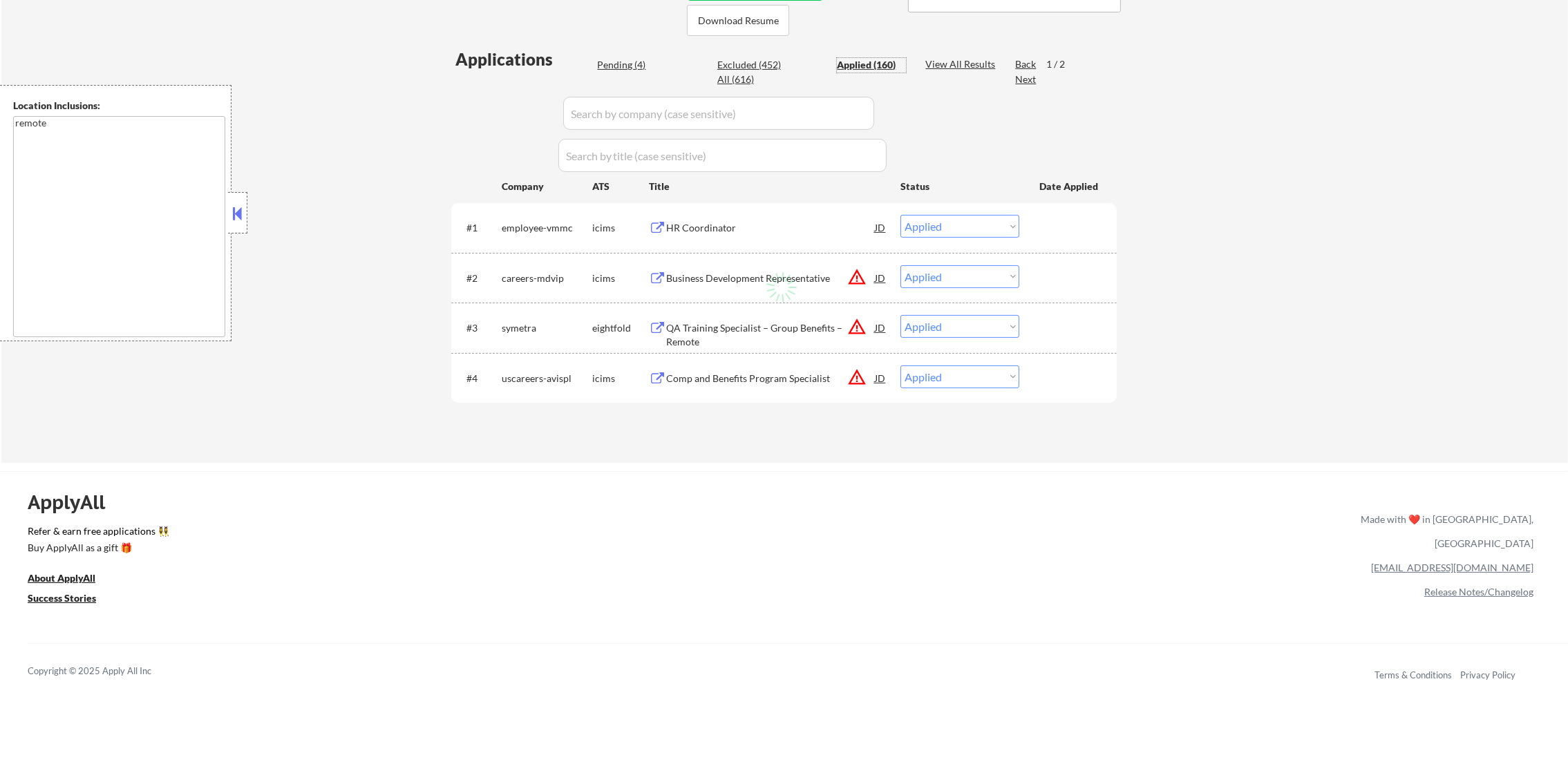
select select ""applied""
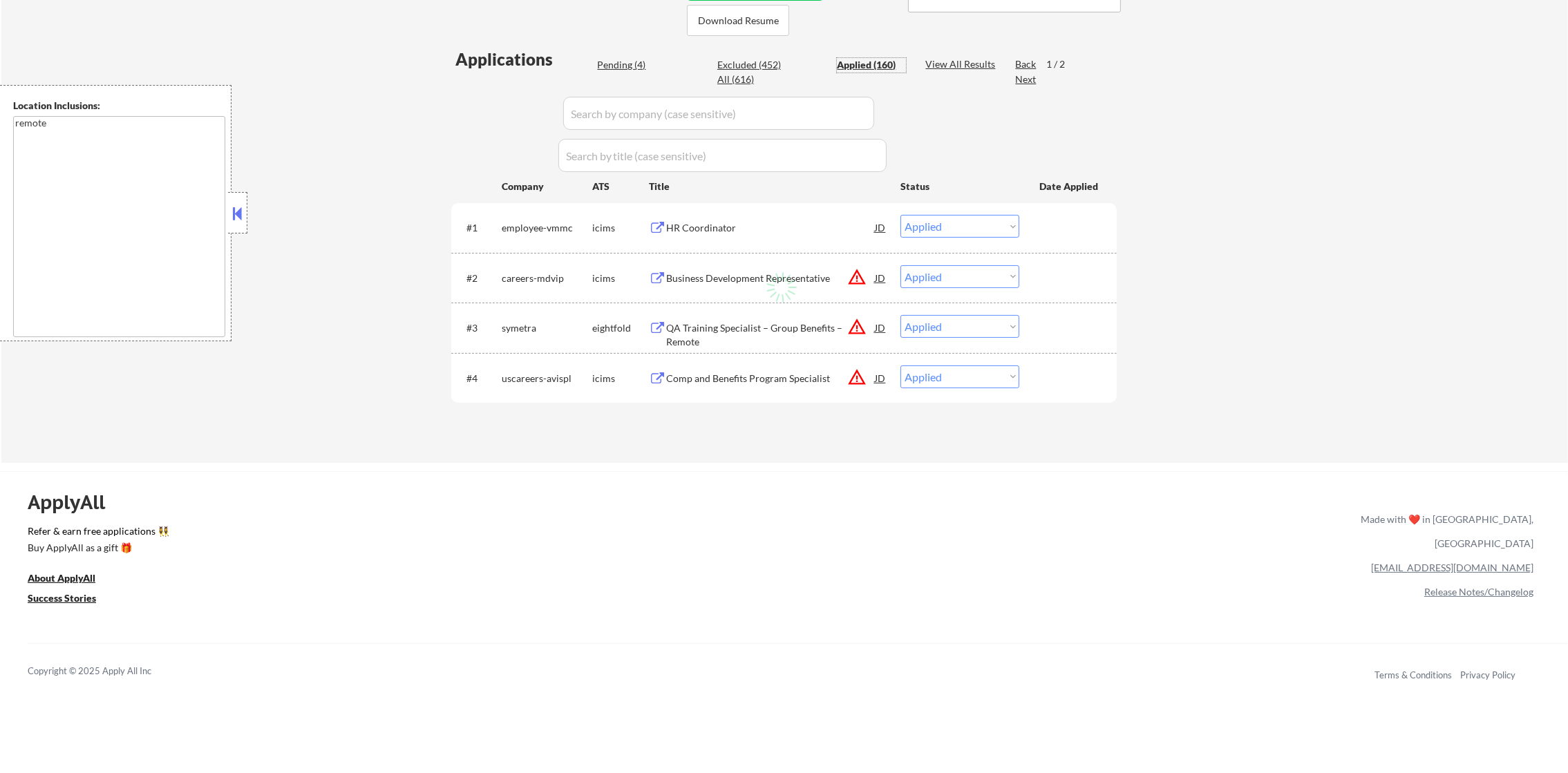
select select ""applied""
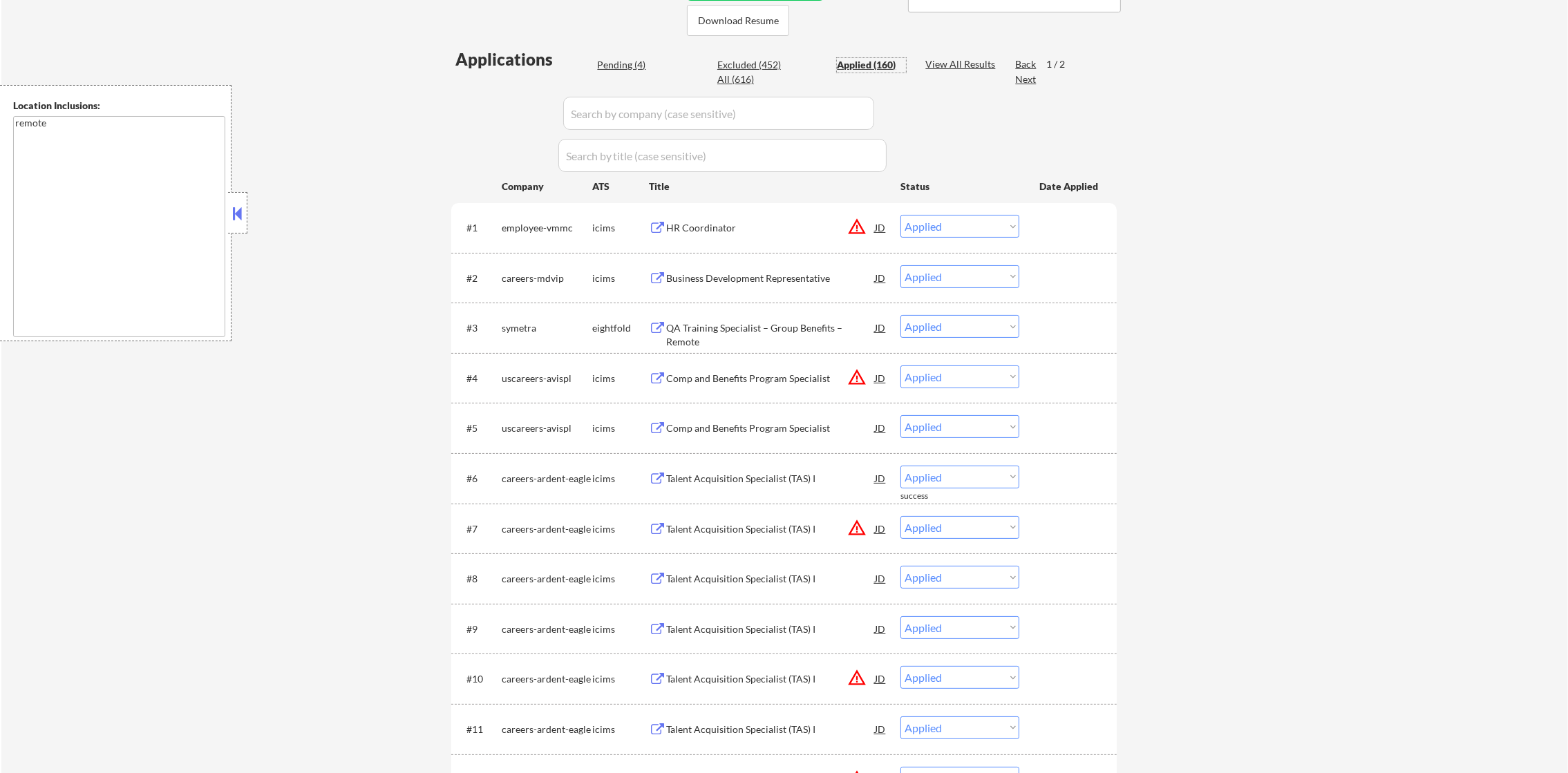
scroll to position [345, 0]
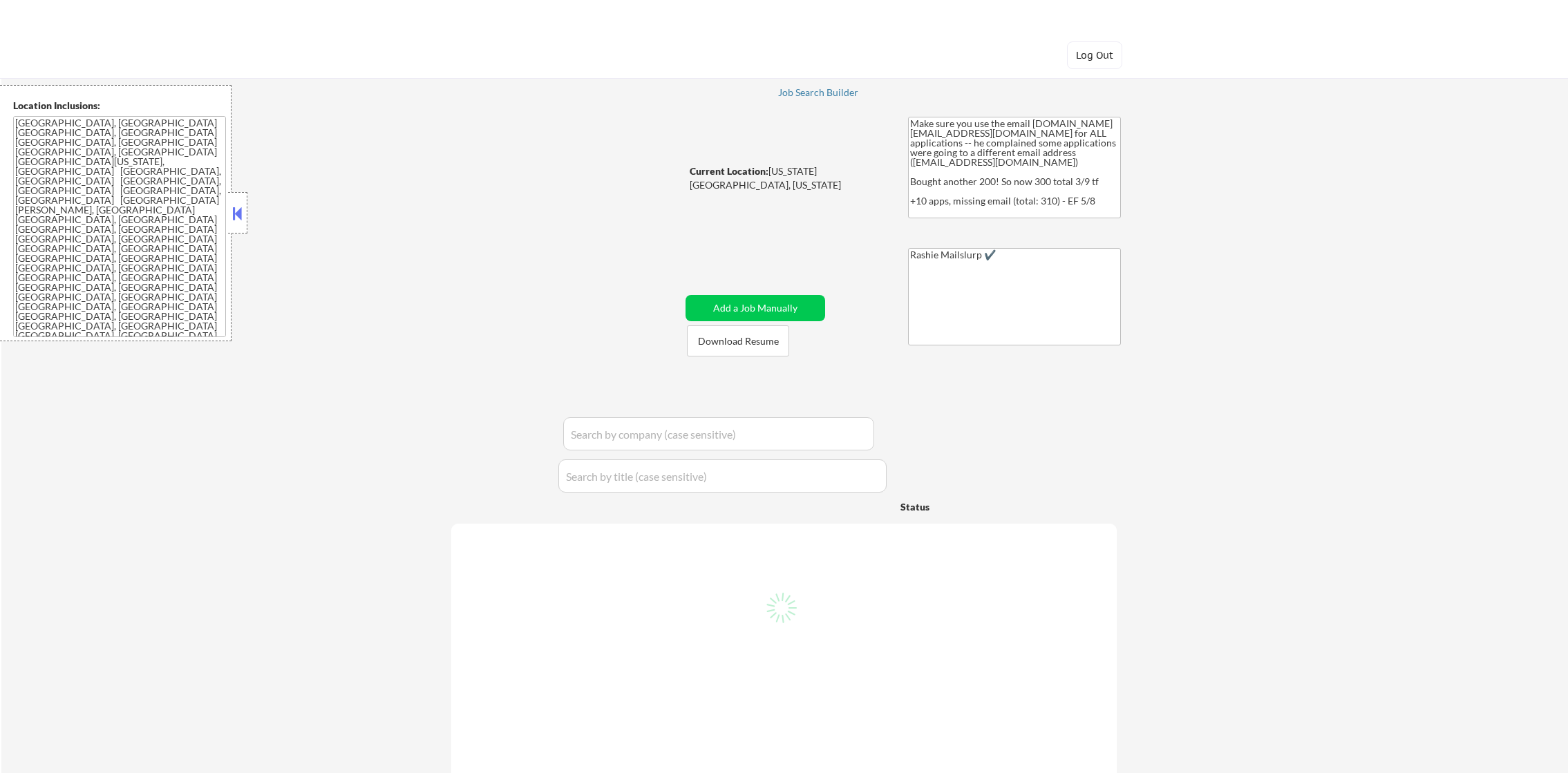
select select ""pending""
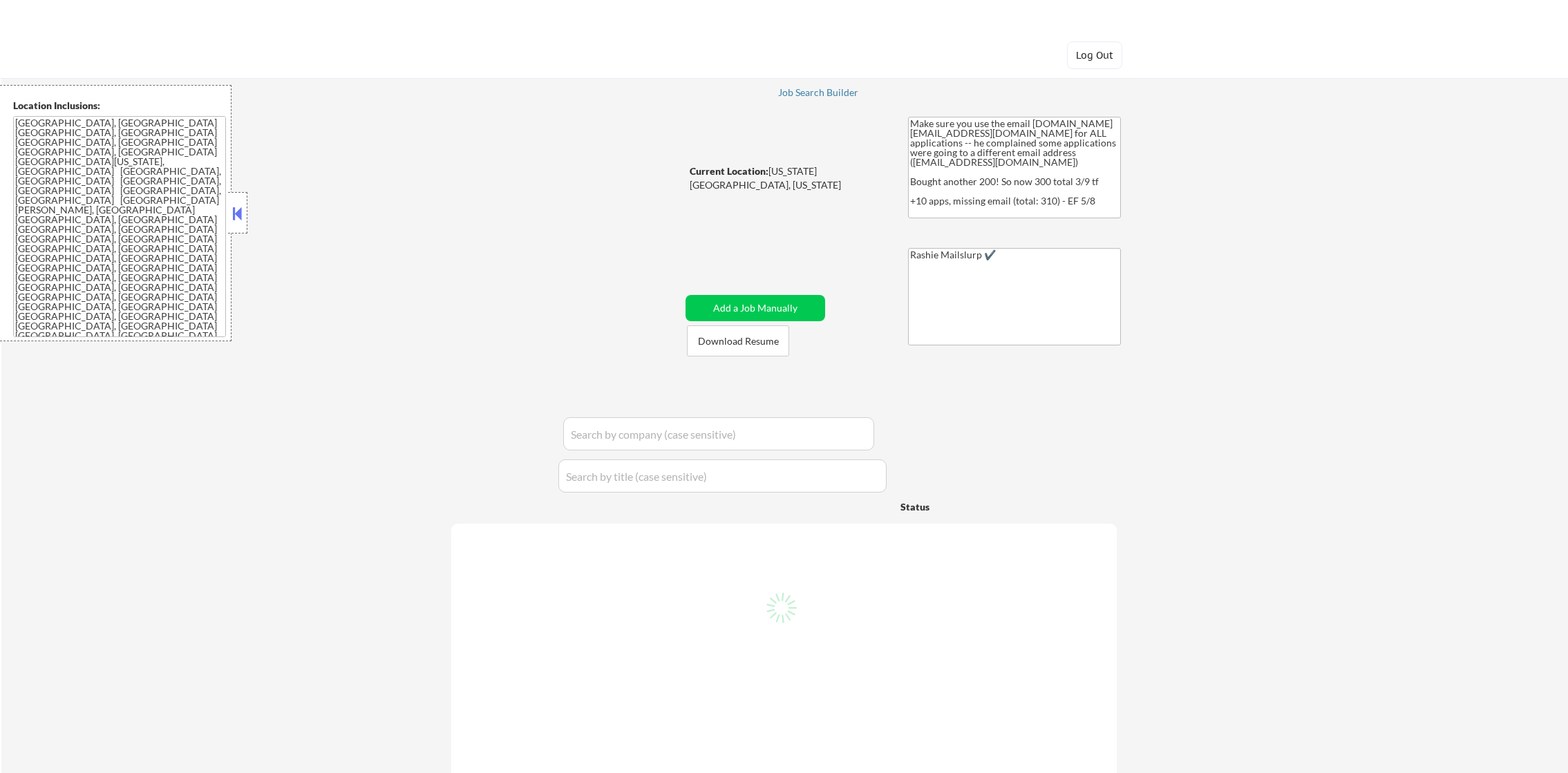
select select ""pending""
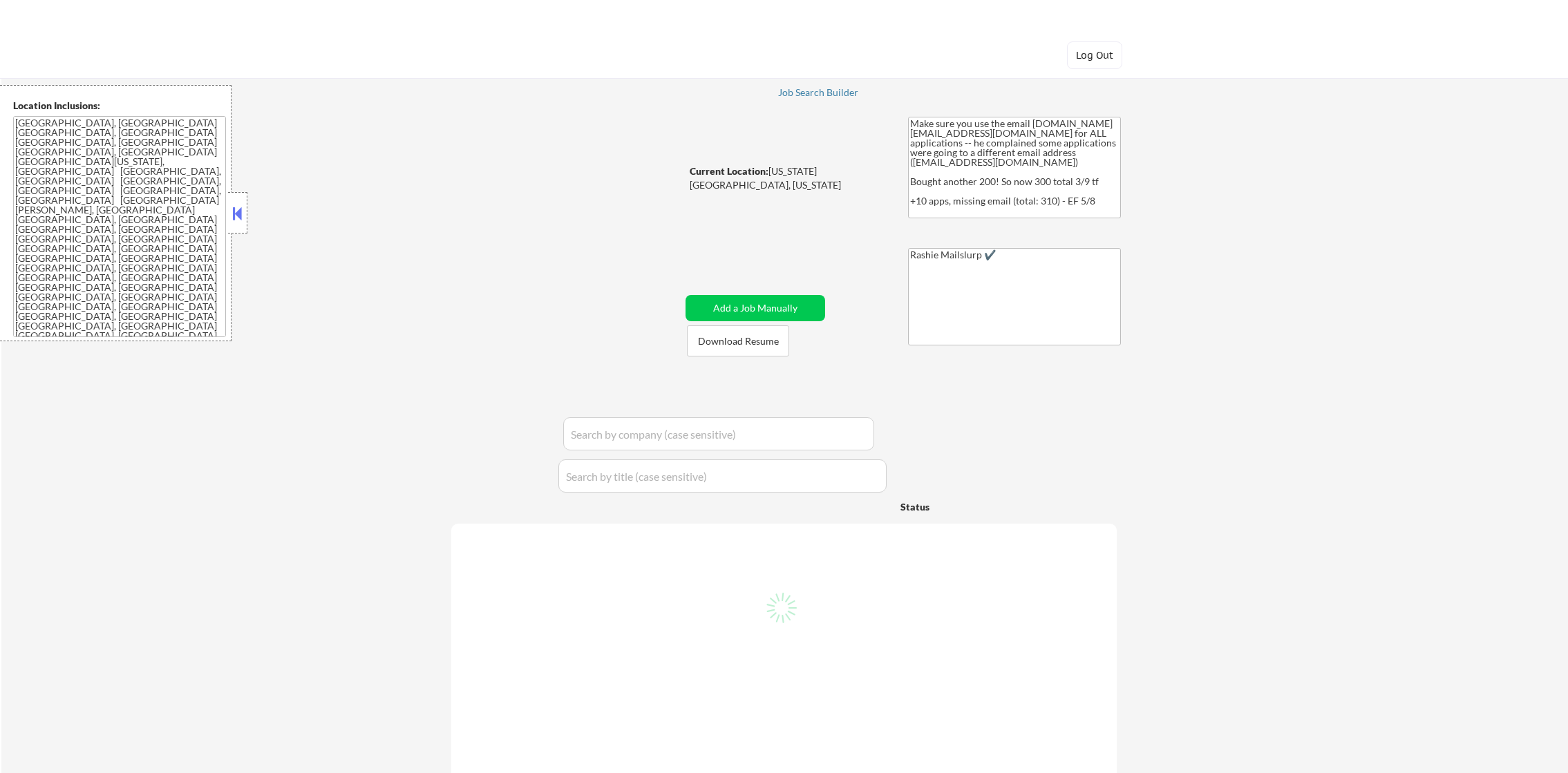
select select ""pending""
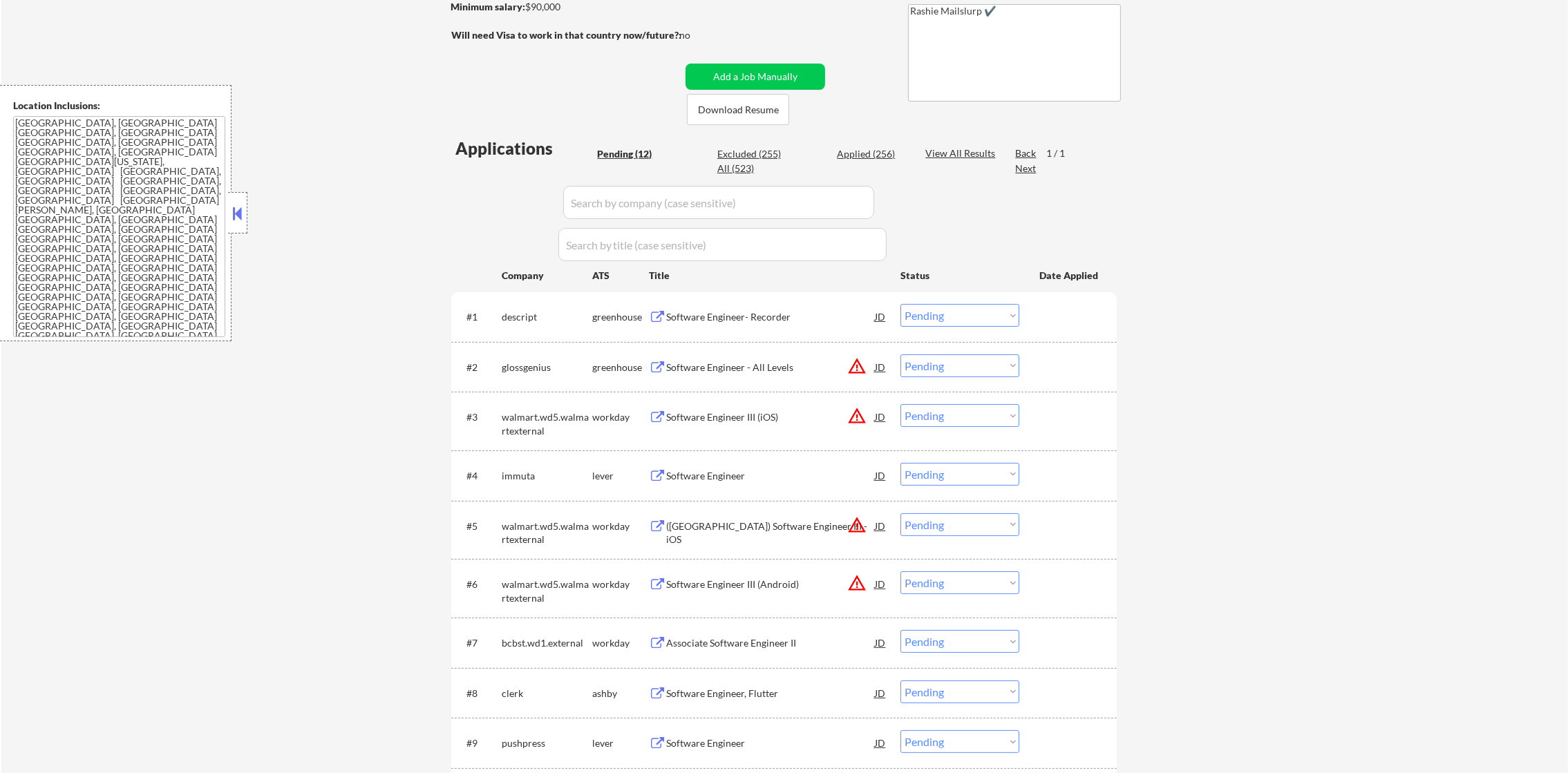
scroll to position [379, 0]
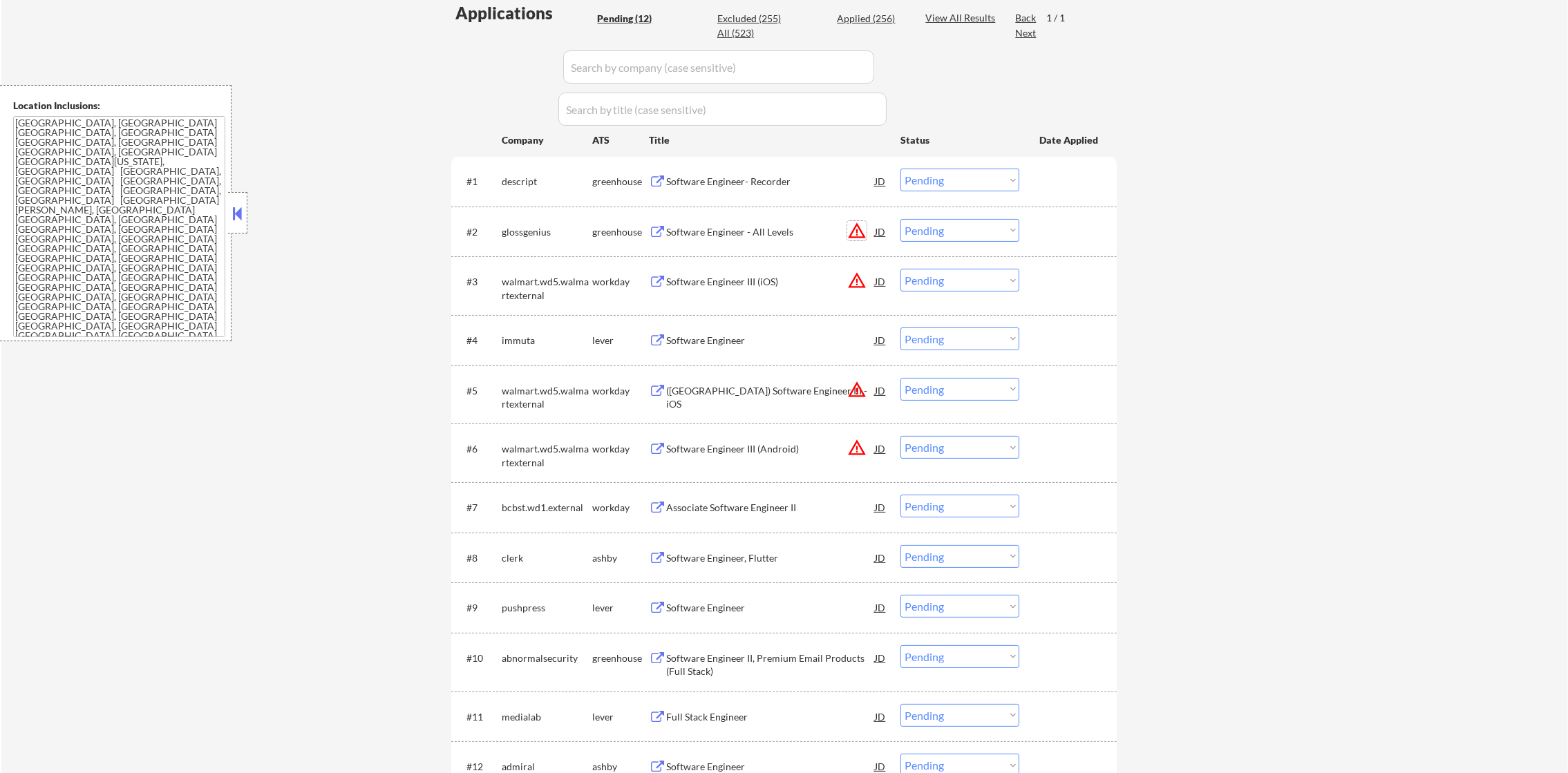
click at [856, 227] on button "warning_amber" at bounding box center [857, 231] width 20 height 20
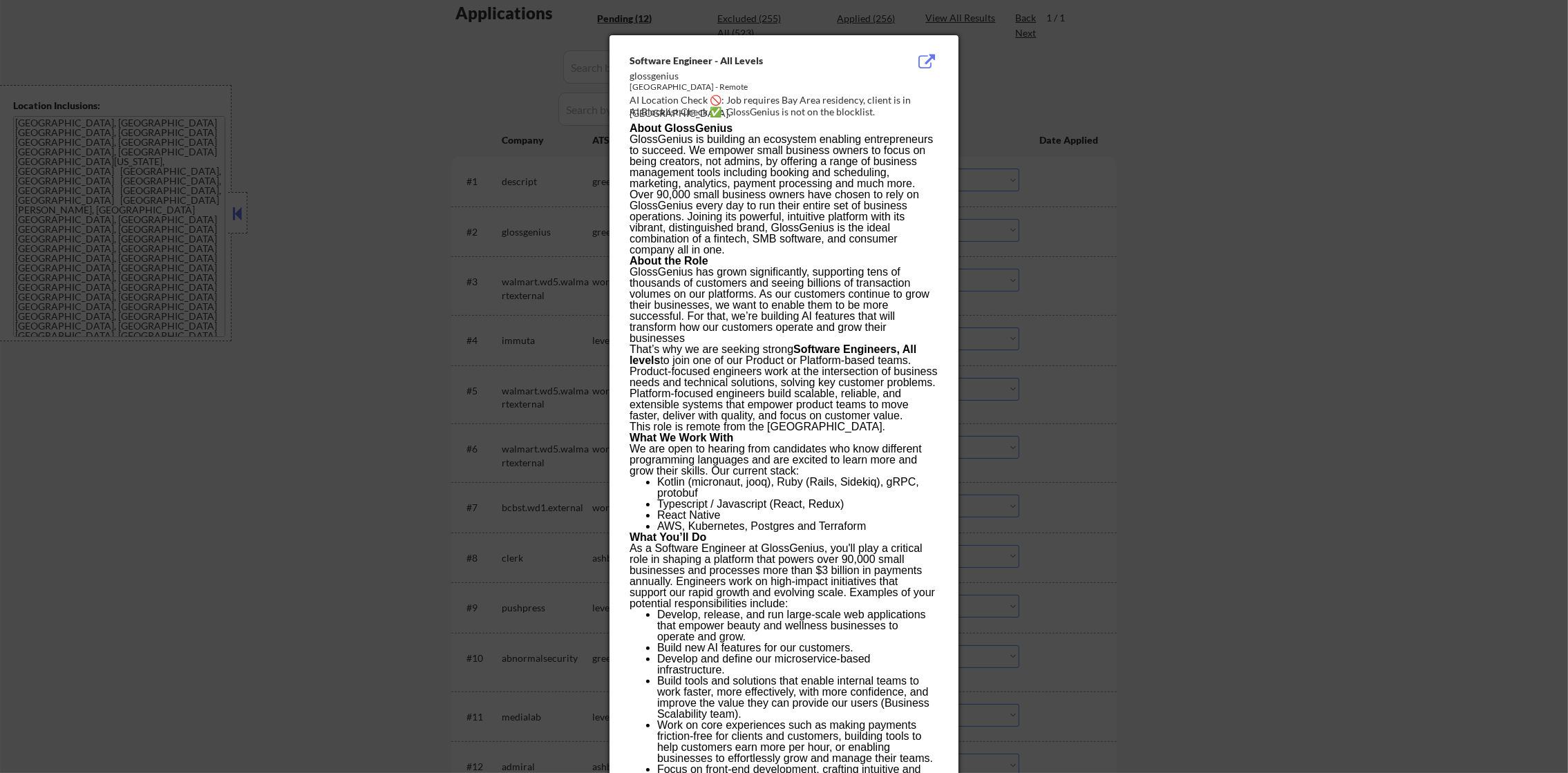
click at [1093, 113] on div at bounding box center [784, 386] width 1568 height 773
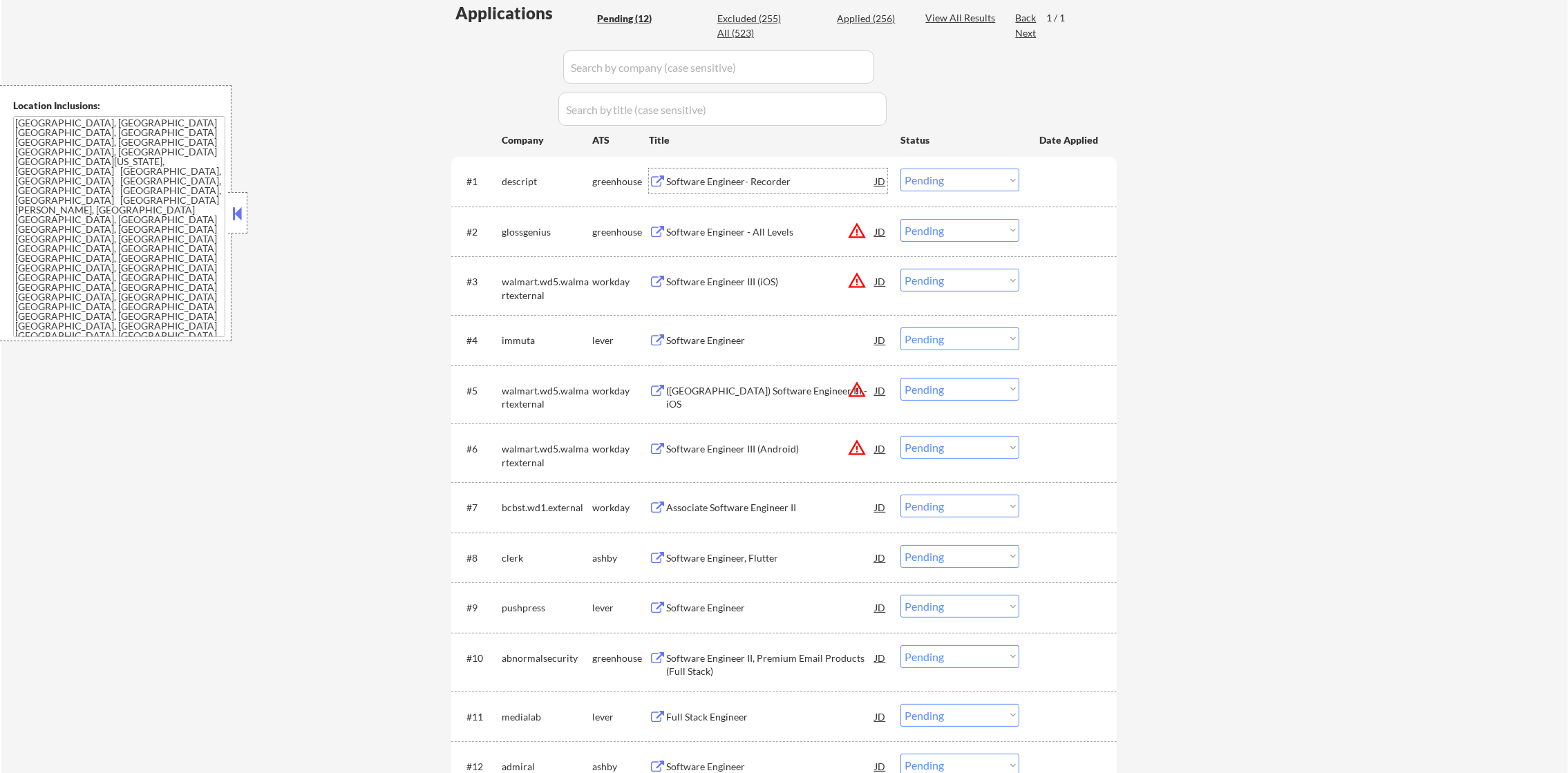
click at [724, 175] on div "Software Engineer- Recorder" at bounding box center [770, 181] width 209 height 14
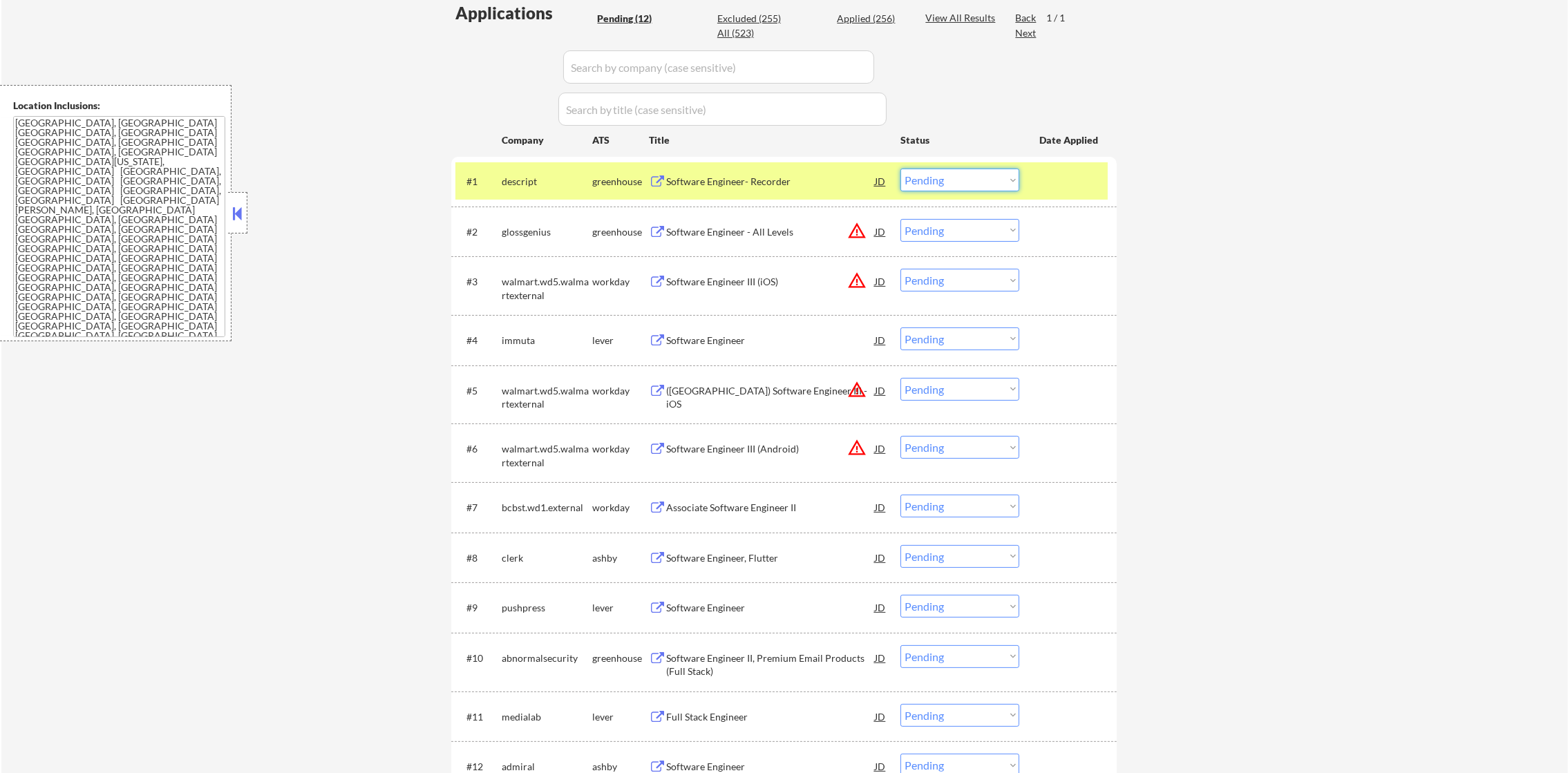
click at [938, 181] on select "Choose an option... Pending Applied Excluded (Questions) Excluded (Expired) Exc…" at bounding box center [959, 180] width 119 height 23
click at [900, 169] on select "Choose an option... Pending Applied Excluded (Questions) Excluded (Expired) Exc…" at bounding box center [959, 180] width 119 height 23
click at [551, 172] on div "descript" at bounding box center [547, 181] width 91 height 25
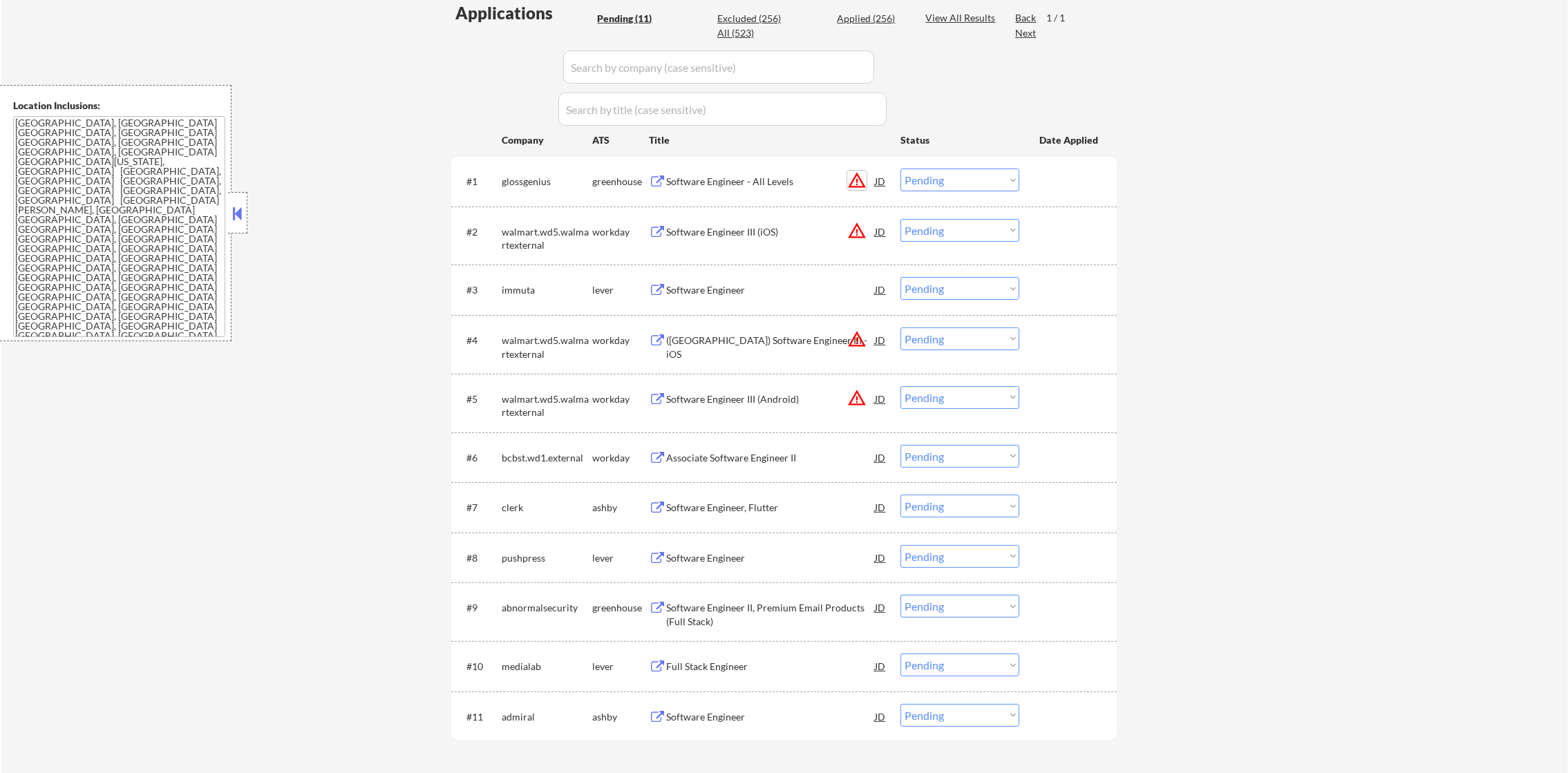
click at [860, 177] on button "warning_amber" at bounding box center [857, 181] width 20 height 20
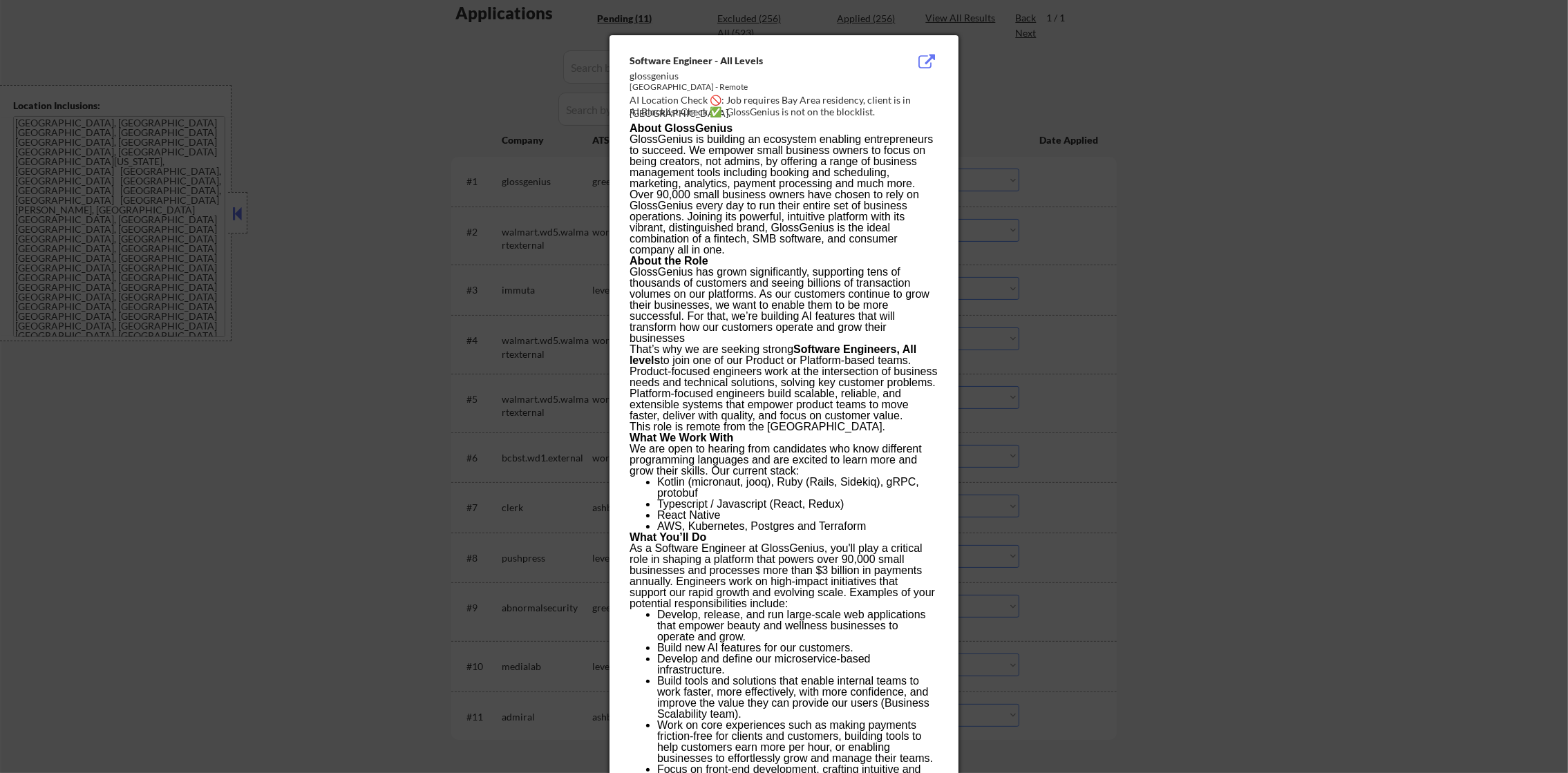
click at [1052, 184] on div at bounding box center [784, 386] width 1568 height 773
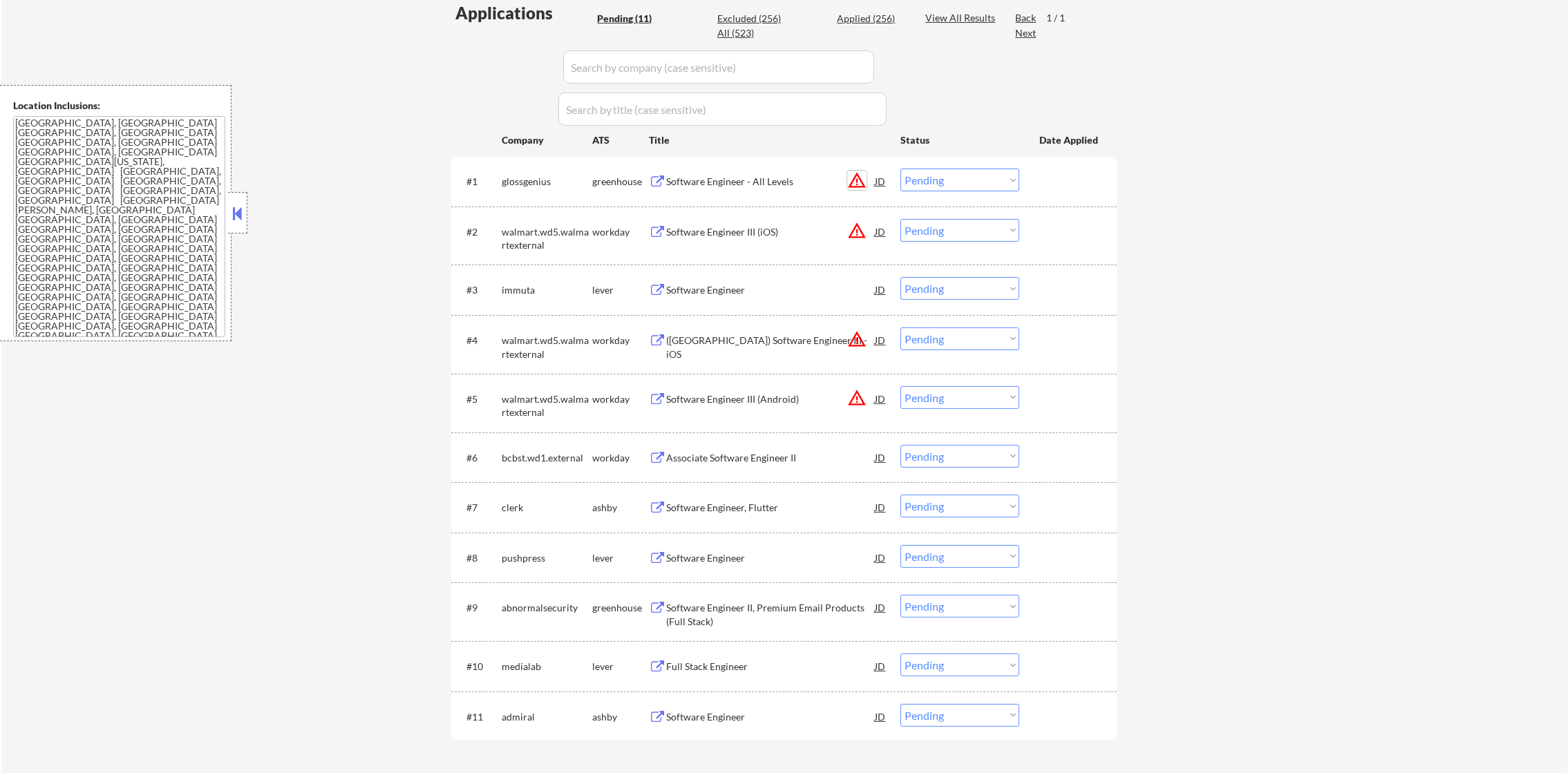
click at [856, 174] on button "warning_amber" at bounding box center [857, 181] width 20 height 20
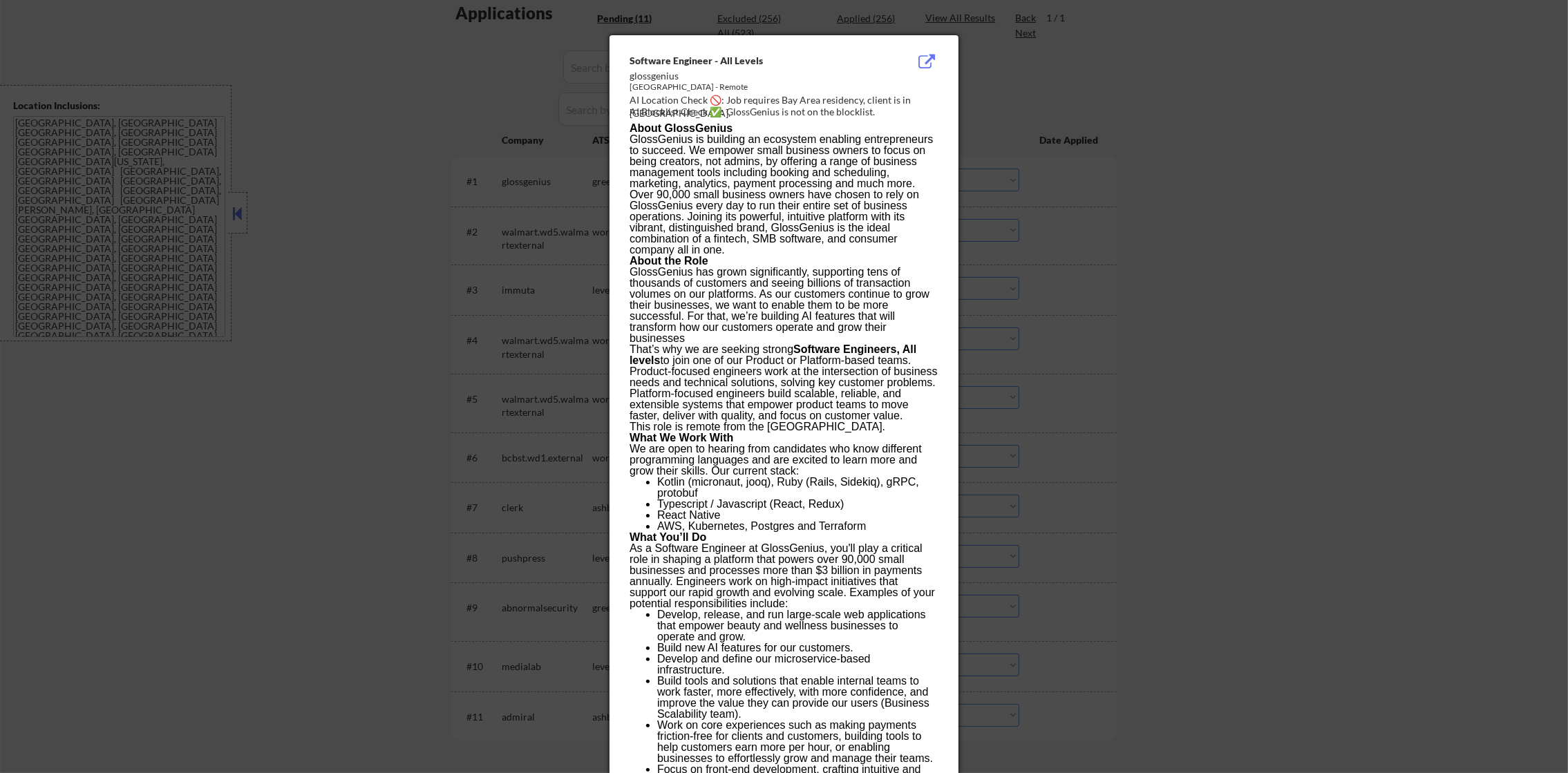
click at [1089, 138] on div at bounding box center [784, 386] width 1568 height 773
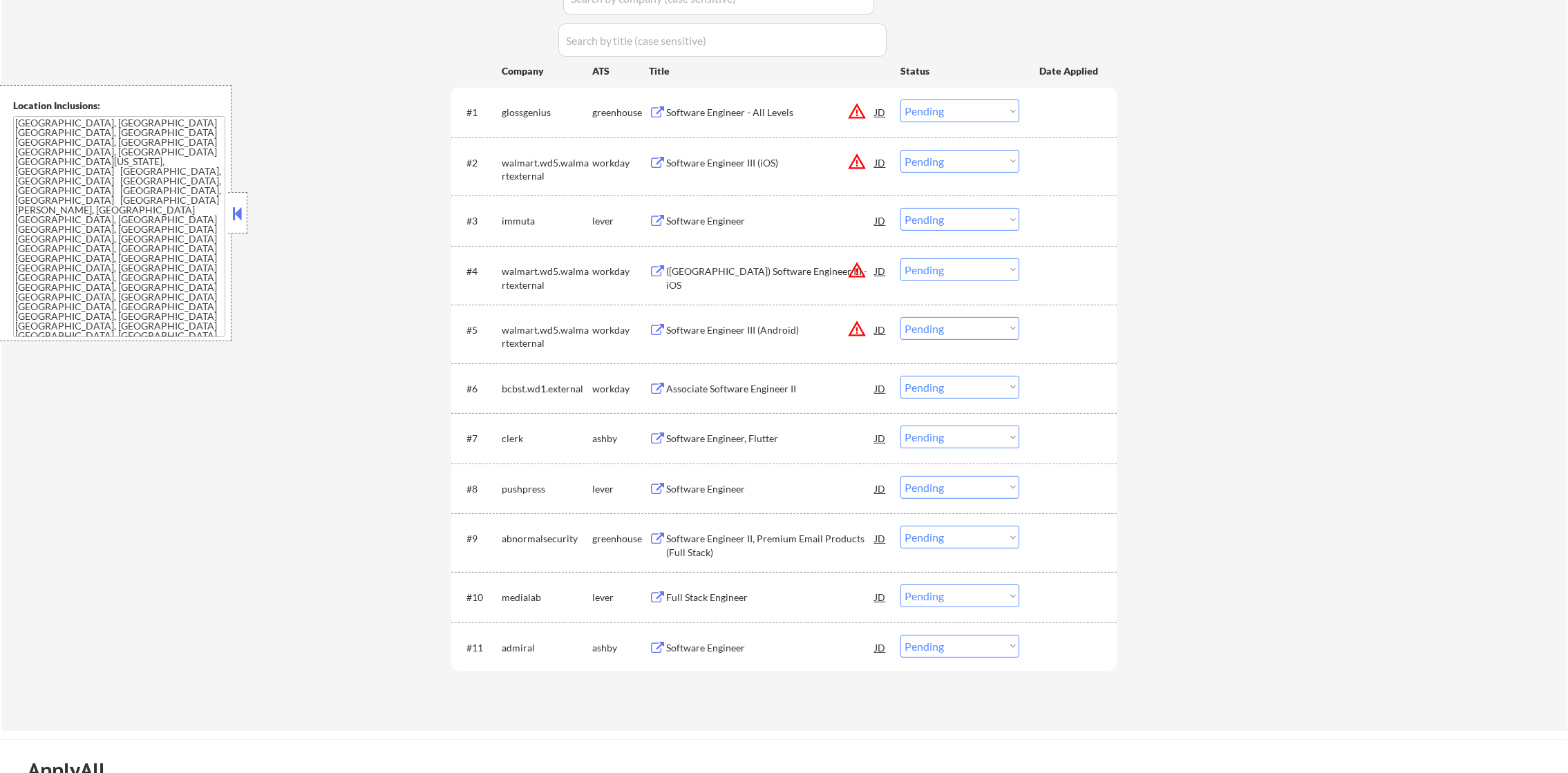
scroll to position [449, 0]
click at [956, 109] on select "Choose an option... Pending Applied Excluded (Questions) Excluded (Expired) Exc…" at bounding box center [959, 110] width 119 height 23
click at [900, 99] on select "Choose an option... Pending Applied Excluded (Questions) Excluded (Expired) Exc…" at bounding box center [959, 110] width 119 height 23
click at [858, 155] on button "warning_amber" at bounding box center [857, 161] width 20 height 20
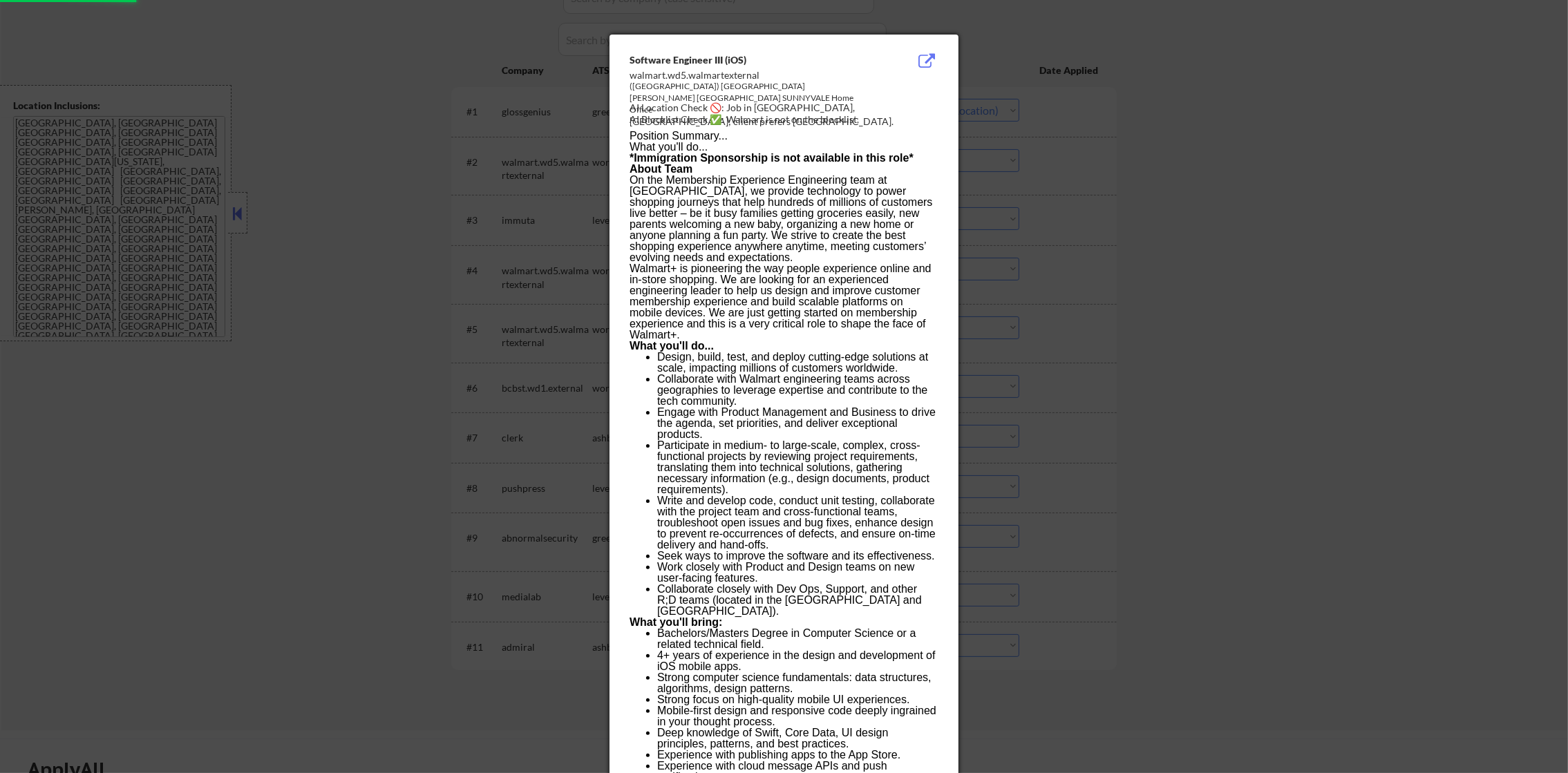
click at [1098, 110] on div at bounding box center [784, 386] width 1568 height 773
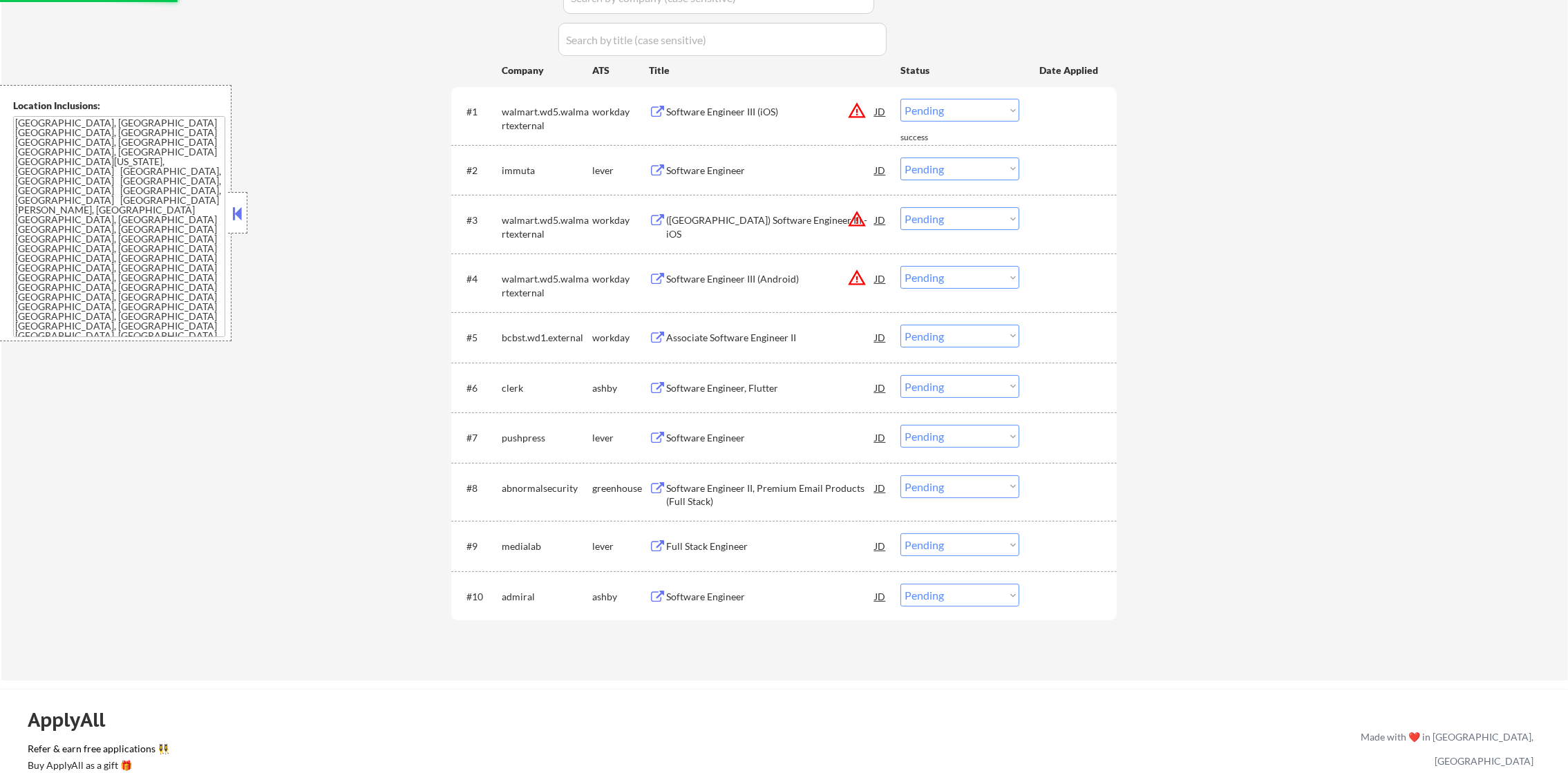
click at [964, 115] on select "Choose an option... Pending Applied Excluded (Questions) Excluded (Expired) Exc…" at bounding box center [959, 110] width 119 height 23
click at [900, 99] on select "Choose an option... Pending Applied Excluded (Questions) Excluded (Expired) Exc…" at bounding box center [959, 110] width 119 height 23
select select ""pending""
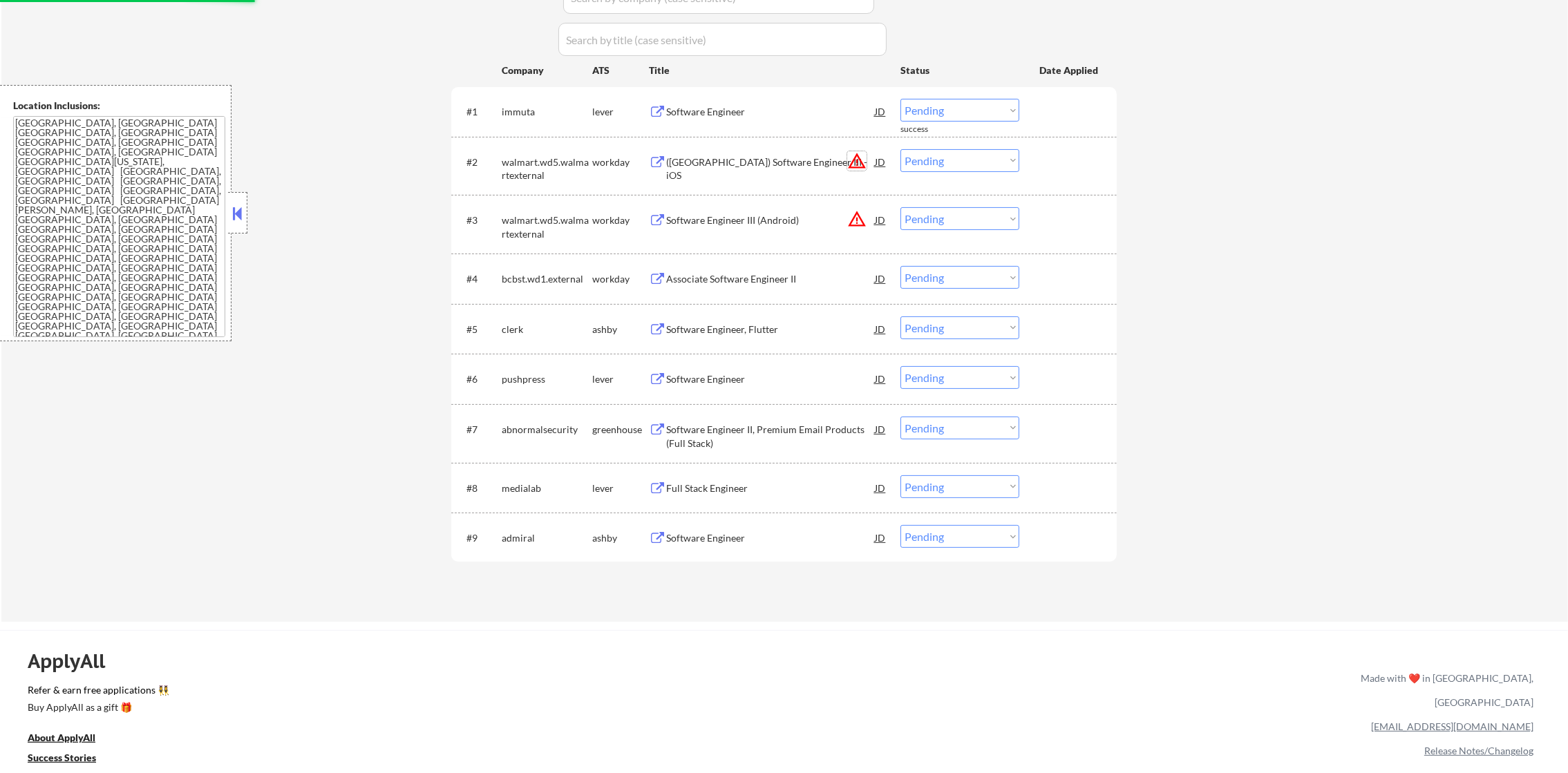
click at [856, 151] on button "warning_amber" at bounding box center [857, 161] width 20 height 20
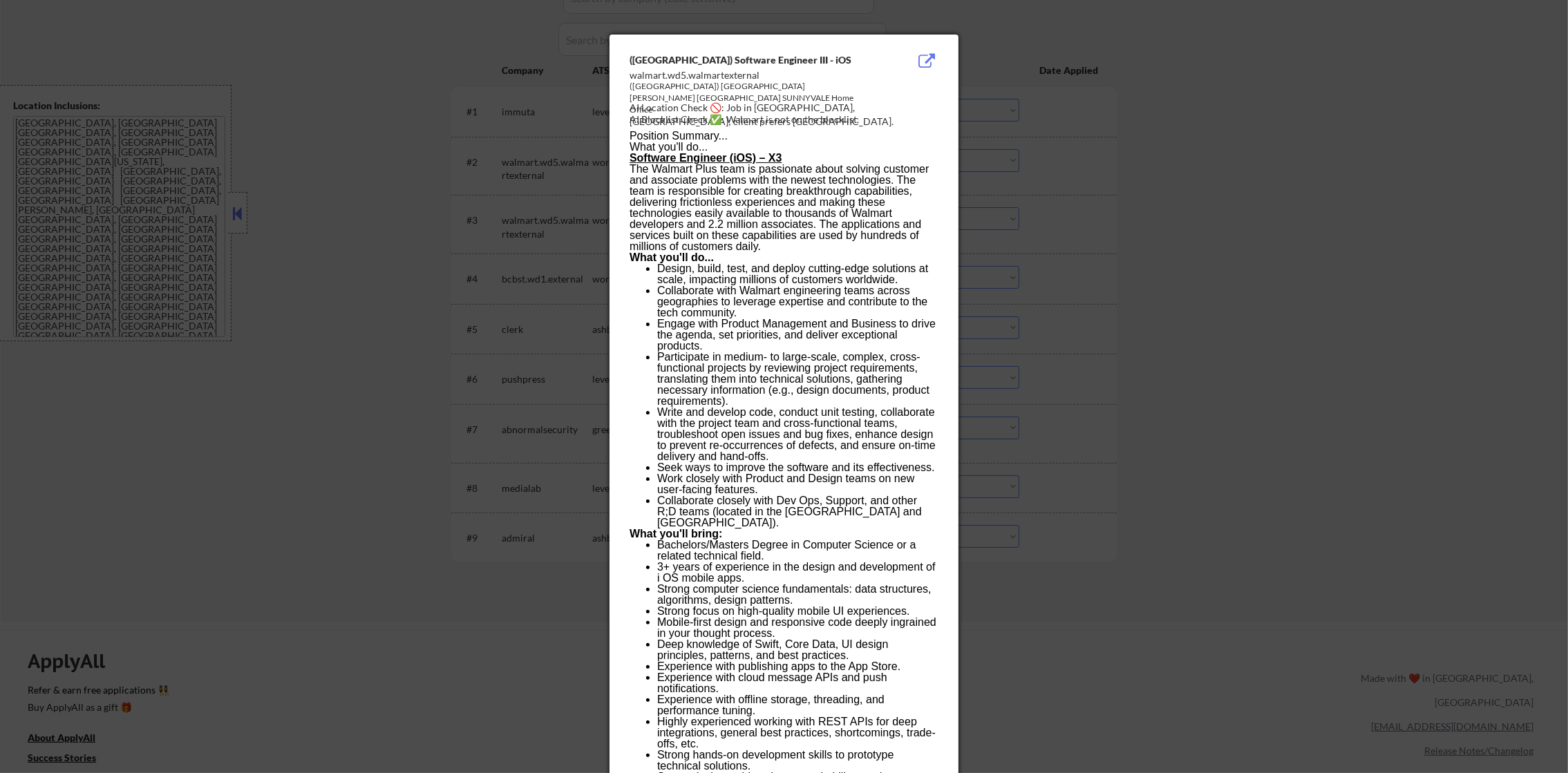
click at [1060, 150] on div at bounding box center [784, 386] width 1568 height 773
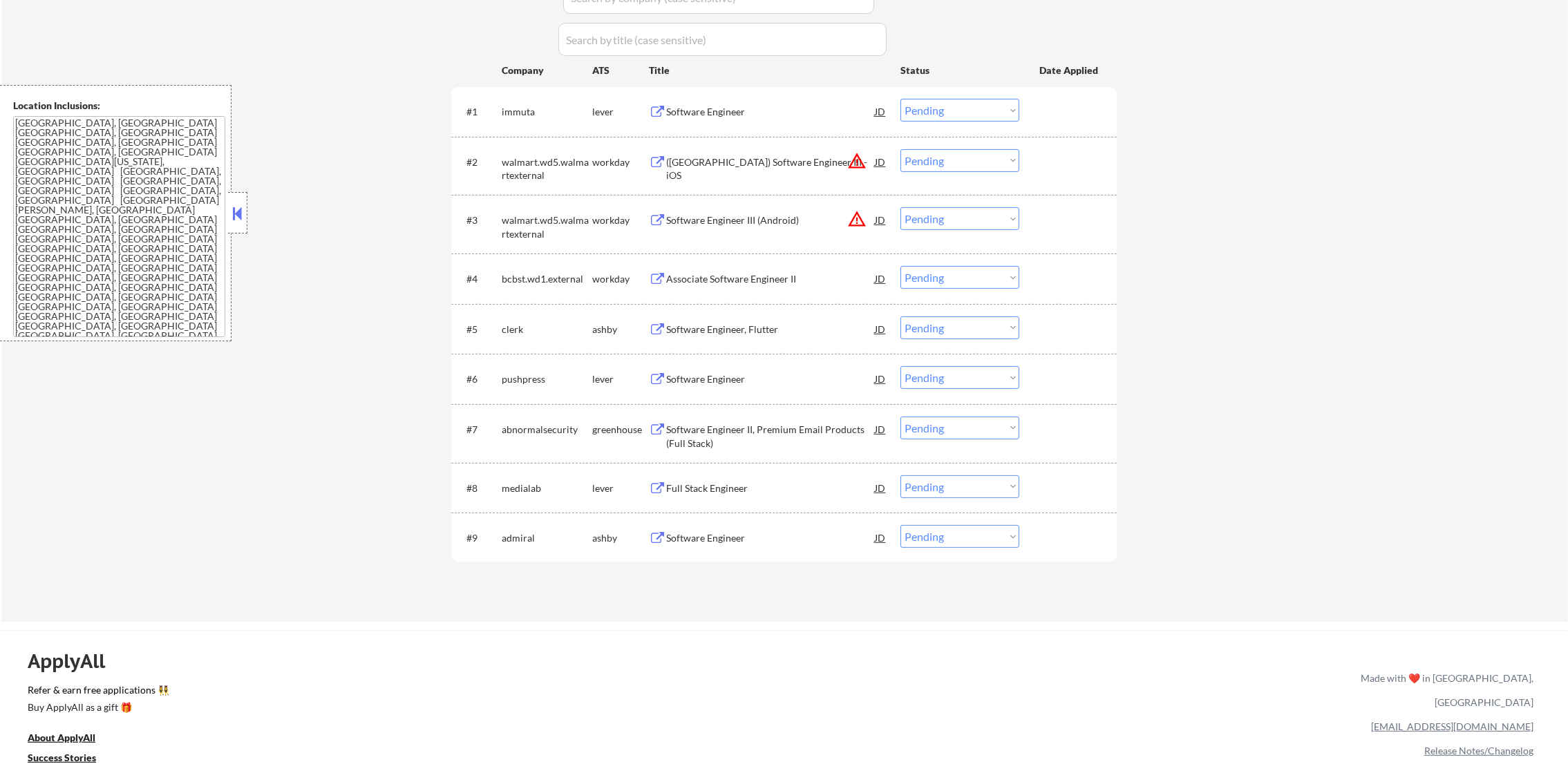
drag, startPoint x: 978, startPoint y: 160, endPoint x: 977, endPoint y: 169, distance: 9.1
click at [978, 159] on select "Choose an option... Pending Applied Excluded (Questions) Excluded (Expired) Exc…" at bounding box center [959, 160] width 119 height 23
click at [900, 149] on select "Choose an option... Pending Applied Excluded (Questions) Excluded (Expired) Exc…" at bounding box center [959, 160] width 119 height 23
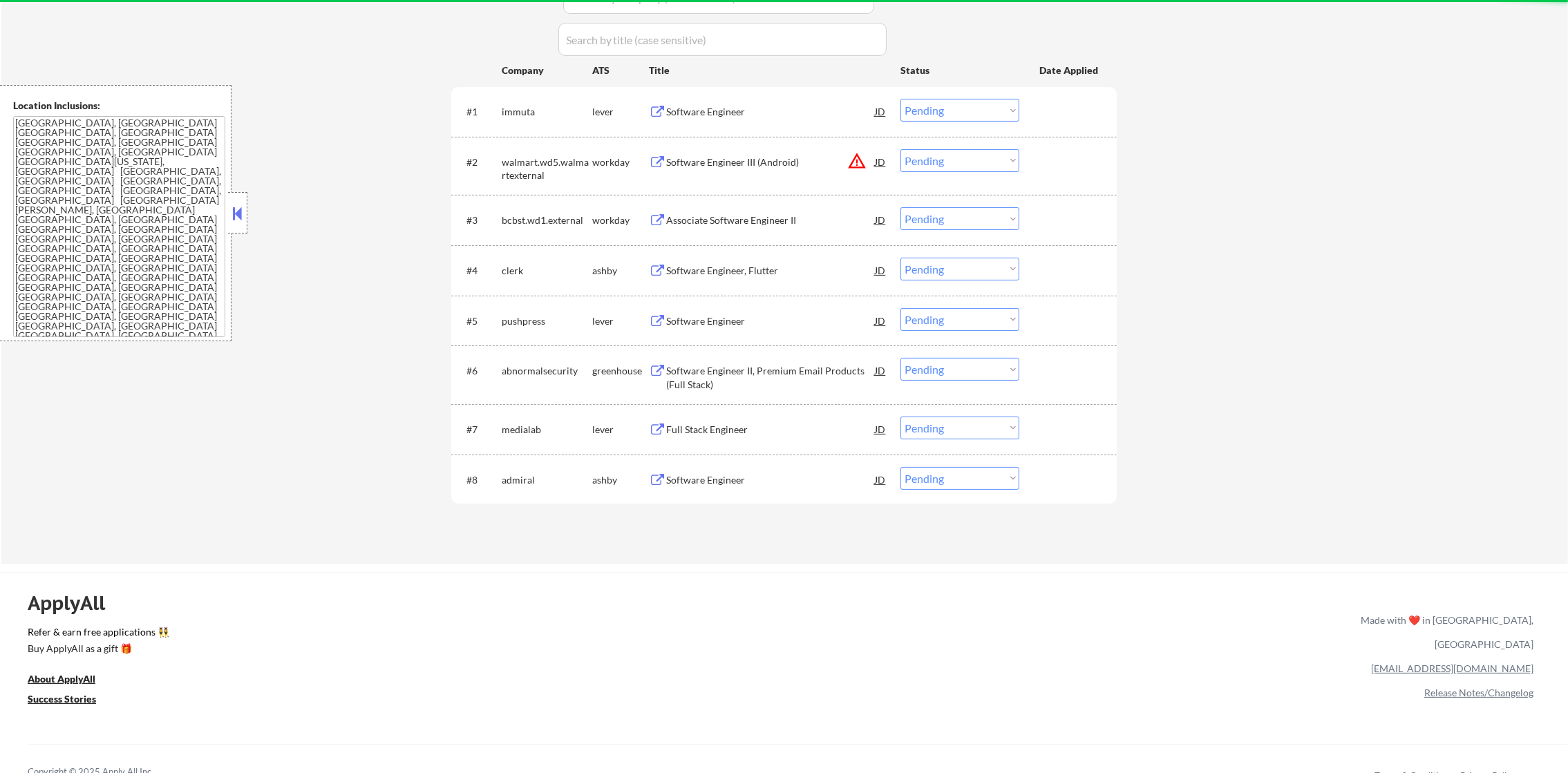
click at [852, 153] on button "warning_amber" at bounding box center [857, 161] width 20 height 20
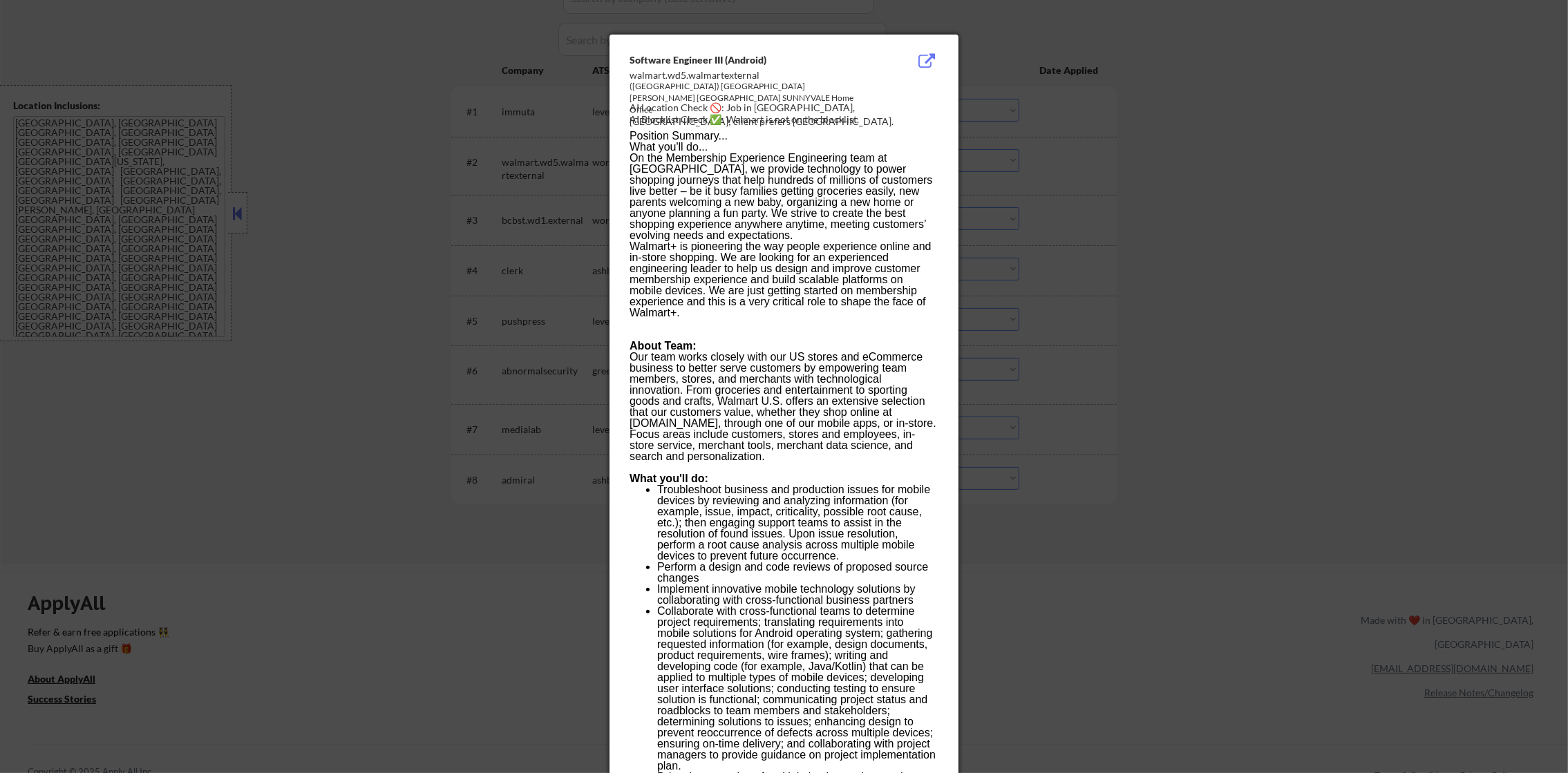
click at [1093, 162] on div at bounding box center [784, 386] width 1568 height 773
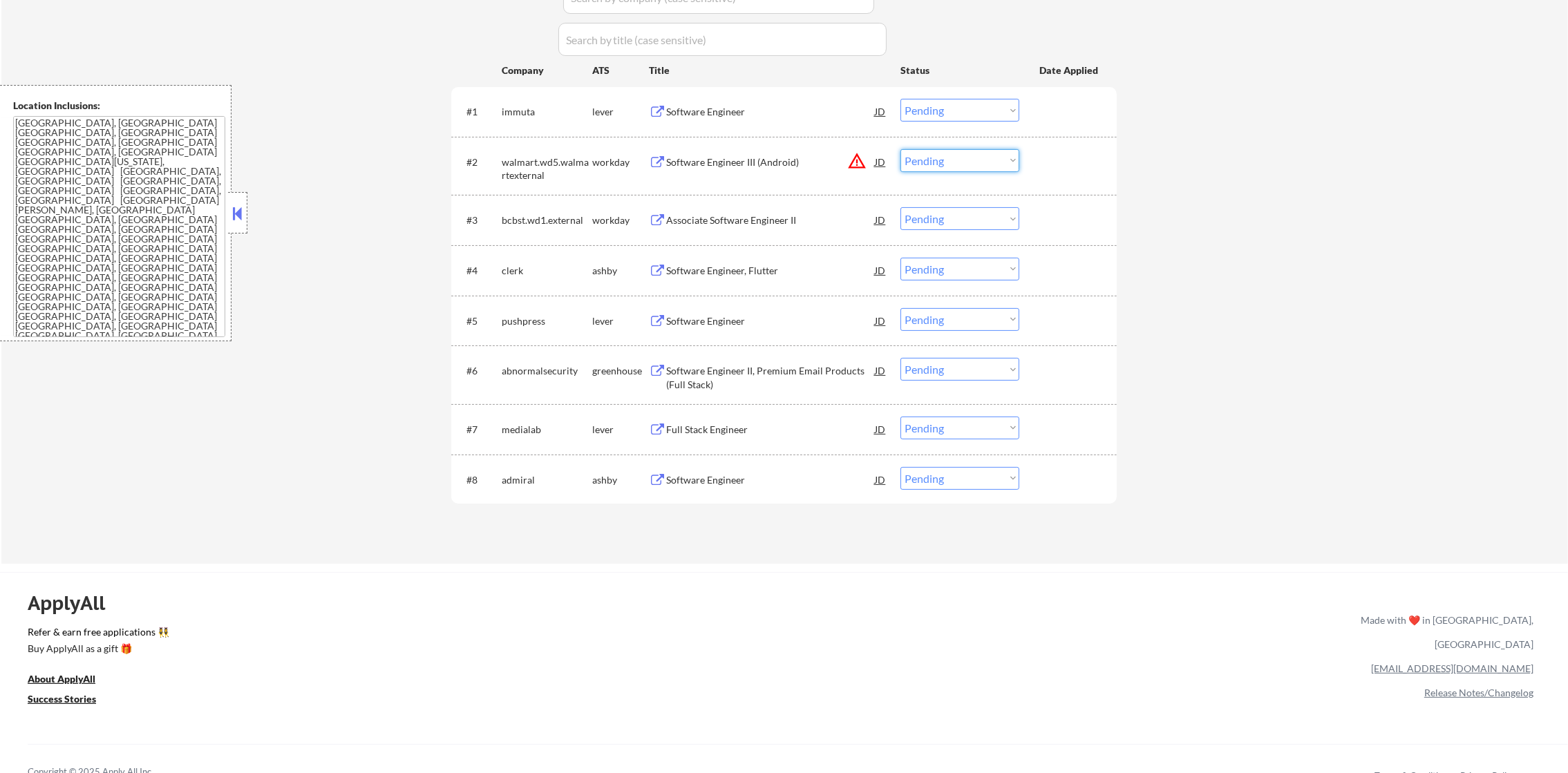
click at [982, 167] on select "Choose an option... Pending Applied Excluded (Questions) Excluded (Expired) Exc…" at bounding box center [959, 160] width 119 height 23
click at [900, 149] on select "Choose an option... Pending Applied Excluded (Questions) Excluded (Expired) Exc…" at bounding box center [959, 160] width 119 height 23
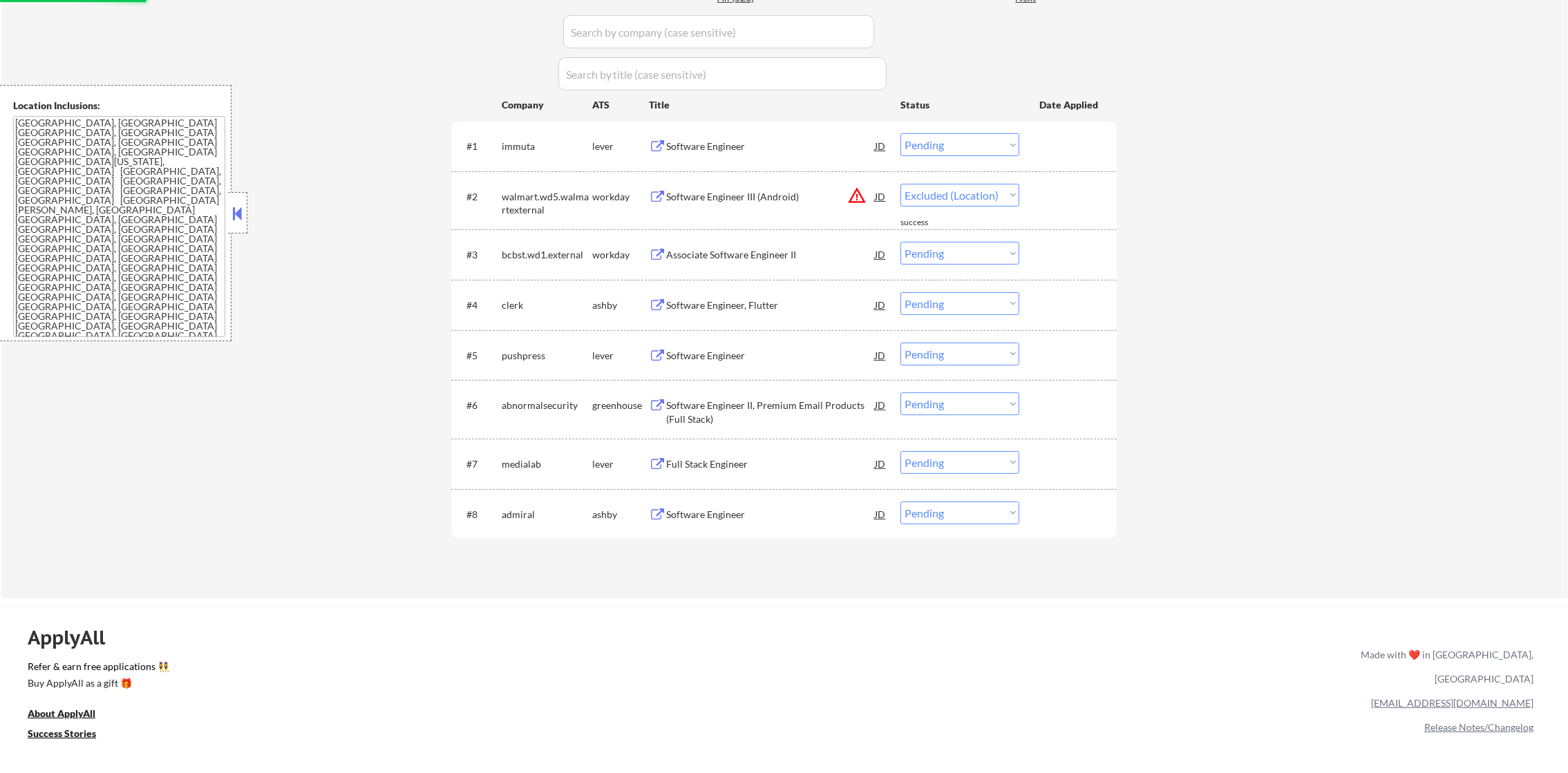
select select ""pending""
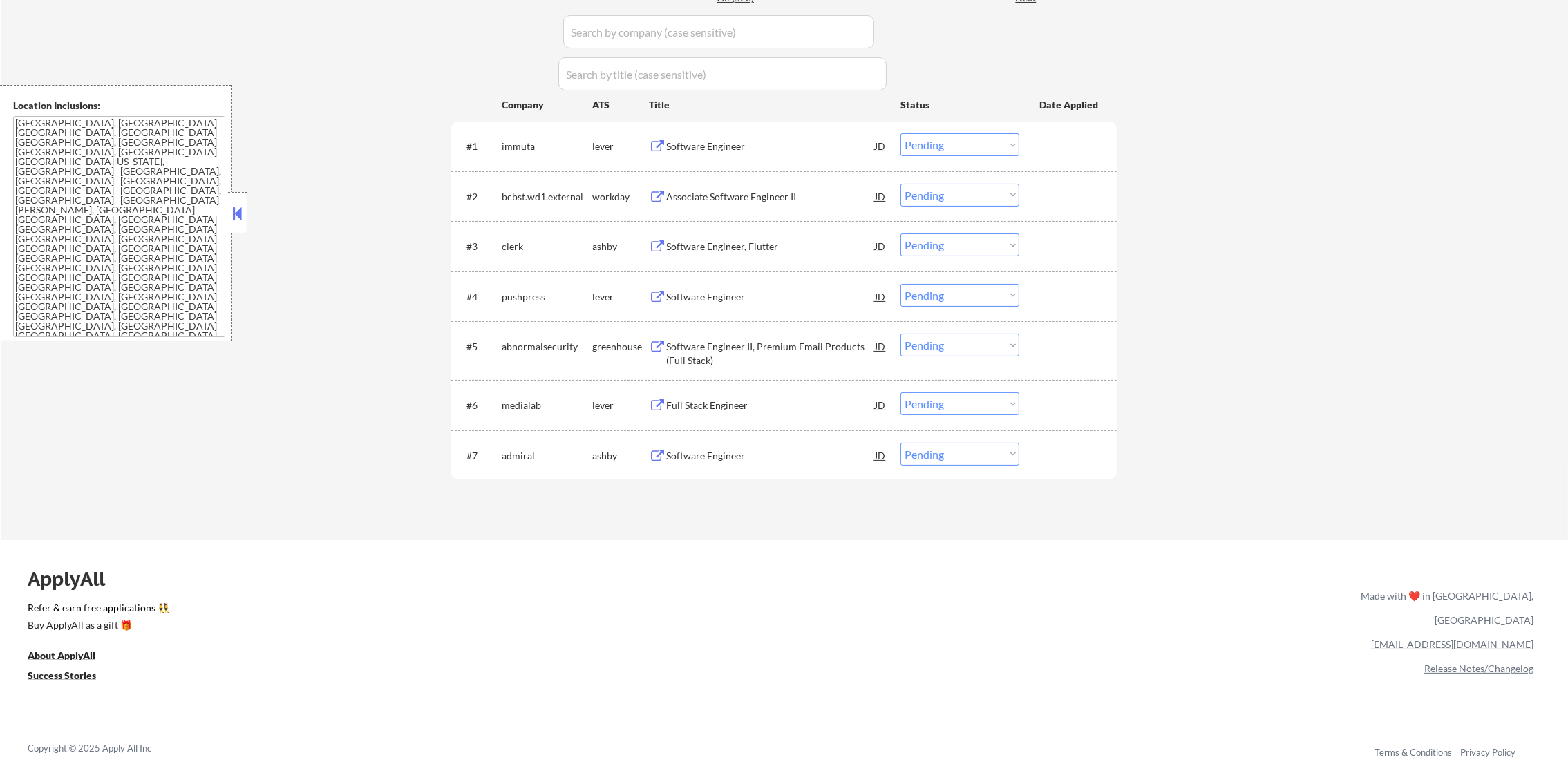
click at [807, 141] on div "Software Engineer" at bounding box center [770, 147] width 209 height 14
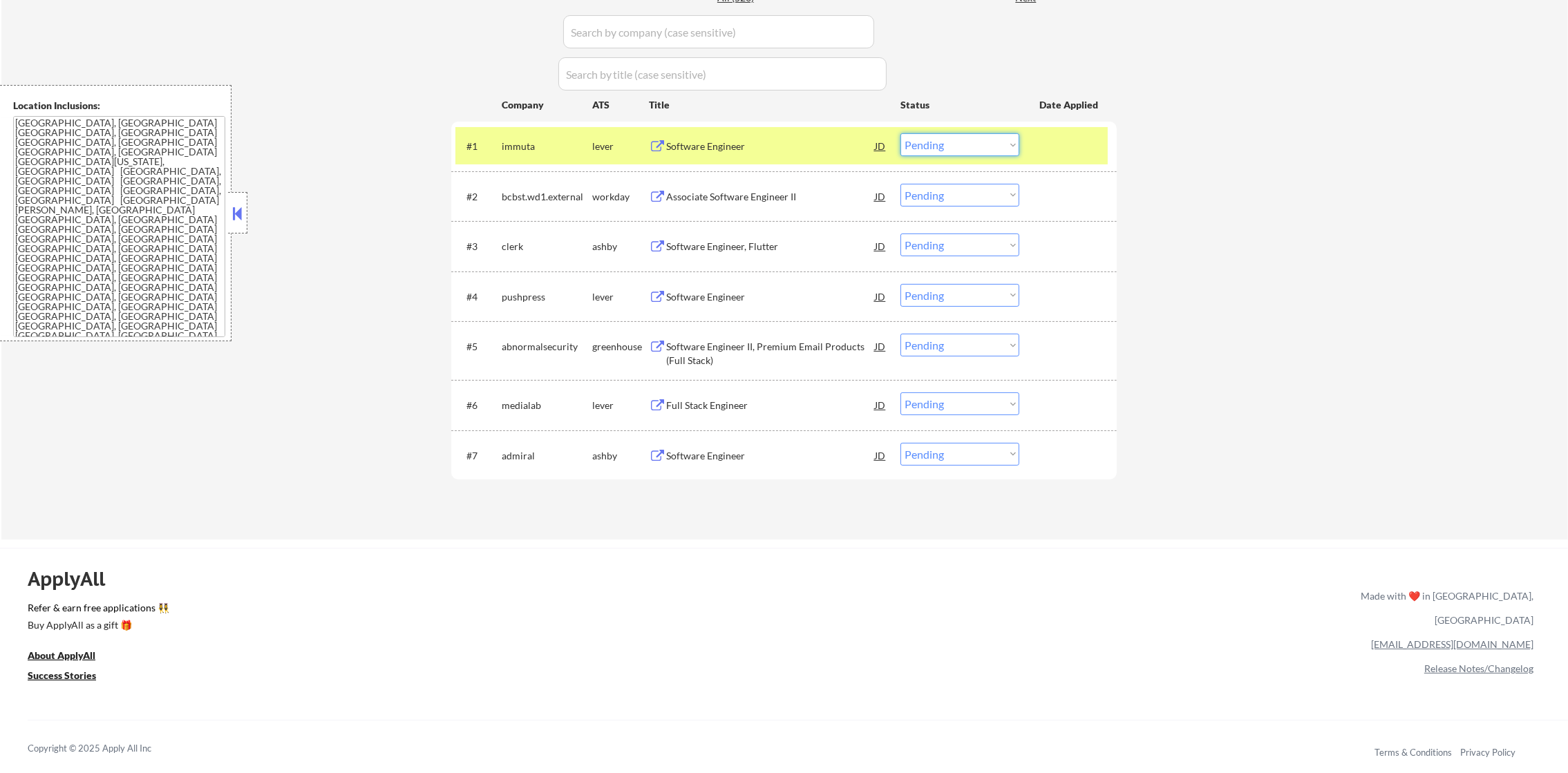
click at [932, 144] on select "Choose an option... Pending Applied Excluded (Questions) Excluded (Expired) Exc…" at bounding box center [959, 144] width 119 height 23
click at [900, 133] on select "Choose an option... Pending Applied Excluded (Questions) Excluded (Expired) Exc…" at bounding box center [959, 144] width 119 height 23
click at [548, 146] on div "immuta" at bounding box center [547, 147] width 91 height 14
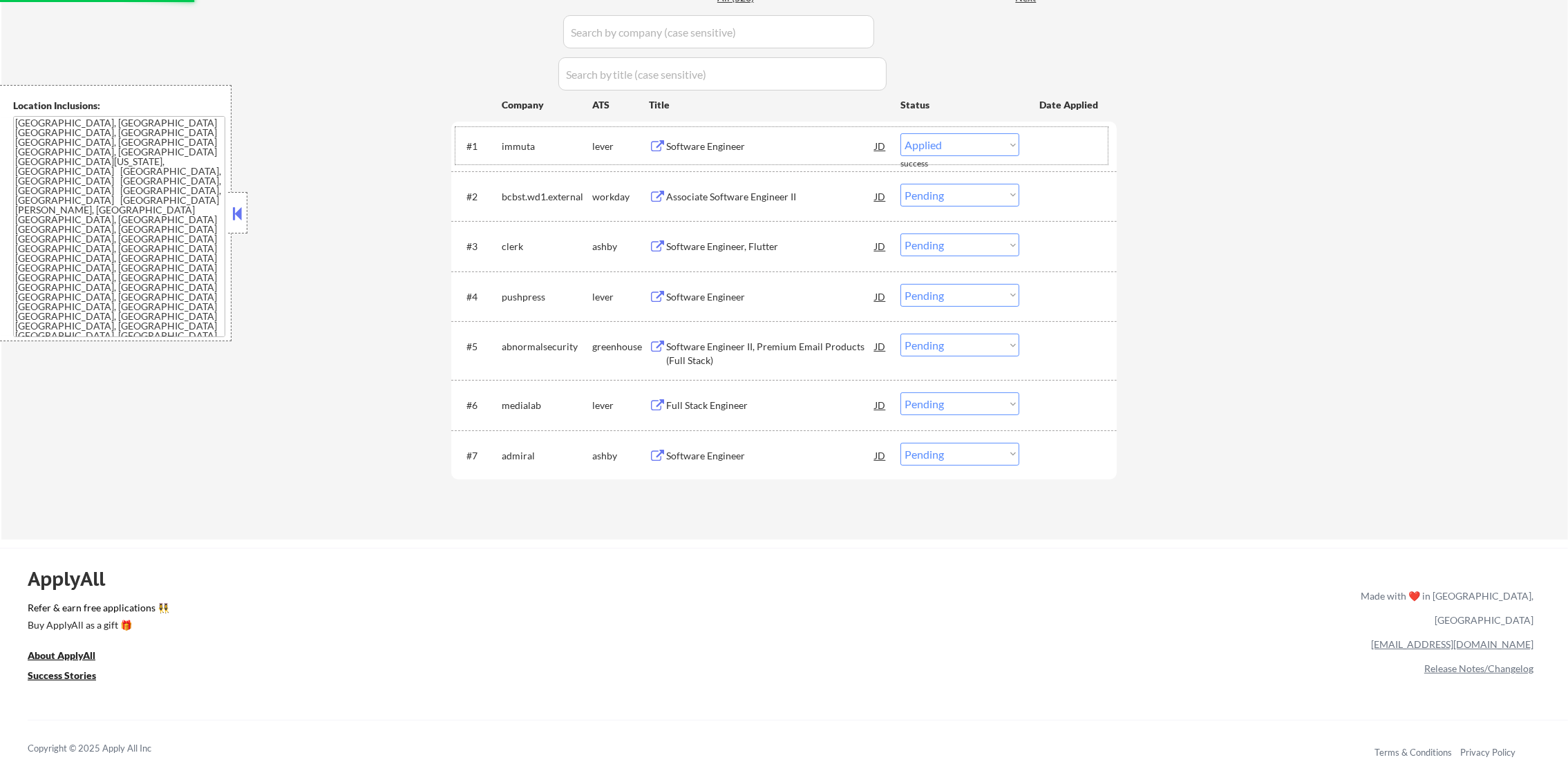
select select ""pending""
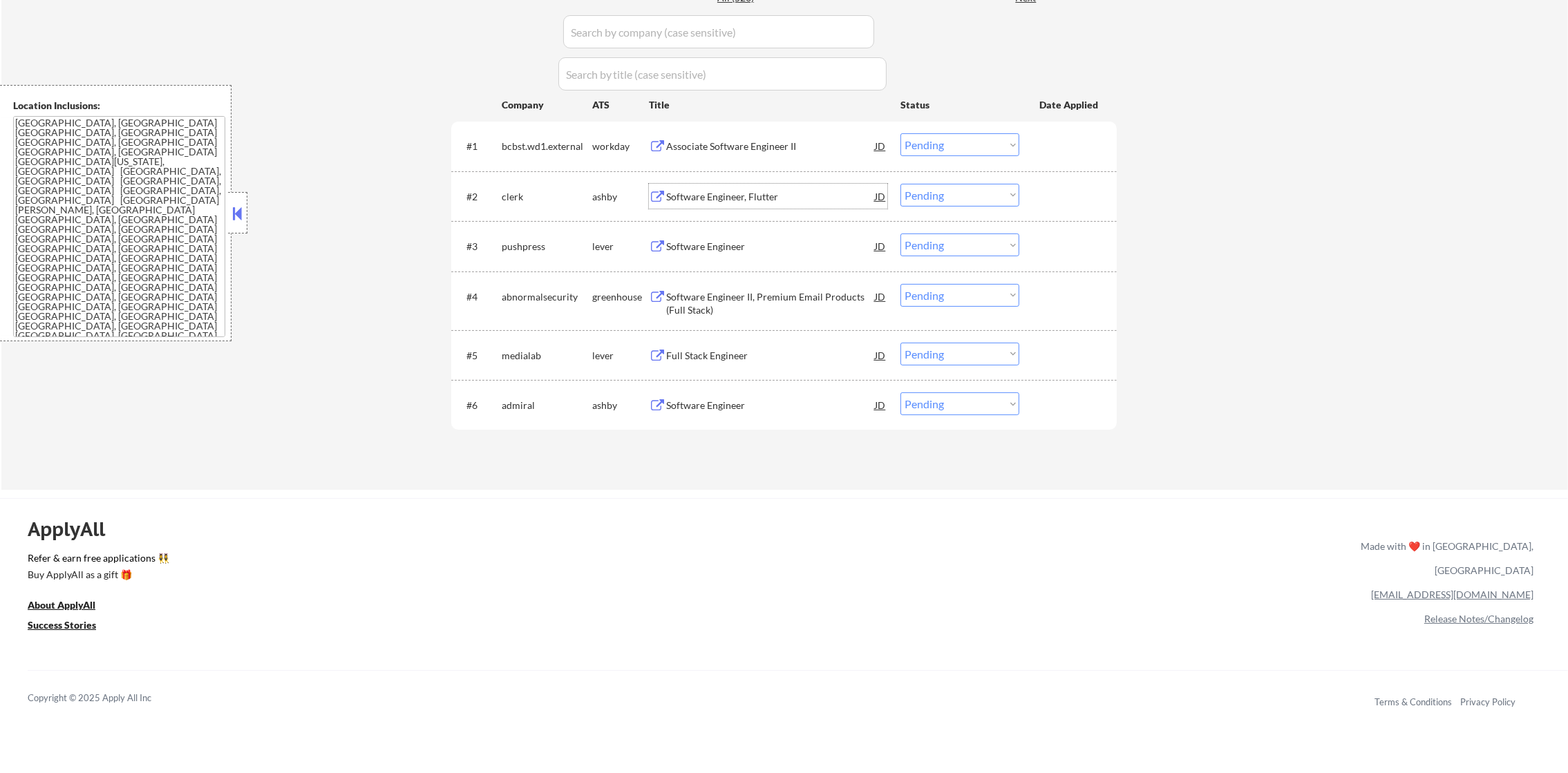
click at [762, 190] on div "Software Engineer, Flutter" at bounding box center [770, 196] width 209 height 14
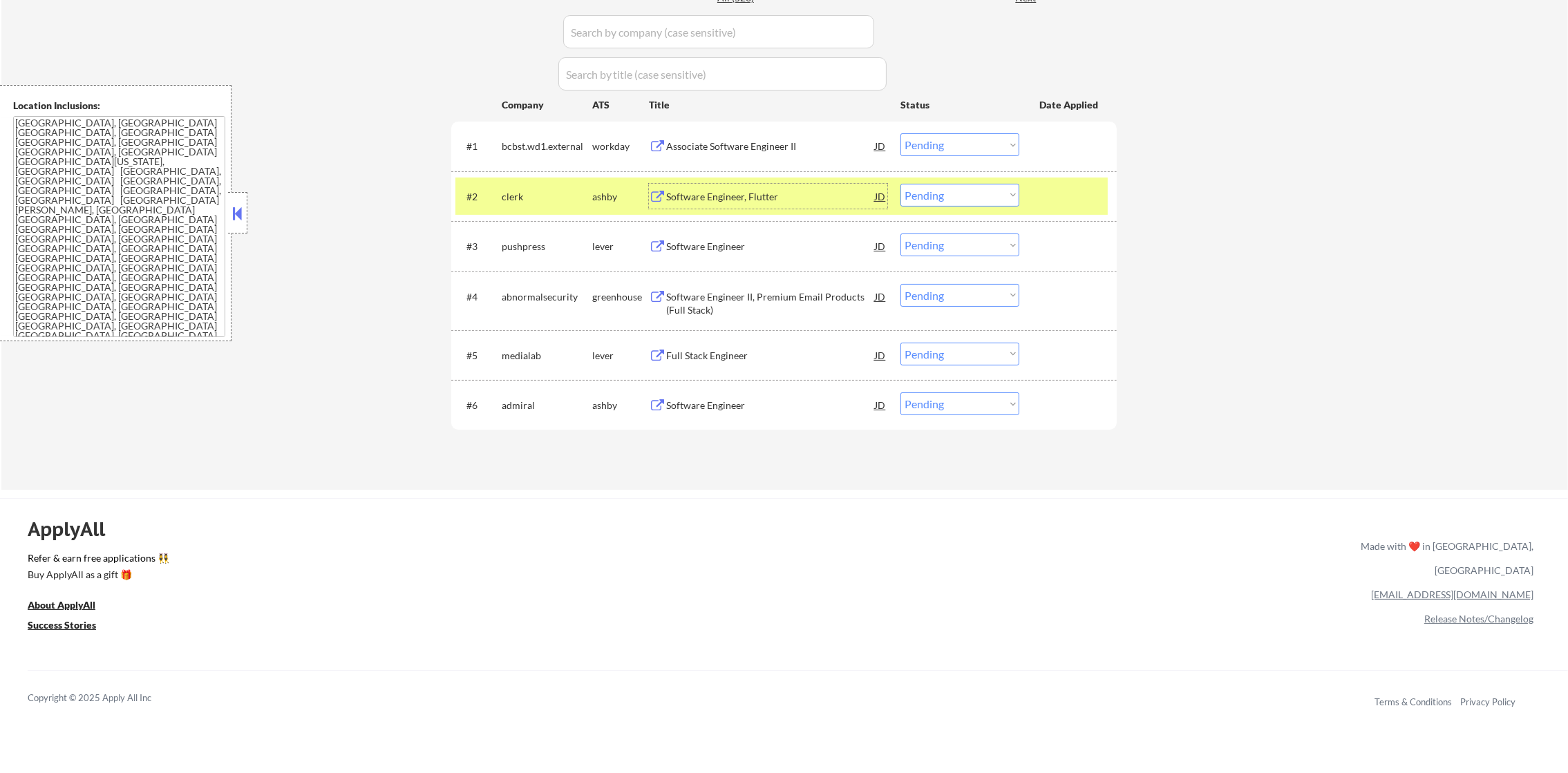
click at [922, 196] on select "Choose an option... Pending Applied Excluded (Questions) Excluded (Expired) Exc…" at bounding box center [959, 195] width 119 height 23
click at [900, 184] on select "Choose an option... Pending Applied Excluded (Questions) Excluded (Expired) Exc…" at bounding box center [959, 195] width 119 height 23
click at [537, 197] on div "clerk" at bounding box center [547, 196] width 91 height 14
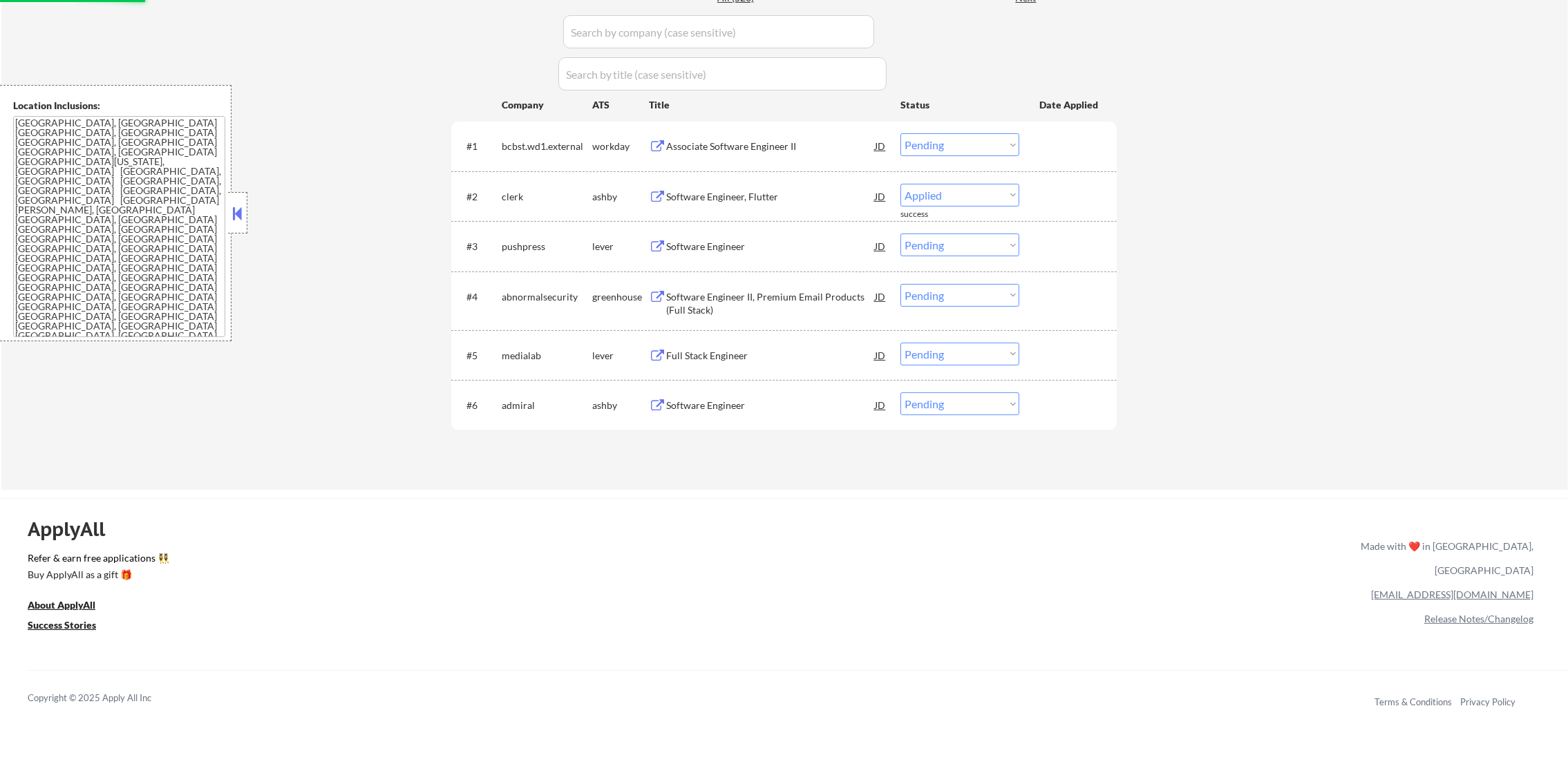
select select ""pending""
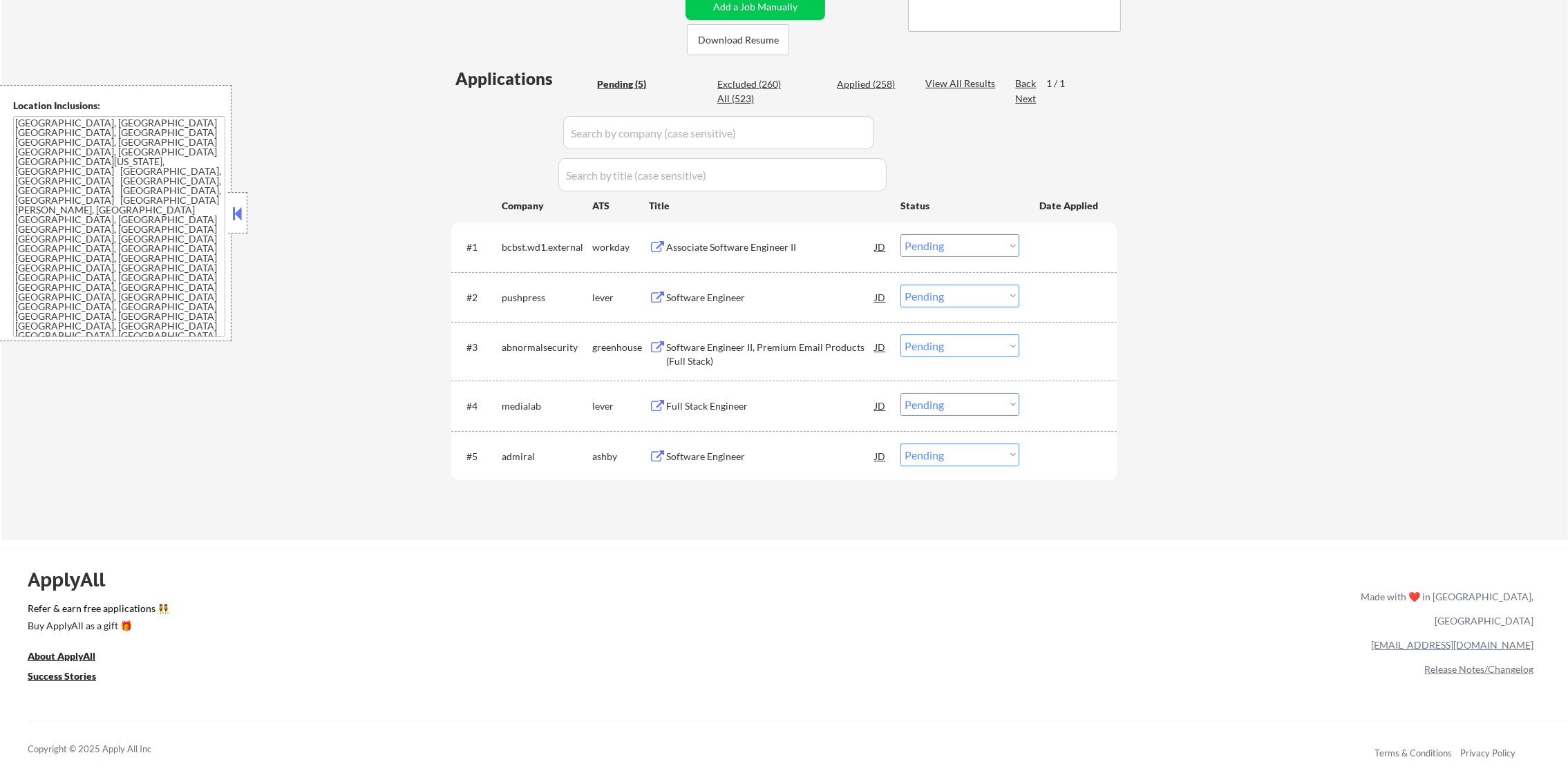
scroll to position [311, 0]
click at [736, 302] on div "Software Engineer" at bounding box center [770, 301] width 209 height 14
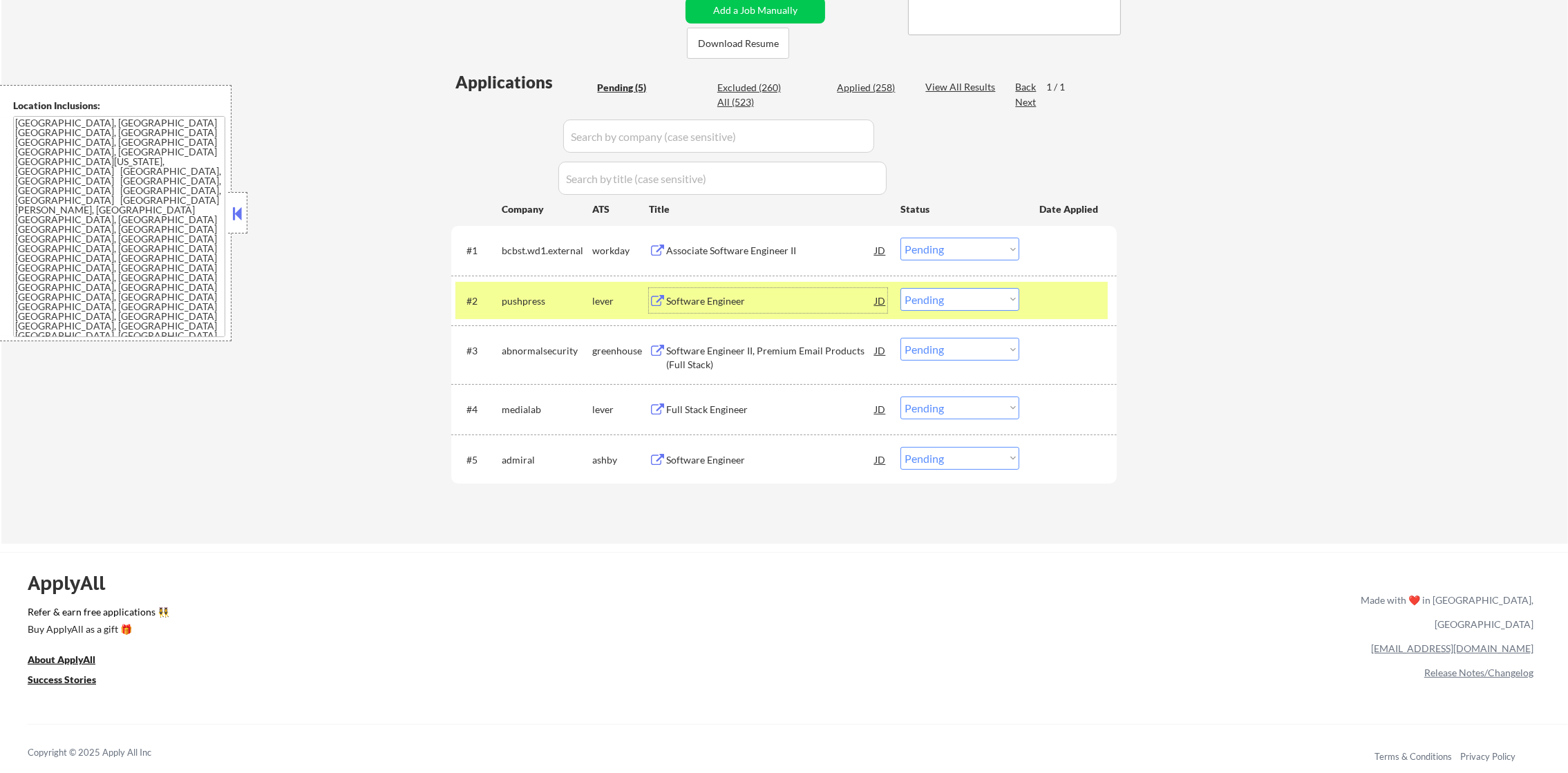
click at [367, 246] on div "← Return to /applysquad Mailslurp Inbox Job Search Builder Mitch Gruen User Ema…" at bounding box center [785, 144] width 1567 height 799
click at [727, 304] on div "Software Engineer" at bounding box center [770, 301] width 209 height 14
